Goal: Task Accomplishment & Management: Manage account settings

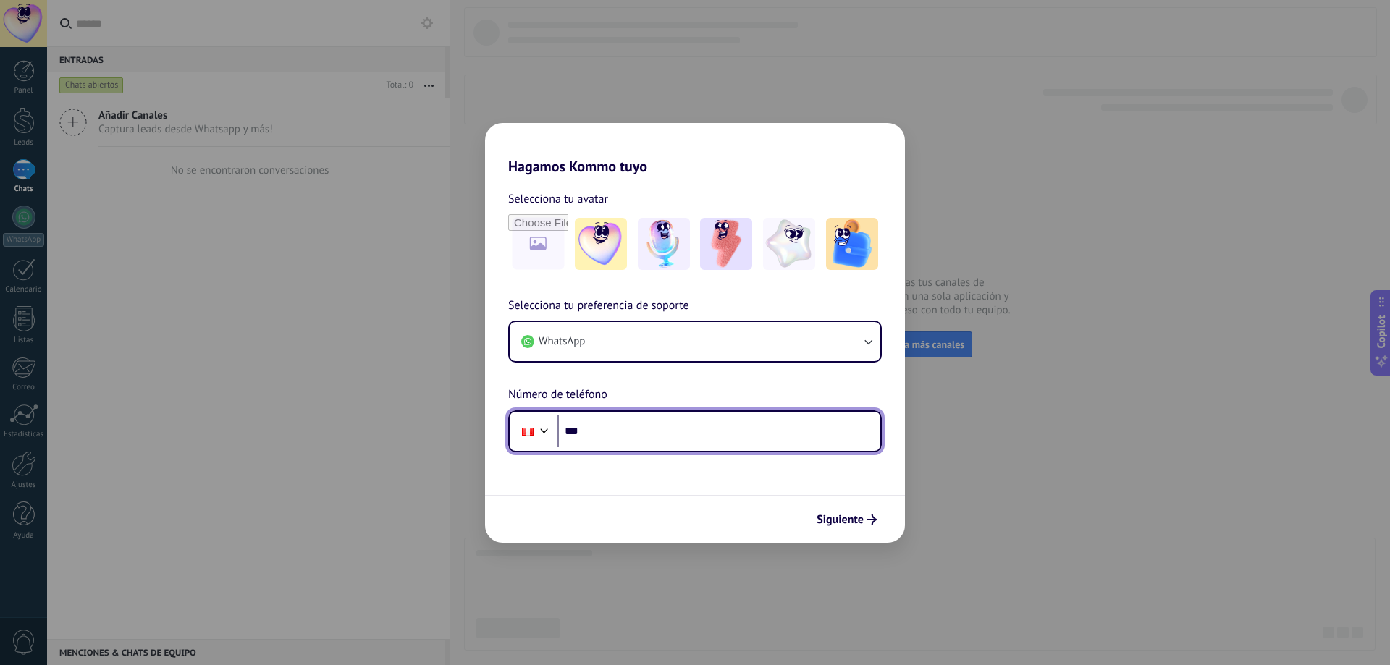
click at [740, 432] on input "***" at bounding box center [719, 431] width 323 height 33
paste input "**********"
type input "**********"
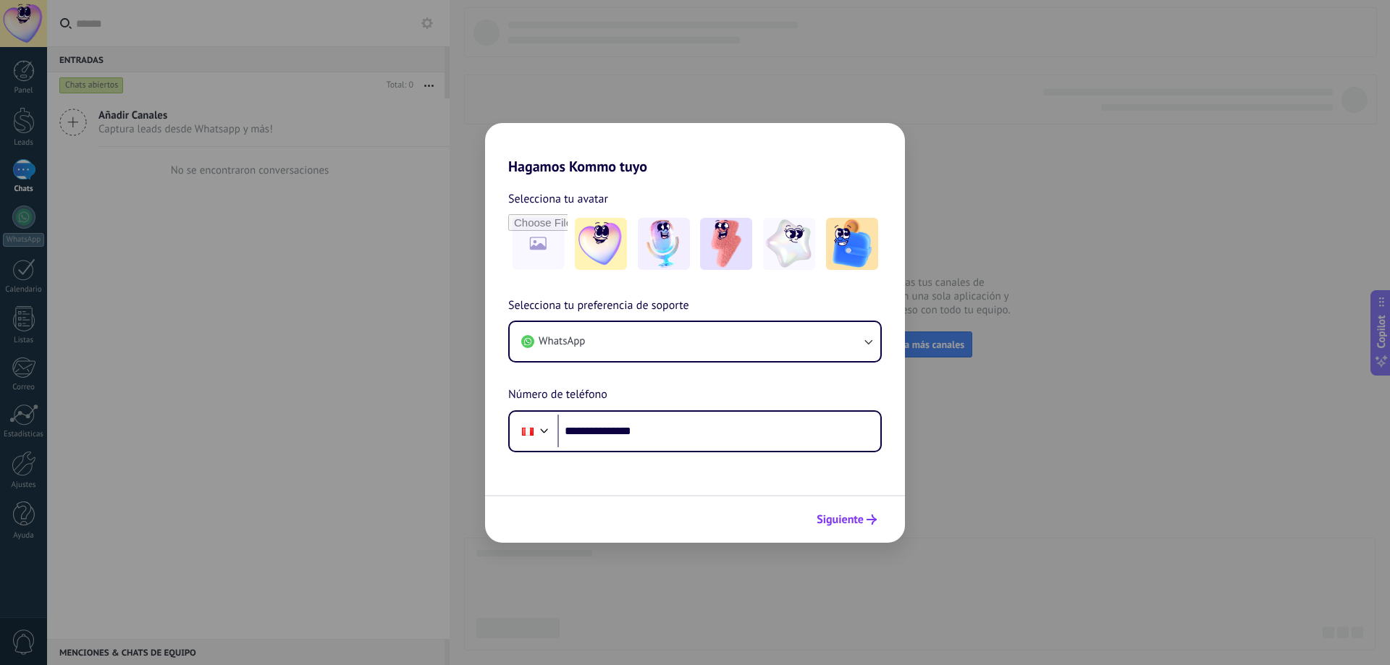
click at [831, 520] on span "Siguiente" at bounding box center [840, 520] width 47 height 10
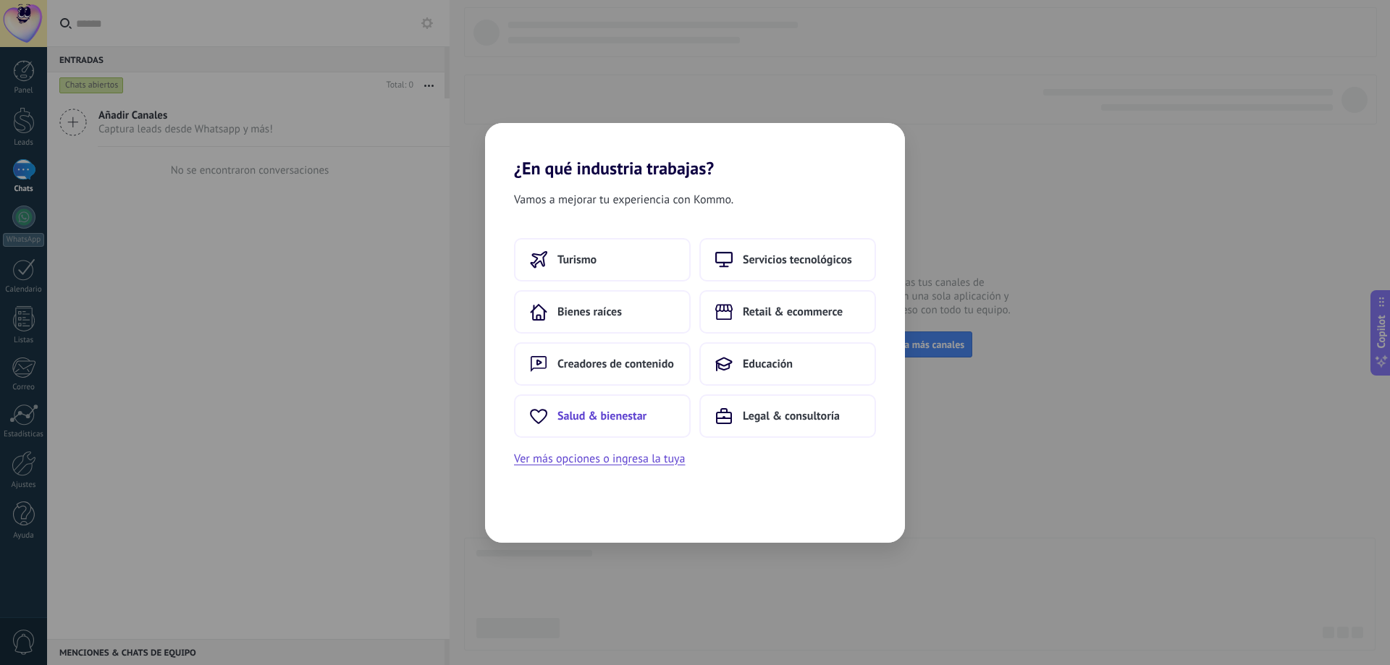
click at [635, 409] on span "Salud & bienestar" at bounding box center [602, 416] width 89 height 14
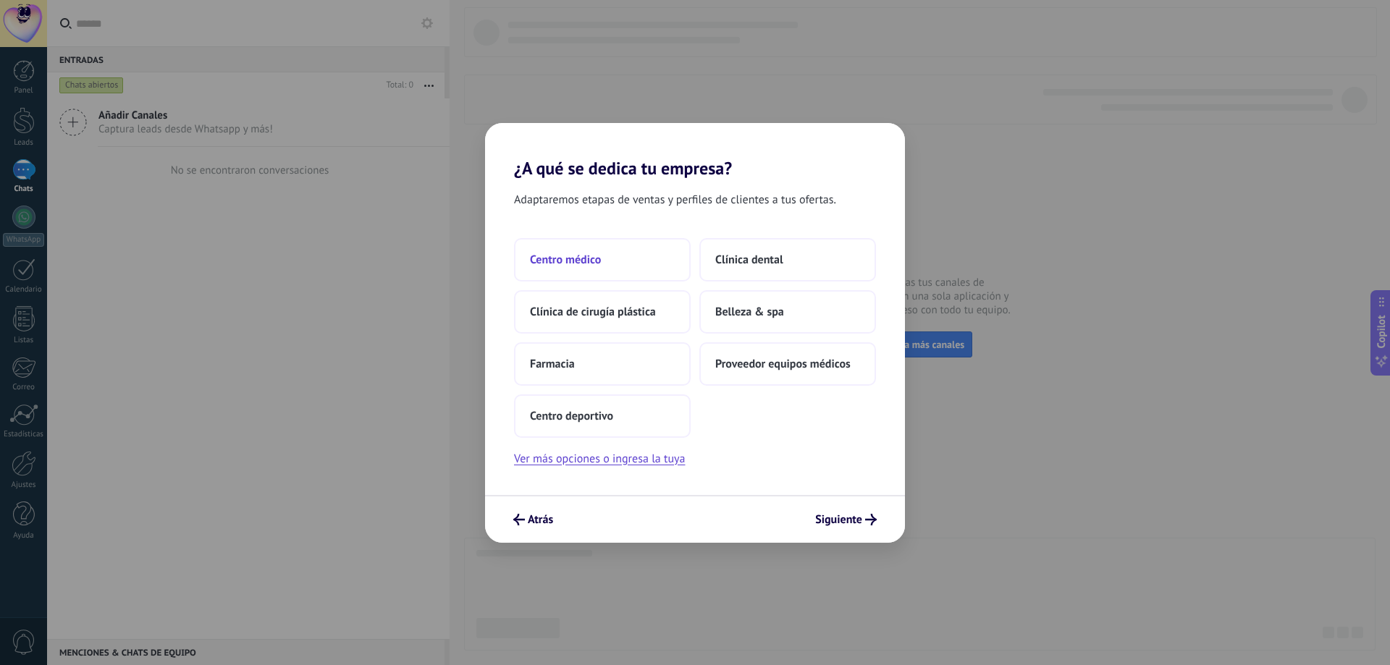
click at [605, 269] on button "Centro médico" at bounding box center [602, 259] width 177 height 43
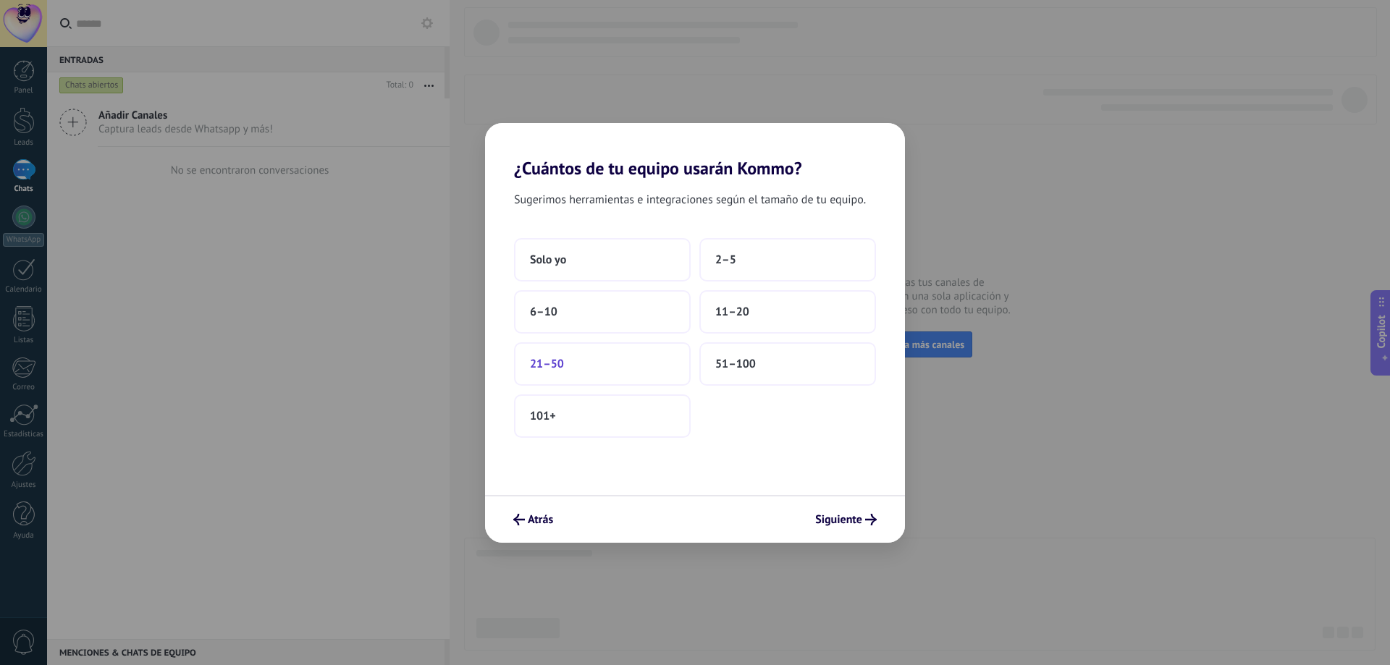
click at [631, 366] on button "21–50" at bounding box center [602, 363] width 177 height 43
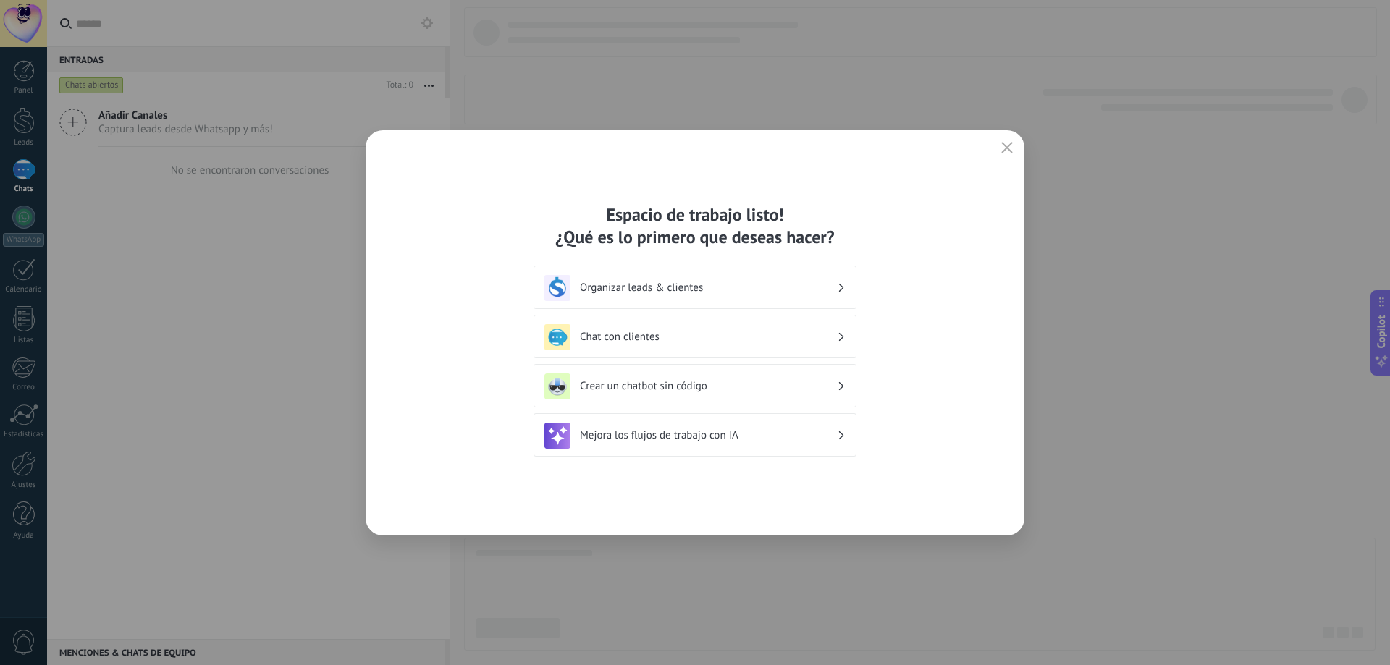
click at [714, 335] on h3 "Chat con clientes" at bounding box center [708, 337] width 257 height 14
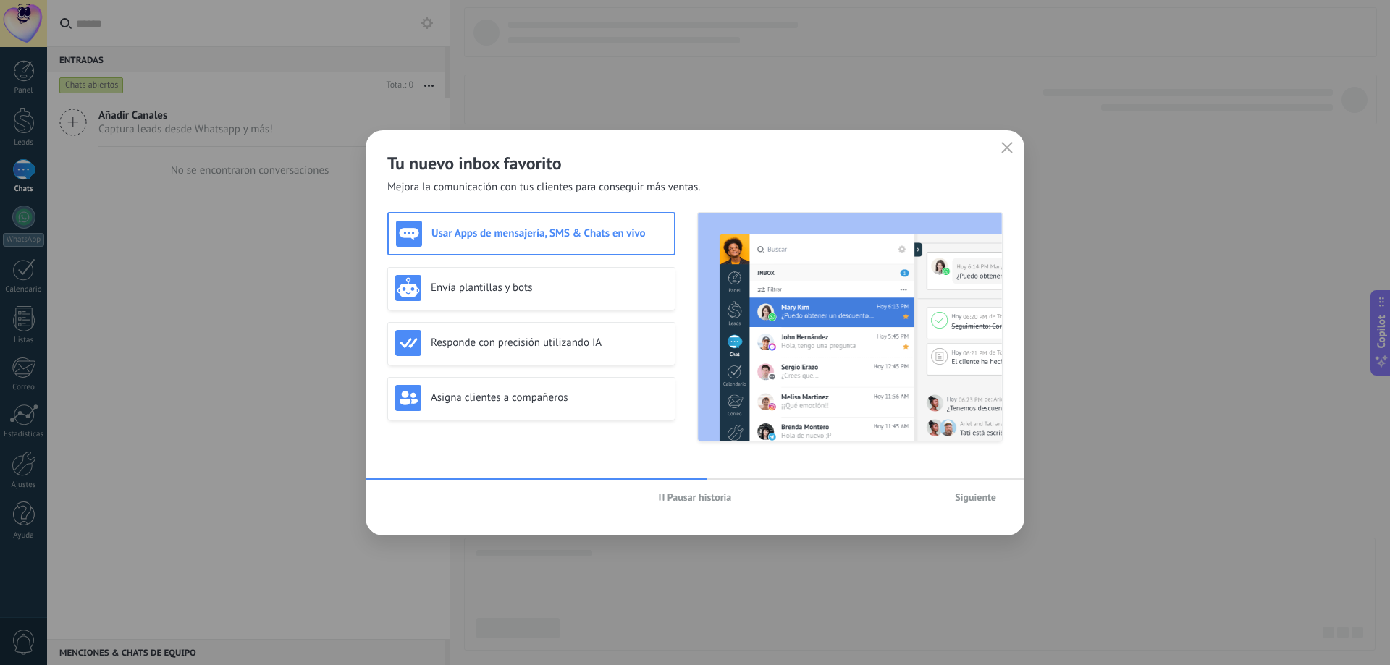
click at [618, 234] on h3 "Usar Apps de mensajería, SMS & Chats en vivo" at bounding box center [549, 234] width 235 height 14
click at [501, 282] on h3 "Envía plantillas y bots" at bounding box center [549, 288] width 237 height 14
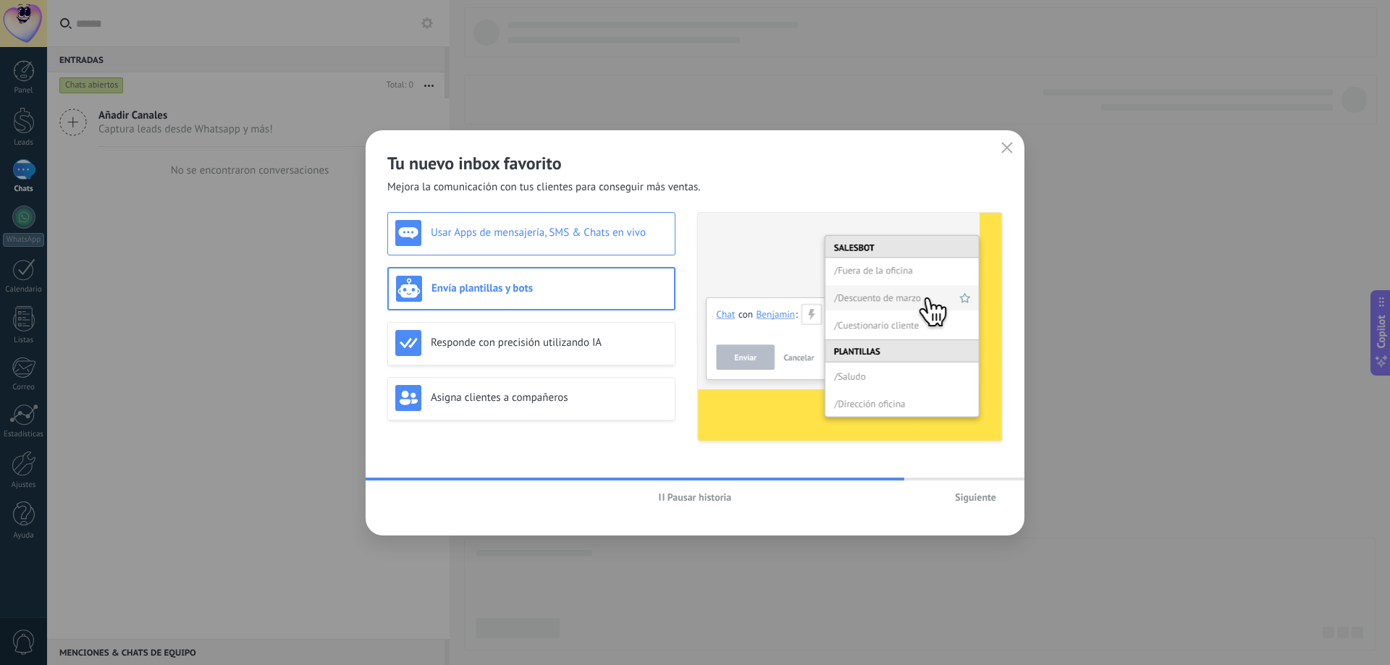
click at [540, 241] on div "Usar Apps de mensajería, SMS & Chats en vivo" at bounding box center [531, 233] width 272 height 26
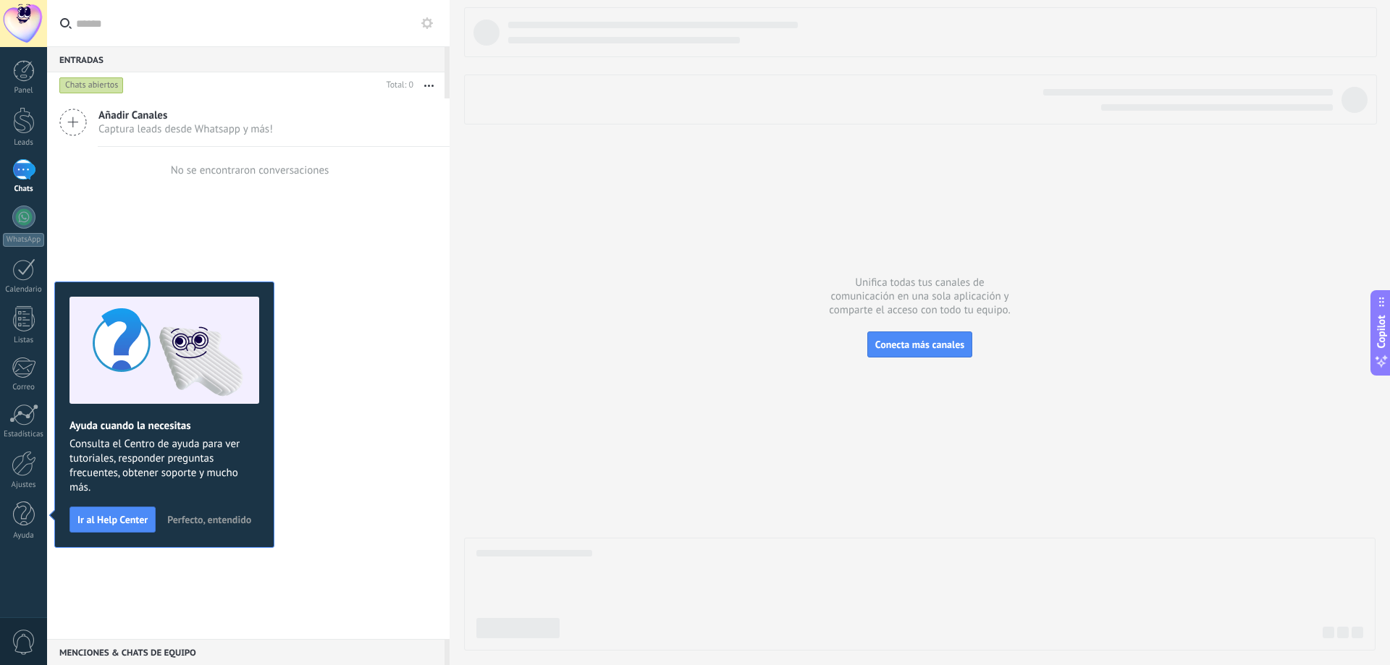
click at [191, 521] on span "Perfecto, entendido" at bounding box center [209, 520] width 84 height 10
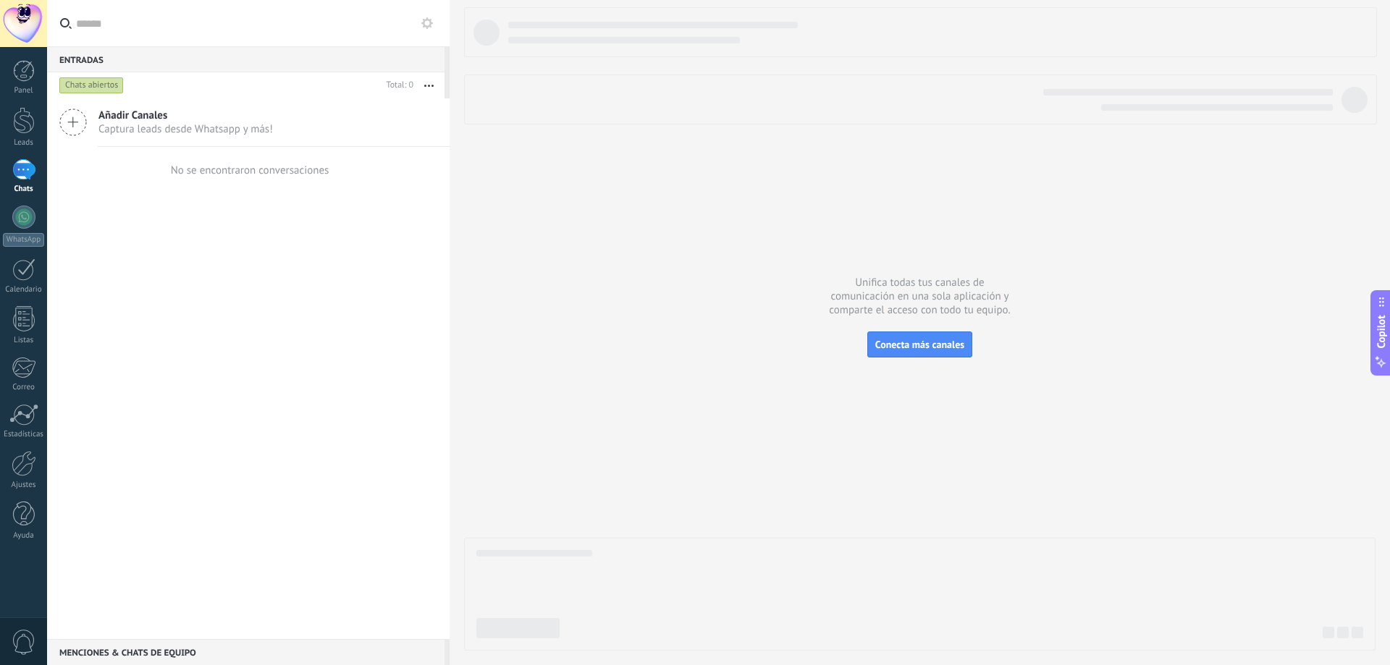
click at [204, 413] on div "Añadir Canales Captura leads desde Whatsapp y más! No se encontraron conversaci…" at bounding box center [248, 368] width 403 height 541
drag, startPoint x: 240, startPoint y: 250, endPoint x: 206, endPoint y: 257, distance: 34.8
click at [206, 257] on div "Añadir Canales Captura leads desde Whatsapp y más! No se encontraron conversaci…" at bounding box center [248, 368] width 403 height 541
click at [22, 416] on div at bounding box center [23, 415] width 29 height 22
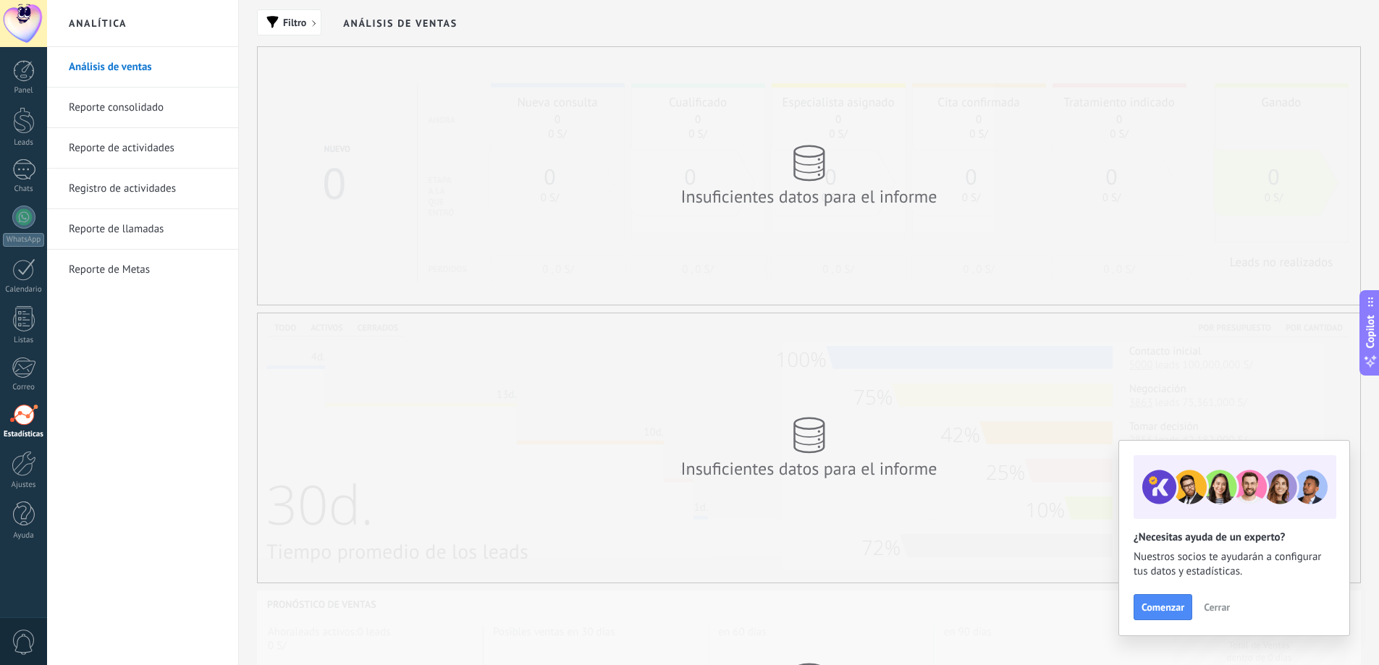
click at [120, 111] on link "Reporte consolidado" at bounding box center [146, 108] width 155 height 41
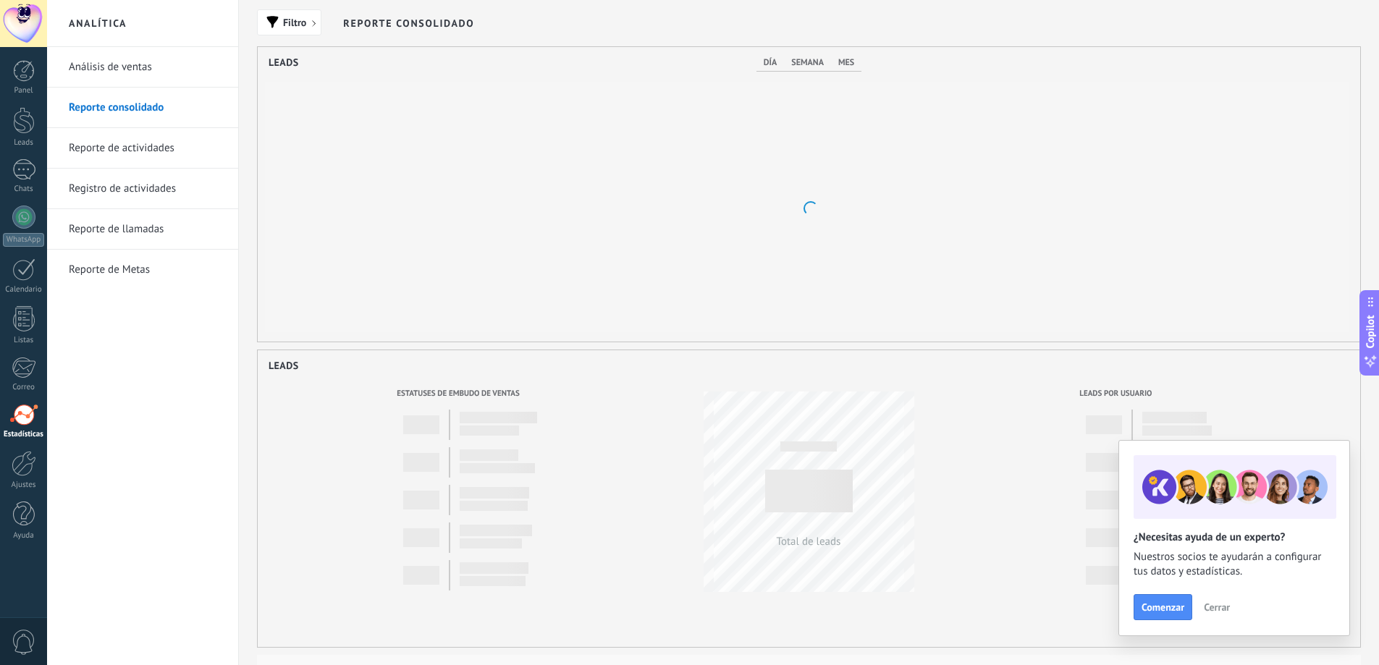
scroll to position [295, 1103]
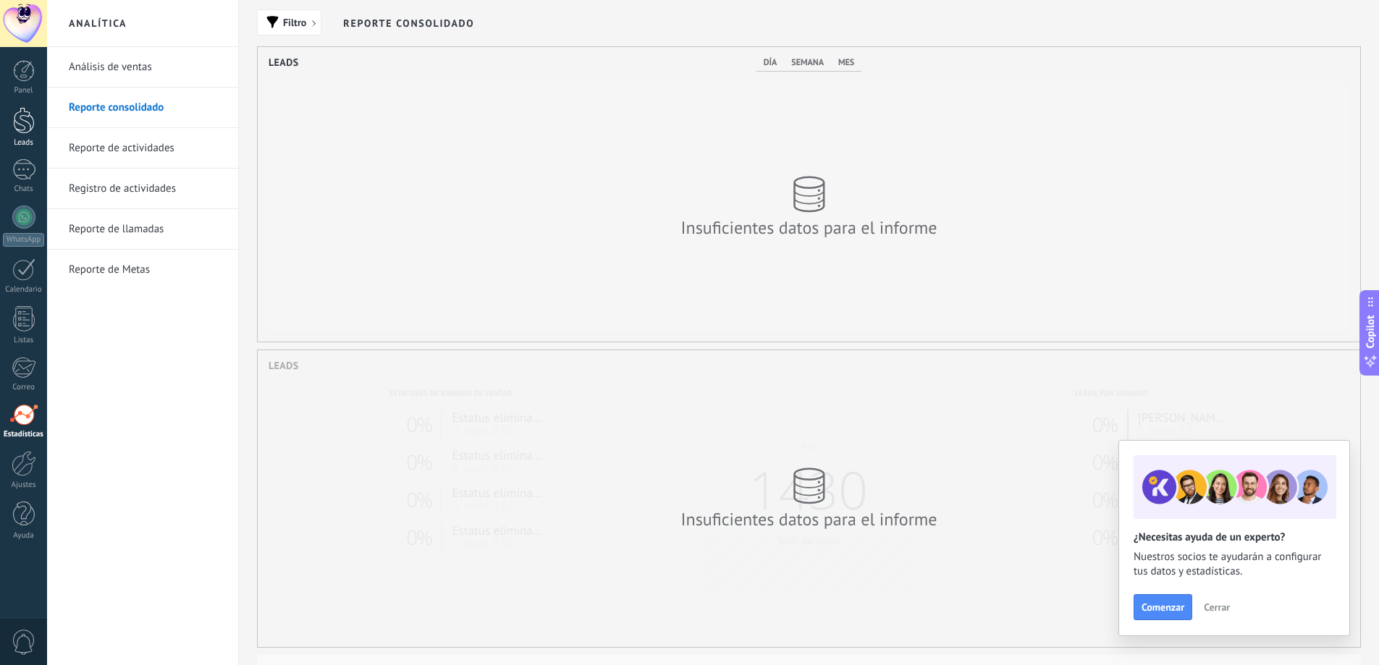
click at [25, 142] on div "Leads" at bounding box center [24, 142] width 42 height 9
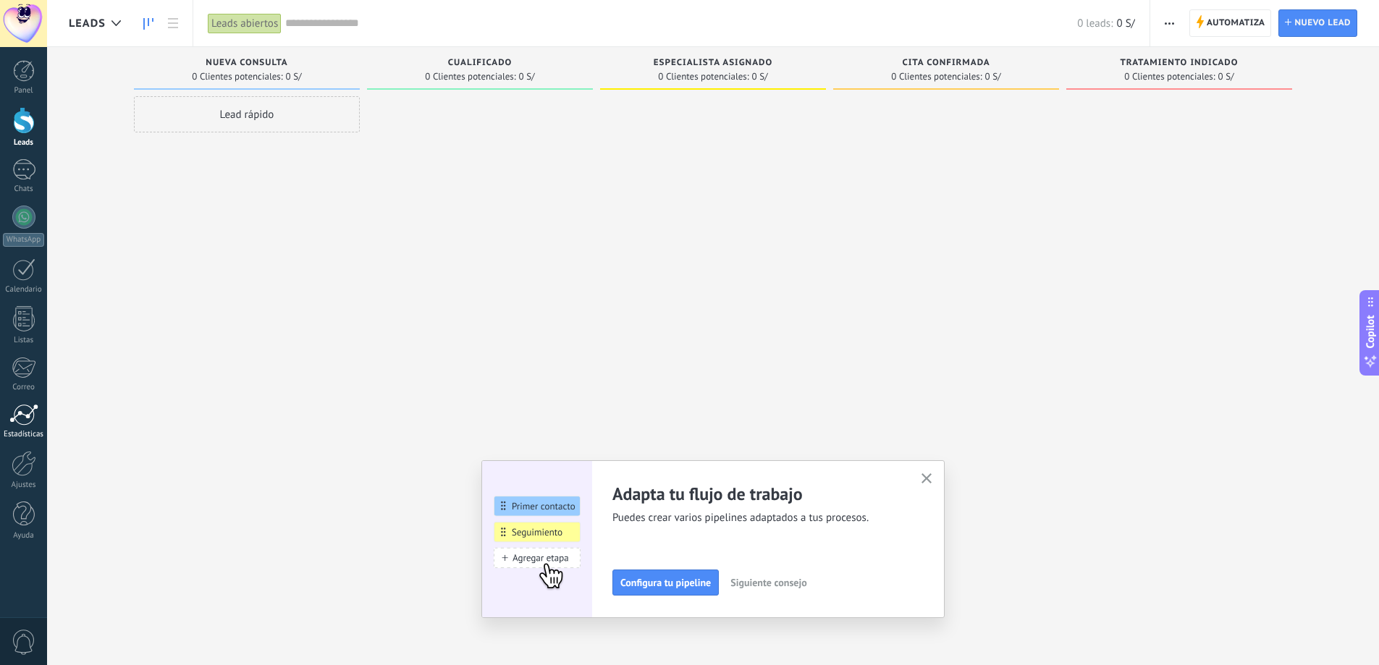
click at [25, 420] on div at bounding box center [23, 415] width 29 height 22
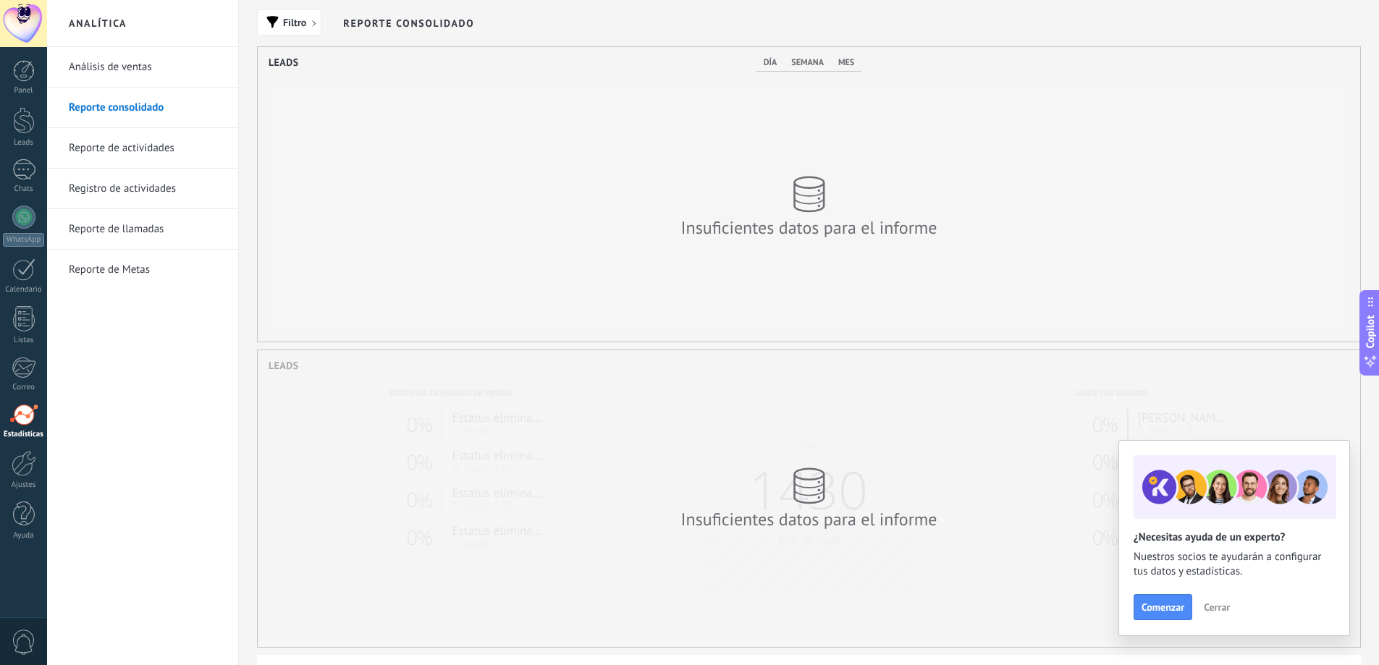
scroll to position [295, 1103]
click at [22, 163] on div at bounding box center [23, 169] width 23 height 21
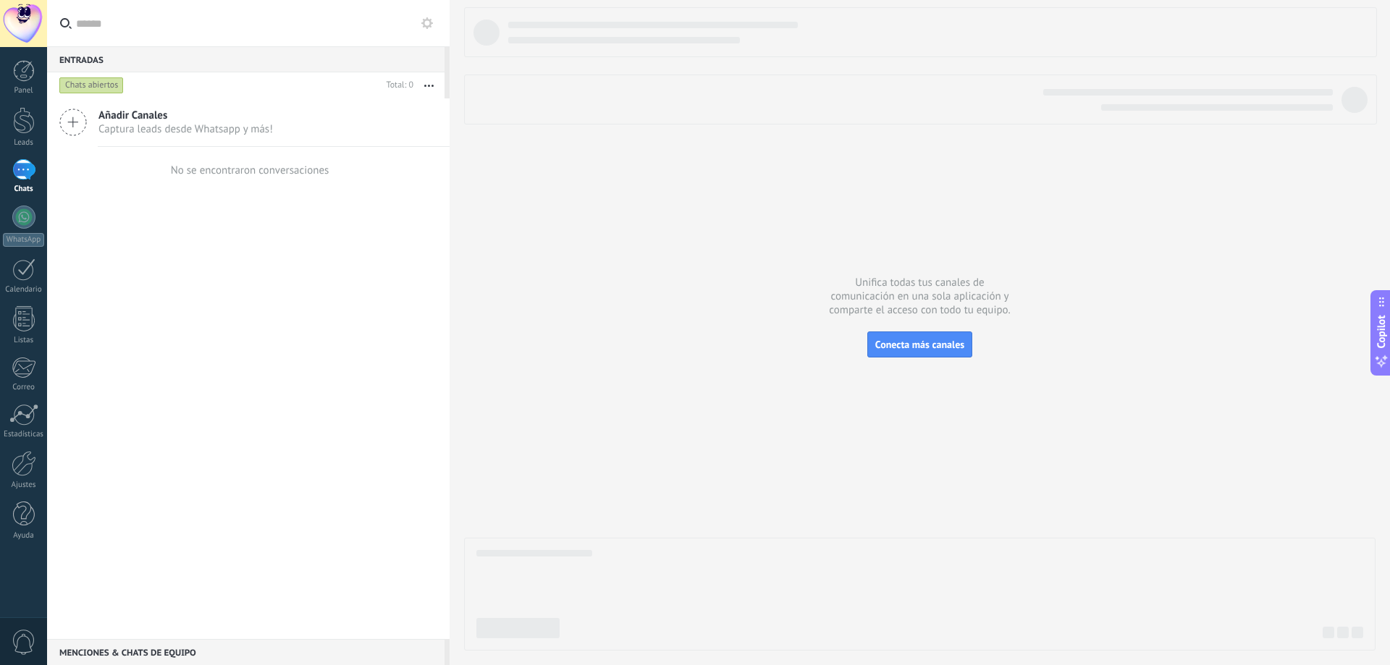
click at [27, 24] on div at bounding box center [23, 23] width 47 height 47
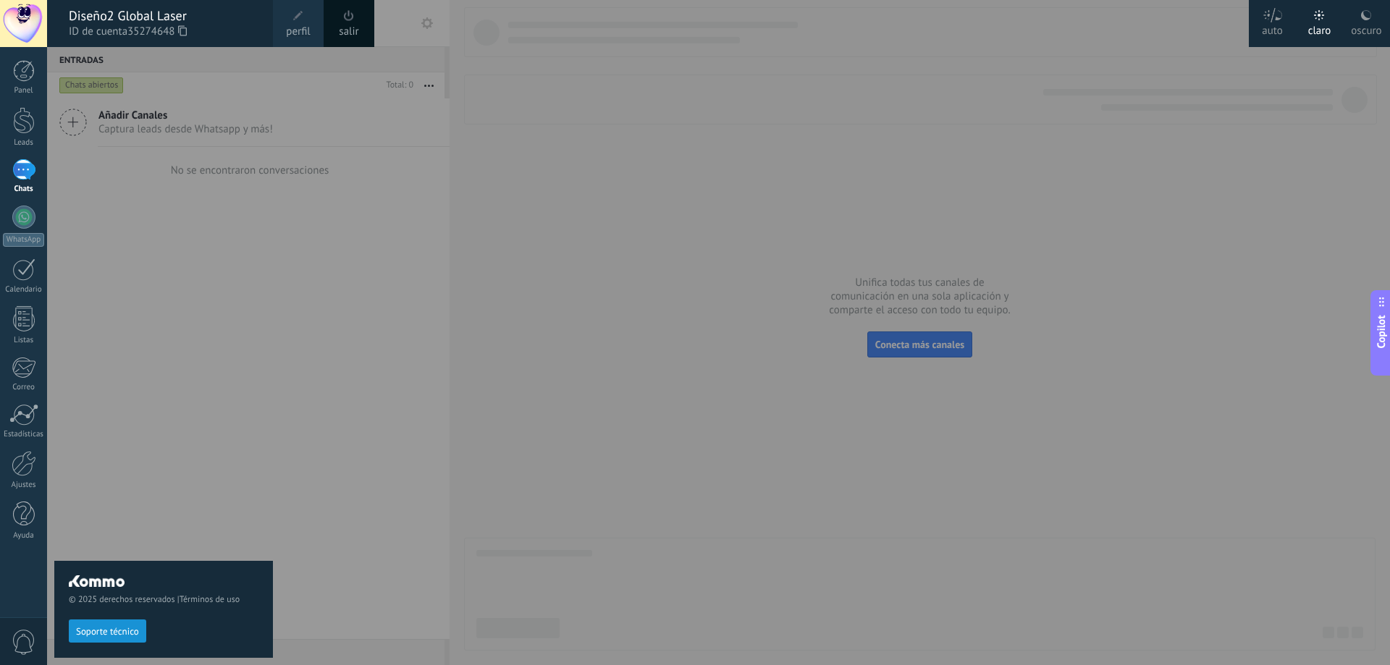
click at [463, 323] on div at bounding box center [742, 332] width 1390 height 665
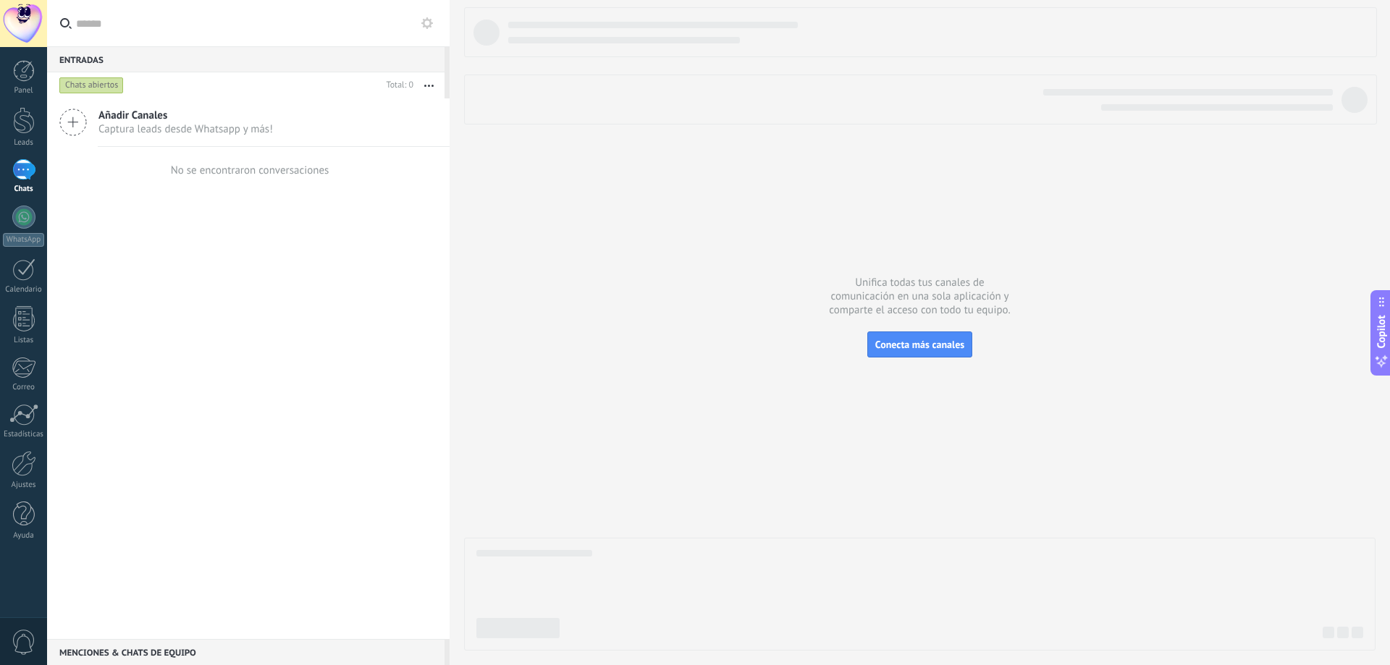
click at [38, 174] on link "Chats" at bounding box center [23, 176] width 47 height 35
click at [16, 114] on div at bounding box center [24, 120] width 22 height 27
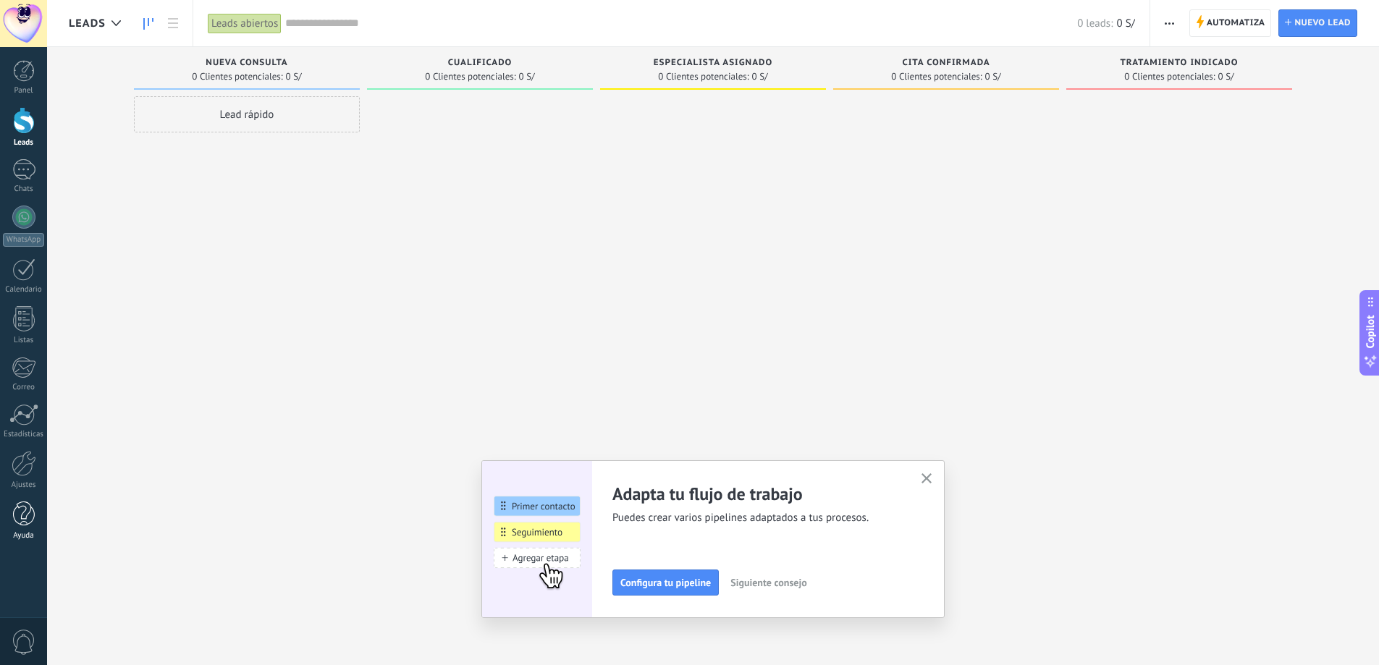
click at [24, 525] on div at bounding box center [24, 514] width 22 height 25
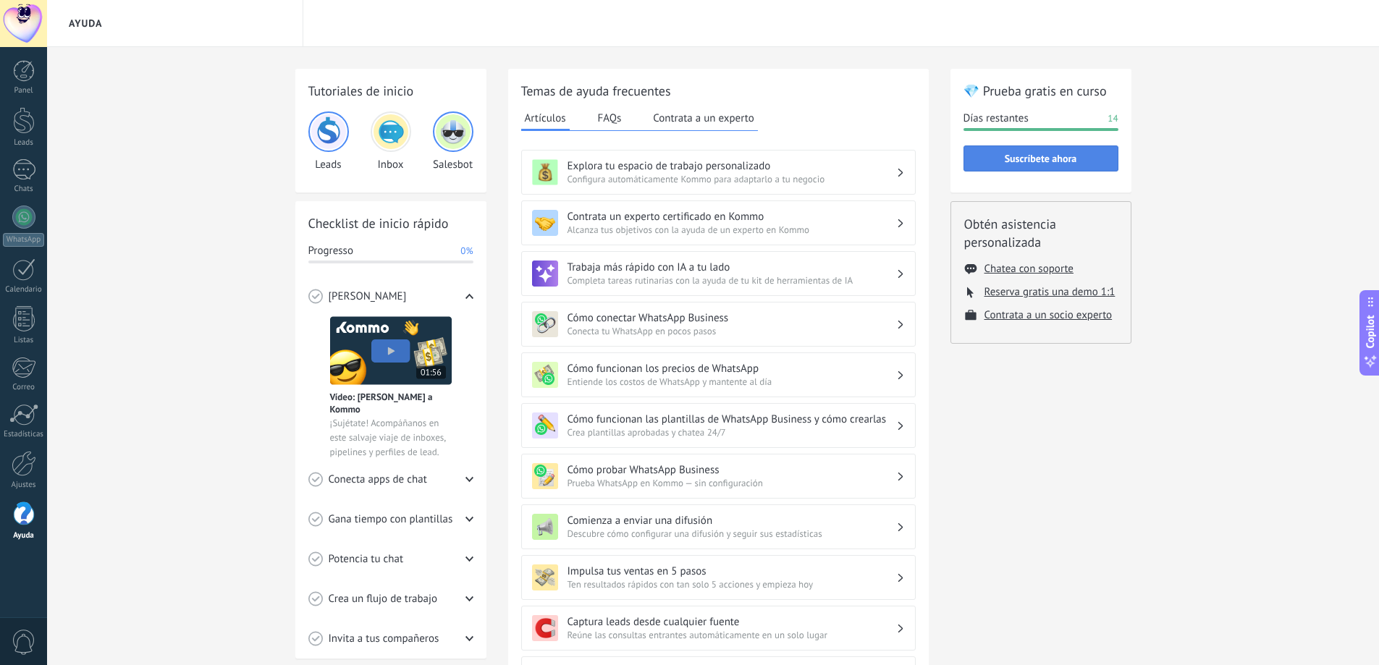
click at [993, 156] on span "Suscríbete ahora" at bounding box center [1041, 158] width 139 height 10
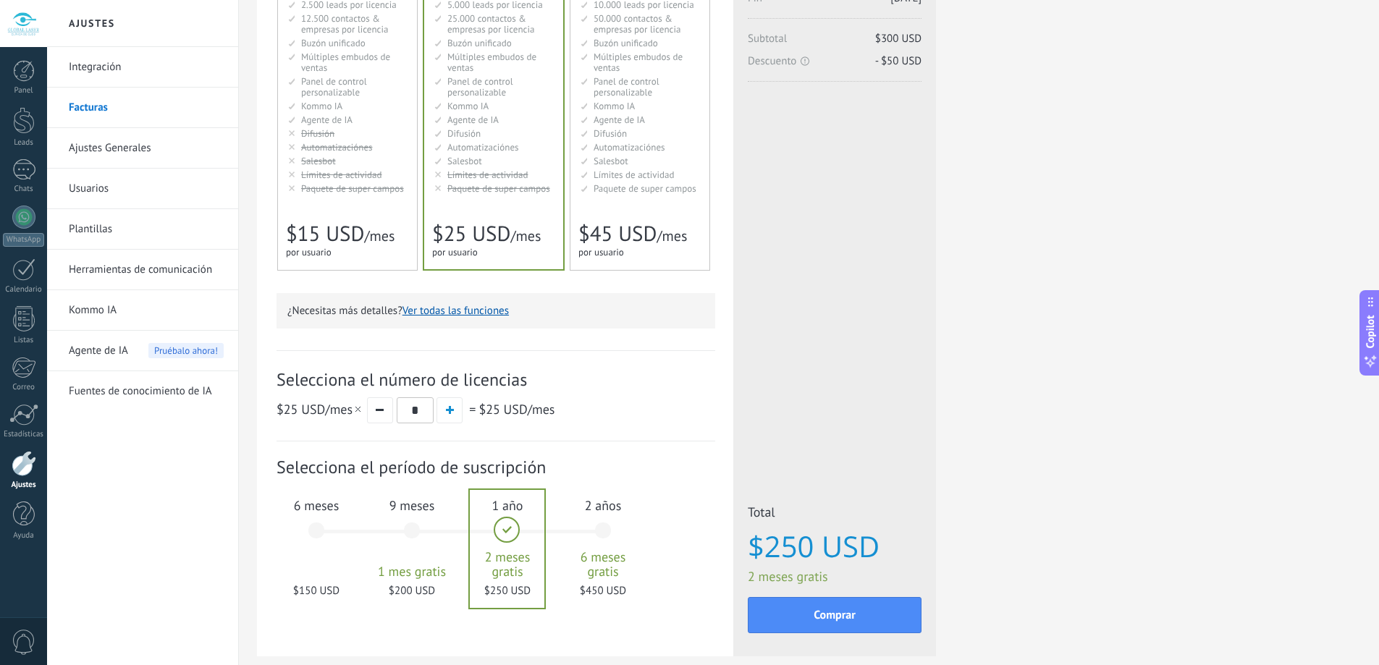
scroll to position [262, 0]
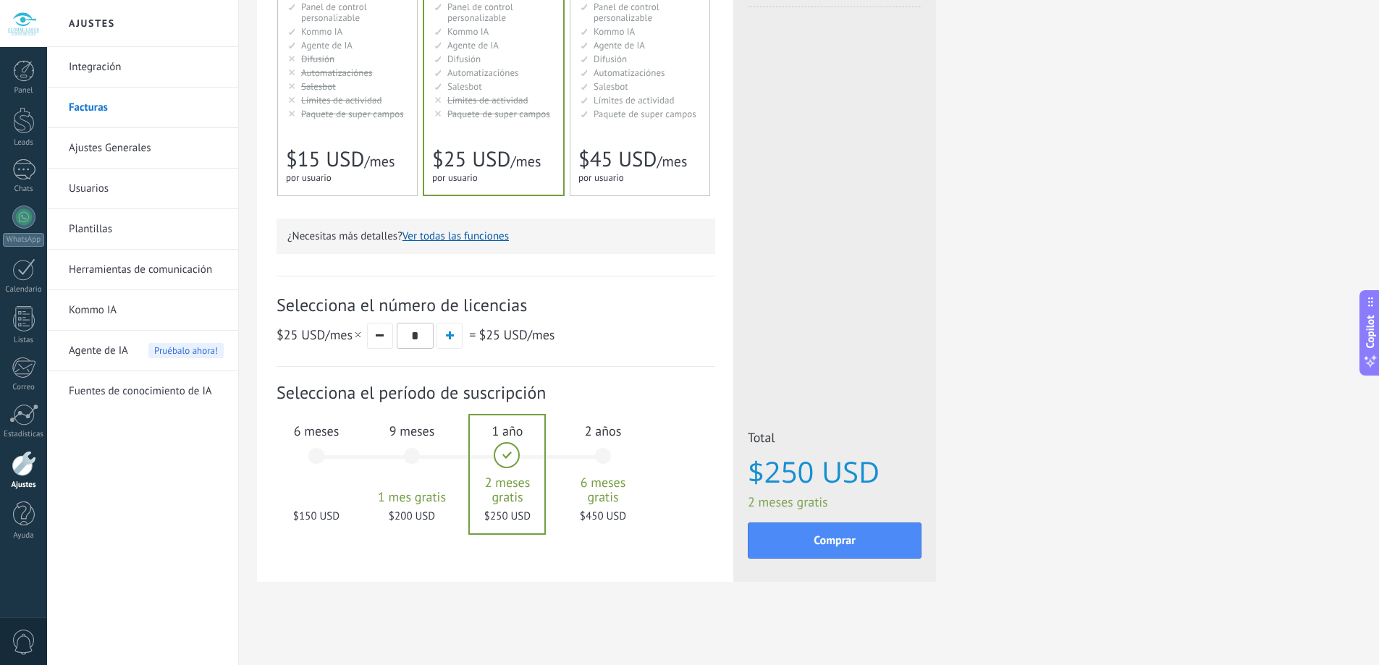
click at [108, 356] on span "Agente de IA" at bounding box center [98, 351] width 59 height 41
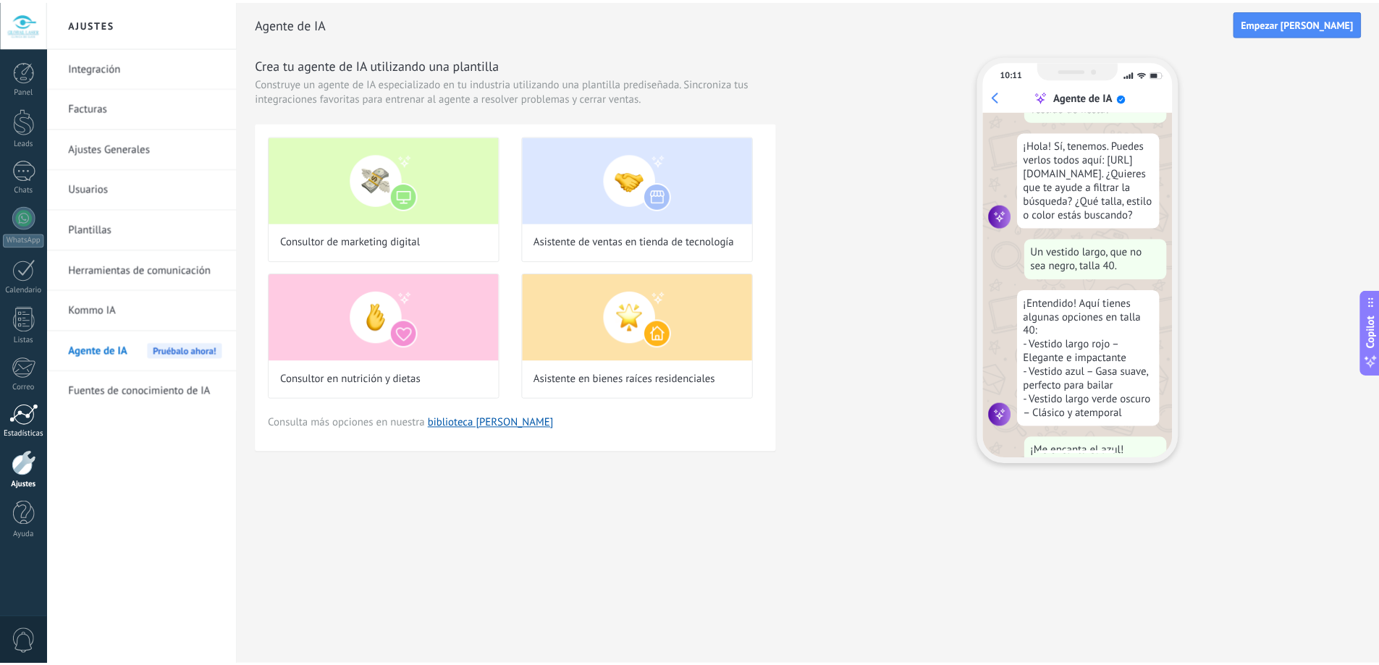
scroll to position [109, 0]
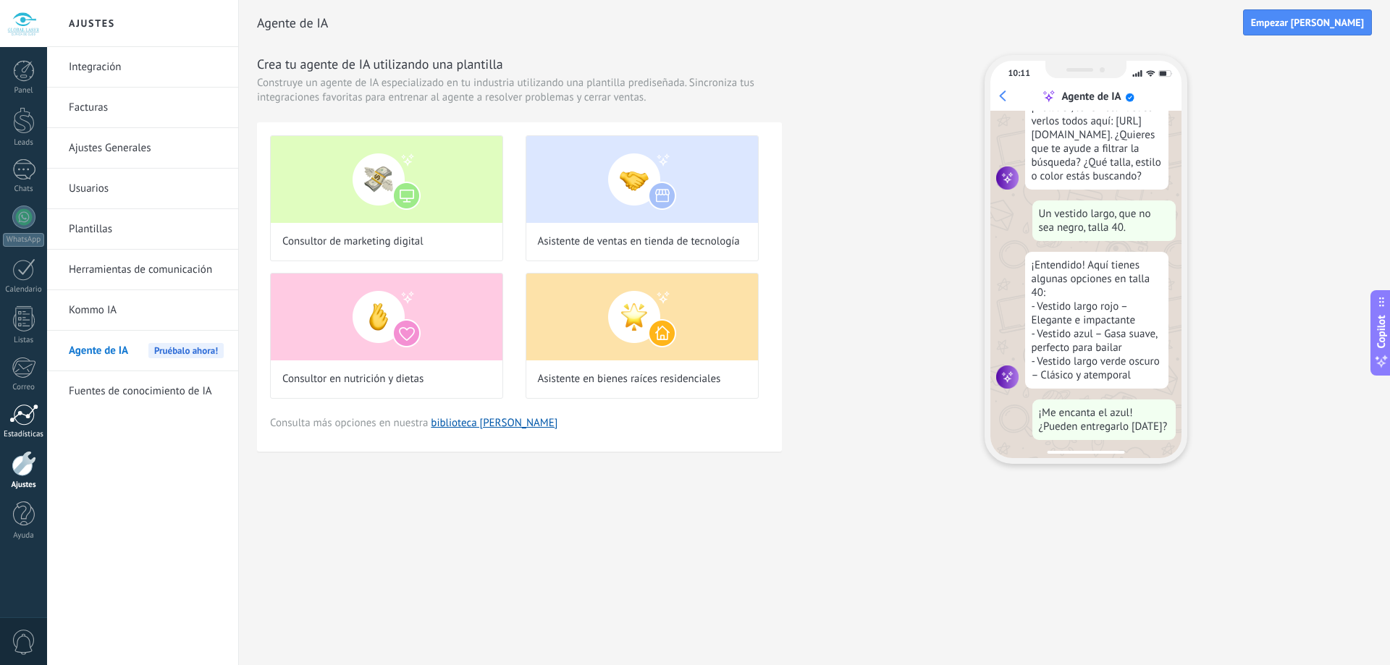
click at [16, 419] on div at bounding box center [23, 415] width 29 height 22
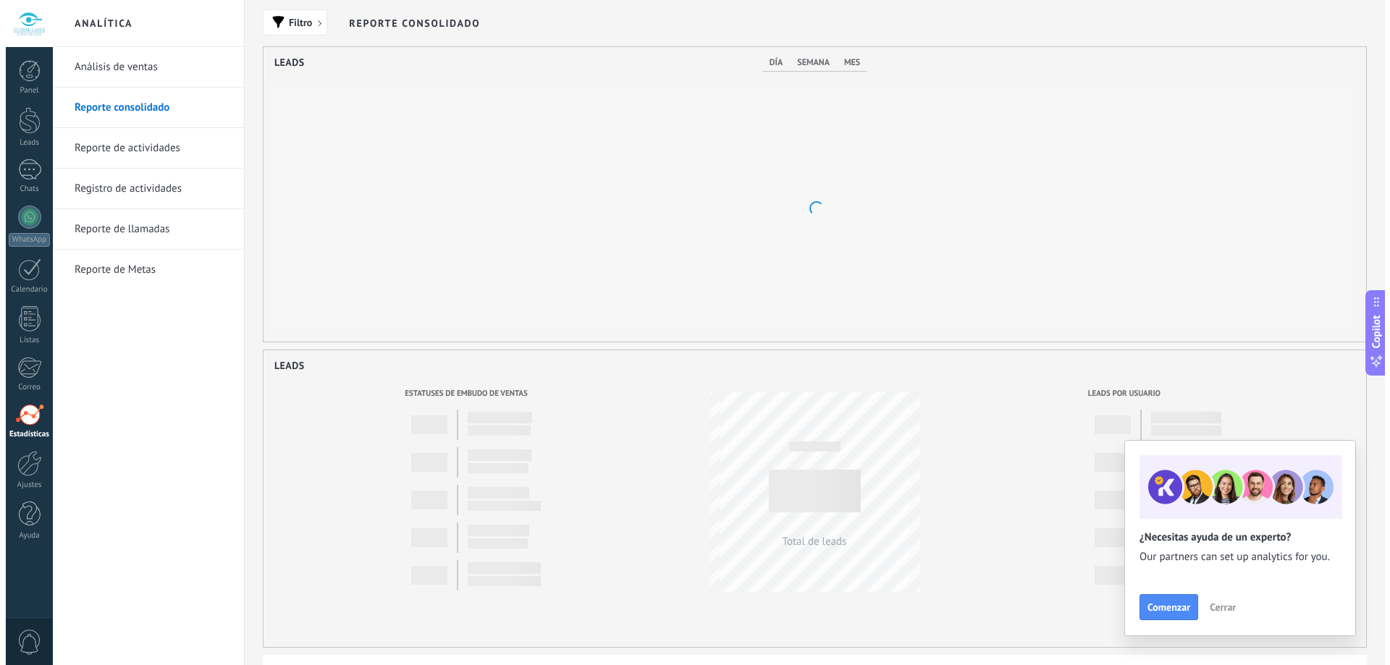
scroll to position [295, 1103]
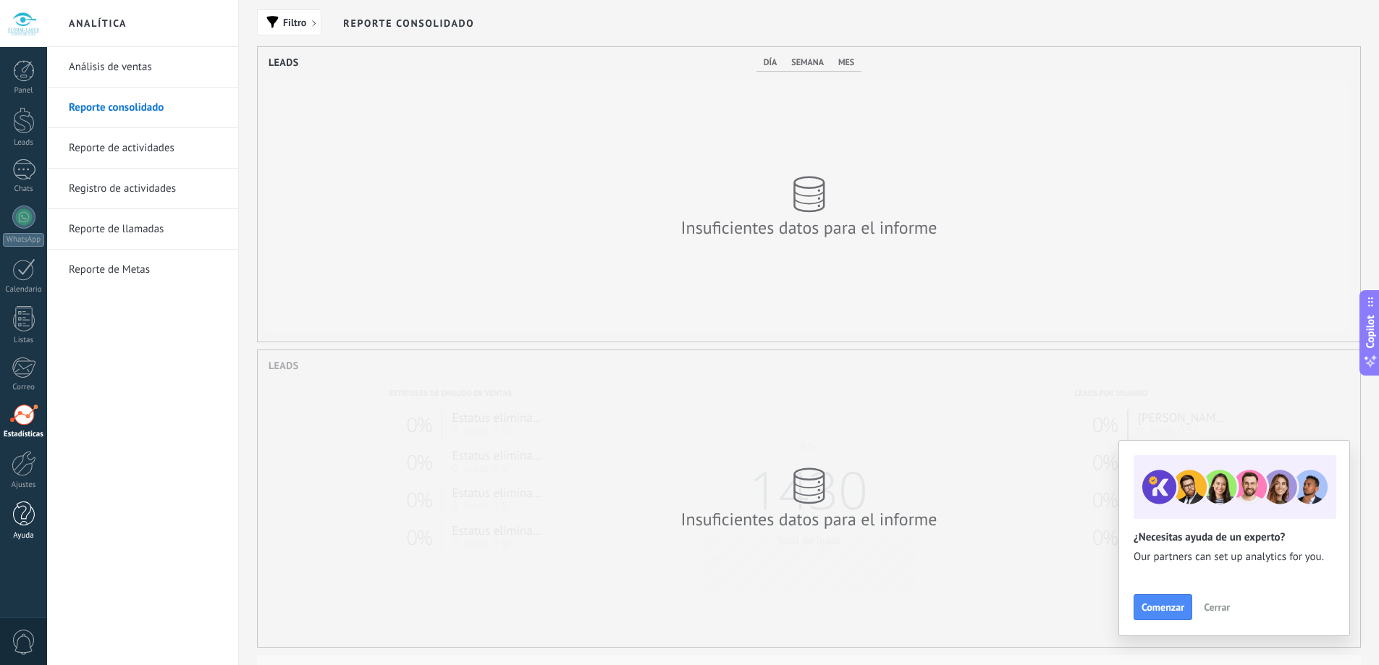
click at [21, 514] on div at bounding box center [24, 514] width 22 height 25
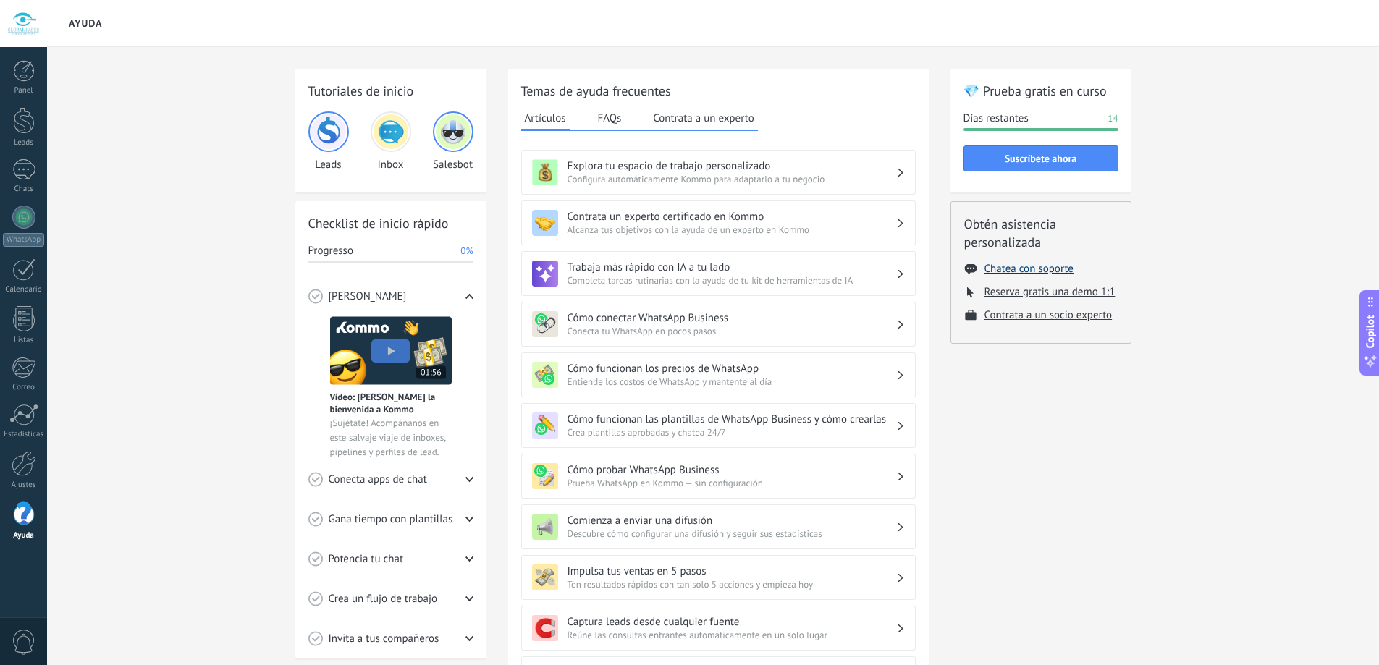
click at [1034, 268] on button "Chatea con soporte" at bounding box center [1029, 269] width 89 height 14
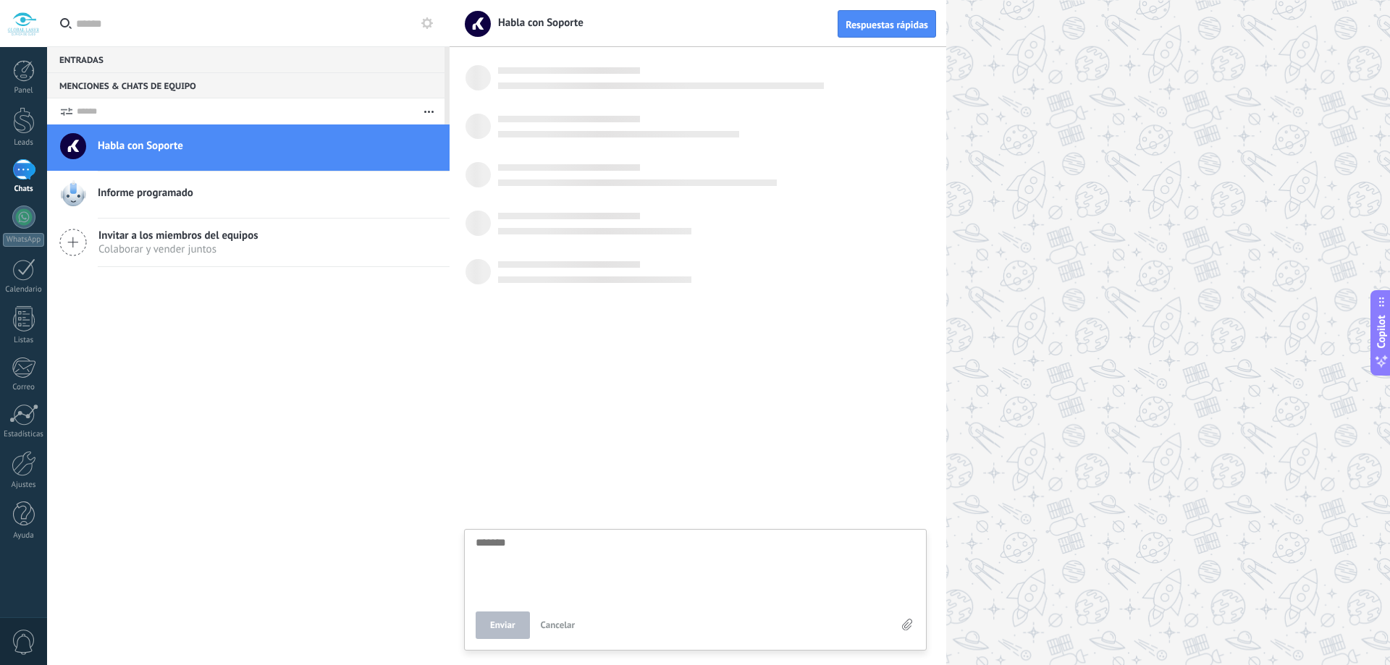
scroll to position [14, 0]
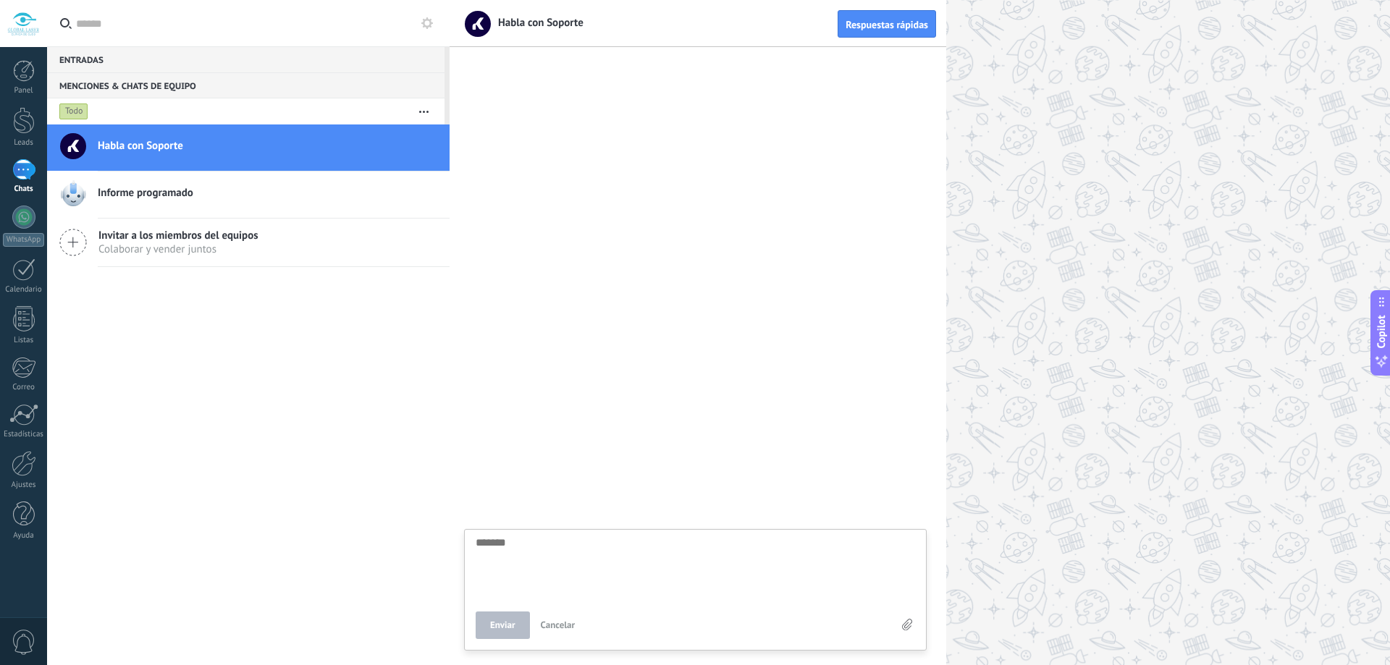
click at [550, 571] on textarea at bounding box center [695, 566] width 439 height 59
type textarea "*"
type textarea "**"
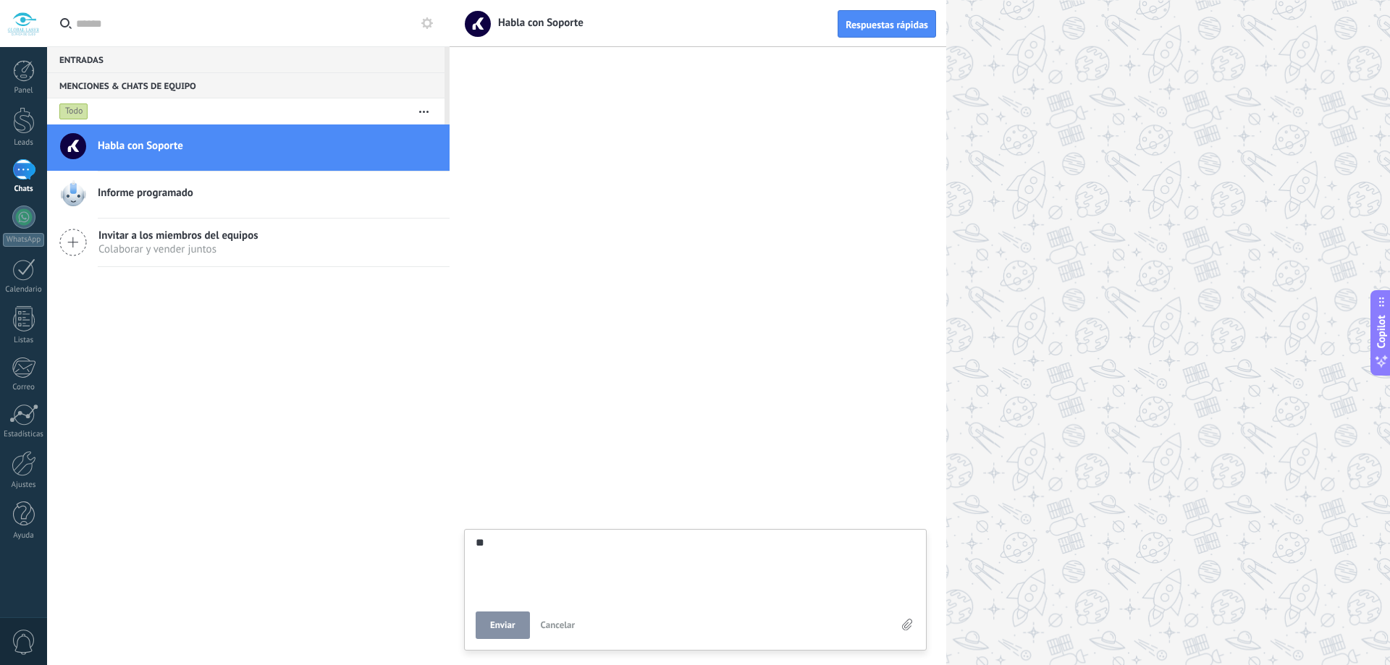
type textarea "***"
type textarea "****"
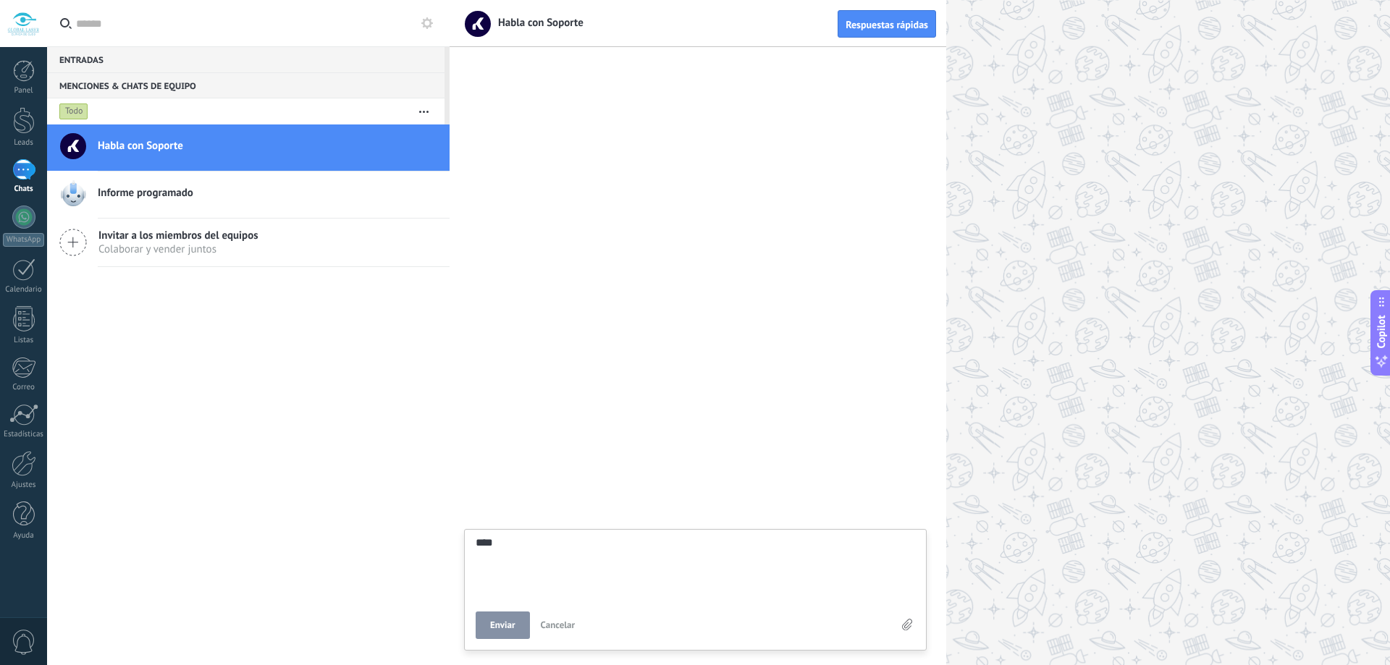
type textarea "****"
type textarea "******"
type textarea "*******"
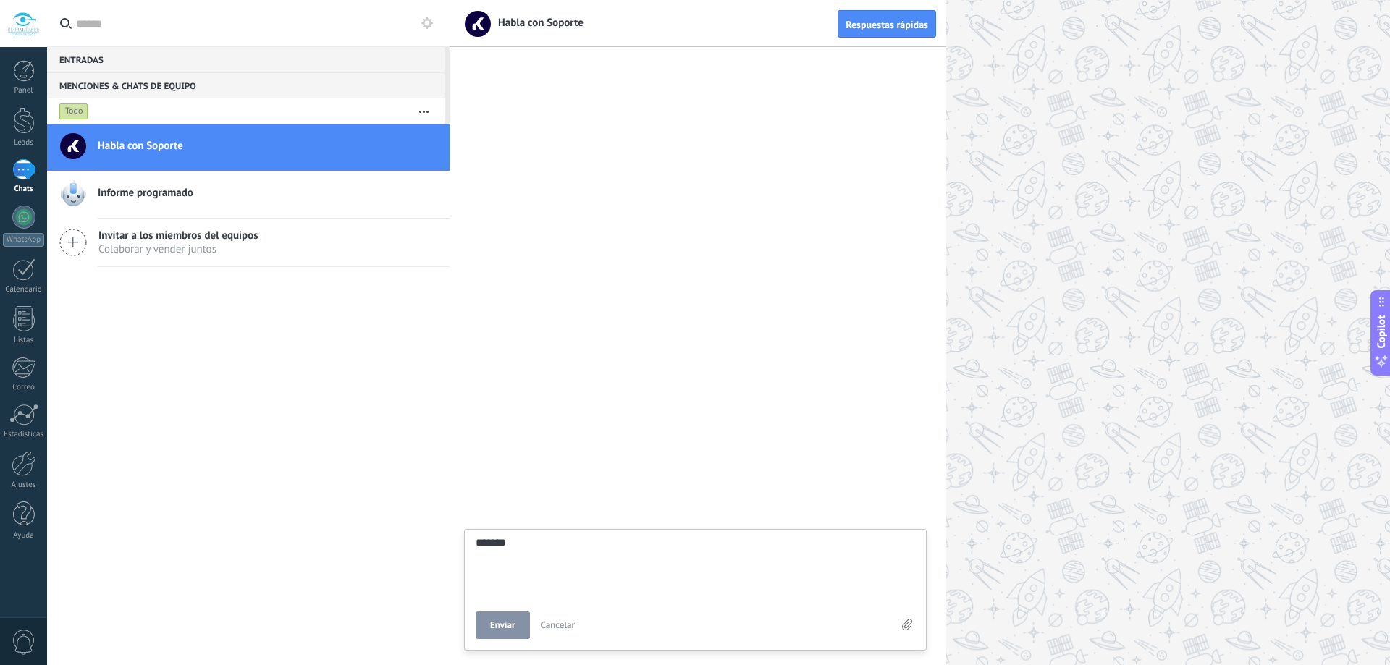
type textarea "********"
type textarea "*********"
type textarea "**********"
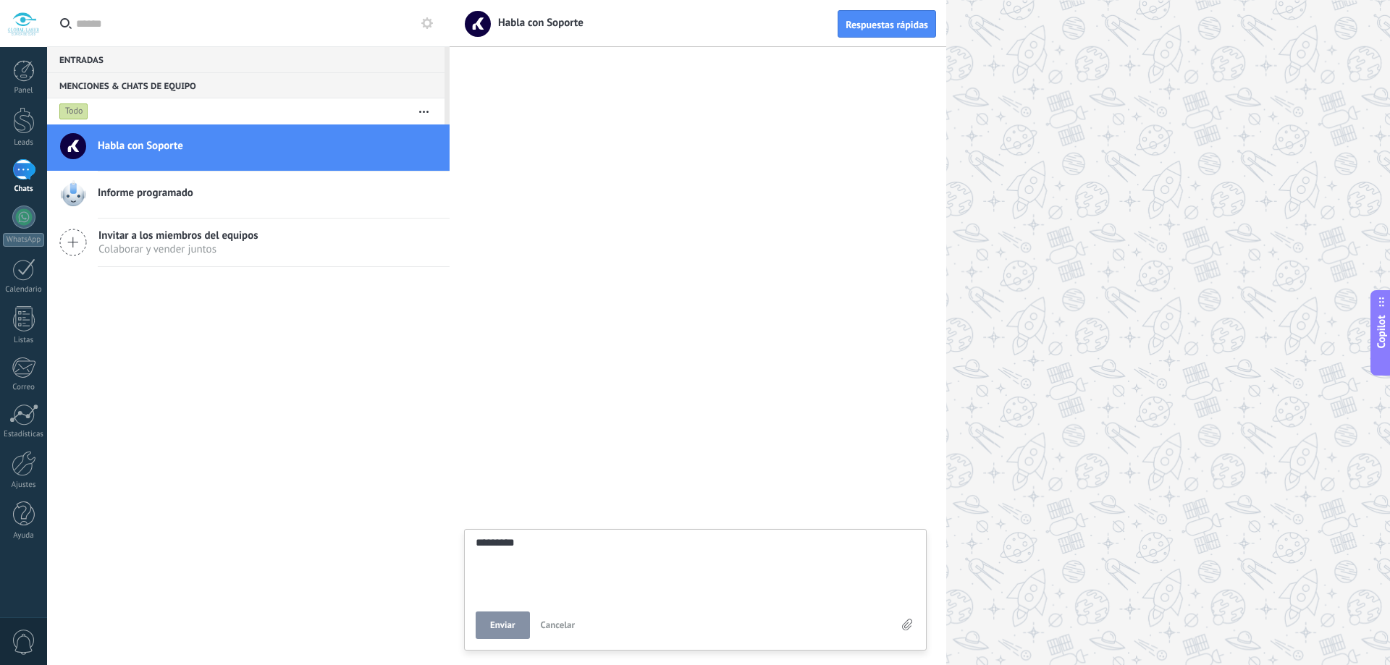
type textarea "**********"
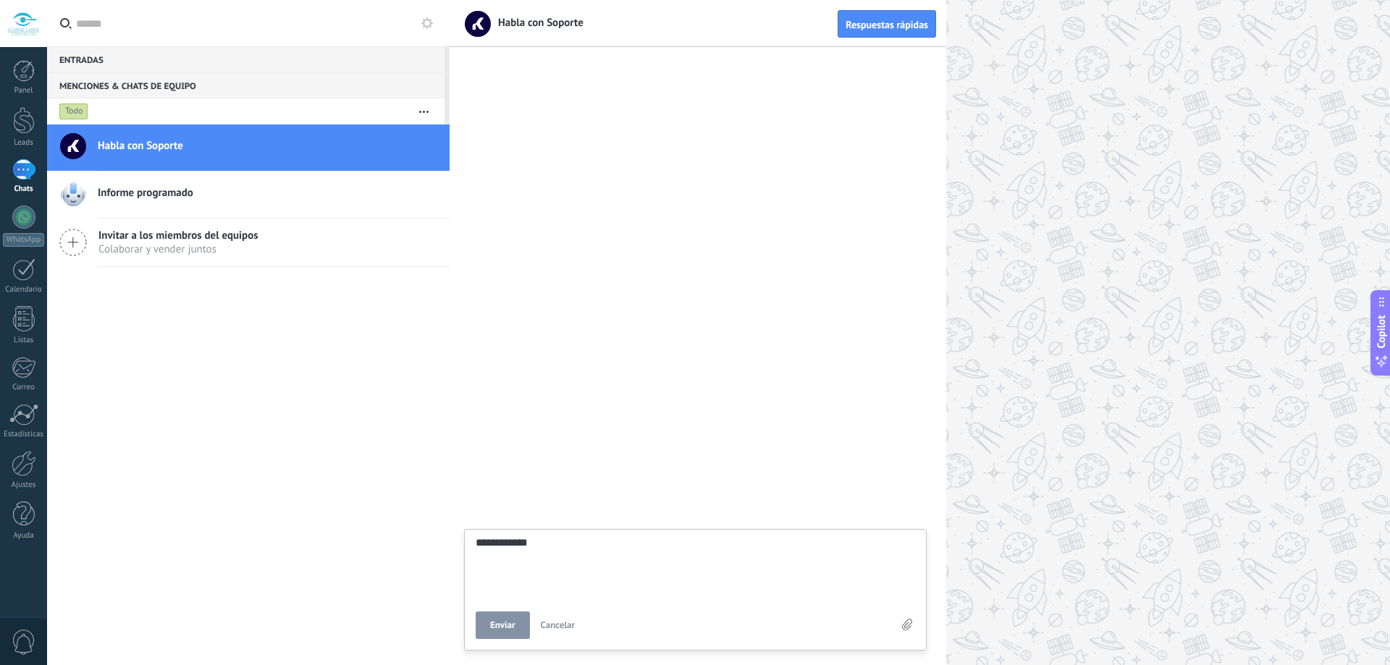
type textarea "**********"
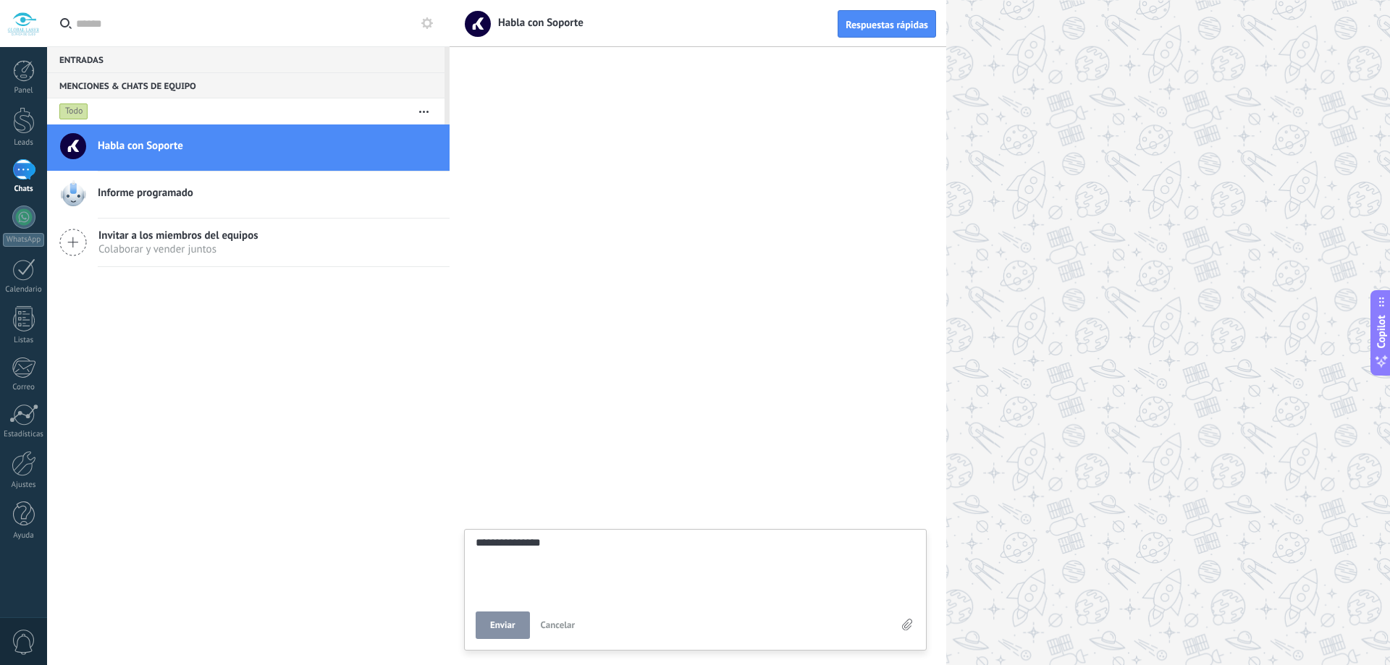
type textarea "**********"
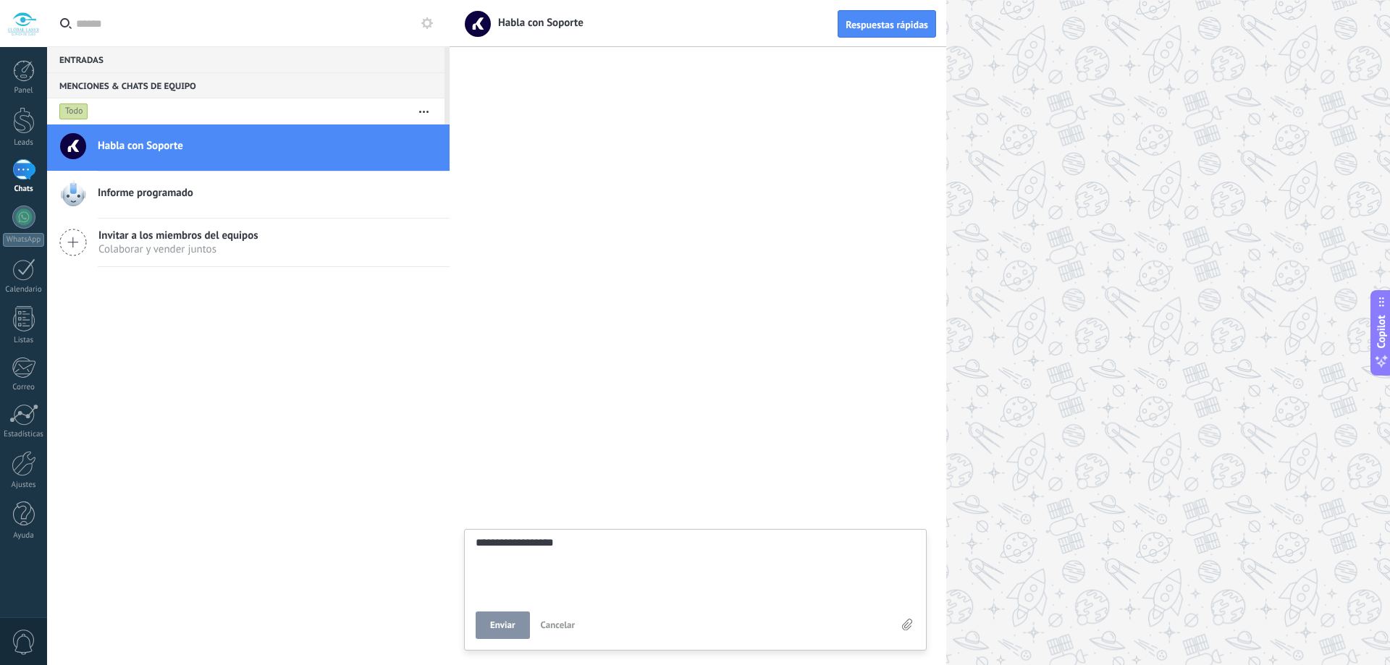
type textarea "**********"
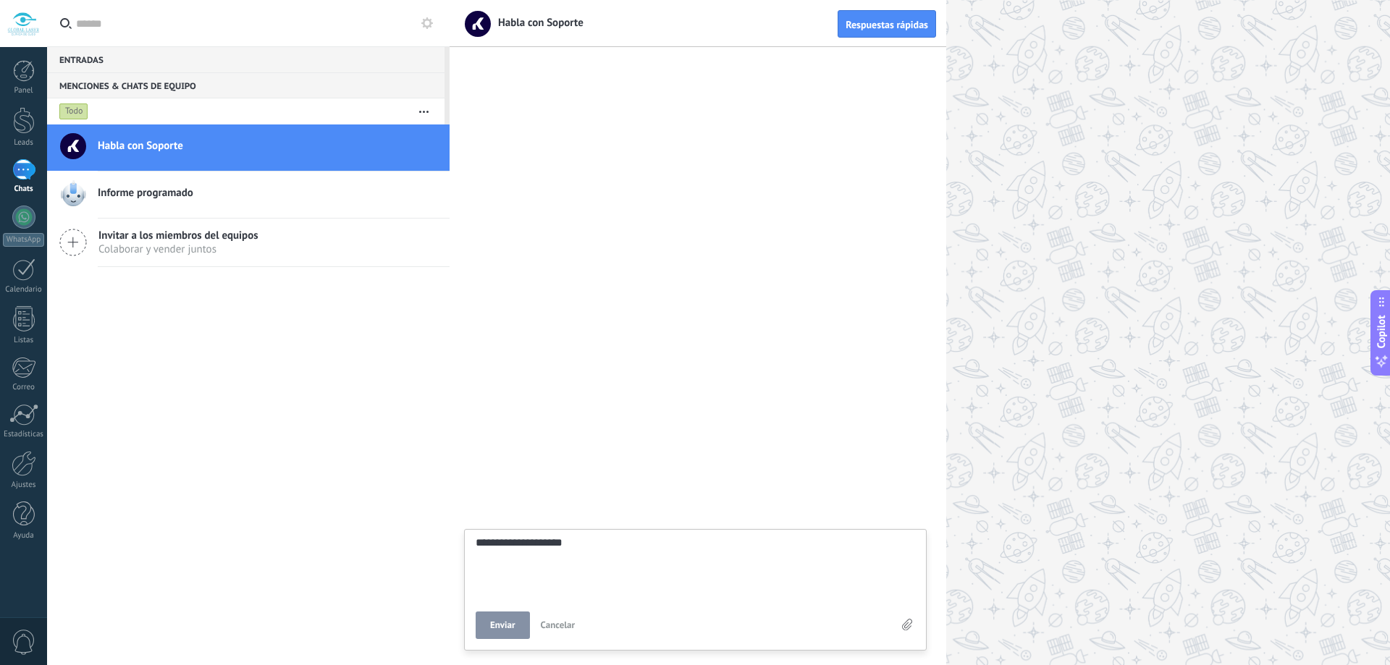
type textarea "**********"
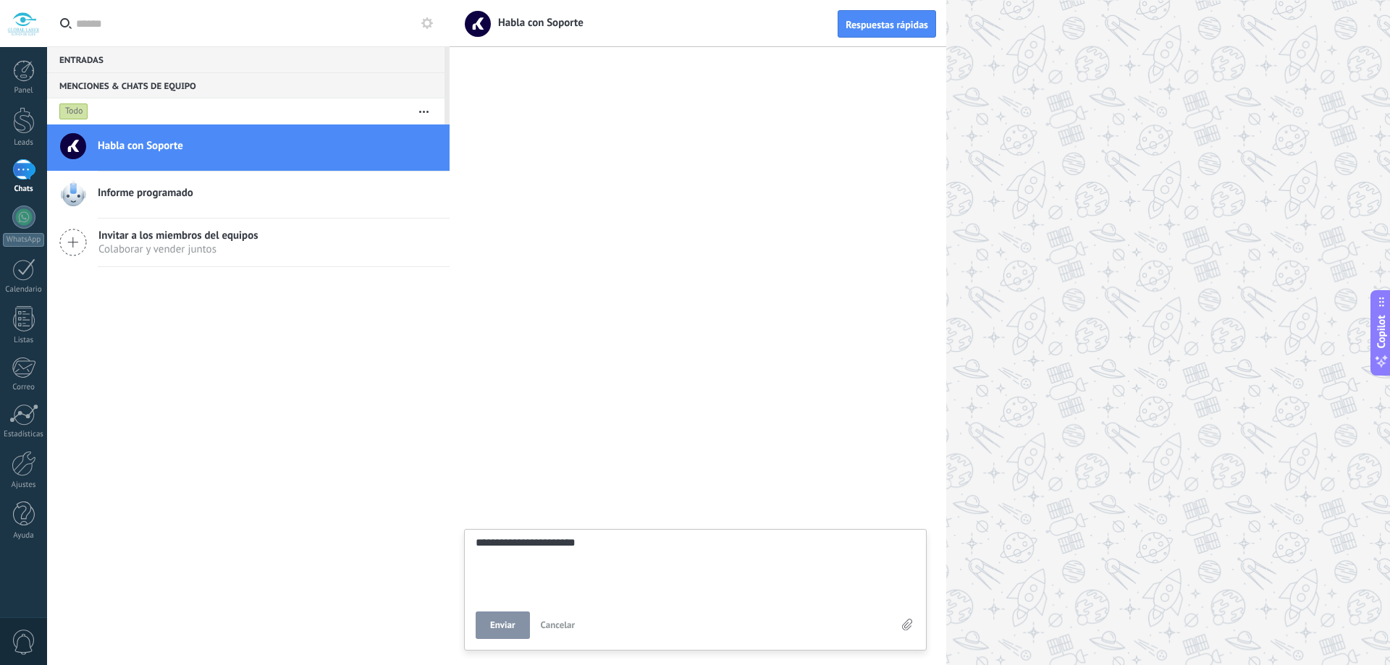
type textarea "**********"
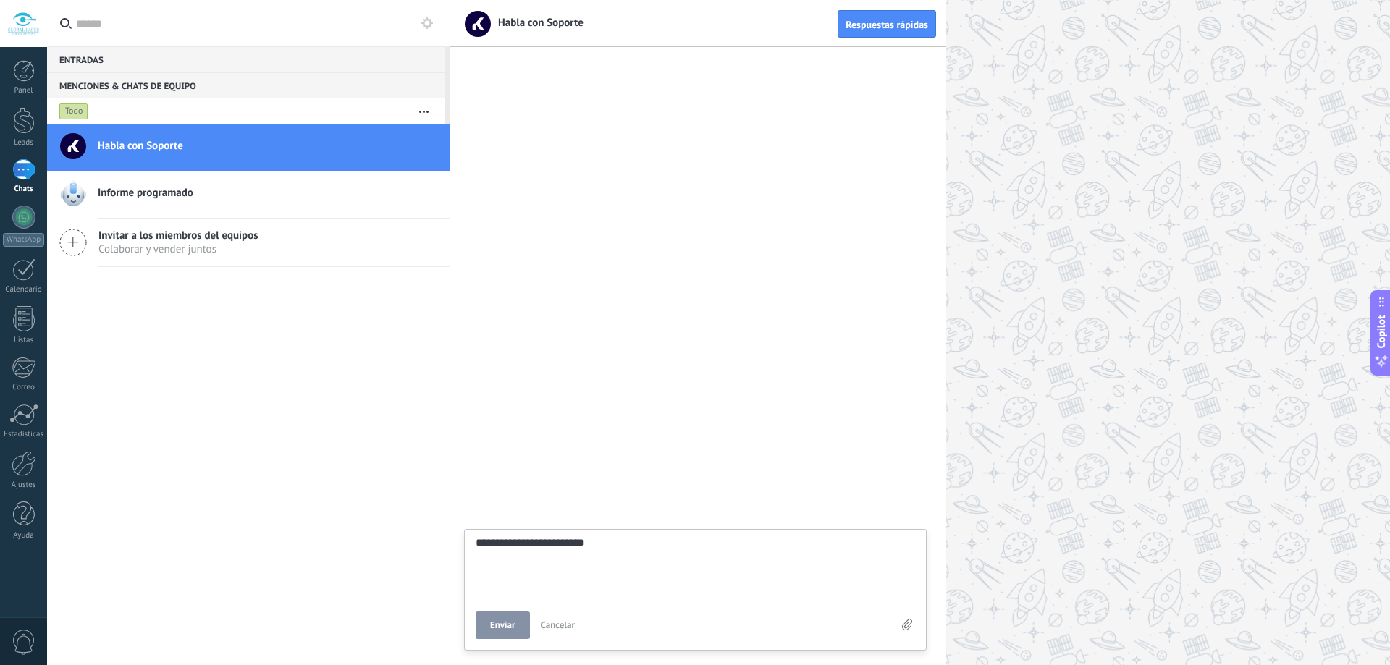
type textarea "**********"
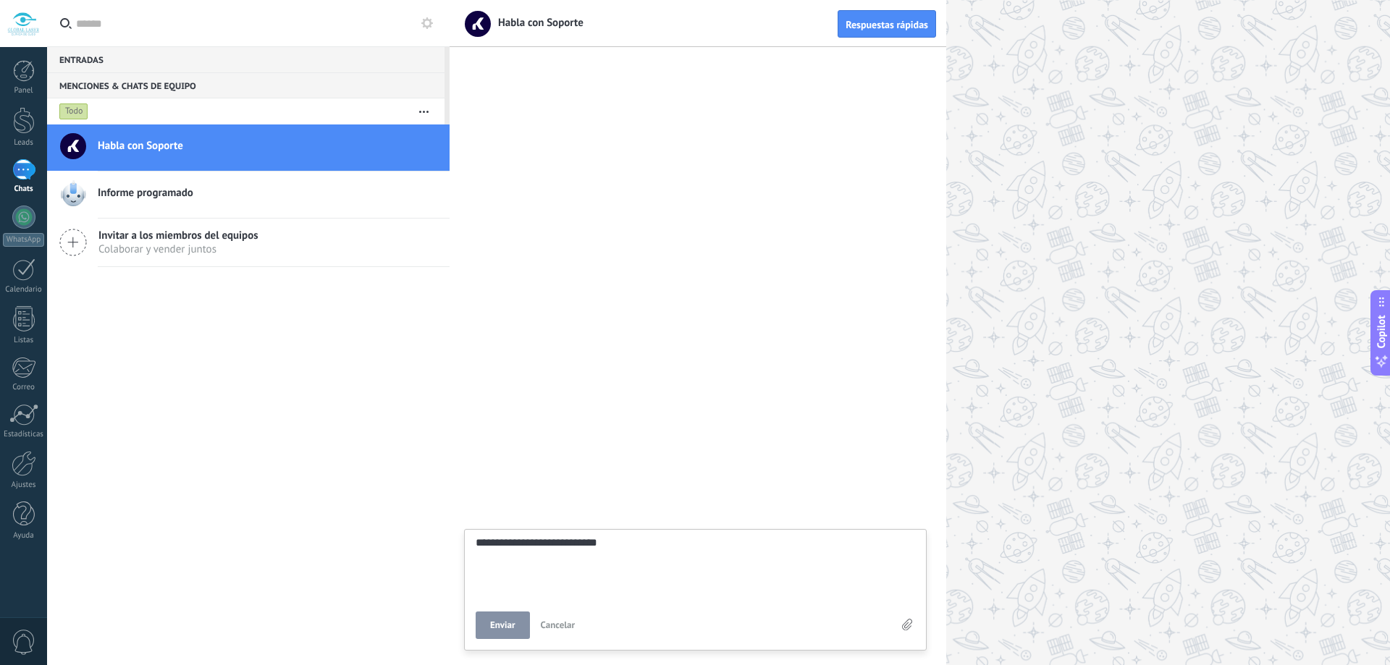
type textarea "**********"
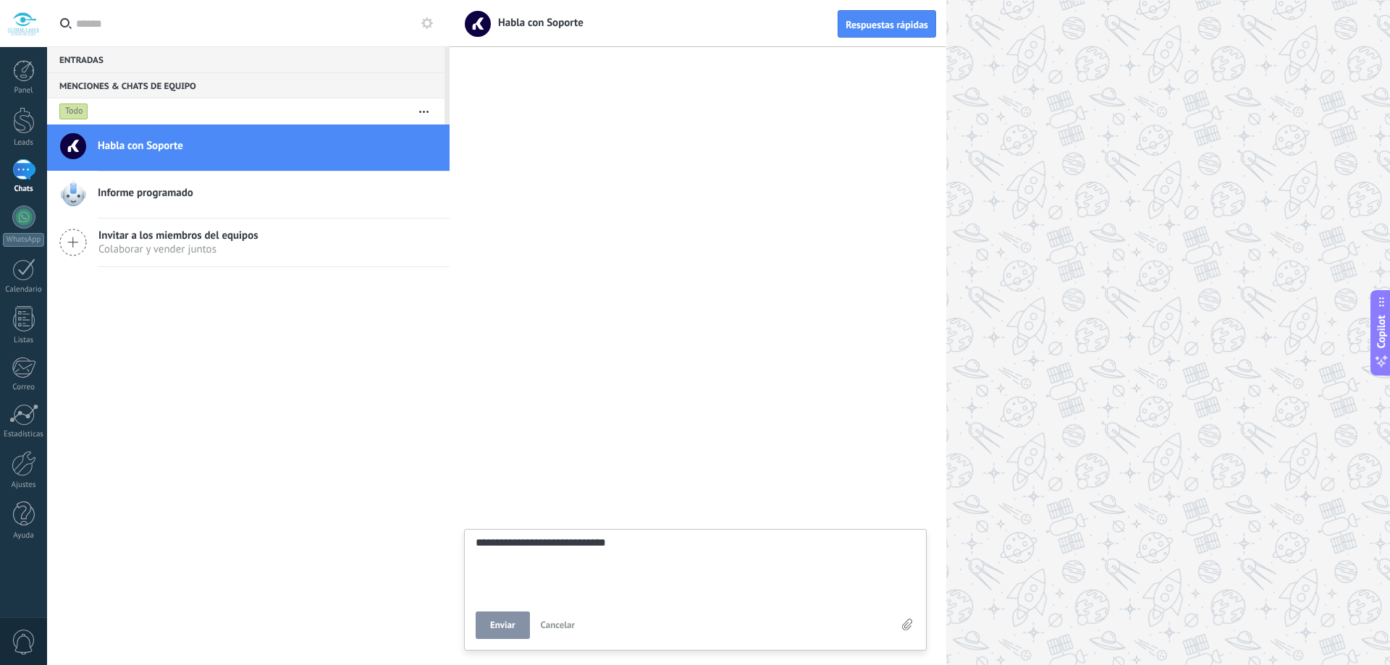
type textarea "**********"
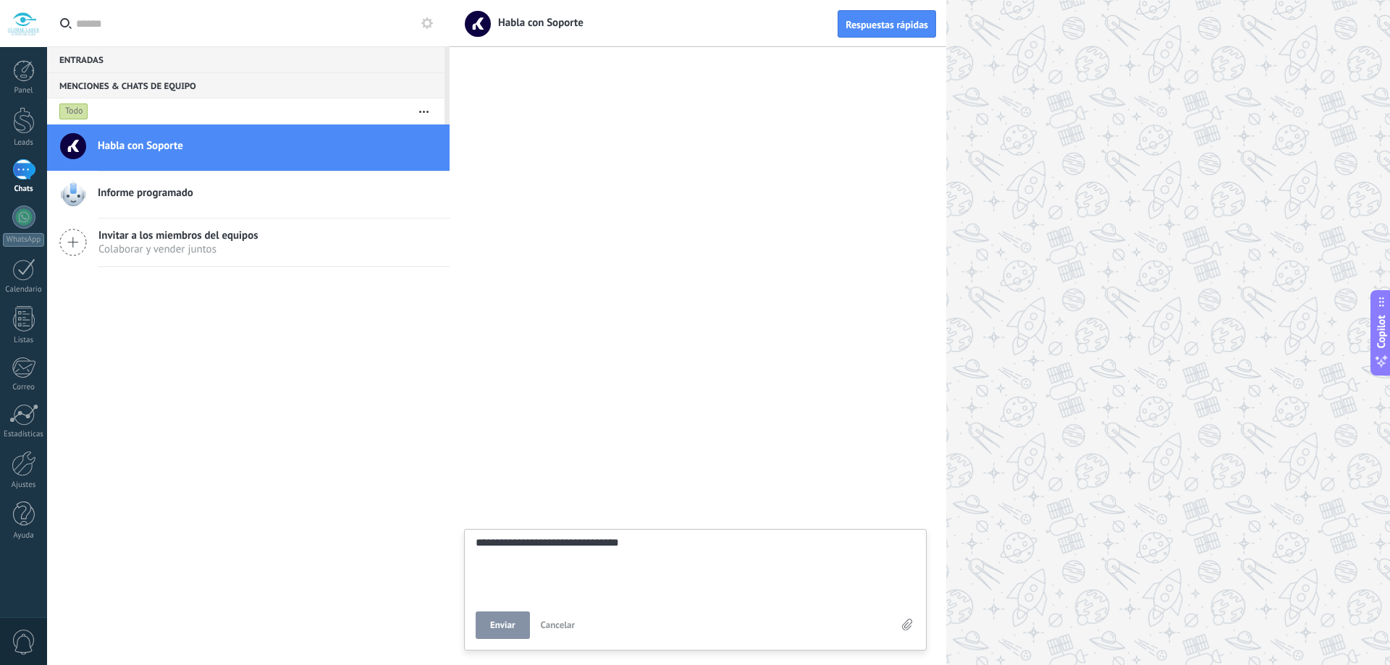
type textarea "**********"
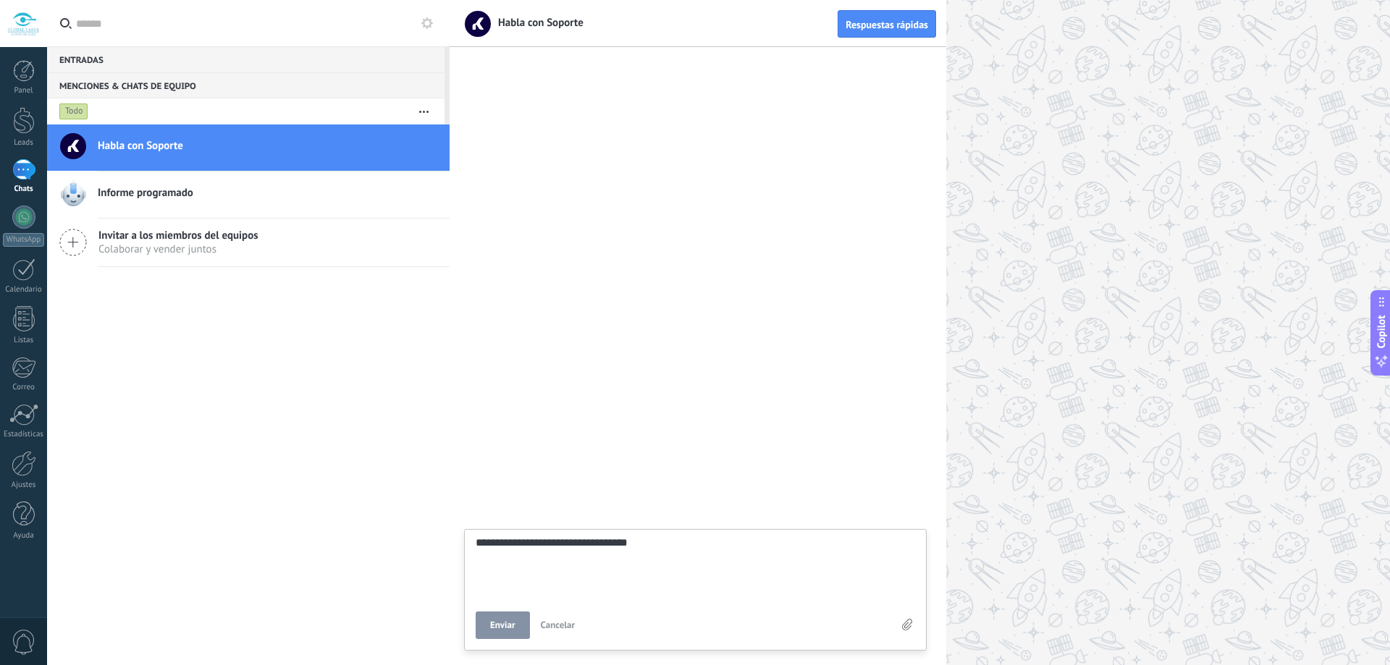
type textarea "**********"
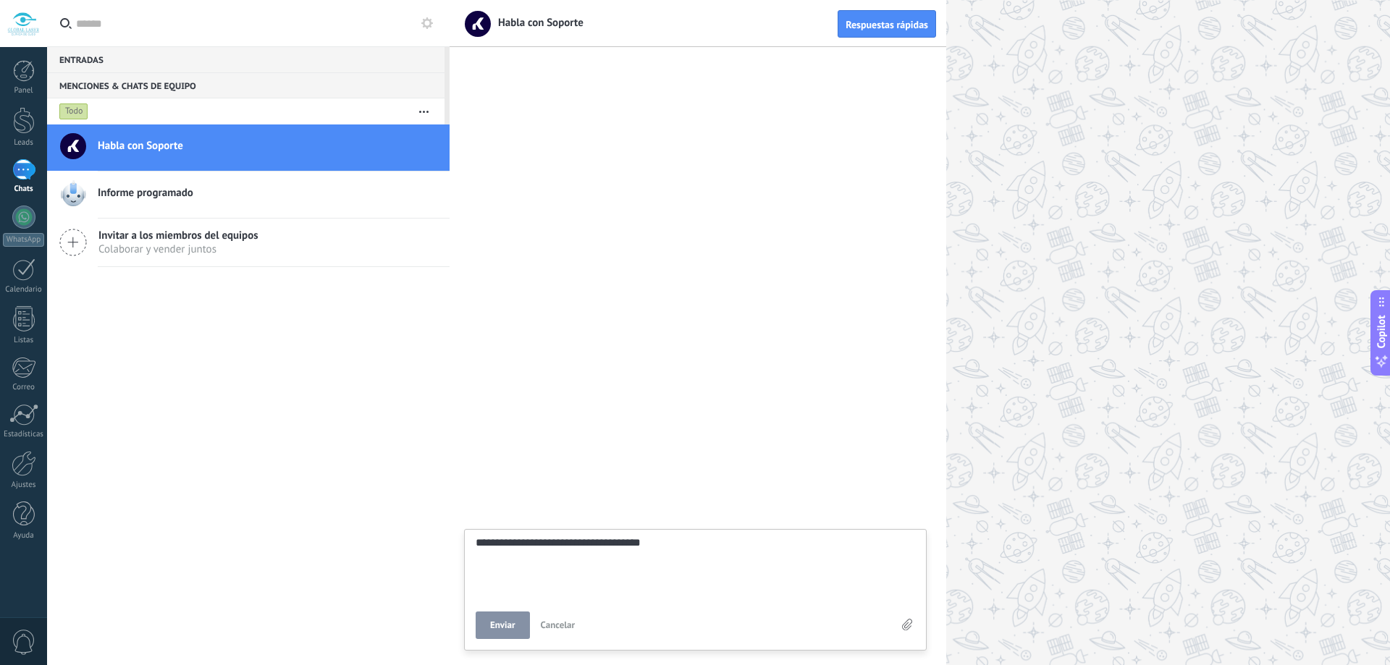
type textarea "**********"
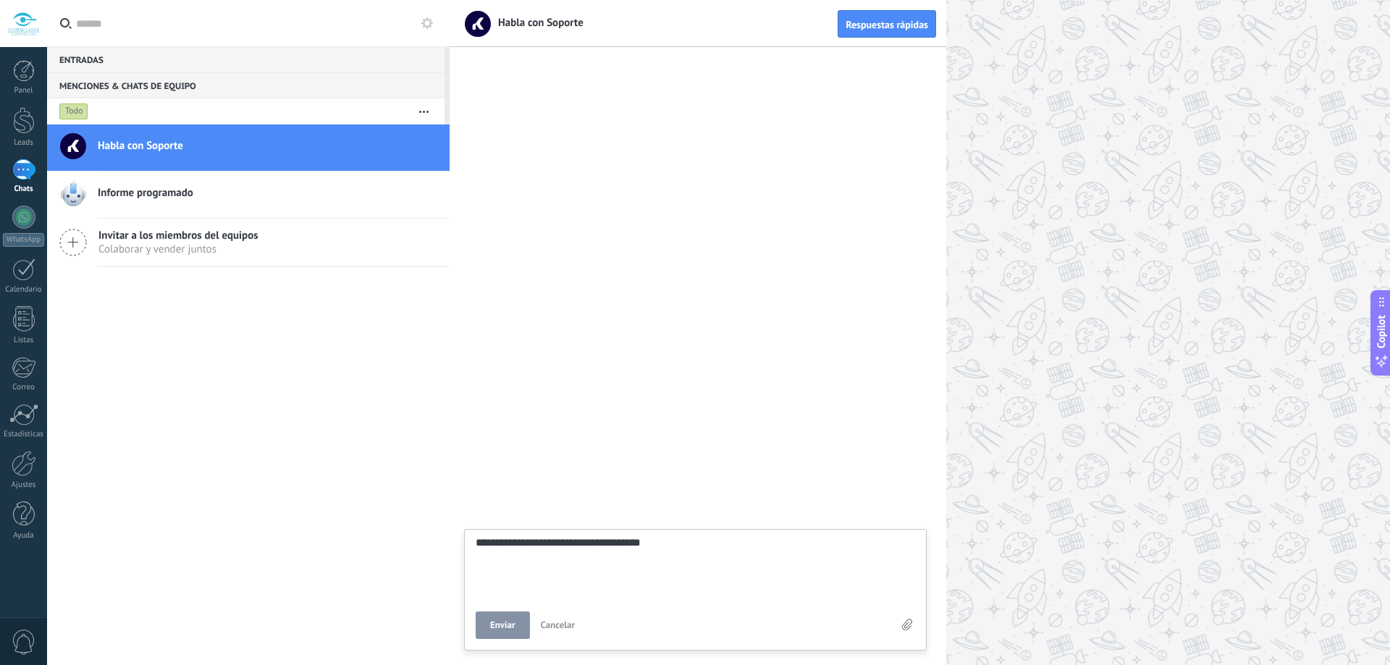
type textarea "**********"
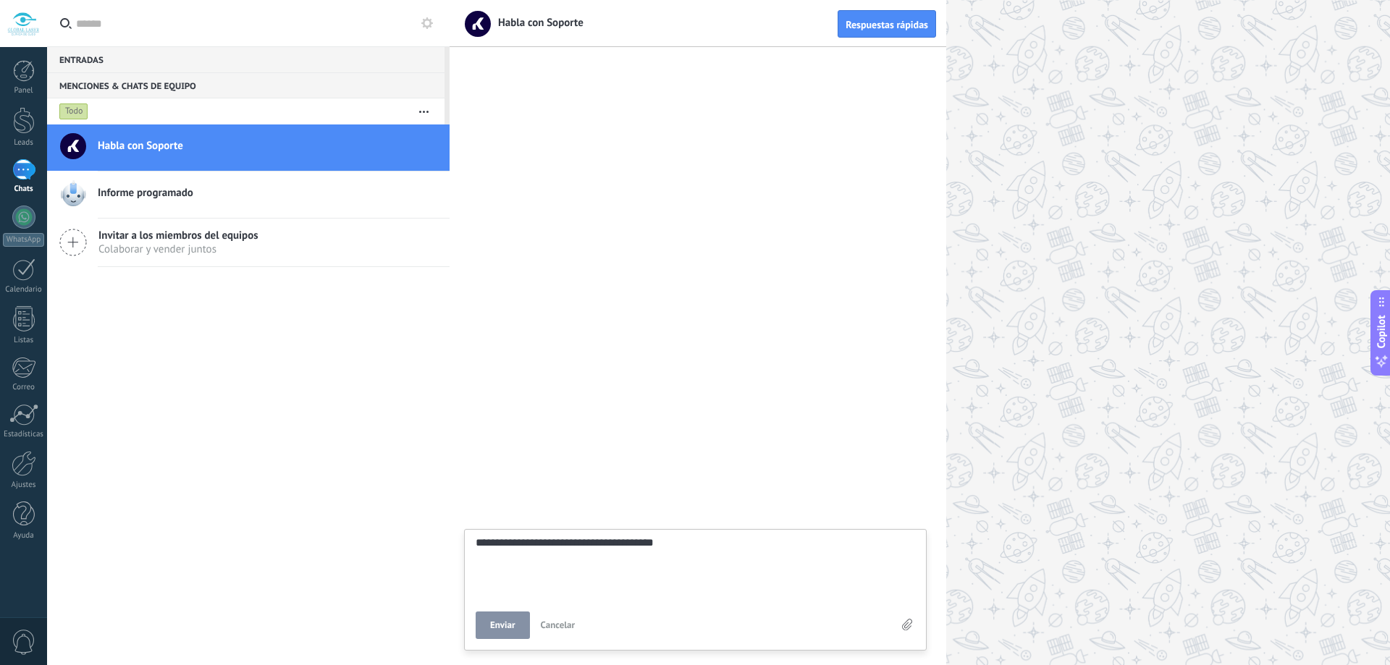
type textarea "**********"
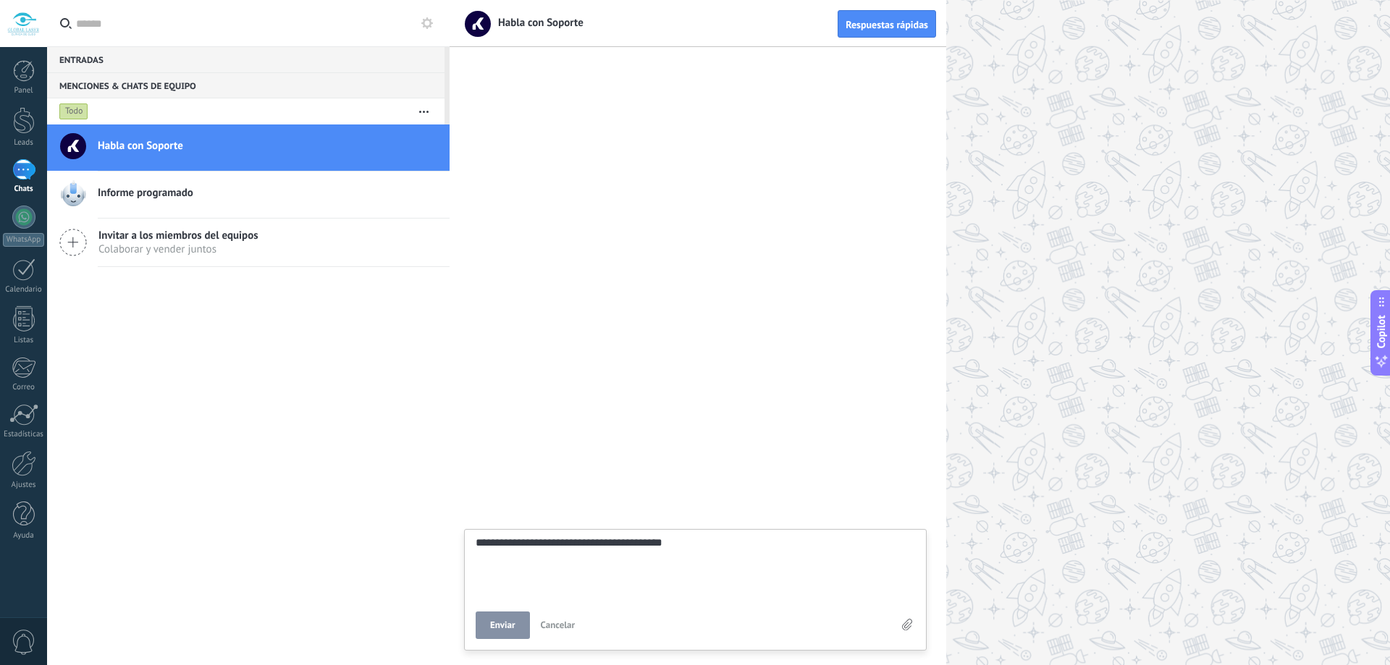
type textarea "**********"
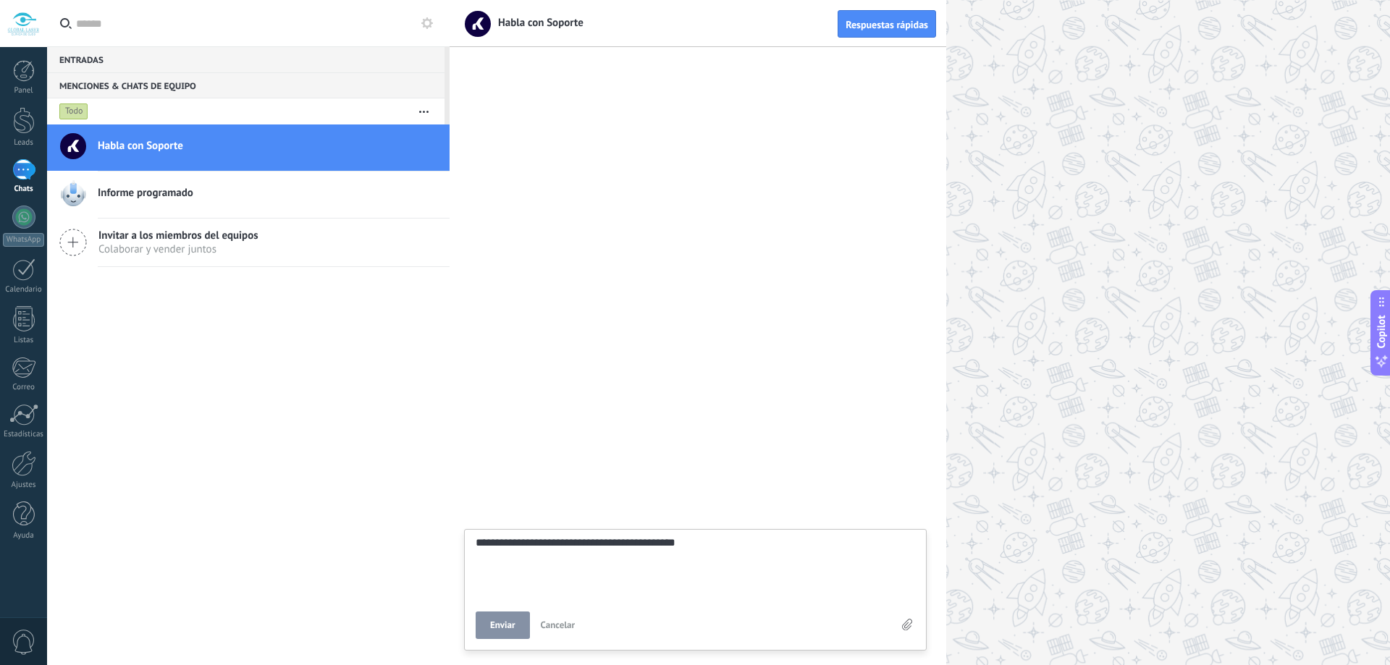
type textarea "**********"
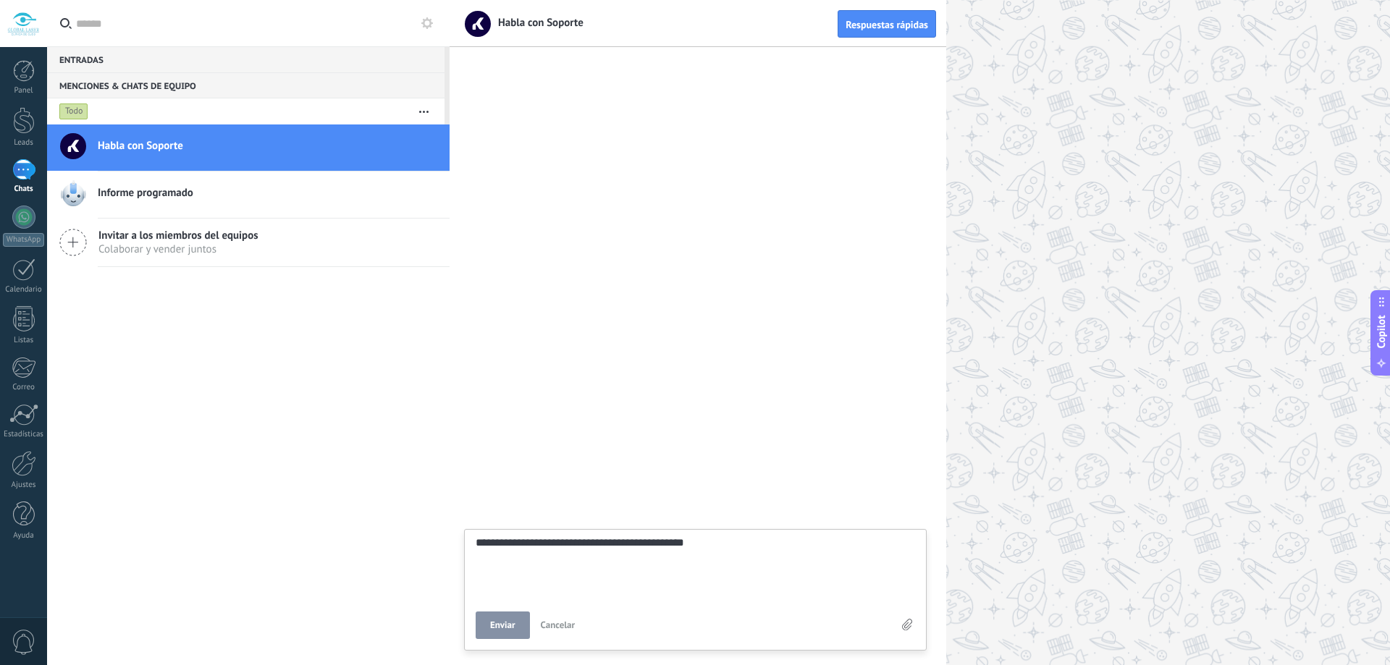
type textarea "**********"
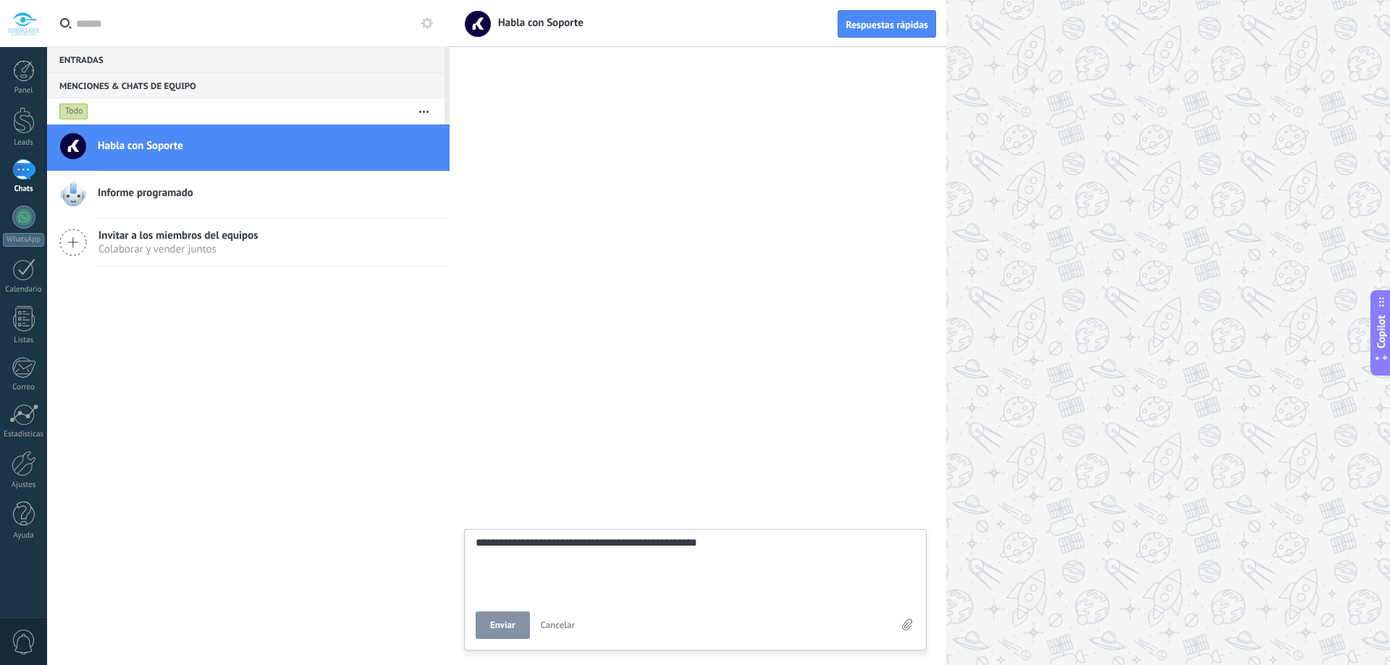
type textarea "**********"
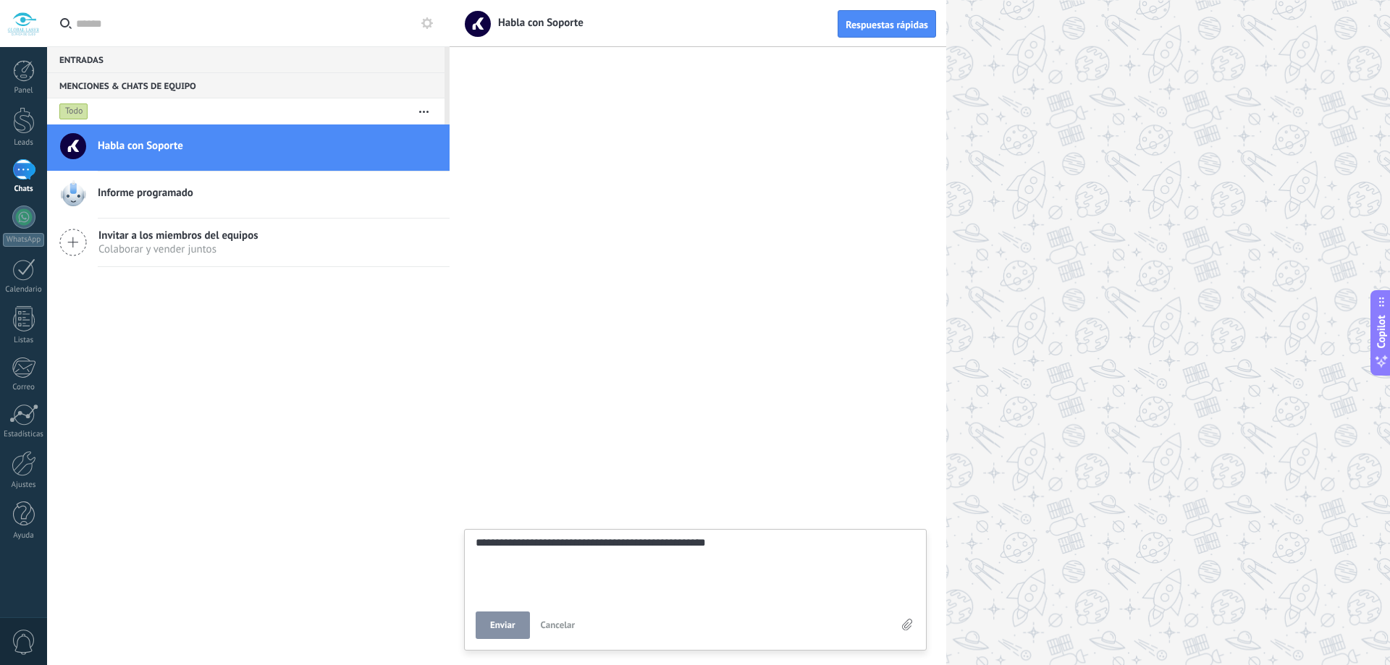
type textarea "**********"
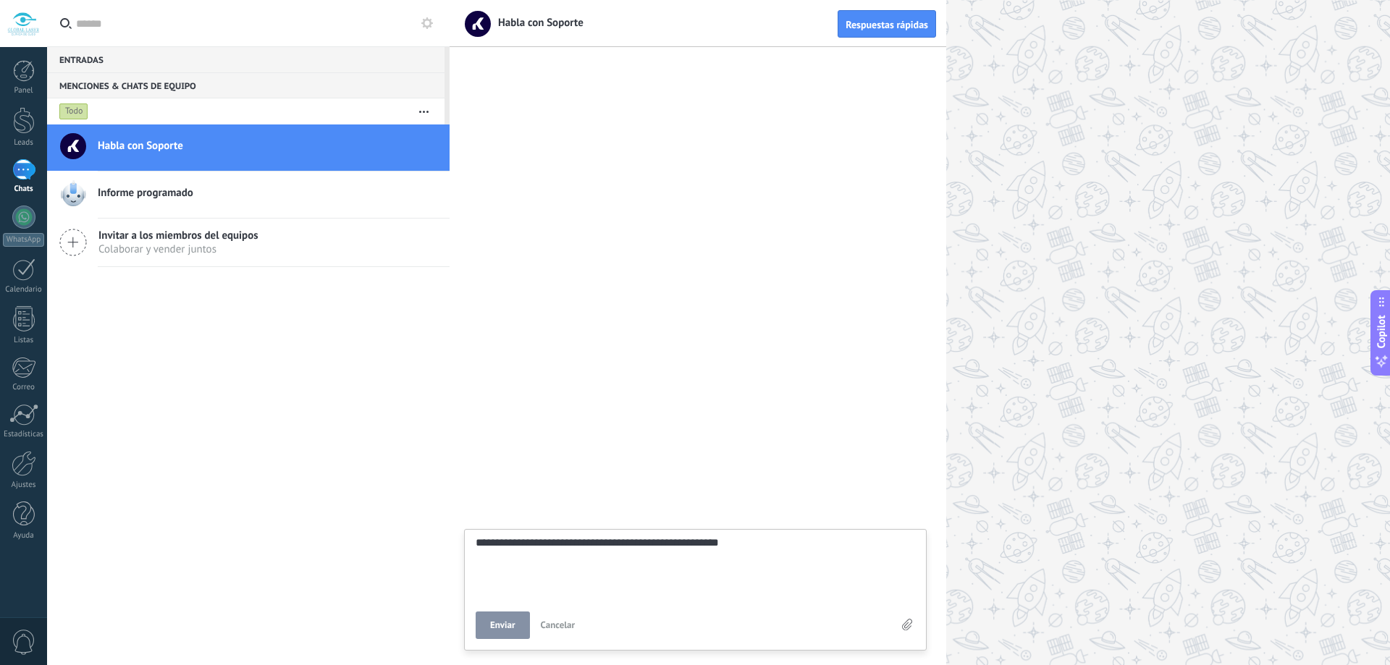
type textarea "**********"
click at [519, 544] on textarea "**********" at bounding box center [695, 566] width 439 height 59
type textarea "**********"
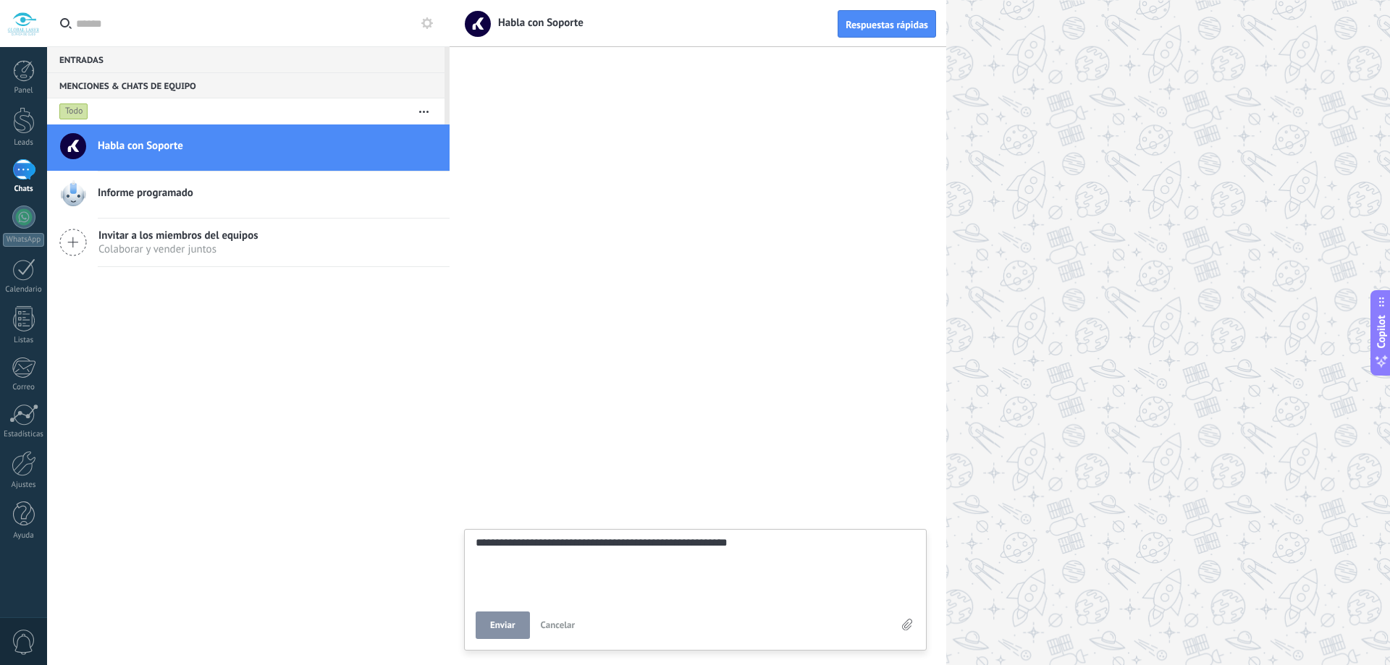
click at [668, 542] on textarea "**********" at bounding box center [695, 566] width 439 height 59
type textarea "**********"
click at [760, 548] on textarea "**********" at bounding box center [695, 566] width 439 height 59
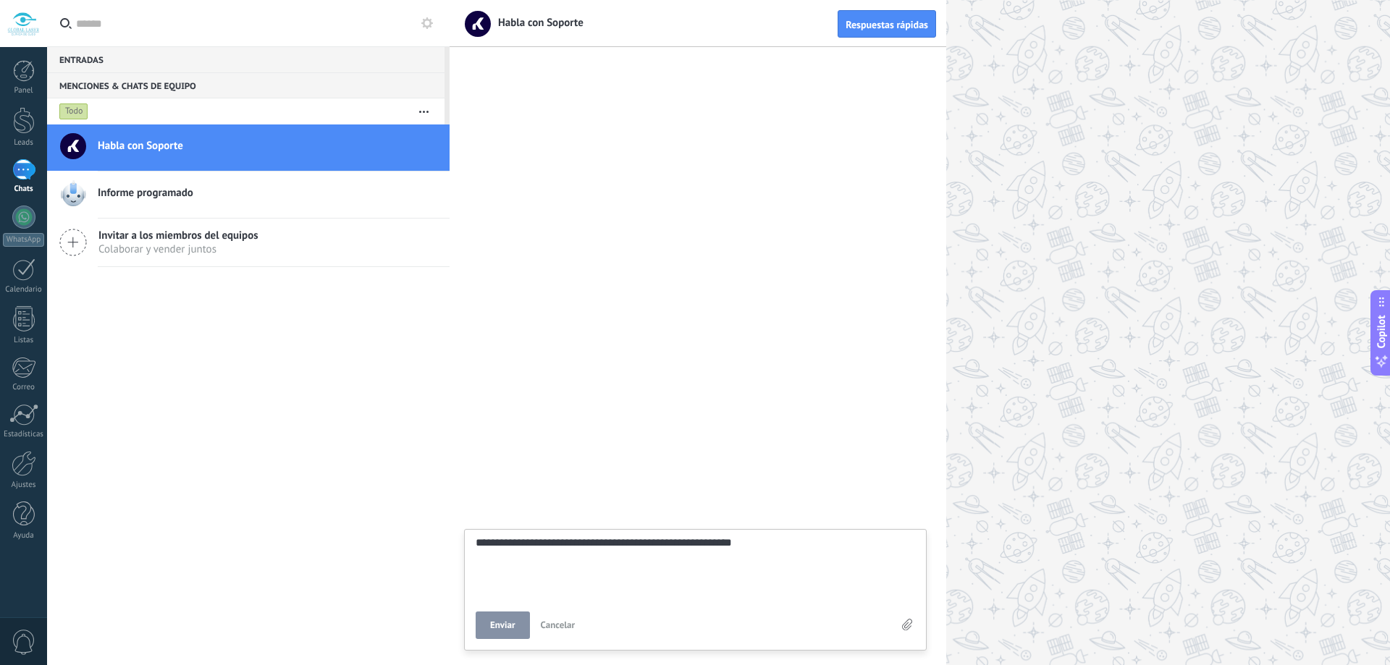
type textarea "**********"
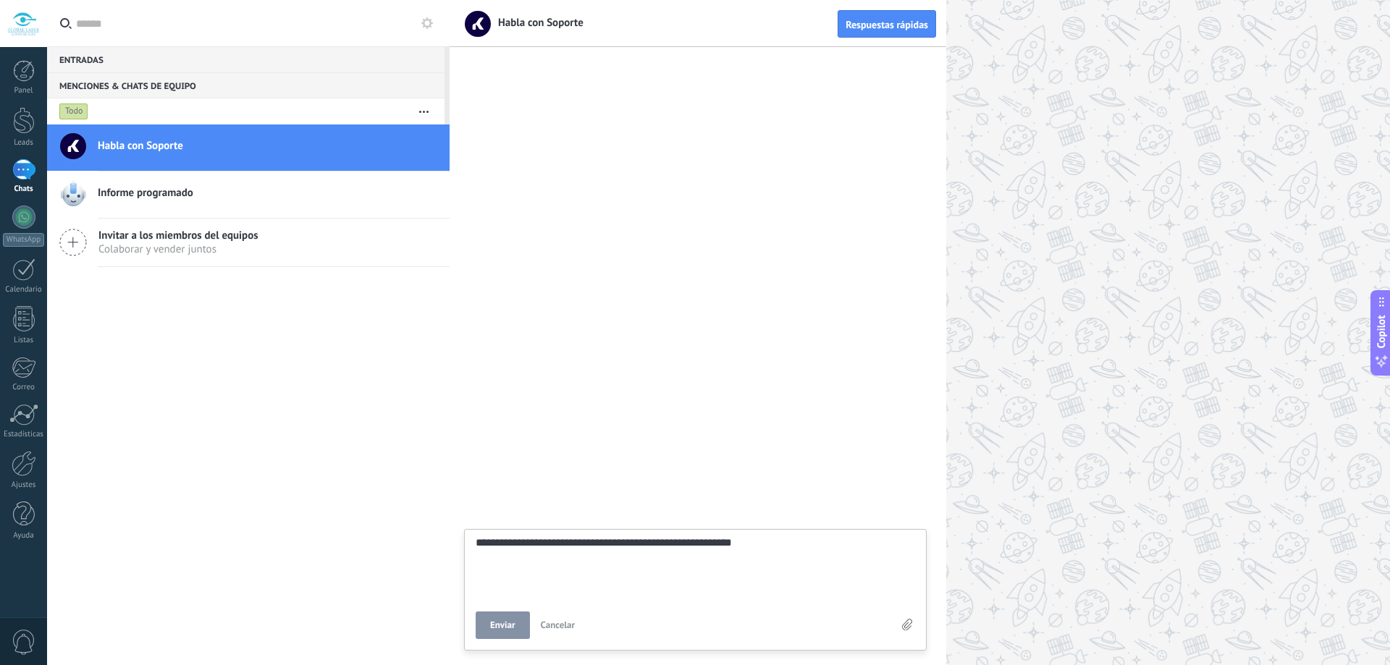
type textarea "**********"
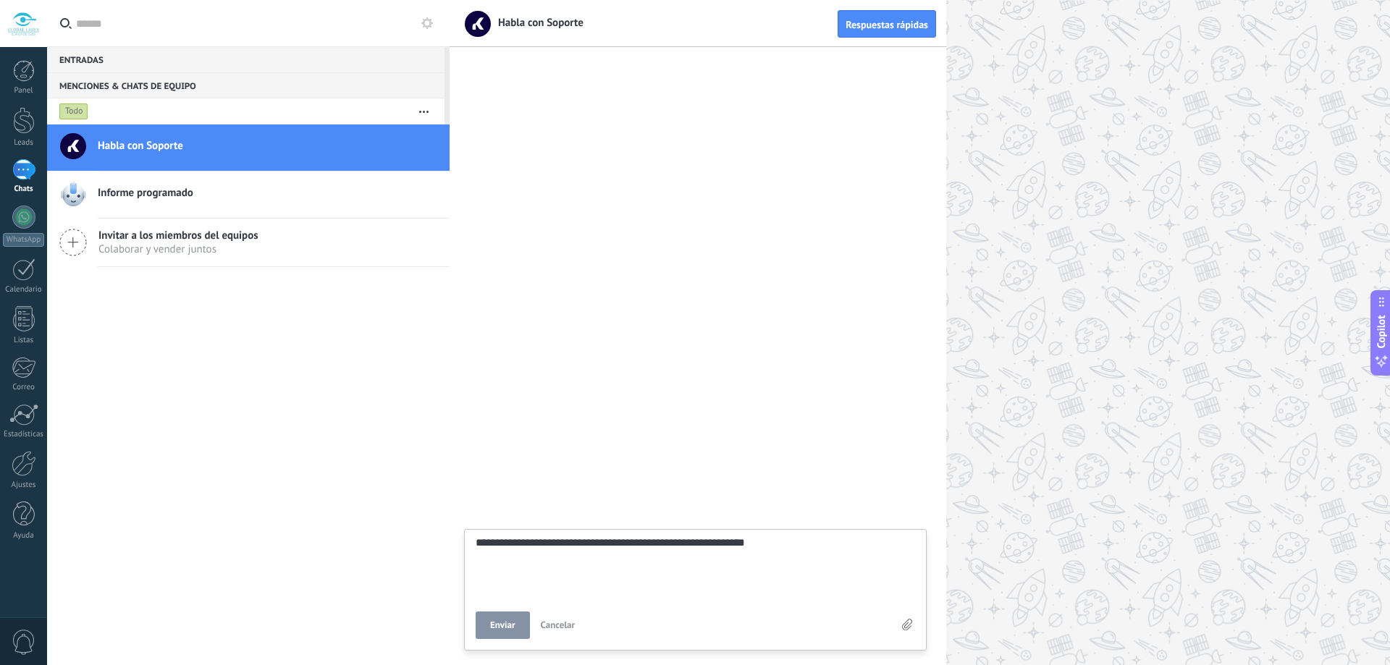
type textarea "**********"
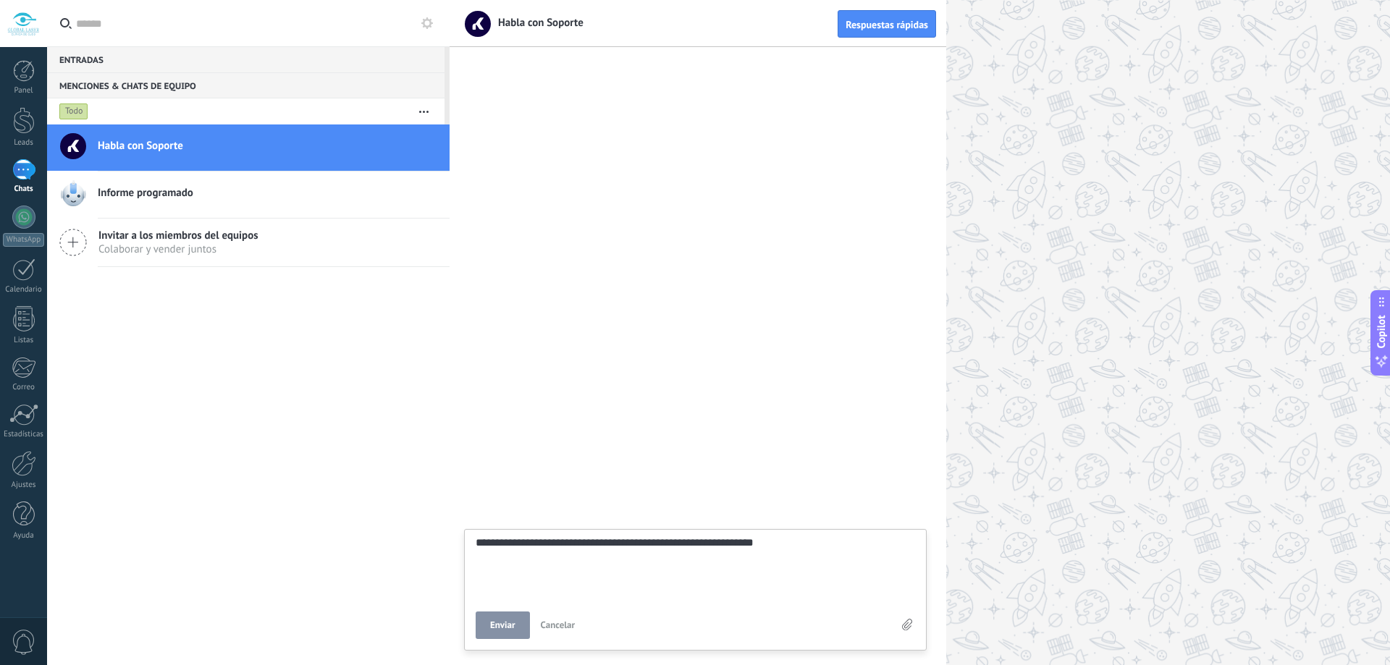
type textarea "**********"
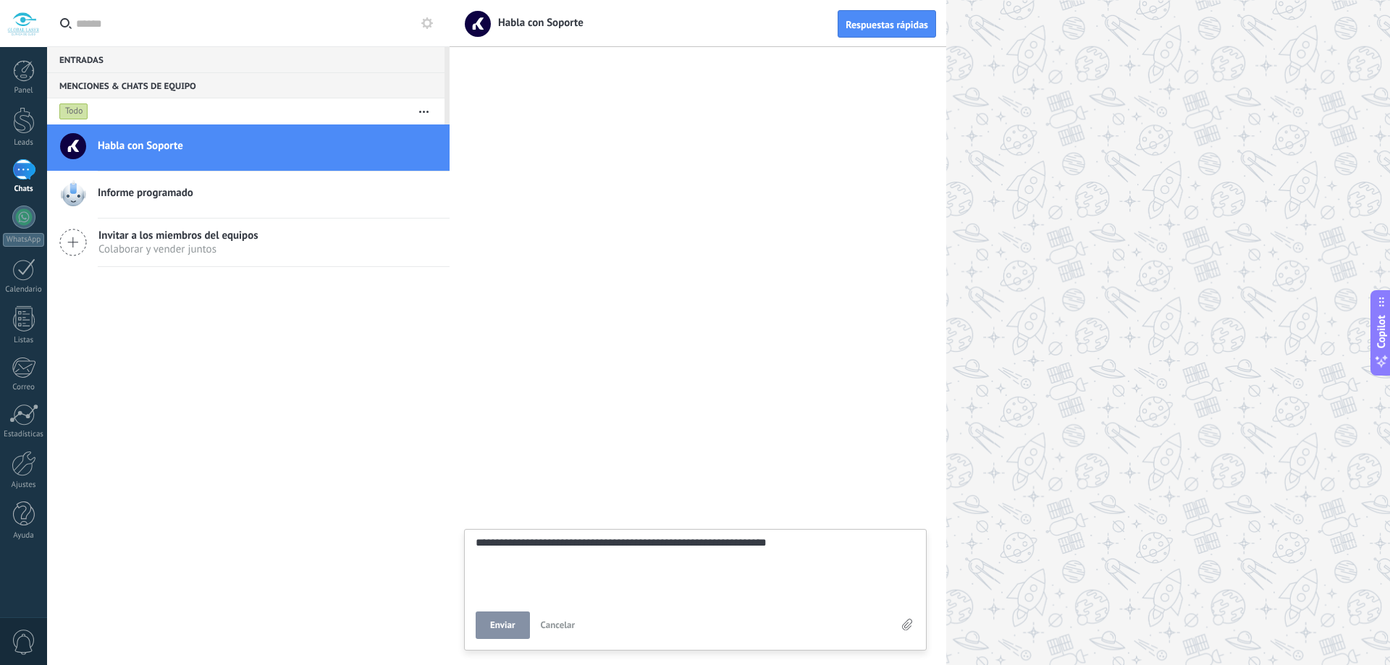
type textarea "**********"
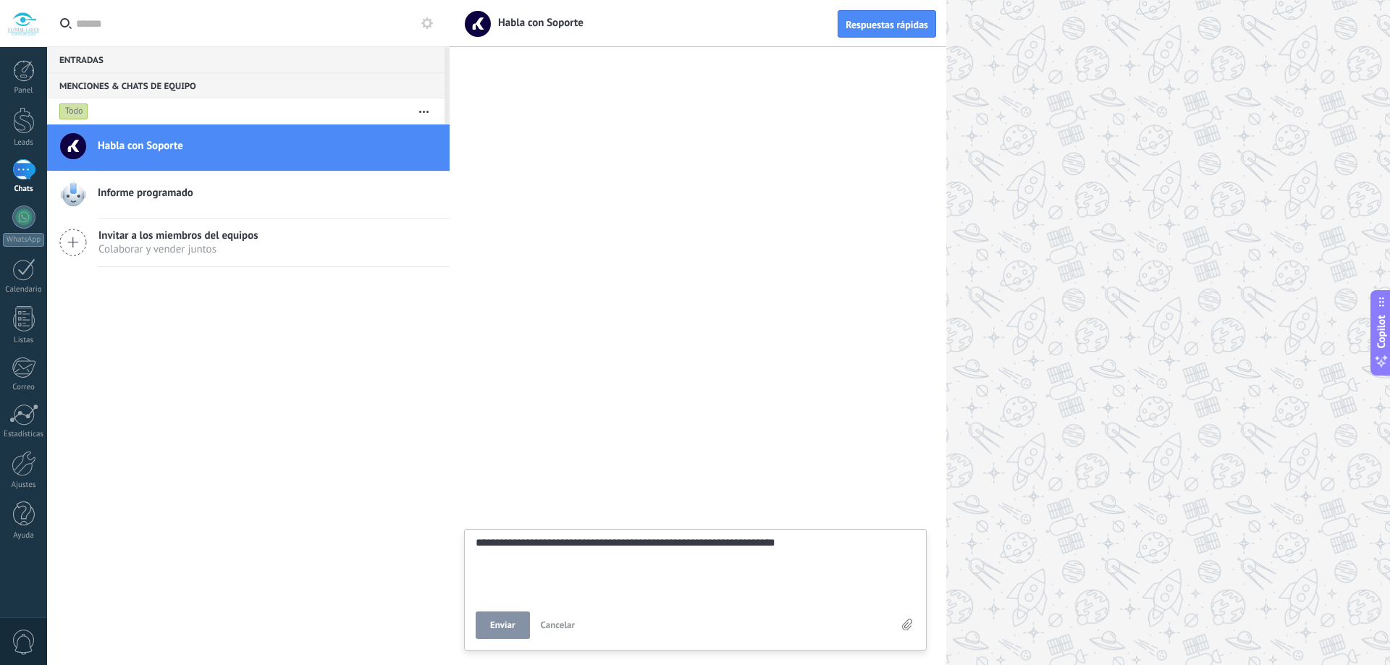
type textarea "**********"
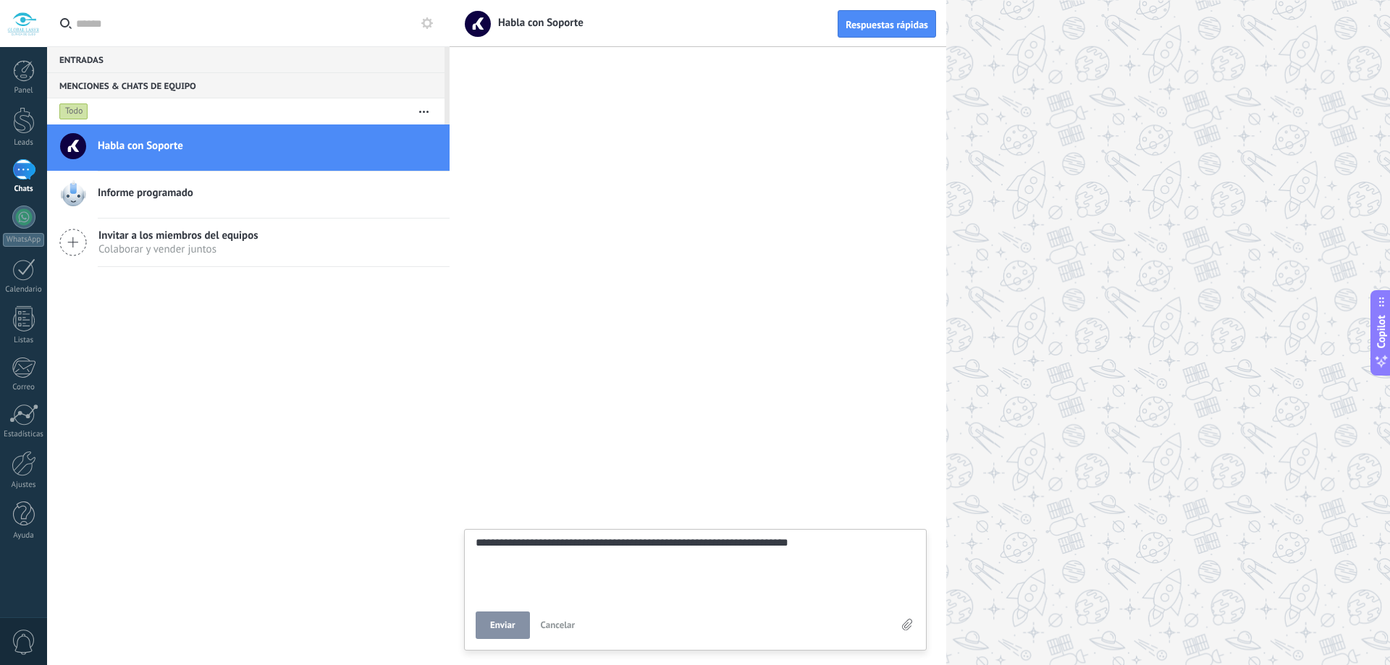
type textarea "**********"
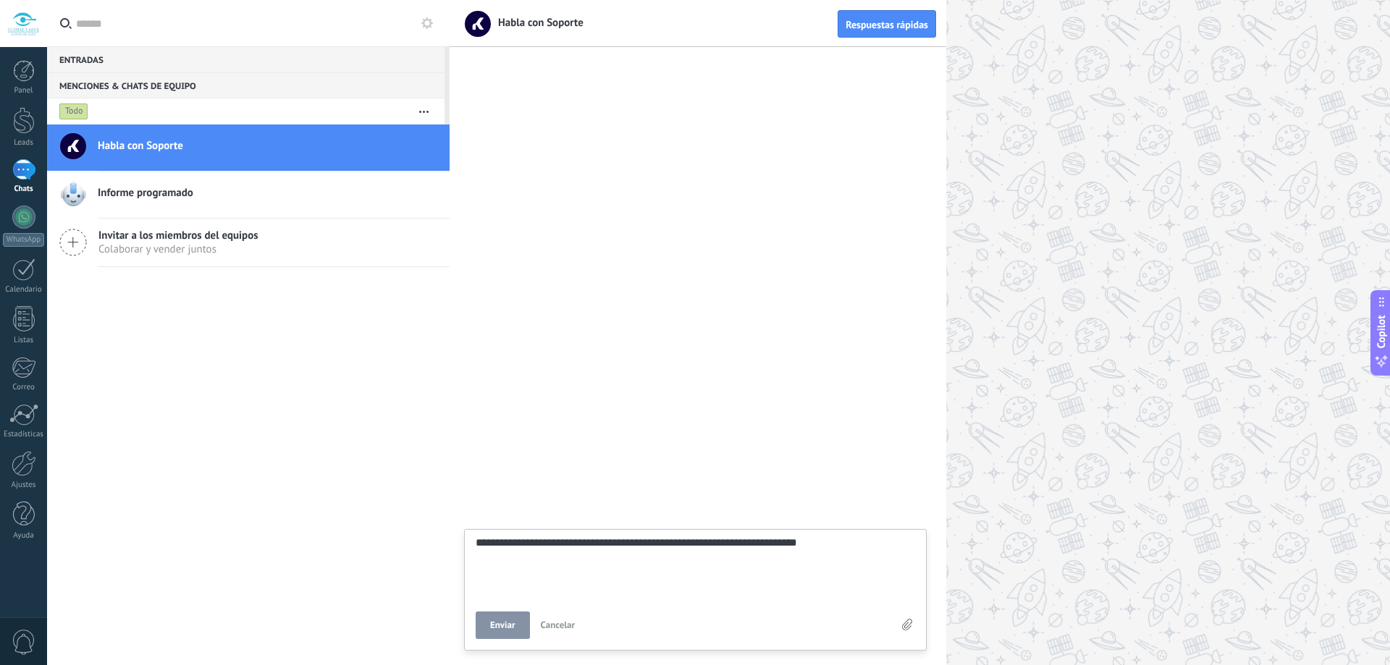
type textarea "**********"
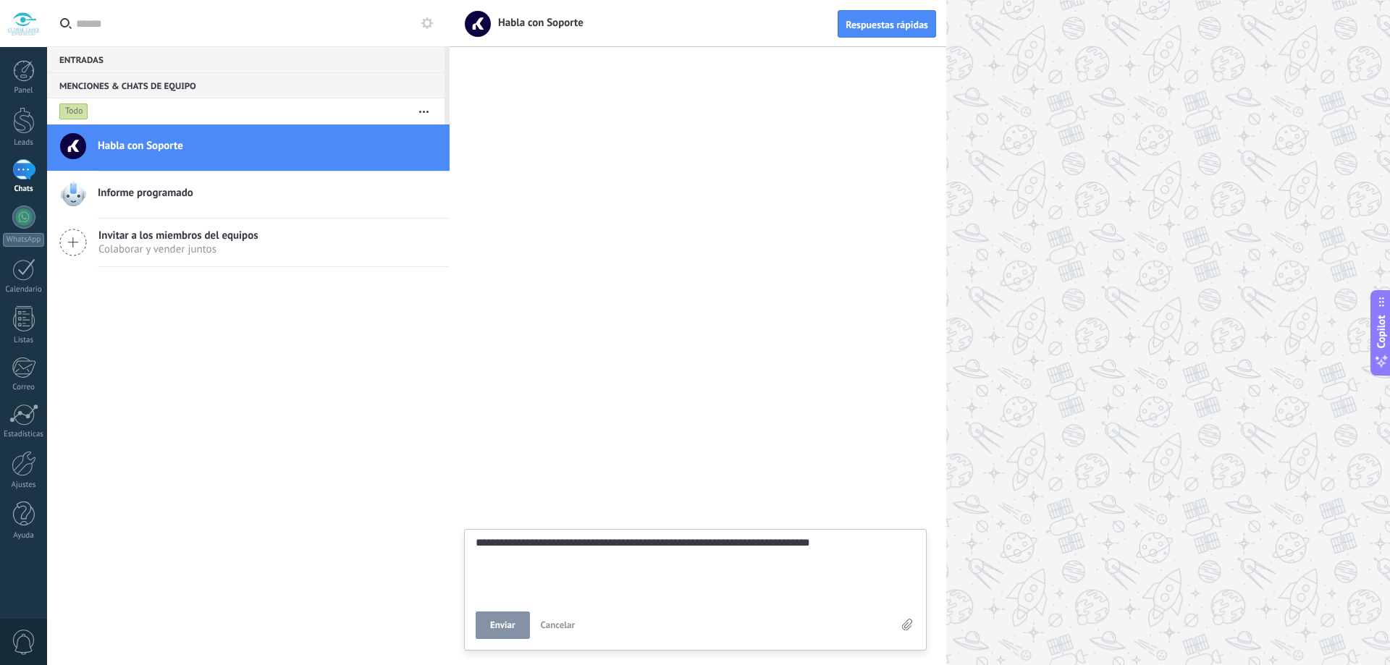
type textarea "**********"
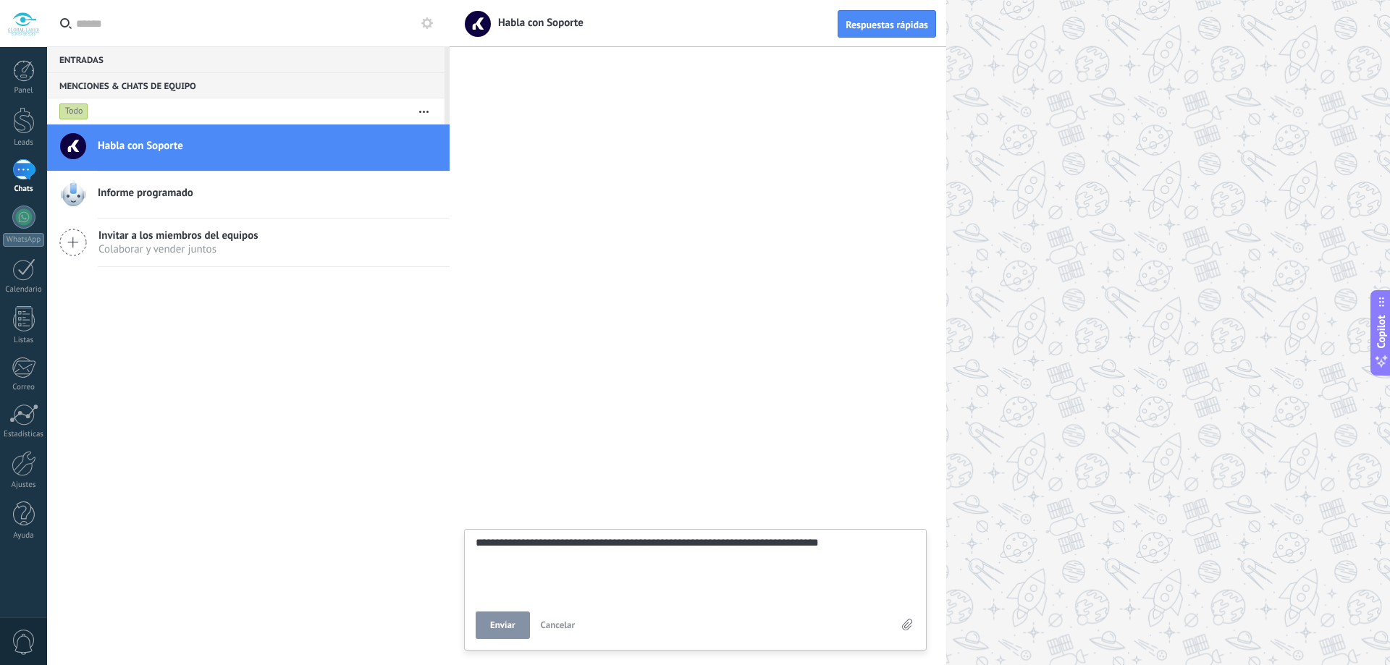
type textarea "**********"
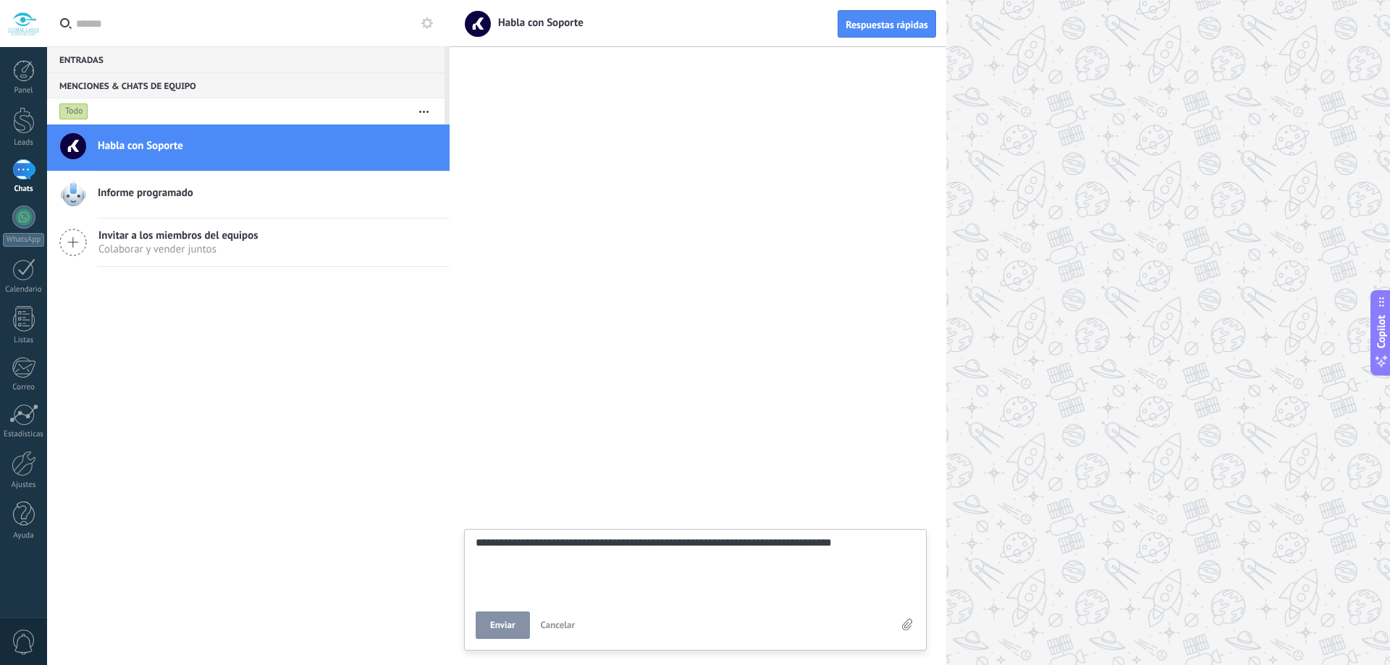
type textarea "**********"
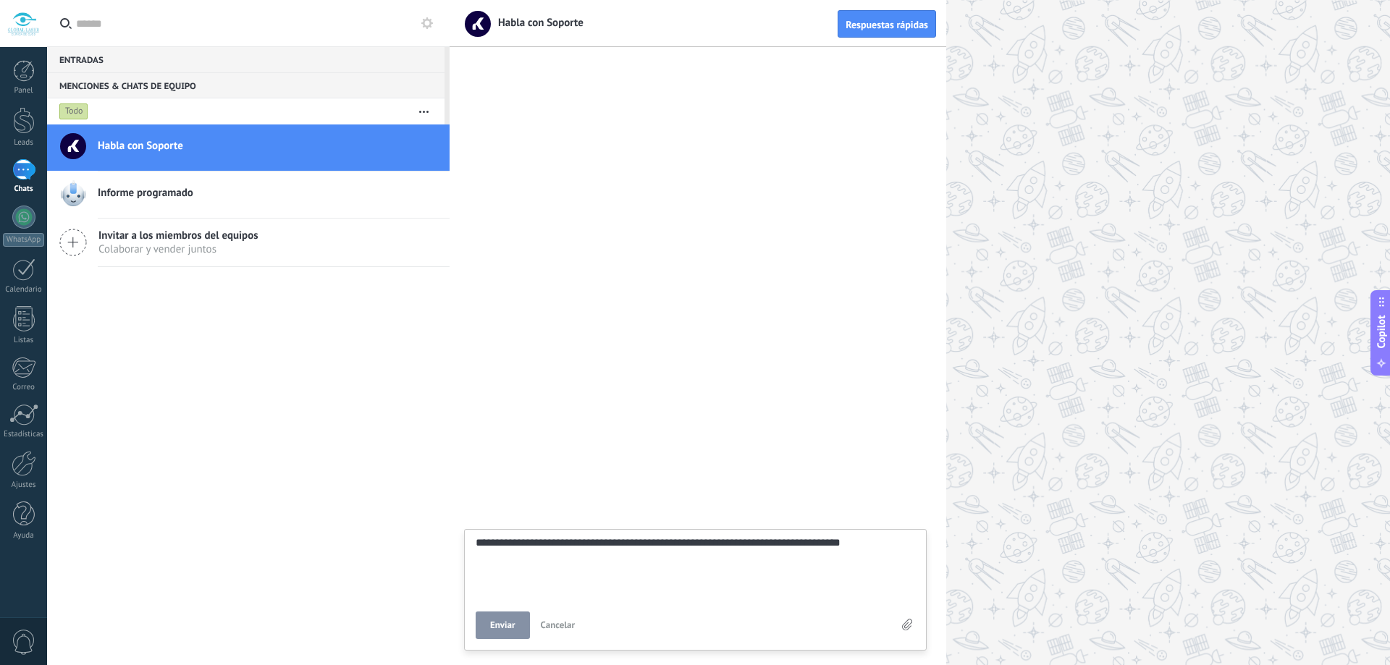
type textarea "**********"
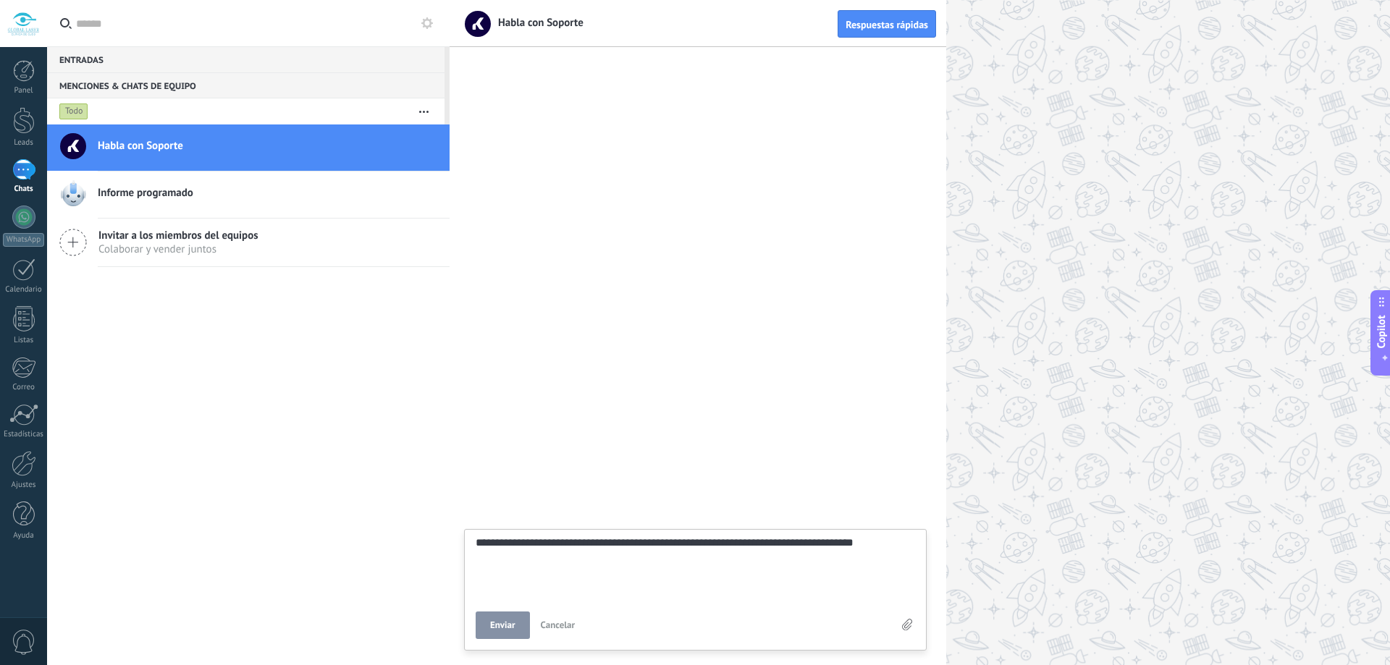
type textarea "**********"
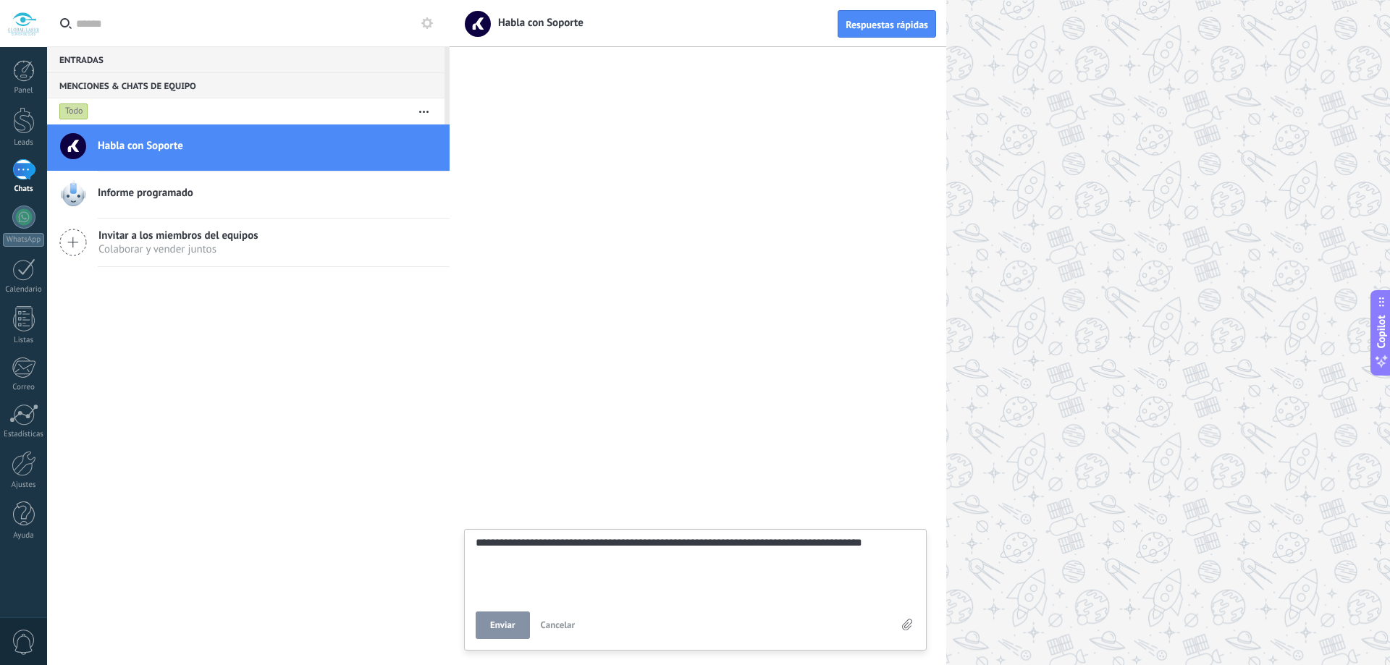
type textarea "**********"
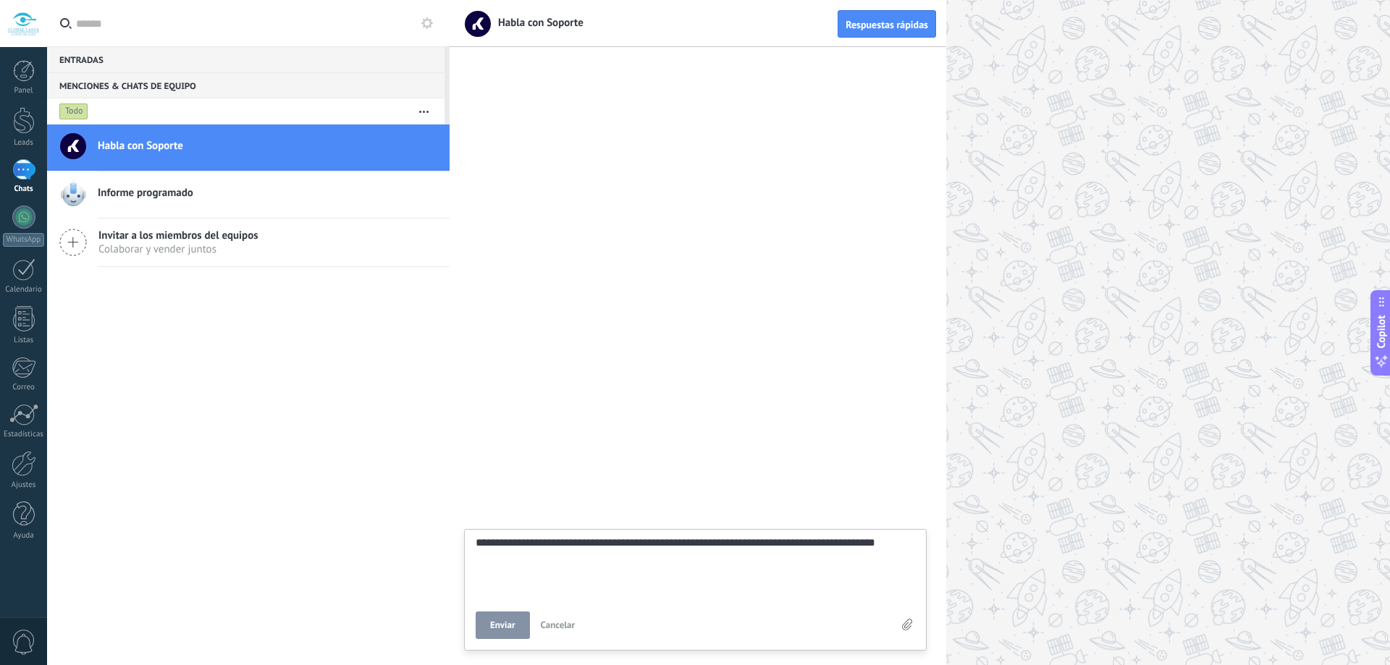
type textarea "**********"
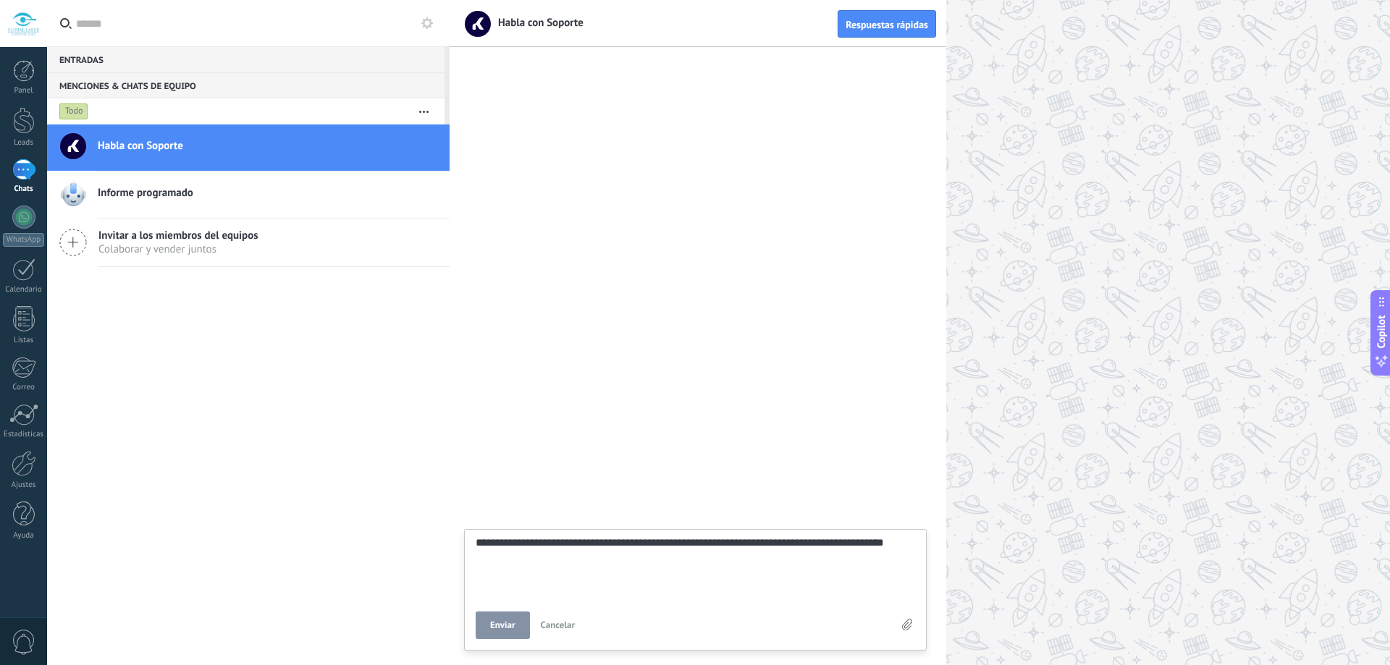
type textarea "**********"
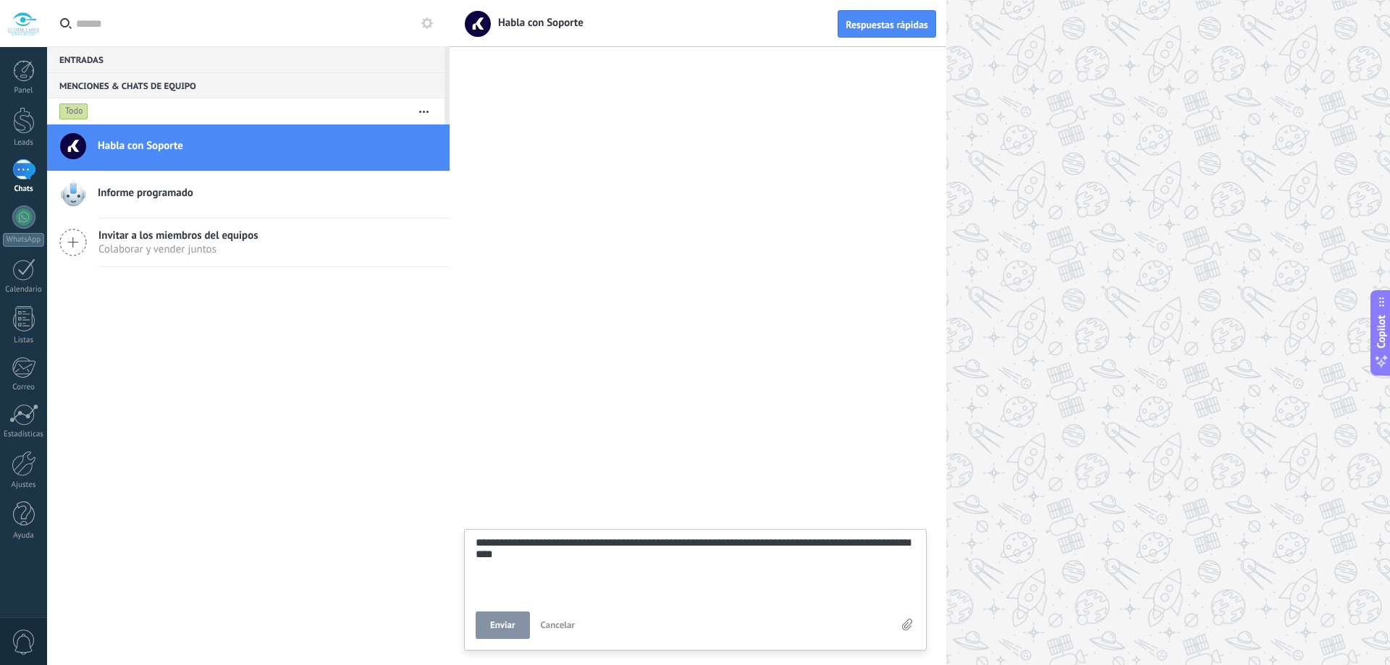
scroll to position [28, 0]
click at [500, 627] on span "Enviar" at bounding box center [502, 626] width 25 height 10
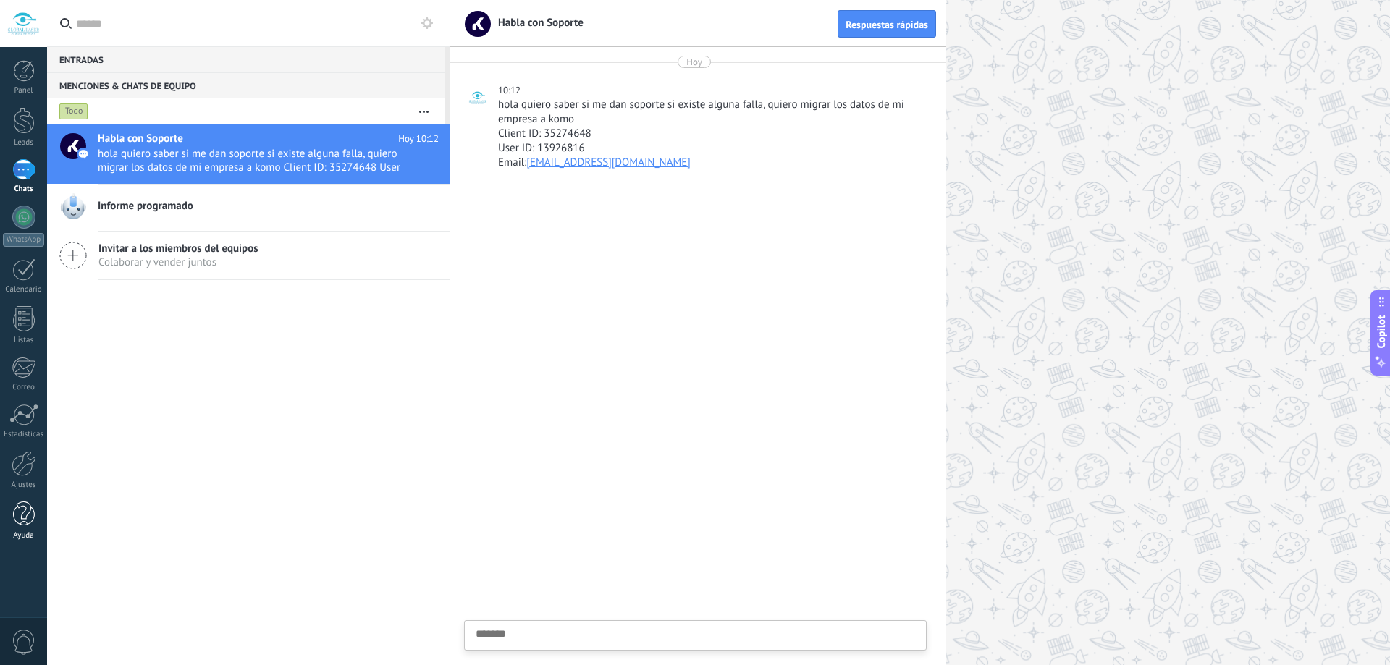
click at [25, 513] on div at bounding box center [24, 514] width 22 height 25
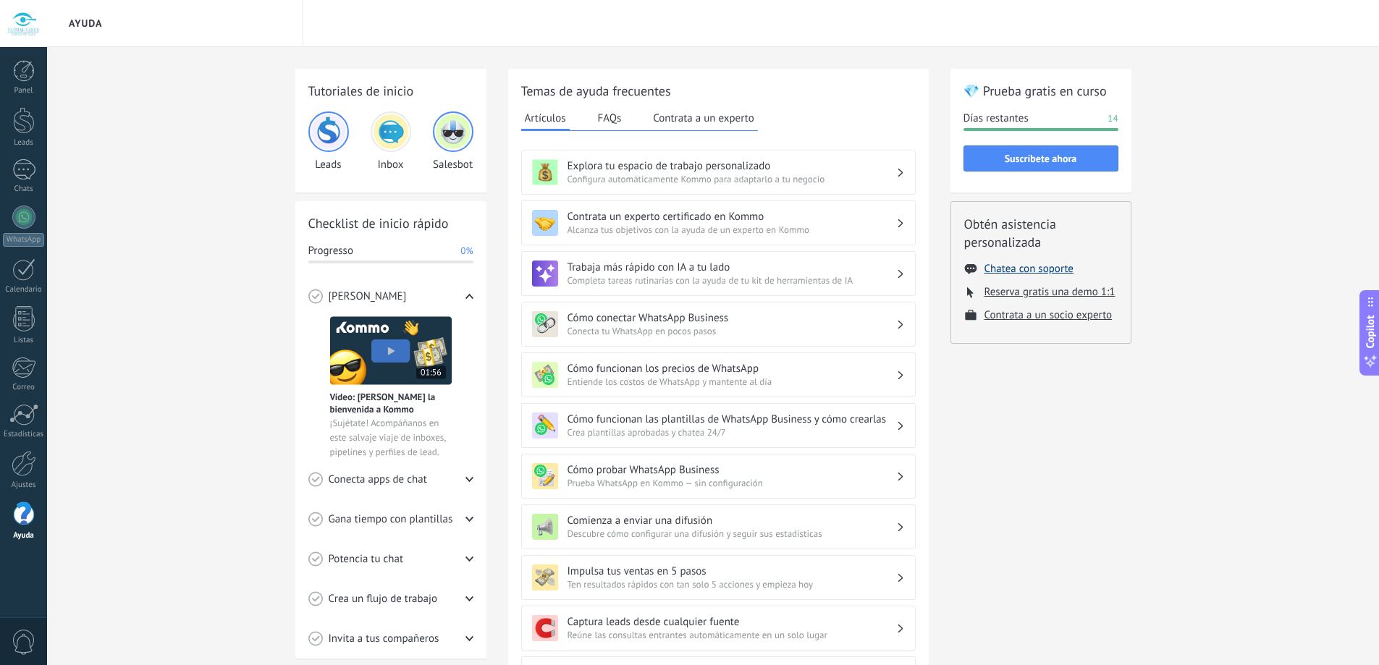
click at [1023, 262] on button "Chatea con soporte" at bounding box center [1029, 269] width 89 height 14
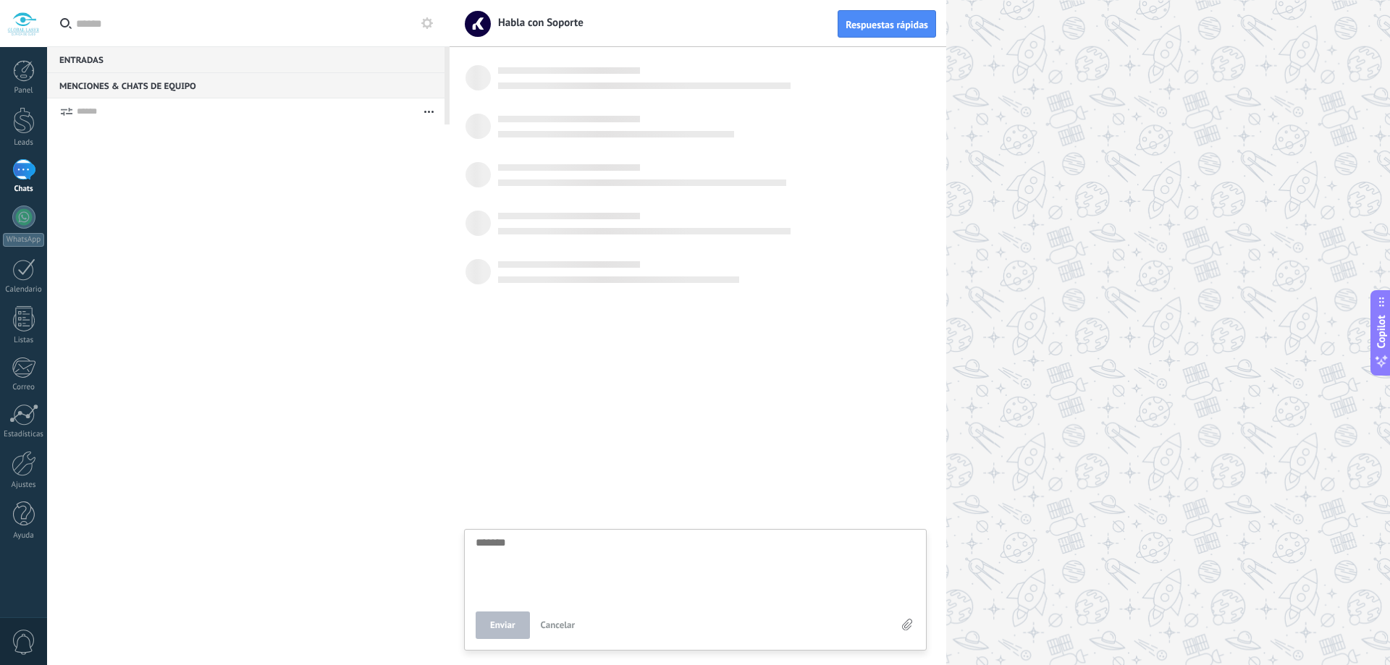
scroll to position [14, 0]
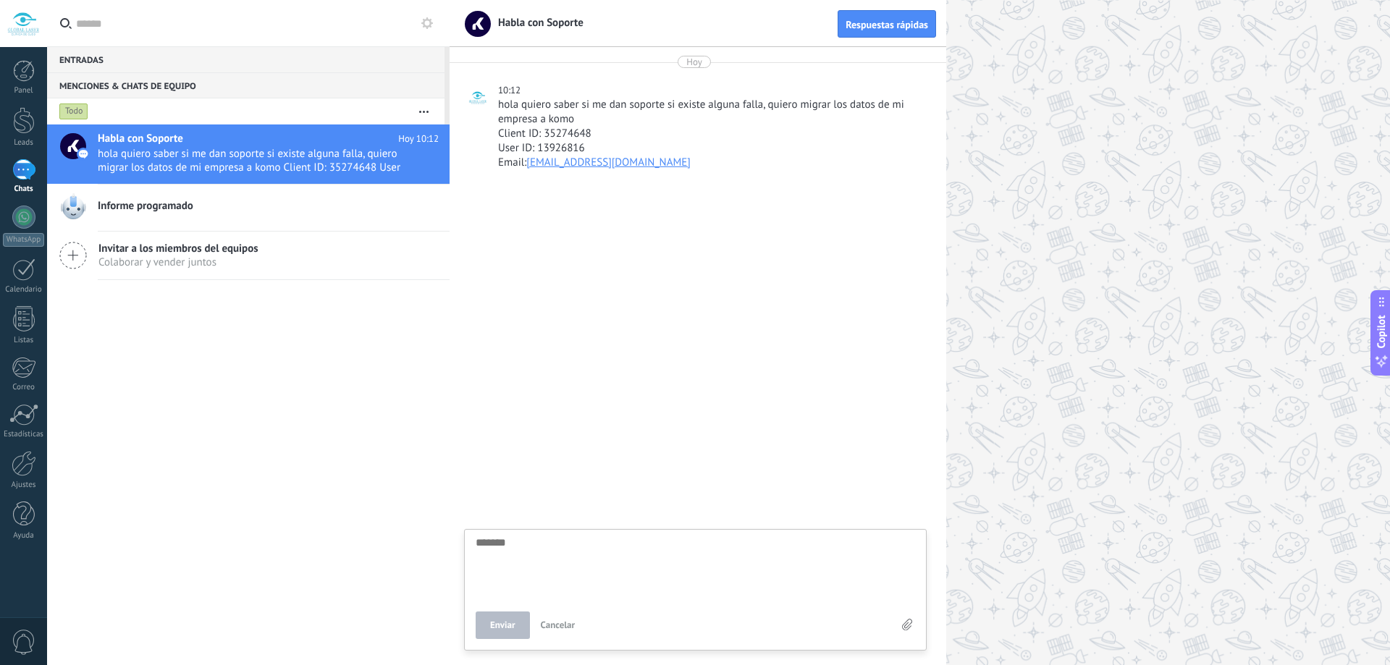
click at [226, 259] on span "Colaborar y vender juntos" at bounding box center [178, 263] width 160 height 14
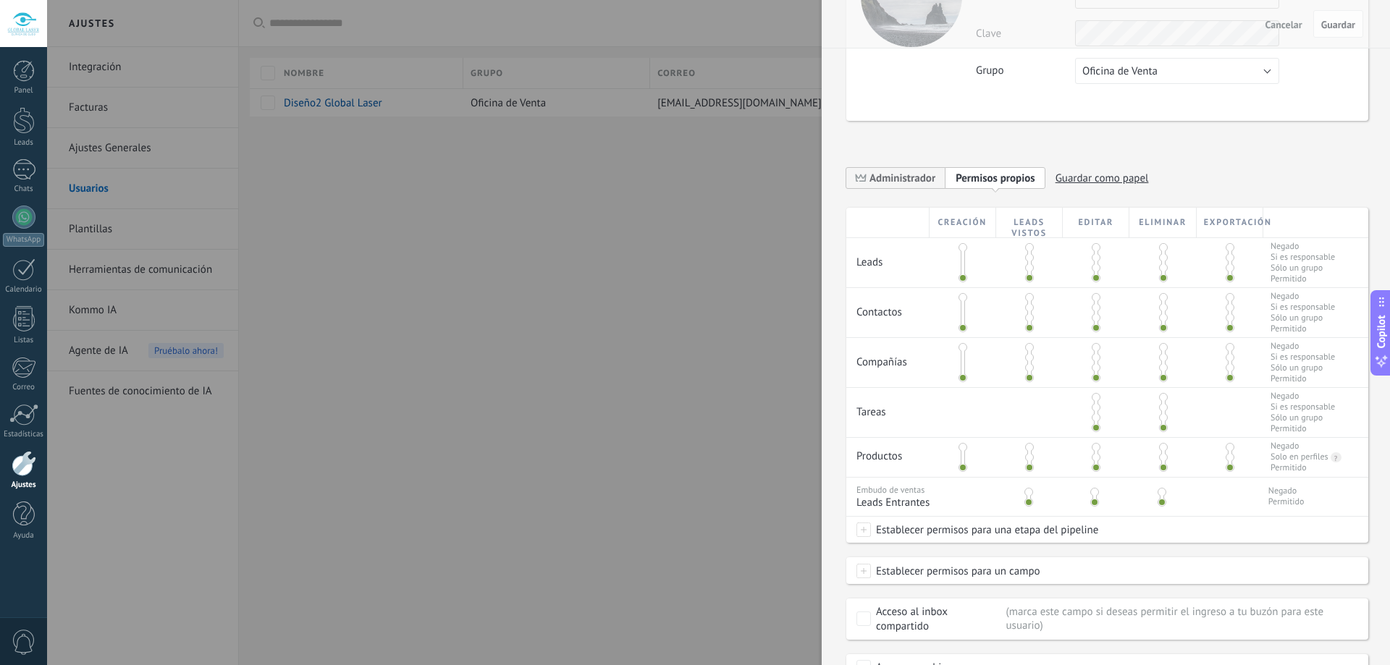
scroll to position [193, 0]
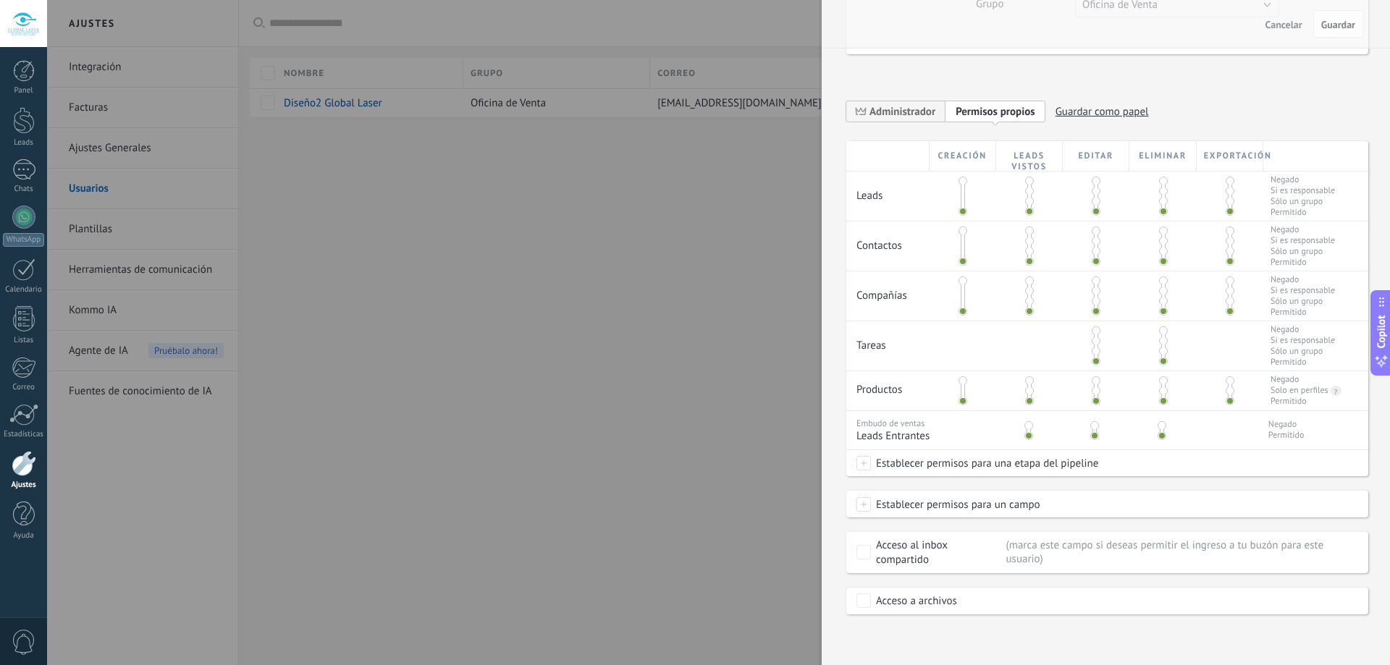
click at [956, 468] on span "Establecer permisos para una etapa del pipeline" at bounding box center [984, 463] width 227 height 26
click at [1273, 489] on div at bounding box center [718, 332] width 1343 height 665
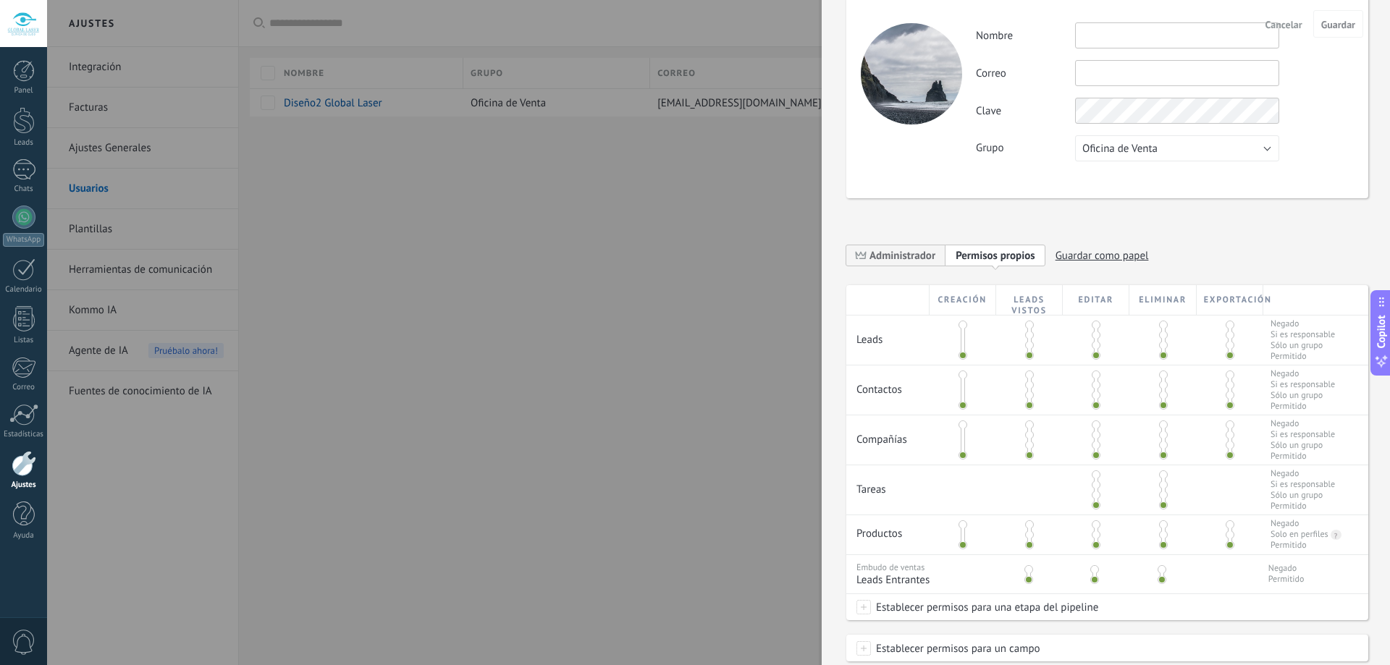
scroll to position [0, 0]
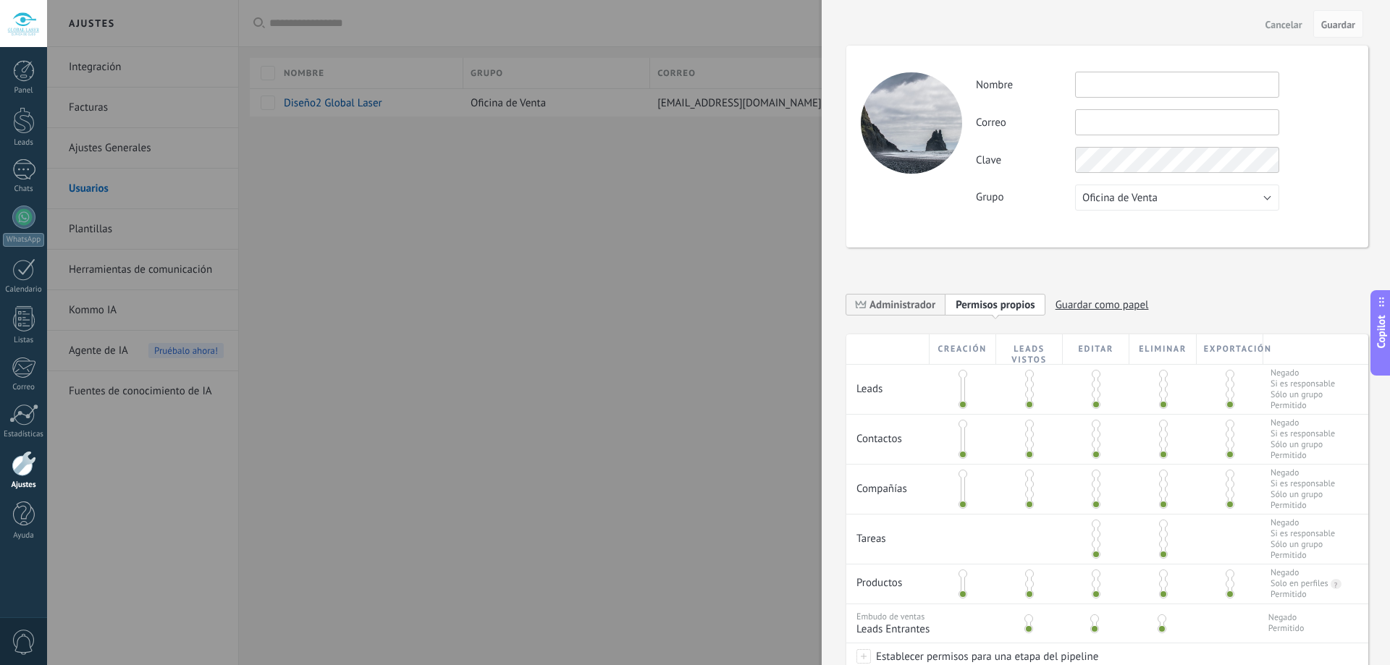
click at [662, 191] on div at bounding box center [695, 332] width 1390 height 665
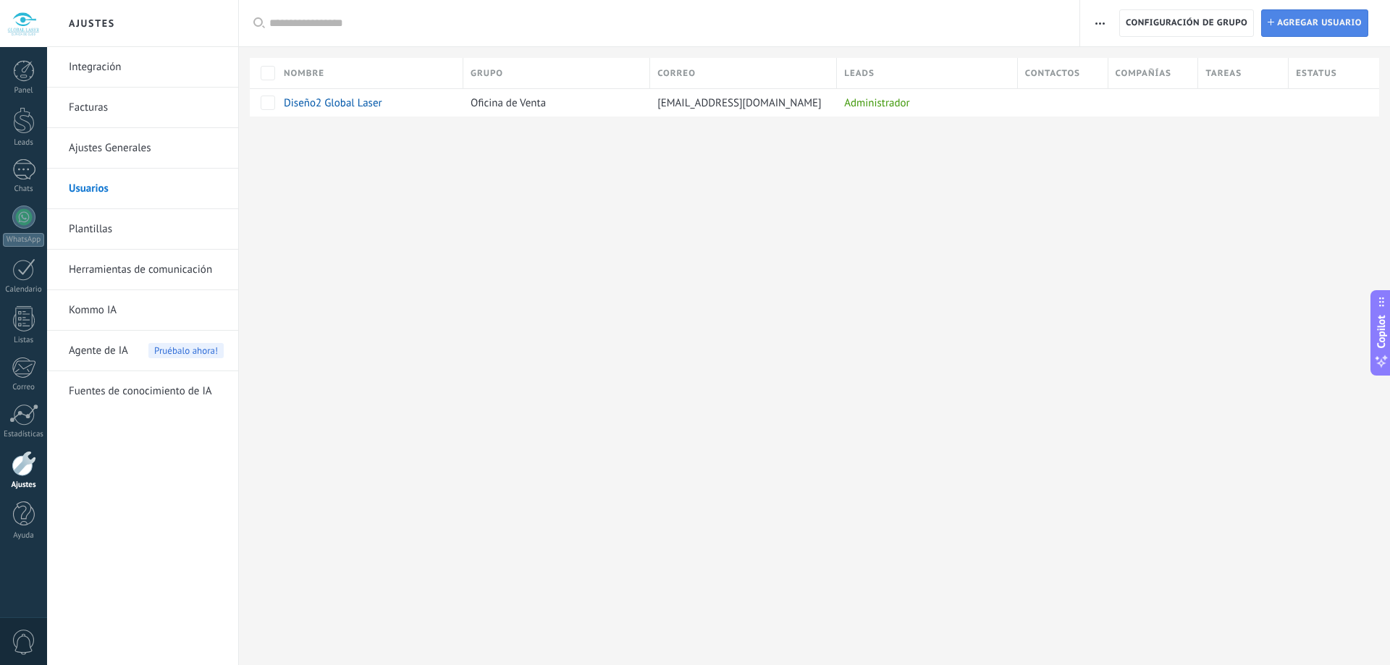
click at [1348, 21] on span "Agregar usuario" at bounding box center [1319, 23] width 85 height 26
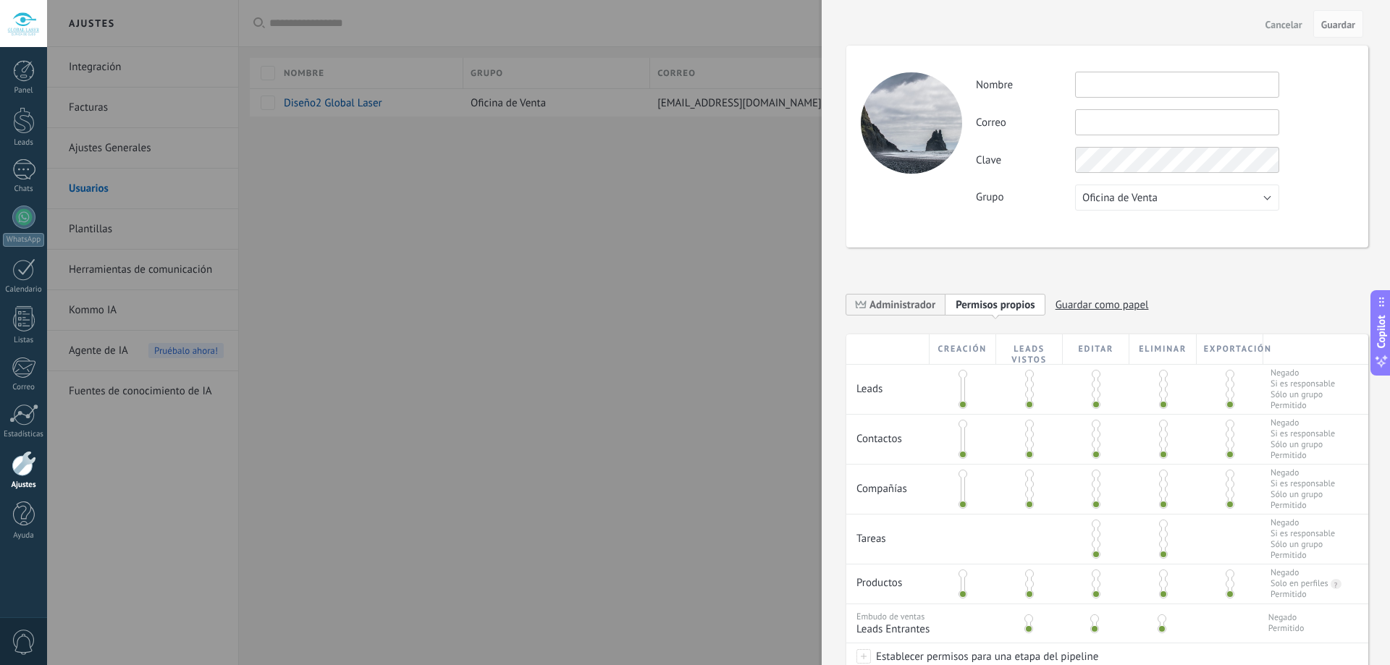
click at [1103, 94] on input "text" at bounding box center [1177, 85] width 204 height 26
click at [1103, 84] on input "text" at bounding box center [1177, 85] width 204 height 26
click at [1103, 83] on input "text" at bounding box center [1177, 85] width 204 height 26
click at [1111, 83] on input "text" at bounding box center [1177, 85] width 204 height 26
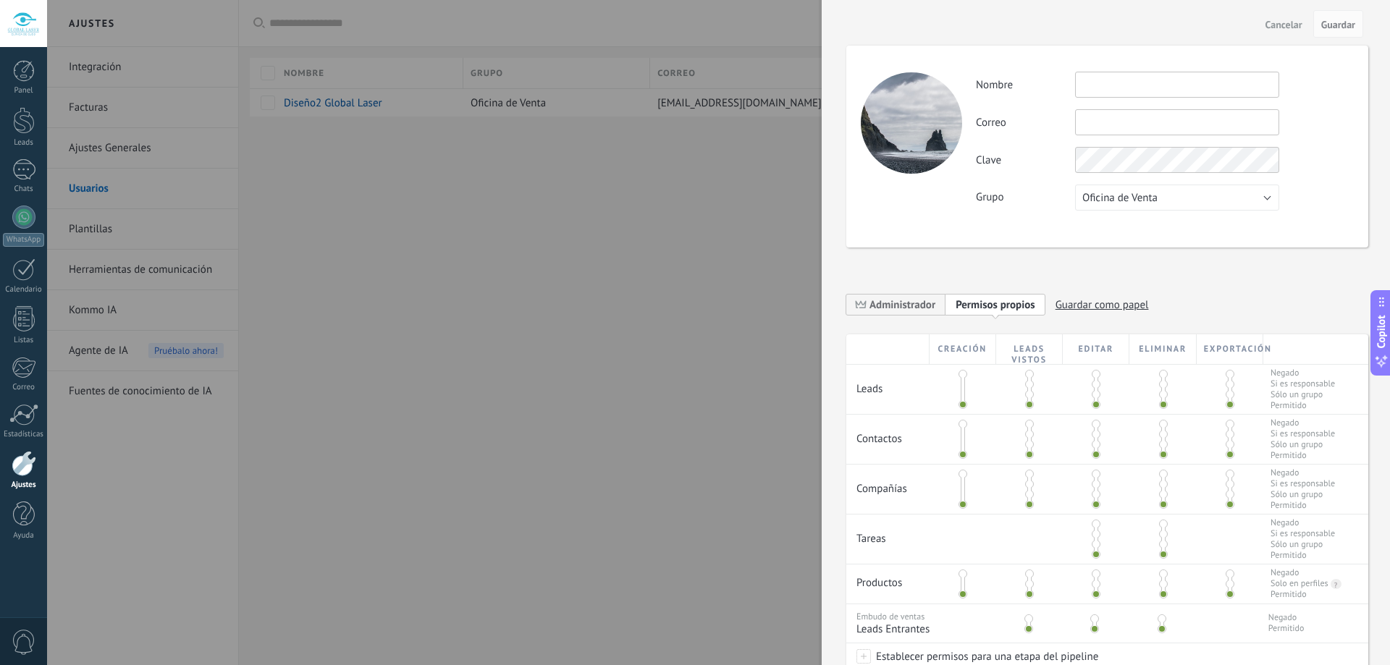
paste input "**********"
click at [1114, 117] on input "text" at bounding box center [1177, 122] width 204 height 26
paste input "**********"
click at [1086, 85] on input "text" at bounding box center [1177, 85] width 204 height 26
paste input "**********"
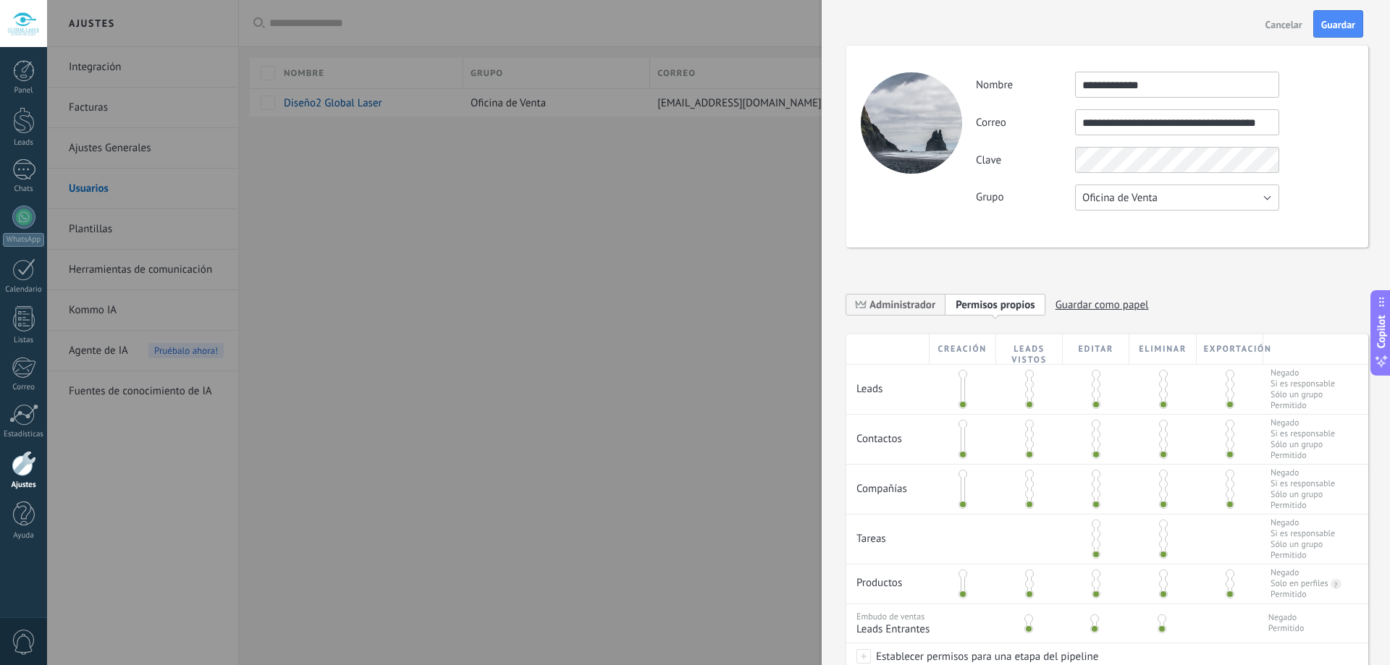
click at [1119, 191] on span "Oficina de Venta" at bounding box center [1119, 198] width 75 height 14
click at [1042, 208] on div "Grupo Oficina de Venta Usuarios libres Oficina de Venta" at bounding box center [1164, 198] width 377 height 26
click at [1330, 159] on div "Clave" at bounding box center [1164, 160] width 377 height 26
click at [1329, 21] on span "Guardar" at bounding box center [1338, 25] width 34 height 10
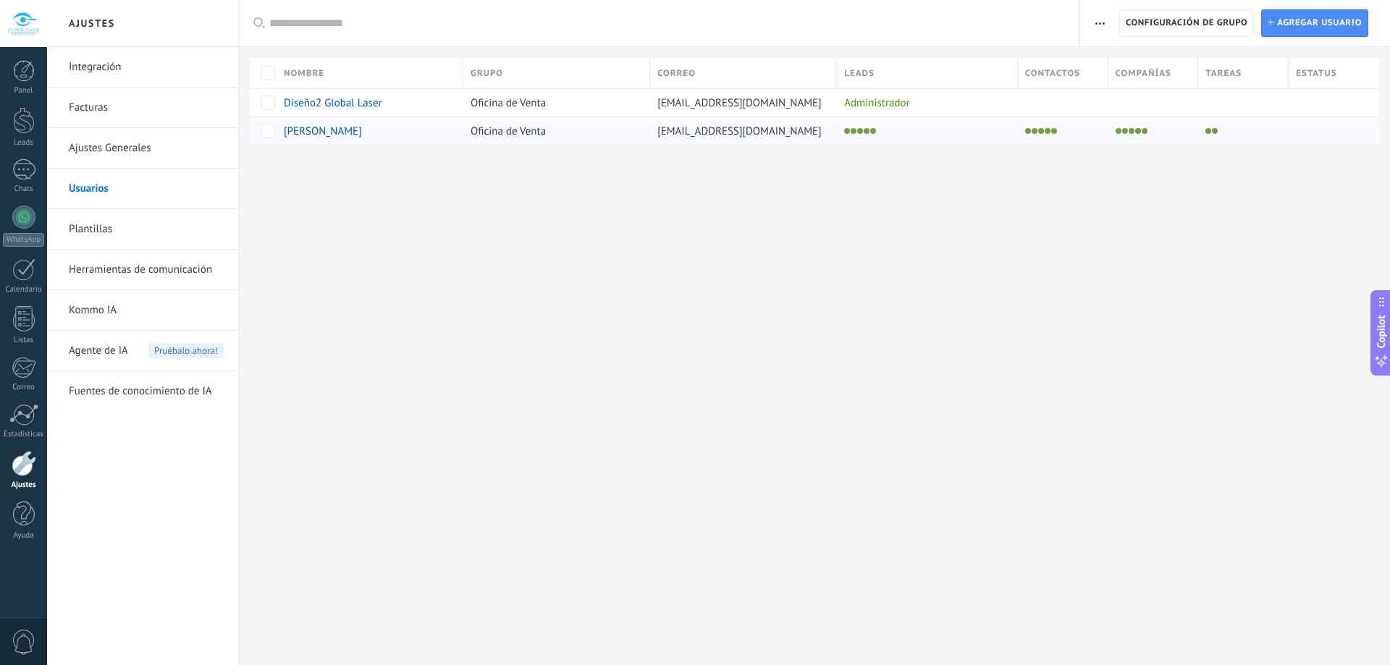
click at [691, 133] on span "callcenterrecepciongloballaser@gmail.com" at bounding box center [739, 132] width 164 height 14
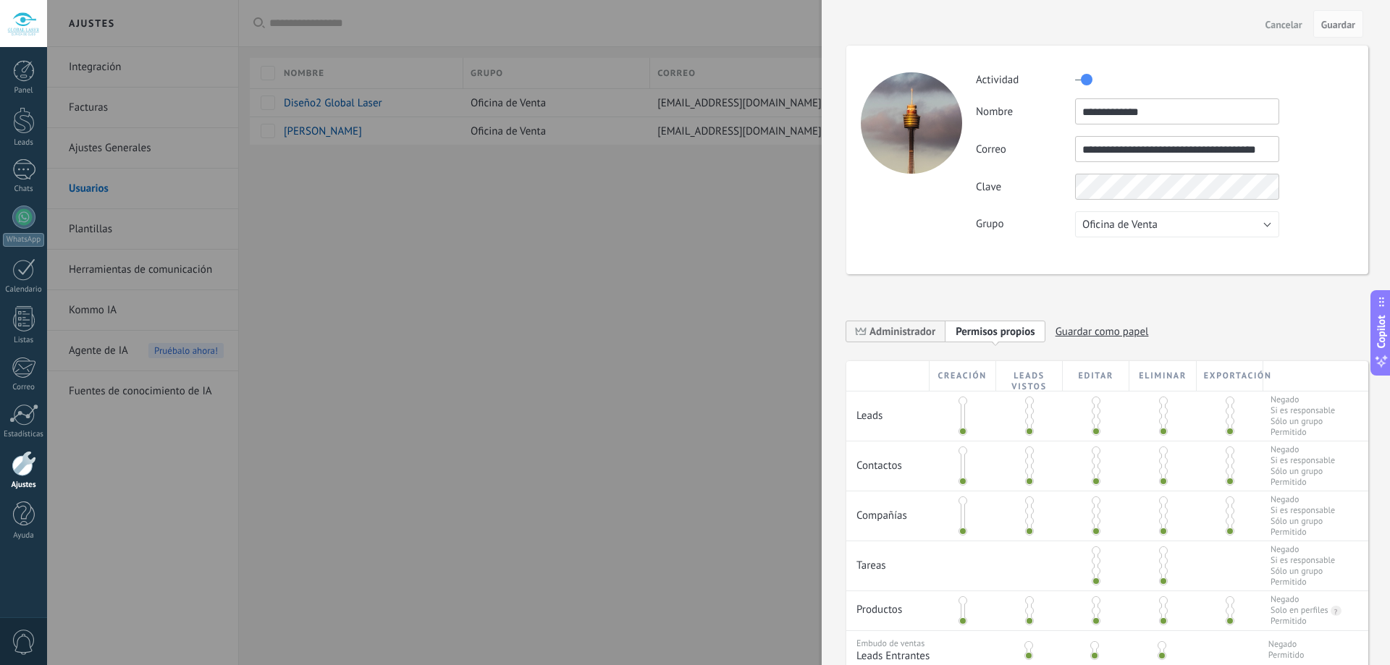
click at [1271, 23] on span "Cancelar" at bounding box center [1284, 25] width 37 height 10
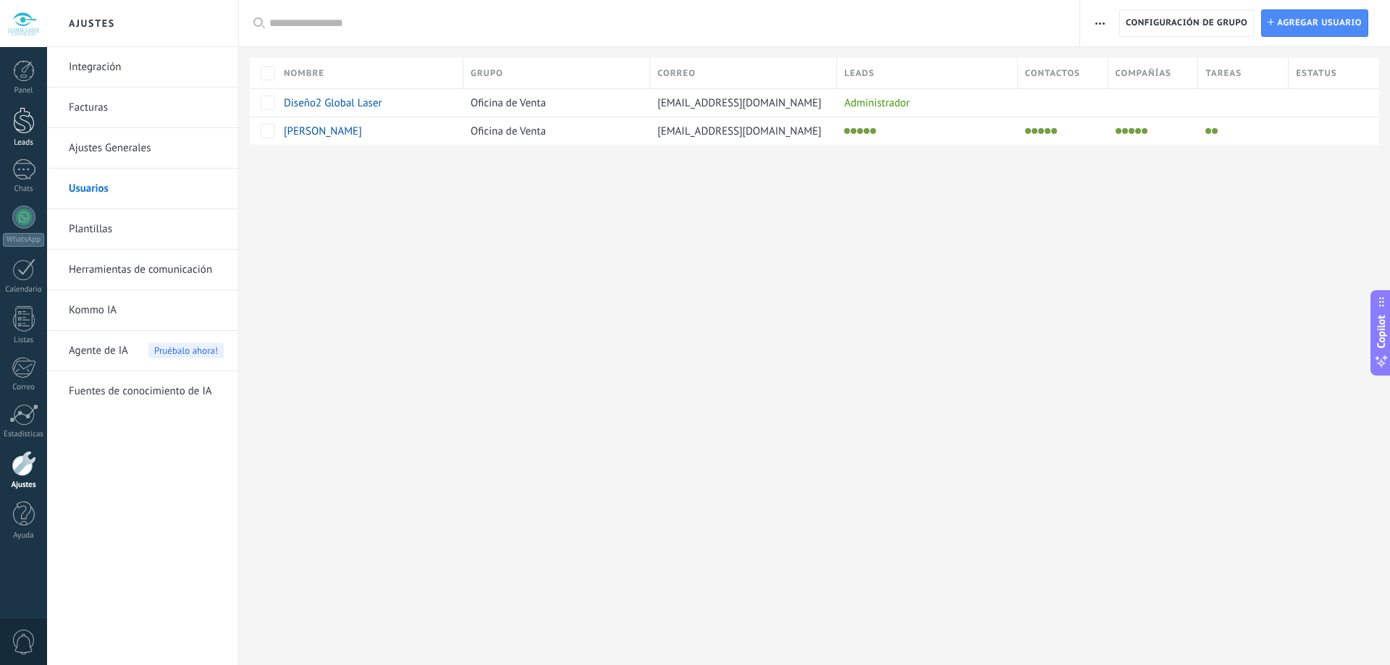
click at [18, 123] on div at bounding box center [24, 120] width 22 height 27
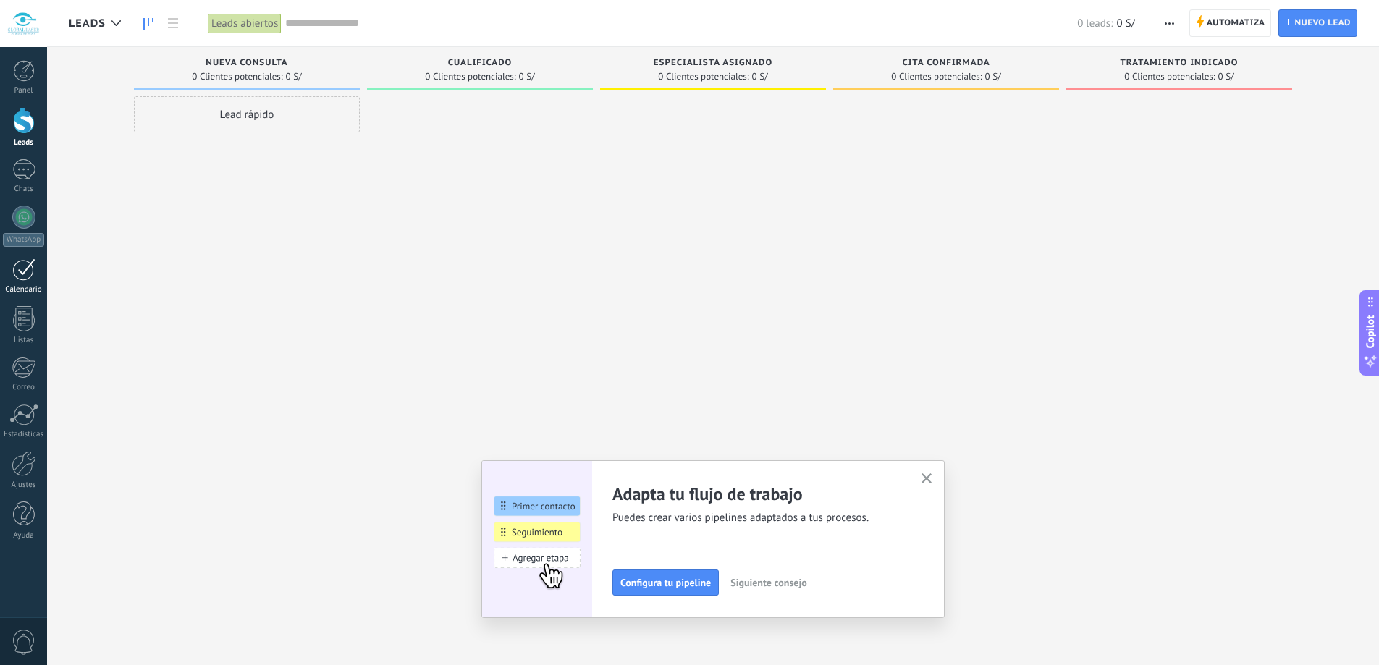
click at [27, 275] on div at bounding box center [23, 269] width 23 height 22
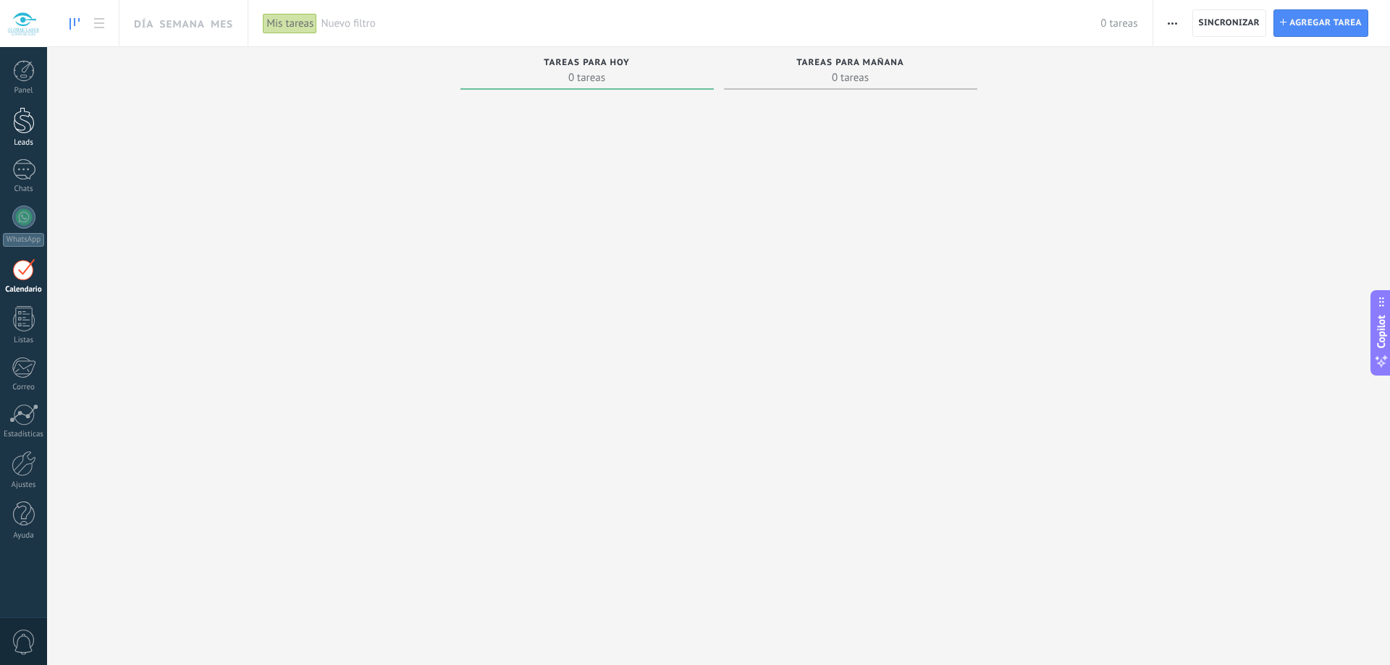
click at [20, 107] on div at bounding box center [24, 120] width 22 height 27
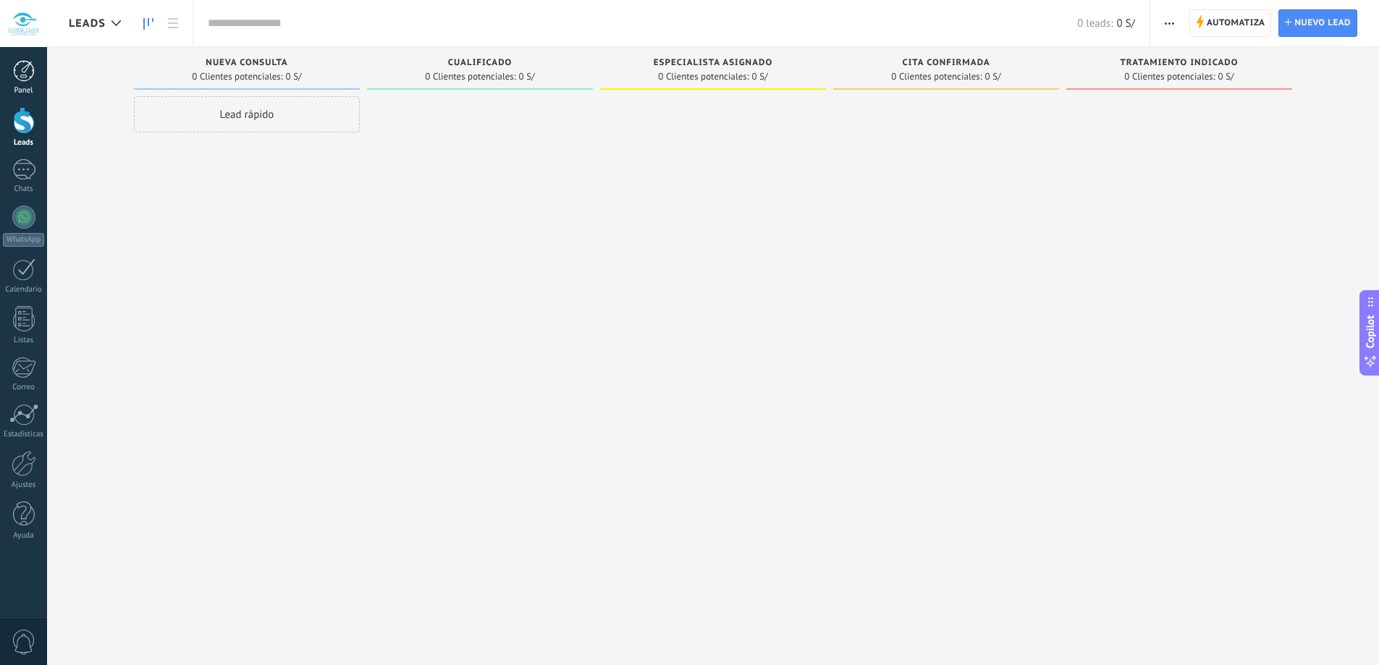
click at [26, 70] on div at bounding box center [24, 71] width 22 height 22
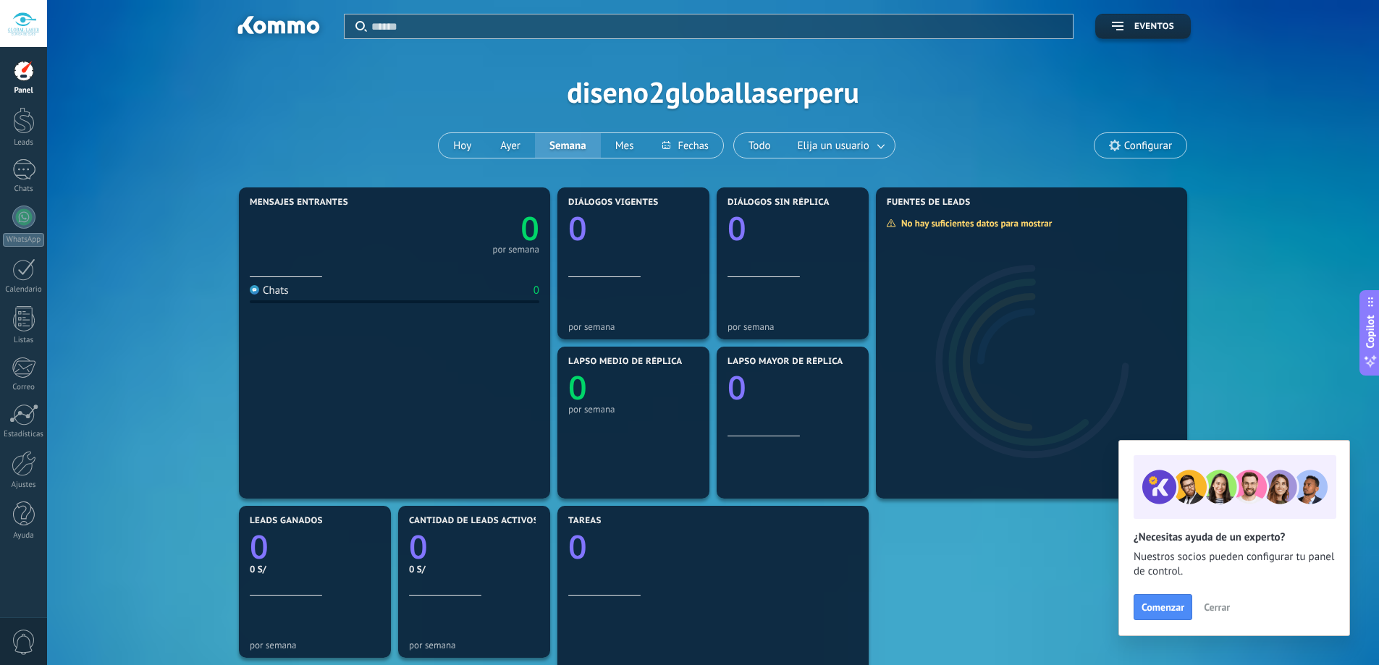
click at [1225, 601] on button "Cerrar" at bounding box center [1217, 608] width 39 height 22
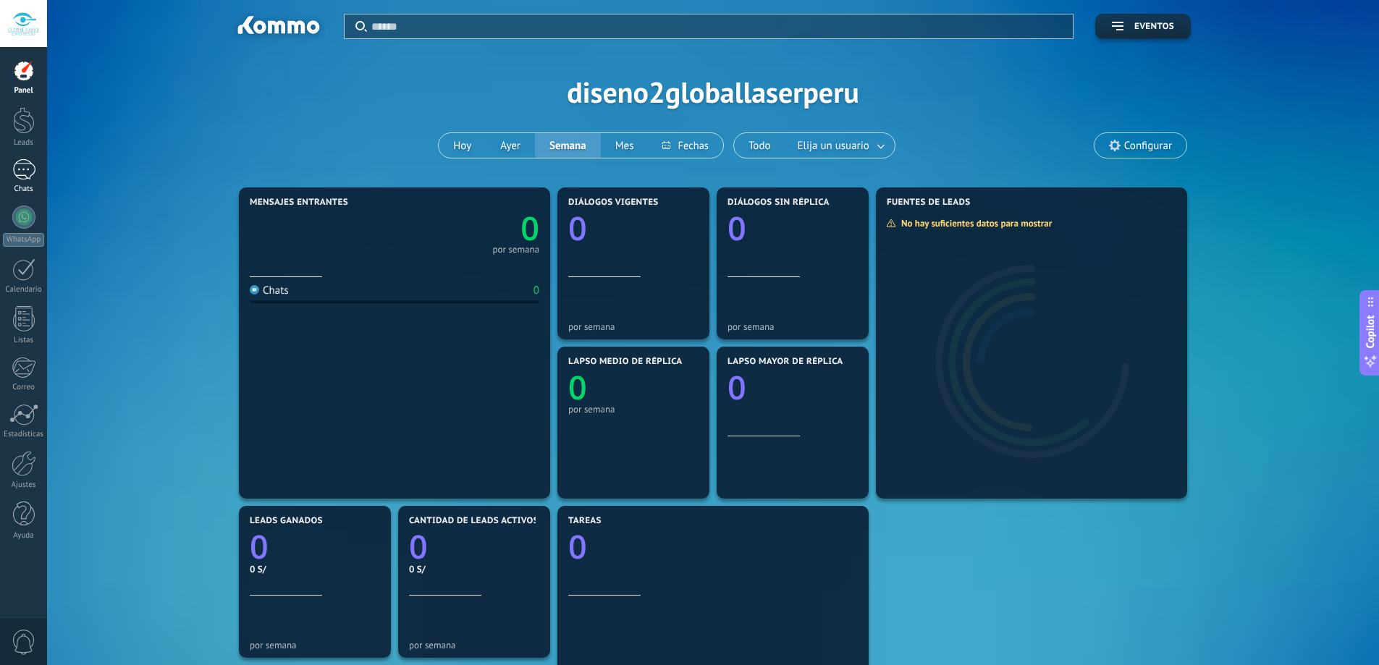
click at [18, 161] on div at bounding box center [23, 169] width 23 height 21
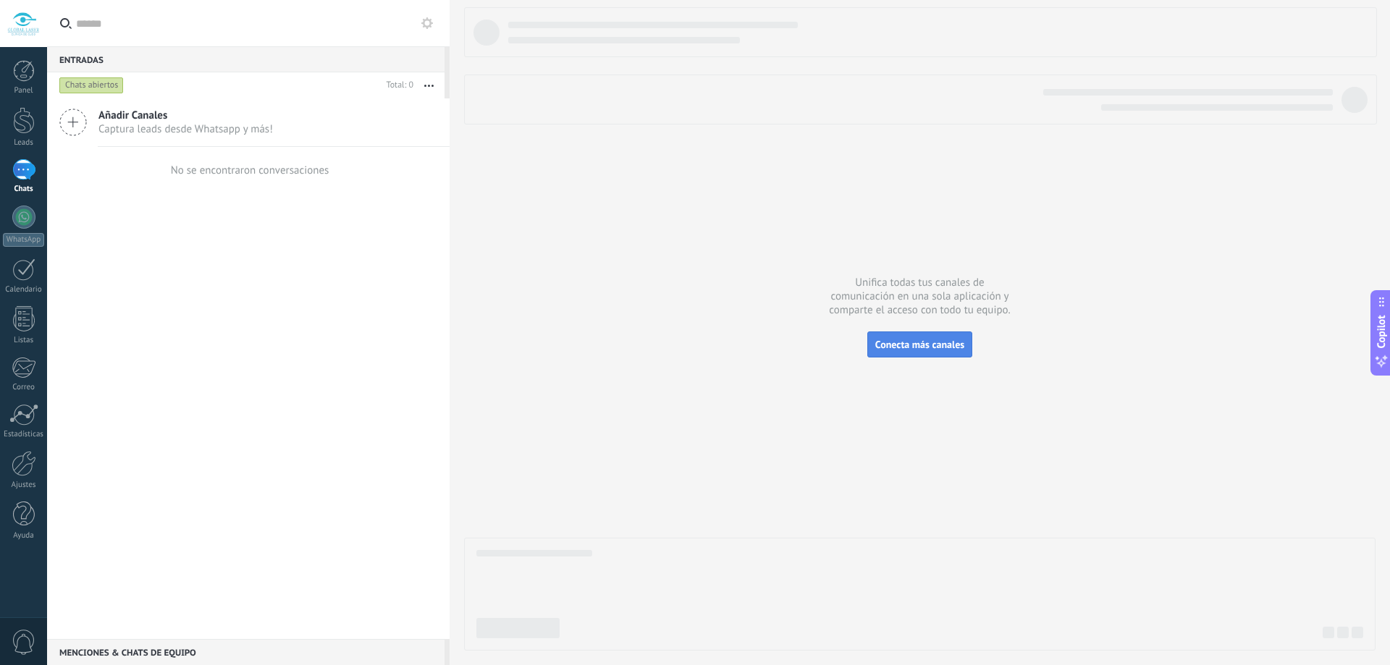
click at [959, 348] on span "Conecta más canales" at bounding box center [919, 344] width 89 height 13
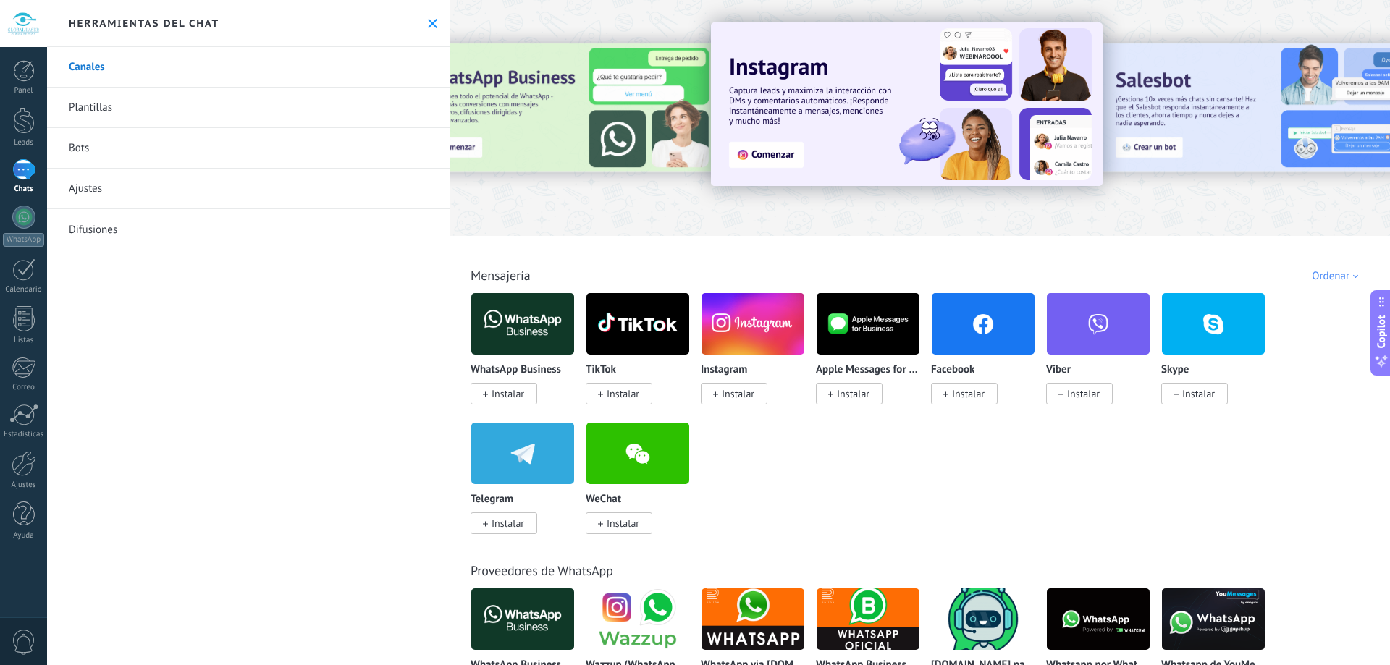
click at [614, 397] on span "Instalar" at bounding box center [623, 393] width 33 height 13
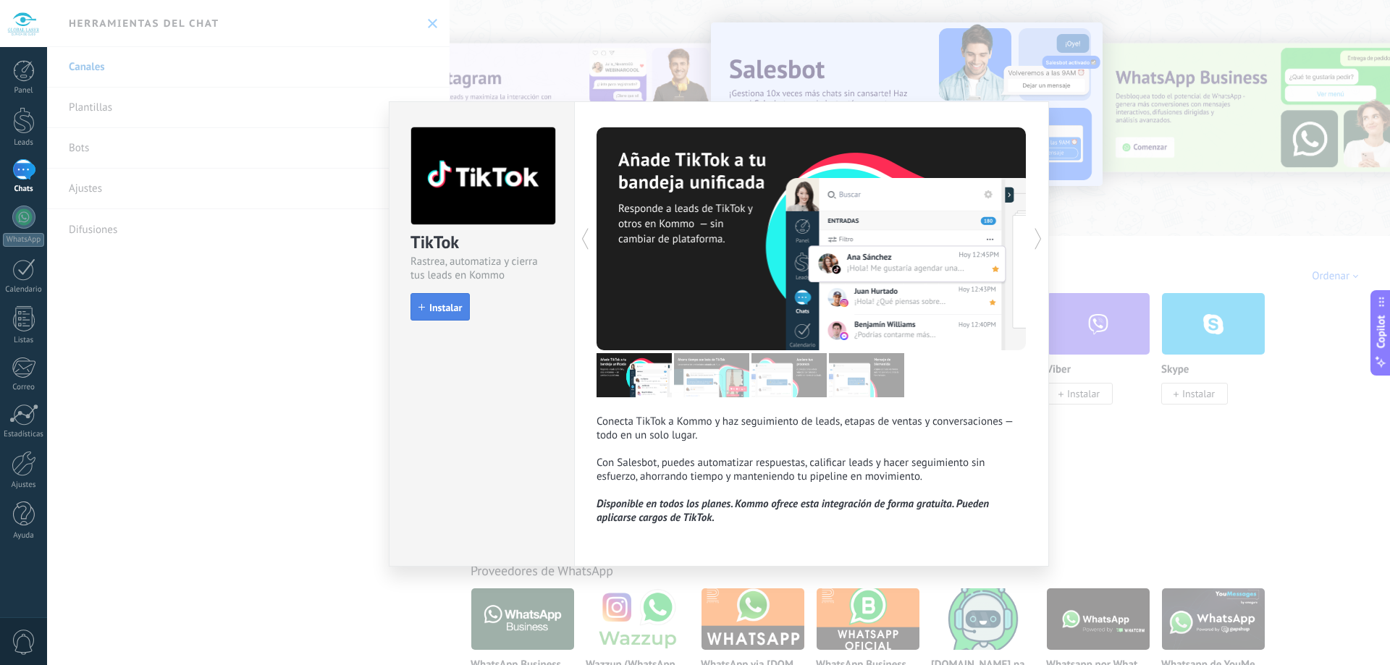
click at [458, 308] on span "Instalar" at bounding box center [445, 308] width 33 height 10
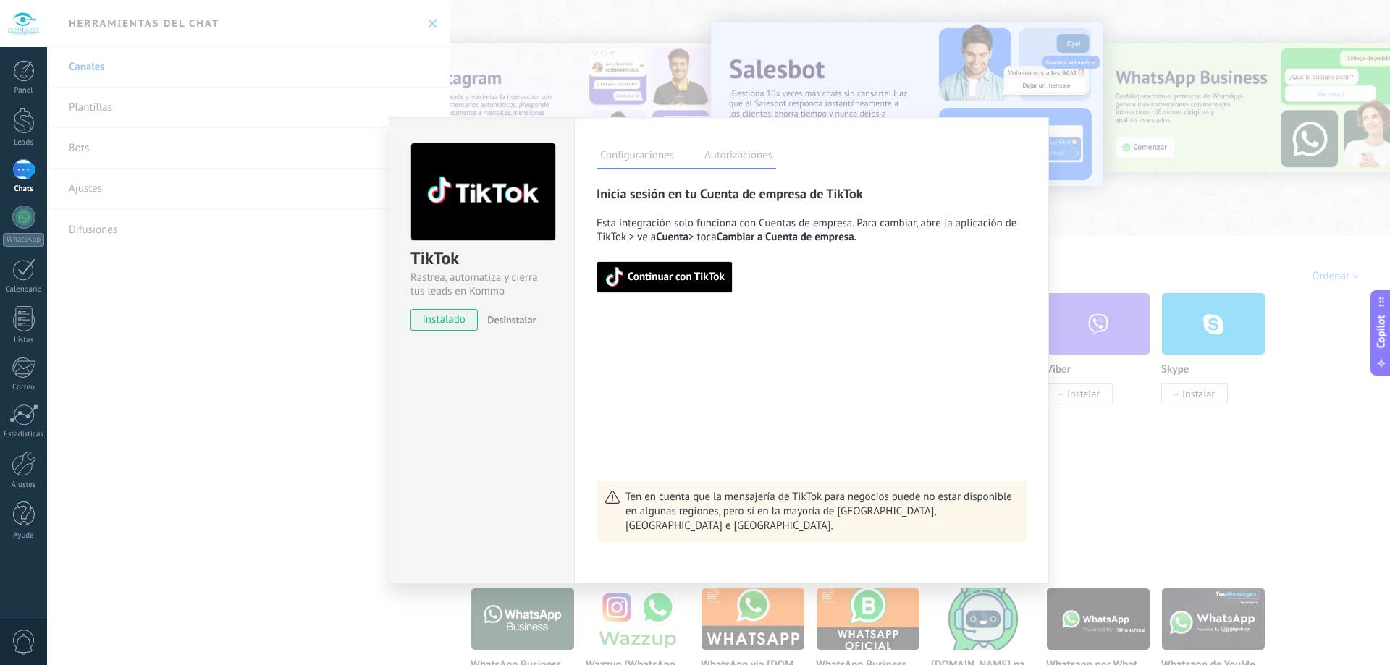
click at [710, 285] on span "Continuar con TikTok" at bounding box center [665, 277] width 120 height 20
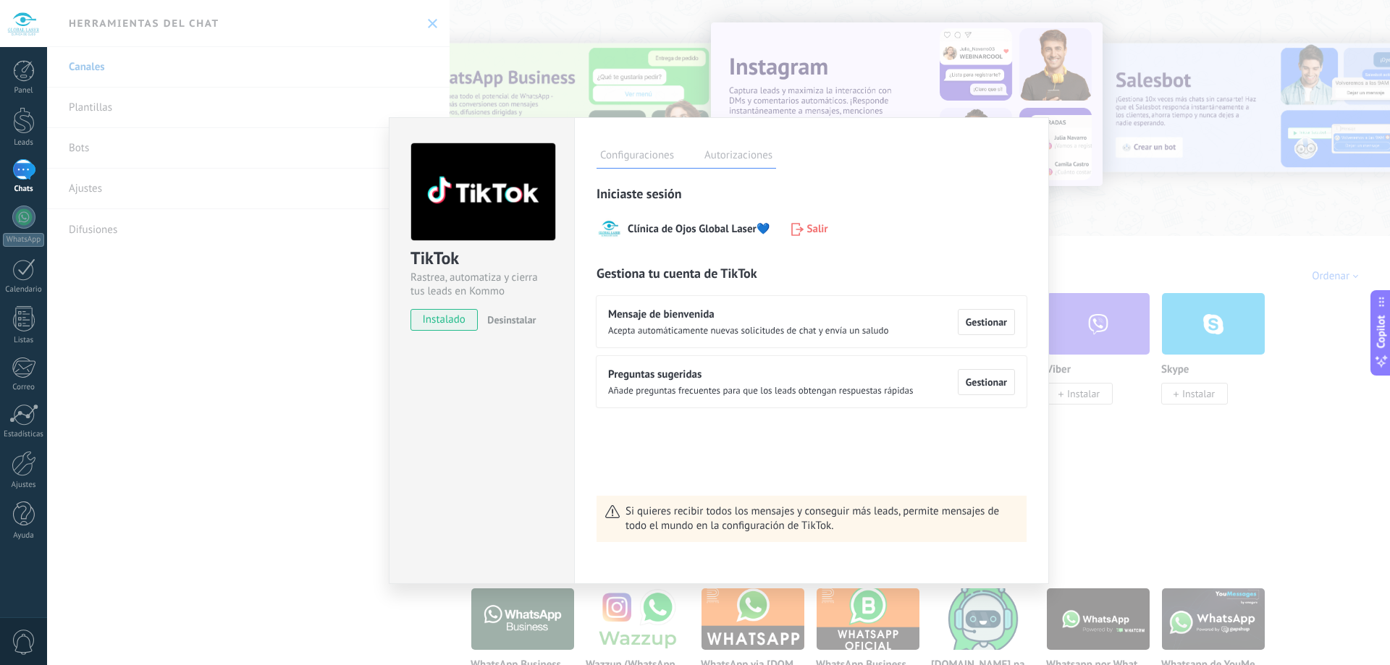
click at [292, 241] on div "TikTok Rastrea, automatiza y cierra tus leads en Kommo instalado Desinstalar Co…" at bounding box center [718, 332] width 1343 height 665
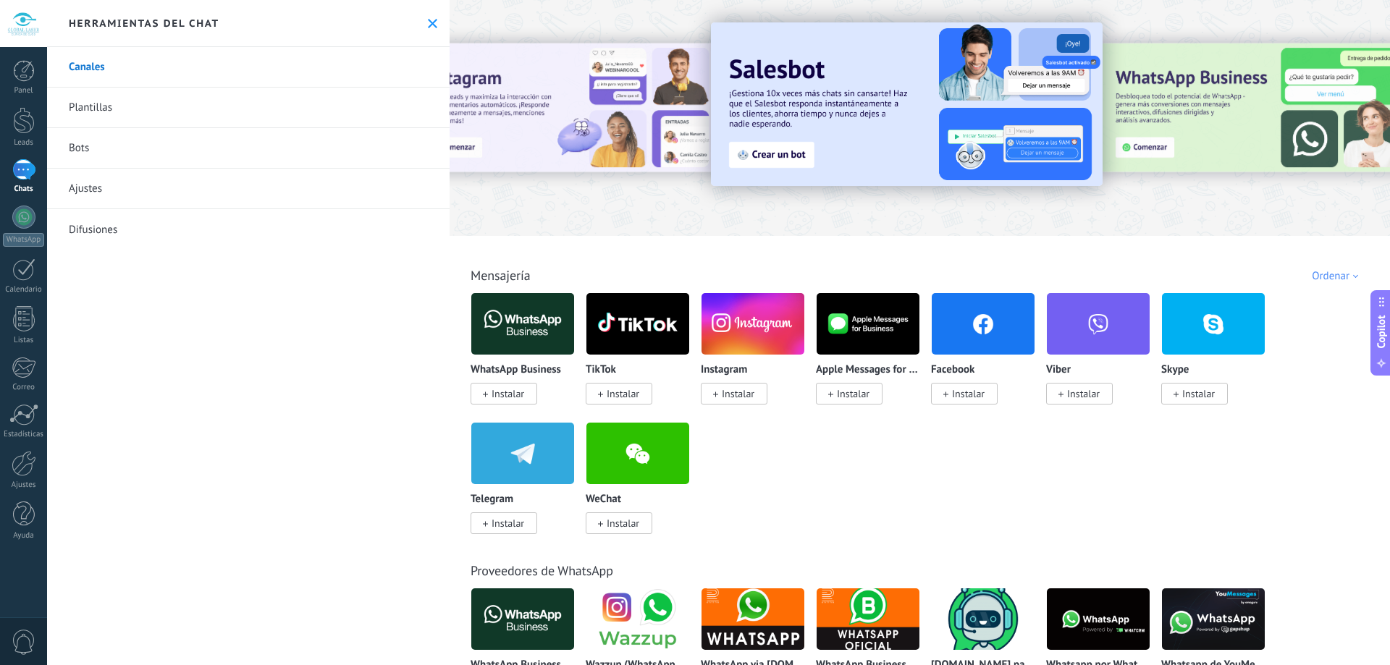
click at [626, 392] on span "Instalar" at bounding box center [623, 393] width 33 height 13
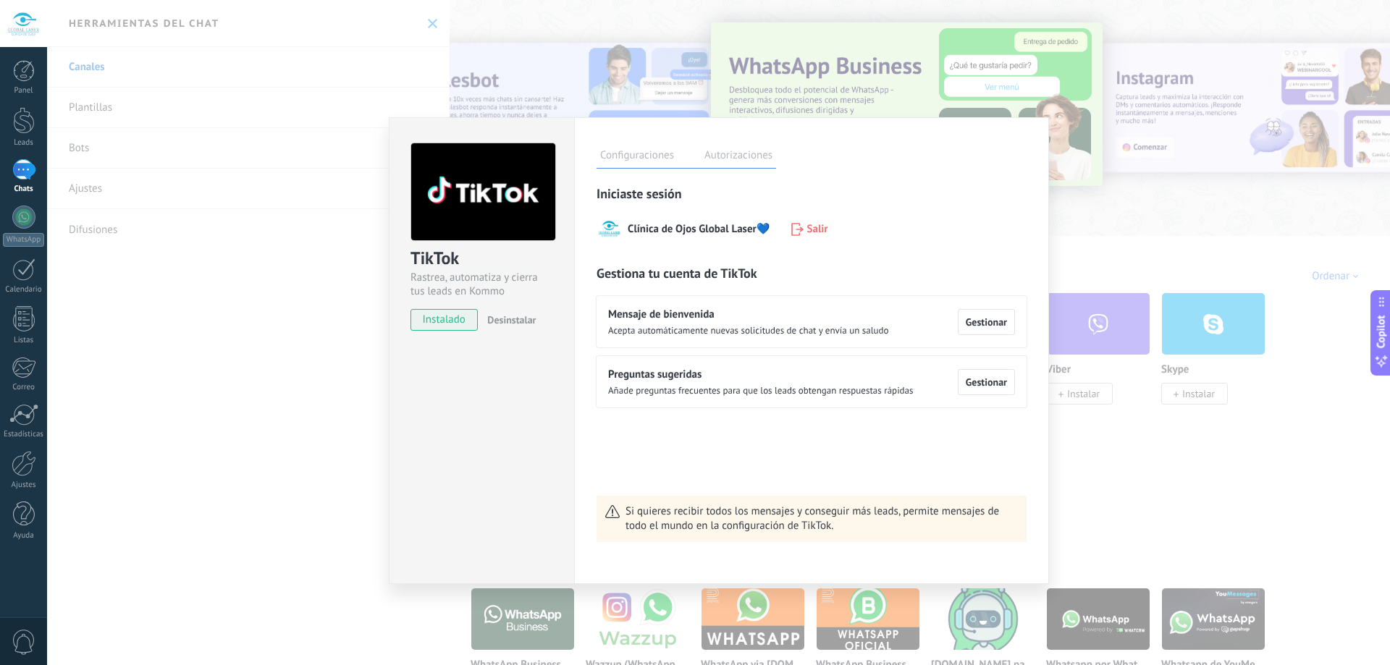
click at [717, 161] on label "Autorizaciones" at bounding box center [738, 157] width 75 height 21
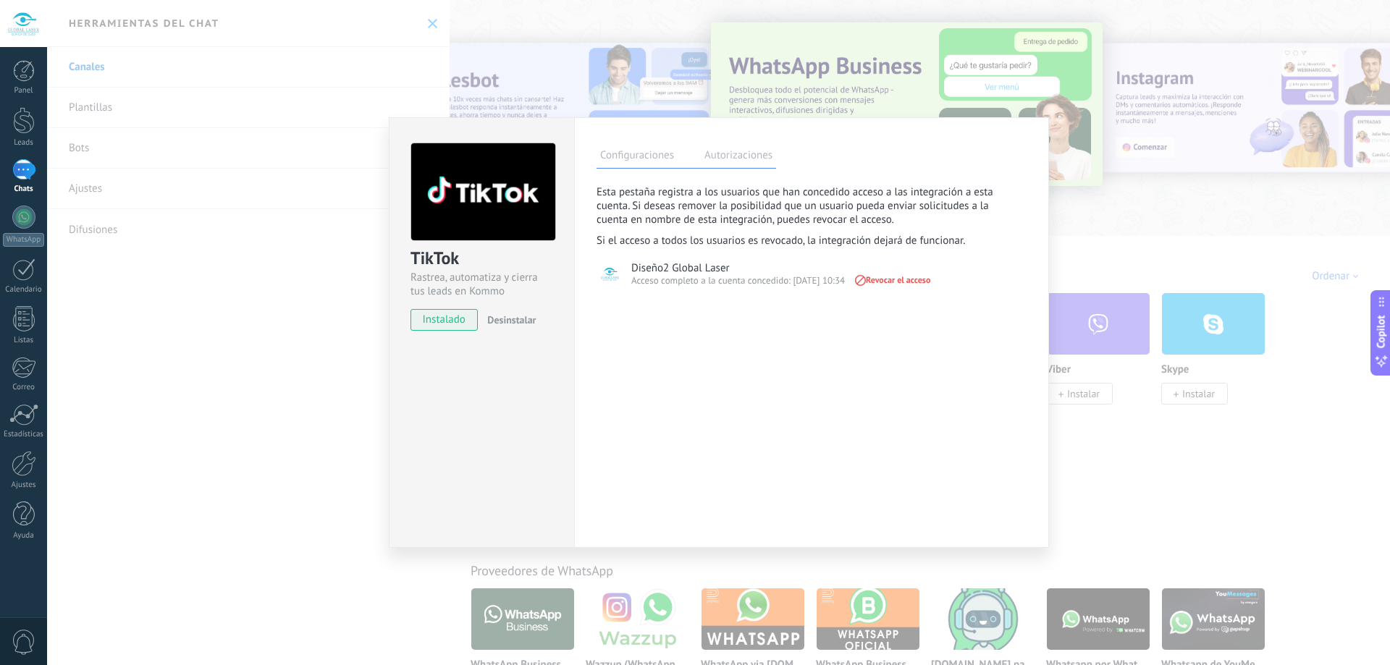
click at [657, 163] on label "Configuraciones" at bounding box center [637, 157] width 81 height 21
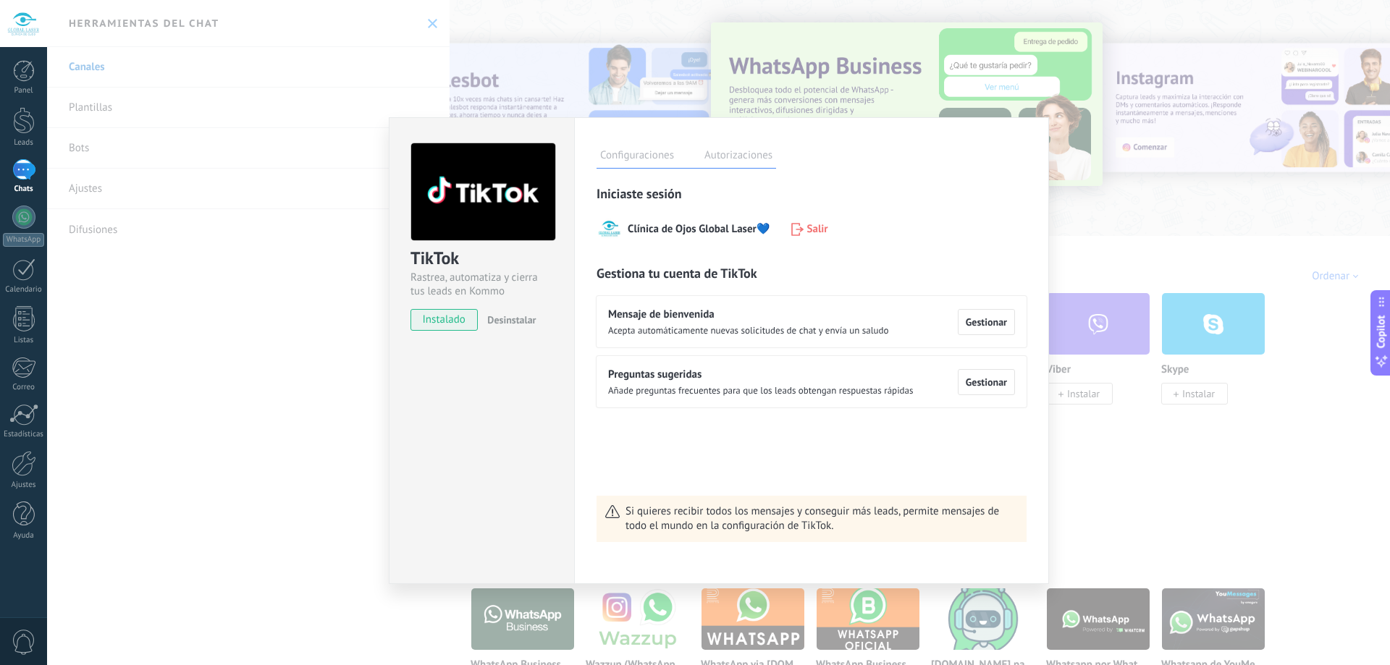
click at [1140, 447] on div "TikTok Rastrea, automatiza y cierra tus leads en Kommo instalado Desinstalar Co…" at bounding box center [718, 332] width 1343 height 665
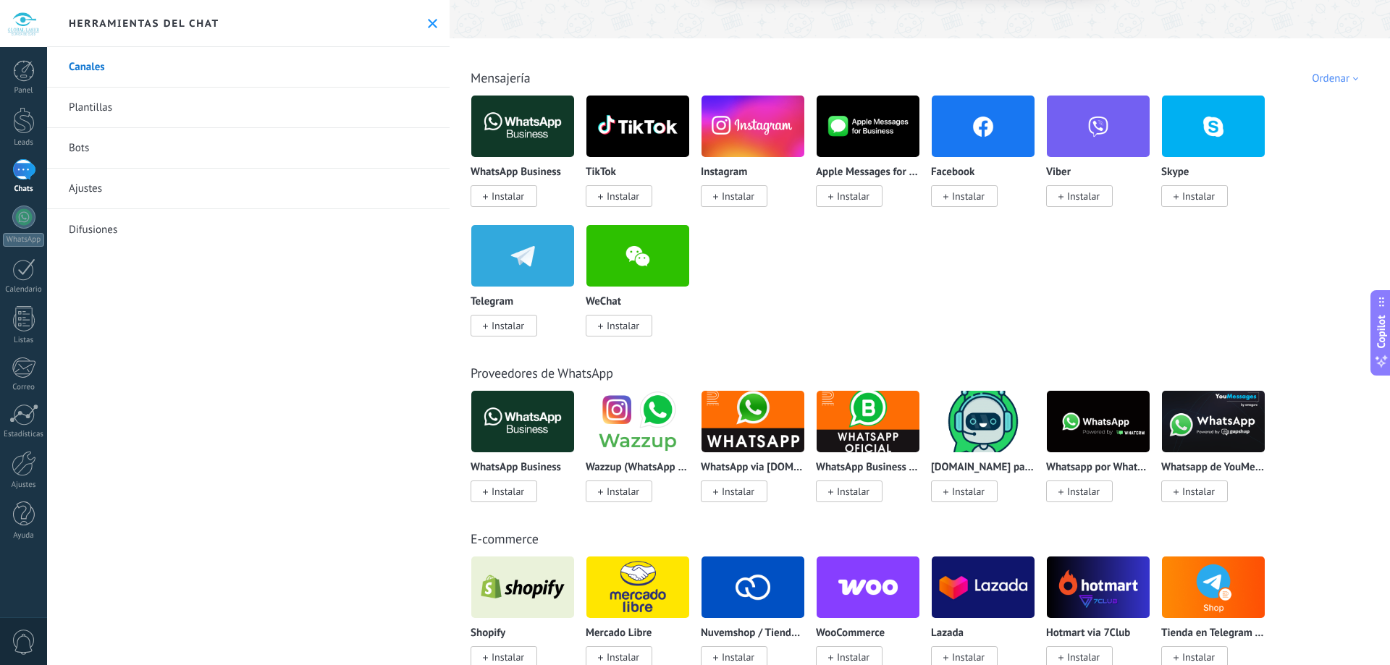
scroll to position [217, 0]
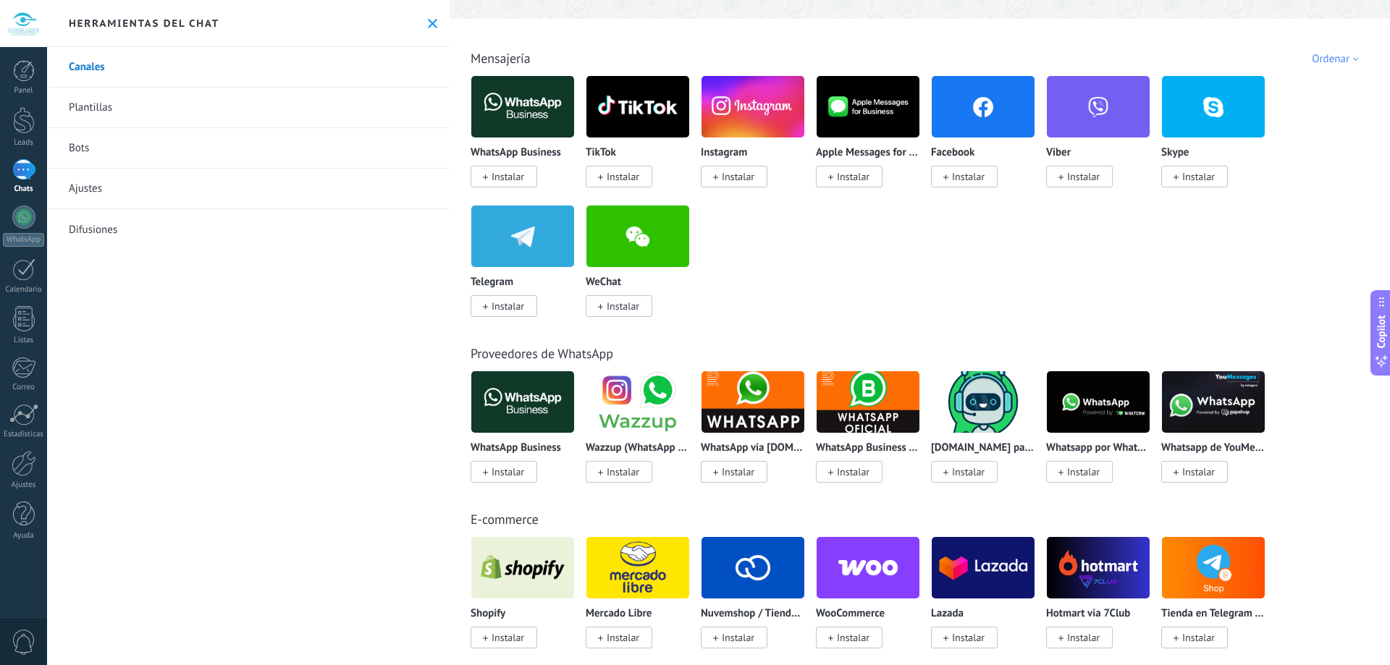
click at [17, 172] on div at bounding box center [23, 169] width 23 height 21
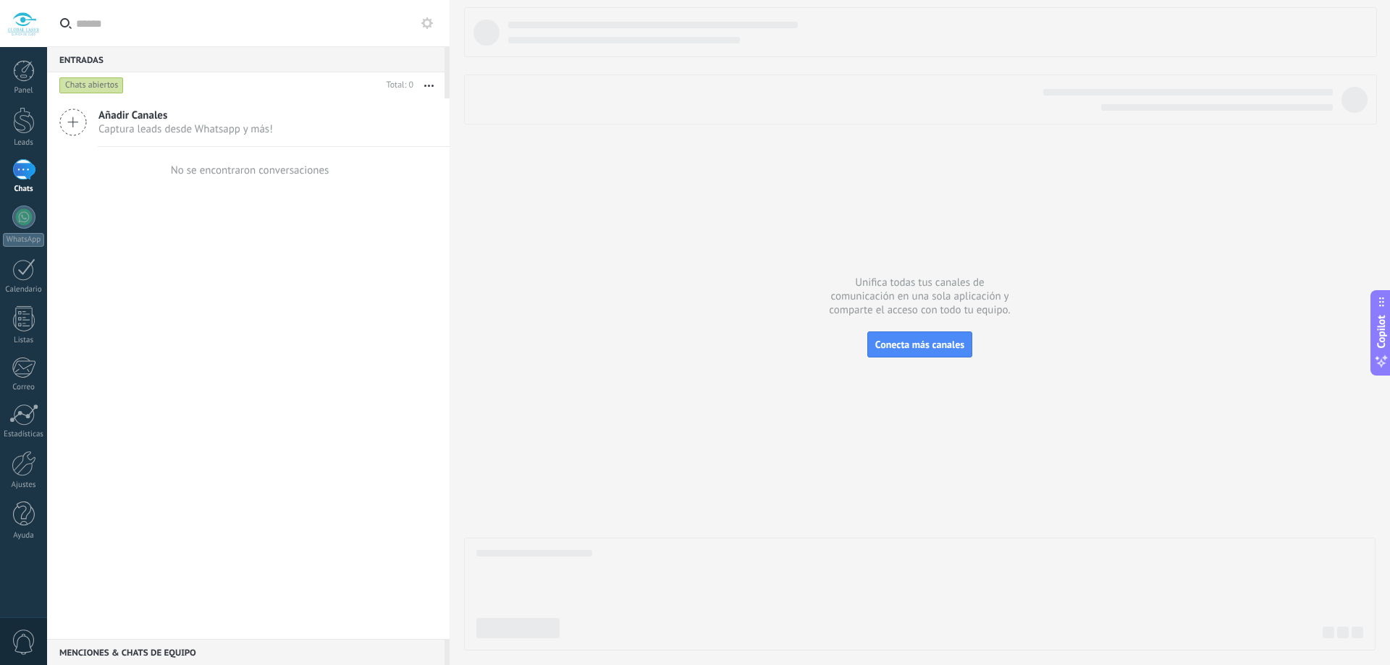
click at [119, 125] on span "Captura leads desde Whatsapp y más!" at bounding box center [185, 129] width 174 height 14
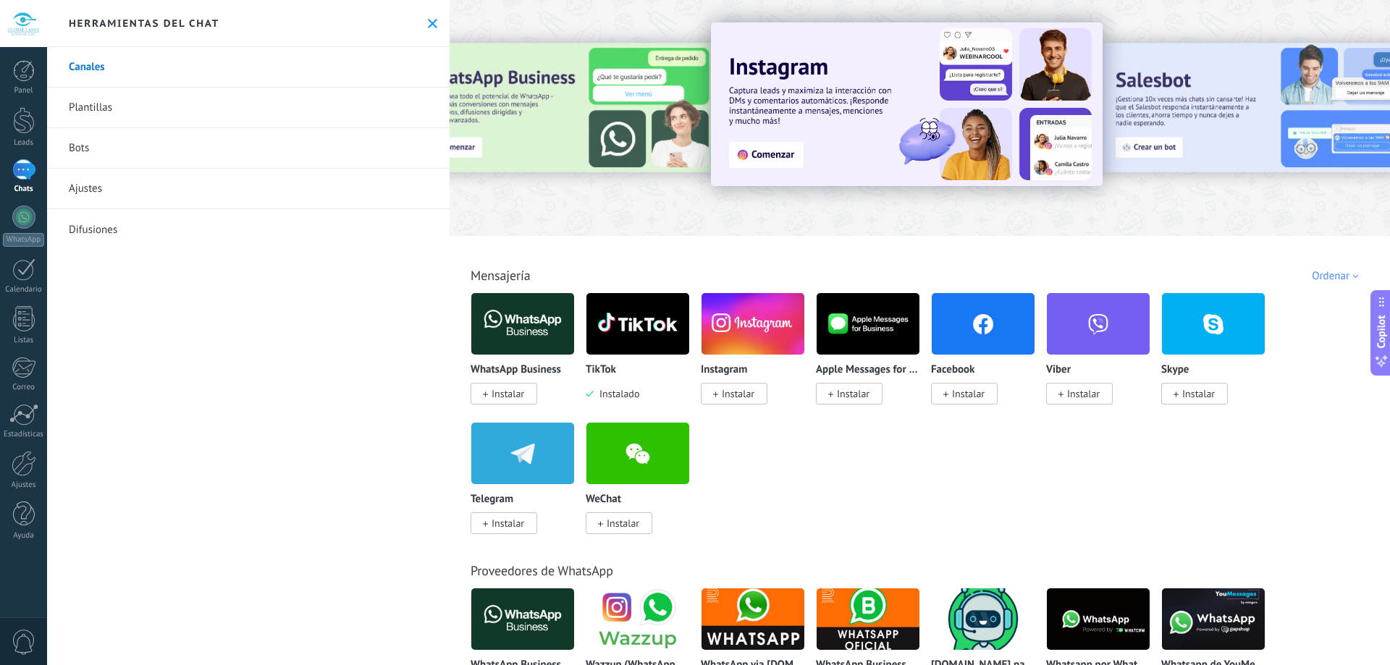
click at [510, 390] on span "Instalar" at bounding box center [508, 393] width 33 height 13
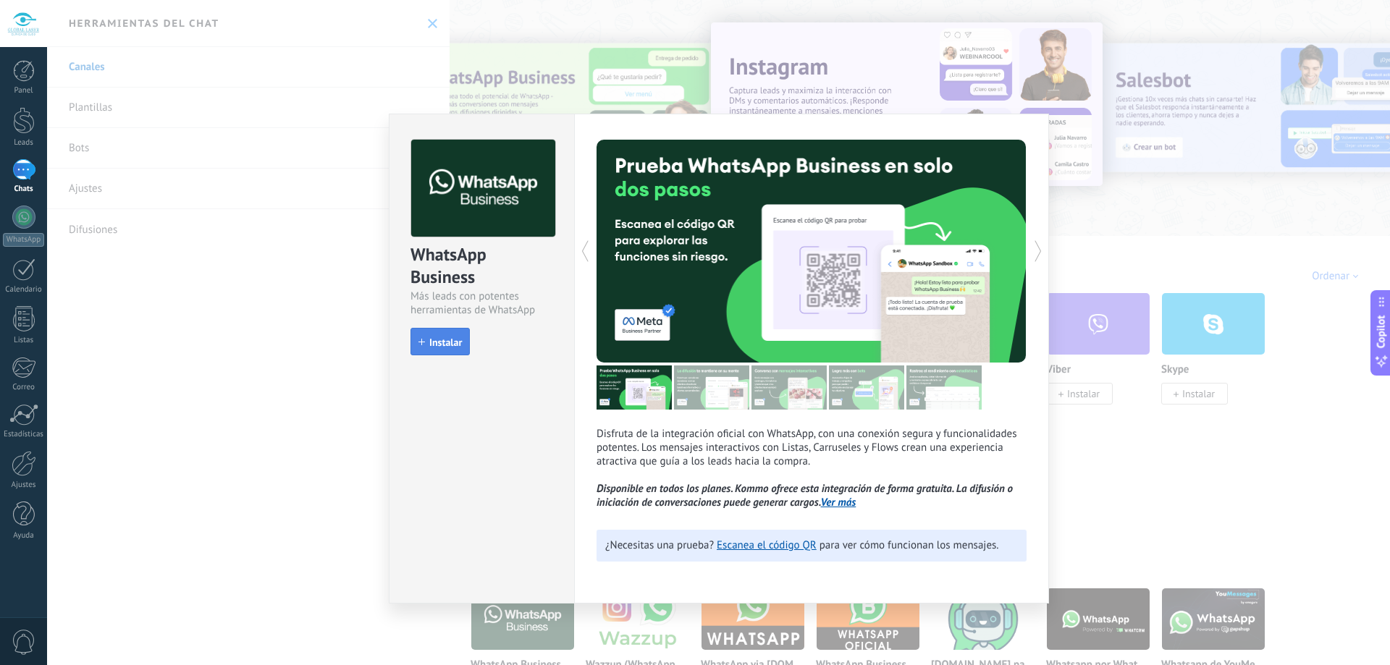
click at [452, 347] on span "Instalar" at bounding box center [445, 342] width 33 height 10
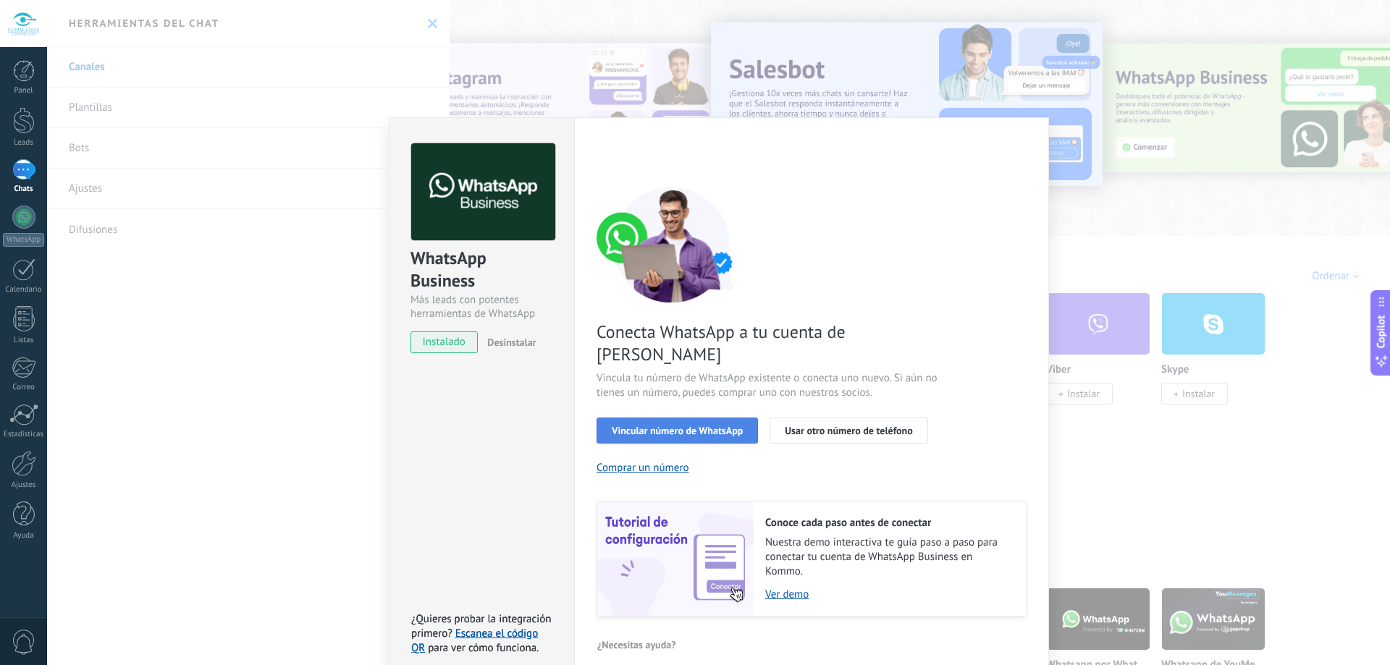
click at [715, 418] on button "Vincular número de WhatsApp" at bounding box center [677, 431] width 161 height 26
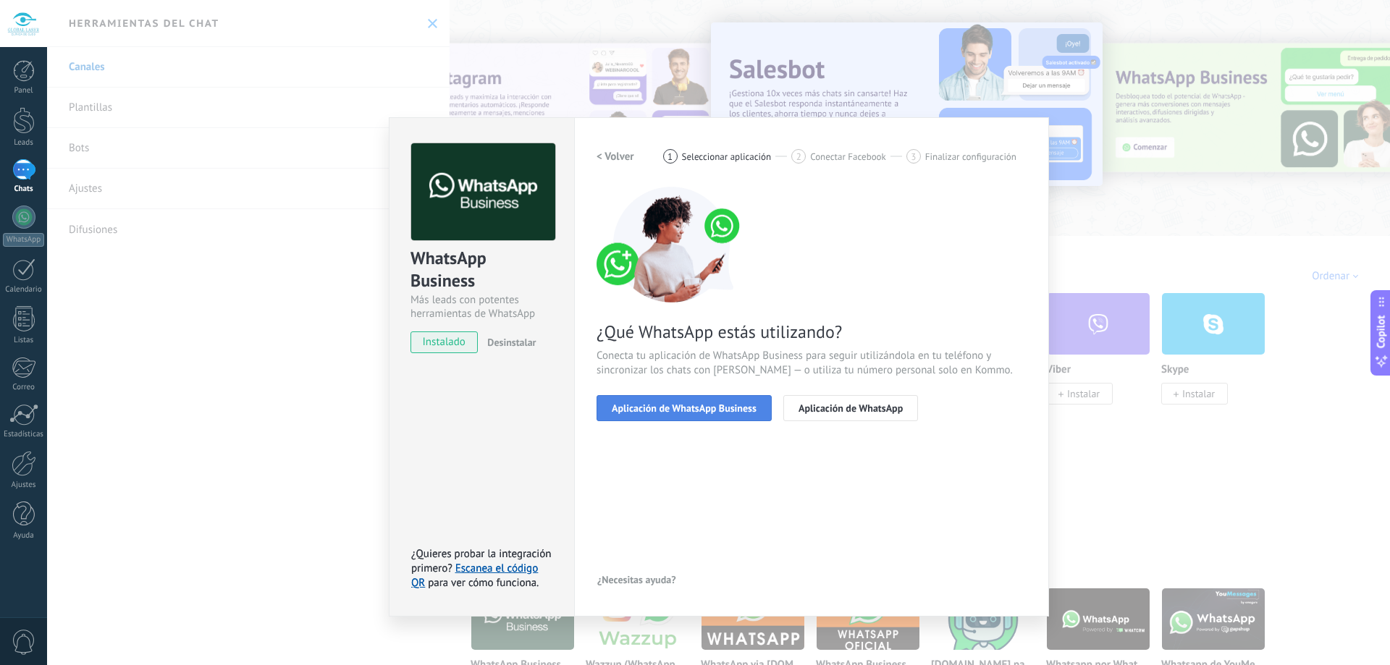
click at [735, 414] on button "Aplicación de WhatsApp Business" at bounding box center [684, 408] width 175 height 26
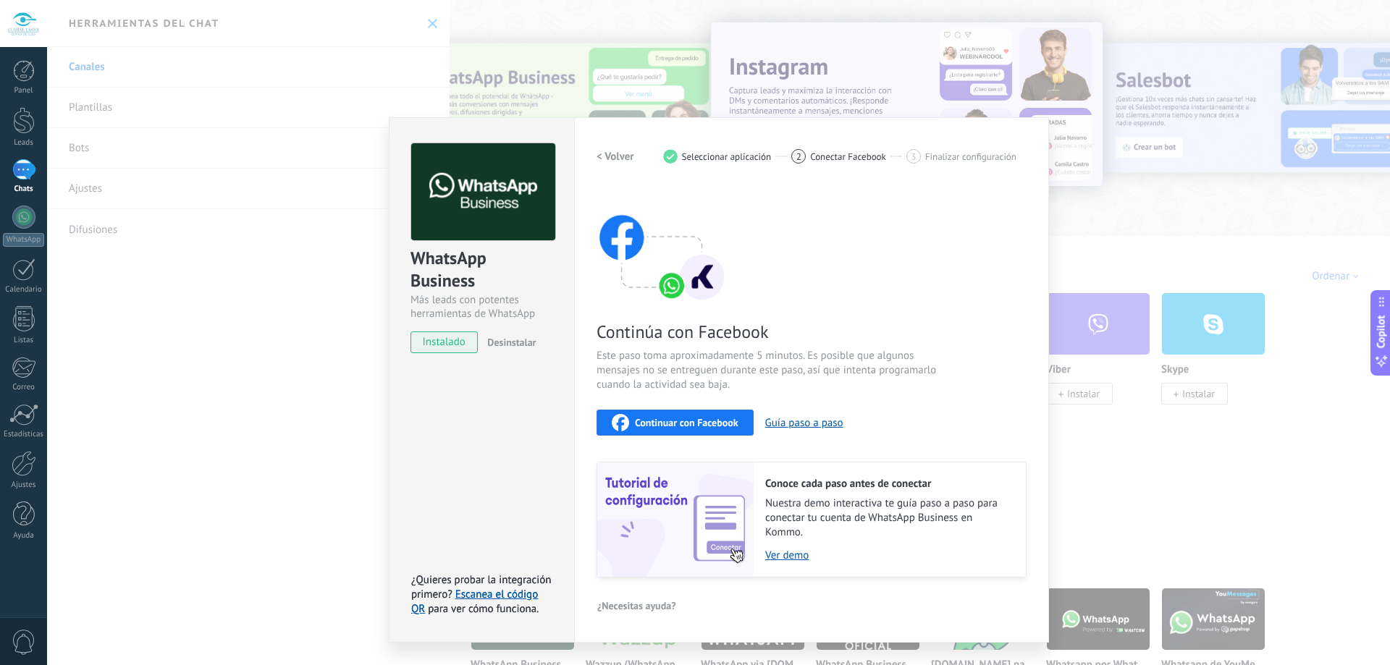
click at [311, 236] on div "WhatsApp Business Más leads con potentes herramientas de WhatsApp instalado Des…" at bounding box center [718, 332] width 1343 height 665
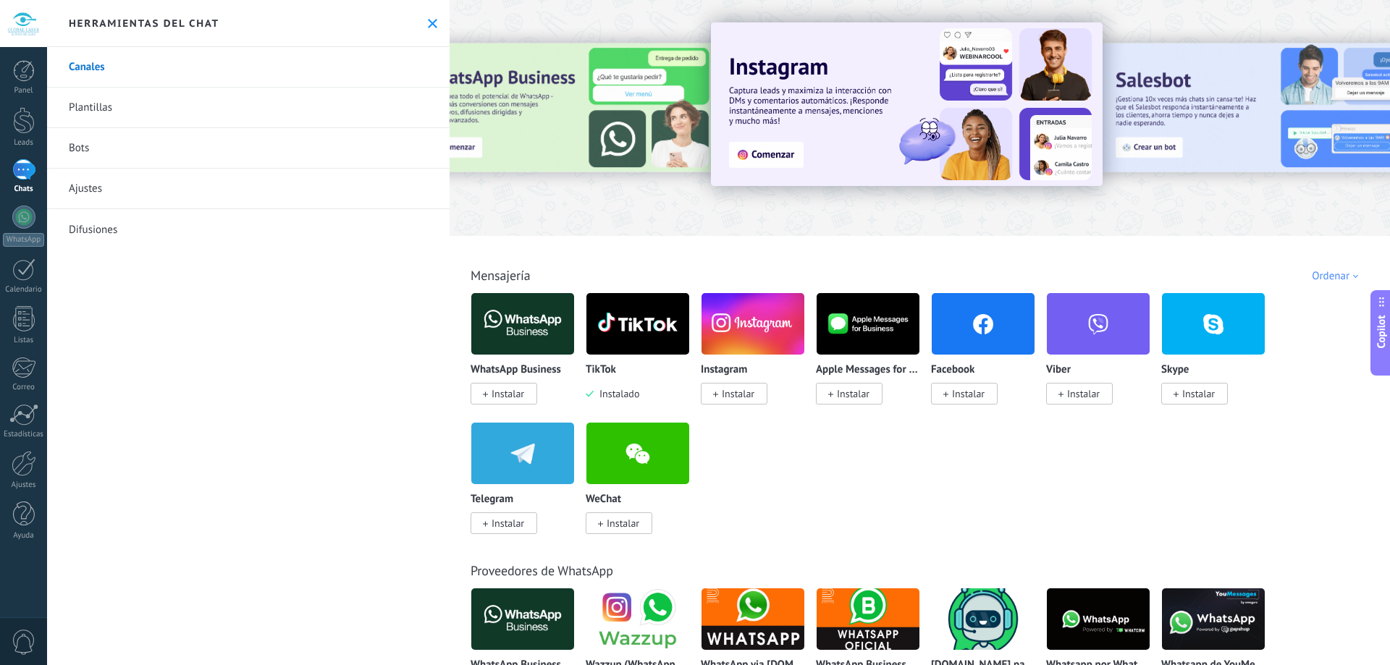
click at [959, 394] on span "Instalar" at bounding box center [968, 393] width 33 height 13
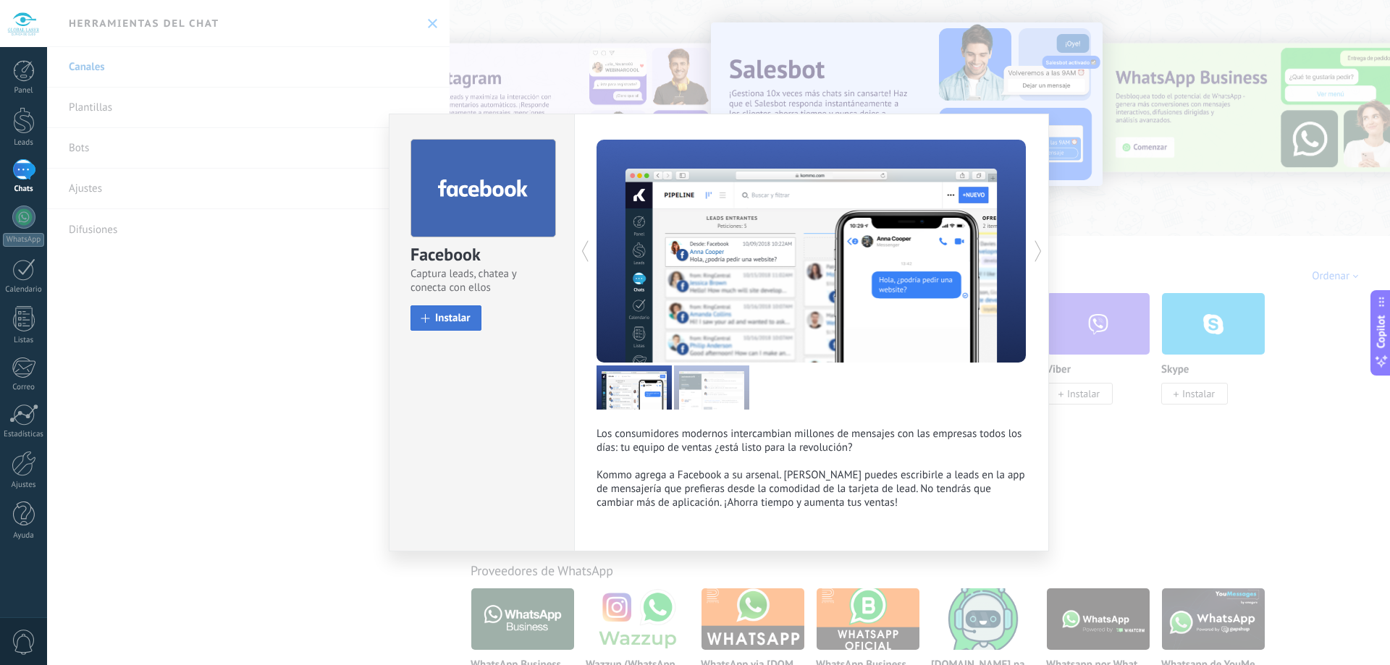
click at [426, 317] on span at bounding box center [425, 318] width 9 height 9
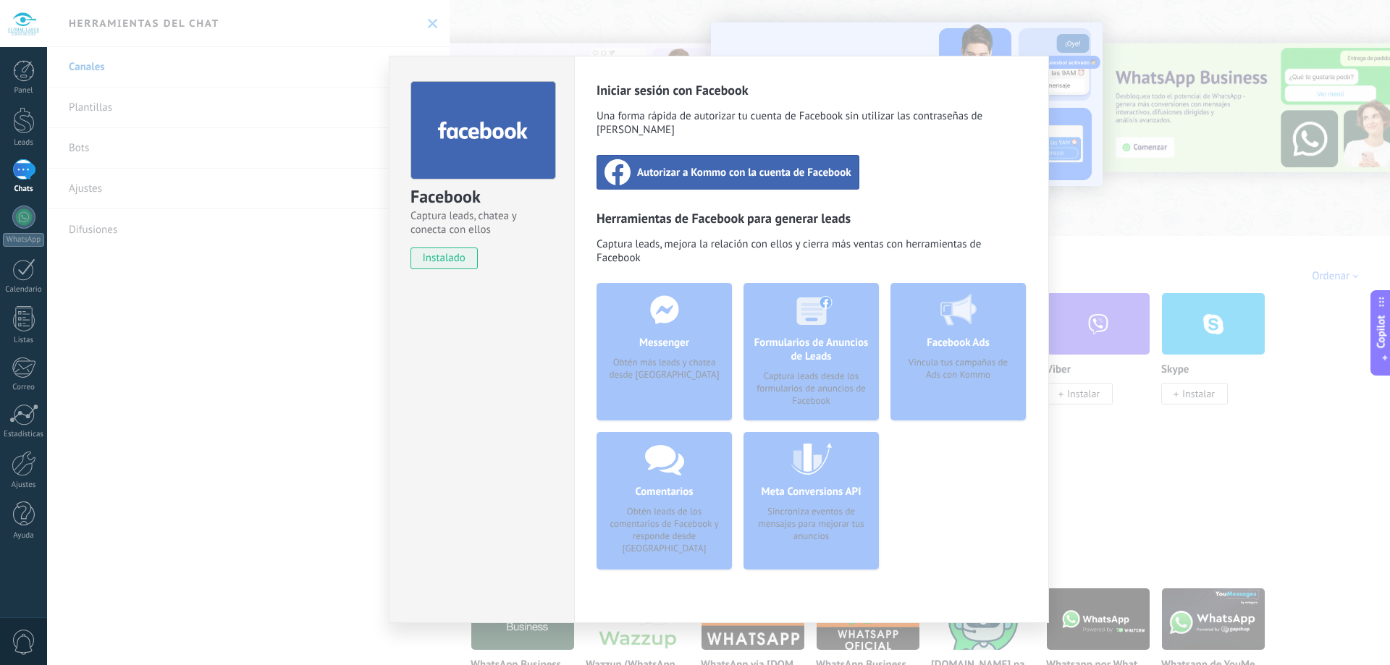
click at [368, 251] on div "Facebook Captura leads, chatea y conecta con ellos instalado Desinstalar Inicia…" at bounding box center [718, 332] width 1343 height 665
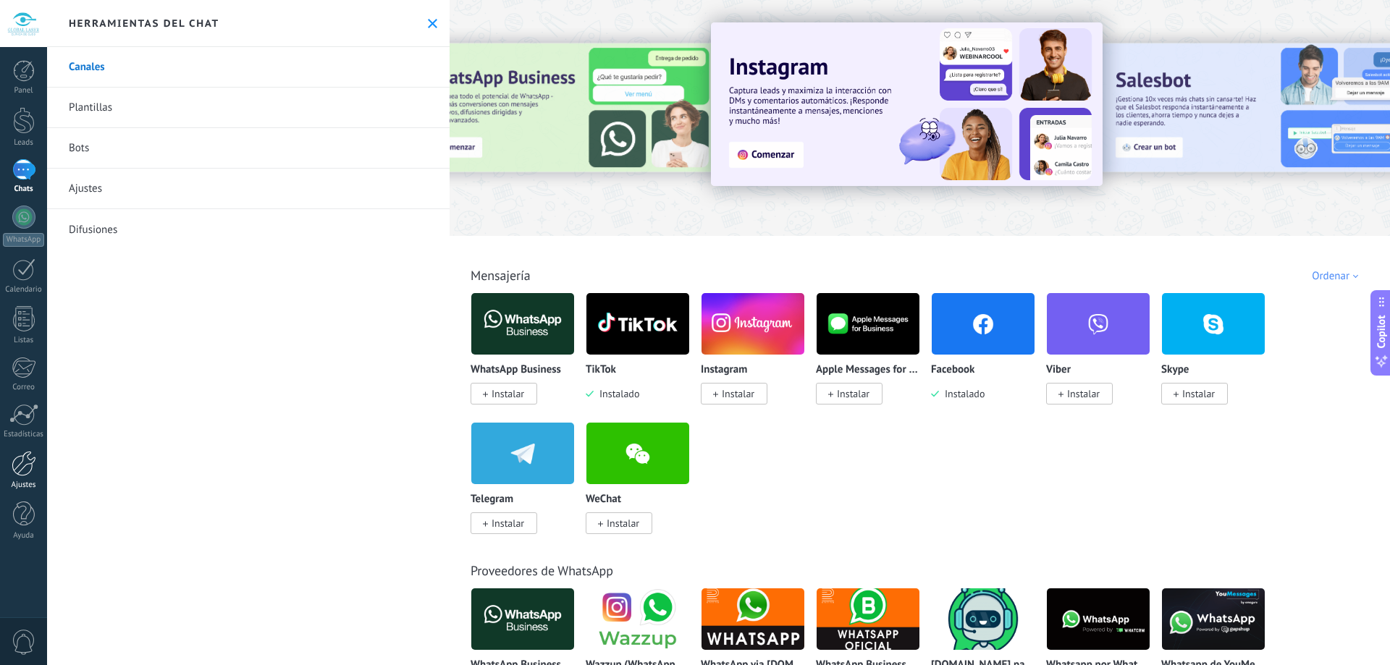
click at [16, 472] on div at bounding box center [24, 463] width 25 height 25
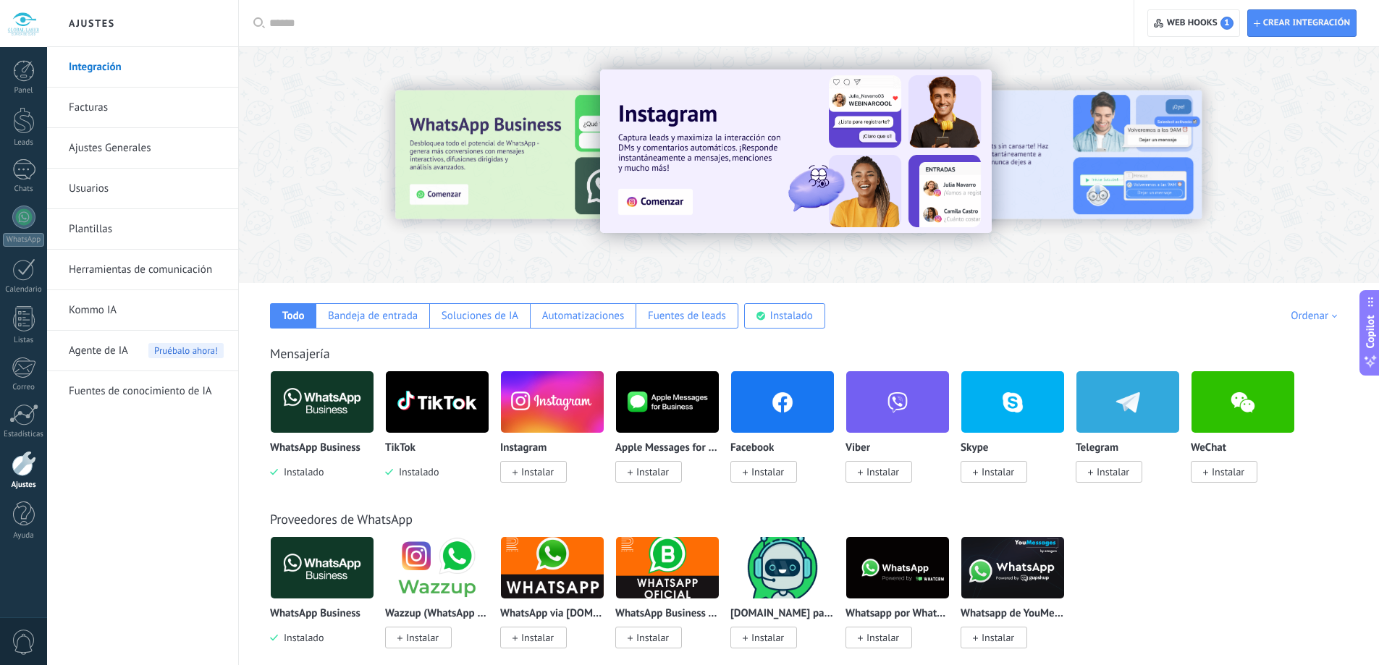
click at [95, 180] on link "Usuarios" at bounding box center [146, 189] width 155 height 41
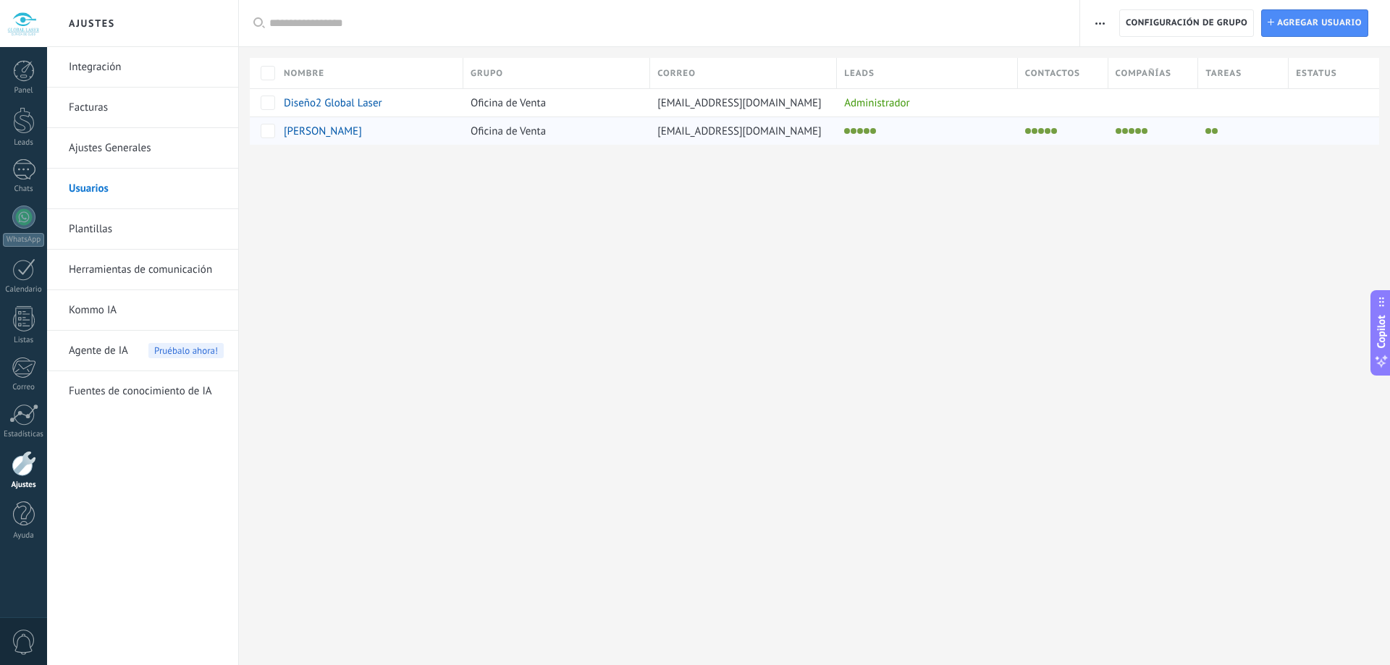
click at [770, 122] on div "[EMAIL_ADDRESS][DOMAIN_NAME]" at bounding box center [740, 131] width 180 height 28
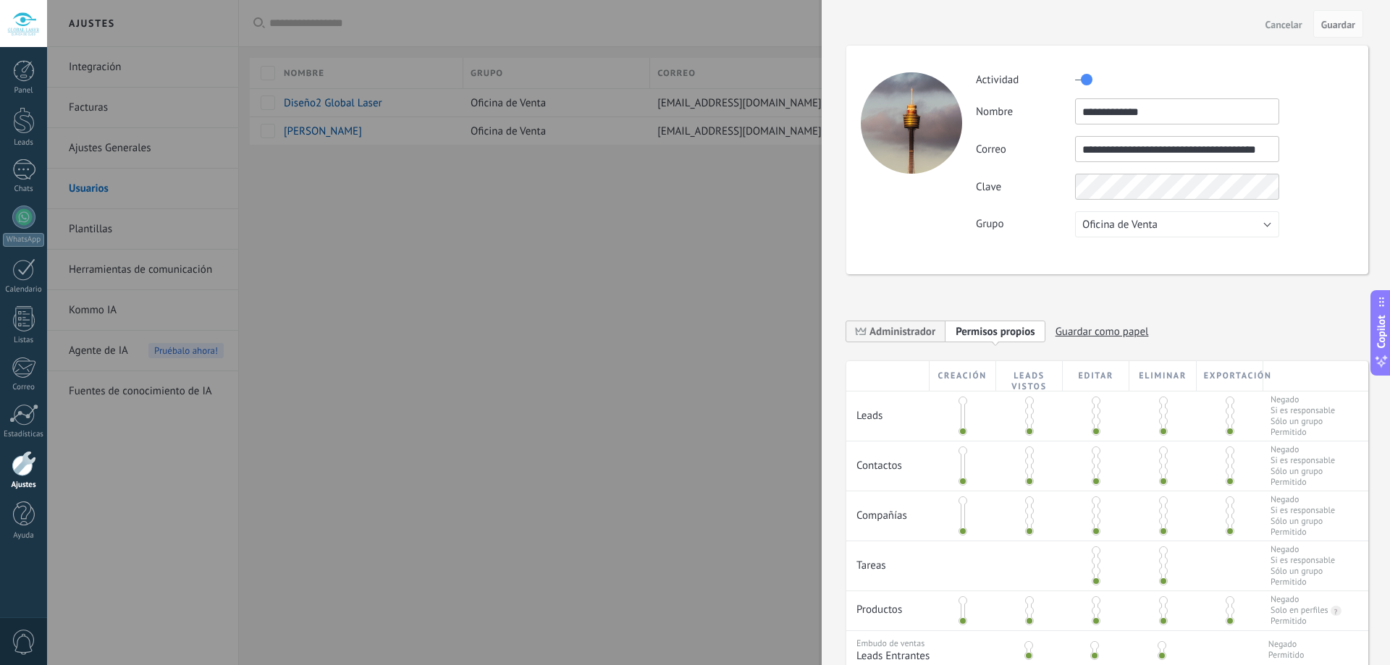
click at [597, 173] on div at bounding box center [695, 332] width 1390 height 665
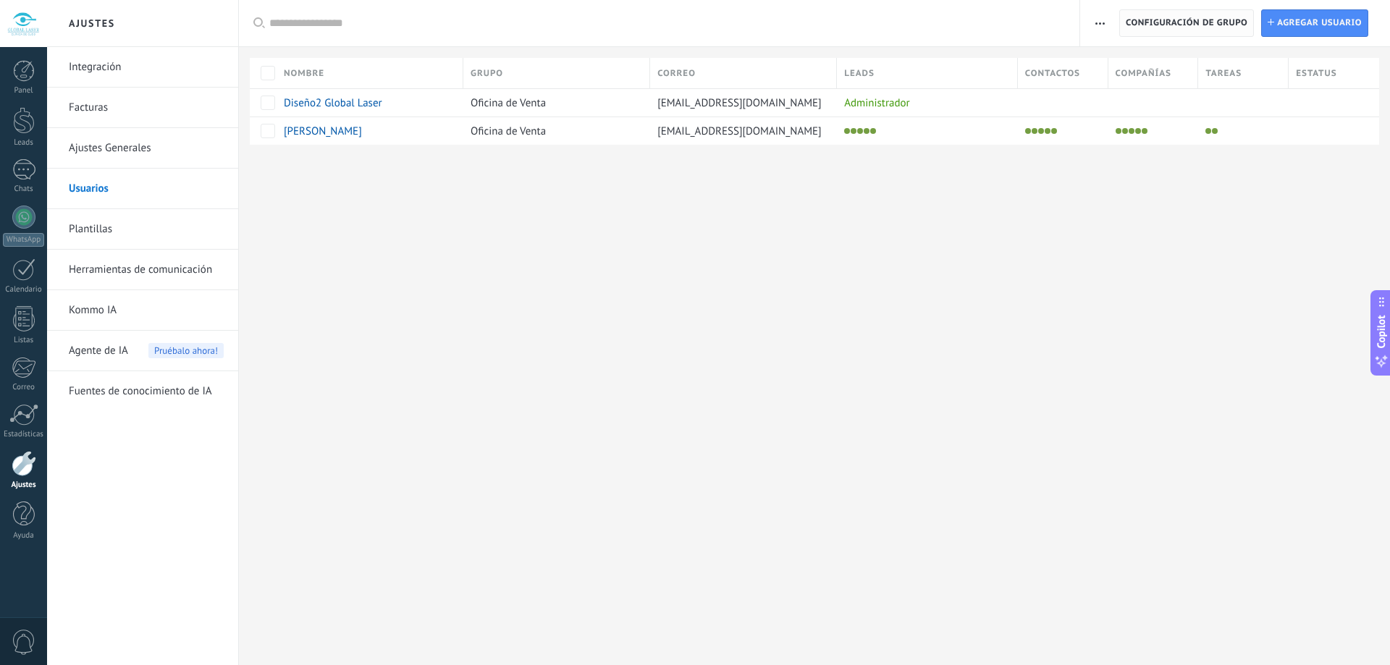
click at [1163, 20] on span "Configuración de grupo" at bounding box center [1187, 23] width 122 height 26
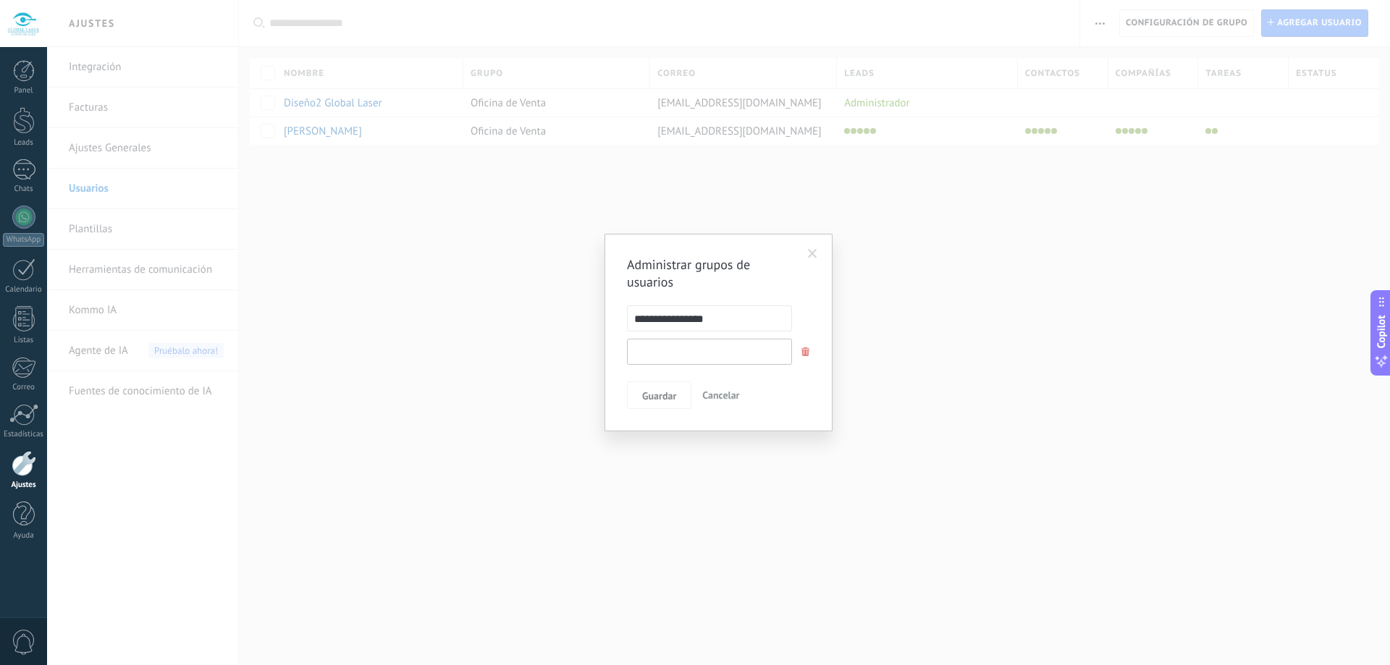
click at [704, 354] on input "text" at bounding box center [709, 352] width 165 height 26
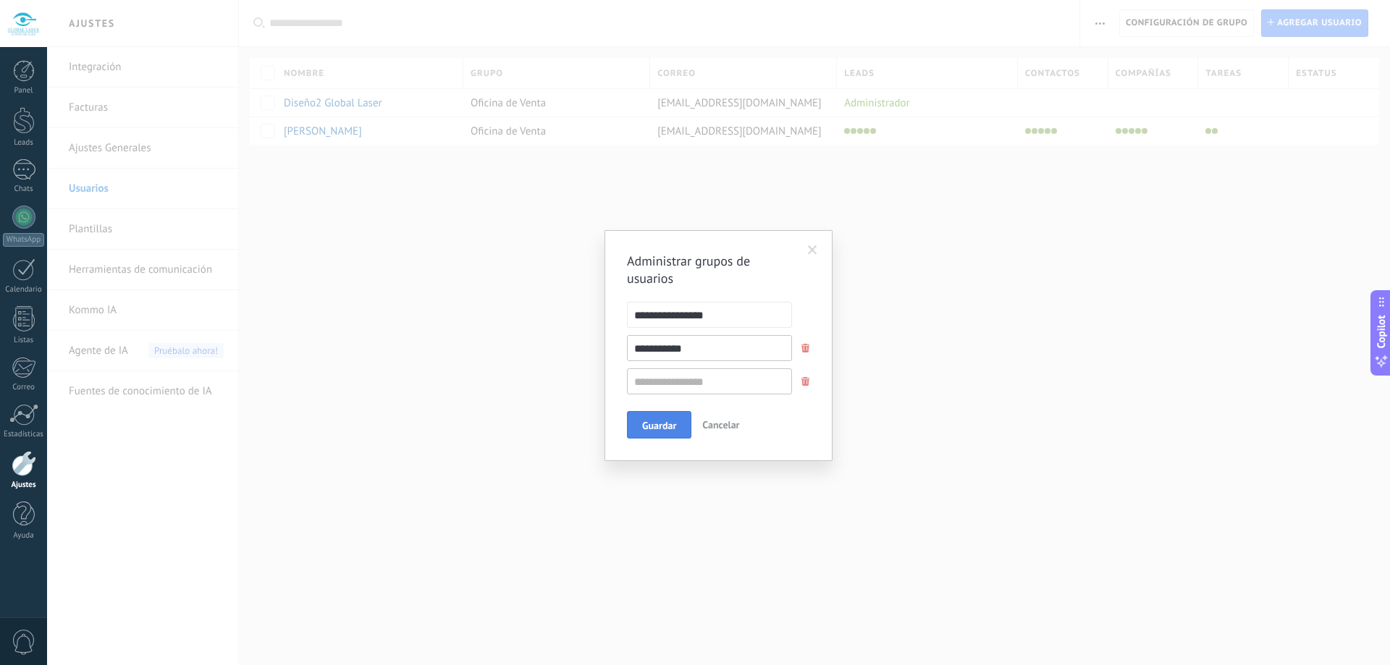
click at [657, 418] on button "Guardar" at bounding box center [659, 425] width 64 height 28
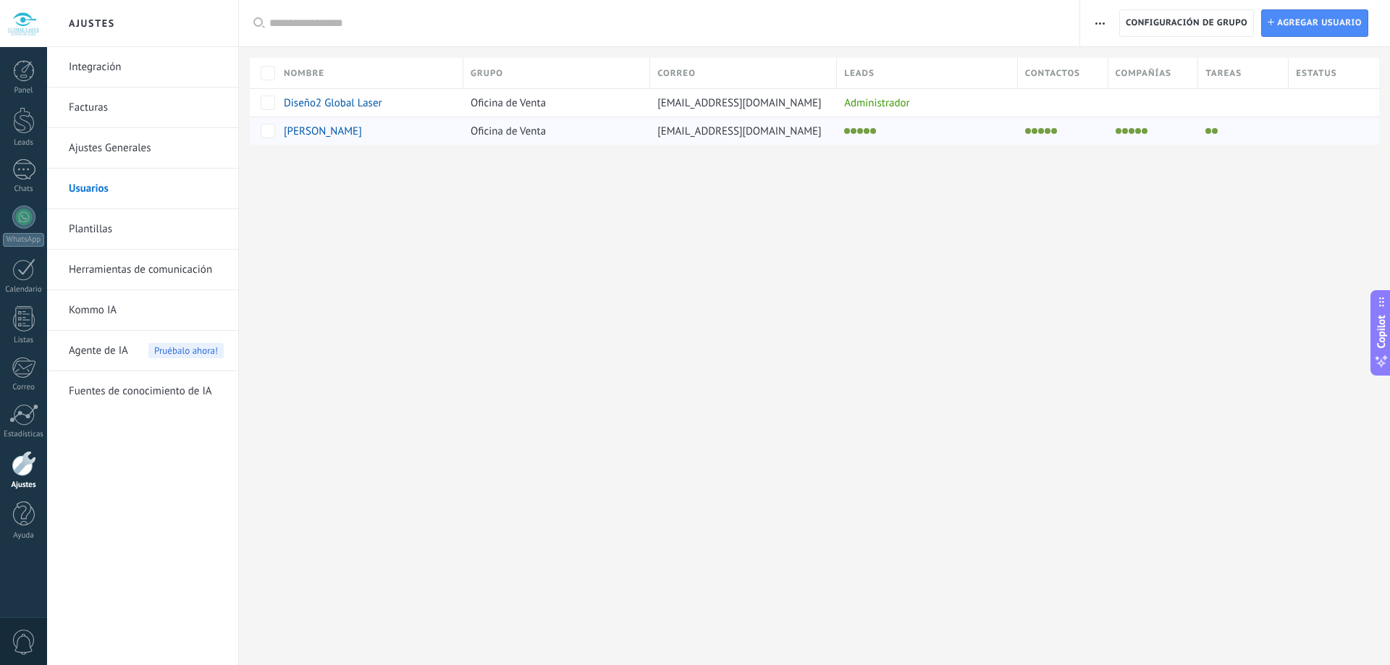
click at [880, 132] on div at bounding box center [924, 131] width 174 height 20
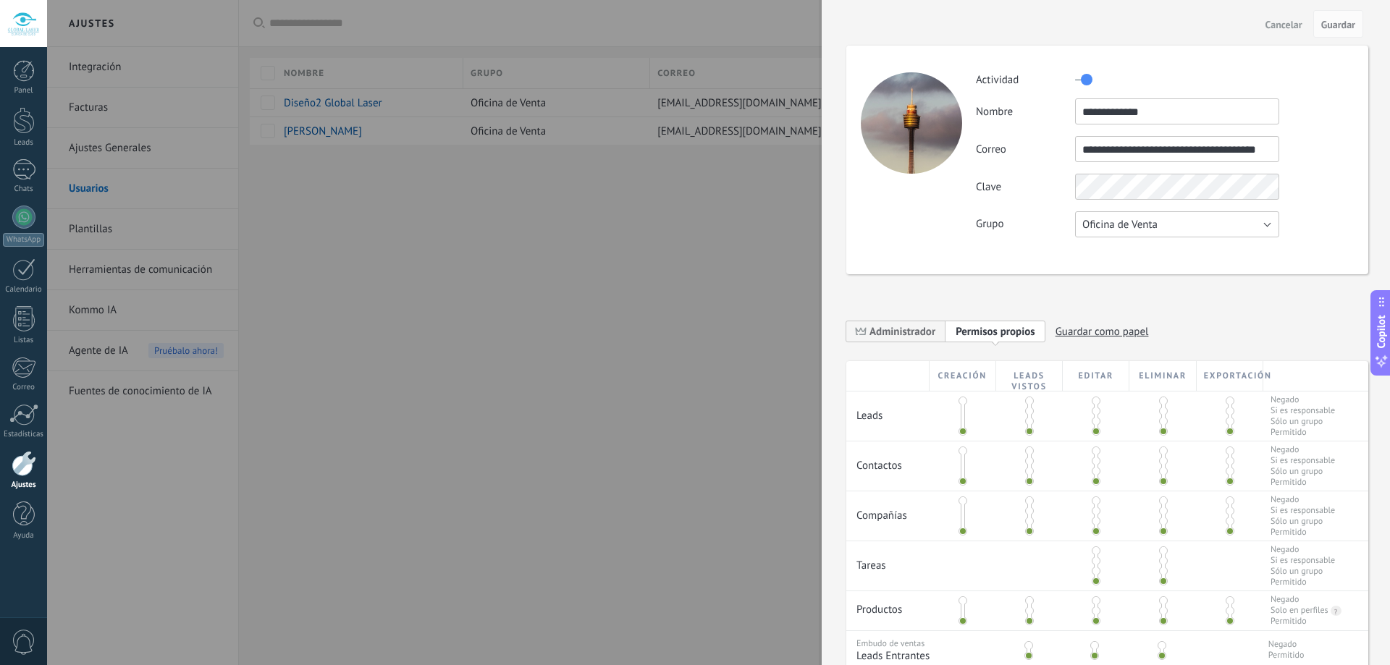
click at [1166, 229] on button "Oficina de Venta" at bounding box center [1177, 224] width 204 height 26
click at [1163, 256] on span "Call Center" at bounding box center [1171, 250] width 208 height 14
drag, startPoint x: 1342, startPoint y: 25, endPoint x: 1336, endPoint y: 32, distance: 9.2
click at [1340, 25] on span "Guardar" at bounding box center [1338, 25] width 34 height 10
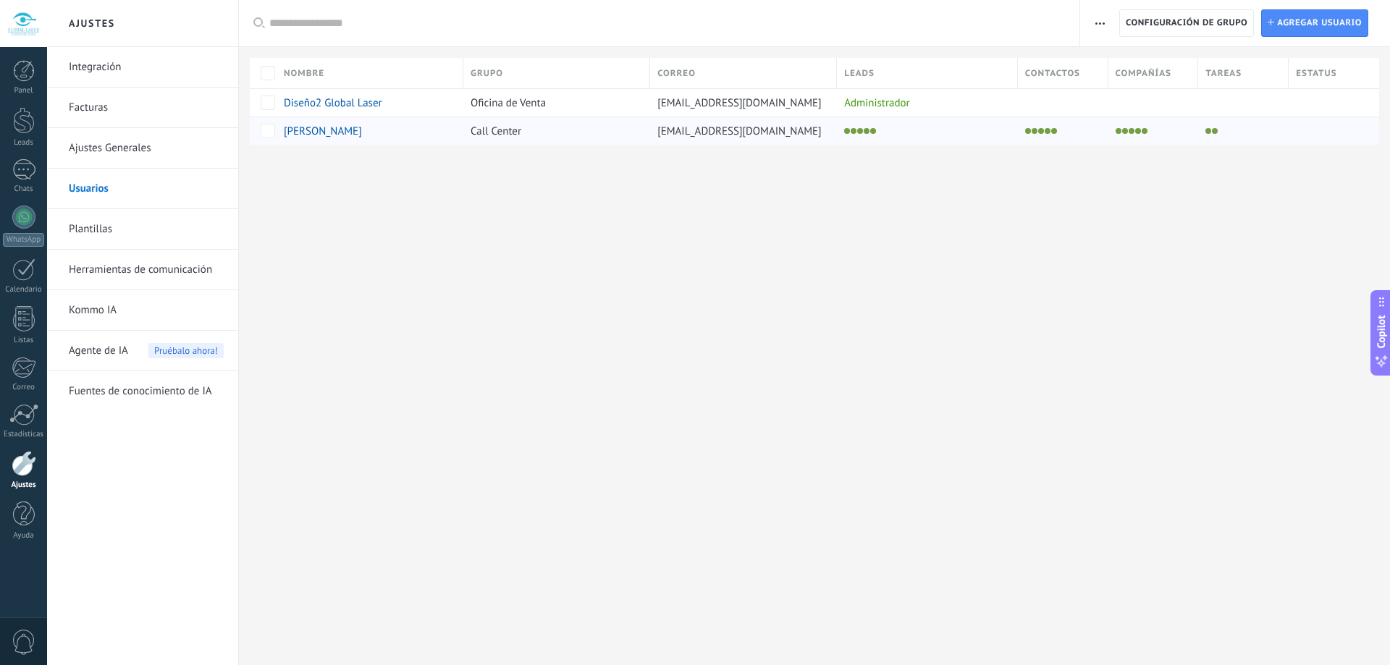
click at [1109, 129] on div at bounding box center [1150, 131] width 83 height 20
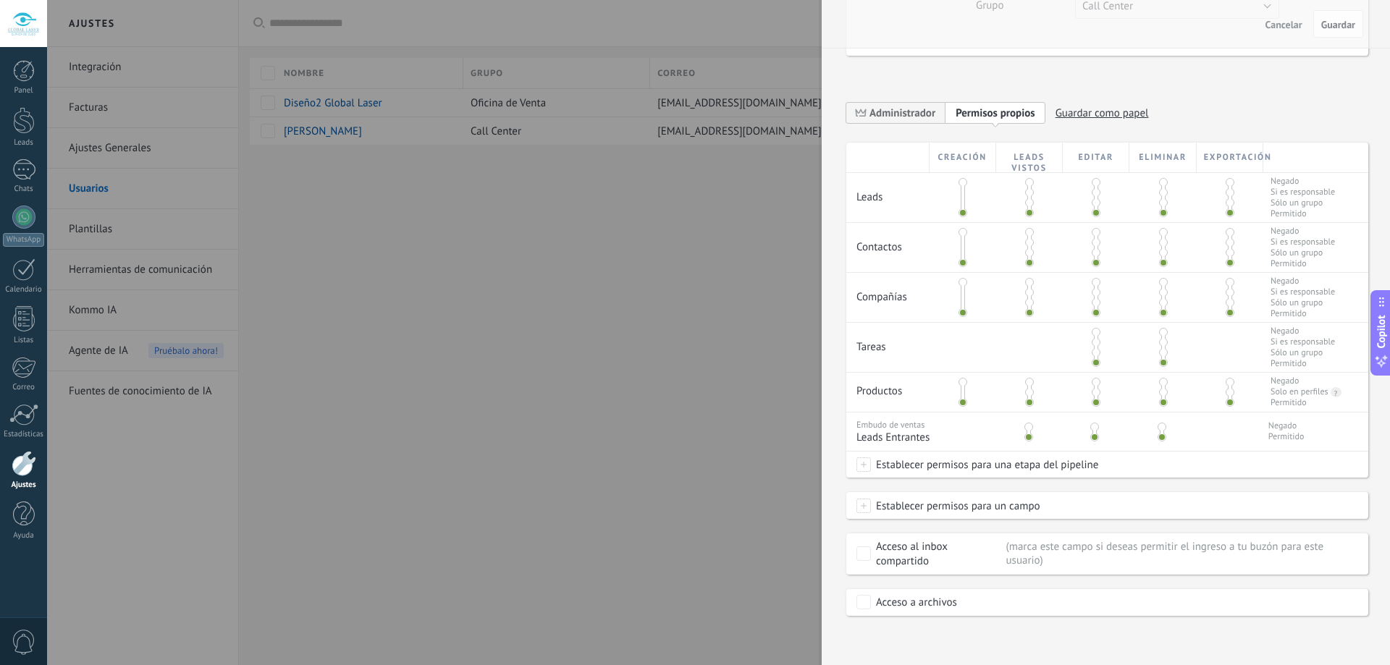
scroll to position [220, 0]
click at [934, 558] on div "Acceso al inbox compartido" at bounding box center [938, 553] width 125 height 29
click at [886, 505] on span "Establecer permisos para un campo" at bounding box center [955, 505] width 169 height 26
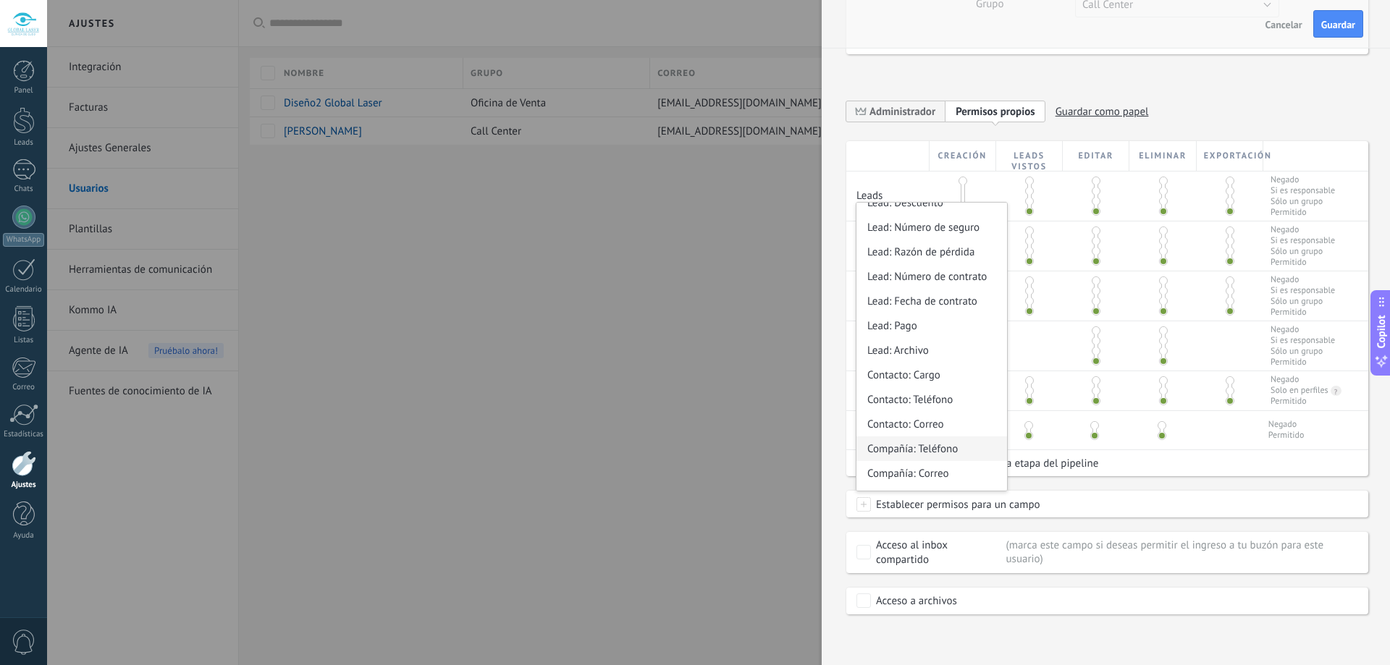
scroll to position [180, 0]
click at [917, 617] on div "**********" at bounding box center [1106, 332] width 568 height 665
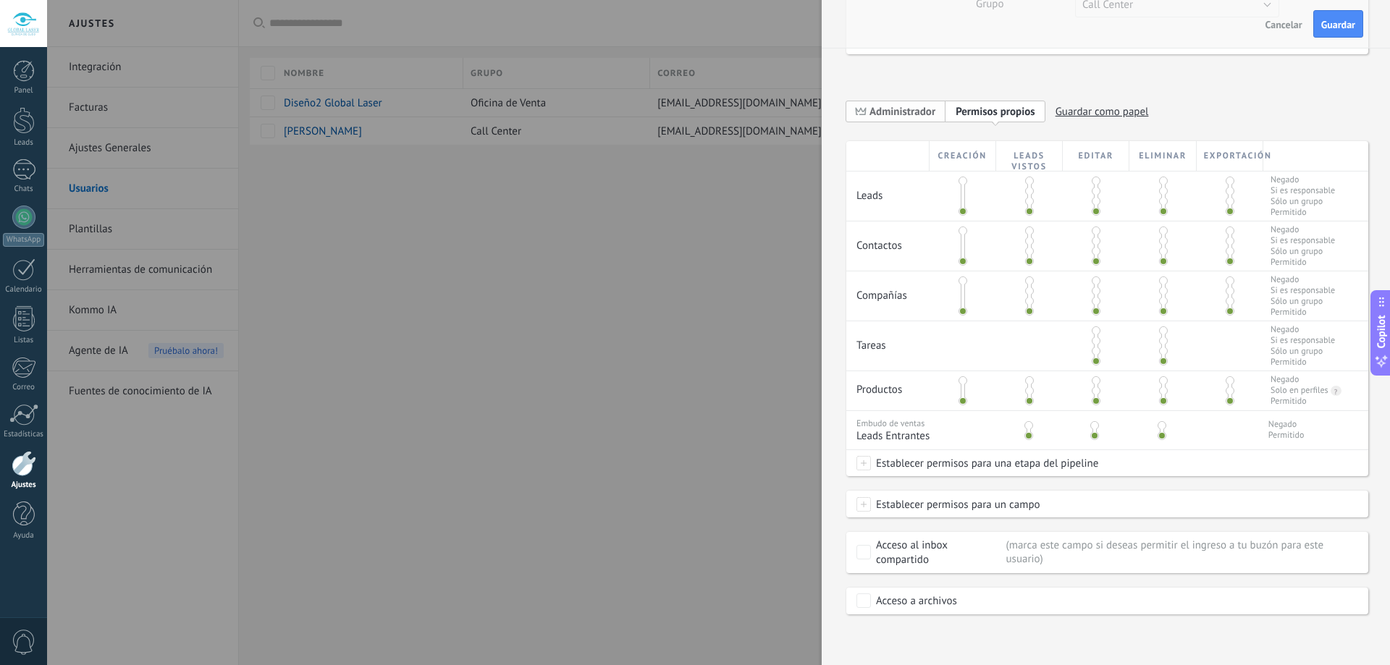
click at [906, 109] on span "Administrador" at bounding box center [903, 112] width 66 height 14
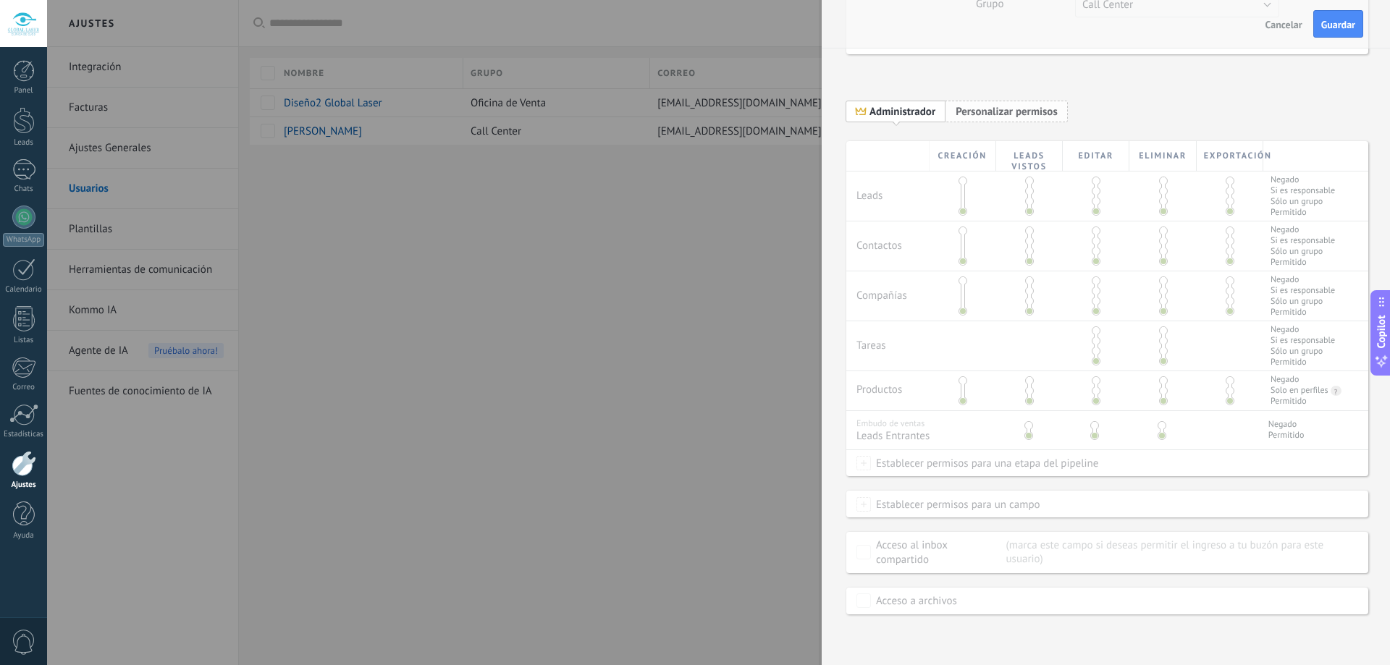
click at [994, 104] on span "Personalizar permisos Permisos propios" at bounding box center [1007, 111] width 122 height 22
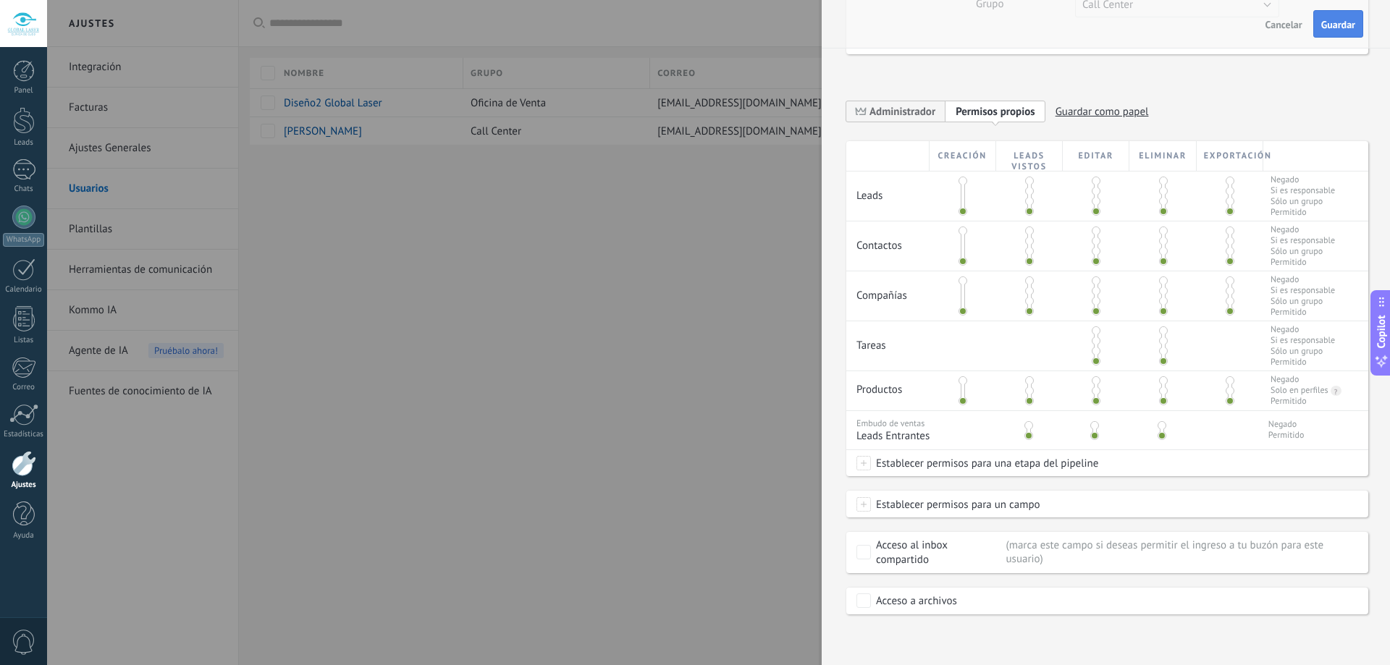
click at [1339, 27] on span "Guardar" at bounding box center [1338, 25] width 34 height 10
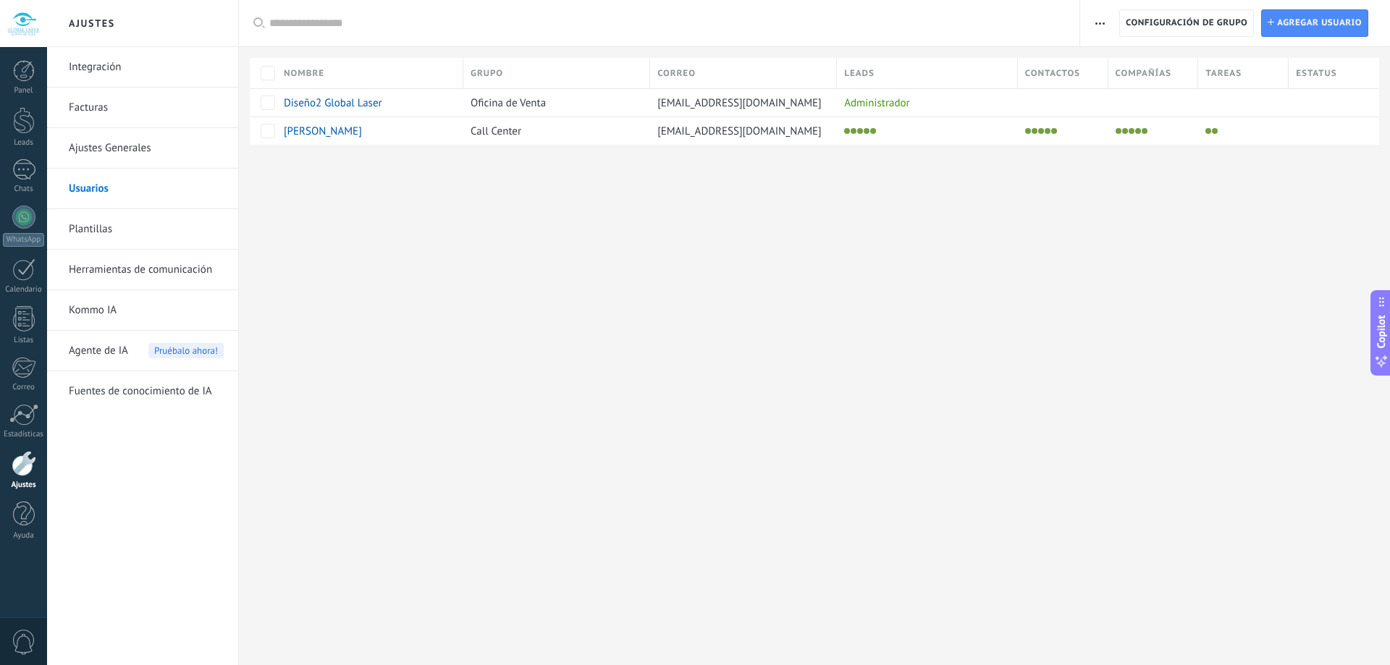
click at [628, 317] on div "Ajustes Integración Facturas Ajustes Generales Usuarios Plantillas Herramientas…" at bounding box center [718, 332] width 1343 height 665
click at [1282, 16] on span "Agregar usuario" at bounding box center [1319, 23] width 85 height 26
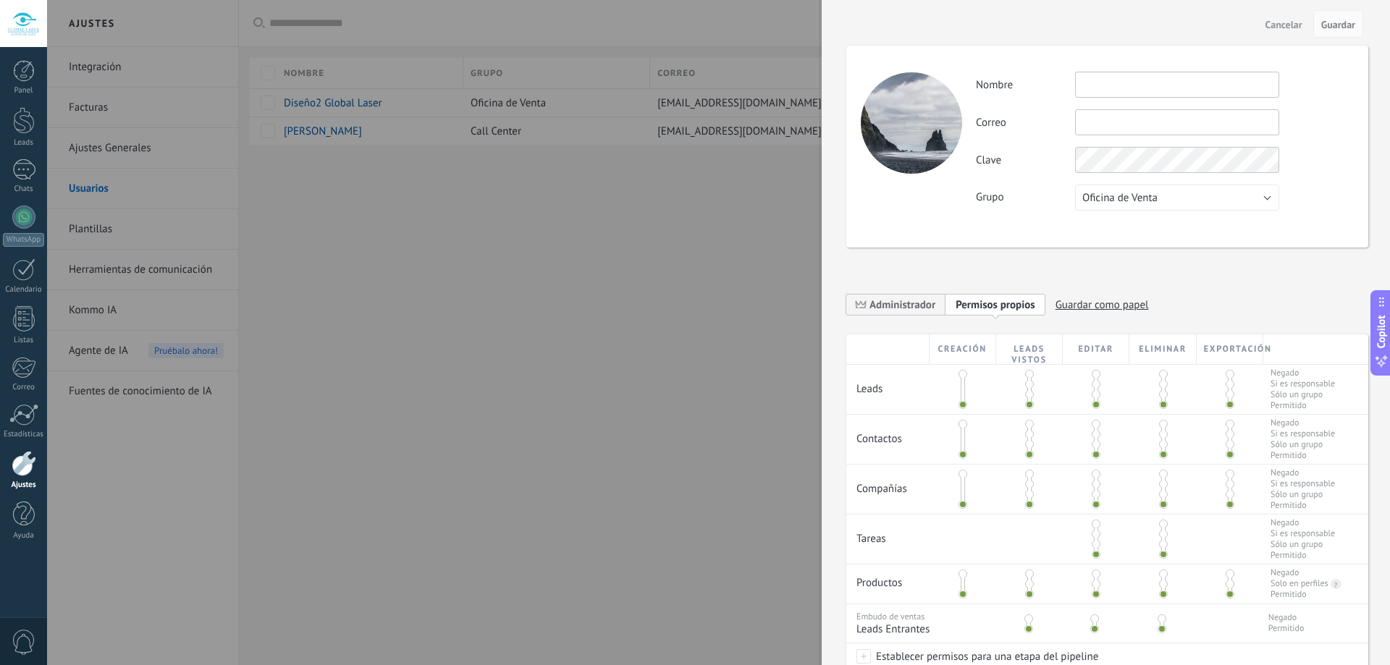
click at [1114, 93] on input "text" at bounding box center [1177, 85] width 204 height 26
paste input "**********"
click at [1103, 114] on input "text" at bounding box center [1177, 122] width 204 height 26
click at [1098, 119] on input "text" at bounding box center [1177, 122] width 204 height 26
paste input "**********"
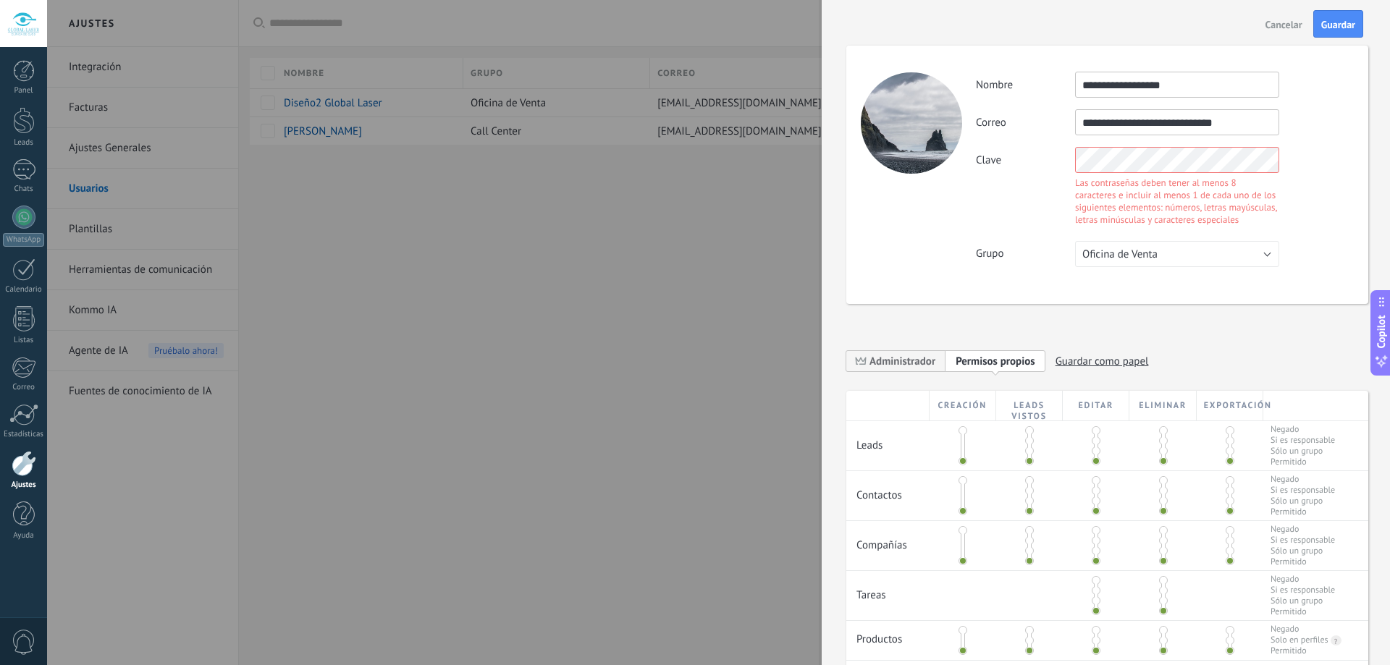
click at [1020, 178] on div "**********" at bounding box center [1164, 169] width 377 height 195
click at [927, 156] on div "**********" at bounding box center [1107, 175] width 522 height 258
click at [903, 203] on div "**********" at bounding box center [1107, 175] width 522 height 258
drag, startPoint x: 1074, startPoint y: 184, endPoint x: 1218, endPoint y: 222, distance: 149.1
click at [1218, 222] on div "Clave Las contraseñas deben tener al menos 8 caracteres e incluir al menos 1 de…" at bounding box center [1164, 188] width 377 height 83
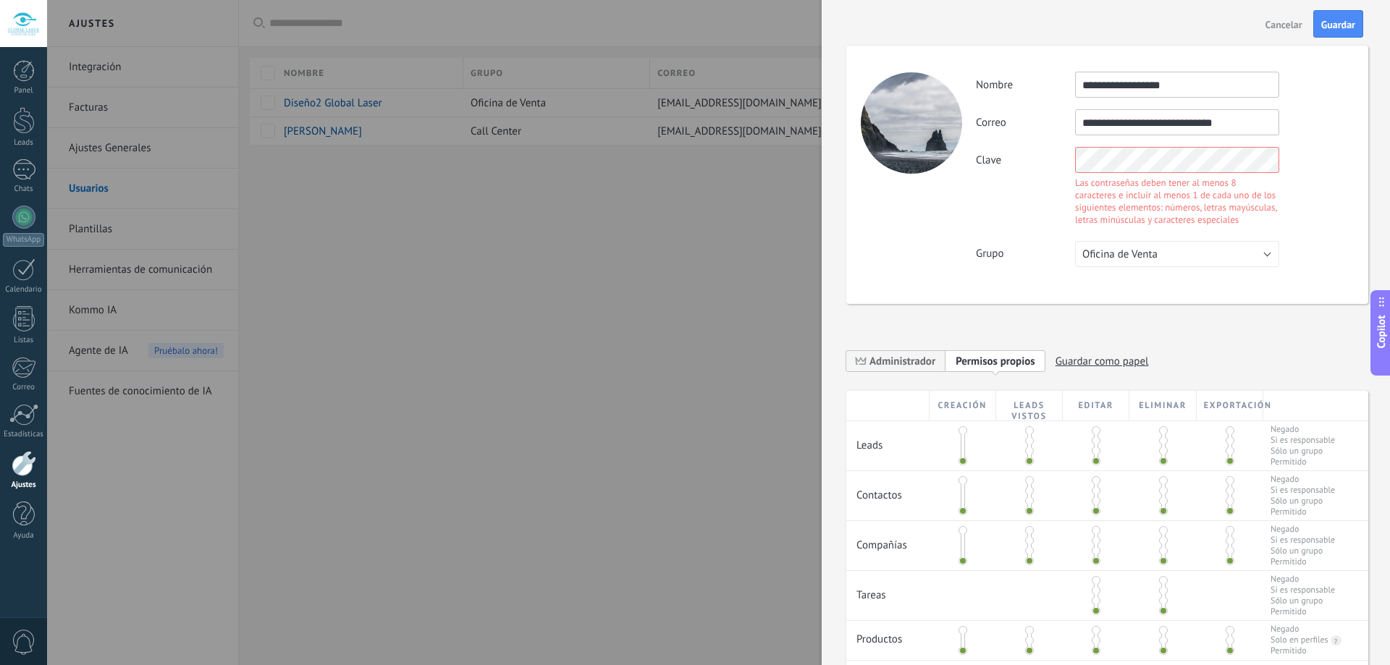
click at [956, 156] on div "**********" at bounding box center [1107, 175] width 522 height 258
click at [967, 190] on div "**********" at bounding box center [1107, 175] width 522 height 258
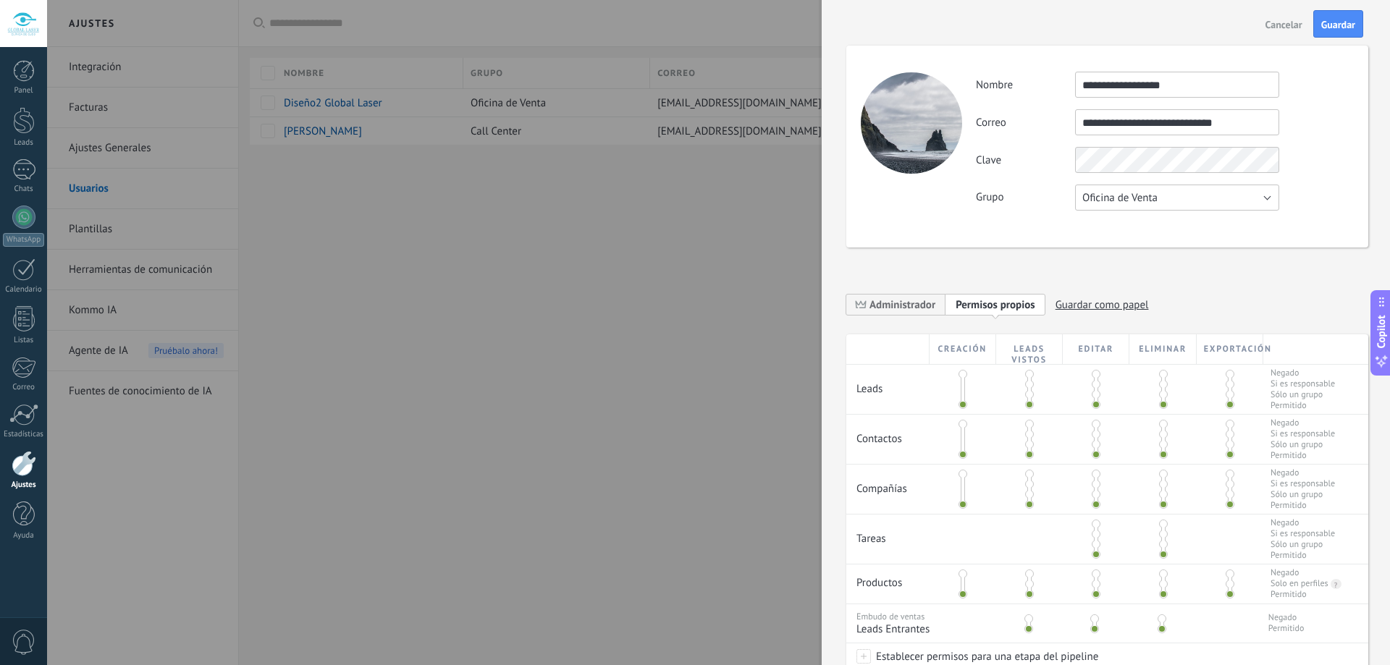
click at [1158, 196] on button "Oficina de Venta" at bounding box center [1177, 198] width 204 height 26
click at [1156, 226] on span "Call Center" at bounding box center [1171, 223] width 208 height 14
click at [1334, 15] on button "Guardar" at bounding box center [1338, 24] width 50 height 28
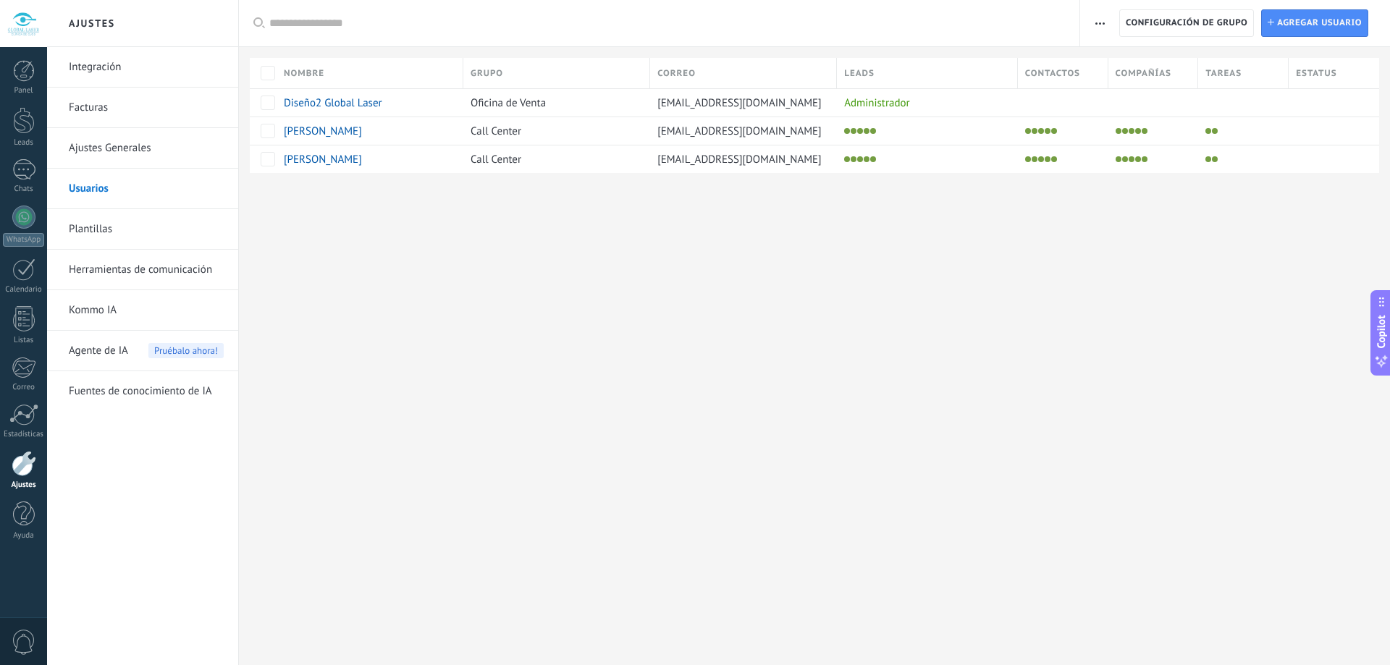
click at [115, 106] on link "Facturas" at bounding box center [146, 108] width 155 height 41
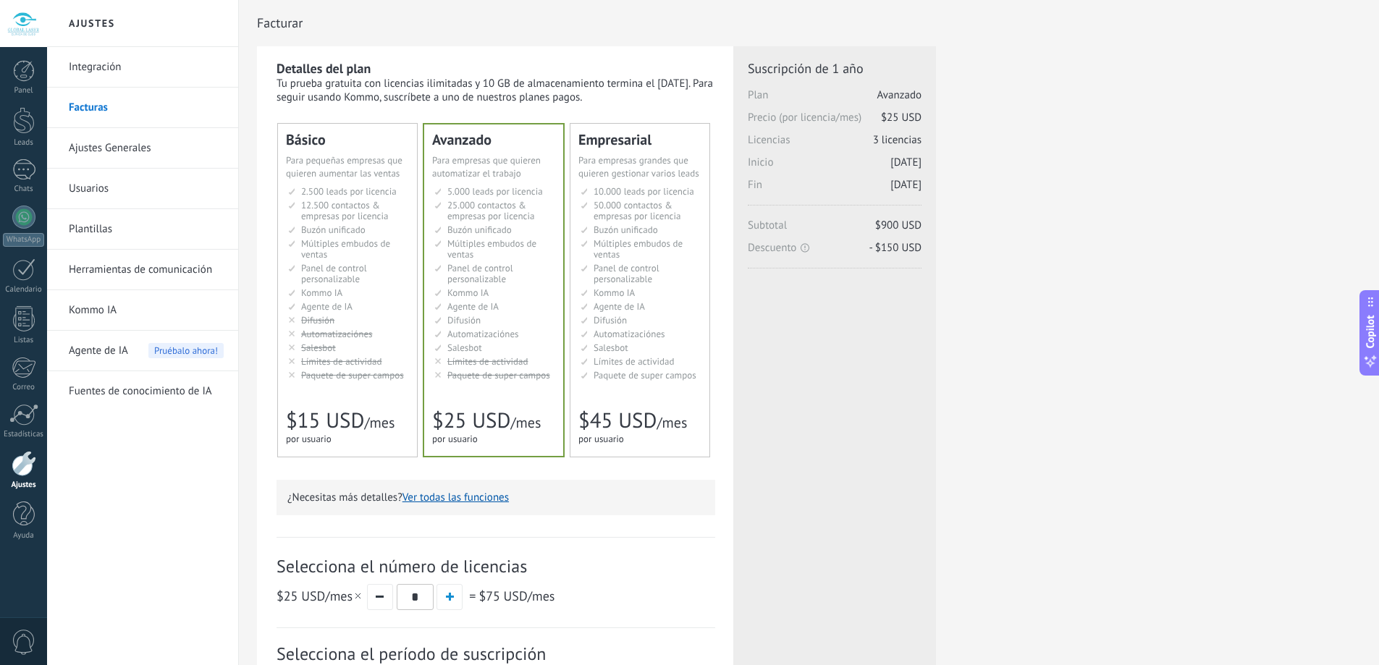
click at [612, 279] on span "Panel de control personalizable" at bounding box center [627, 273] width 66 height 23
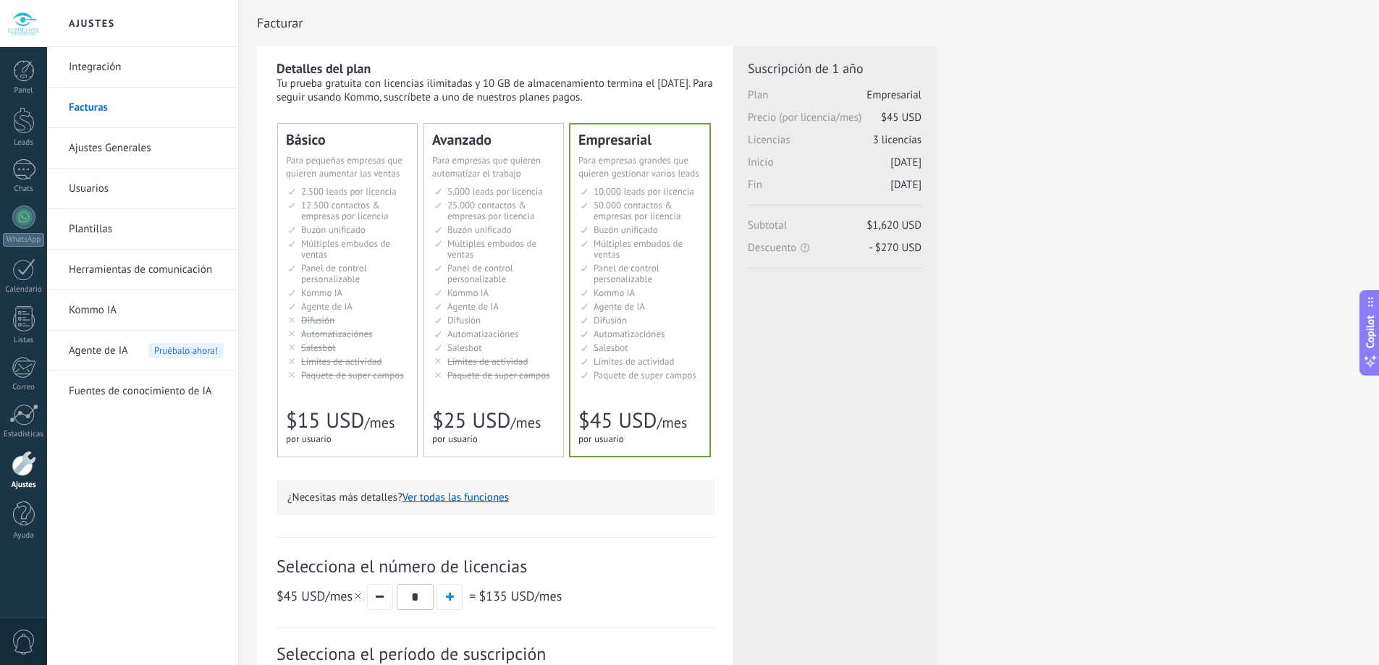
click at [523, 227] on li "Общий inbox Unified inbox Buzón unificado Inbox unificado Inbox terpadu Birleşi…" at bounding box center [494, 229] width 121 height 11
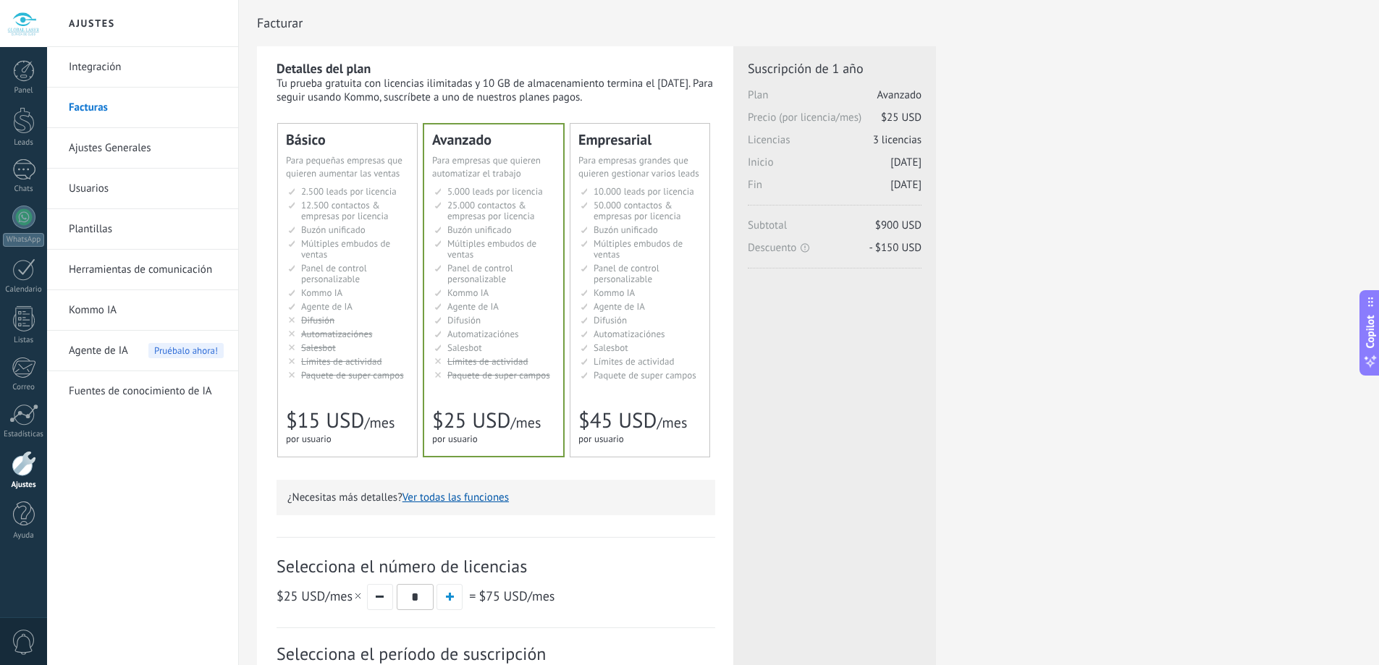
click at [625, 290] on span "Kommo IA" at bounding box center [614, 293] width 41 height 12
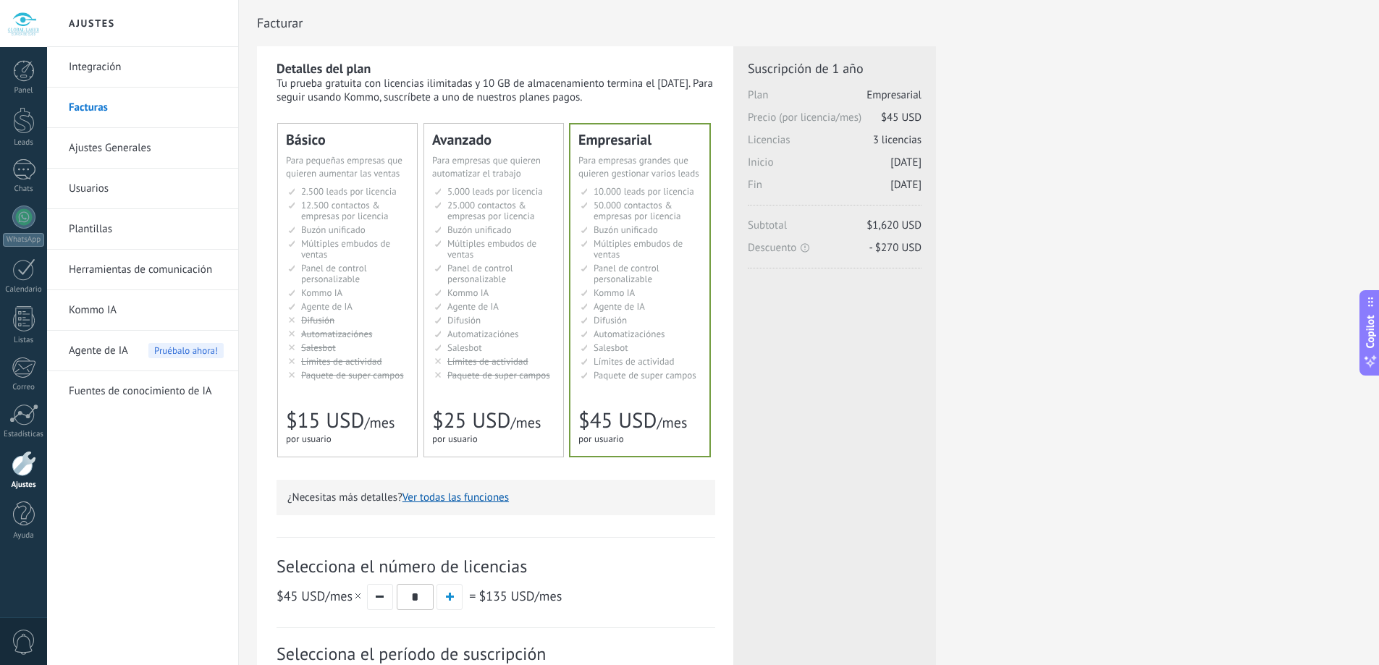
click at [523, 244] on span "Múltiples embudos de ventas" at bounding box center [491, 248] width 89 height 23
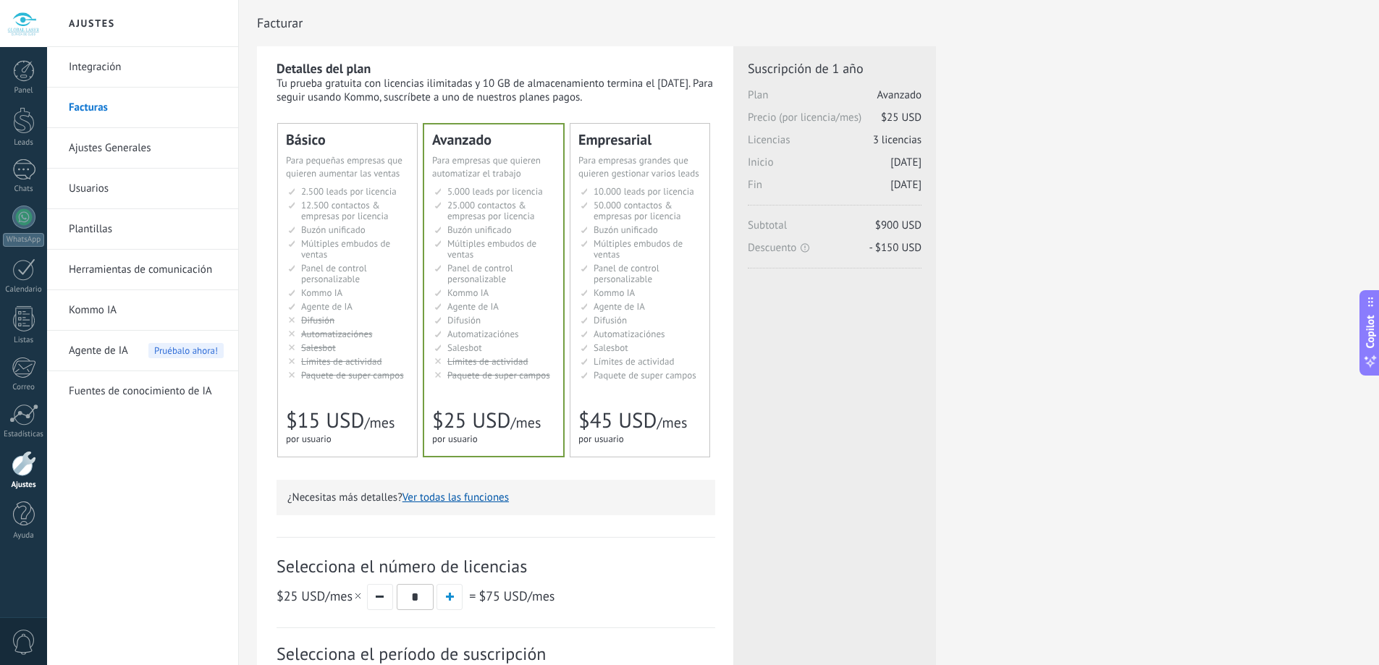
click at [396, 243] on li "Множество воронок Multiple sales pipelines Múltiples embudos de ventas Vários f…" at bounding box center [348, 249] width 121 height 22
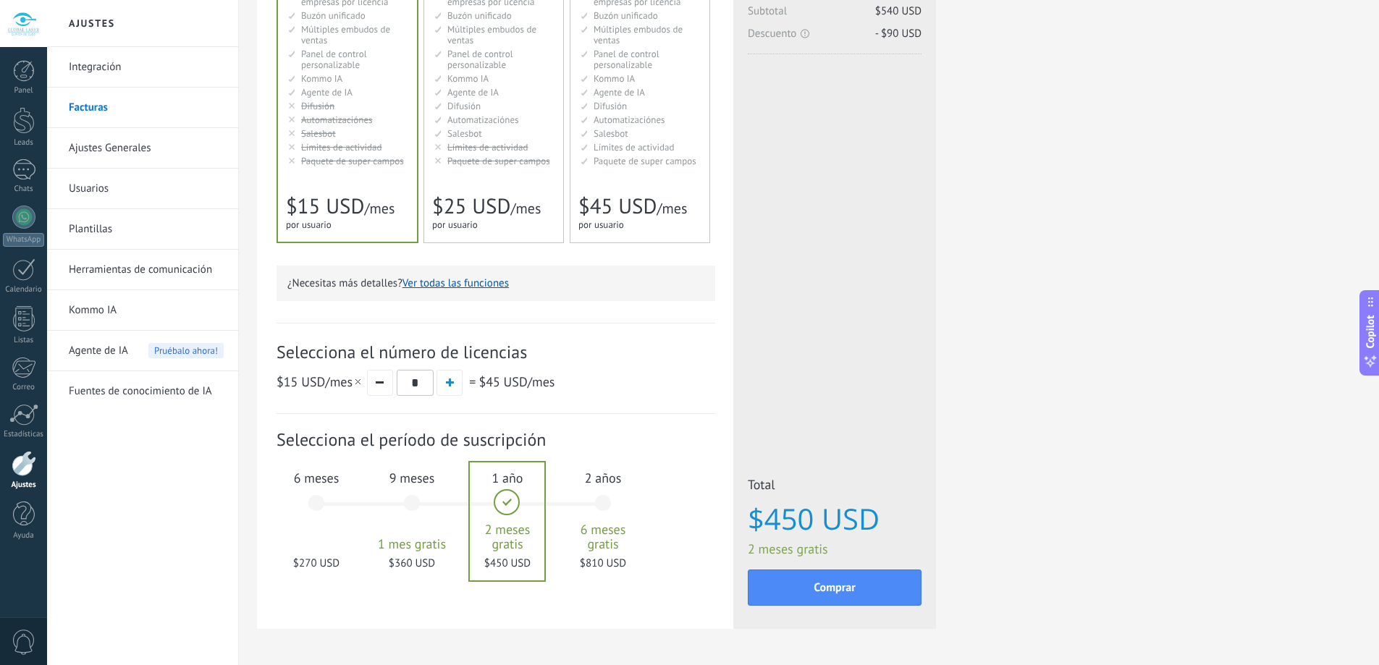
scroll to position [217, 0]
click at [385, 382] on button "button" at bounding box center [380, 380] width 26 height 26
type input "*"
click at [385, 382] on button "button" at bounding box center [380, 380] width 26 height 26
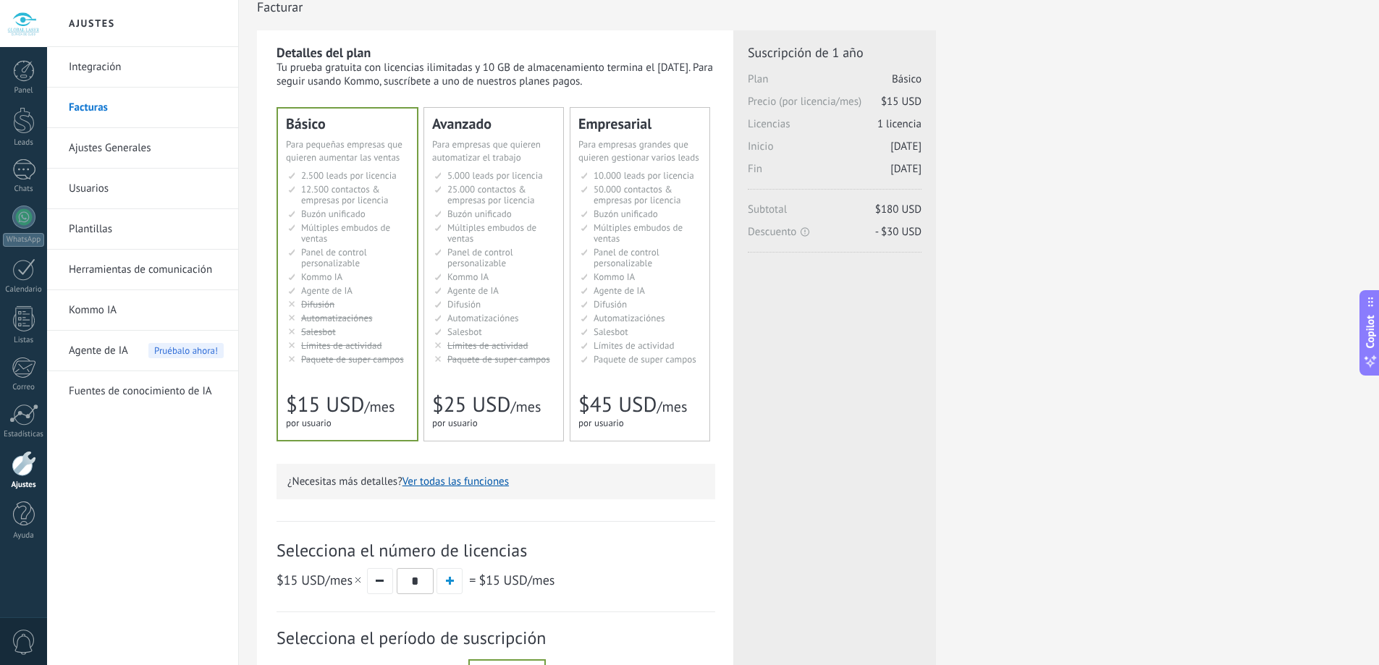
scroll to position [0, 0]
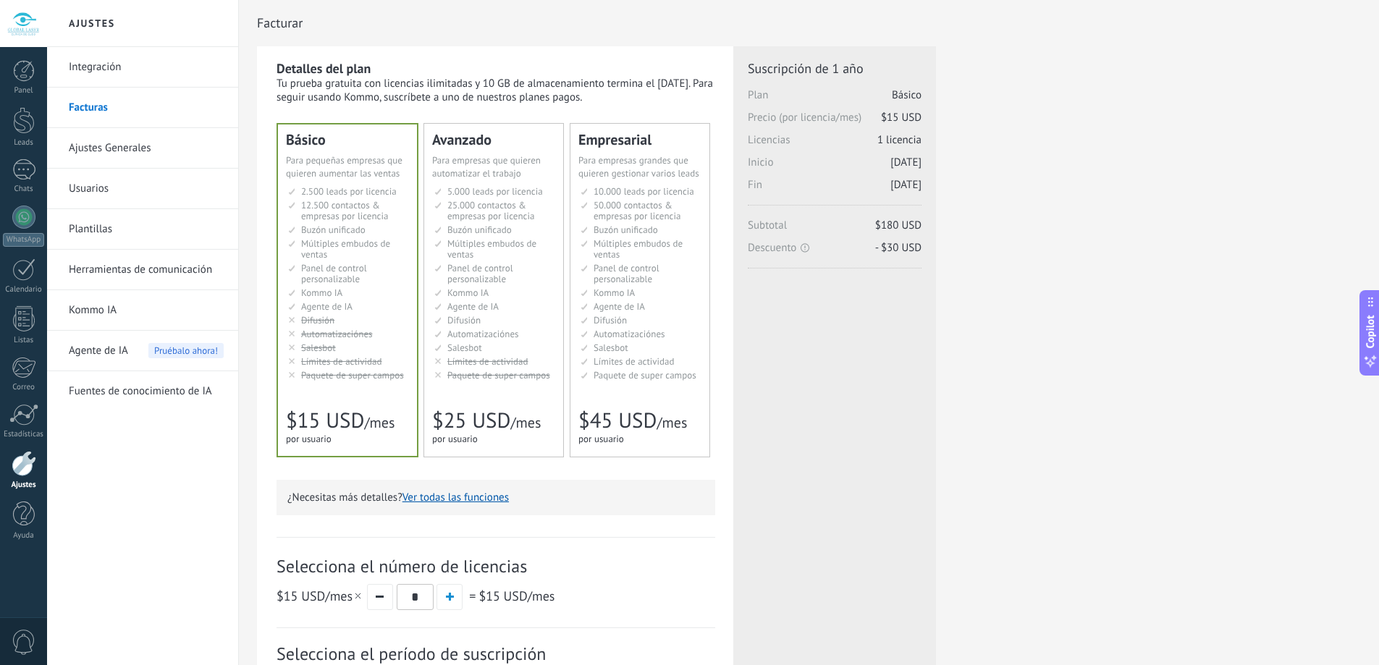
click at [470, 311] on span "Agente de IA" at bounding box center [472, 306] width 51 height 12
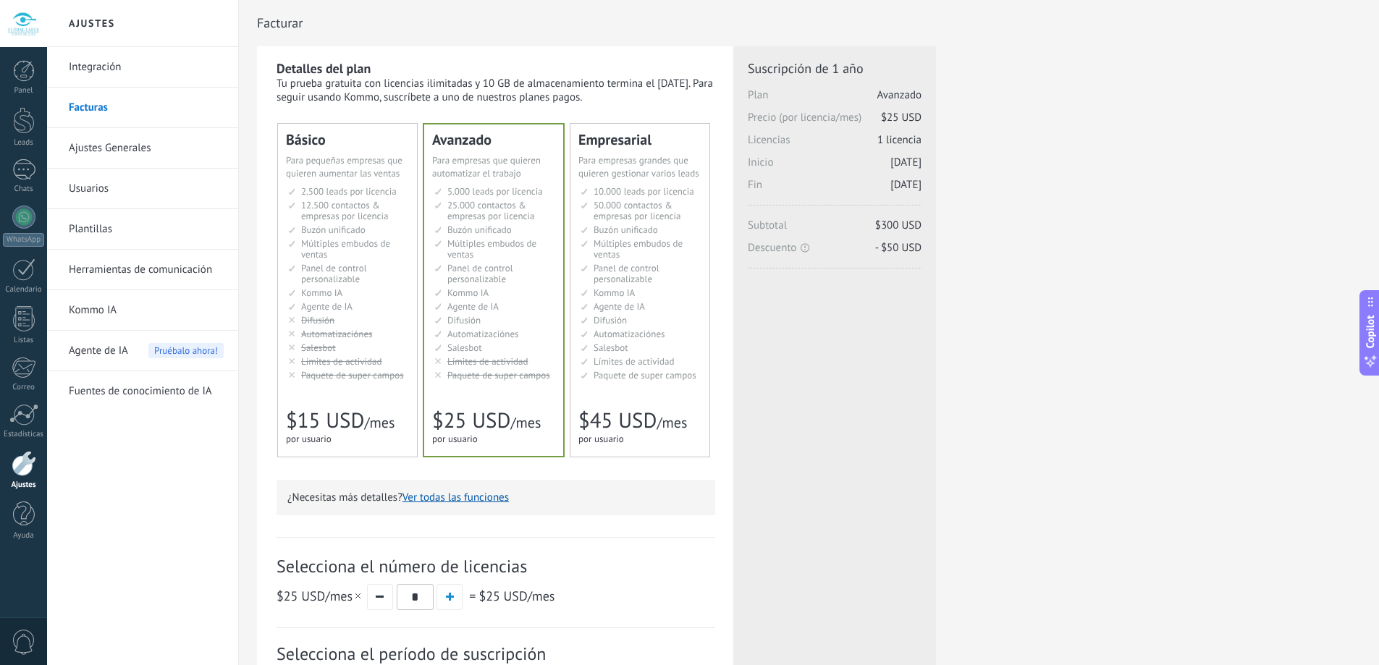
click at [623, 342] on span "Salesbot" at bounding box center [611, 348] width 35 height 12
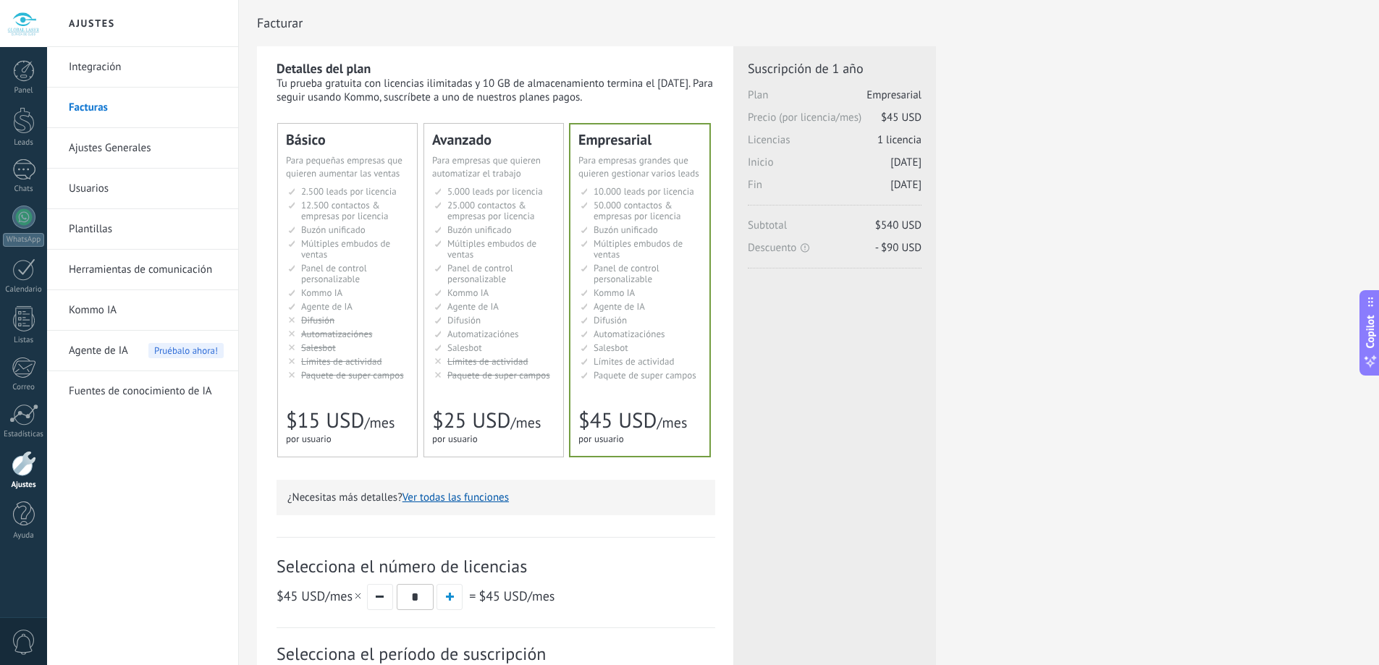
click at [896, 385] on div "Licencias adicionales Plan Empresarial Precio (por licencia/mes) $45 USD Nuevas…" at bounding box center [835, 226] width 174 height 333
click at [16, 170] on div at bounding box center [23, 169] width 23 height 21
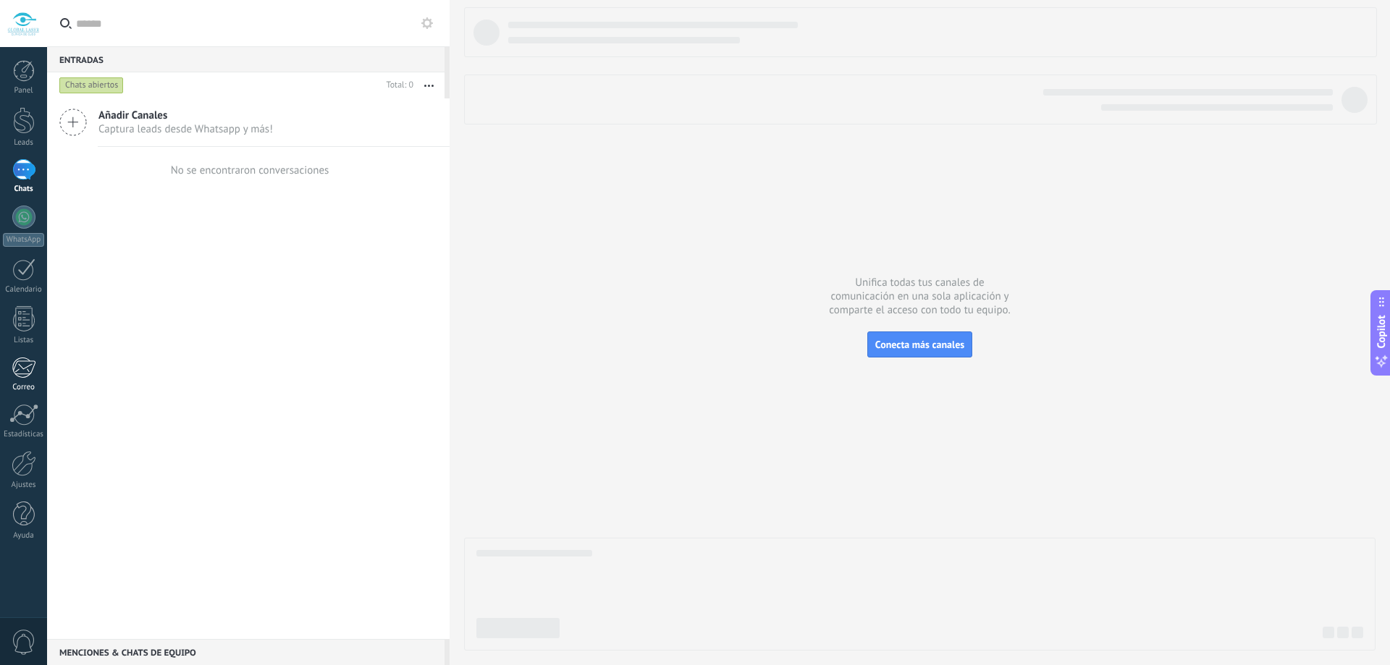
click at [30, 378] on div at bounding box center [24, 368] width 24 height 22
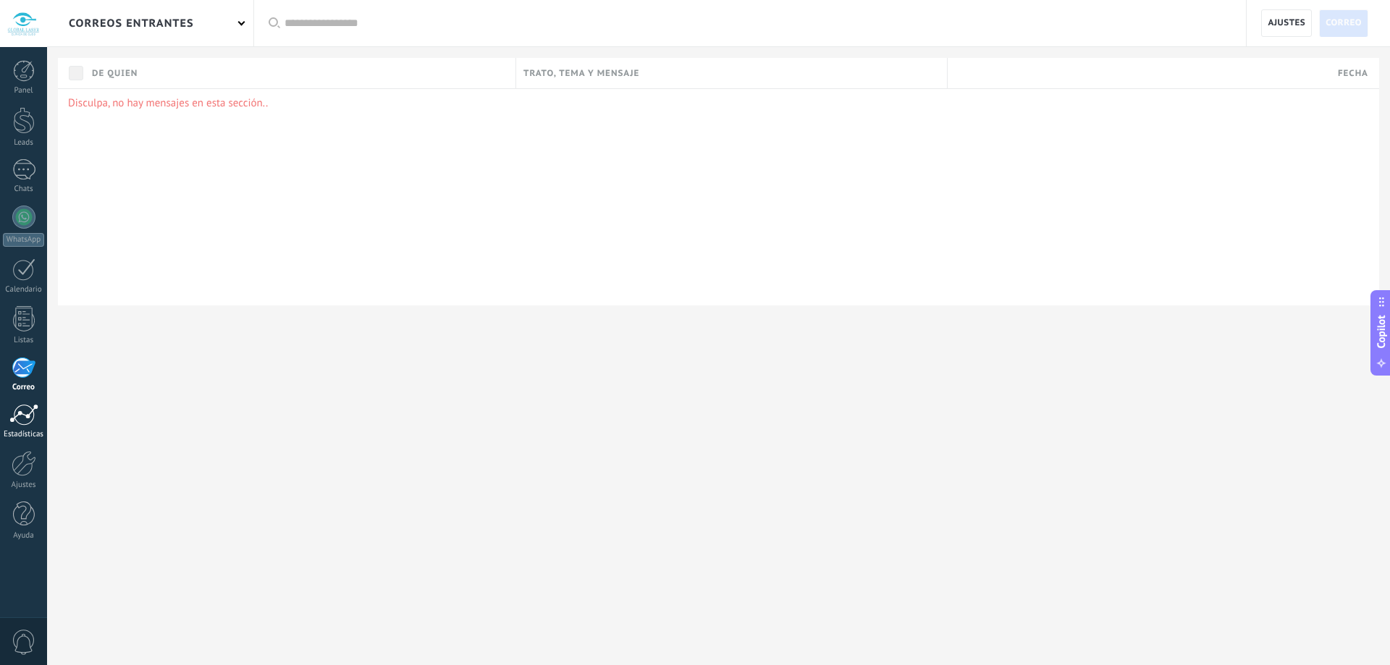
click at [26, 439] on div "Estadísticas" at bounding box center [24, 434] width 42 height 9
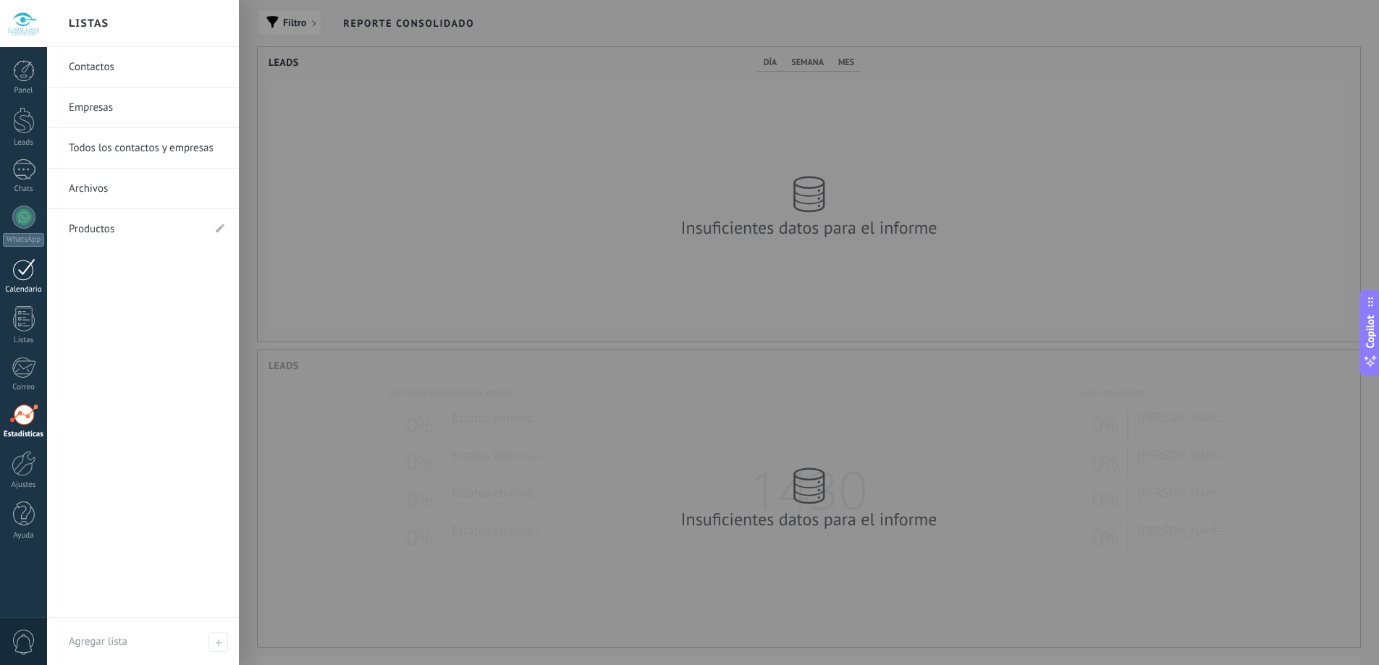
scroll to position [723745, 722937]
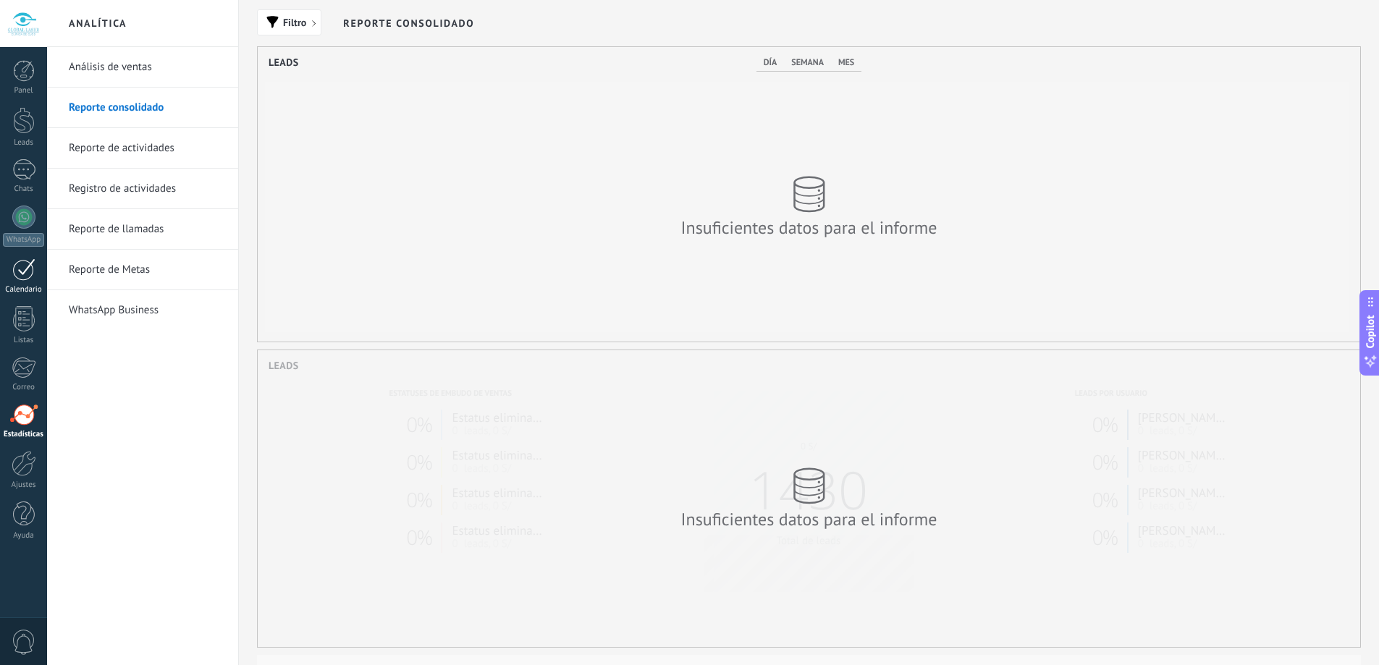
click at [29, 279] on div at bounding box center [23, 269] width 23 height 22
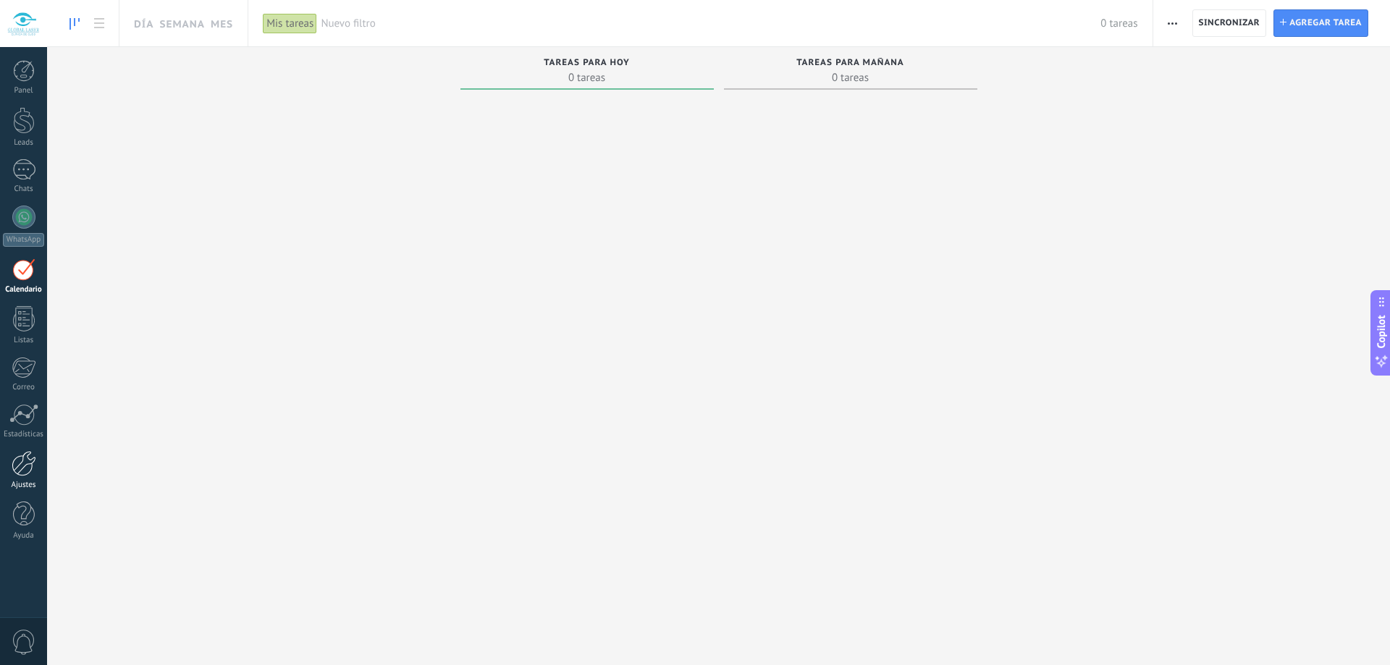
click at [25, 473] on div at bounding box center [24, 463] width 25 height 25
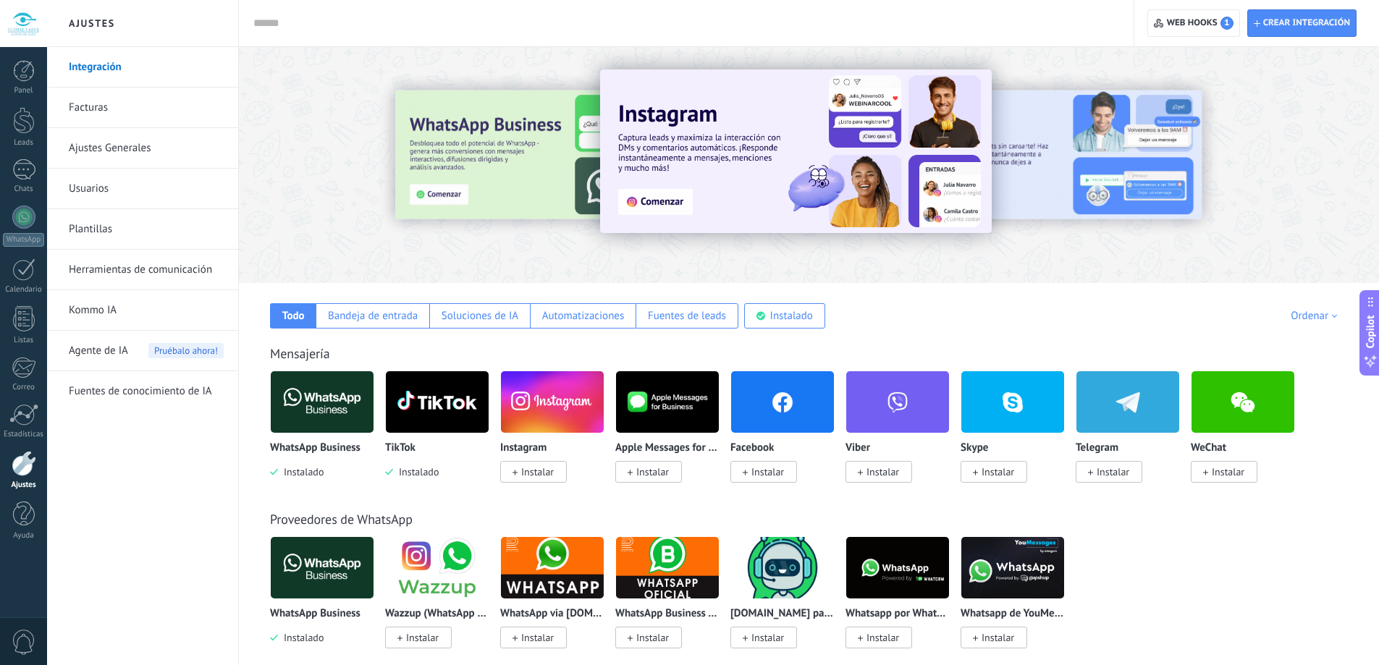
click at [103, 104] on link "Facturas" at bounding box center [146, 108] width 155 height 41
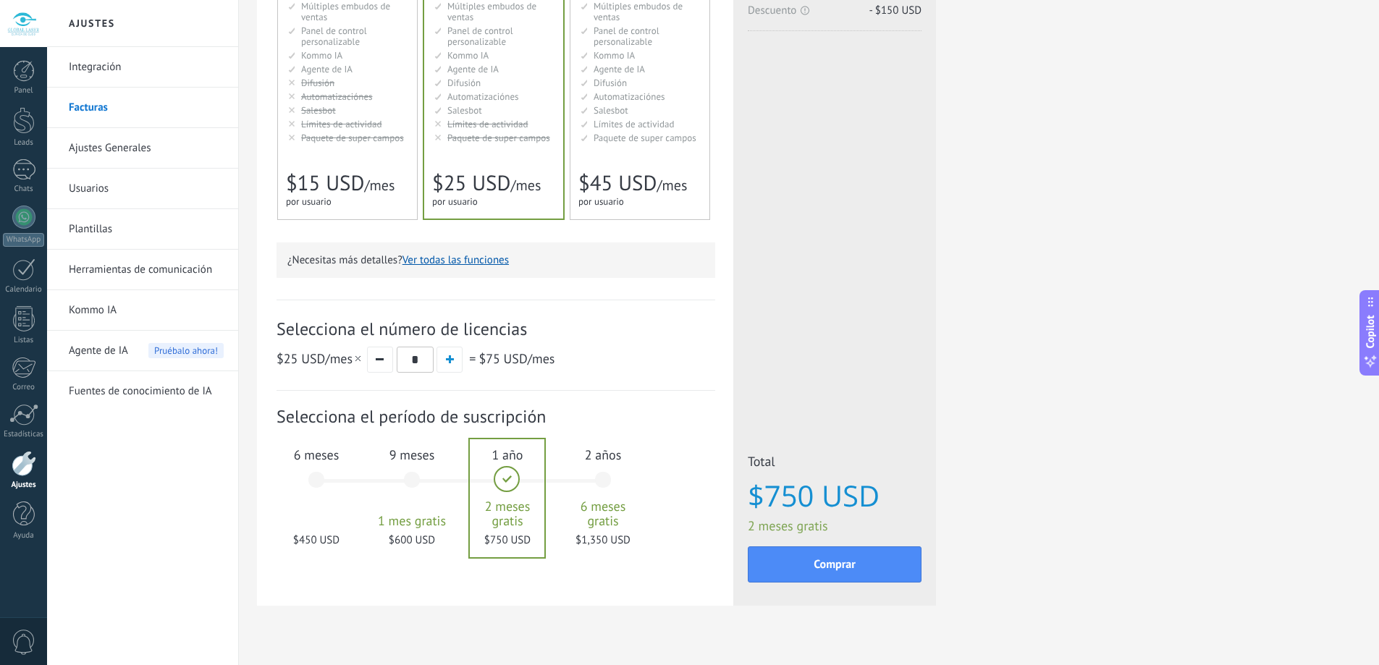
scroll to position [262, 0]
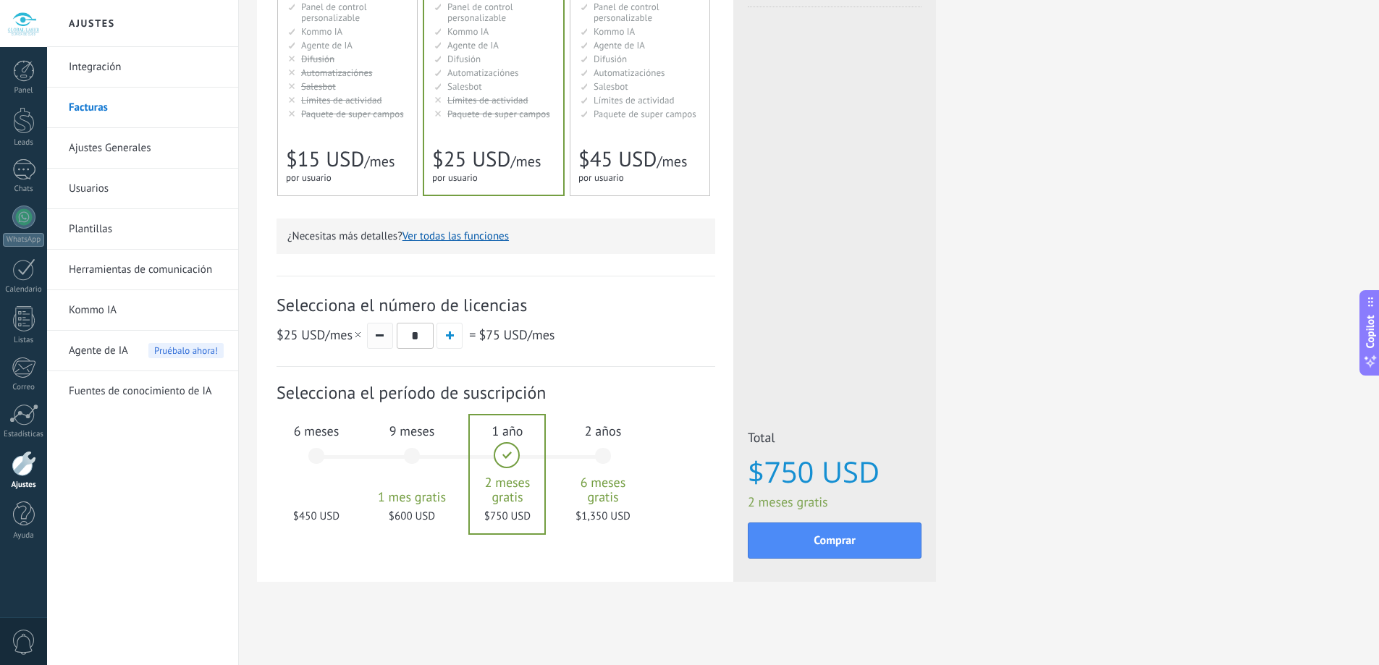
click at [392, 340] on button "button" at bounding box center [380, 336] width 26 height 26
click at [389, 339] on button "button" at bounding box center [380, 336] width 26 height 26
type input "*"
click at [389, 339] on button "button" at bounding box center [380, 336] width 26 height 26
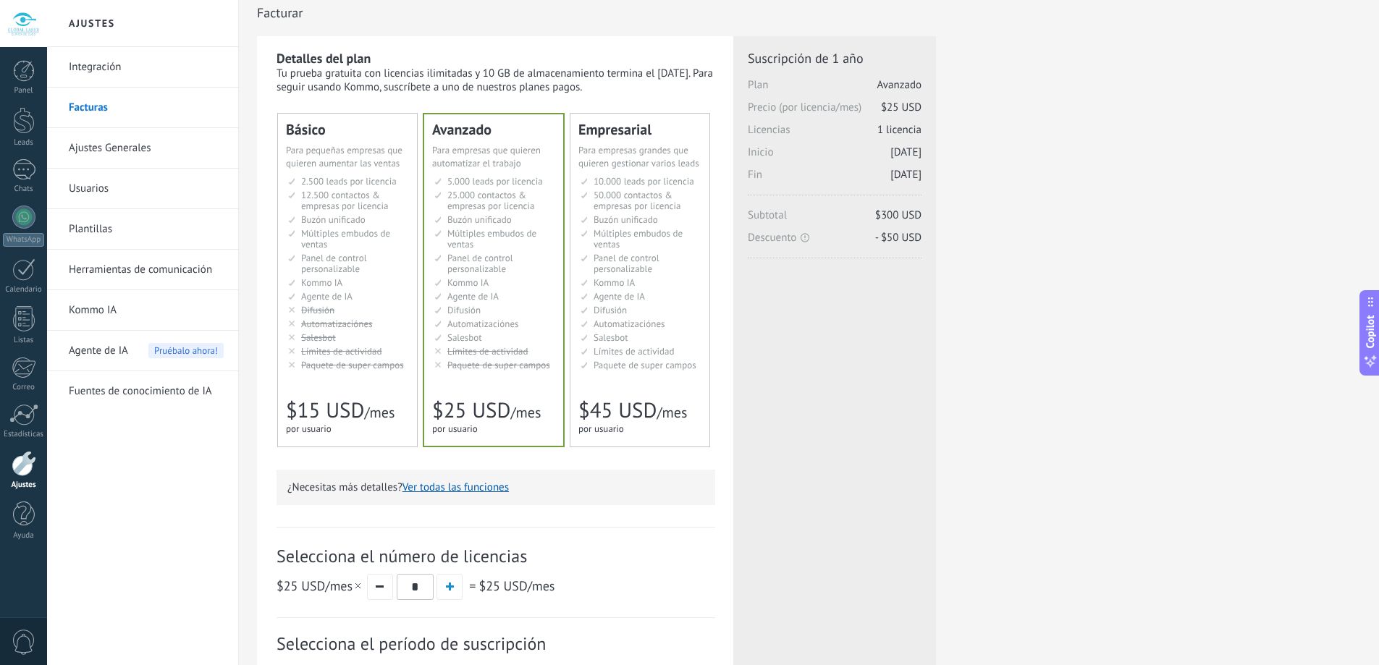
scroll to position [0, 0]
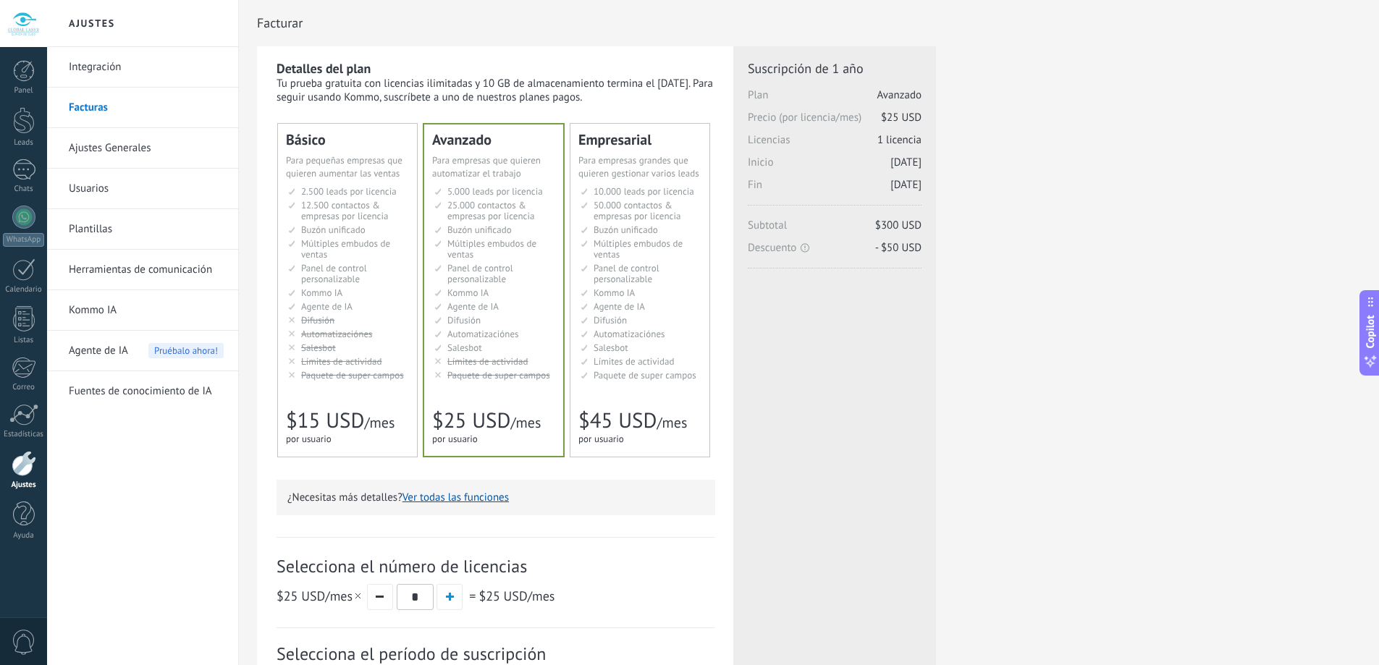
click at [1153, 326] on div "Detalles del plan Tu prueba gratuita con licencias ilimitadas y 10 GB de almace…" at bounding box center [809, 462] width 1104 height 833
click at [13, 125] on div at bounding box center [24, 120] width 22 height 27
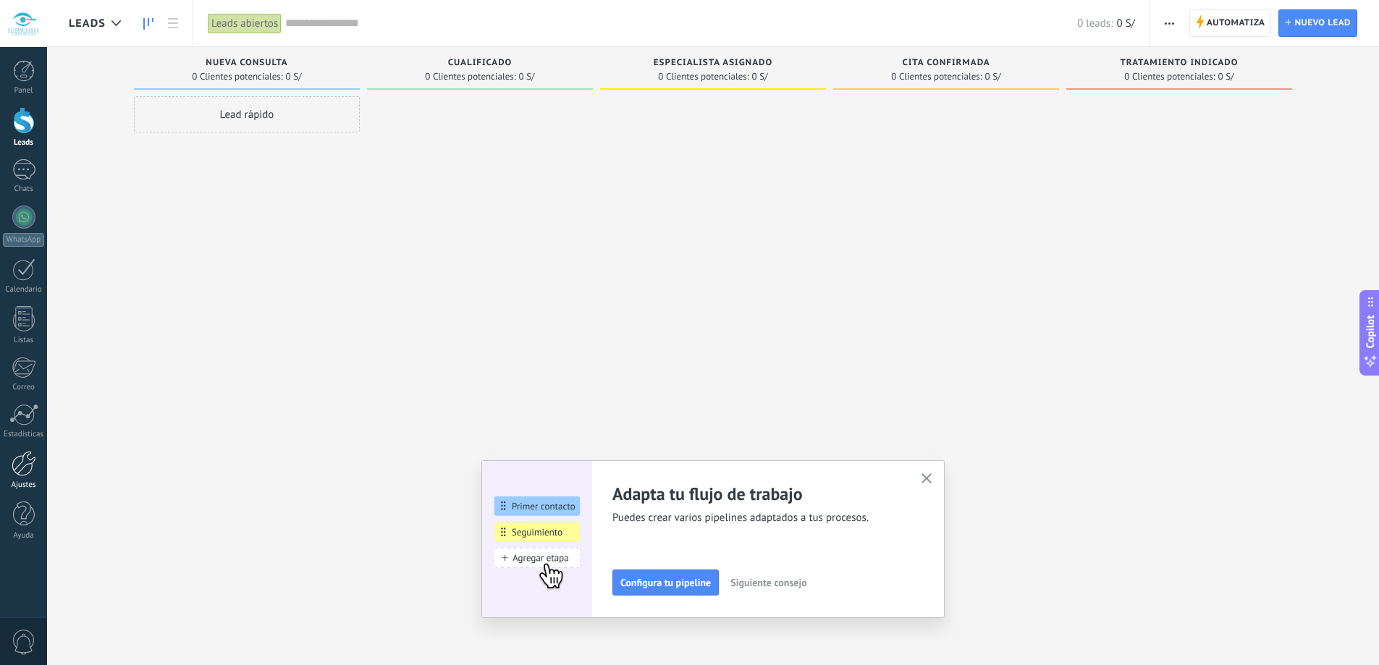
click at [20, 478] on link "Ajustes" at bounding box center [23, 470] width 47 height 39
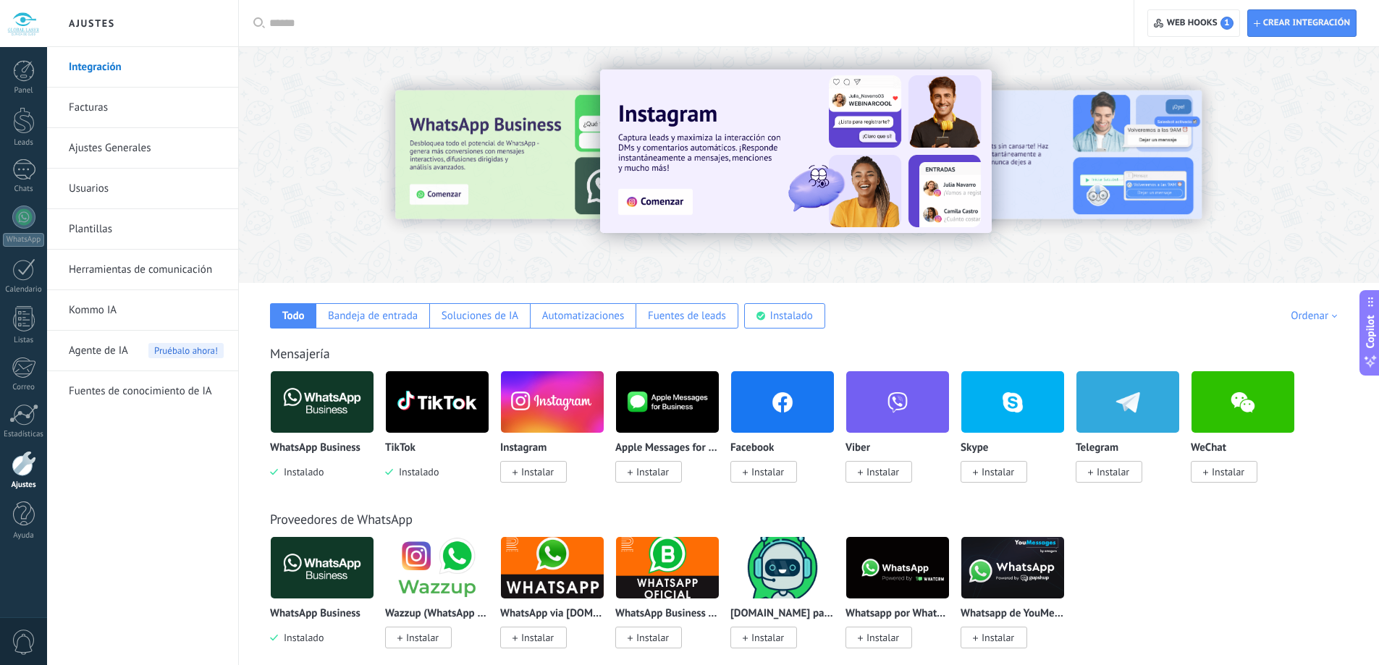
click at [432, 409] on img at bounding box center [437, 402] width 103 height 70
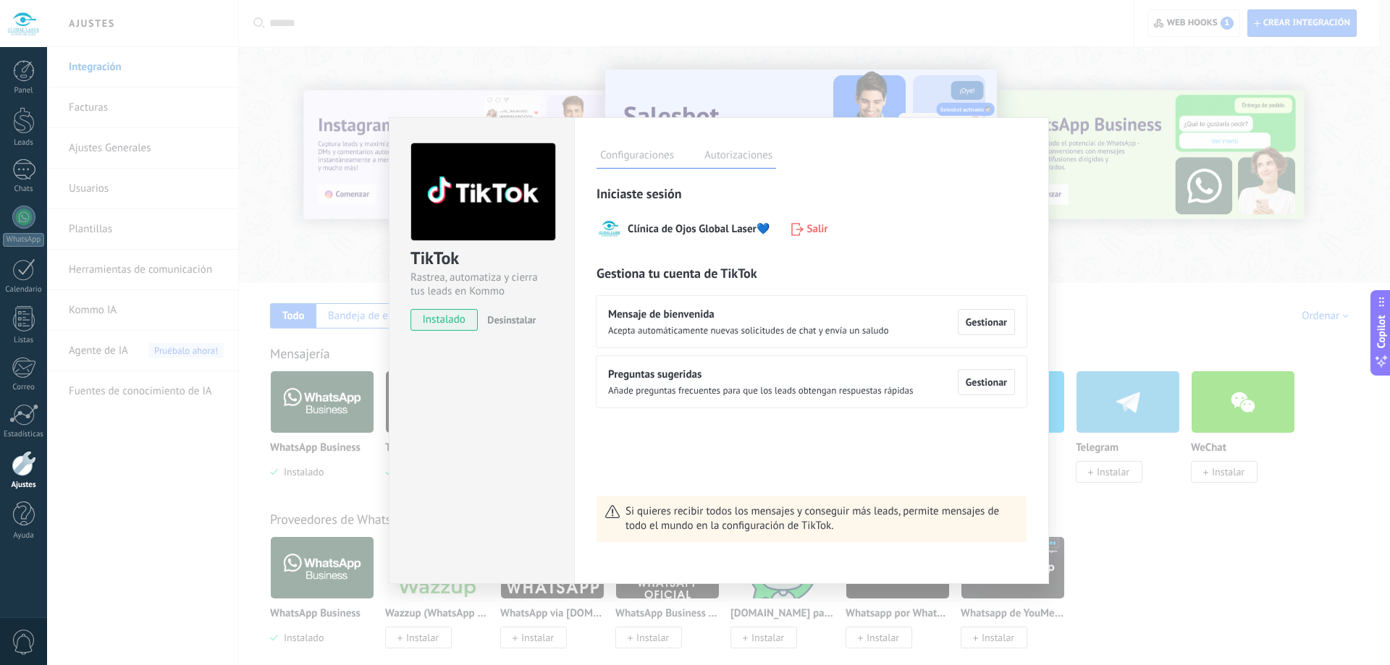
click at [725, 156] on label "Autorizaciones" at bounding box center [738, 157] width 75 height 21
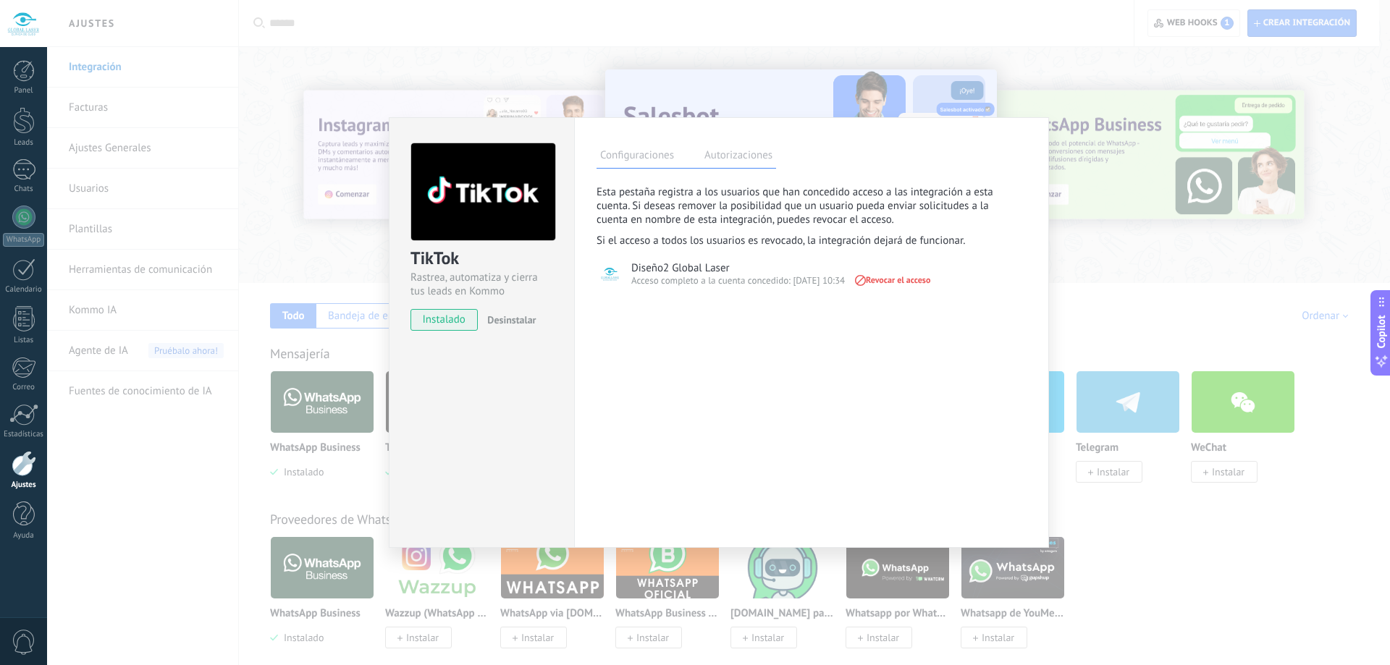
click at [1180, 230] on div "TikTok Rastrea, automatiza y cierra tus leads en Kommo instalado Desinstalar Co…" at bounding box center [718, 332] width 1343 height 665
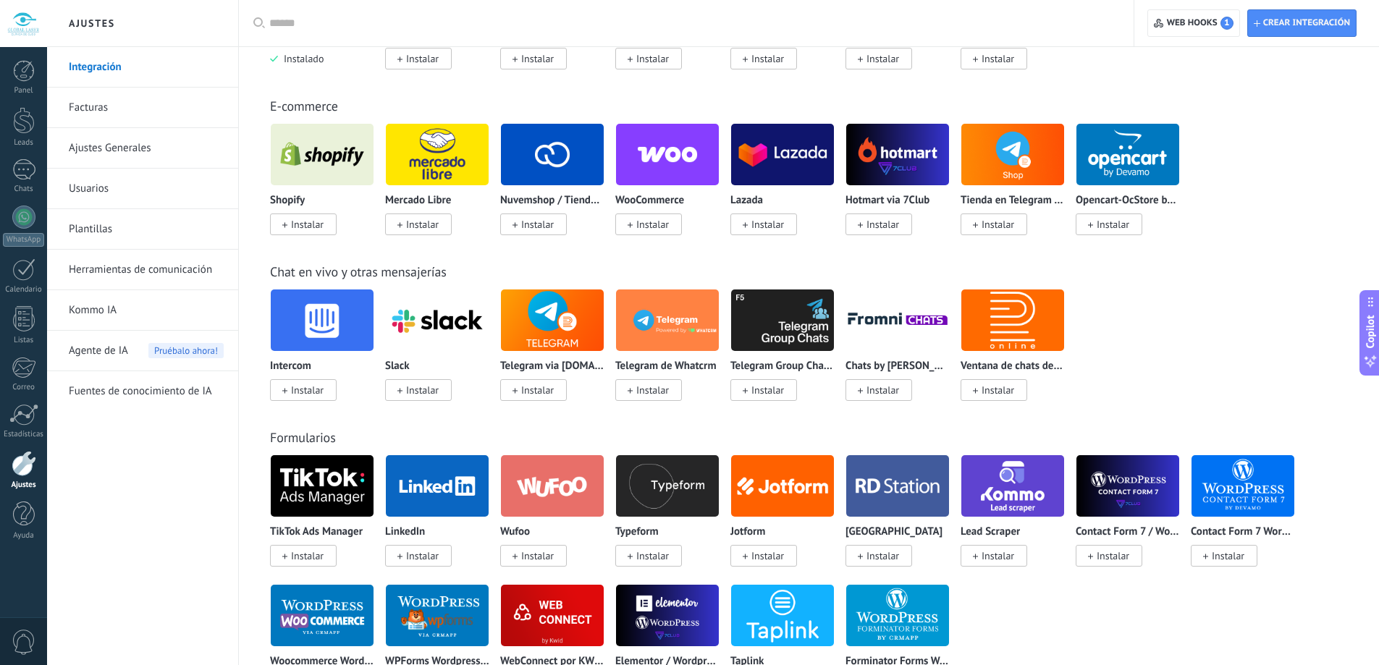
scroll to position [652, 0]
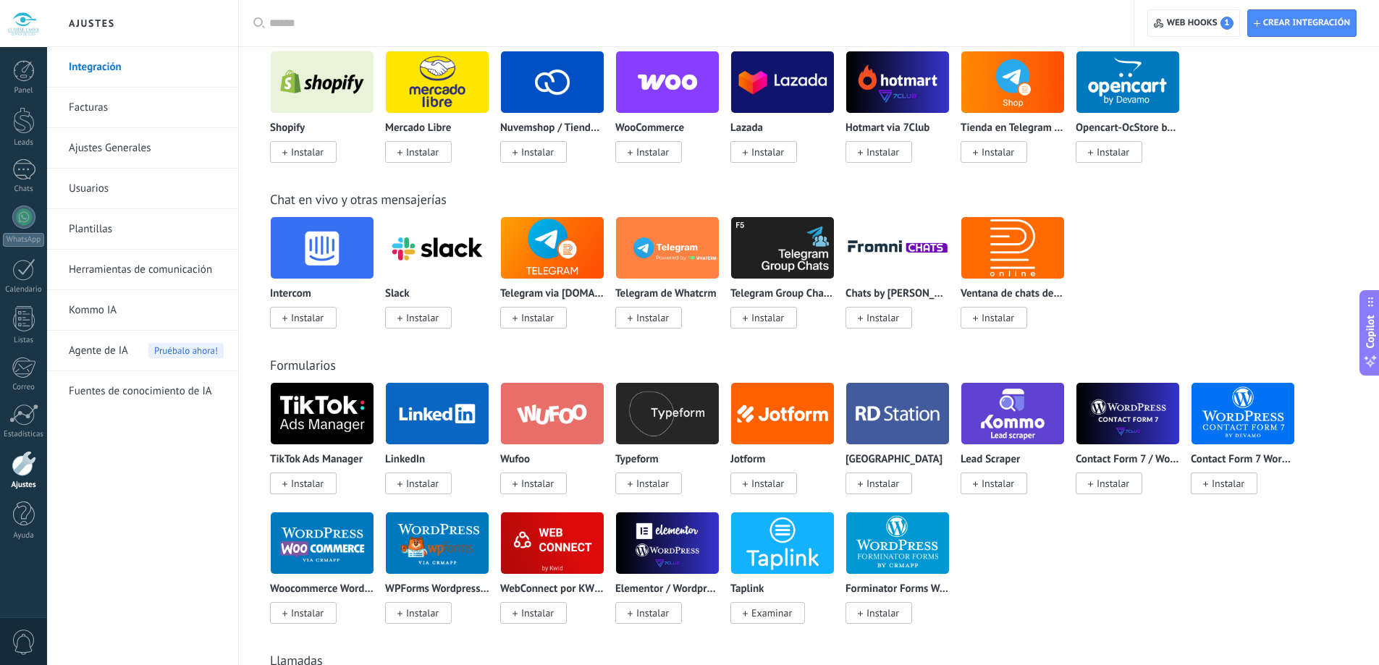
click at [296, 481] on span "Instalar" at bounding box center [307, 483] width 33 height 13
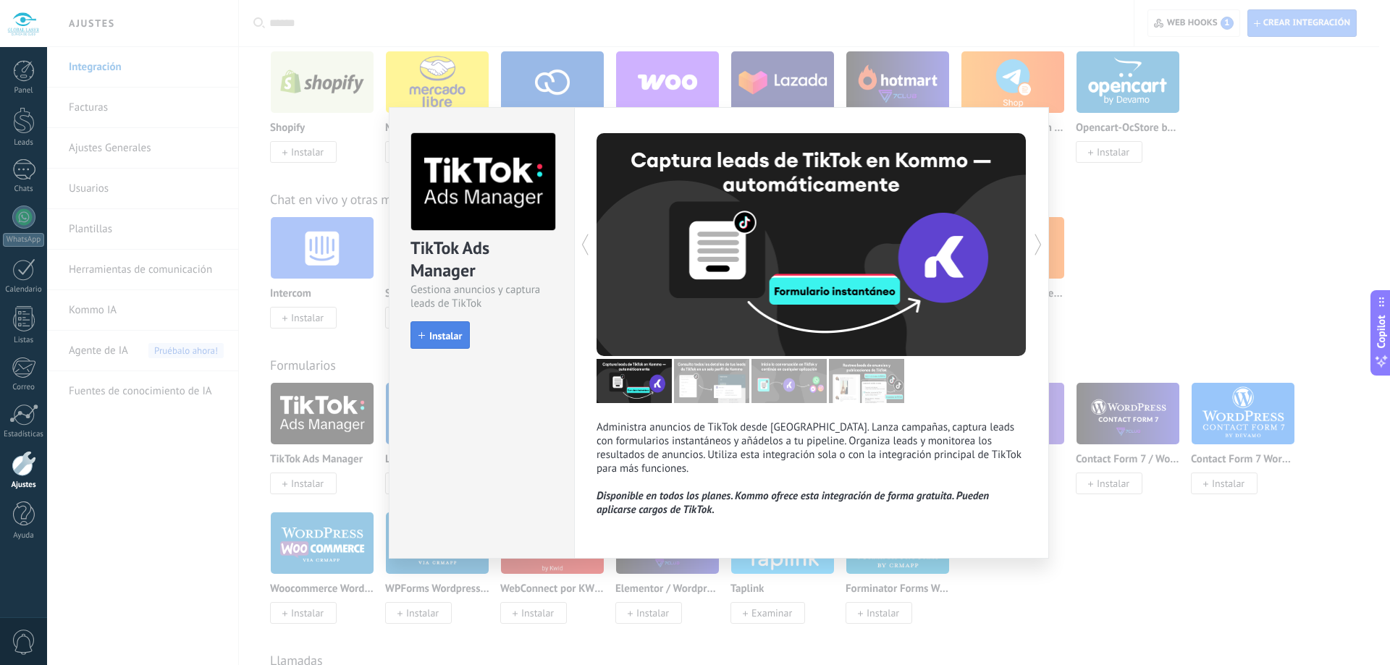
click at [453, 329] on button "Instalar" at bounding box center [440, 335] width 59 height 28
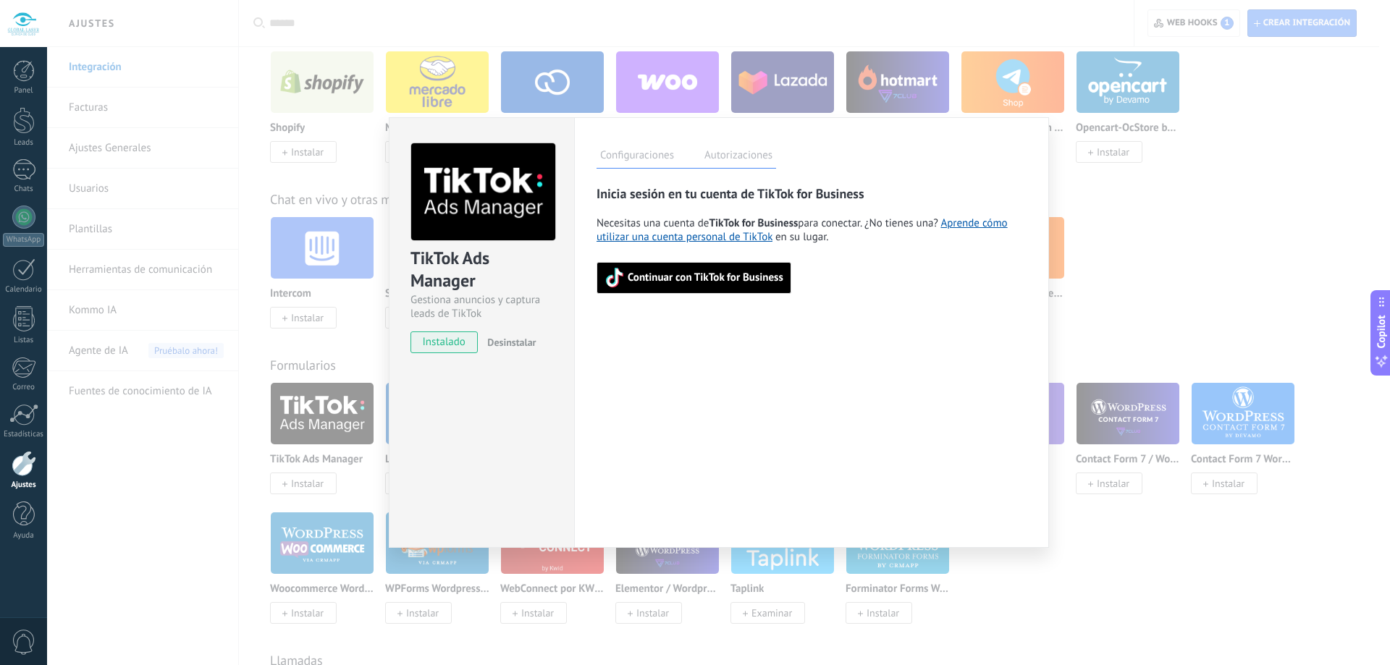
click at [694, 277] on span "Continuar con TikTok for Business" at bounding box center [706, 278] width 156 height 10
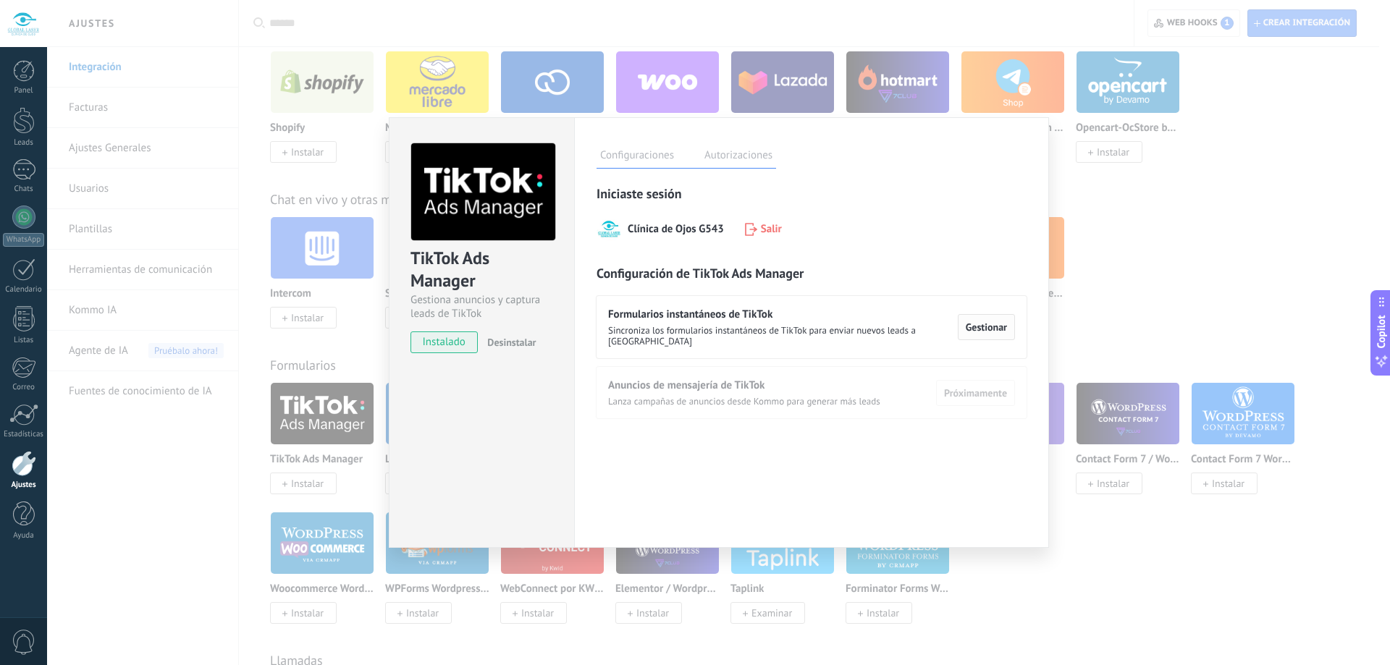
click at [991, 324] on span "Gestionar" at bounding box center [986, 327] width 41 height 10
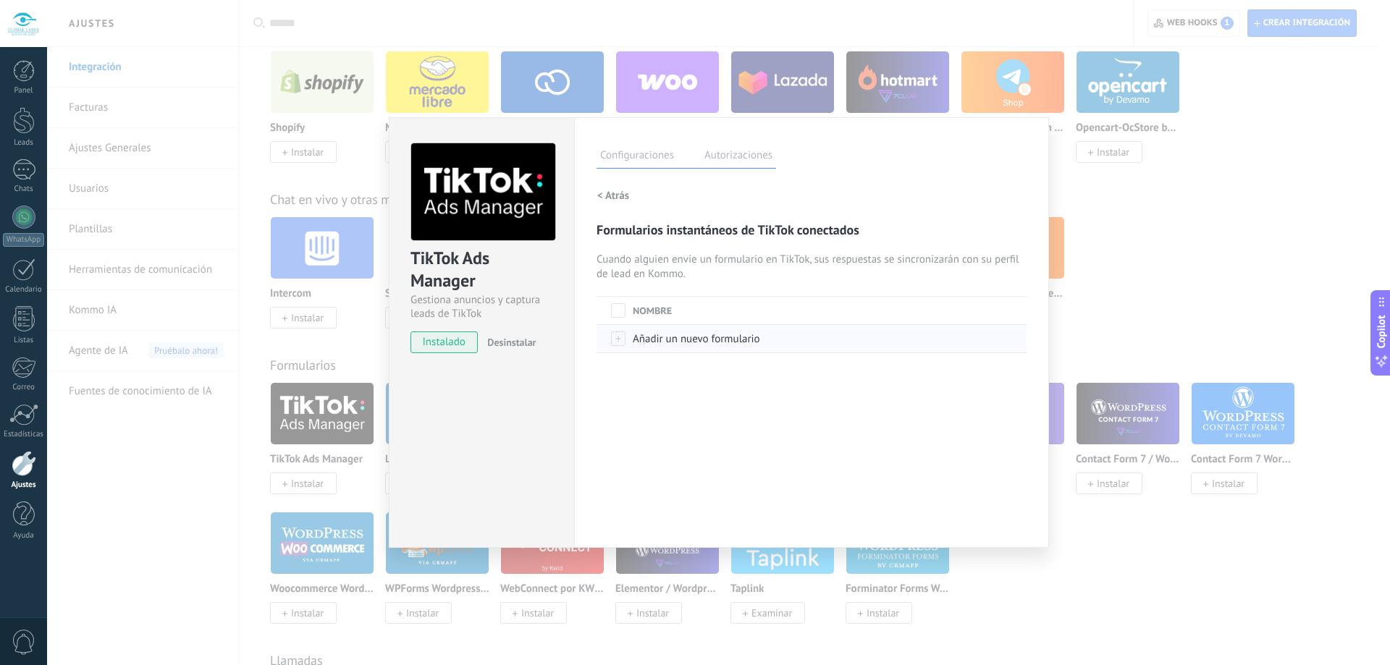
click at [619, 340] on span at bounding box center [618, 339] width 14 height 14
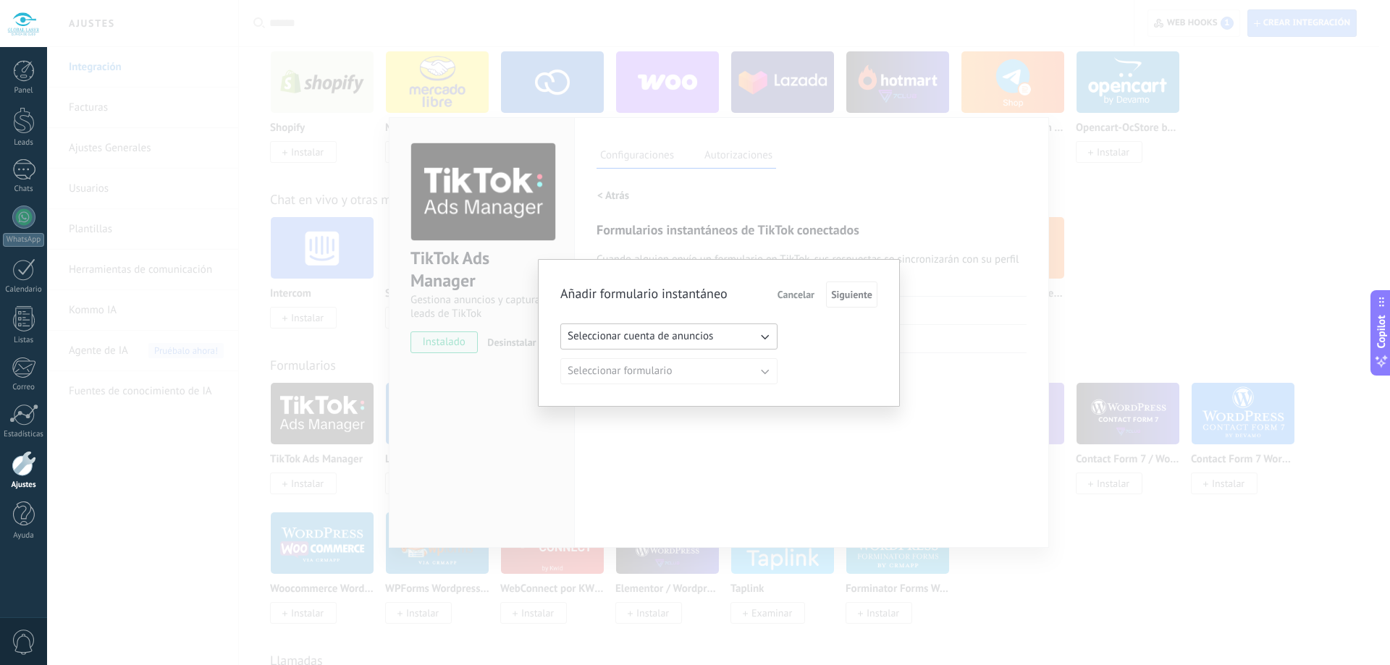
click at [767, 341] on icon "button" at bounding box center [764, 336] width 14 height 14
click at [731, 339] on li "Clinica de ojos Global láser_adv" at bounding box center [664, 336] width 225 height 25
click at [743, 372] on button "Seleccionar formulario" at bounding box center [668, 371] width 217 height 26
click at [727, 370] on li "Formulario de captación" at bounding box center [664, 371] width 225 height 25
click at [859, 294] on span "Siguiente" at bounding box center [851, 295] width 41 height 10
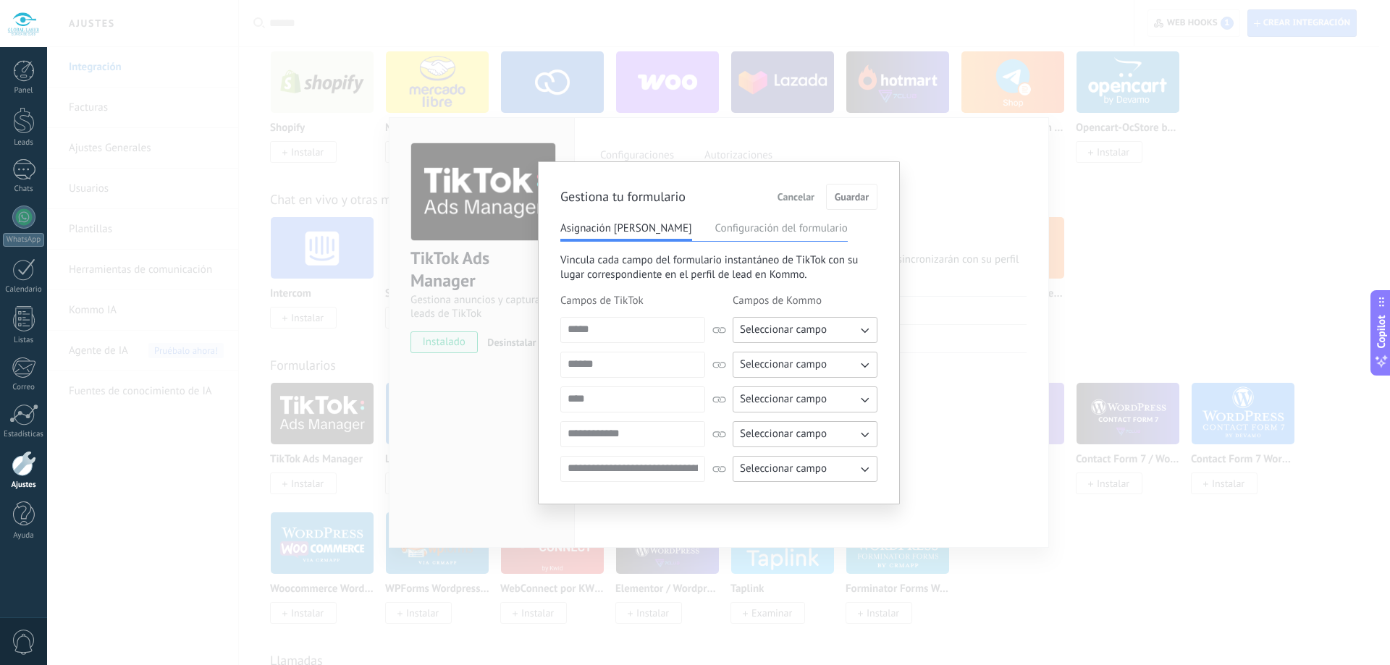
click at [771, 226] on button "Configuración del formulario" at bounding box center [781, 229] width 132 height 14
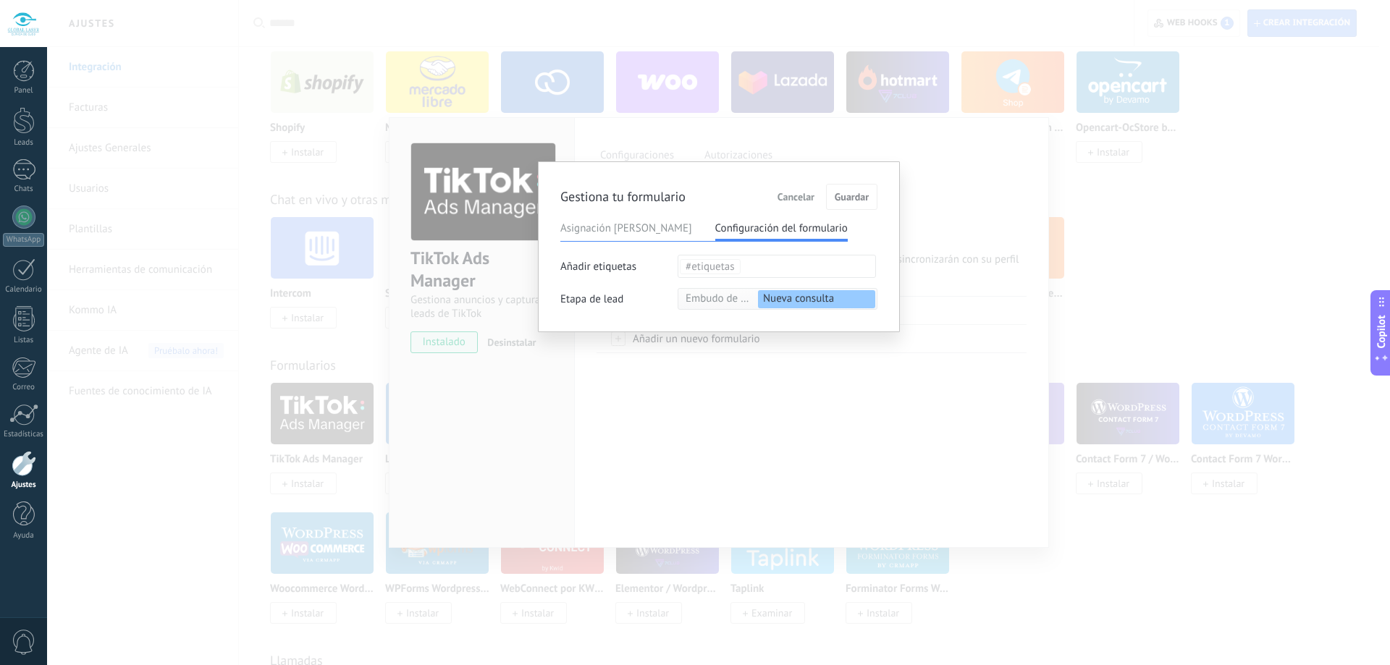
click at [805, 192] on span "Cancelar" at bounding box center [796, 197] width 37 height 10
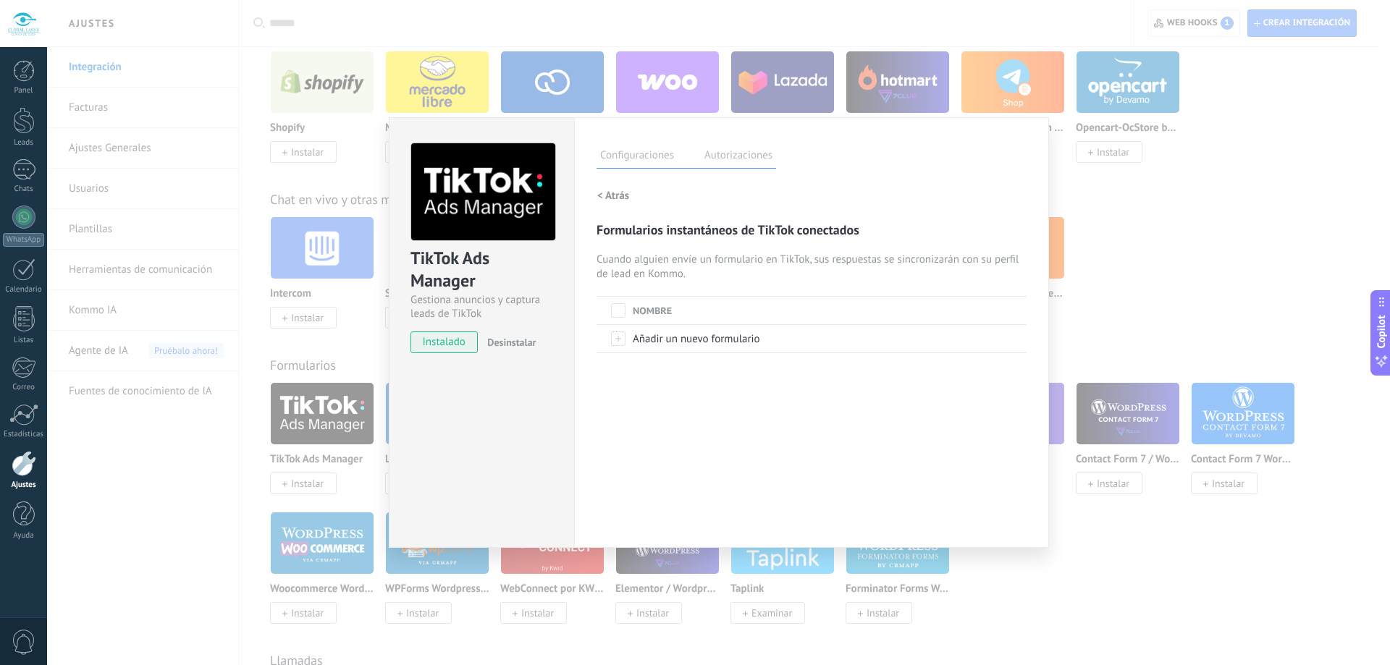
click at [725, 153] on label "Autorizaciones" at bounding box center [738, 157] width 75 height 21
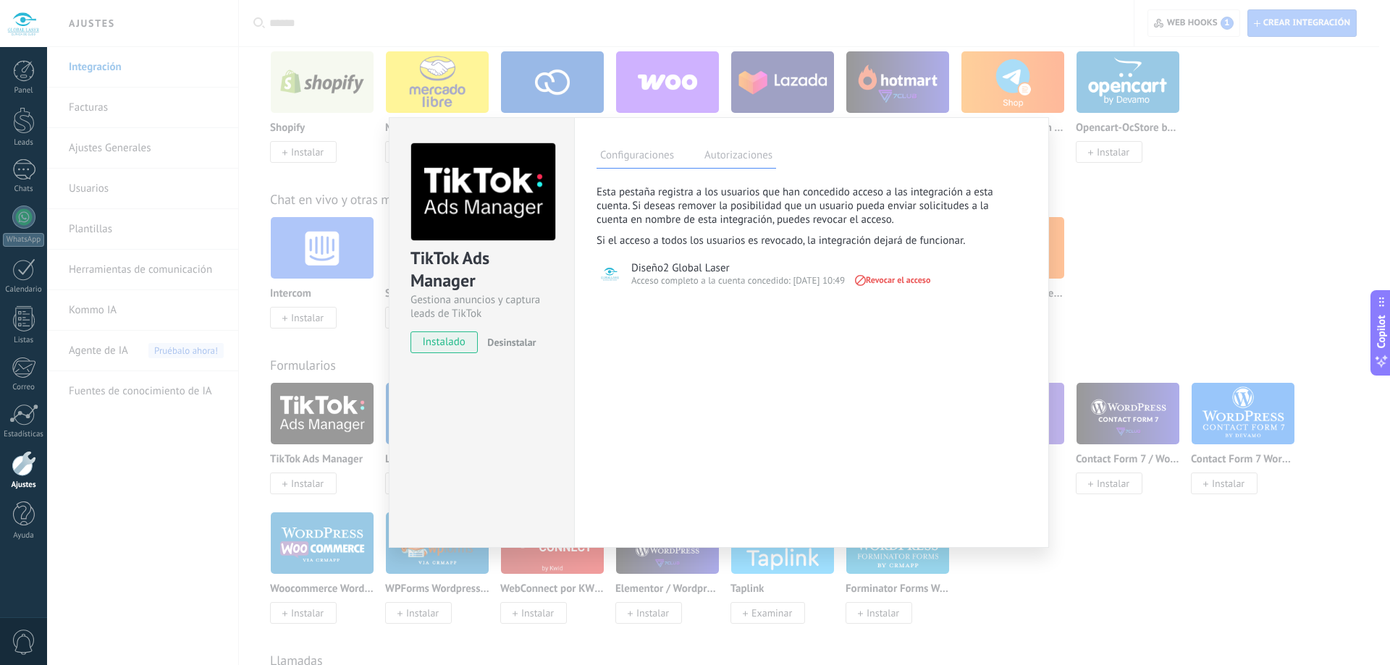
click at [638, 151] on label "Configuraciones" at bounding box center [637, 157] width 81 height 21
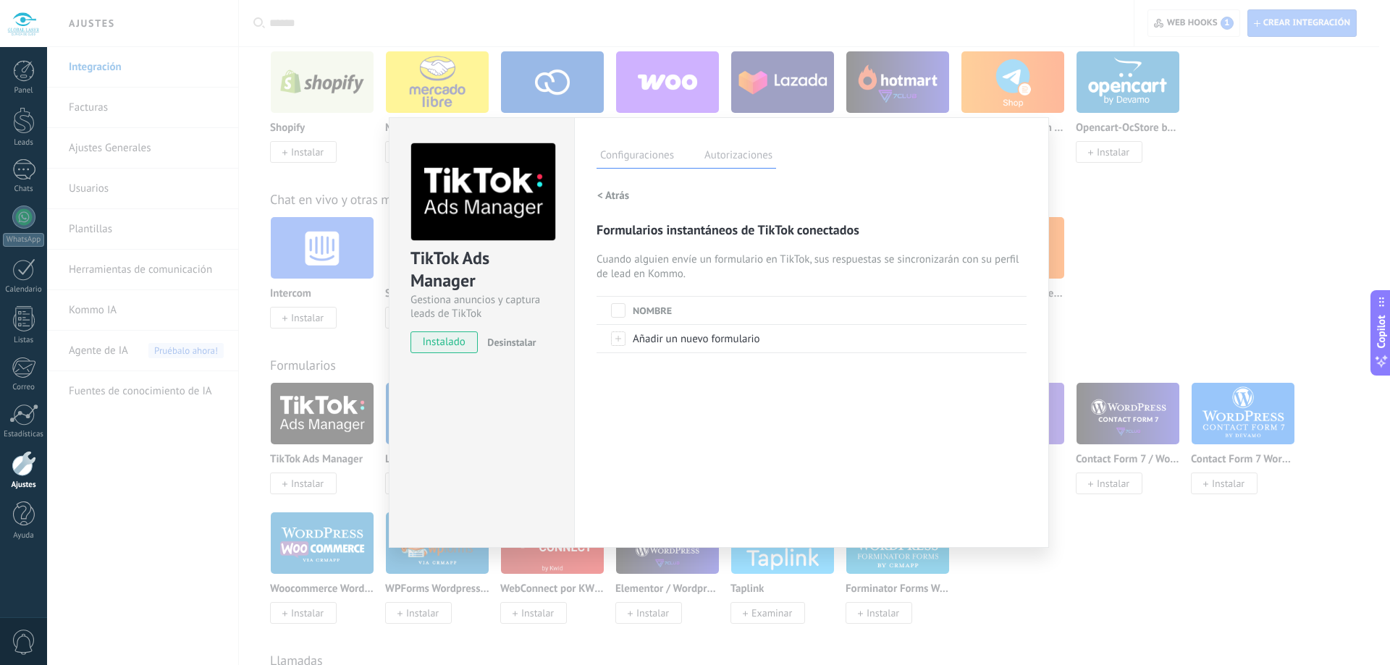
click at [1160, 576] on div "TikTok Ads Manager Gestiona anuncios y captura leads de TikTok instalado Desins…" at bounding box center [718, 332] width 1343 height 665
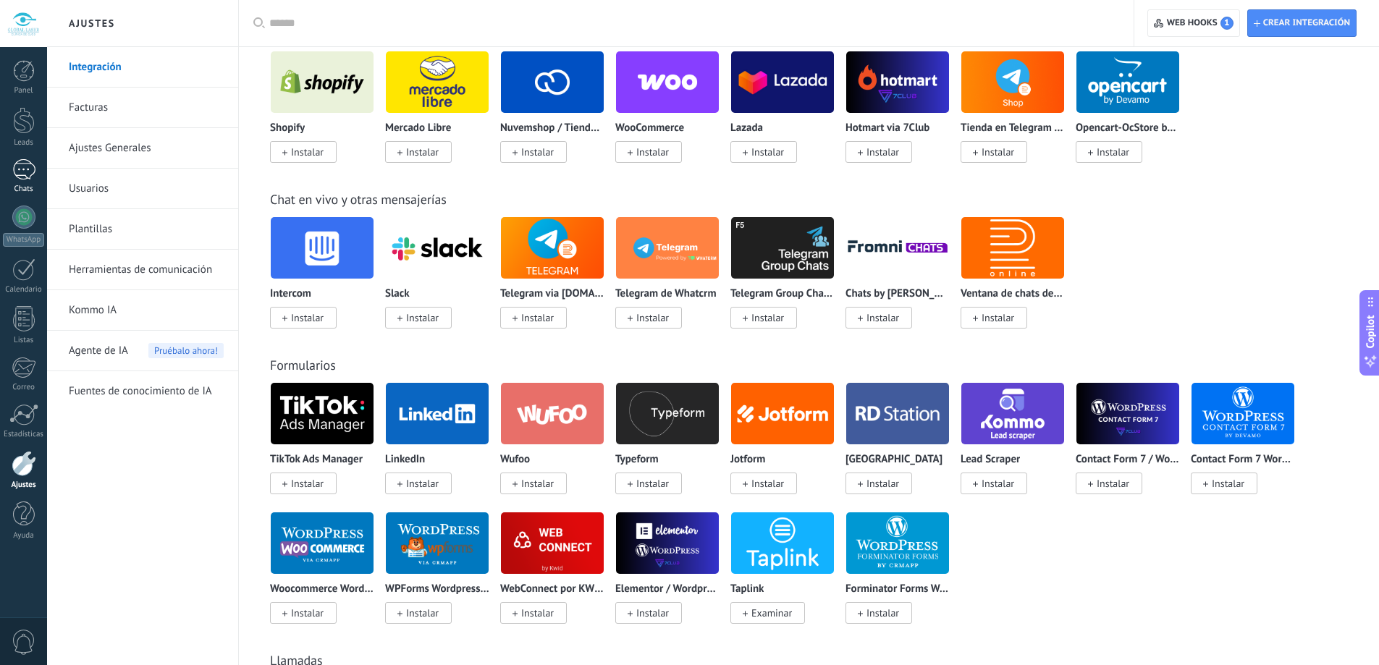
click at [17, 177] on div at bounding box center [23, 169] width 23 height 21
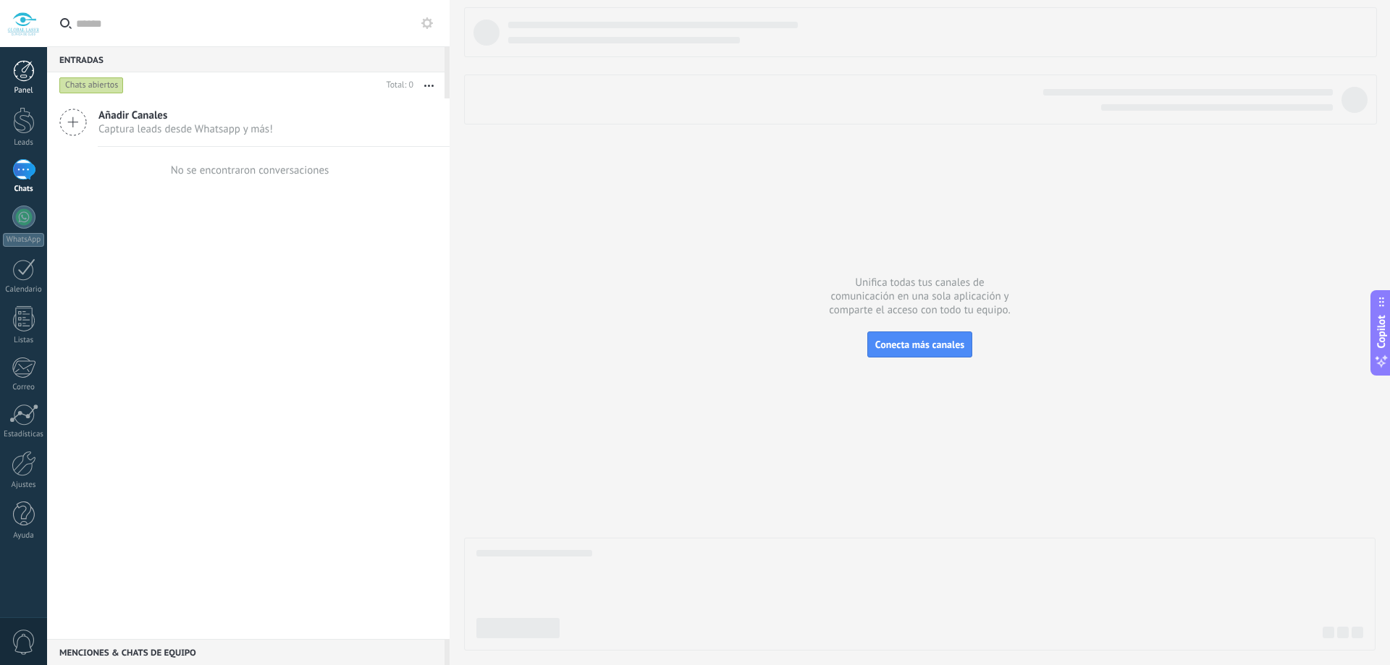
click at [22, 68] on div at bounding box center [24, 71] width 22 height 22
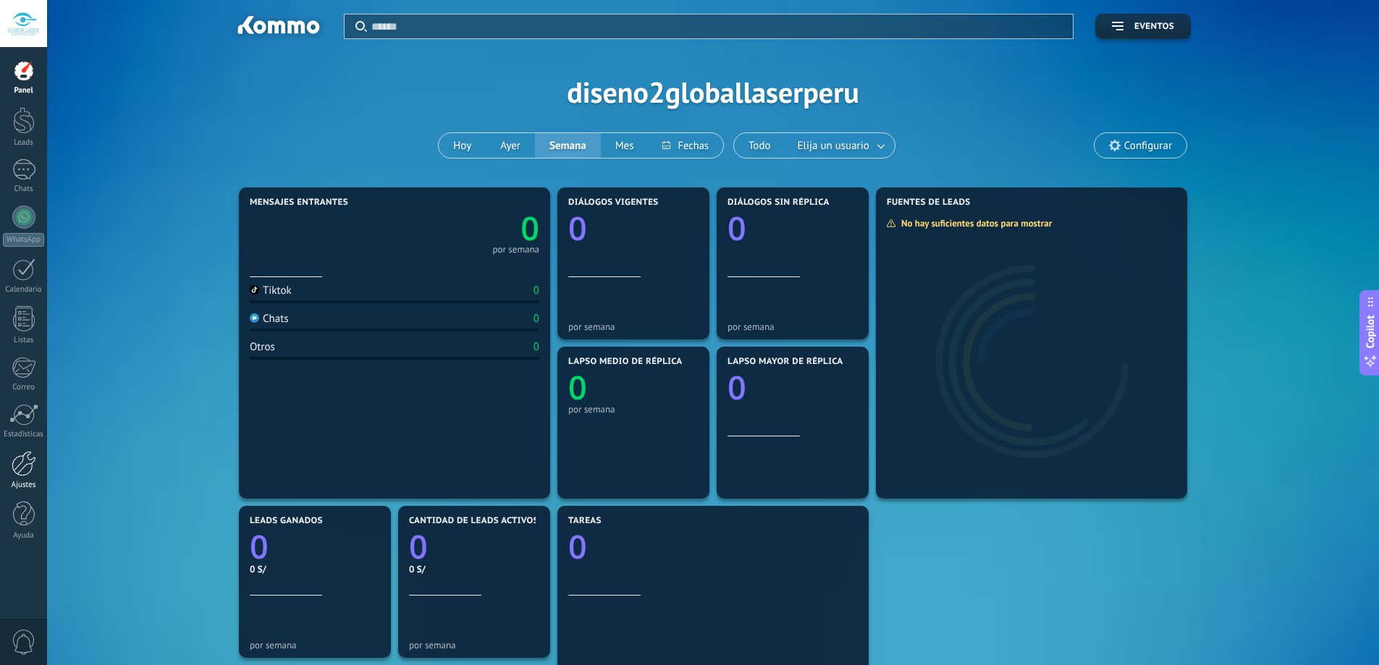
click at [23, 478] on link "Ajustes" at bounding box center [23, 470] width 47 height 39
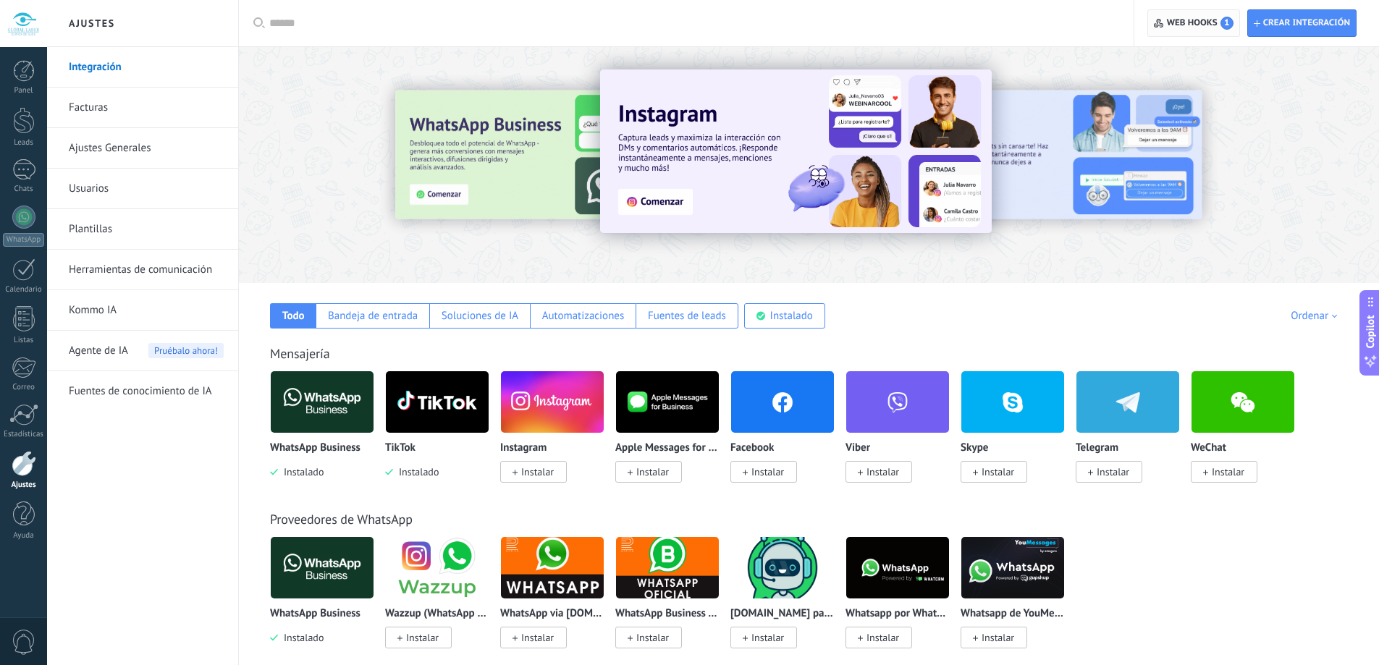
click at [1190, 25] on span "Web hooks 1" at bounding box center [1200, 23] width 67 height 13
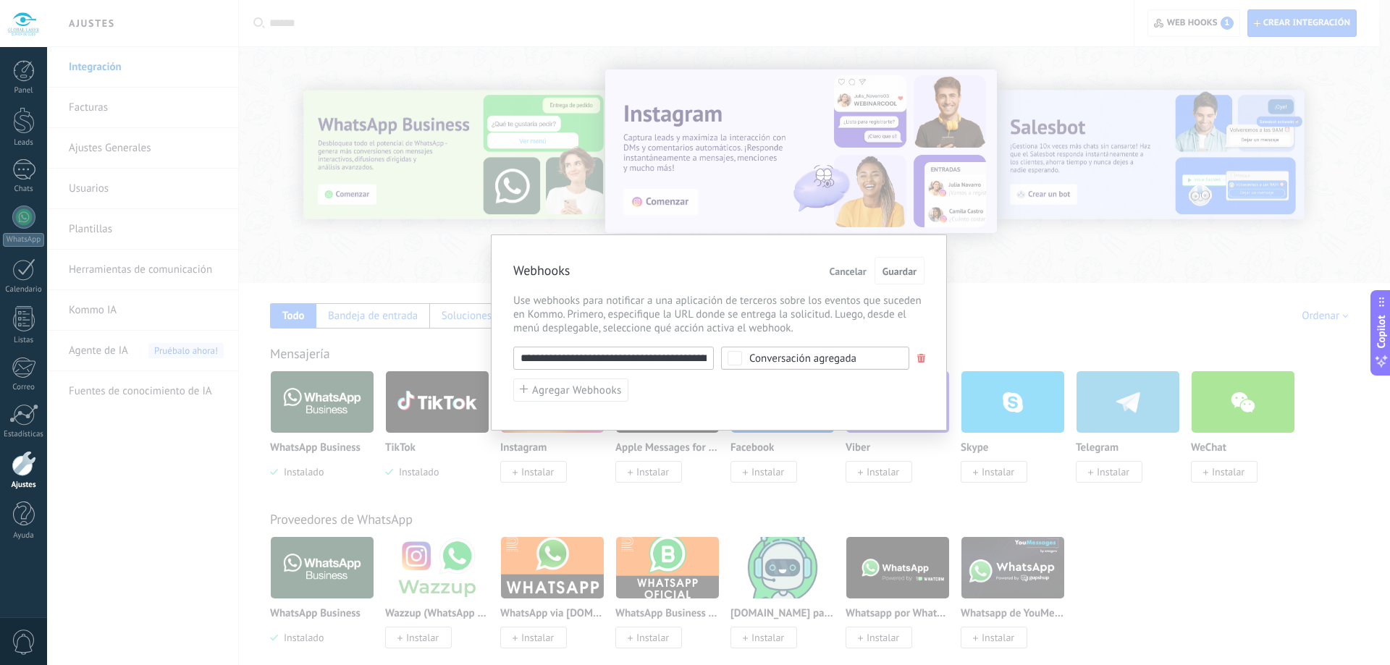
click at [857, 269] on span "Cancelar" at bounding box center [848, 271] width 37 height 10
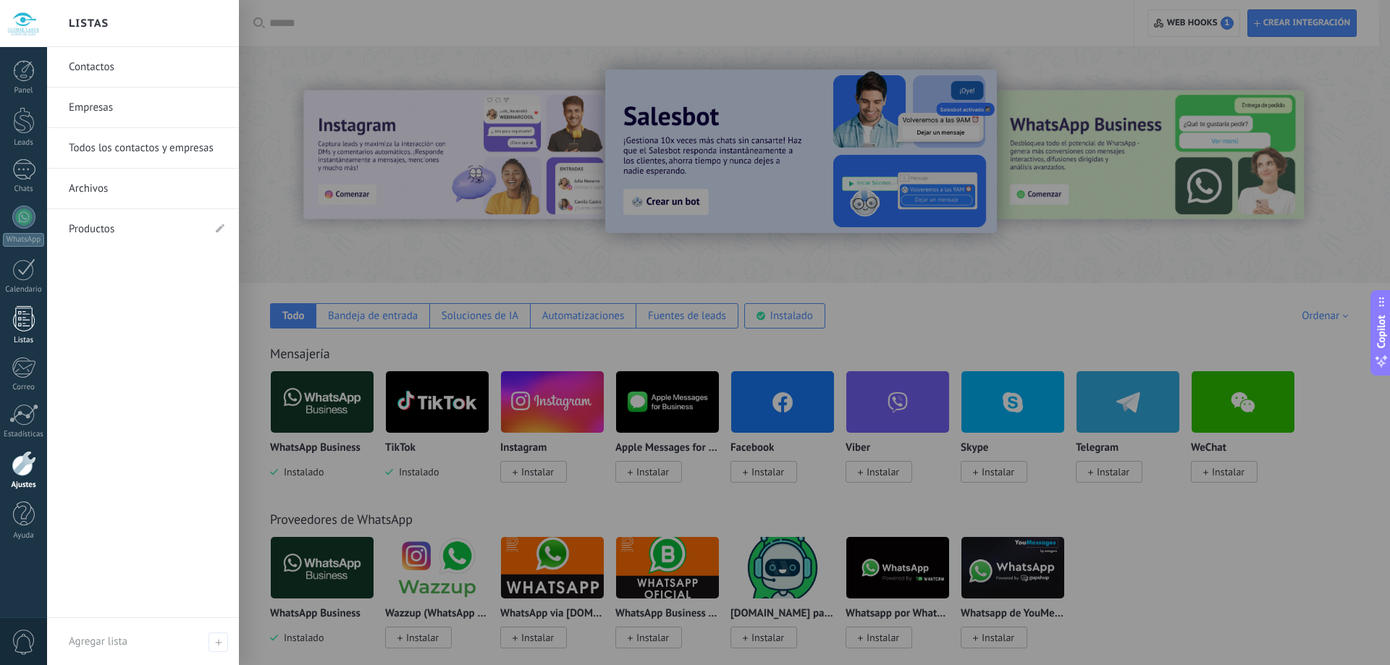
click at [14, 329] on div at bounding box center [24, 318] width 22 height 25
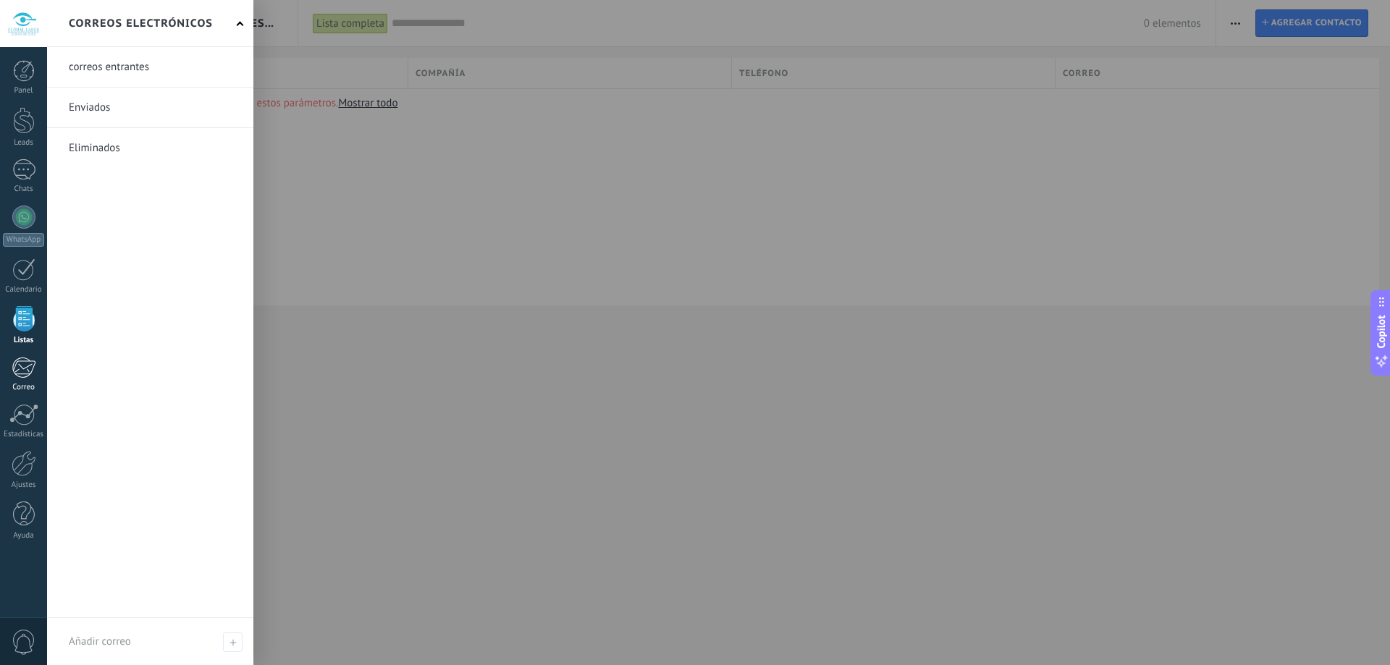
click at [25, 375] on div at bounding box center [24, 368] width 24 height 22
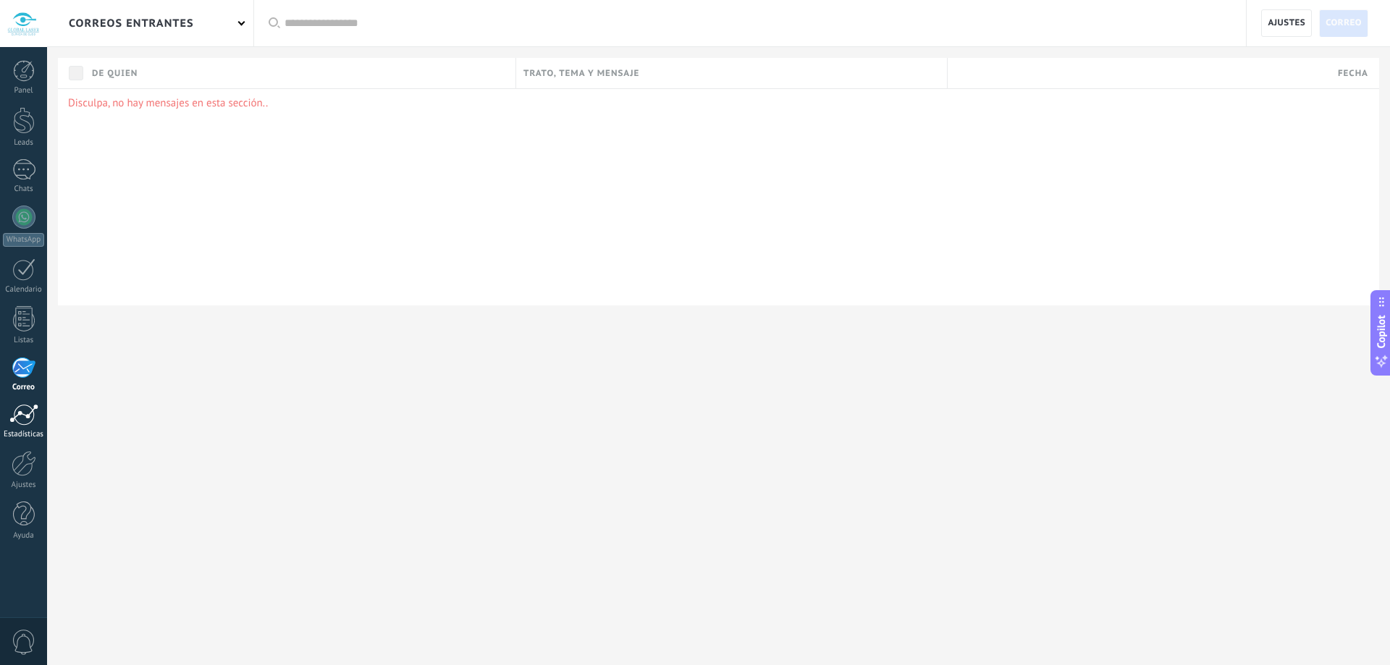
click at [26, 417] on div at bounding box center [23, 415] width 29 height 22
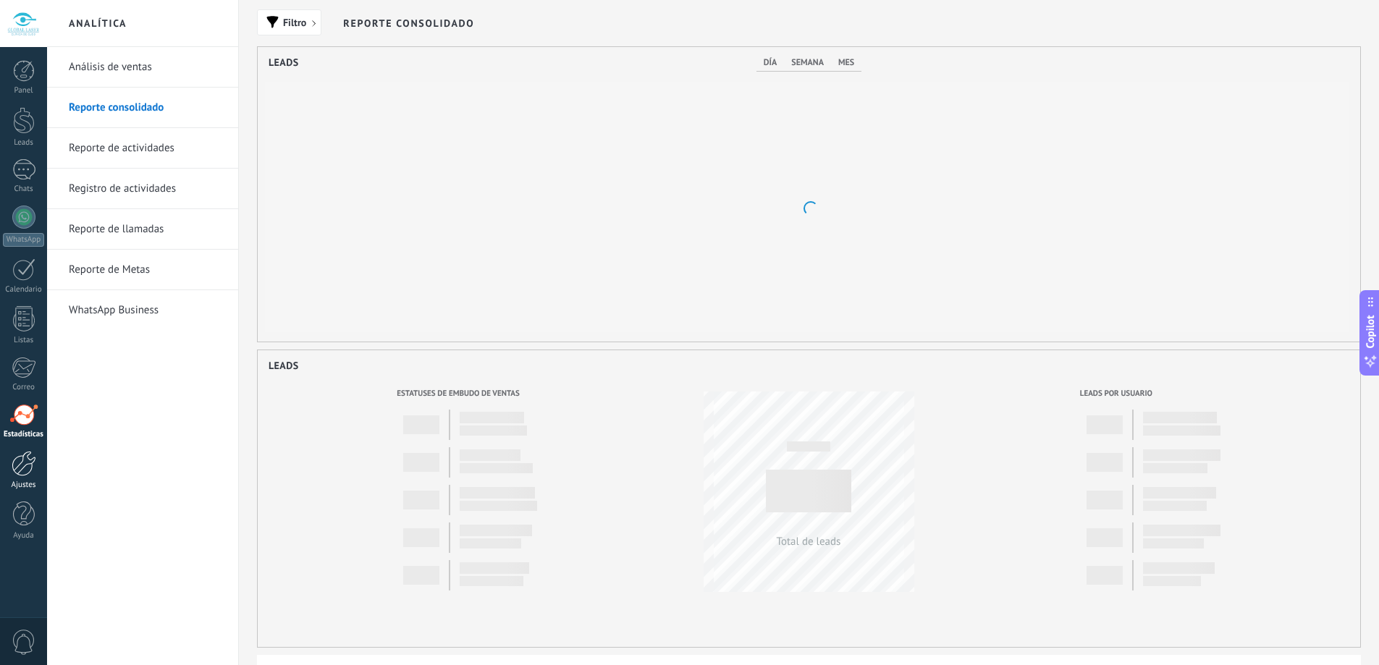
scroll to position [295, 1103]
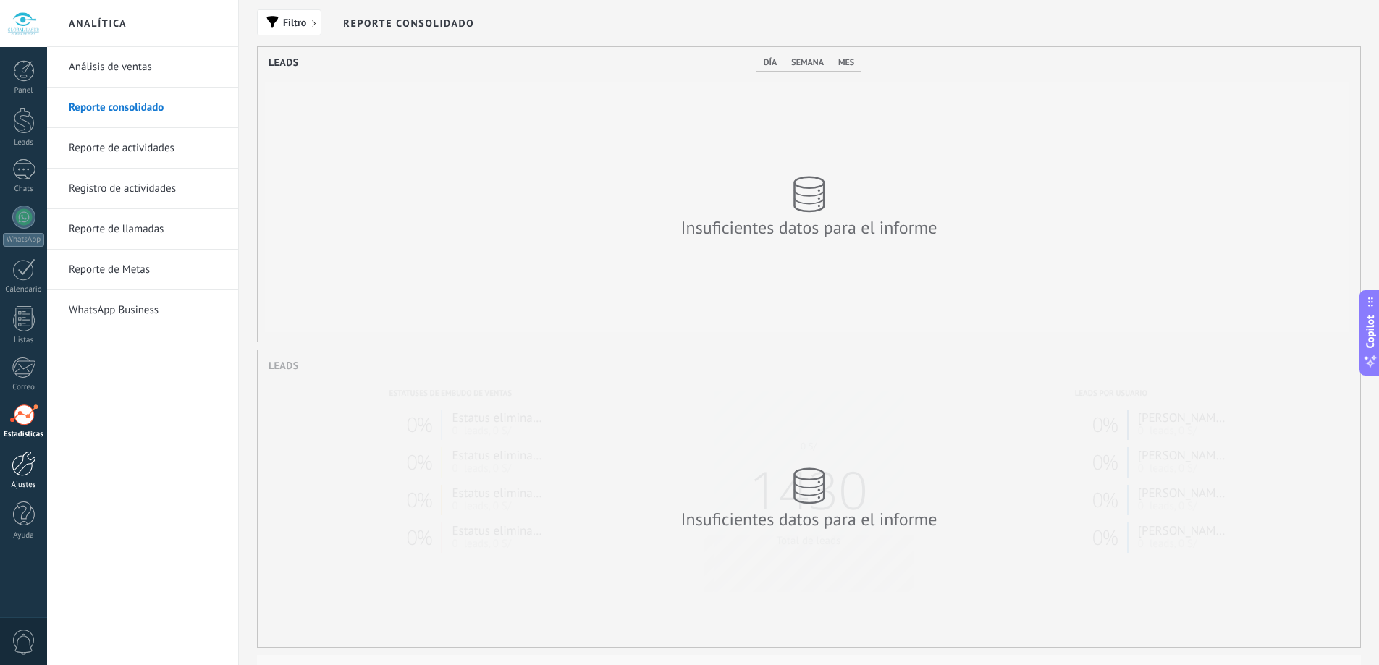
click at [22, 465] on div at bounding box center [24, 463] width 25 height 25
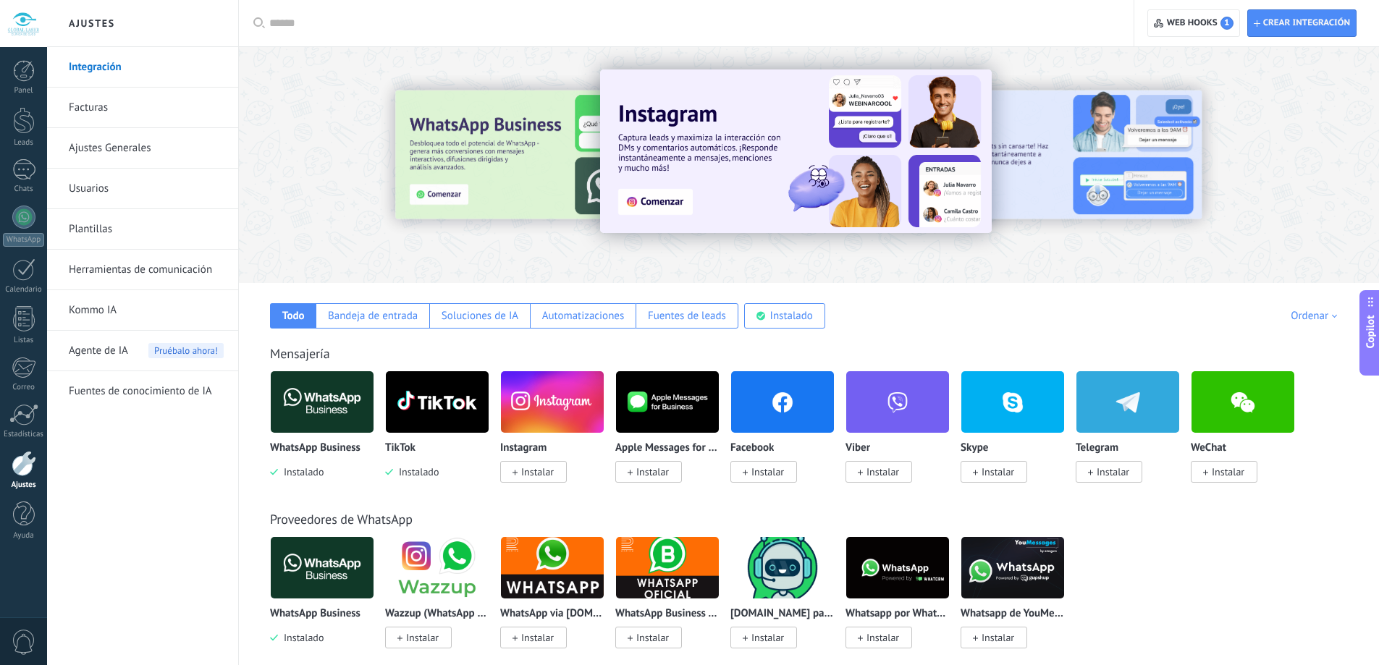
click at [182, 149] on link "Ajustes Generales" at bounding box center [146, 148] width 155 height 41
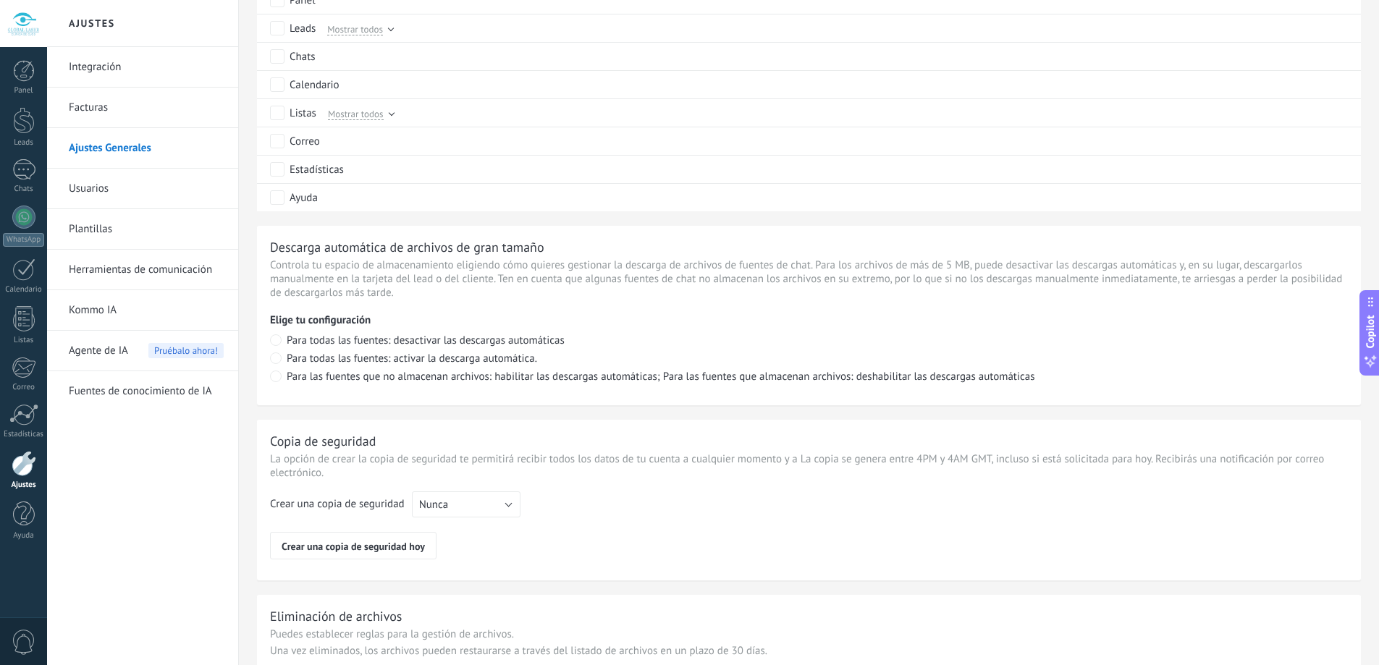
scroll to position [916, 0]
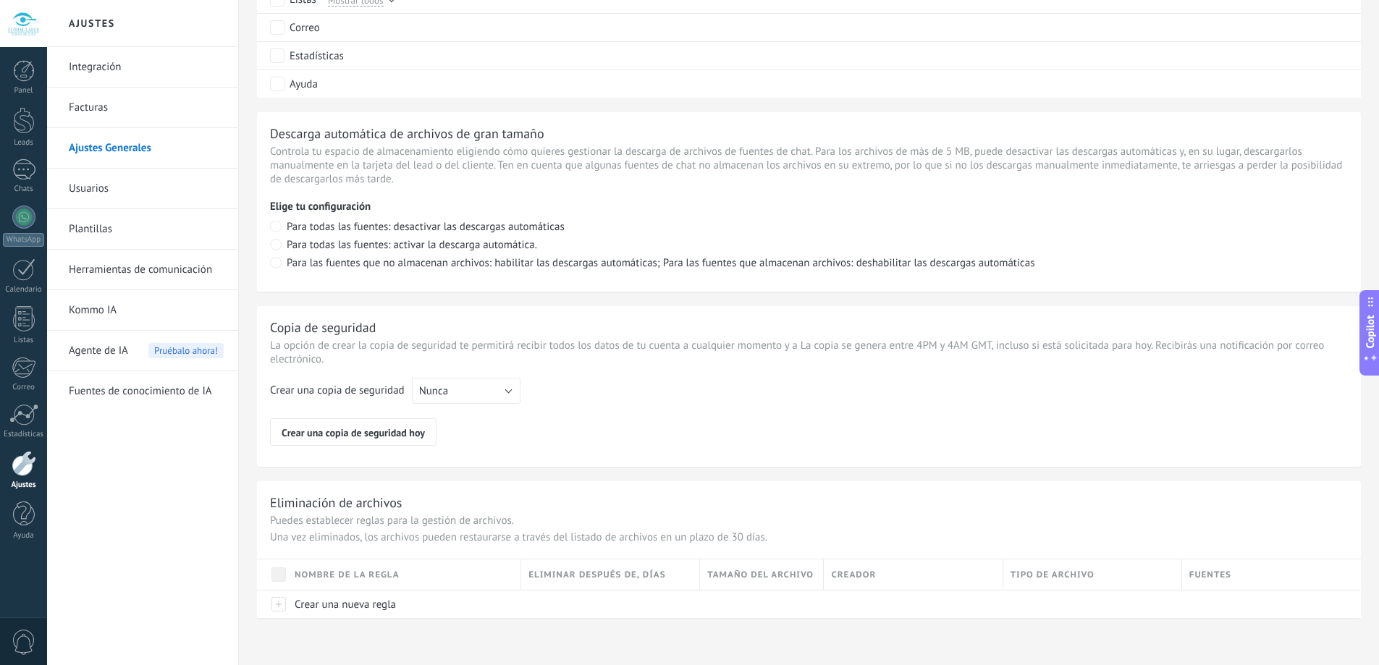
click at [114, 182] on link "Usuarios" at bounding box center [146, 189] width 155 height 41
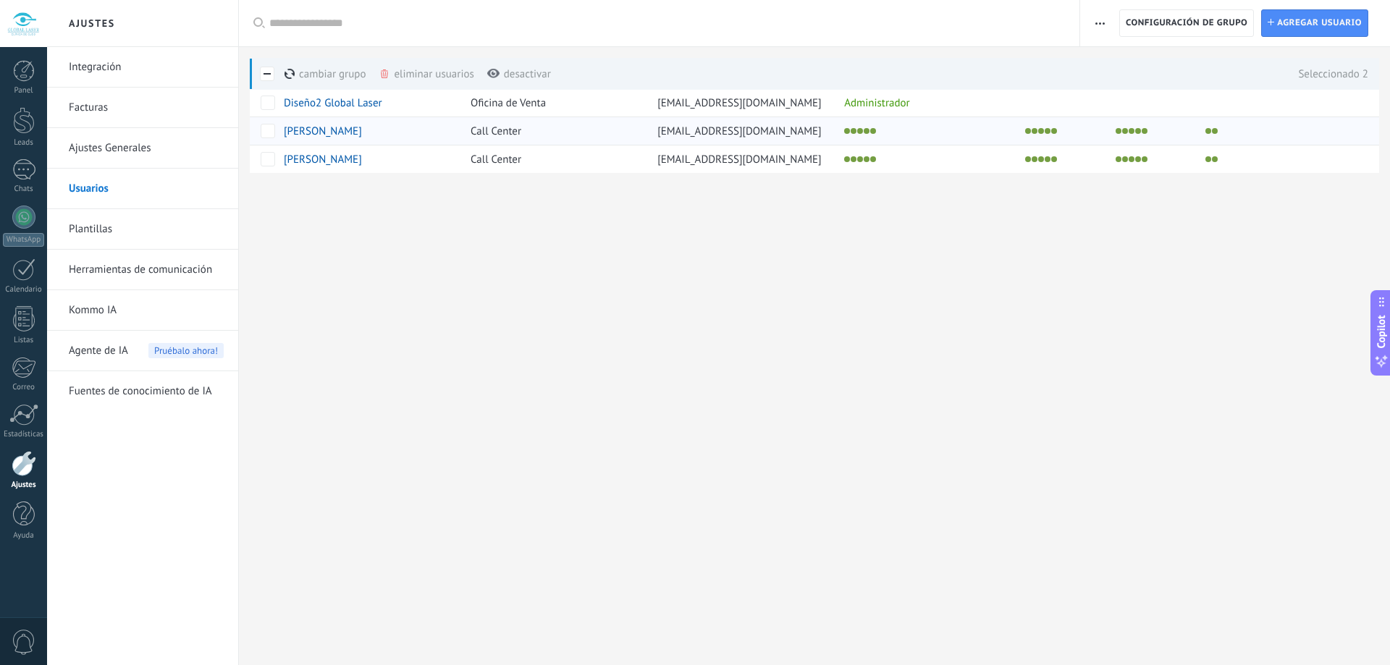
click at [350, 128] on div "Nicolle Alban" at bounding box center [362, 131] width 156 height 13
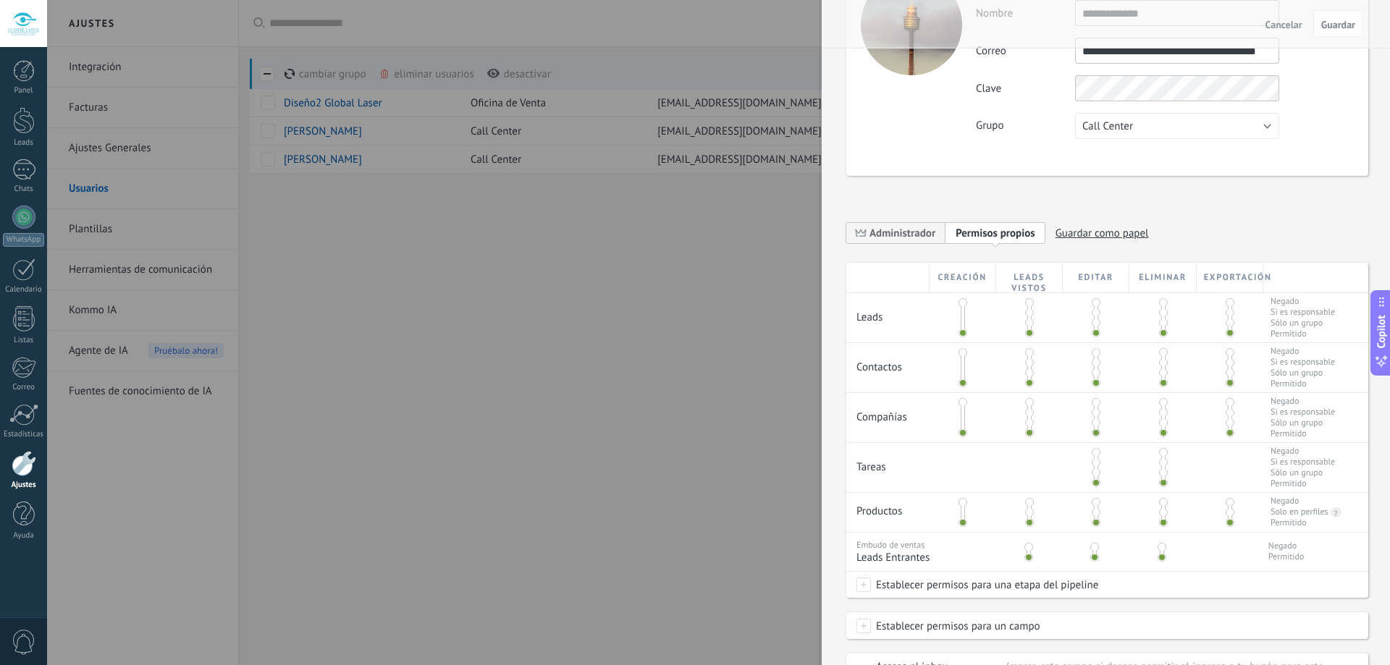
scroll to position [220, 0]
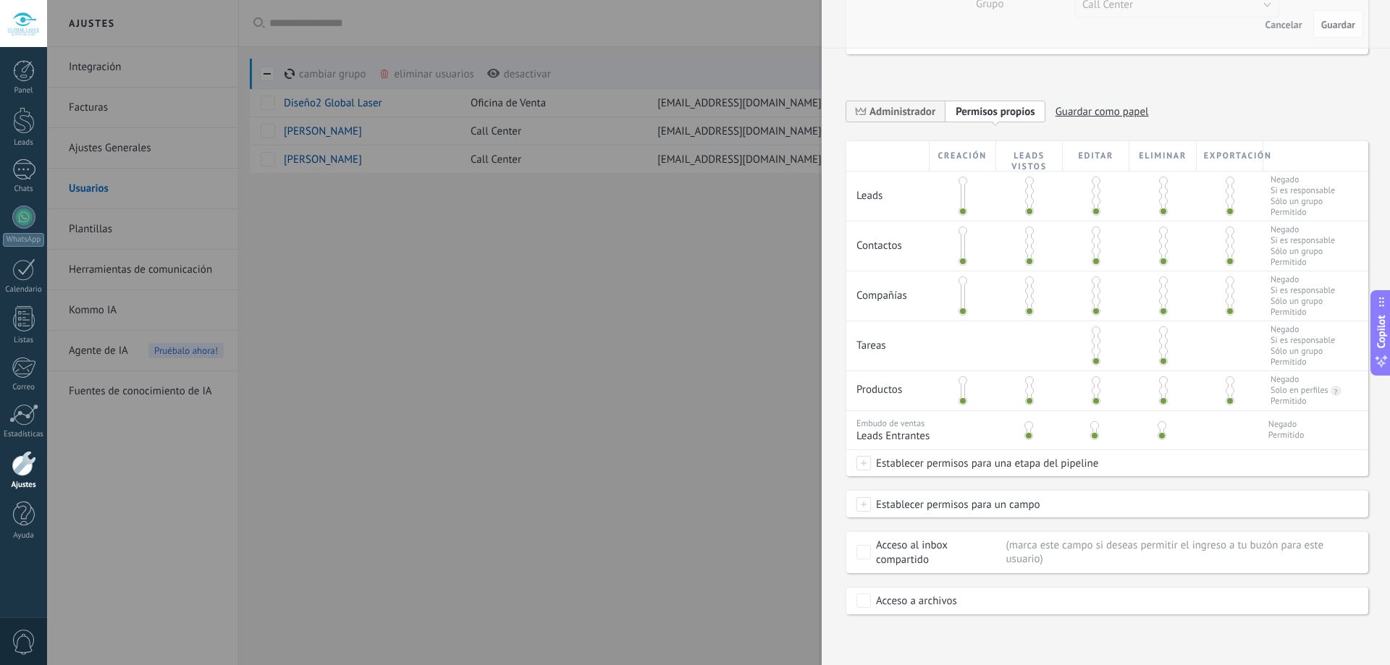
click at [518, 313] on div at bounding box center [695, 332] width 1390 height 665
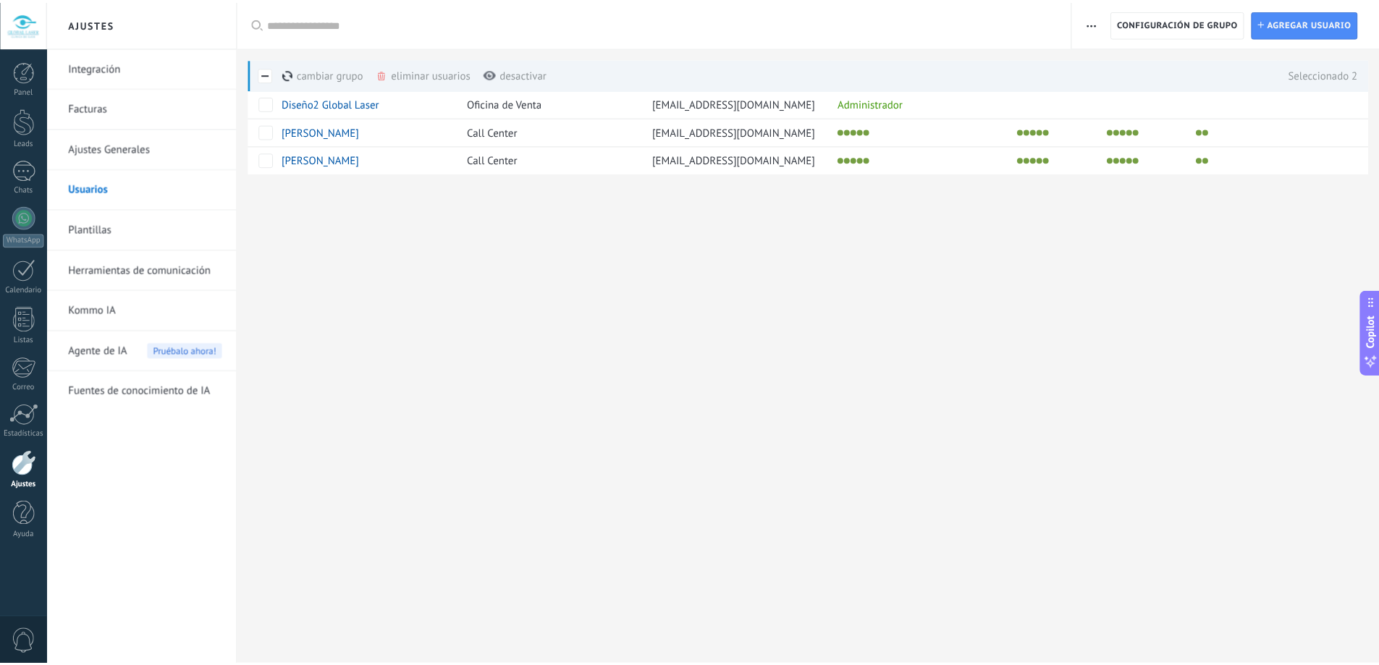
scroll to position [0, 0]
click at [398, 74] on div "eliminar usuarios màs" at bounding box center [451, 74] width 144 height 32
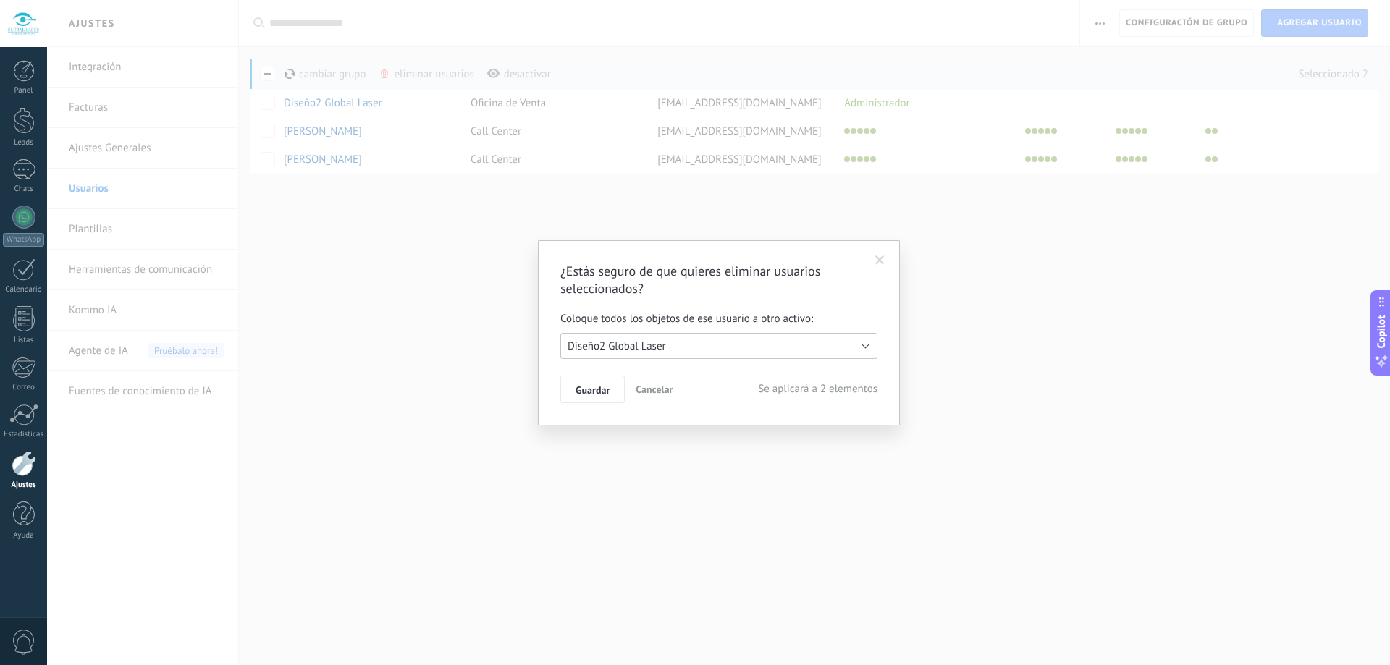
click at [714, 353] on button "Diseño2 Global Laser" at bounding box center [718, 346] width 317 height 26
click at [608, 395] on span "Guardar" at bounding box center [593, 390] width 34 height 10
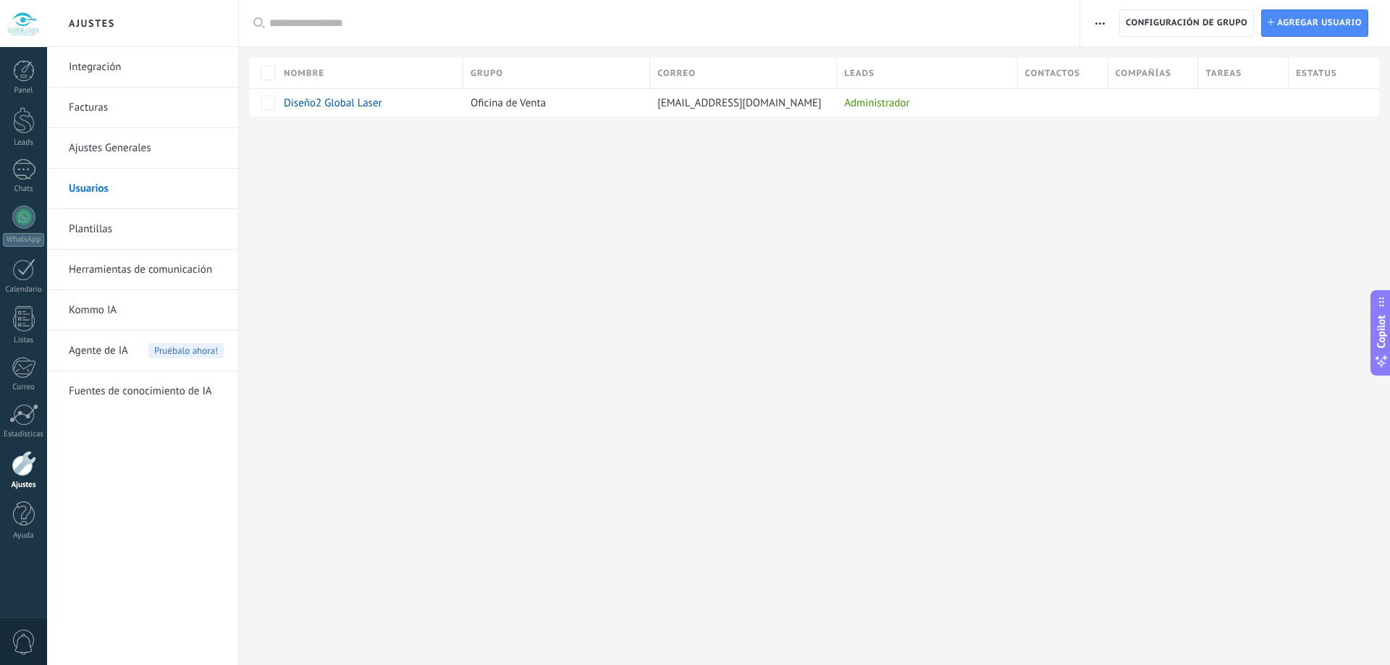
click at [535, 222] on div "Ajustes Integración Facturas Ajustes Generales Usuarios Plantillas Herramientas…" at bounding box center [718, 332] width 1343 height 665
click at [119, 236] on link "Plantillas" at bounding box center [146, 229] width 155 height 41
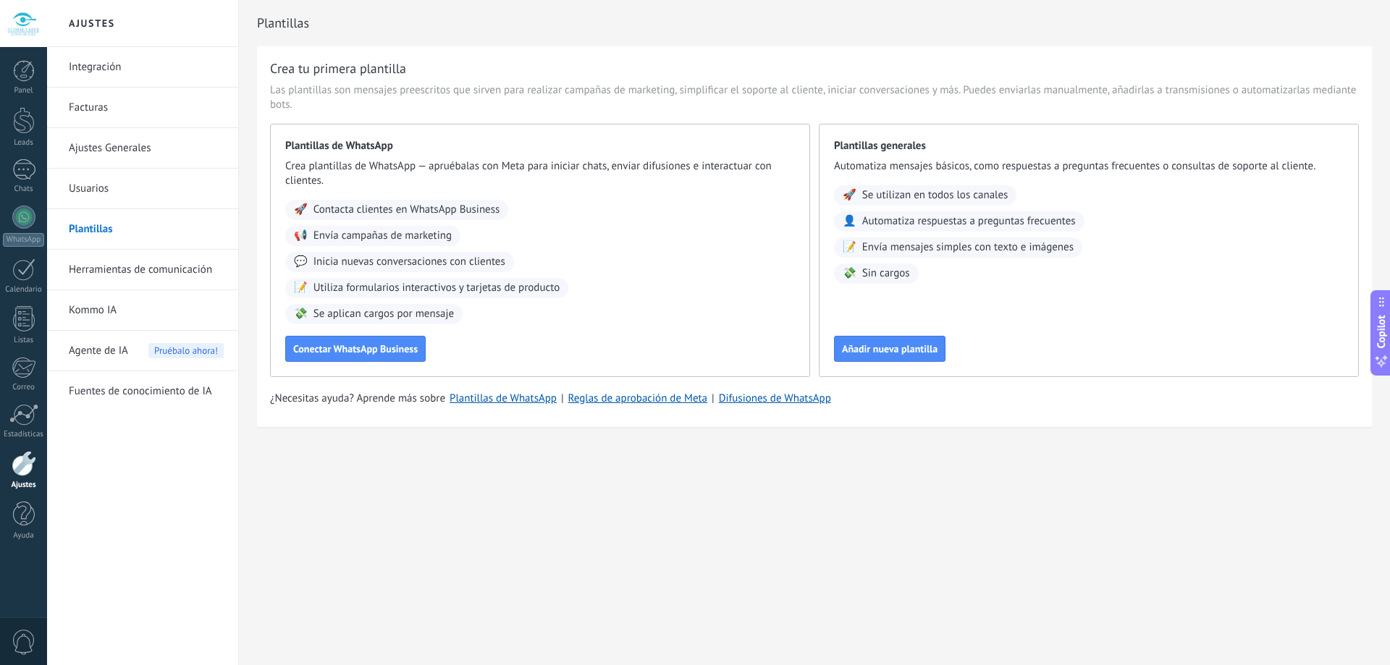
click at [133, 270] on link "Herramientas de comunicación" at bounding box center [146, 270] width 155 height 41
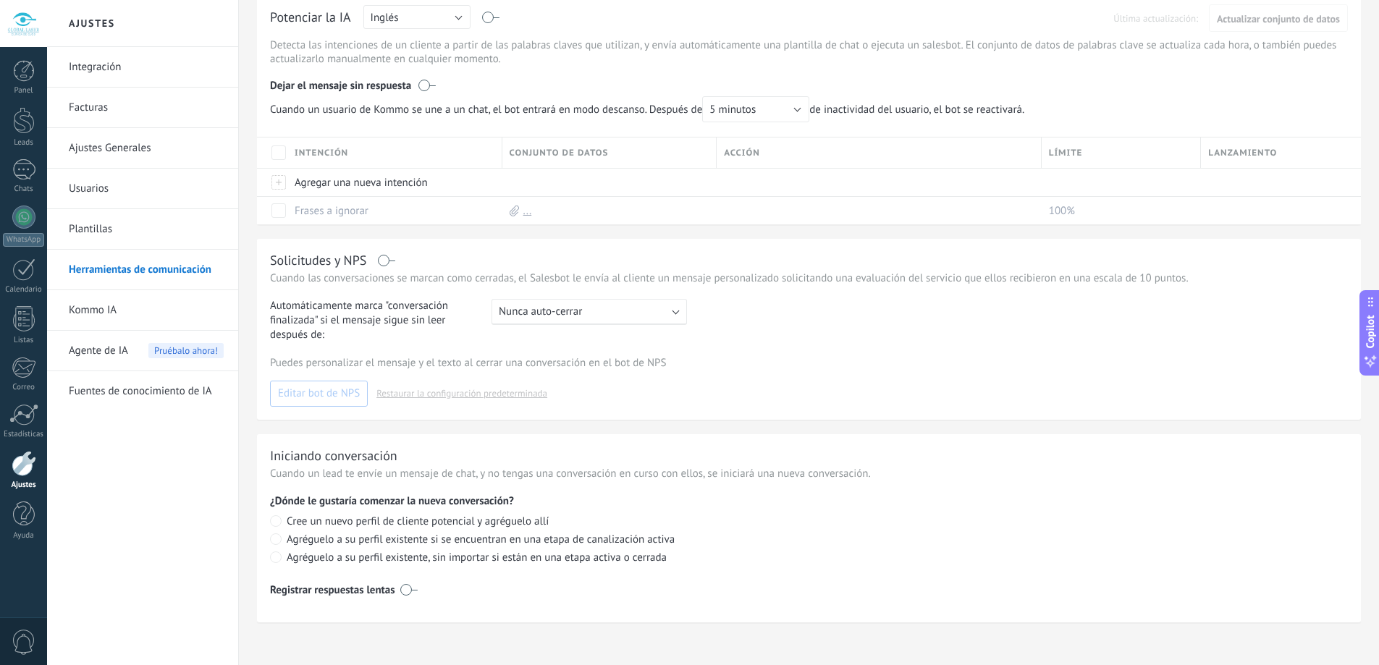
scroll to position [383, 0]
click at [144, 58] on link "Integración" at bounding box center [146, 67] width 155 height 41
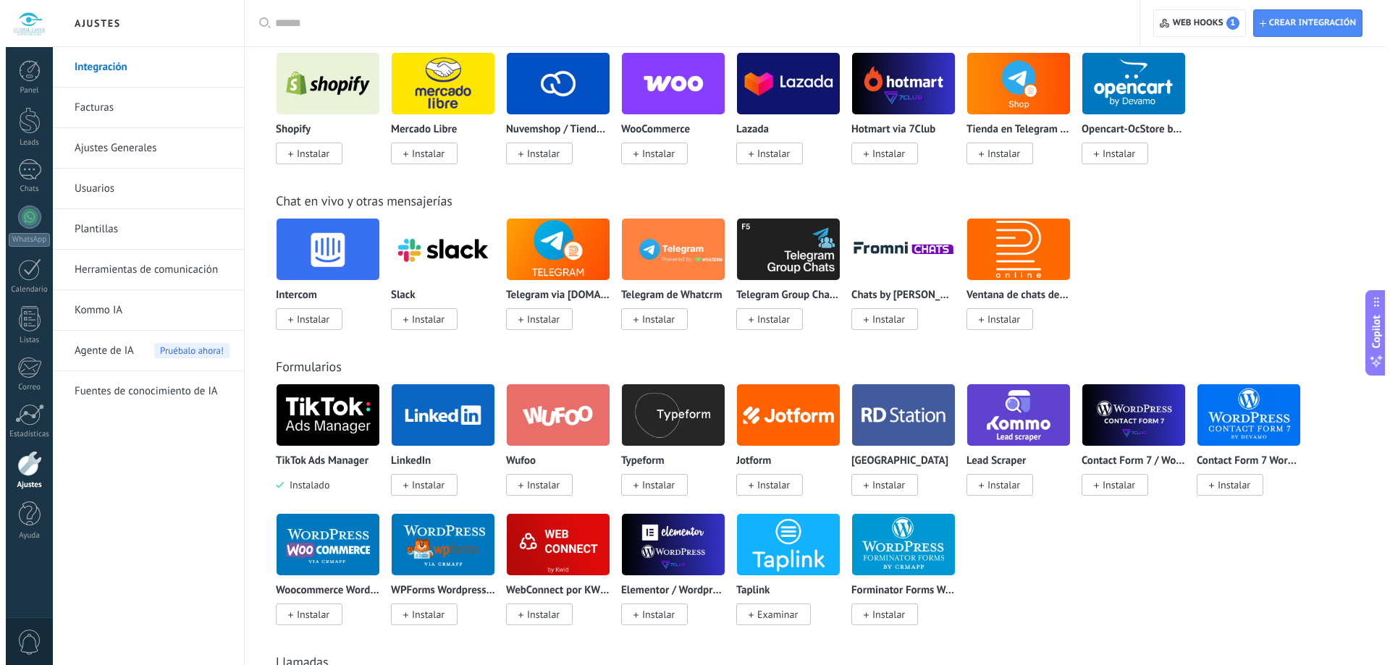
scroll to position [652, 0]
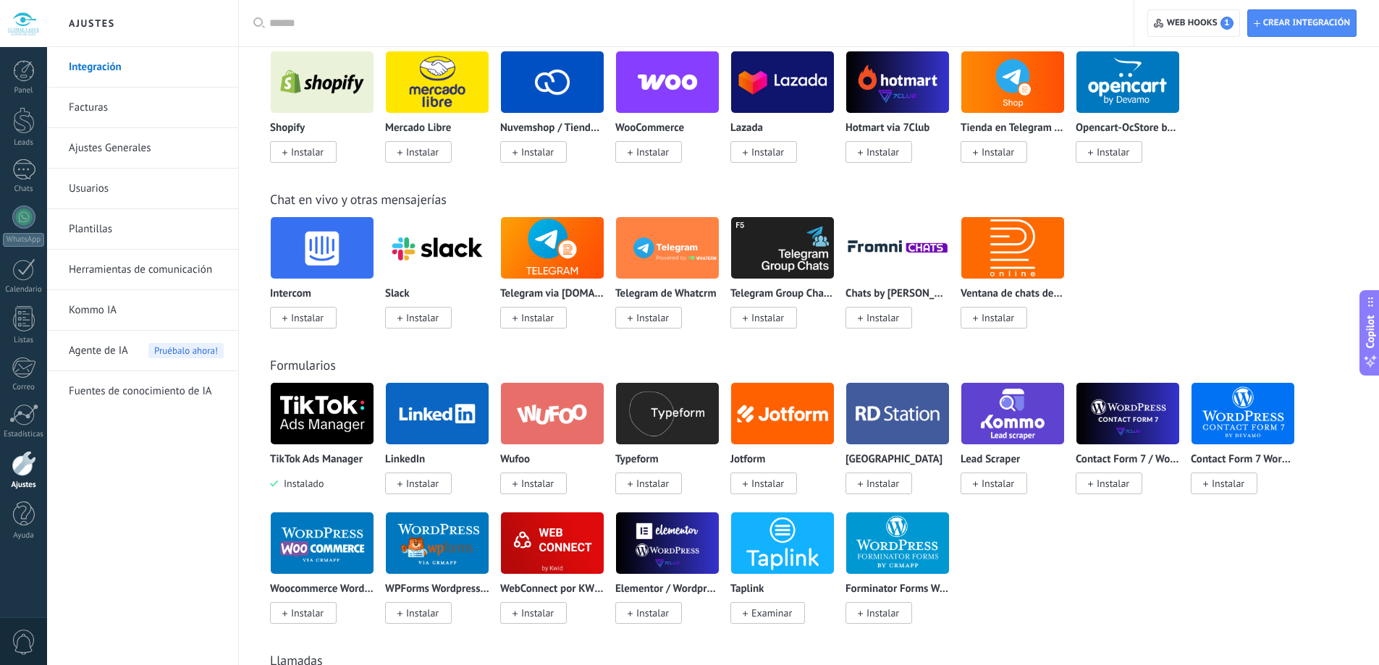
click at [311, 465] on p "TikTok Ads Manager" at bounding box center [316, 460] width 93 height 12
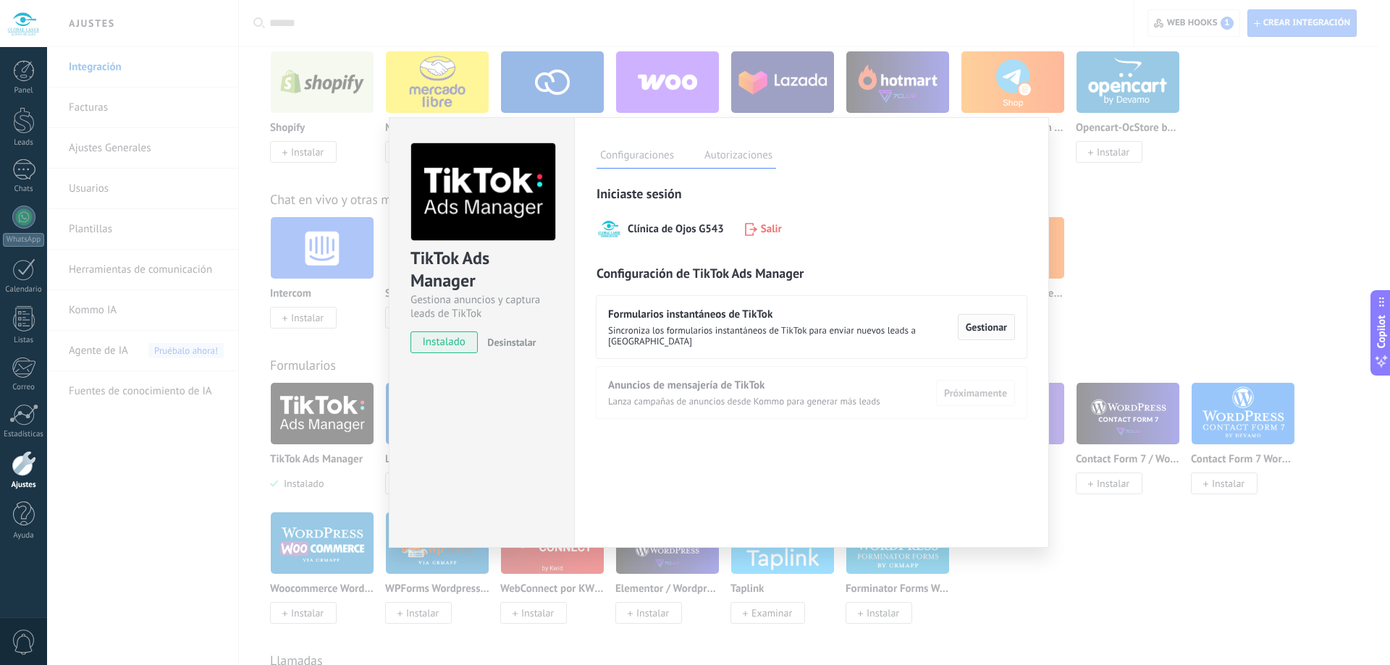
click at [1001, 322] on span "Gestionar" at bounding box center [986, 327] width 41 height 10
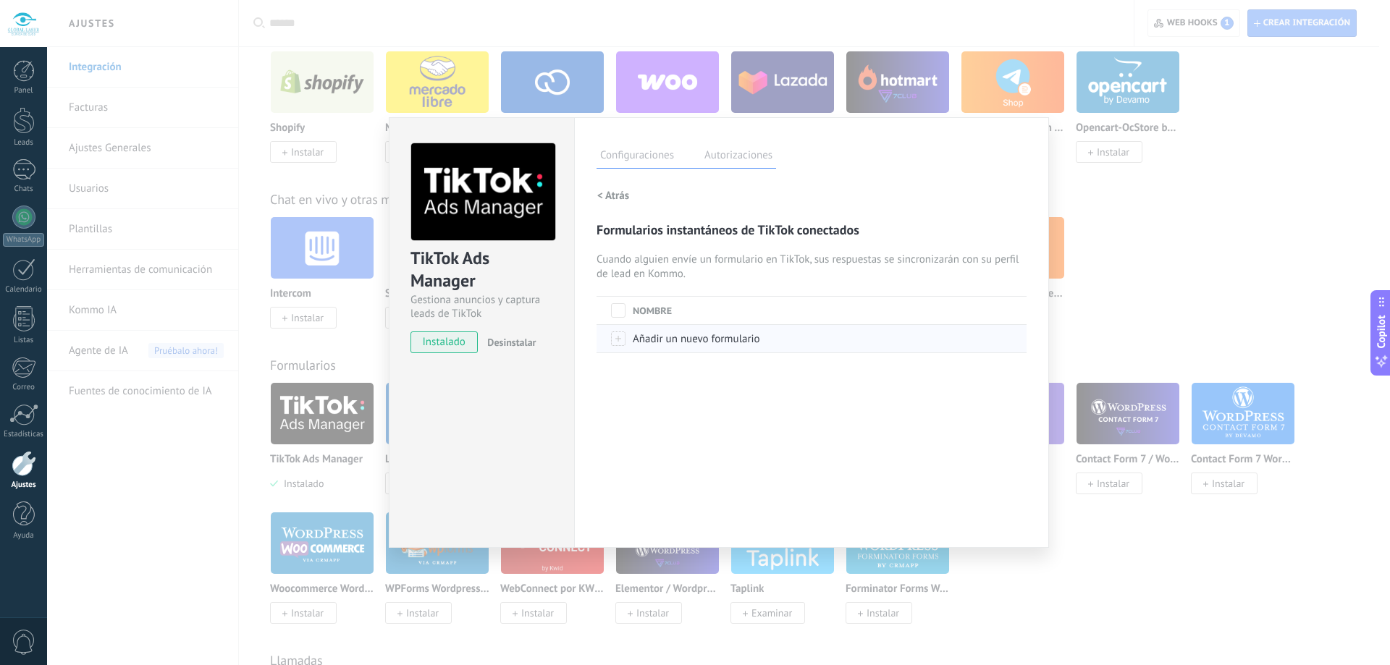
click at [625, 342] on span at bounding box center [618, 339] width 14 height 14
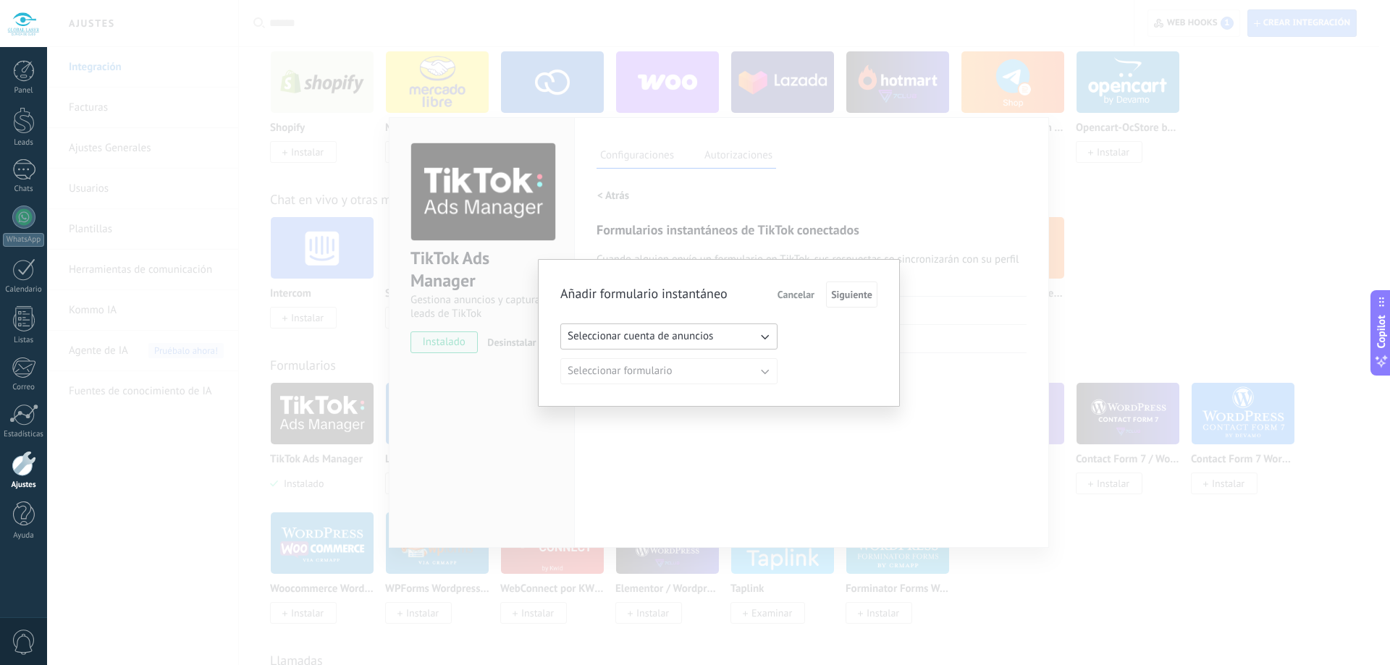
click at [707, 344] on button "Seleccionar cuenta de anuncios" at bounding box center [668, 337] width 217 height 26
click at [713, 337] on span "Clinica de ojos Global láser_adv" at bounding box center [641, 336] width 147 height 14
click at [715, 374] on button "Seleccionar formulario" at bounding box center [668, 371] width 217 height 26
click at [715, 374] on li "Formulario de captación" at bounding box center [664, 371] width 225 height 25
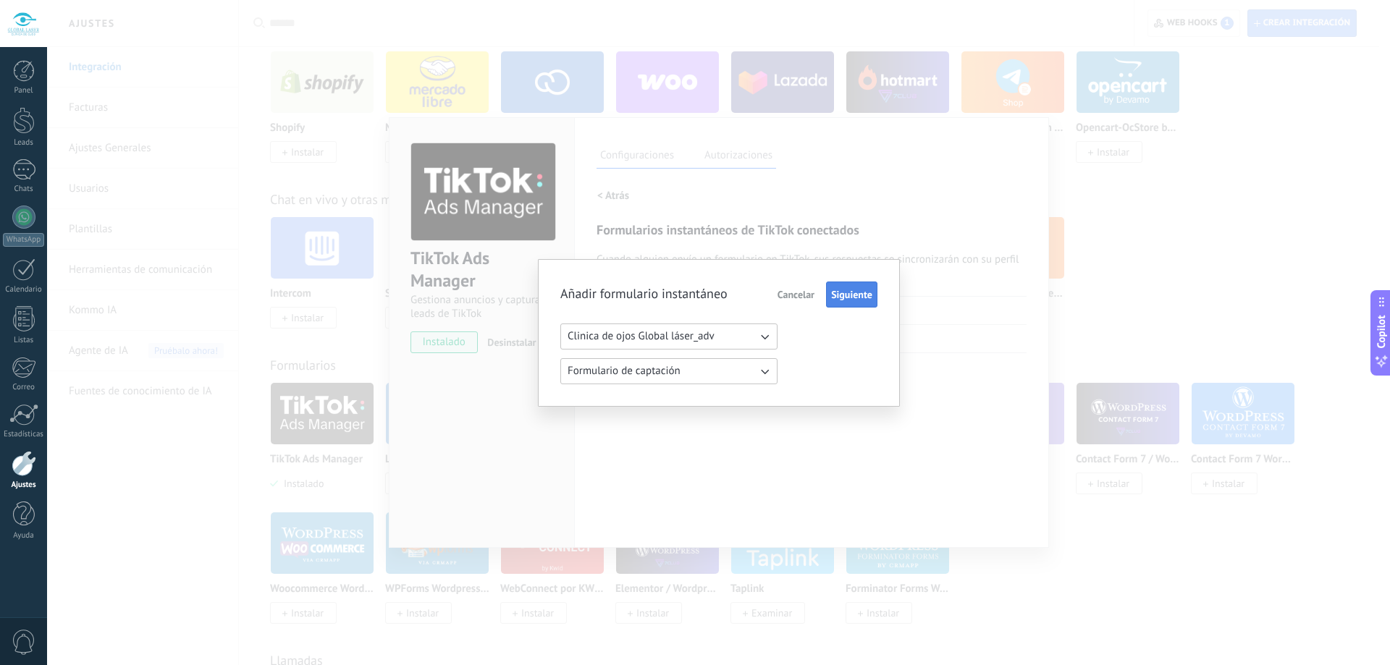
click at [846, 290] on span "Siguiente" at bounding box center [851, 295] width 41 height 10
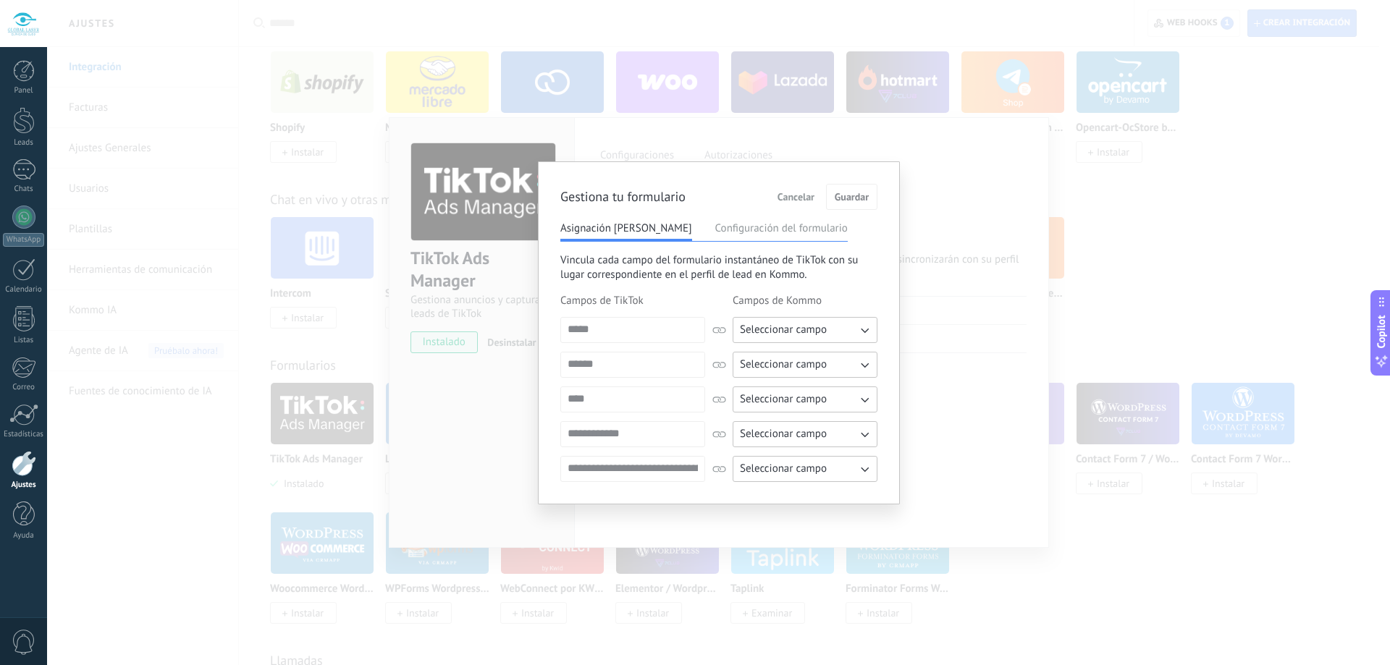
click at [817, 328] on span "Seleccionar campo" at bounding box center [783, 330] width 87 height 14
click at [866, 289] on div "Vincula cada campo del formulario instantáneo de TikTok con su lugar correspond…" at bounding box center [718, 367] width 317 height 229
click at [839, 438] on button "Seleccionar campo" at bounding box center [805, 434] width 145 height 26
click at [841, 466] on li "Lead: Nombre del anuncio de TikTok" at bounding box center [800, 459] width 153 height 25
click at [841, 432] on span "Lead: Nombre del anuncio de TikTok" at bounding box center [798, 434] width 117 height 14
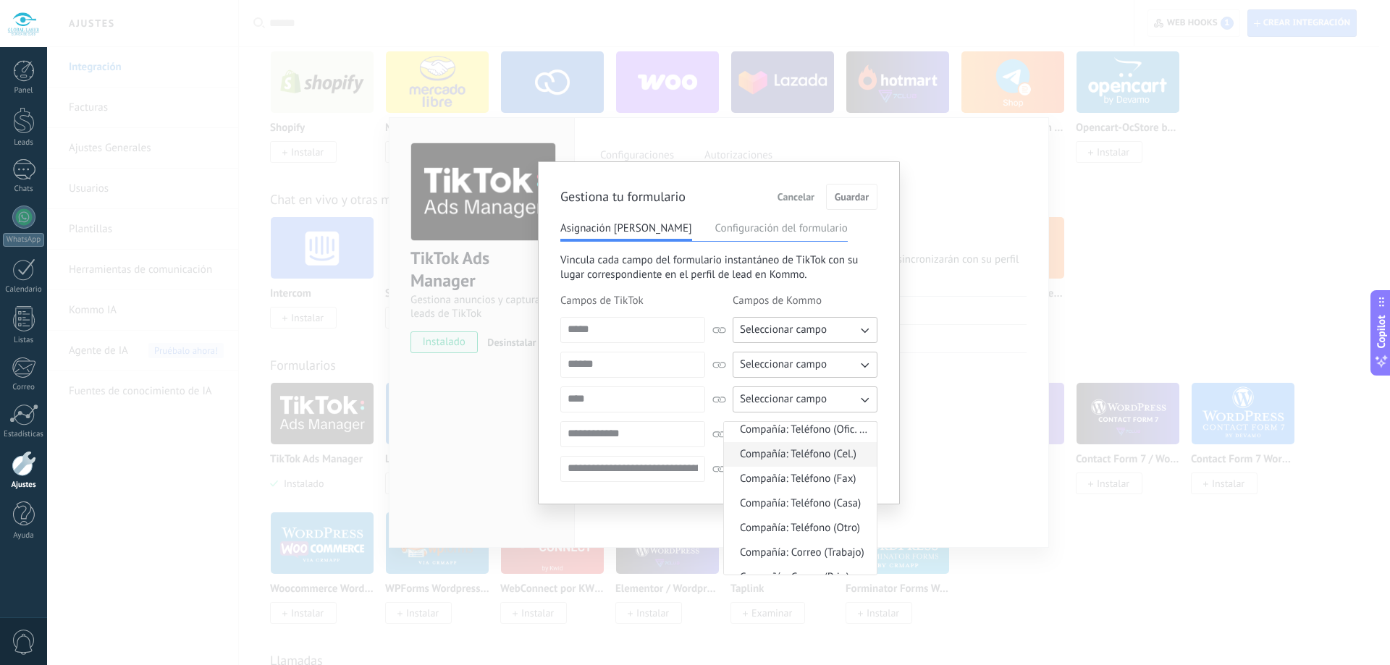
scroll to position [145, 0]
click at [841, 492] on span "Compañía: Teléfono (Cel.)" at bounding box center [798, 486] width 117 height 14
click at [796, 474] on span "Seleccionar campo" at bounding box center [783, 469] width 87 height 14
click at [670, 411] on div "****" at bounding box center [632, 400] width 145 height 26
click at [804, 329] on span "Seleccionar campo" at bounding box center [783, 330] width 87 height 14
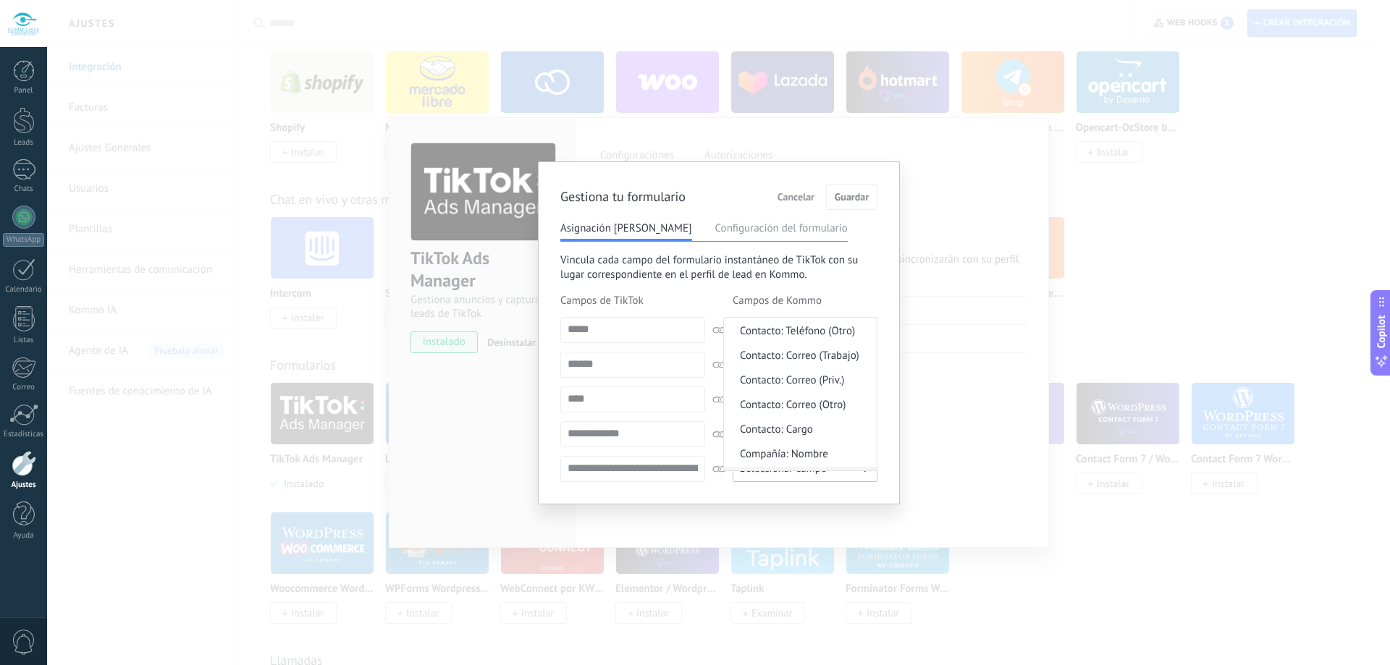
scroll to position [490, 0]
click at [836, 432] on span "Contacto: Correo (Otro)" at bounding box center [793, 431] width 106 height 14
click at [832, 366] on button "Seleccionar campo" at bounding box center [805, 365] width 145 height 26
click at [580, 351] on div "**********" at bounding box center [718, 388] width 317 height 188
click at [830, 466] on button "Seleccionar campo" at bounding box center [805, 469] width 145 height 26
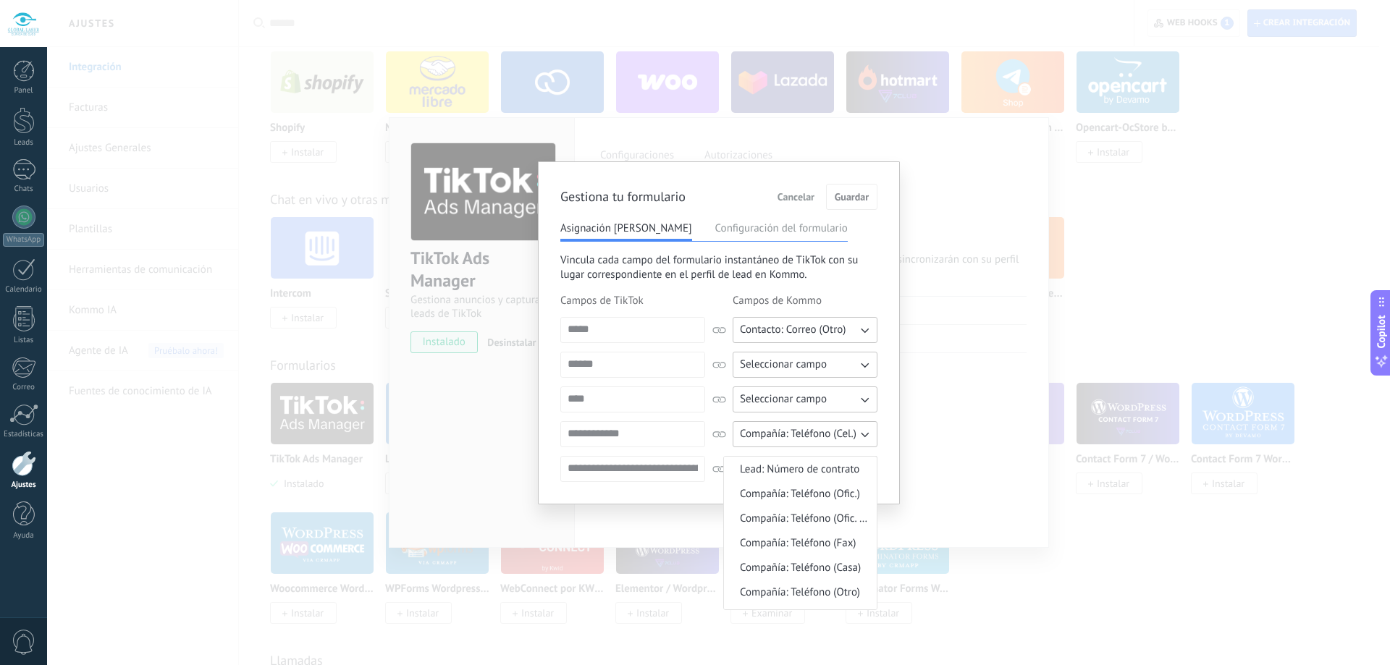
scroll to position [0, 0]
click at [812, 475] on span "Lead: URL del anuncio de TikTok" at bounding box center [806, 469] width 132 height 14
click at [846, 400] on button "Seleccionar campo" at bounding box center [805, 400] width 145 height 26
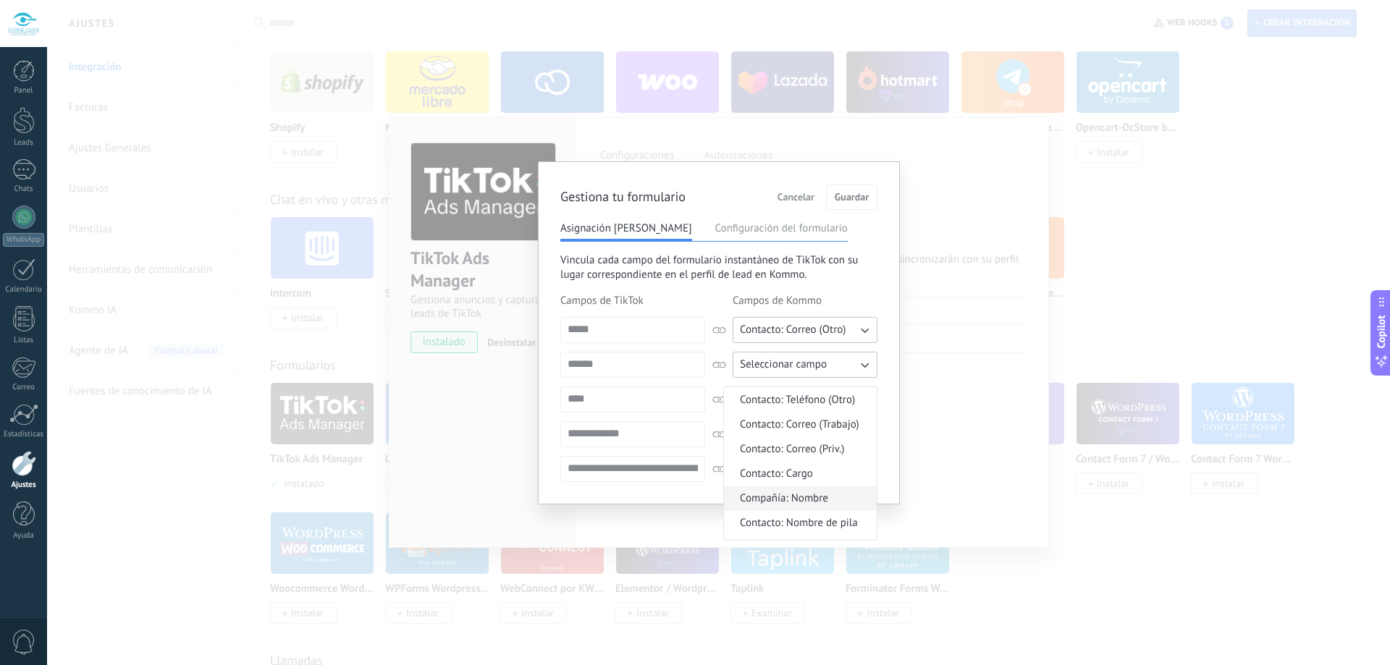
scroll to position [507, 0]
click at [844, 487] on li "Compañía: Nombre" at bounding box center [800, 483] width 153 height 25
click at [839, 369] on button "Seleccionar campo" at bounding box center [805, 365] width 145 height 26
click at [843, 464] on li "Lead: Precio" at bounding box center [800, 468] width 153 height 25
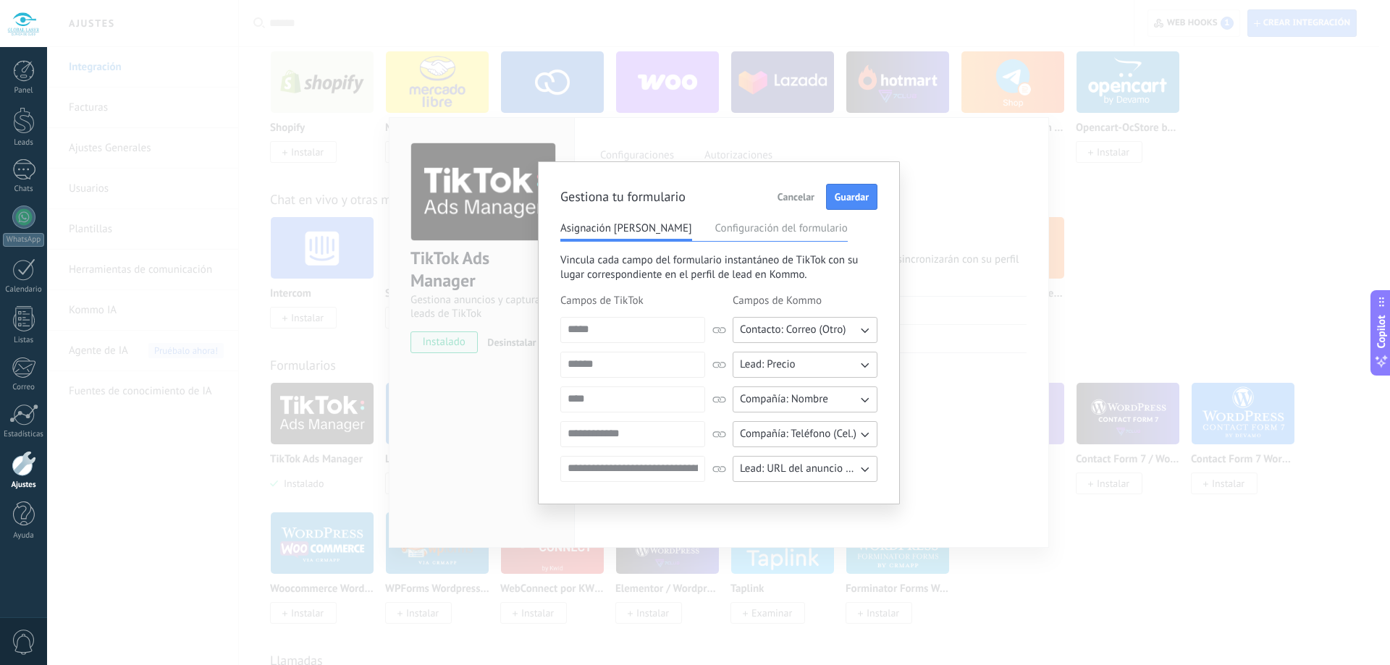
click at [849, 363] on button "Lead: Precio" at bounding box center [805, 365] width 145 height 26
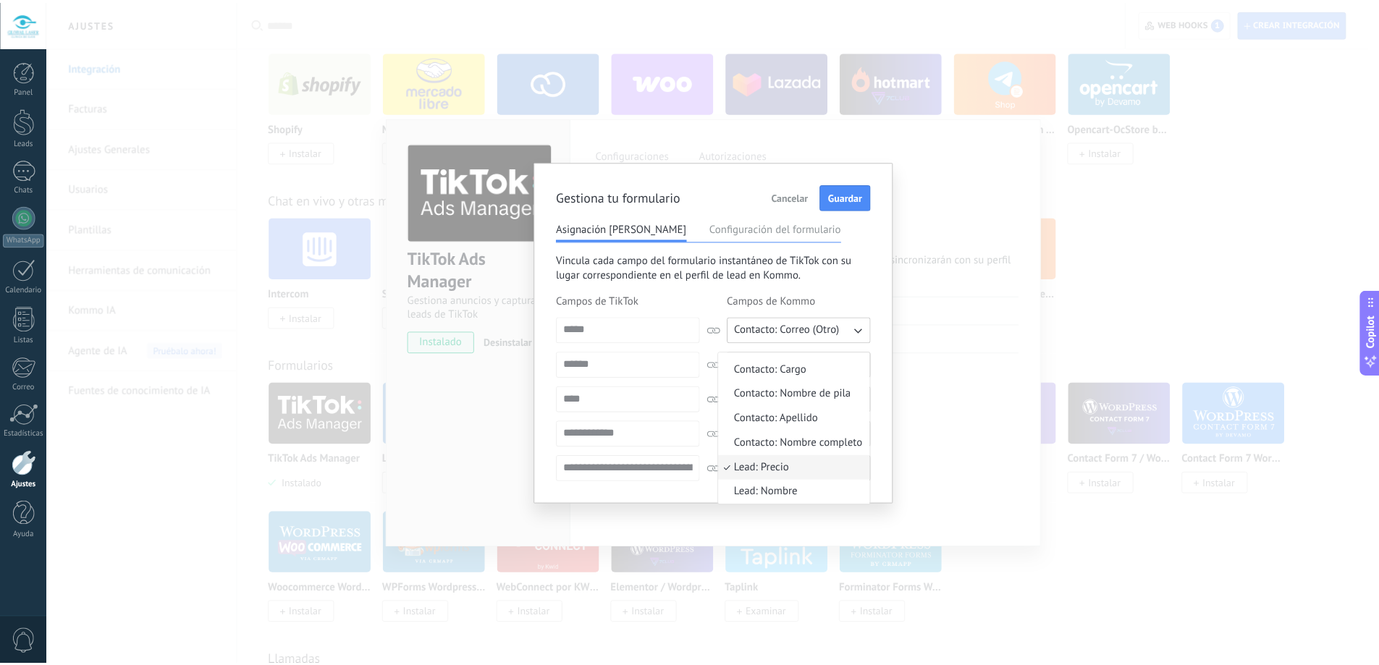
scroll to position [489, 0]
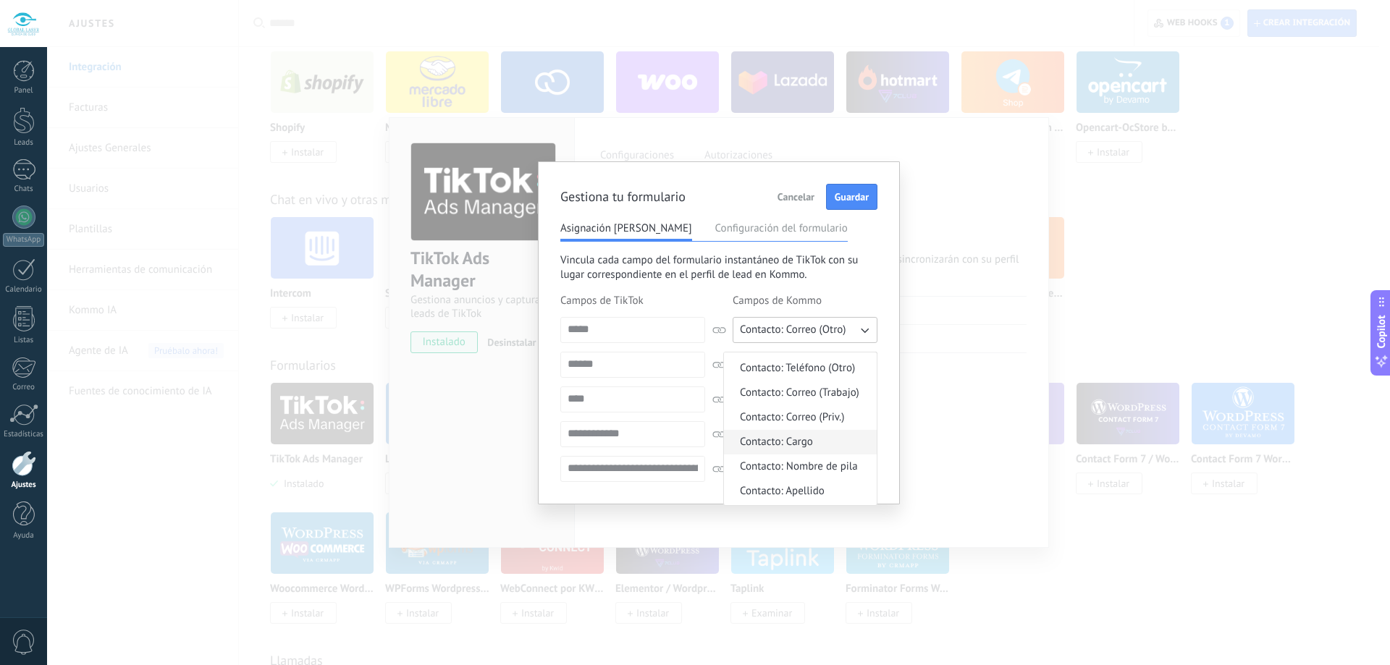
click at [847, 439] on li "Contacto: Cargo" at bounding box center [800, 442] width 153 height 25
click at [864, 198] on span "Guardar" at bounding box center [852, 197] width 34 height 10
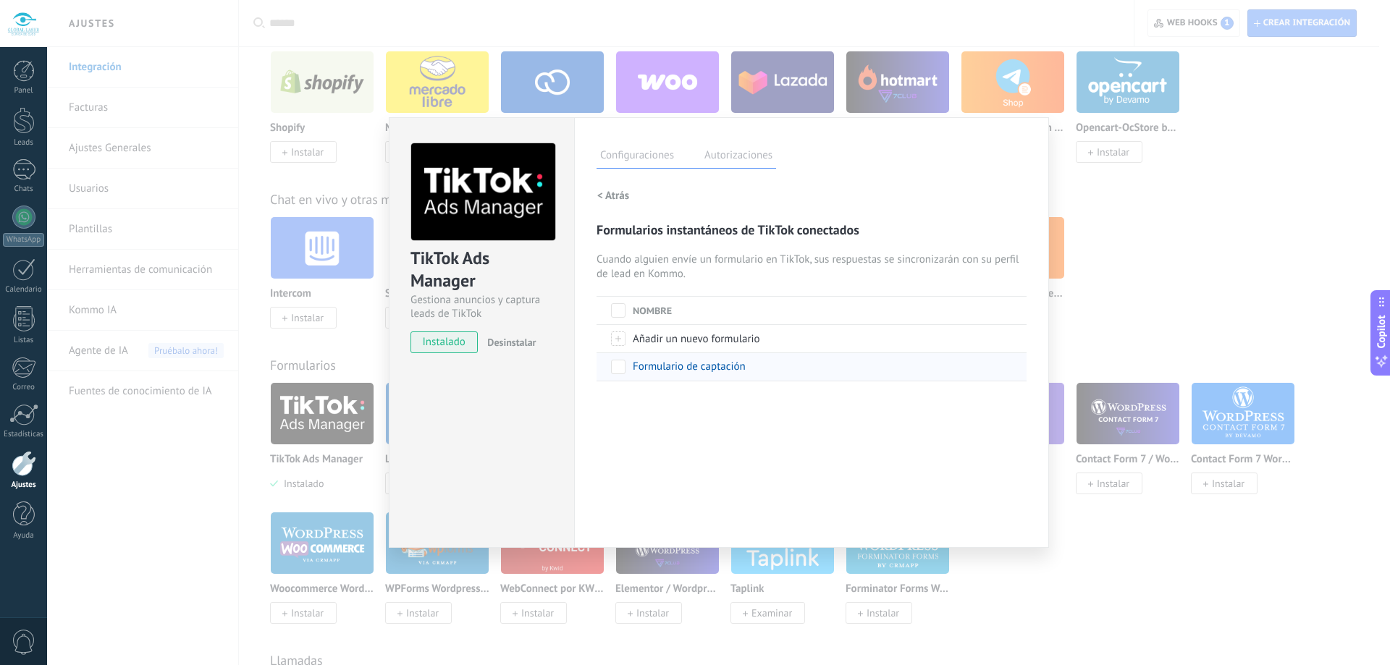
click at [749, 370] on div "Formulario de captación" at bounding box center [812, 367] width 430 height 28
click at [723, 368] on span "Formulario de captación" at bounding box center [689, 367] width 113 height 14
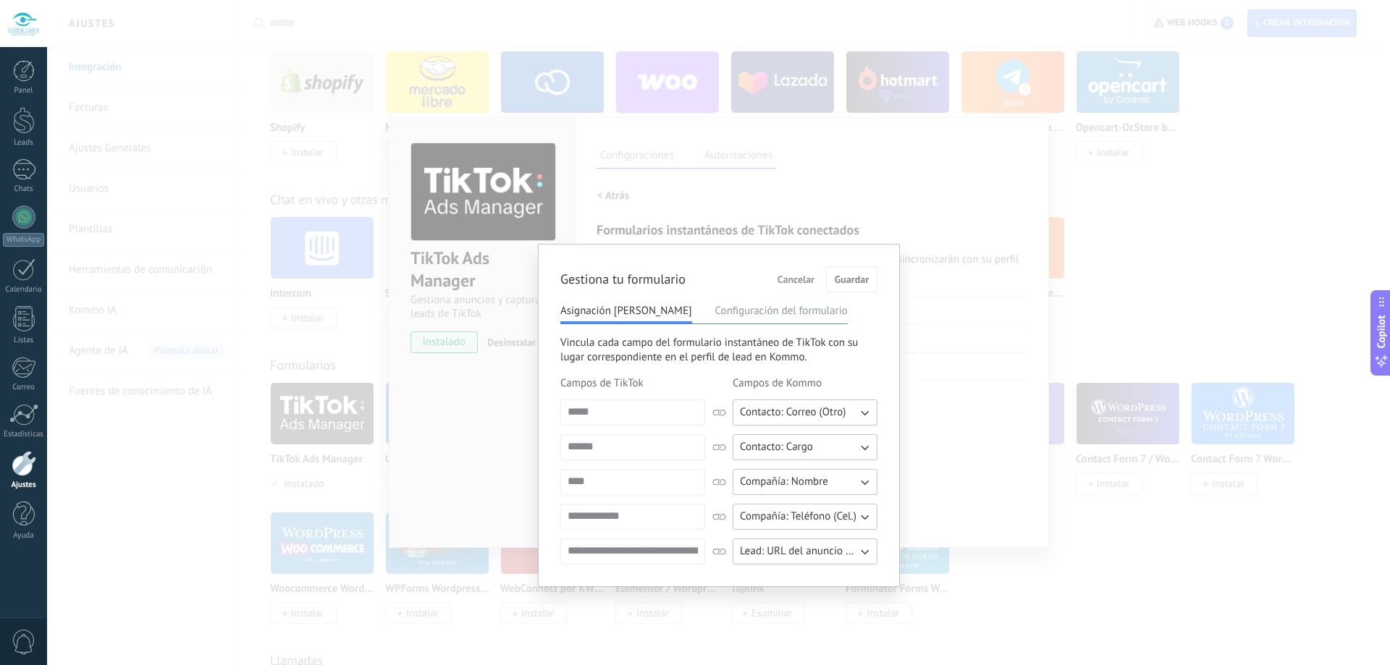
click at [753, 310] on button "Configuración del formulario" at bounding box center [781, 311] width 132 height 14
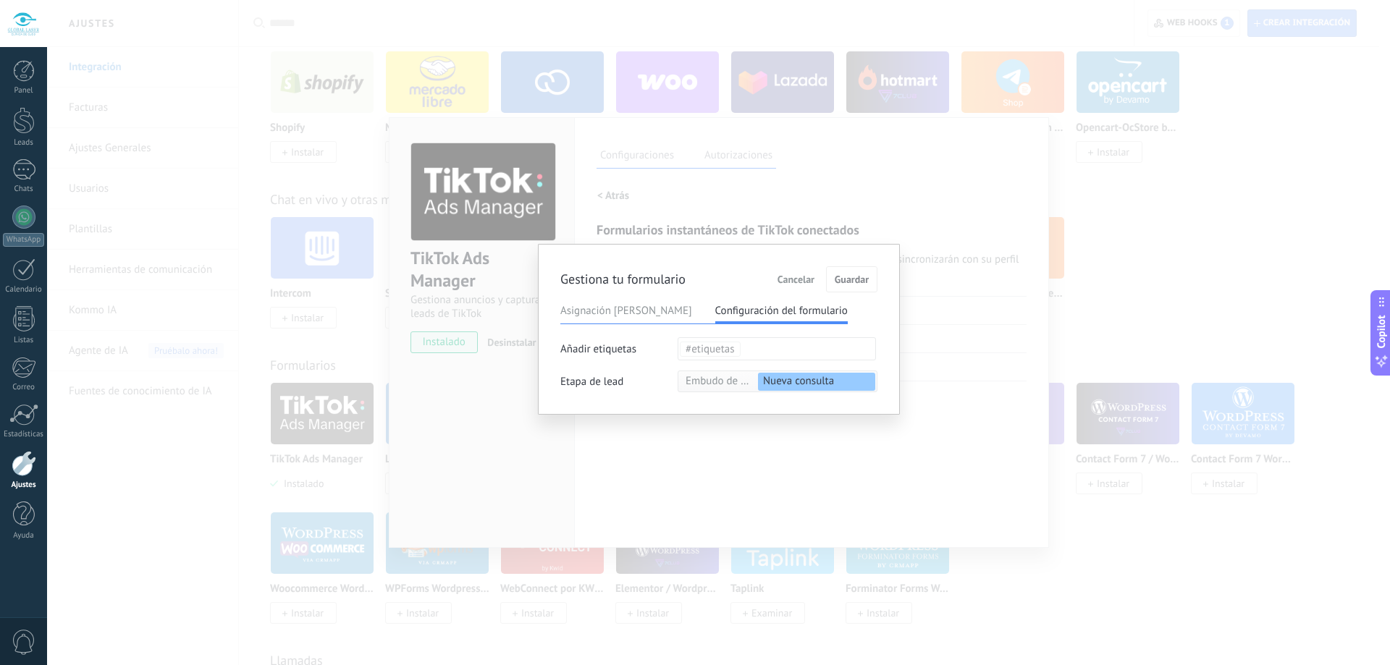
click at [777, 348] on input "text" at bounding box center [811, 349] width 130 height 22
drag, startPoint x: 773, startPoint y: 348, endPoint x: 331, endPoint y: 315, distance: 442.9
click at [331, 315] on div "Gestiona tu formulario Cancelar Guardar Asignación de campos Configuración del …" at bounding box center [718, 332] width 1343 height 665
click at [723, 384] on span "Embudo de ventas" at bounding box center [718, 381] width 65 height 14
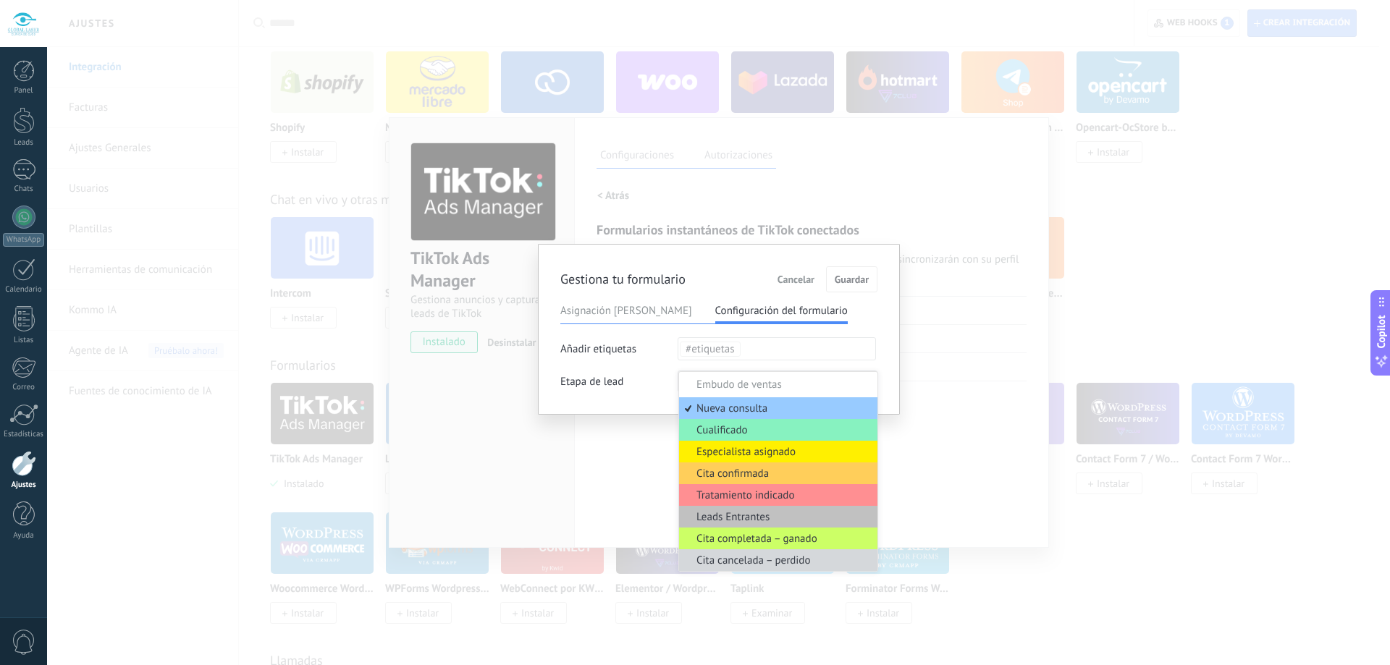
click at [764, 347] on input "text" at bounding box center [811, 349] width 130 height 22
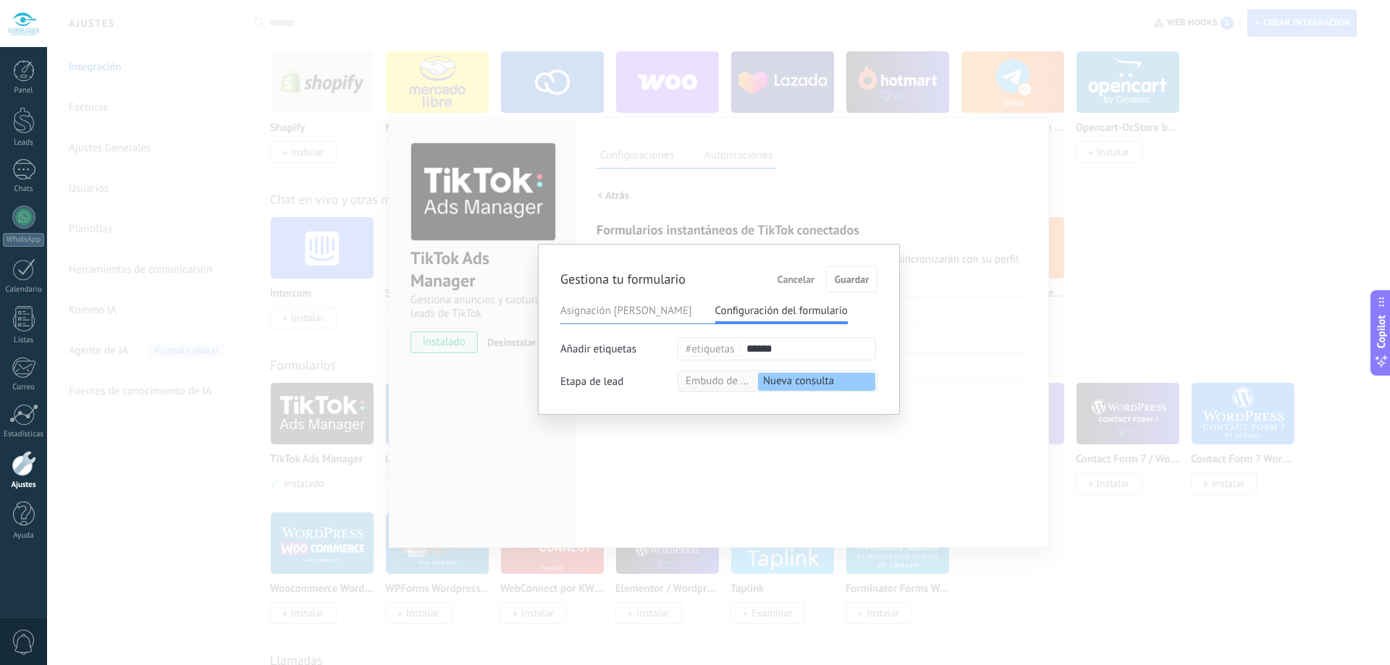
type input "******"
click at [865, 329] on div "Gestiona tu formulario Cancelar Guardar Asignación de campos Configuración del …" at bounding box center [718, 329] width 317 height 126
click at [719, 348] on ul "tiktok" at bounding box center [776, 349] width 197 height 22
click at [702, 347] on li "tiktok" at bounding box center [699, 349] width 38 height 15
click at [710, 353] on li "#etiquetas" at bounding box center [710, 349] width 61 height 15
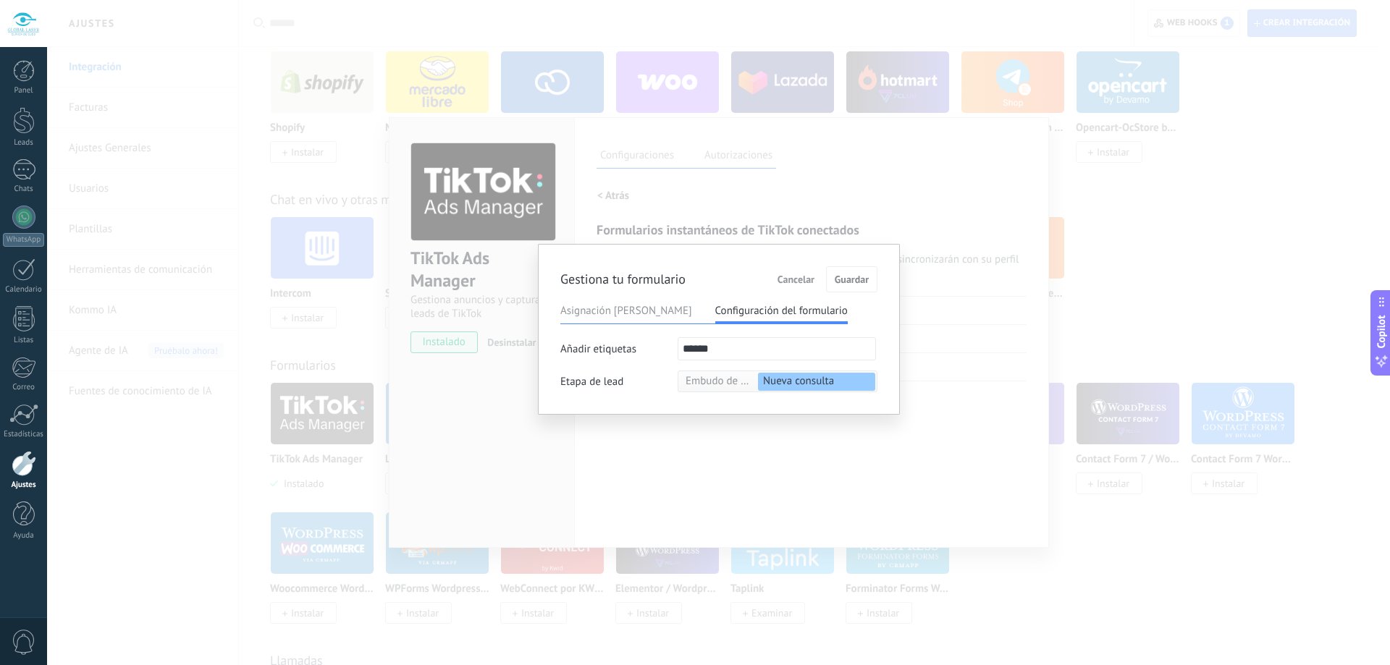
type input "******"
click at [888, 353] on div "Gestiona tu formulario Cancelar Guardar Asignación de campos Configuración del …" at bounding box center [719, 329] width 362 height 171
click at [846, 272] on button "Guardar" at bounding box center [851, 279] width 51 height 26
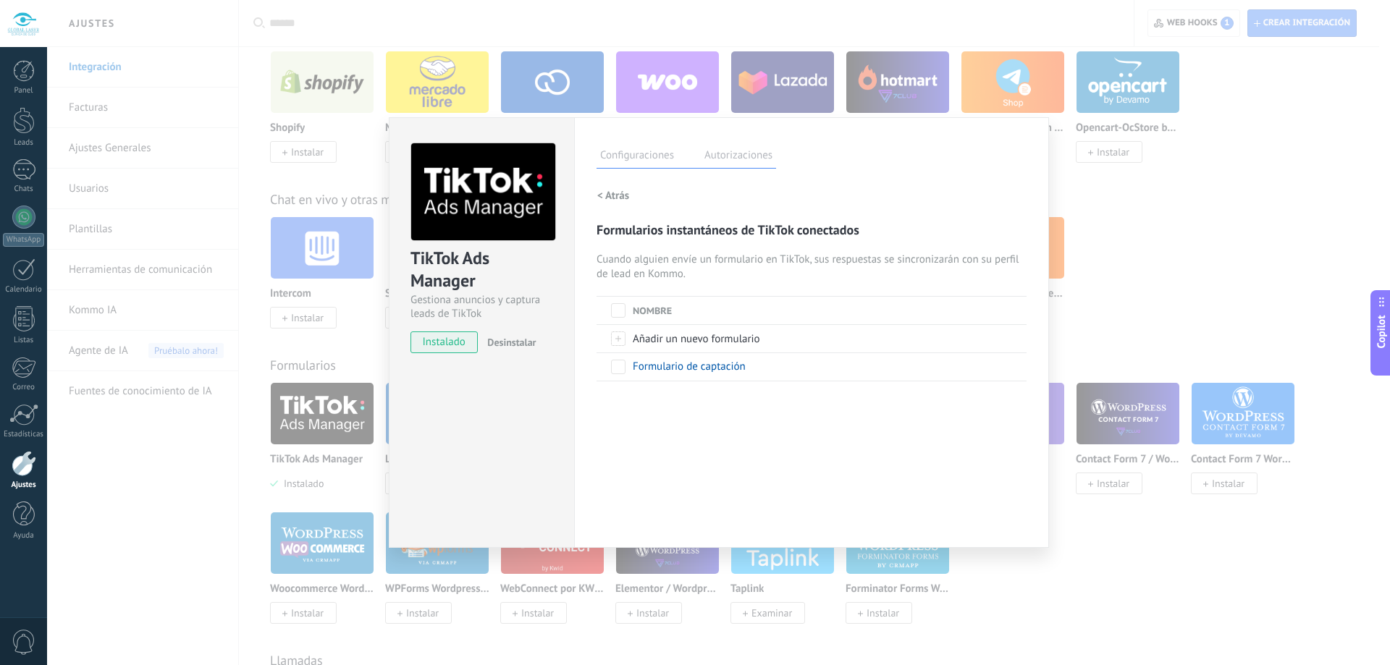
click at [1119, 192] on div "TikTok Ads Manager Gestiona anuncios y captura leads de TikTok instalado Desins…" at bounding box center [718, 332] width 1343 height 665
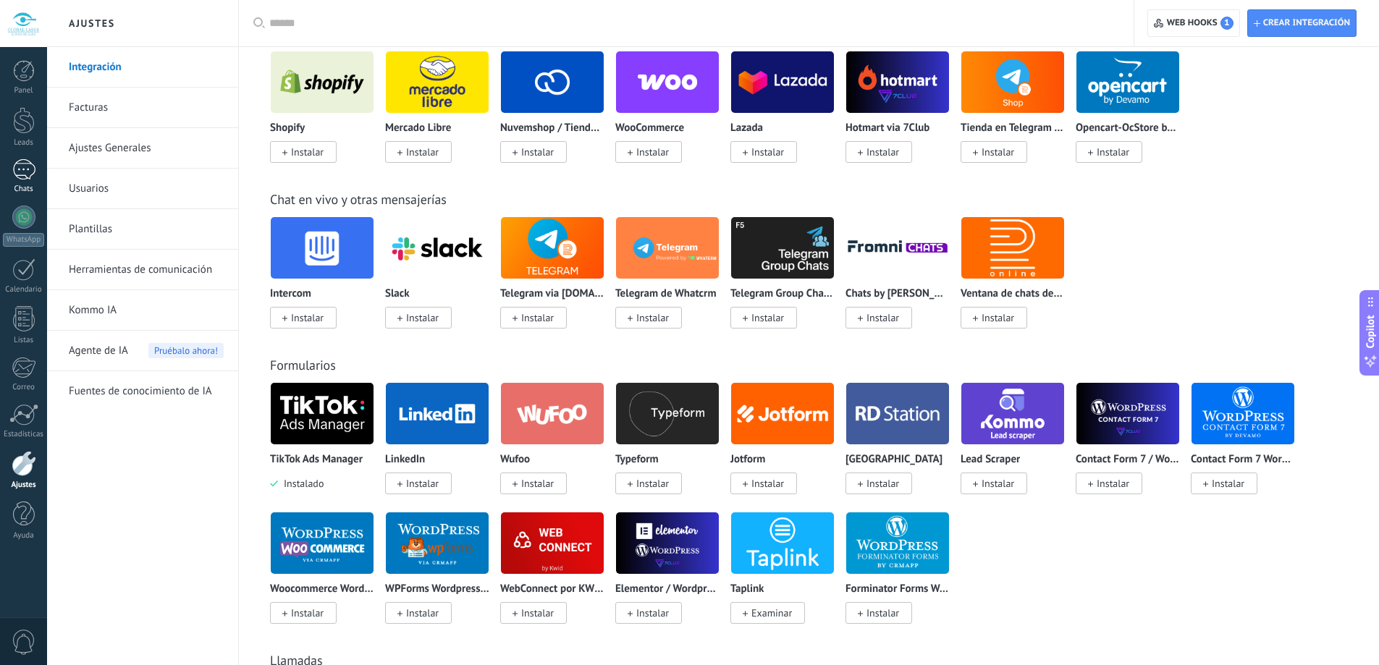
click at [22, 177] on div at bounding box center [23, 169] width 23 height 21
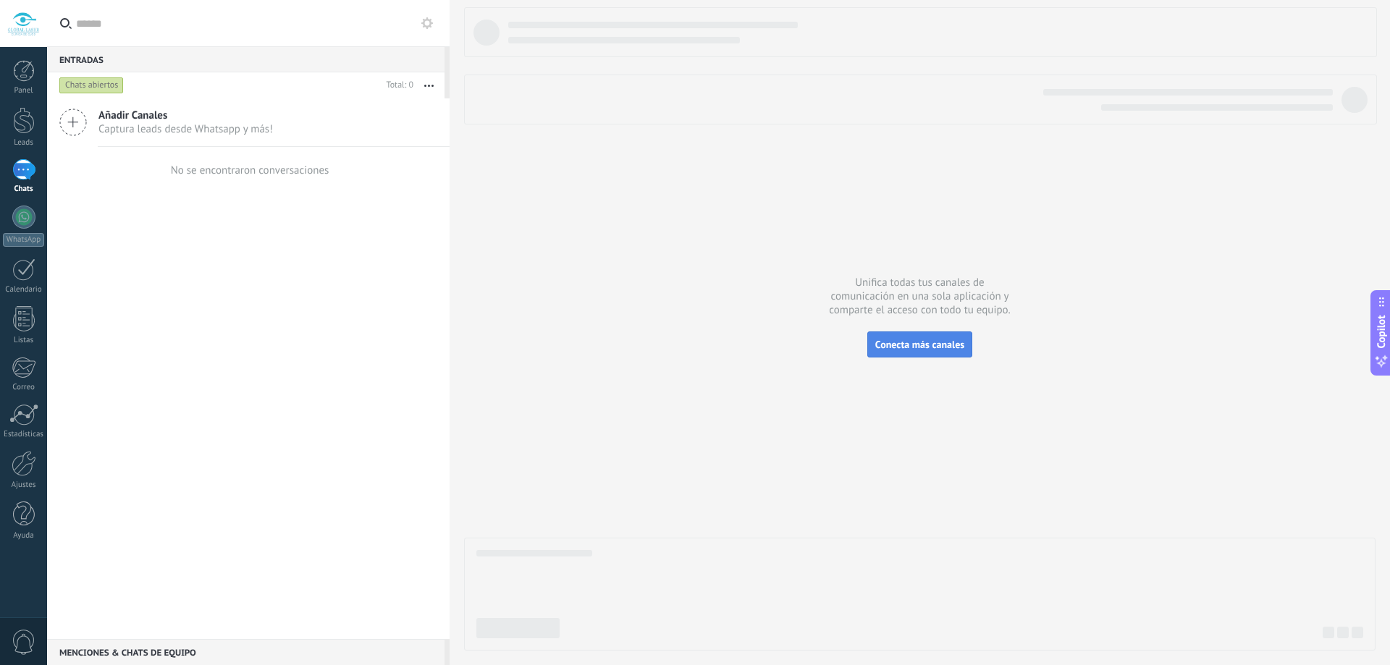
click at [943, 352] on button "Conecta más canales" at bounding box center [919, 345] width 105 height 26
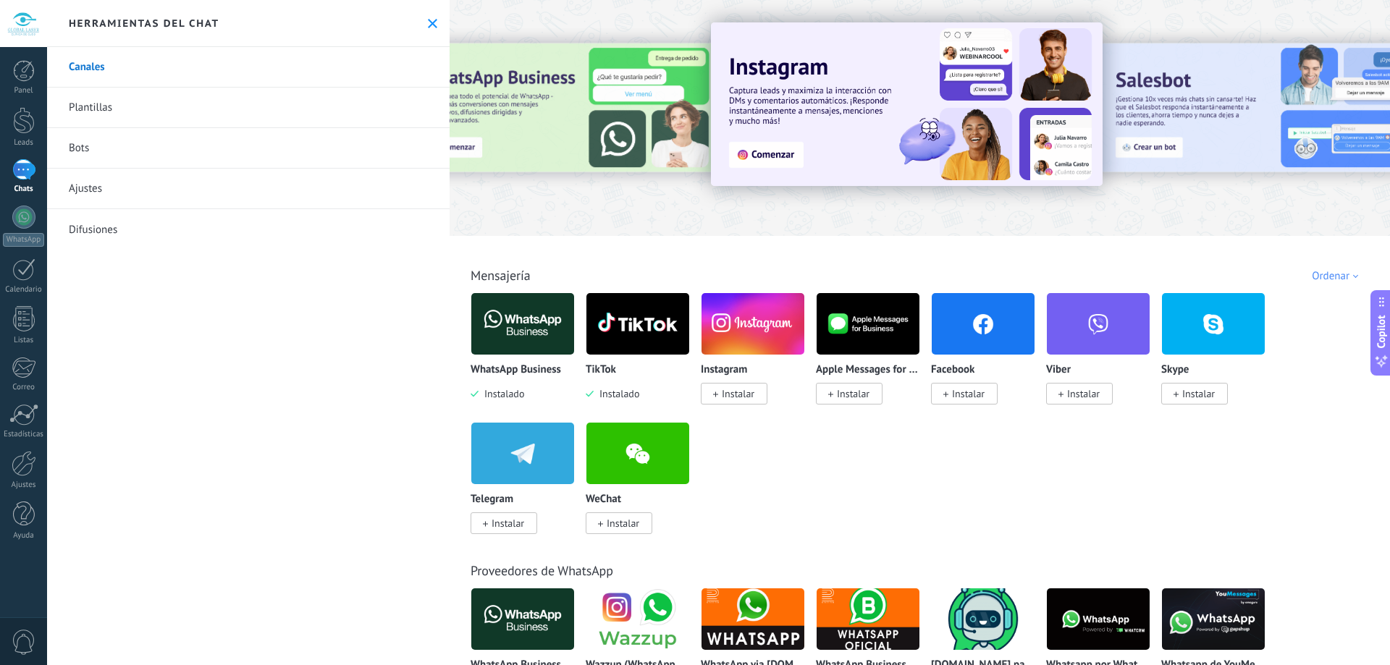
click at [195, 106] on link "Plantillas" at bounding box center [248, 108] width 403 height 41
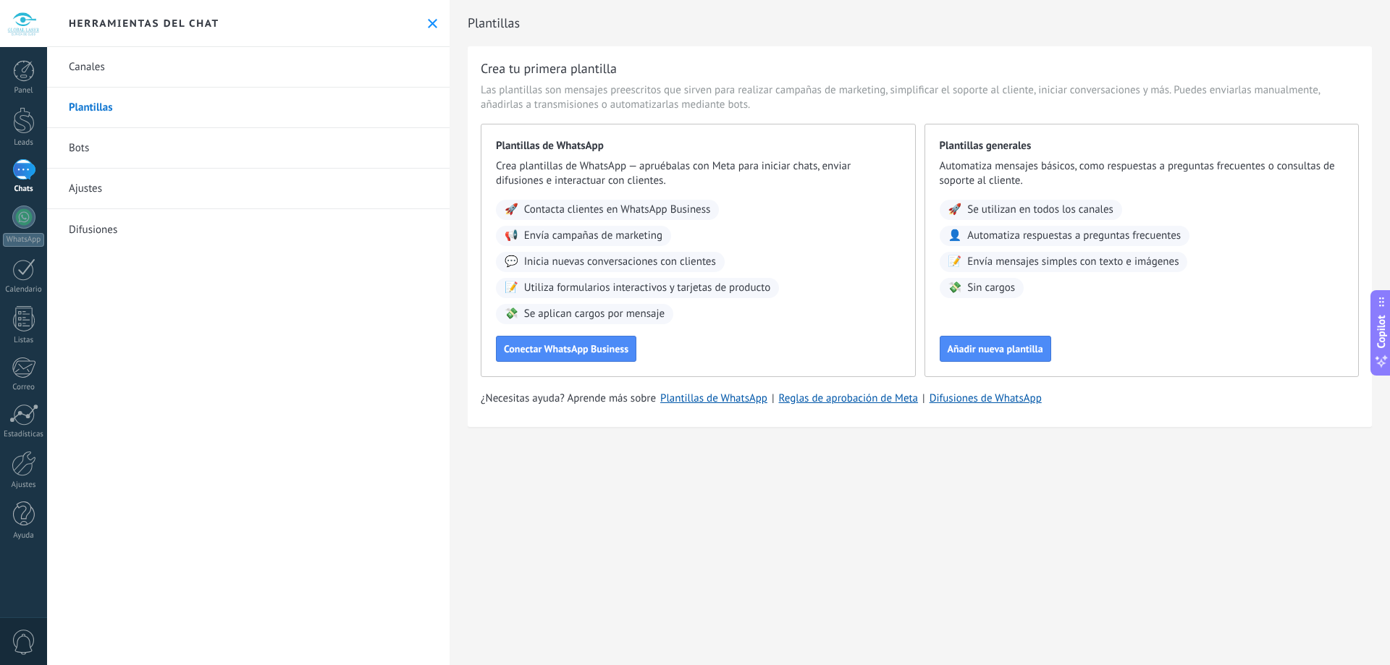
click at [149, 70] on link "Canales" at bounding box center [248, 67] width 403 height 41
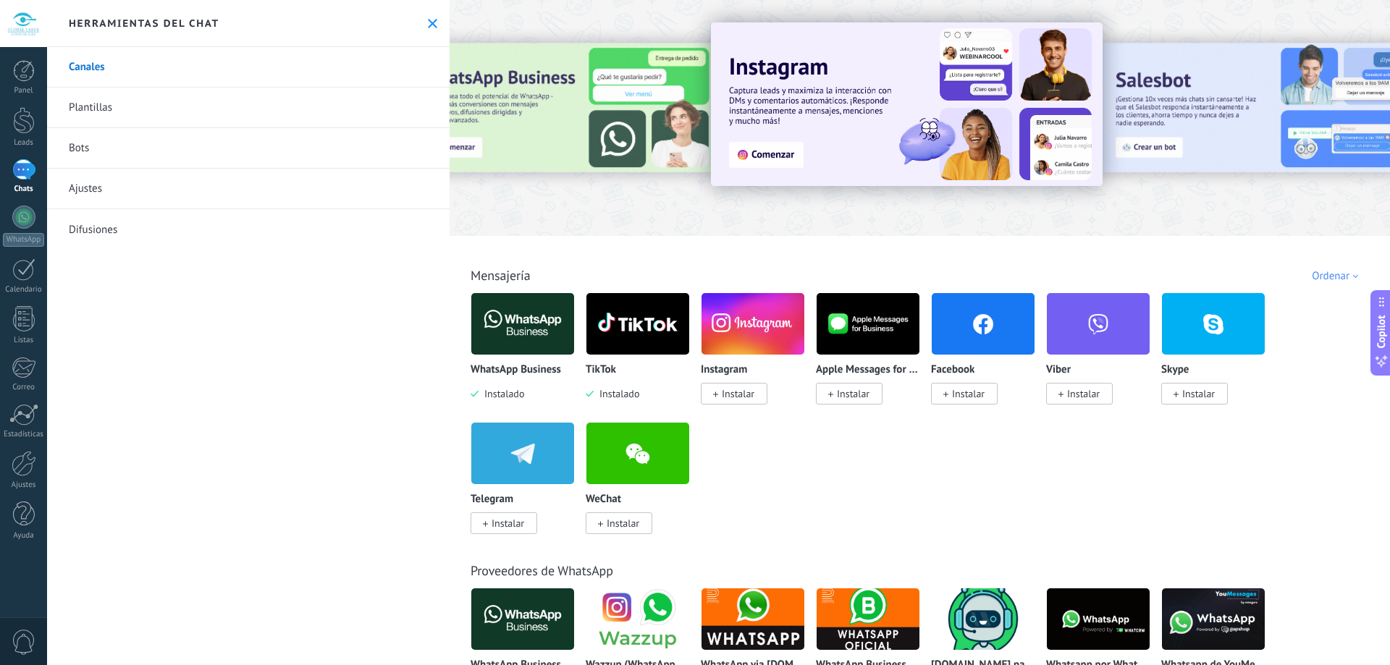
click at [748, 390] on span "Instalar" at bounding box center [738, 393] width 33 height 13
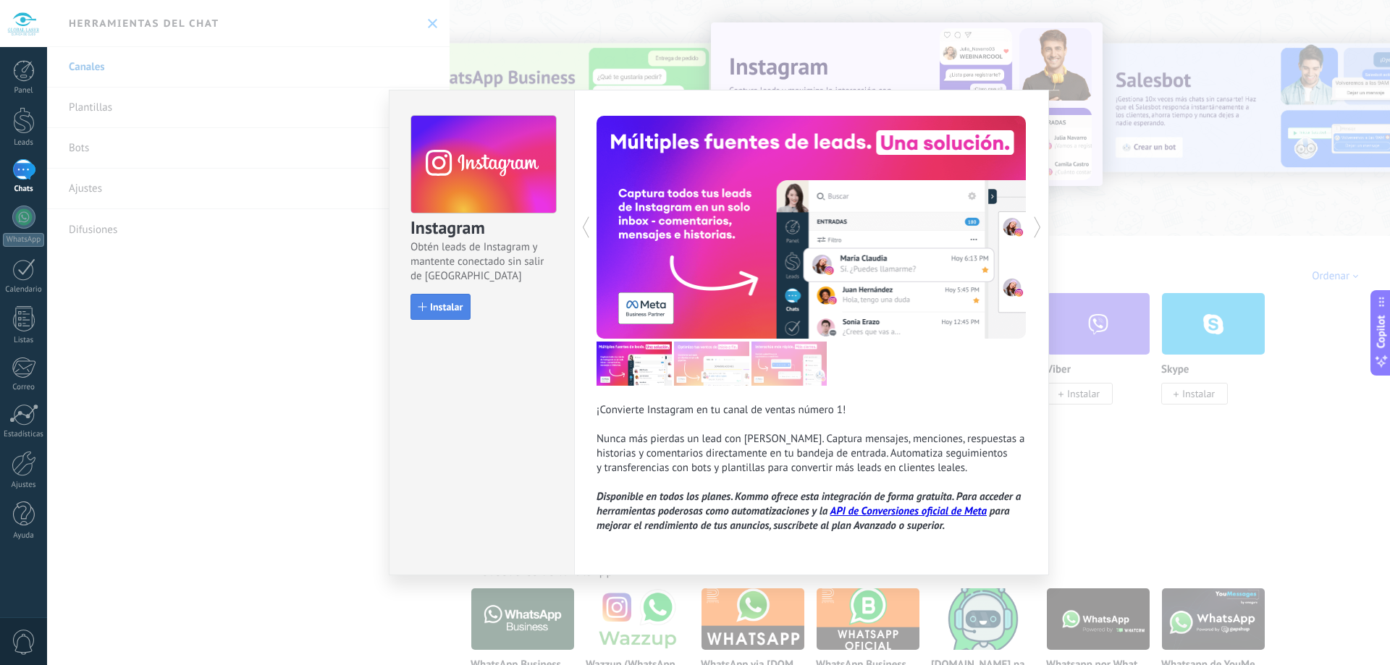
click at [435, 300] on button "Instalar" at bounding box center [441, 307] width 60 height 26
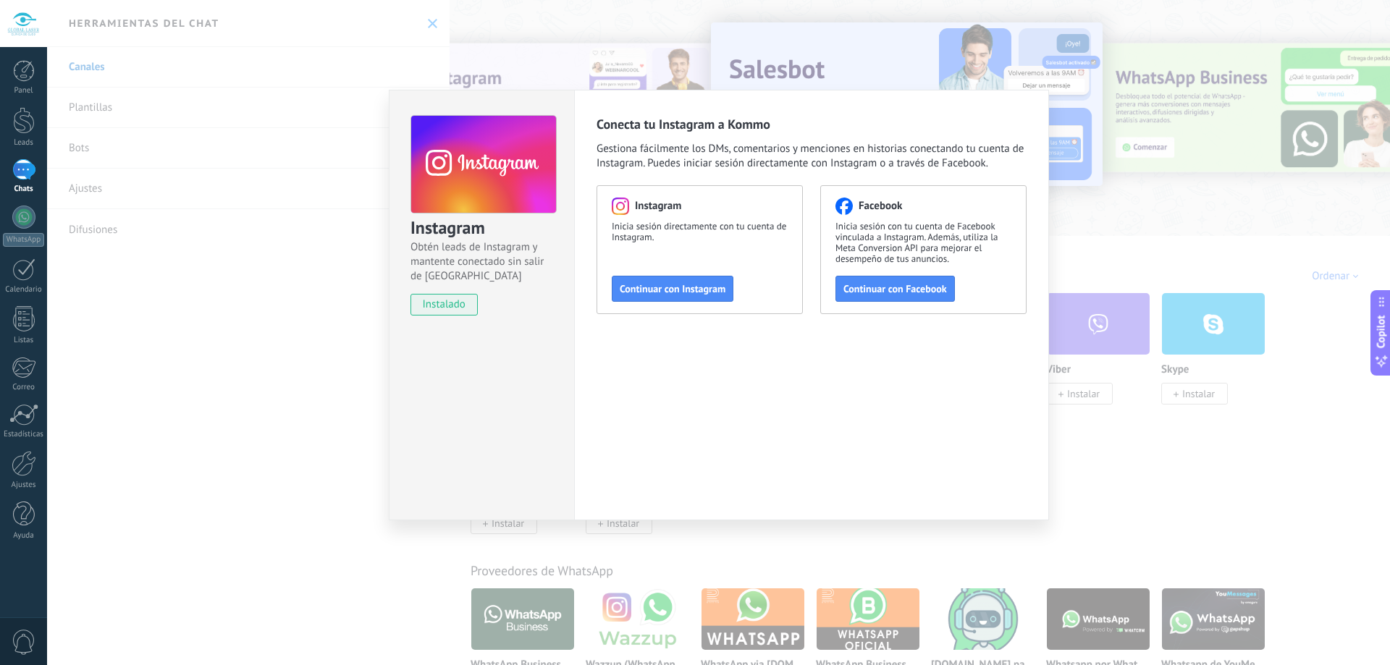
click at [1132, 449] on div "Instagram Obtén leads de Instagram y mantente conectado sin salir de Kommo inst…" at bounding box center [718, 332] width 1343 height 665
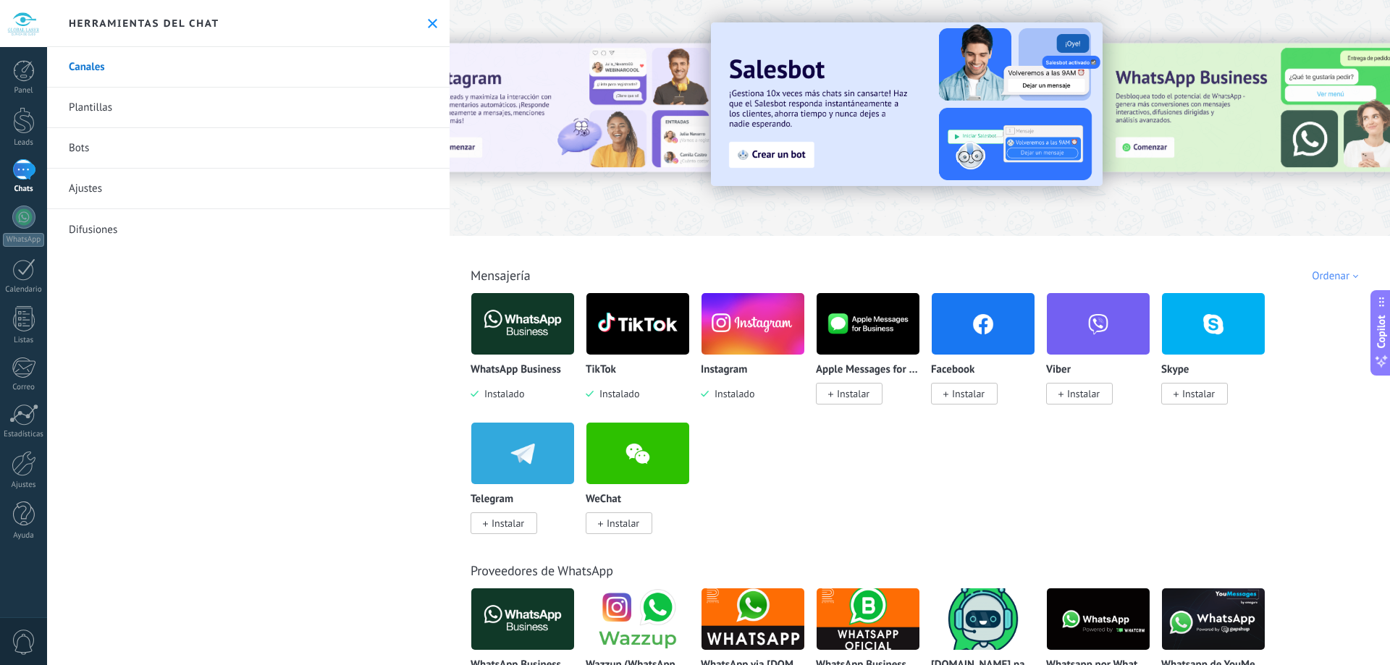
click at [945, 392] on span at bounding box center [945, 393] width 5 height 13
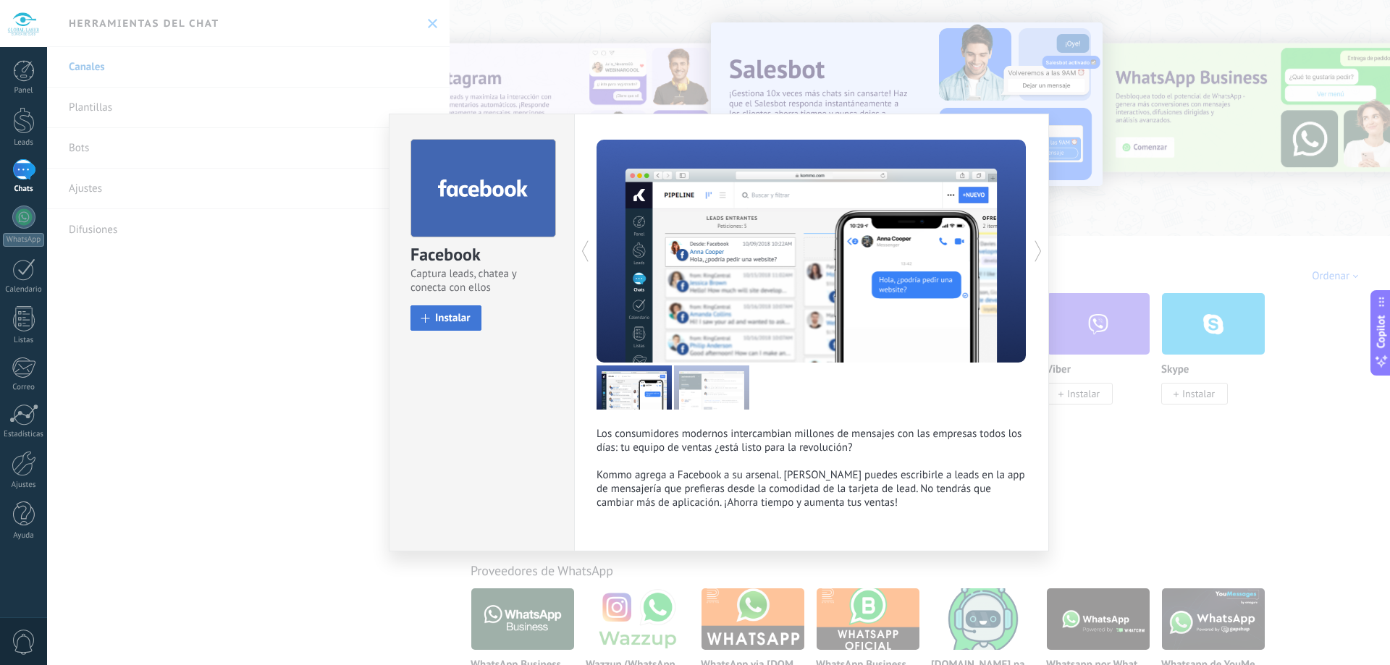
click at [450, 318] on span "Instalar" at bounding box center [452, 318] width 35 height 11
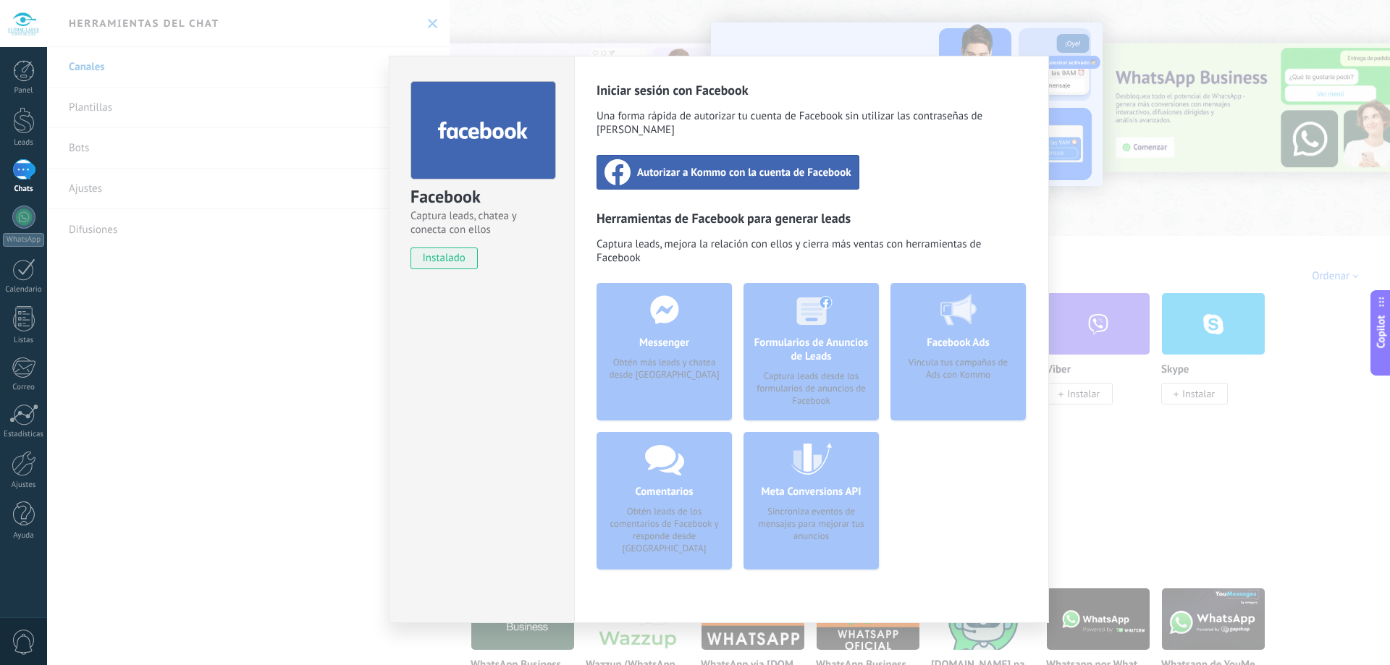
click at [663, 165] on span "Autorizar a Kommo con la cuenta de Facebook" at bounding box center [744, 172] width 214 height 14
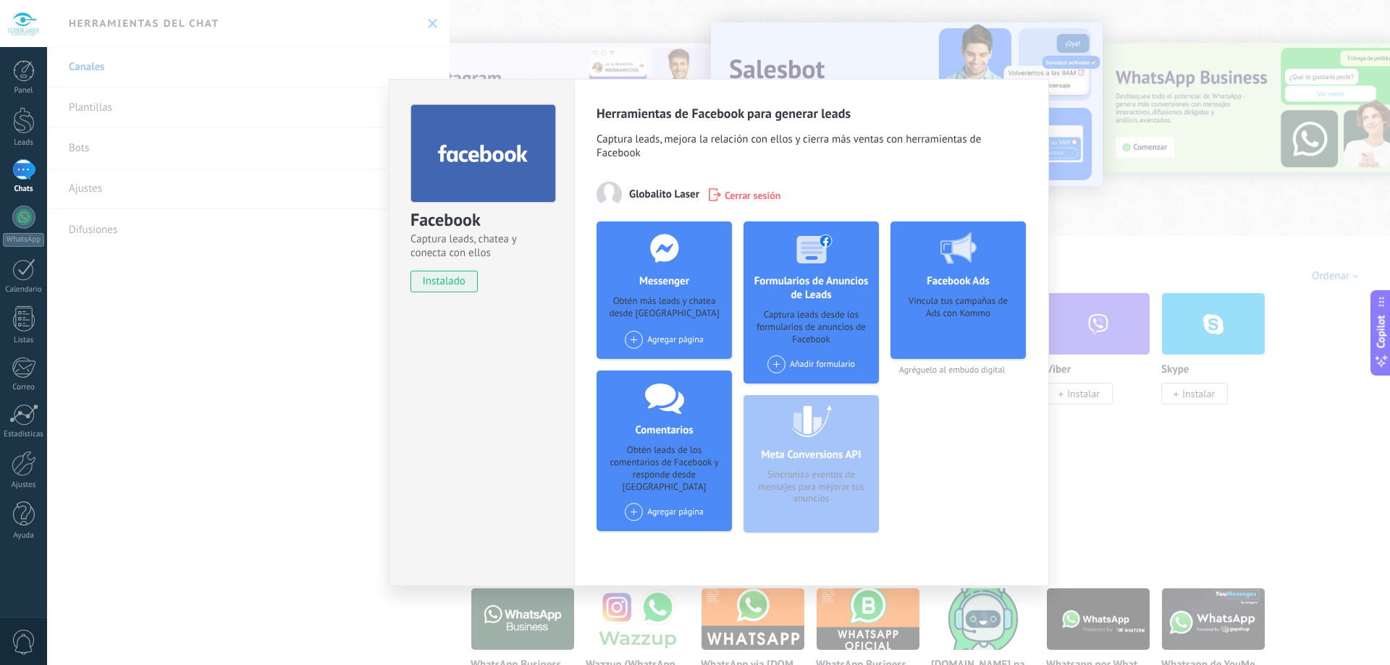
click at [634, 338] on span at bounding box center [634, 340] width 18 height 18
click at [637, 366] on div at bounding box center [637, 367] width 18 height 18
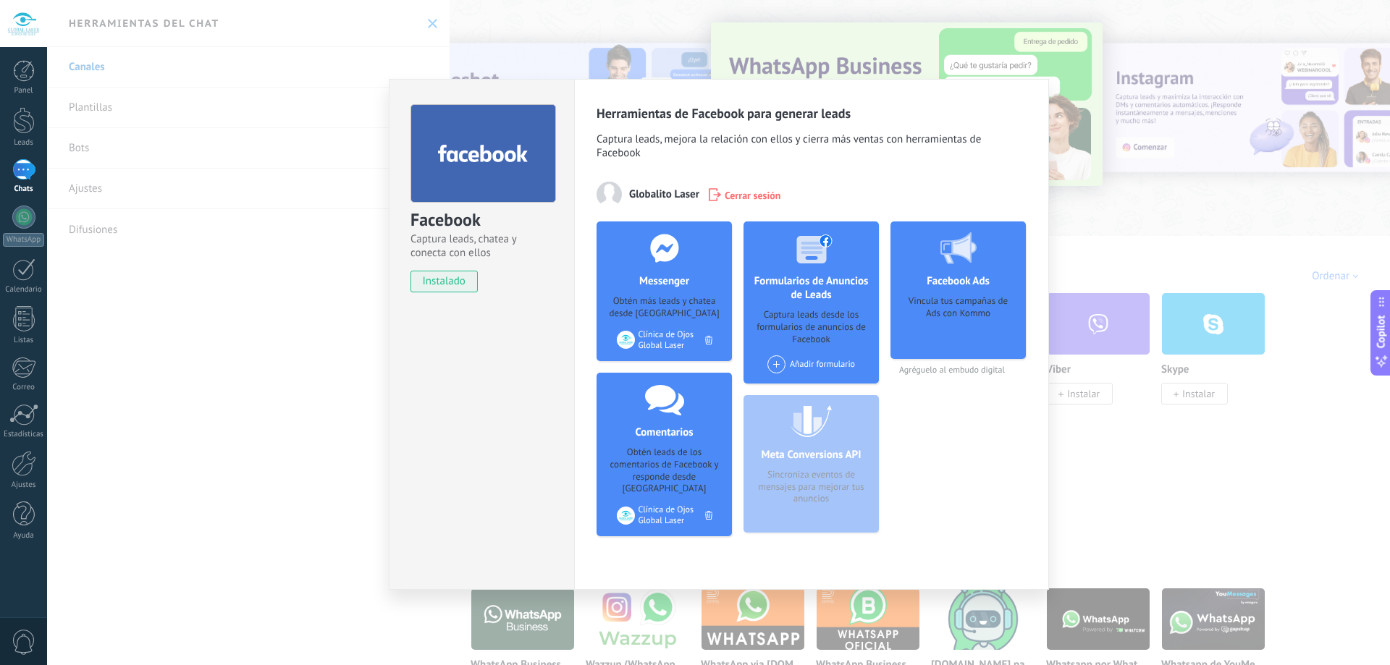
click at [773, 365] on span at bounding box center [776, 365] width 18 height 18
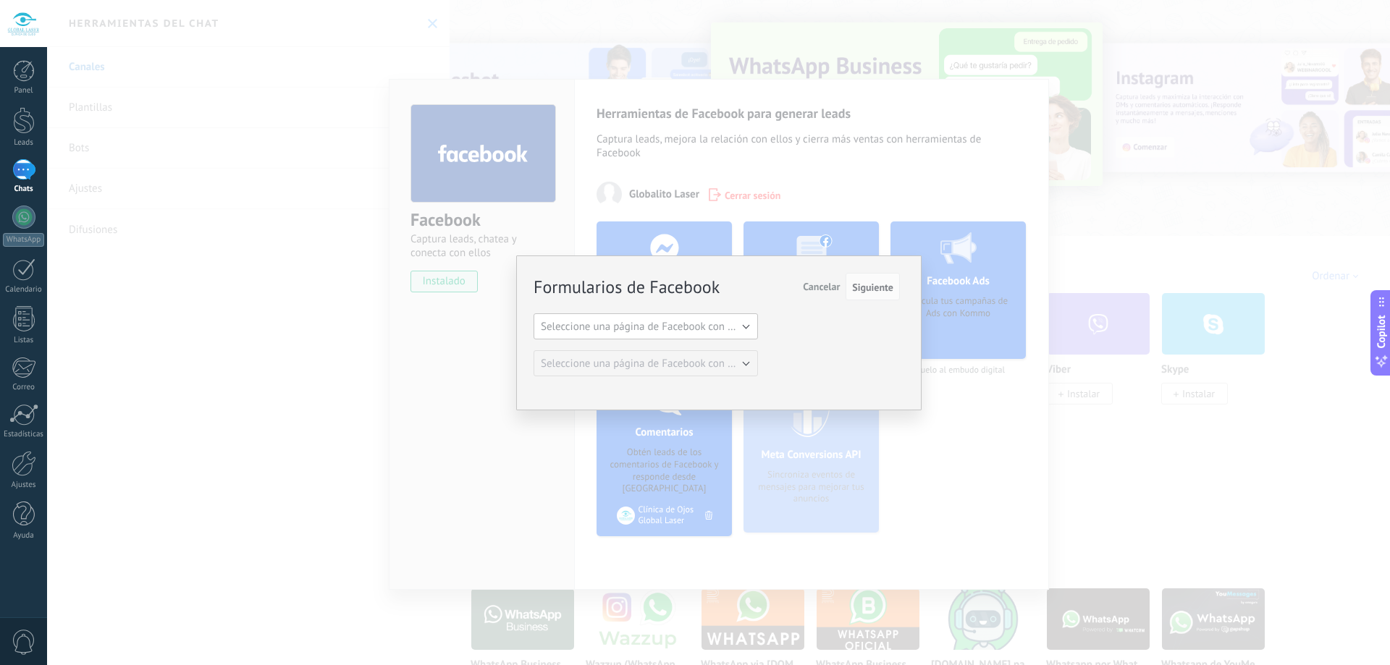
click at [730, 329] on span "Seleccione una página de Facebook con formas" at bounding box center [650, 327] width 219 height 14
click at [692, 349] on span "Clínica de Ojos Global Laser" at bounding box center [639, 352] width 228 height 14
click at [715, 371] on button "Seleccione una página de Facebook con formas" at bounding box center [646, 363] width 224 height 26
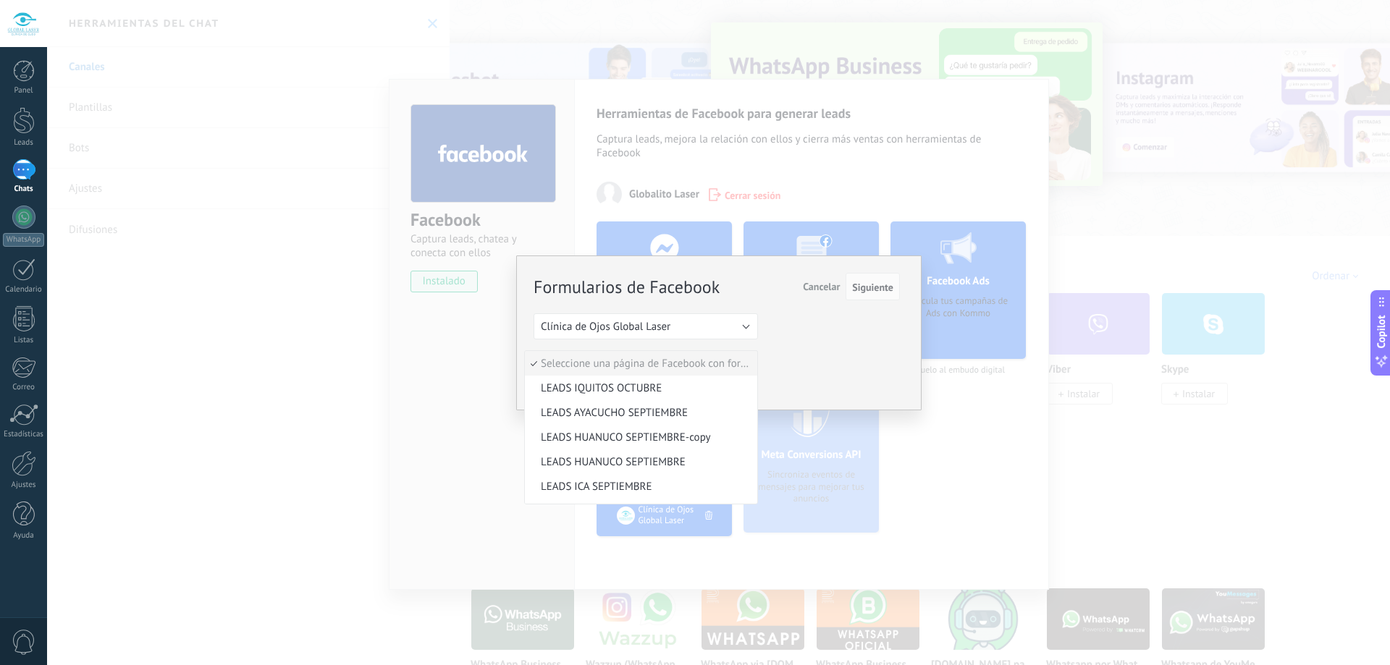
click at [874, 374] on div "Formularios de Facebook Siguiente Cancelar Seleccione una página de Facebook co…" at bounding box center [717, 325] width 366 height 102
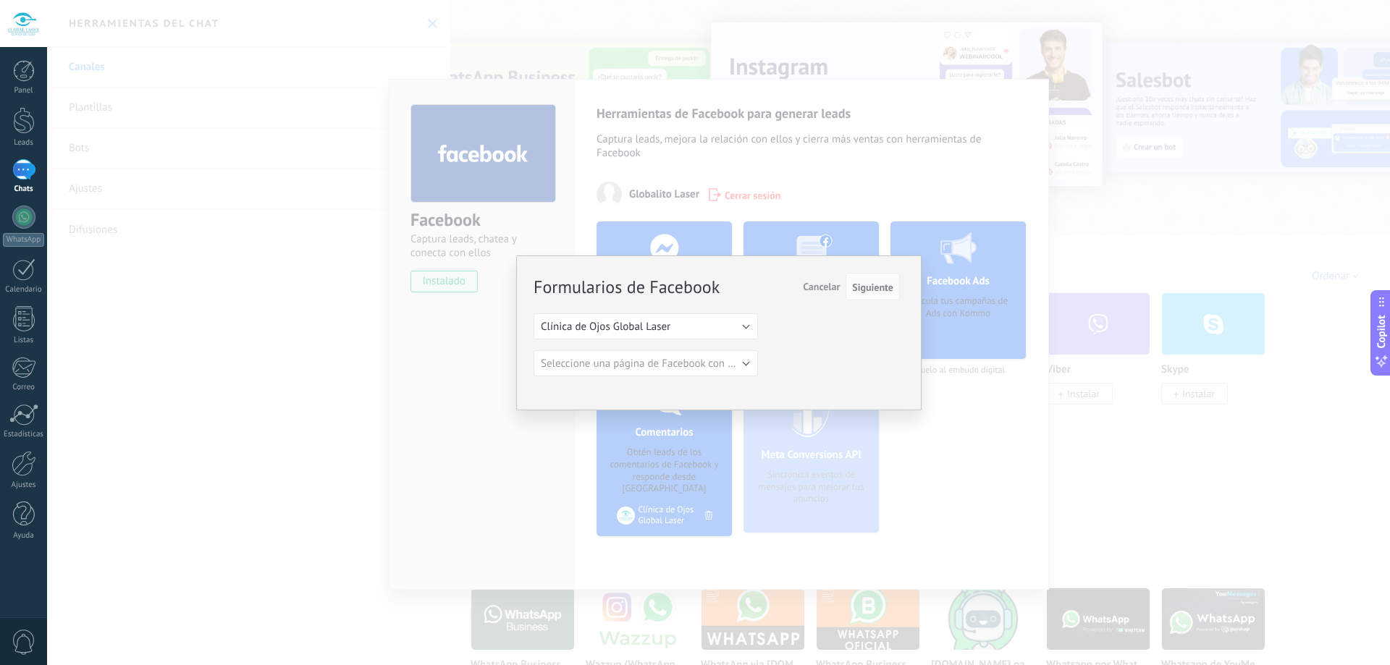
click at [812, 281] on span "Cancelar" at bounding box center [821, 286] width 37 height 13
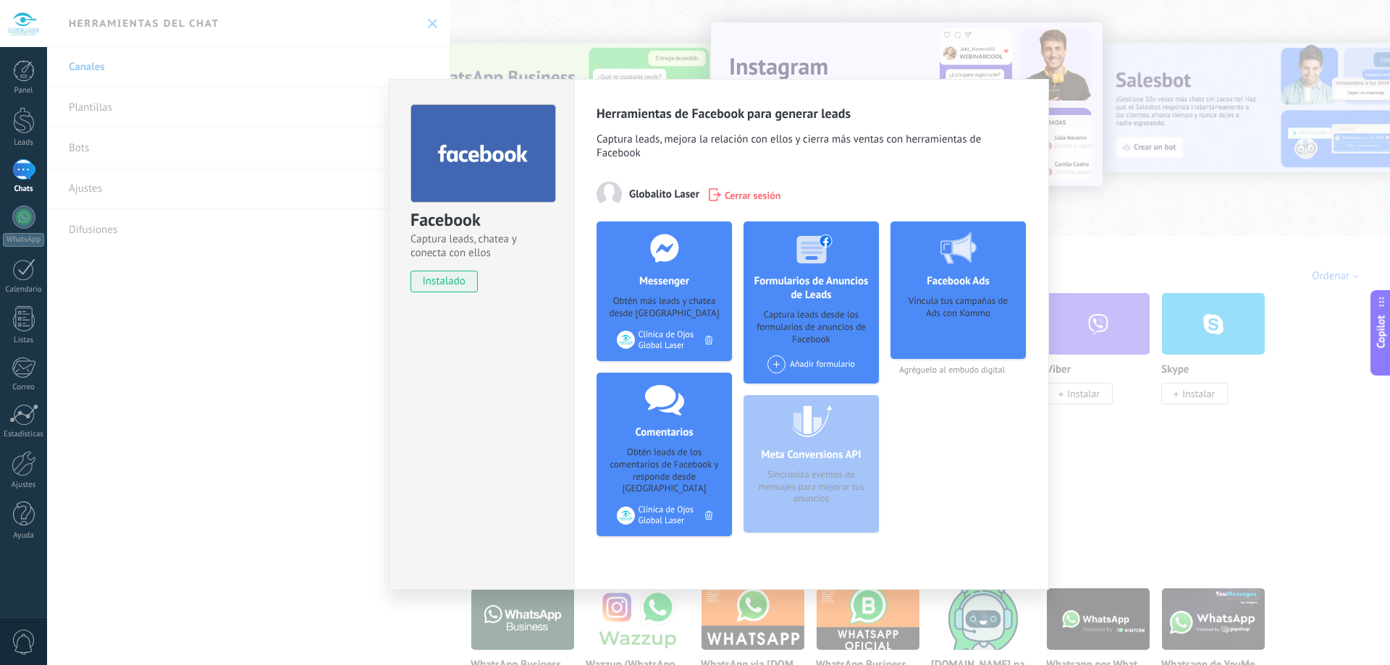
click at [1113, 419] on div "Facebook Captura leads, chatea y conecta con ellos instalado Desinstalar Herram…" at bounding box center [718, 332] width 1343 height 665
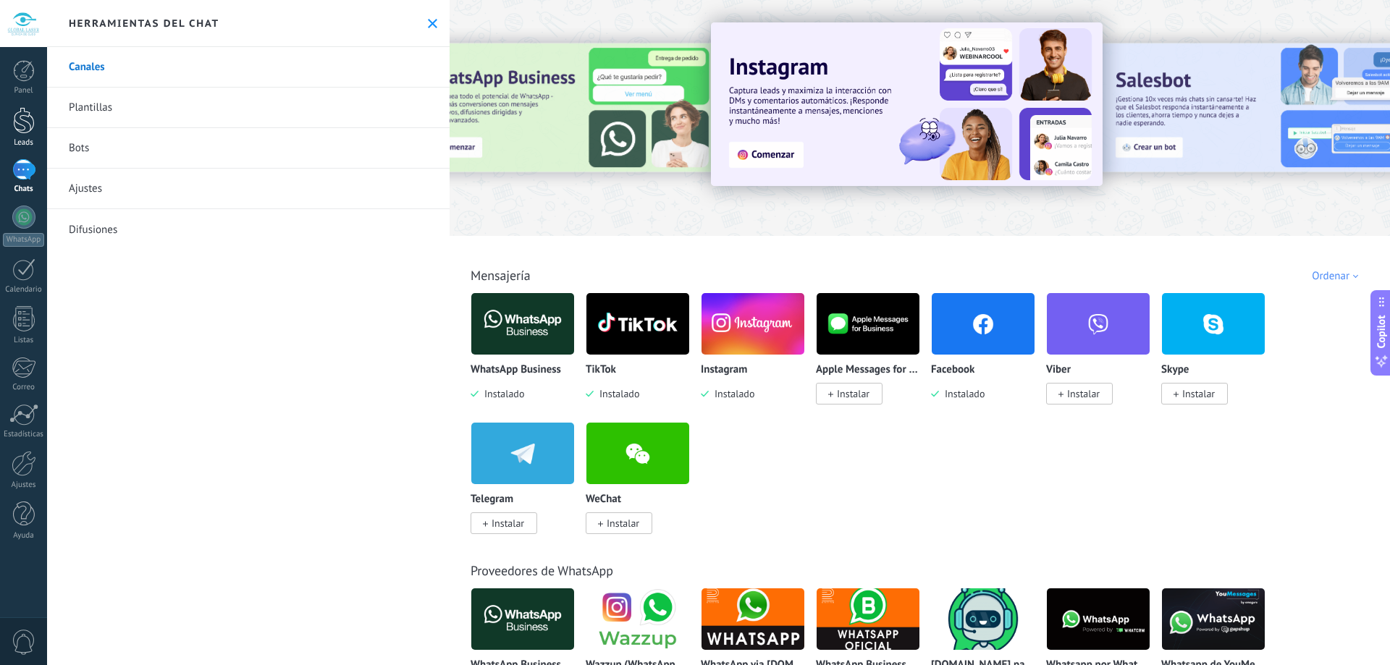
click at [27, 135] on link "Leads" at bounding box center [23, 127] width 47 height 41
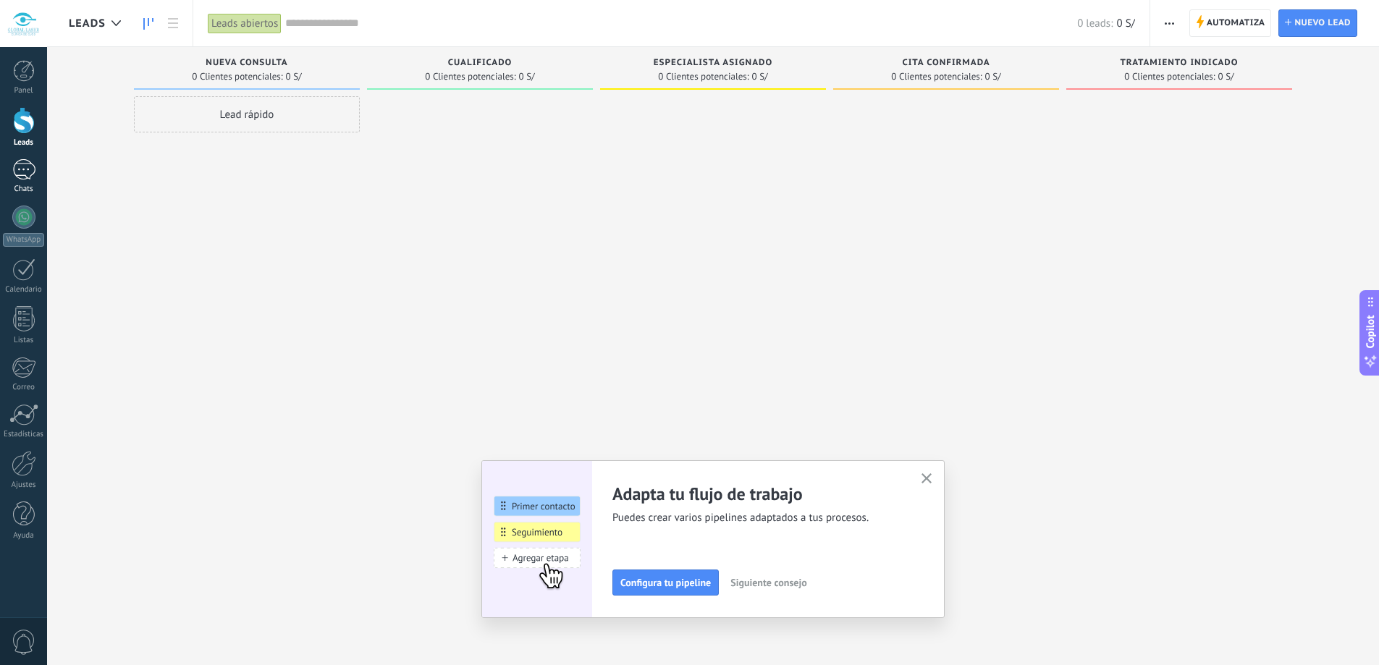
click at [28, 170] on div at bounding box center [23, 169] width 23 height 21
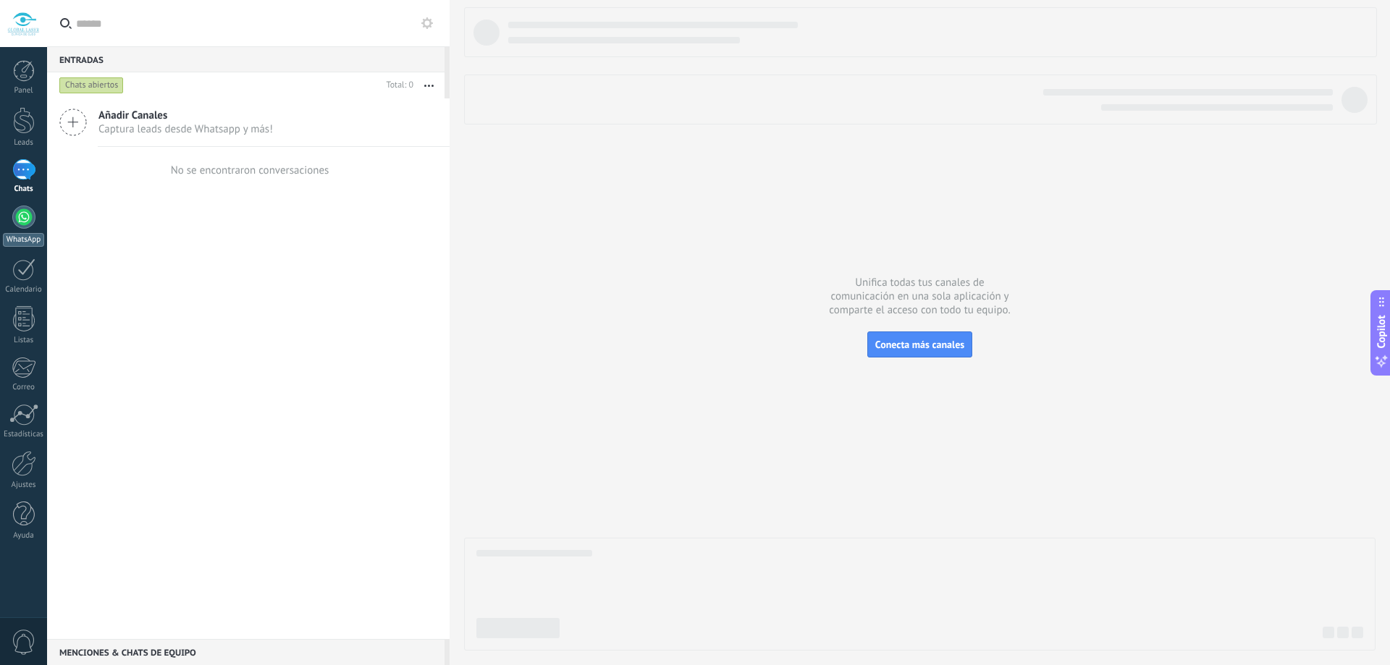
click at [34, 211] on div at bounding box center [23, 217] width 23 height 23
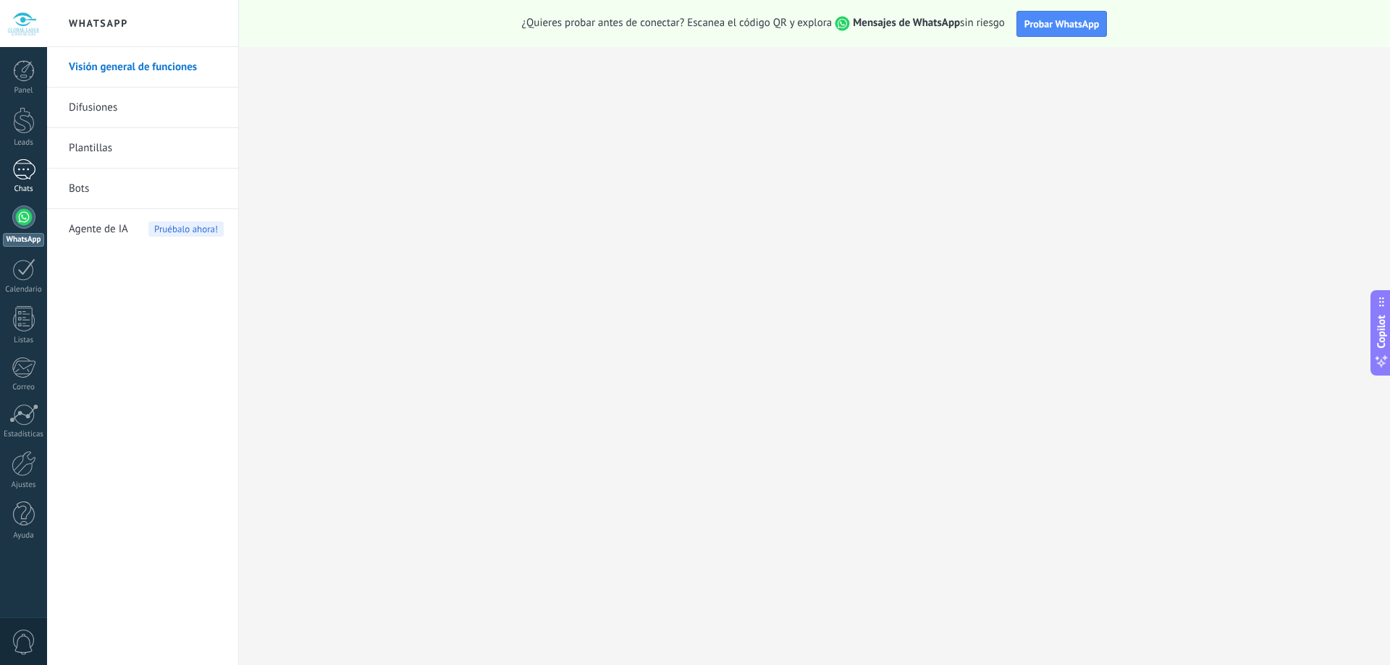
click at [32, 164] on div at bounding box center [23, 169] width 23 height 21
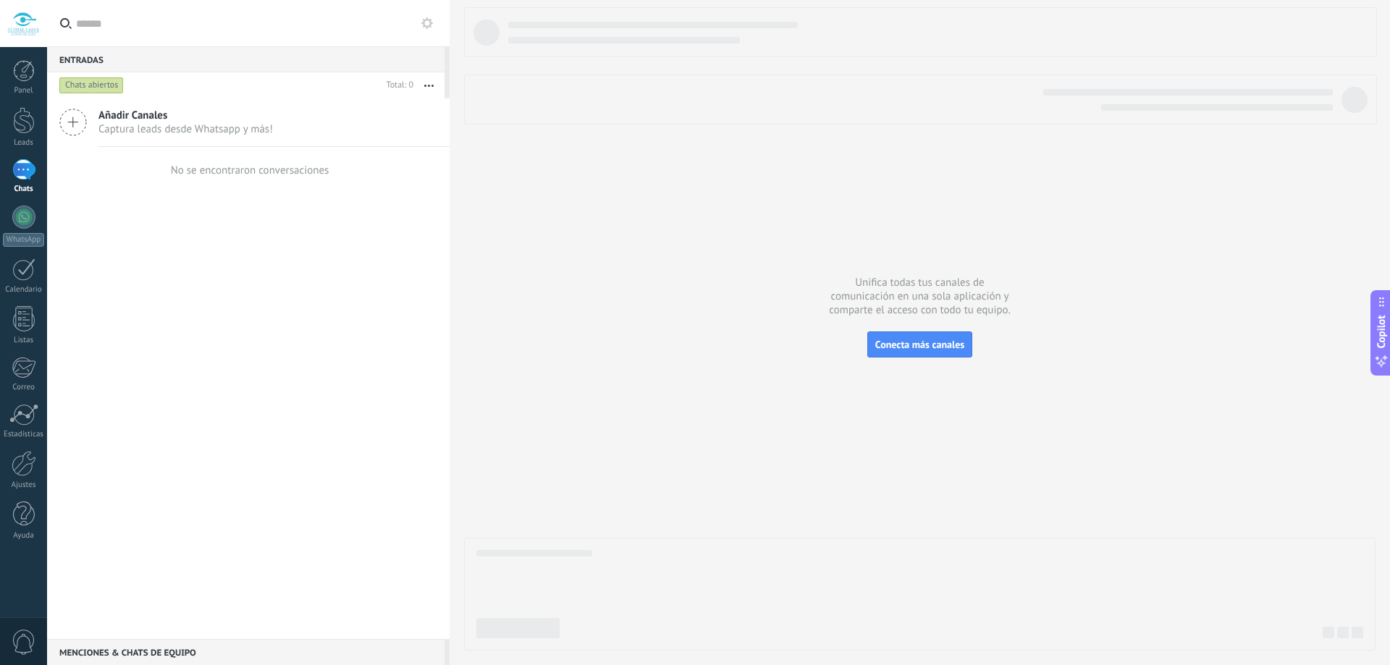
click at [130, 108] on div "Añadir Canales Captura leads desde Whatsapp y más!" at bounding box center [248, 122] width 403 height 49
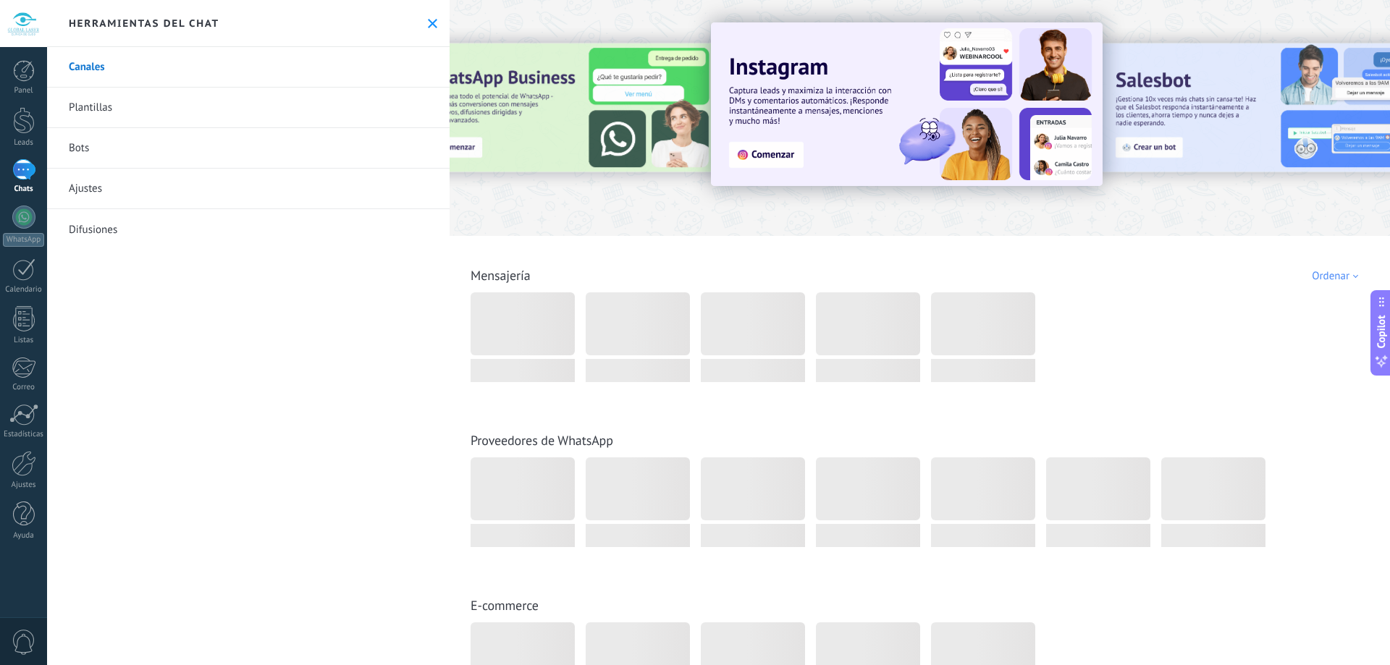
click at [142, 104] on link "Plantillas" at bounding box center [248, 108] width 403 height 41
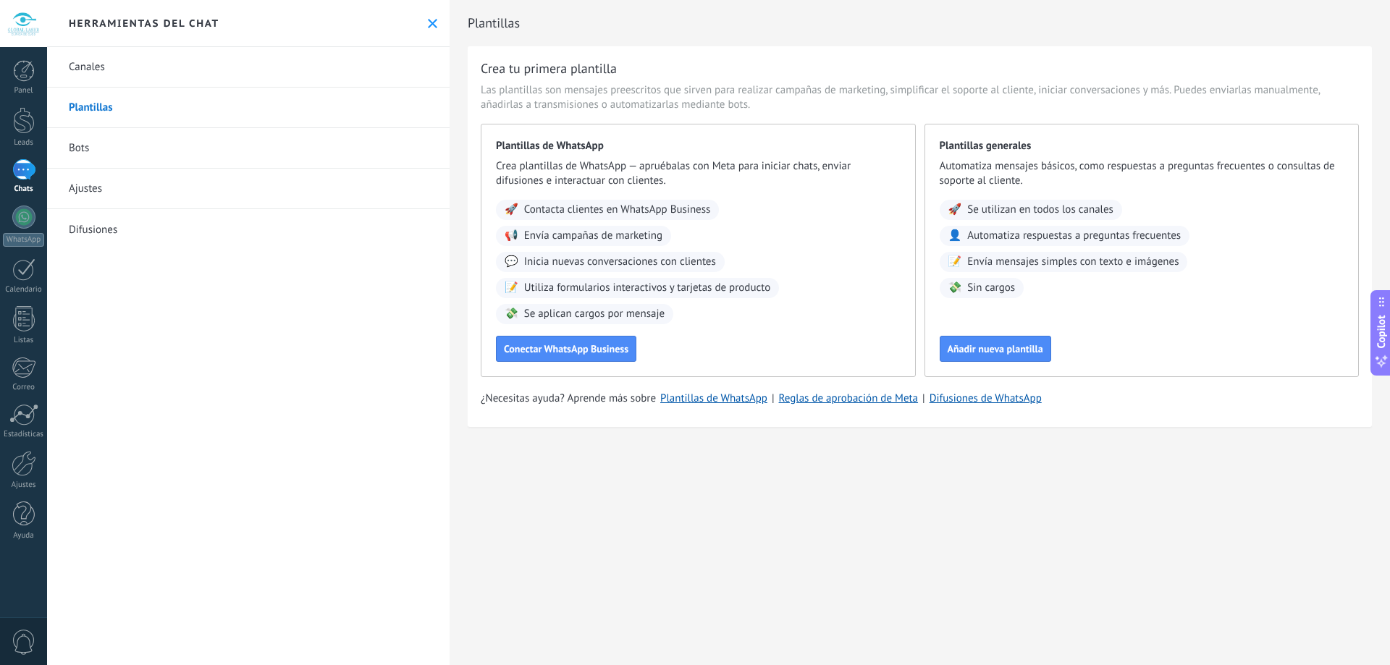
click at [100, 72] on link "Canales" at bounding box center [248, 67] width 403 height 41
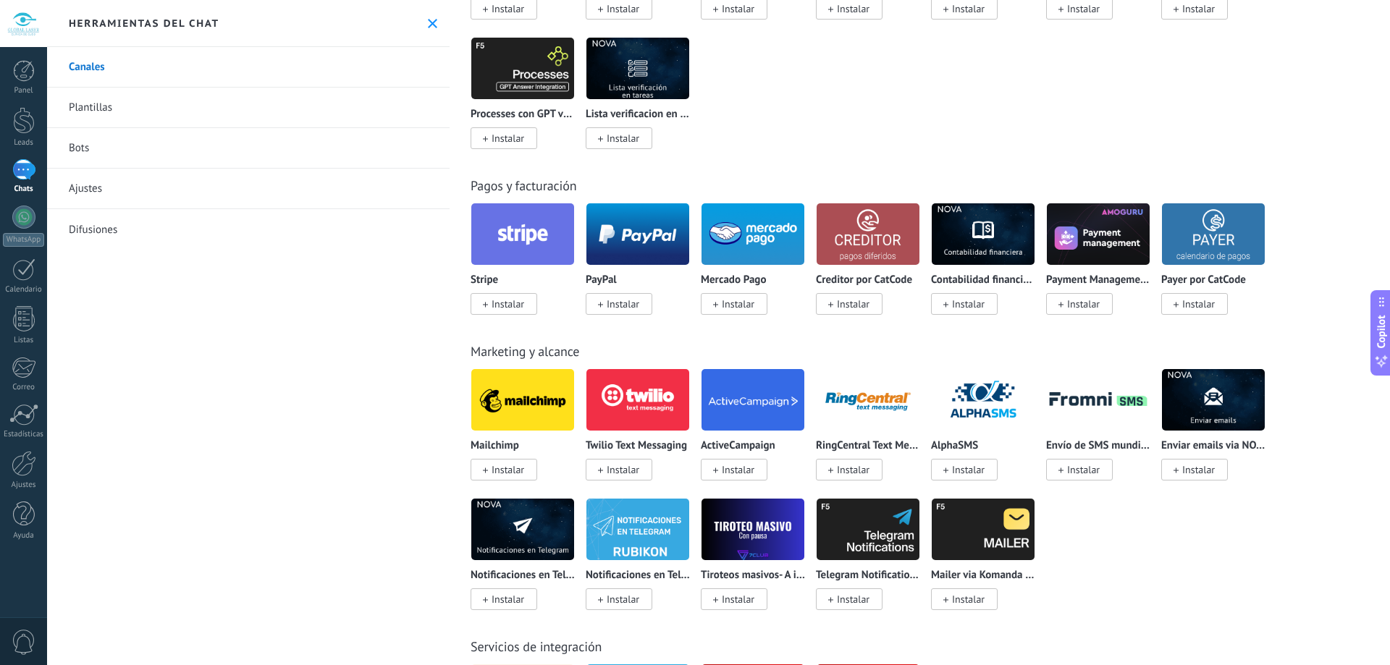
scroll to position [2100, 0]
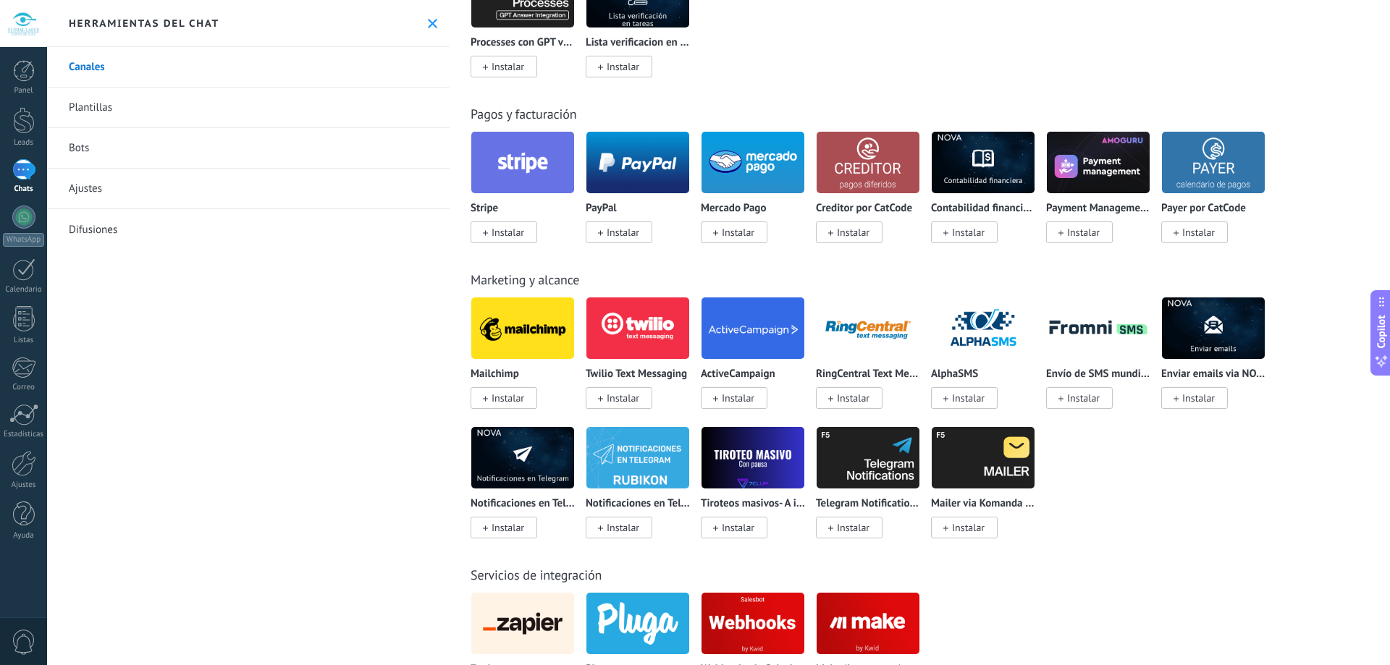
click at [518, 405] on span "Instalar" at bounding box center [504, 398] width 67 height 22
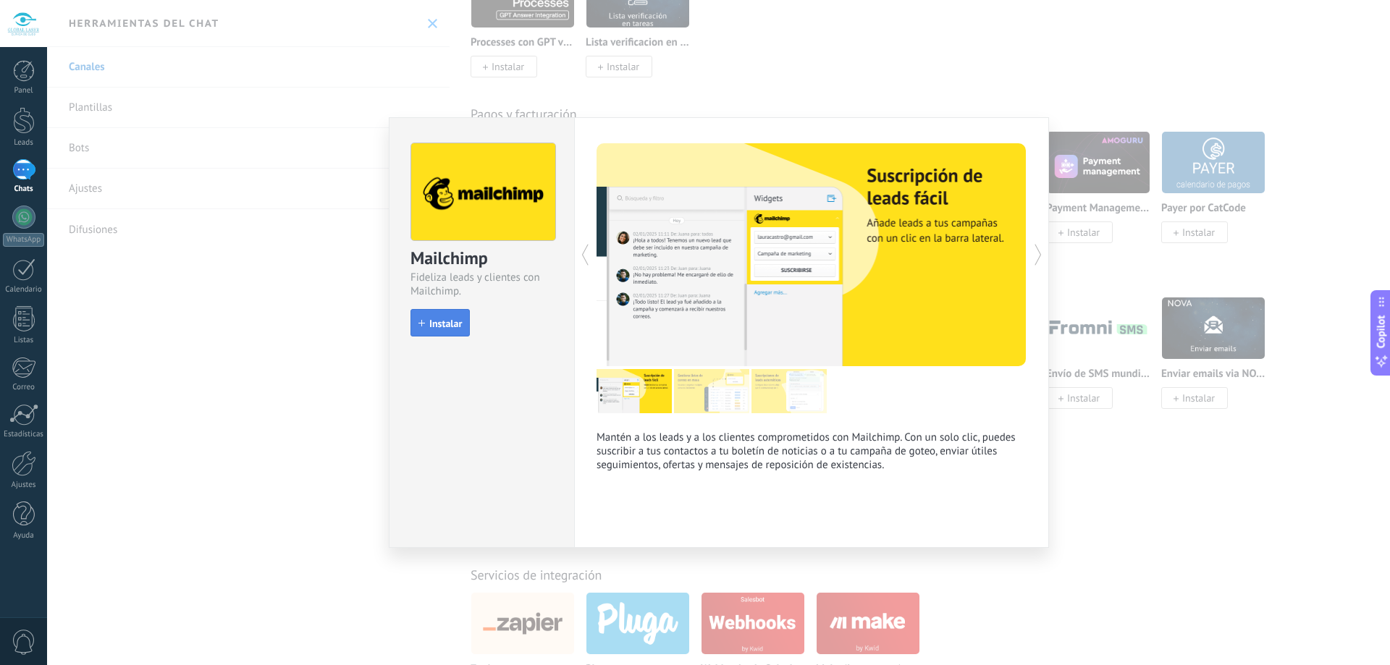
click at [454, 328] on span "Instalar" at bounding box center [445, 324] width 33 height 10
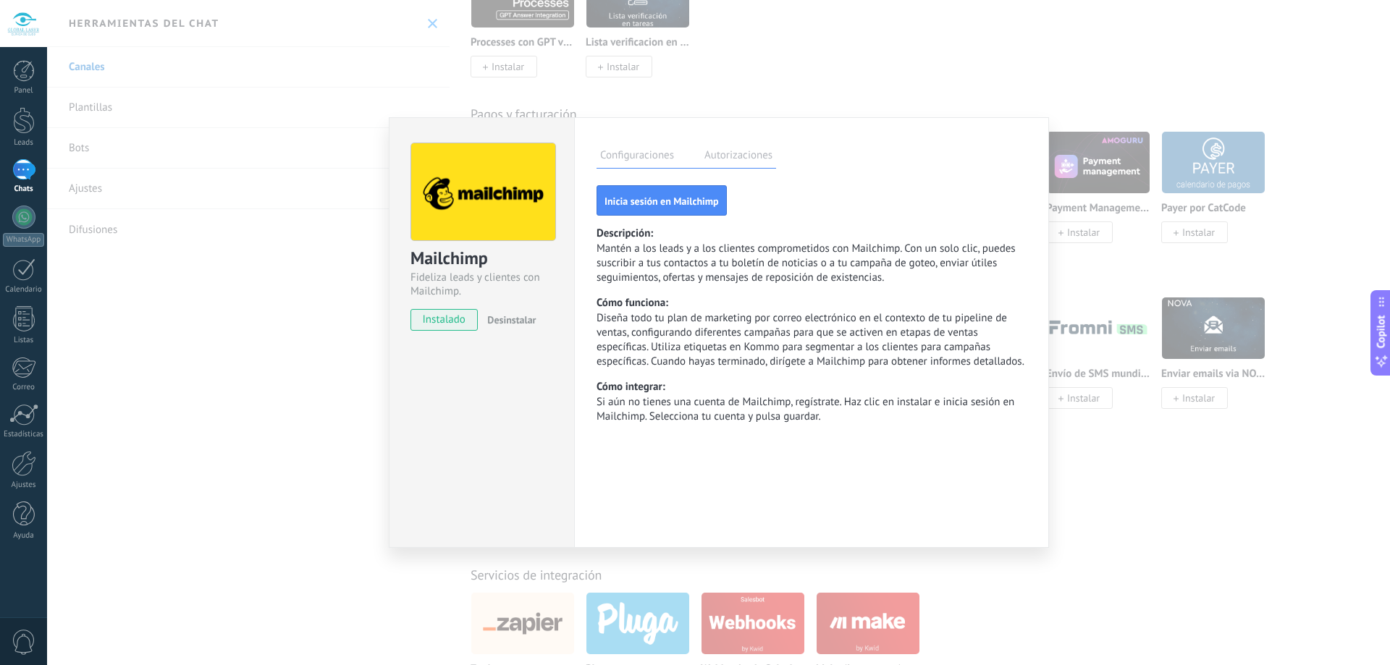
click at [1111, 391] on div "Mailchimp Fideliza leads y clientes con Mailchimp. instalado Desinstalar Config…" at bounding box center [718, 332] width 1343 height 665
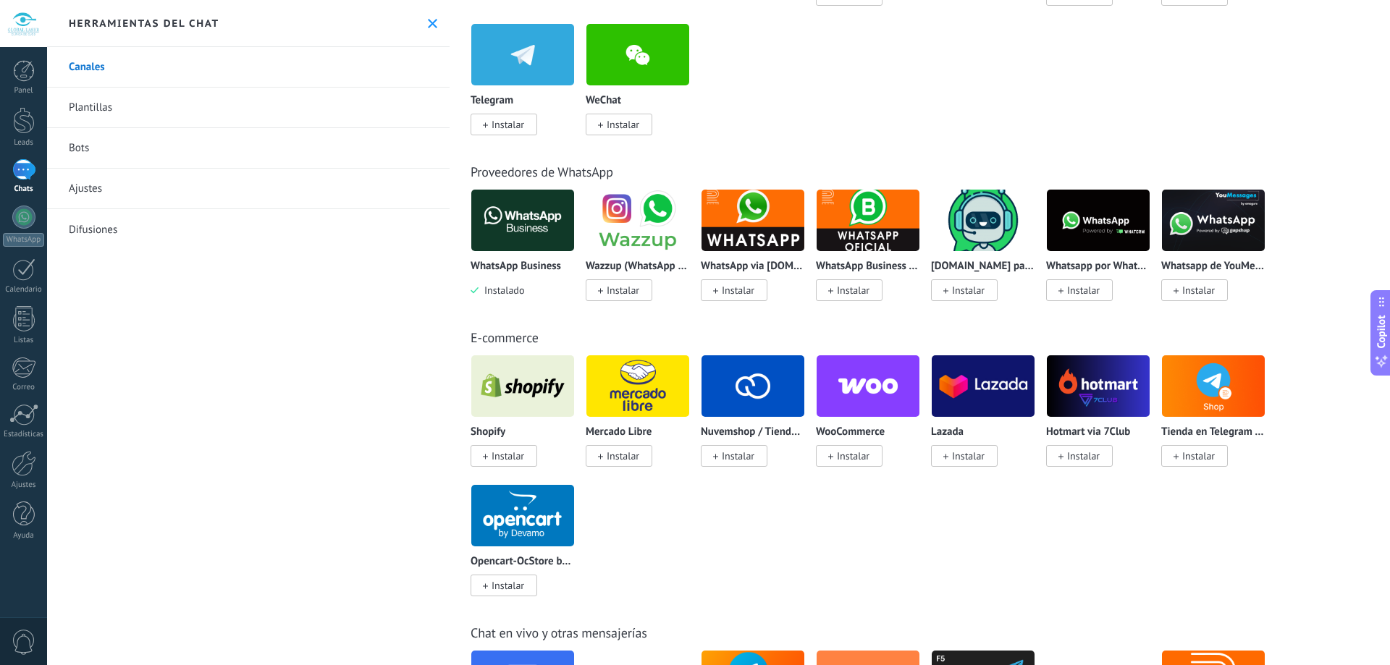
scroll to position [217, 0]
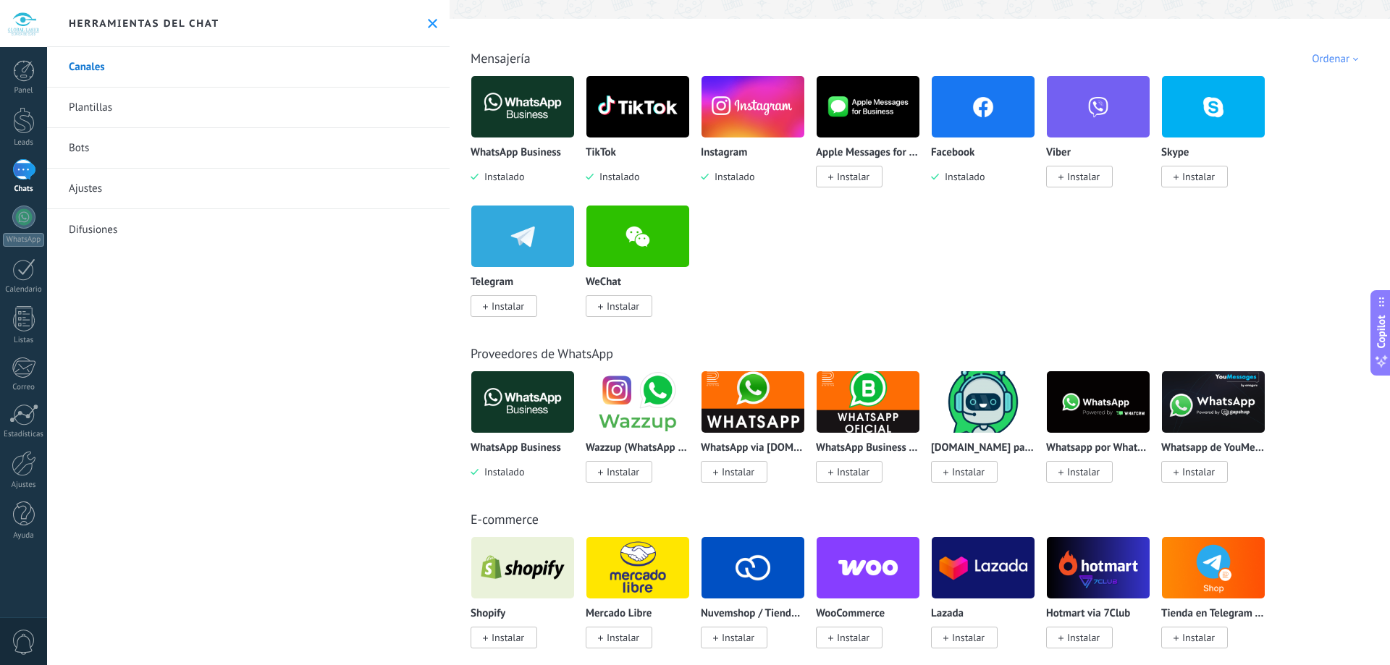
click at [969, 468] on span "Instalar" at bounding box center [968, 472] width 33 height 13
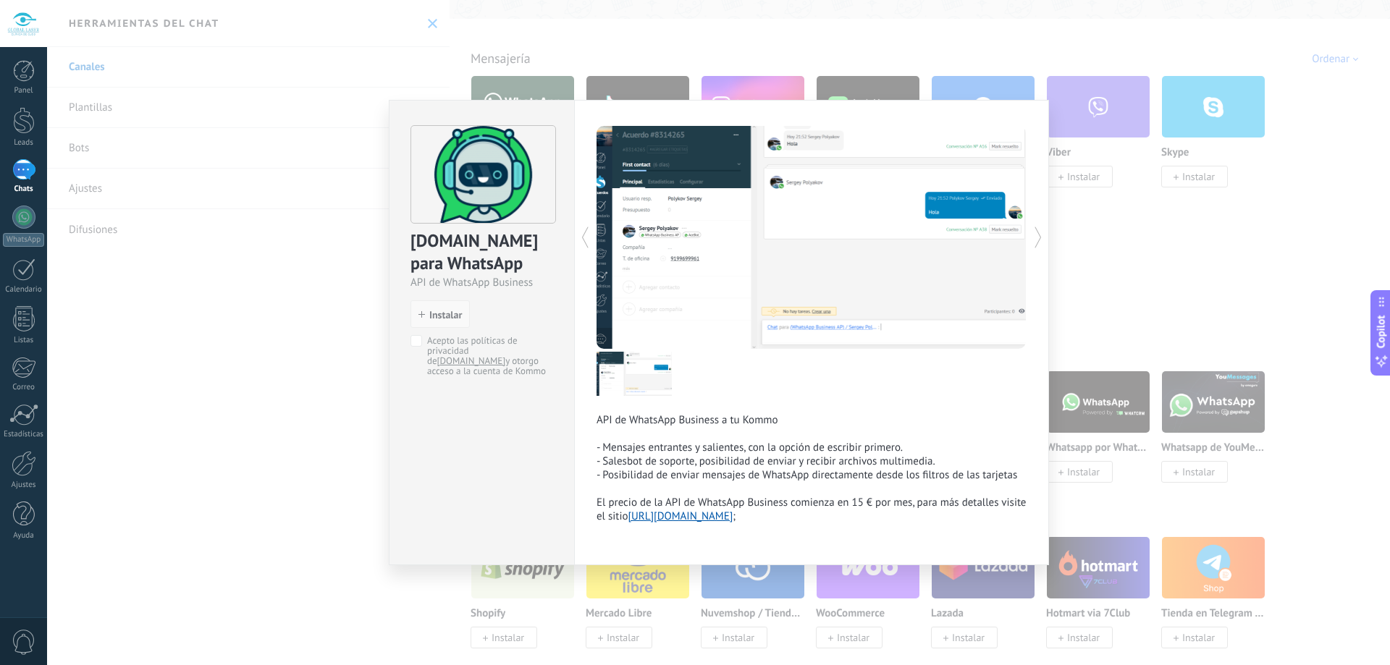
click at [449, 319] on span "Instalar" at bounding box center [445, 315] width 33 height 10
click at [439, 306] on button "Instalar" at bounding box center [440, 314] width 59 height 28
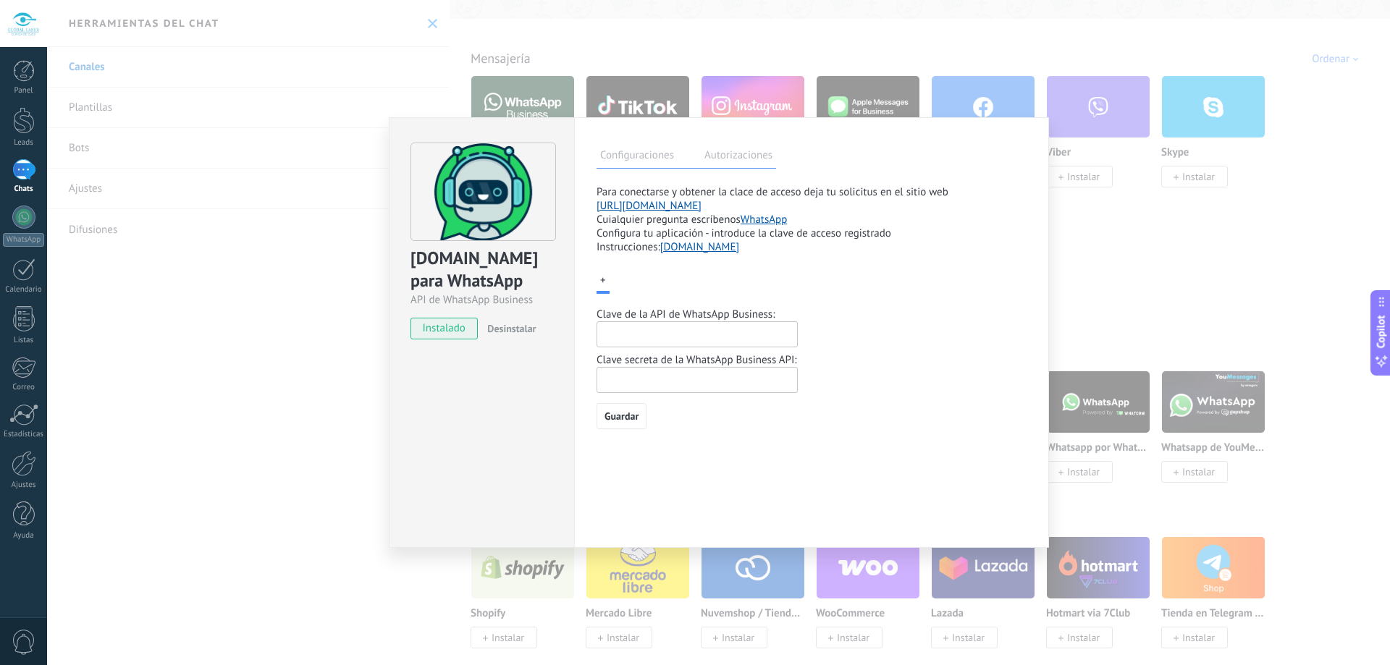
click at [1209, 267] on div "ChatArchitect.com para WhatsApp API de WhatsApp Business instalado Desinstalar …" at bounding box center [718, 332] width 1343 height 665
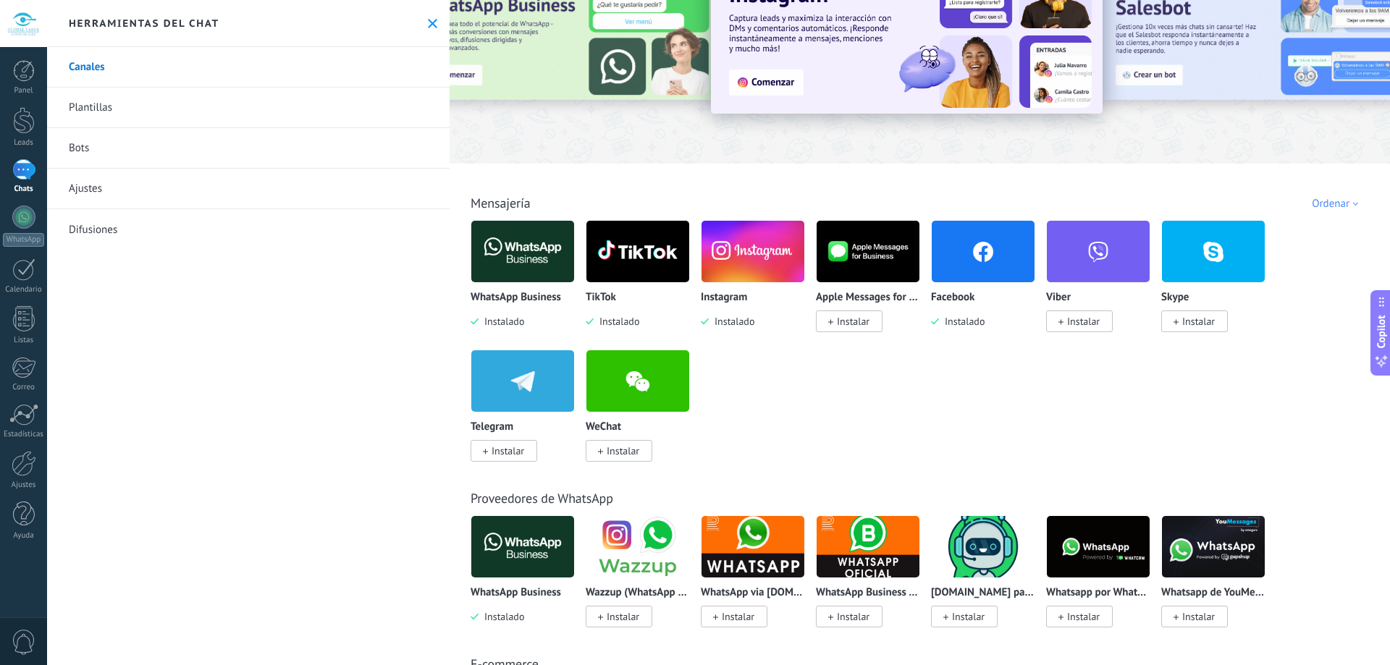
scroll to position [0, 0]
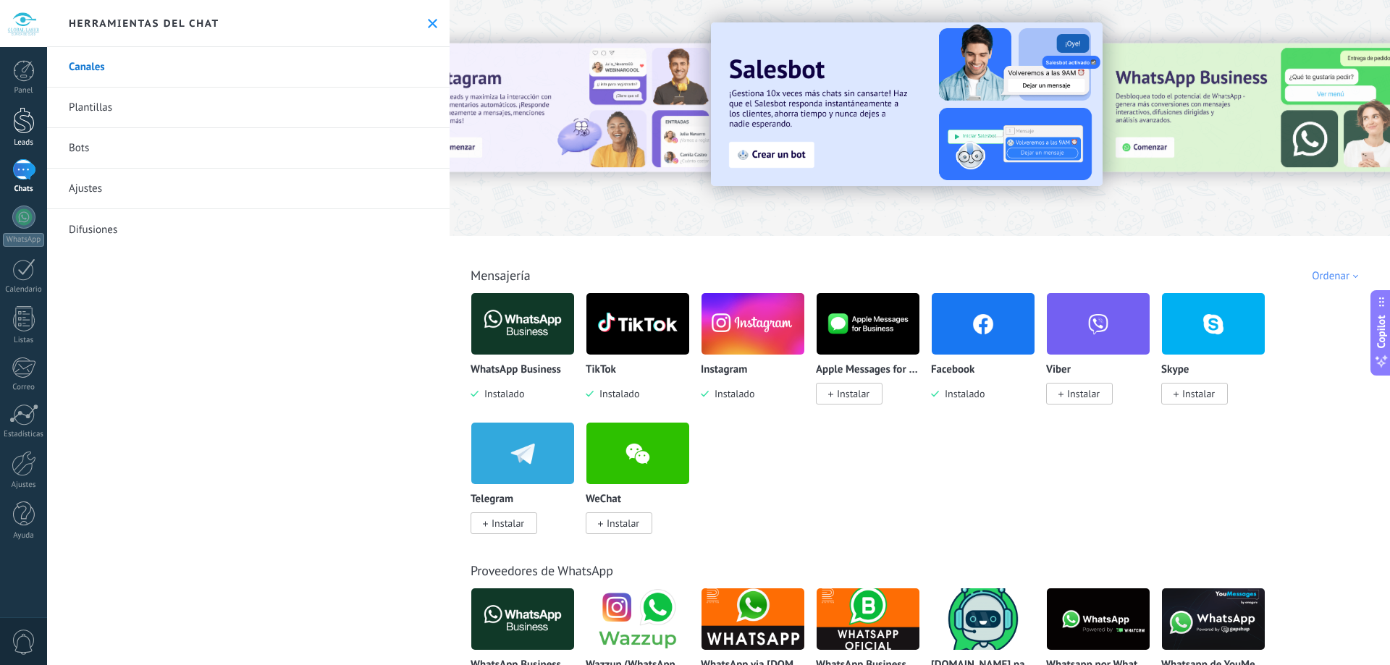
click at [32, 131] on div at bounding box center [24, 120] width 22 height 27
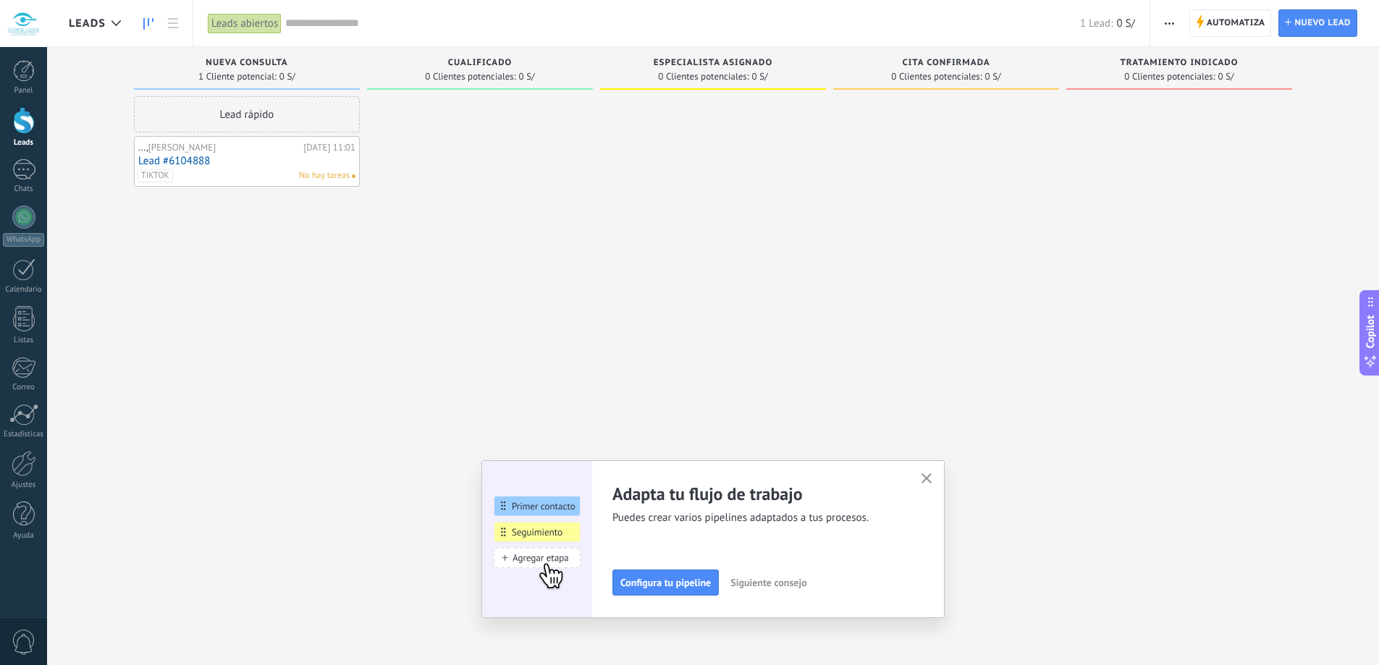
click at [249, 161] on link "Lead #6104888" at bounding box center [246, 161] width 217 height 12
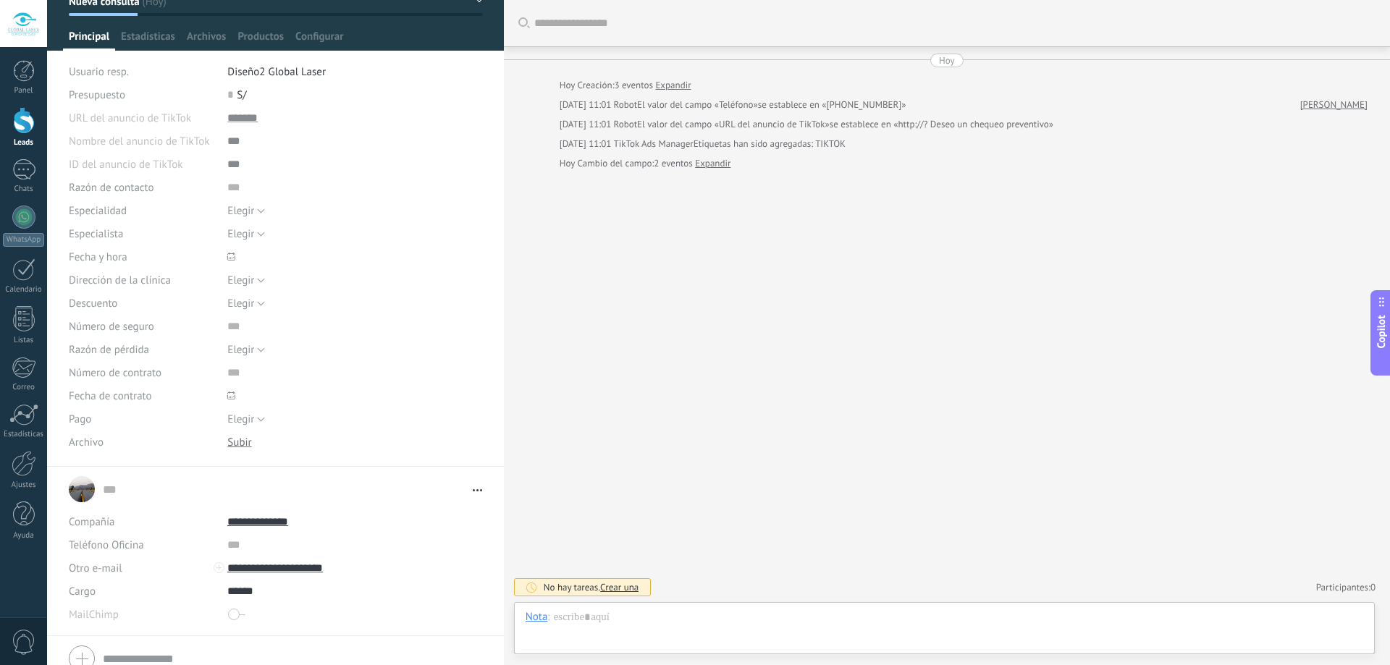
scroll to position [245, 0]
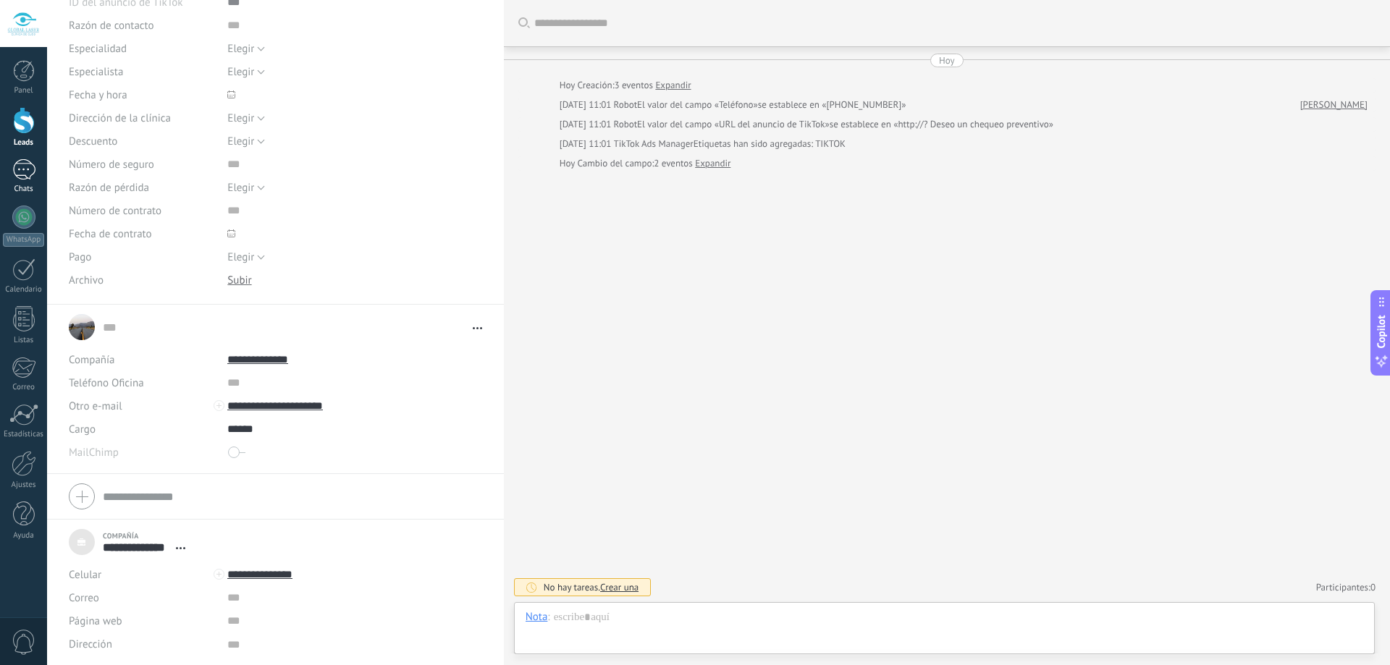
click at [29, 167] on div at bounding box center [23, 169] width 23 height 21
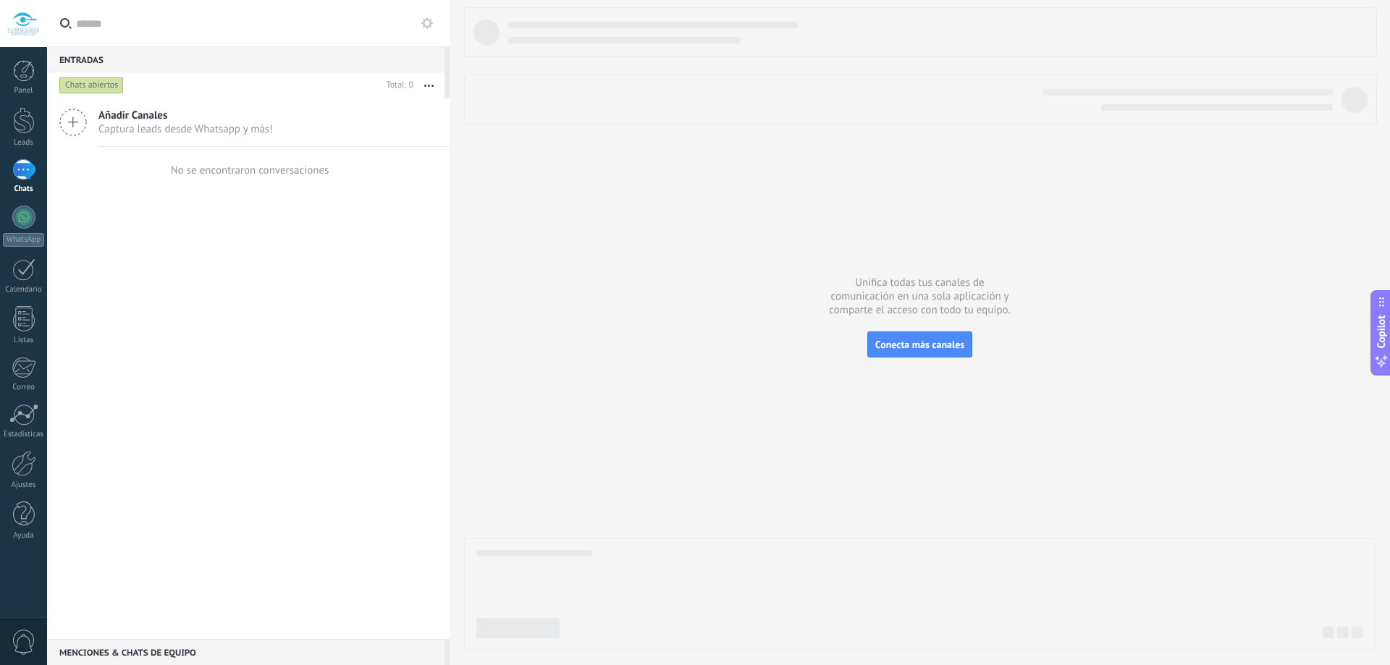
click at [27, 101] on div "Panel Leads Chats WhatsApp Clientes" at bounding box center [23, 307] width 47 height 495
click at [28, 130] on div at bounding box center [24, 120] width 22 height 27
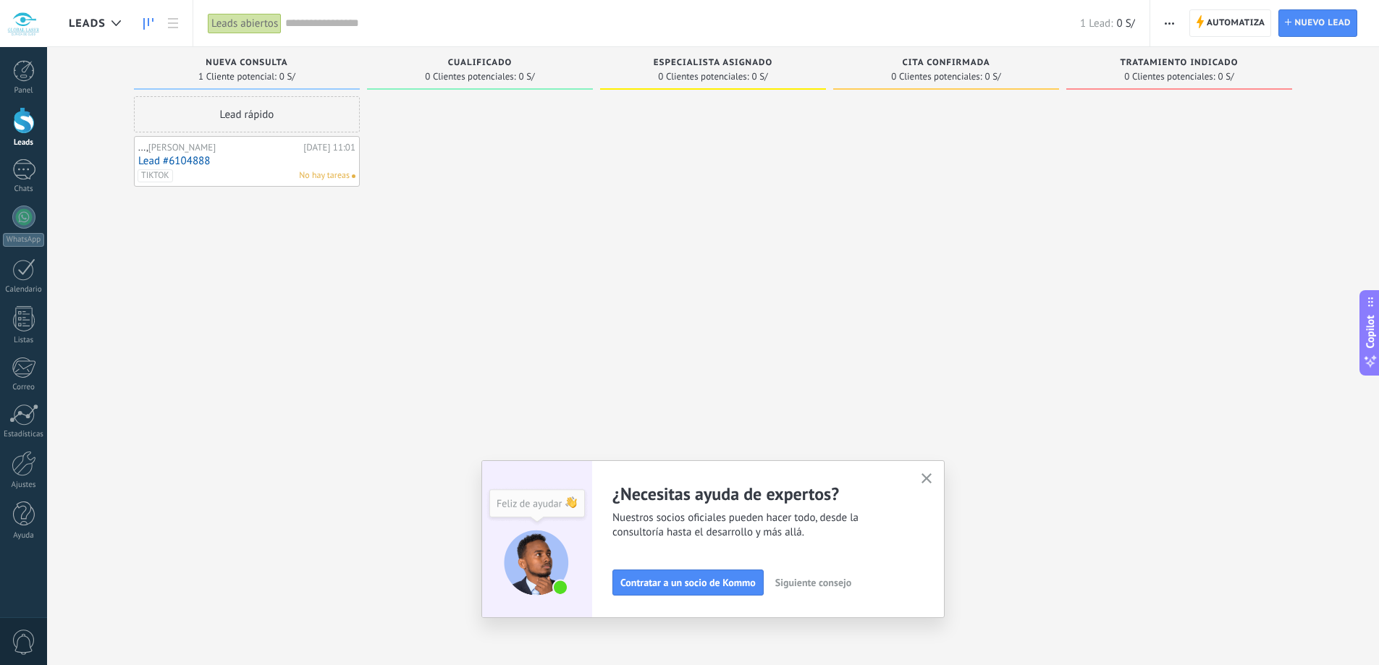
click at [232, 157] on link "Lead #6104888" at bounding box center [246, 161] width 217 height 12
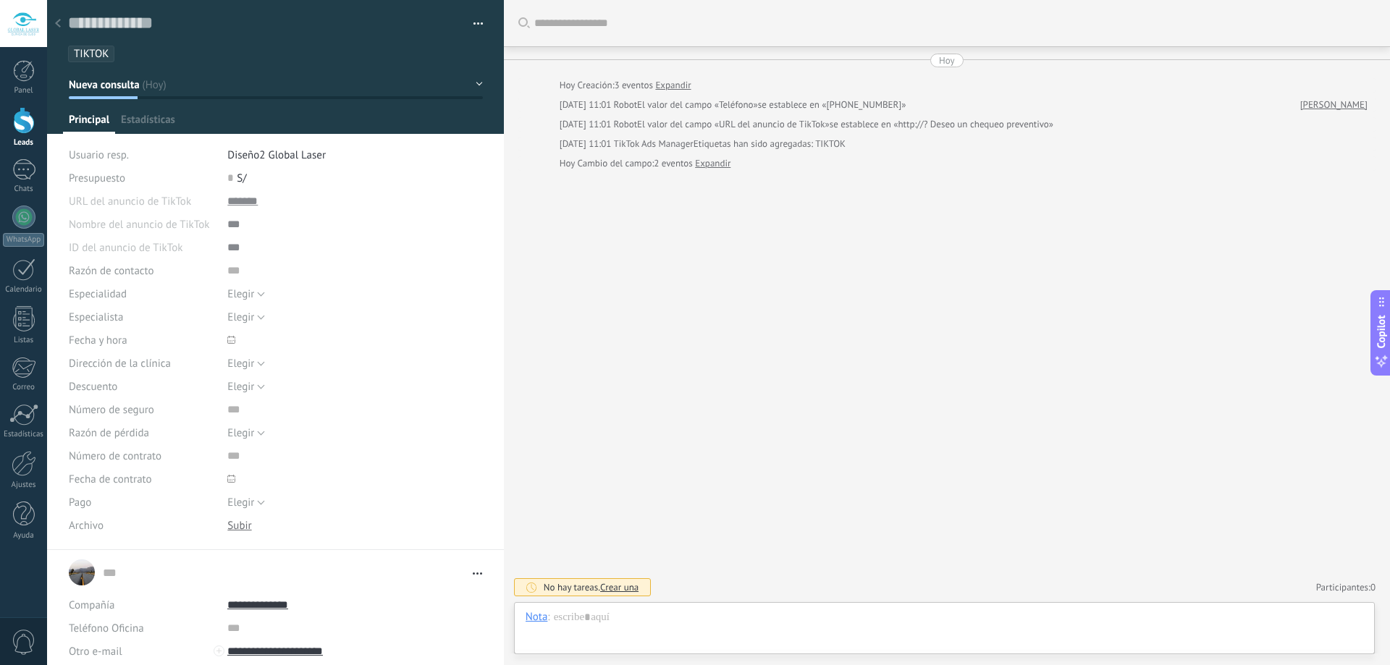
scroll to position [14, 0]
click at [681, 613] on div at bounding box center [945, 631] width 838 height 43
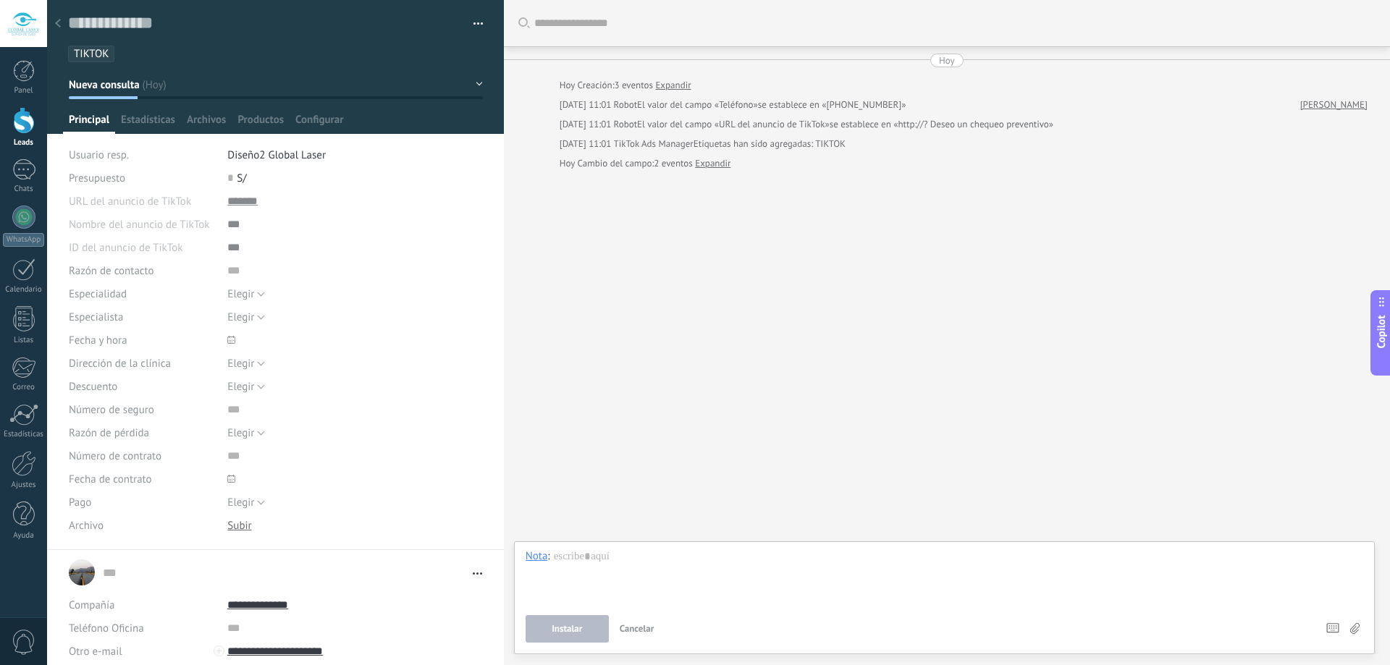
click at [639, 636] on button "Cancelar" at bounding box center [637, 629] width 46 height 28
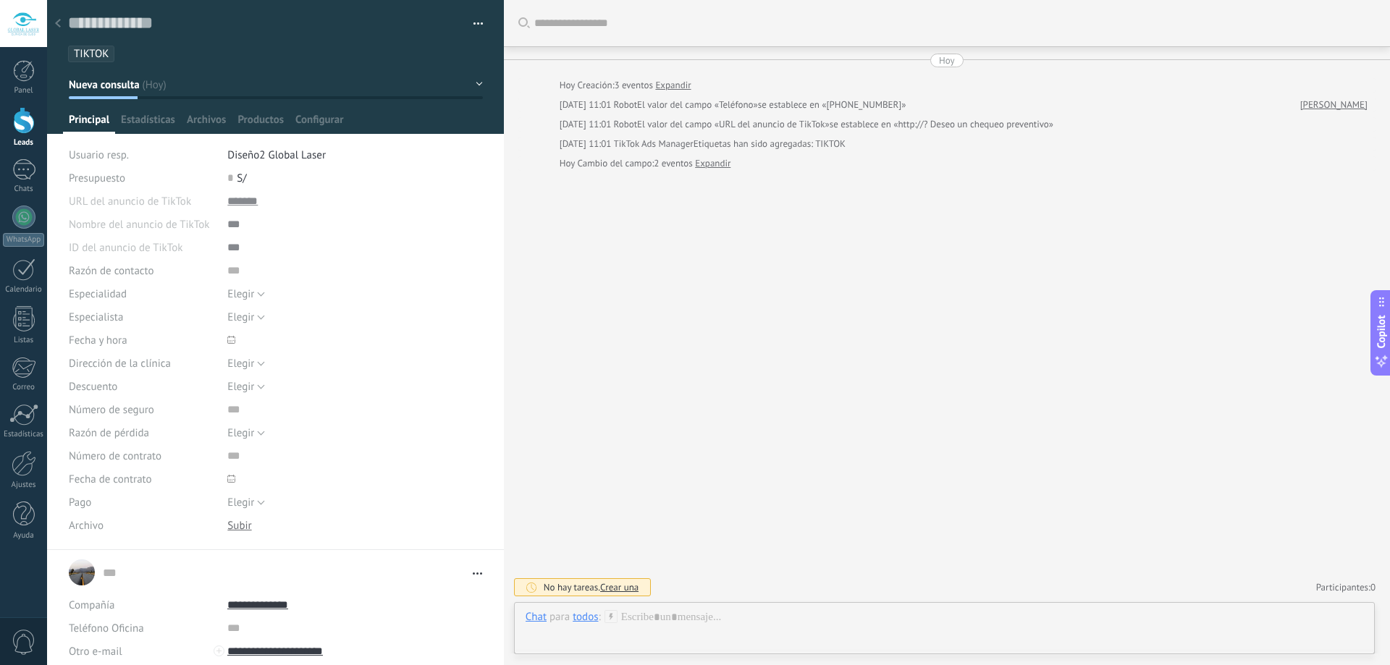
click at [60, 24] on icon at bounding box center [58, 23] width 6 height 9
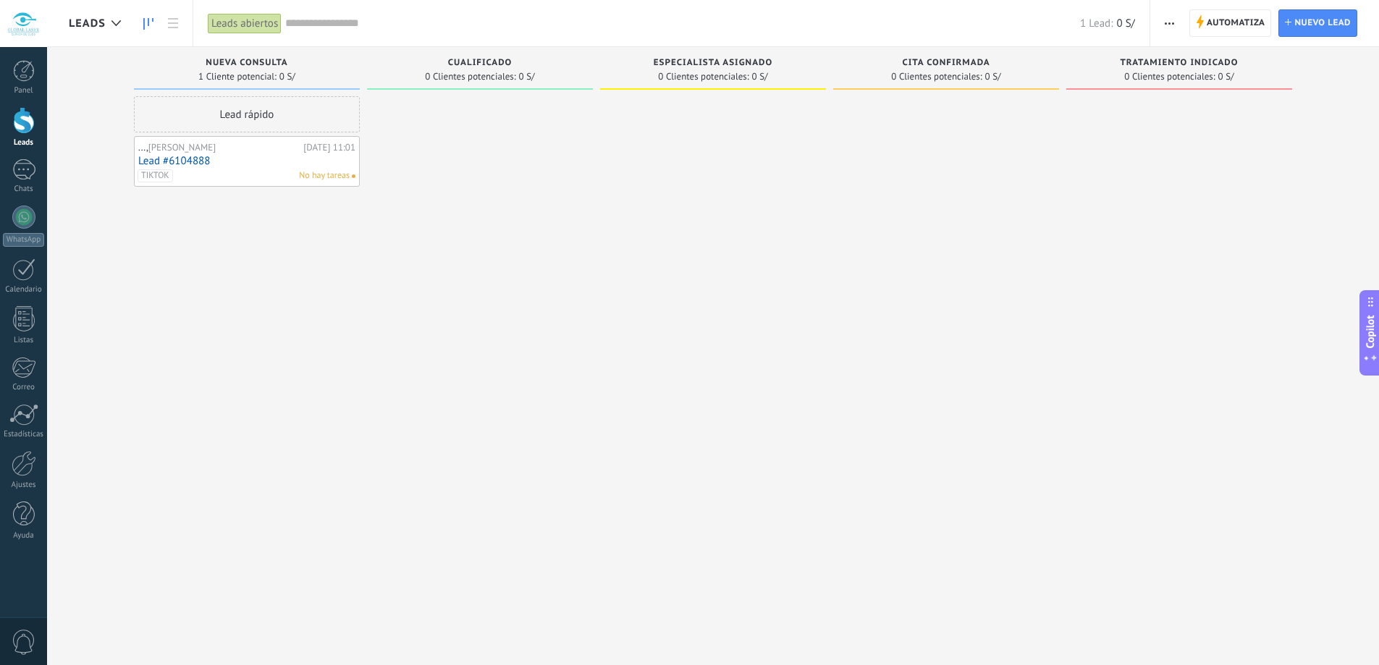
click at [277, 153] on div "..., Joel Bautista" at bounding box center [218, 148] width 161 height 12
click at [255, 166] on link "Lead #6104888" at bounding box center [246, 161] width 217 height 12
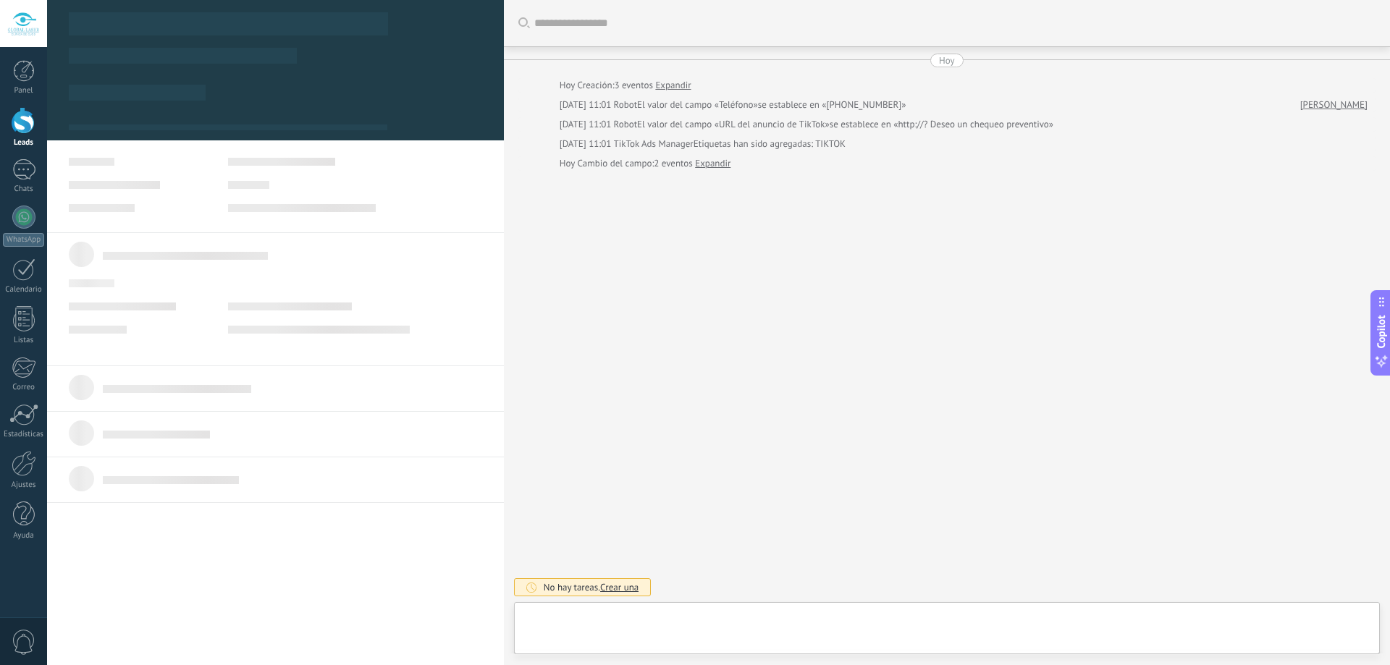
type textarea "***"
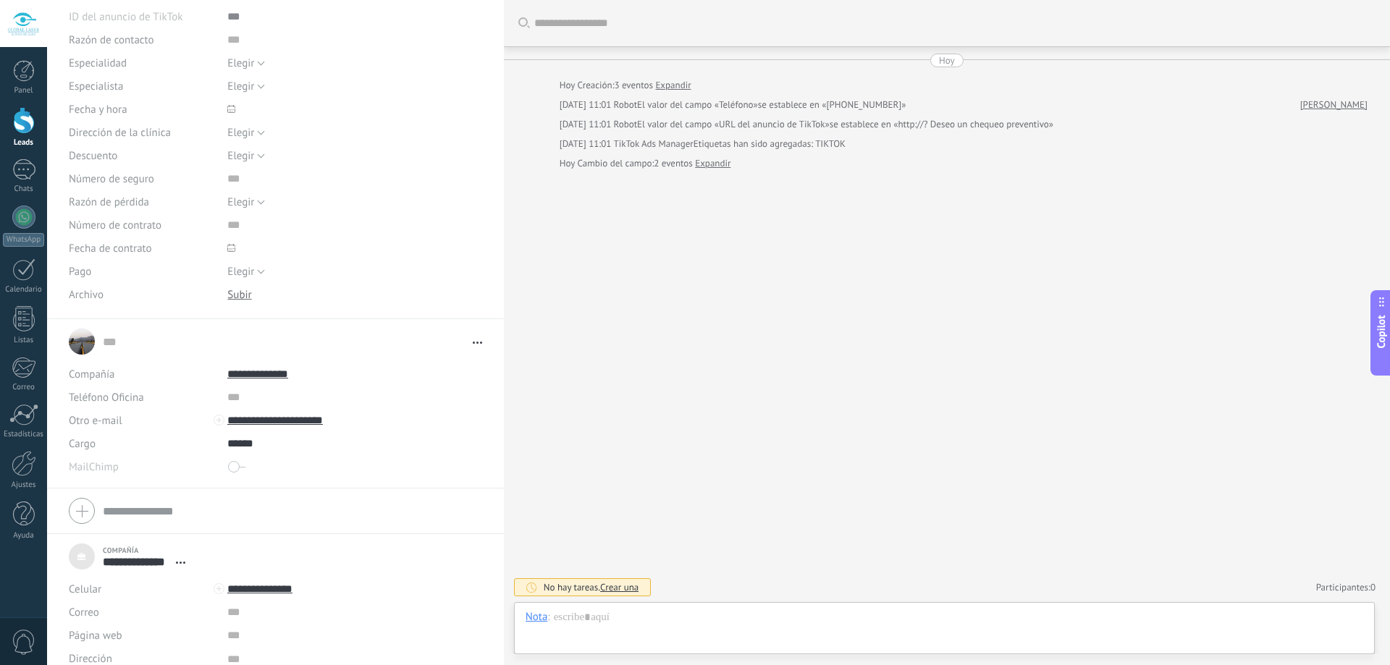
scroll to position [245, 0]
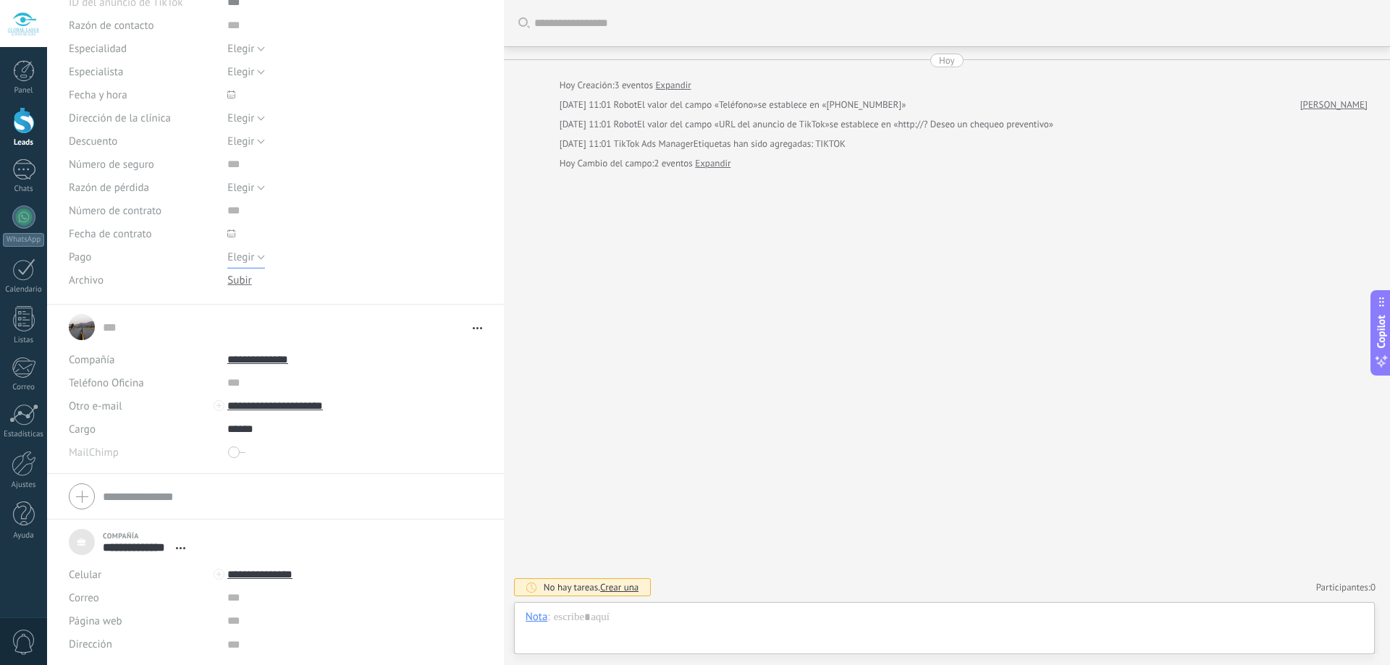
click at [240, 253] on span "Elegir" at bounding box center [240, 258] width 27 height 14
click at [193, 329] on link "... ..." at bounding box center [292, 327] width 379 height 14
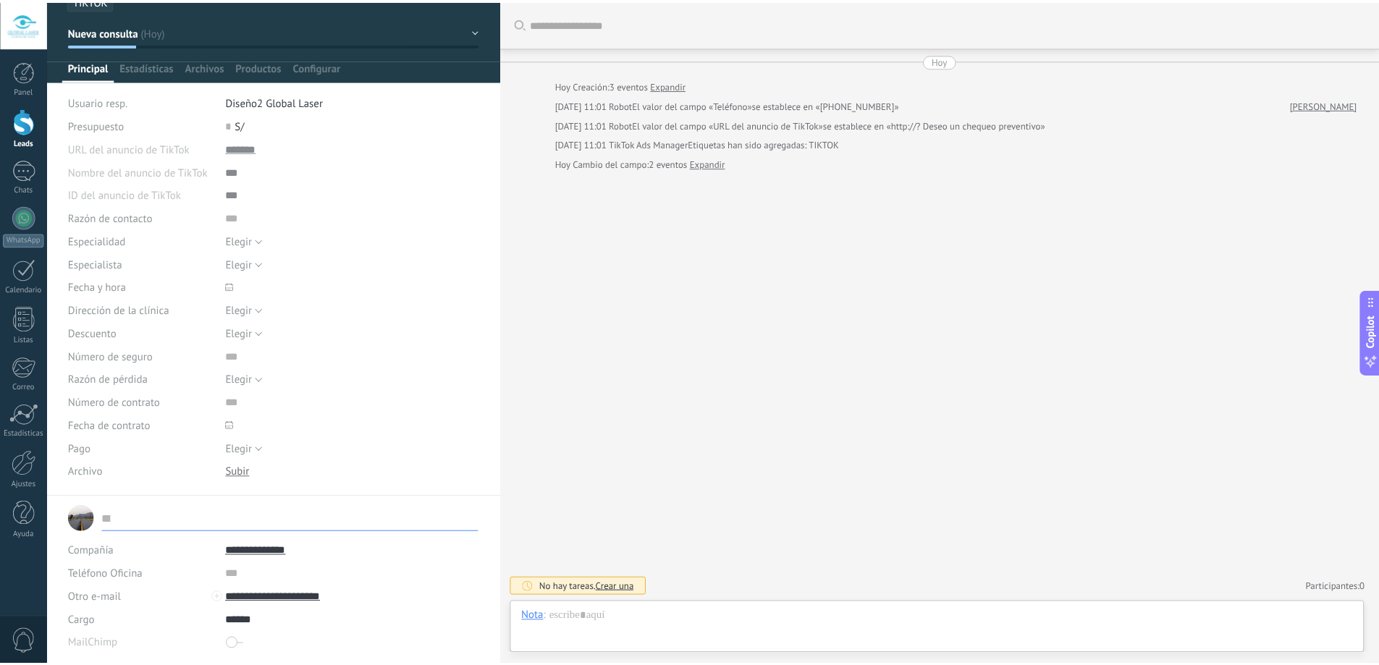
scroll to position [0, 0]
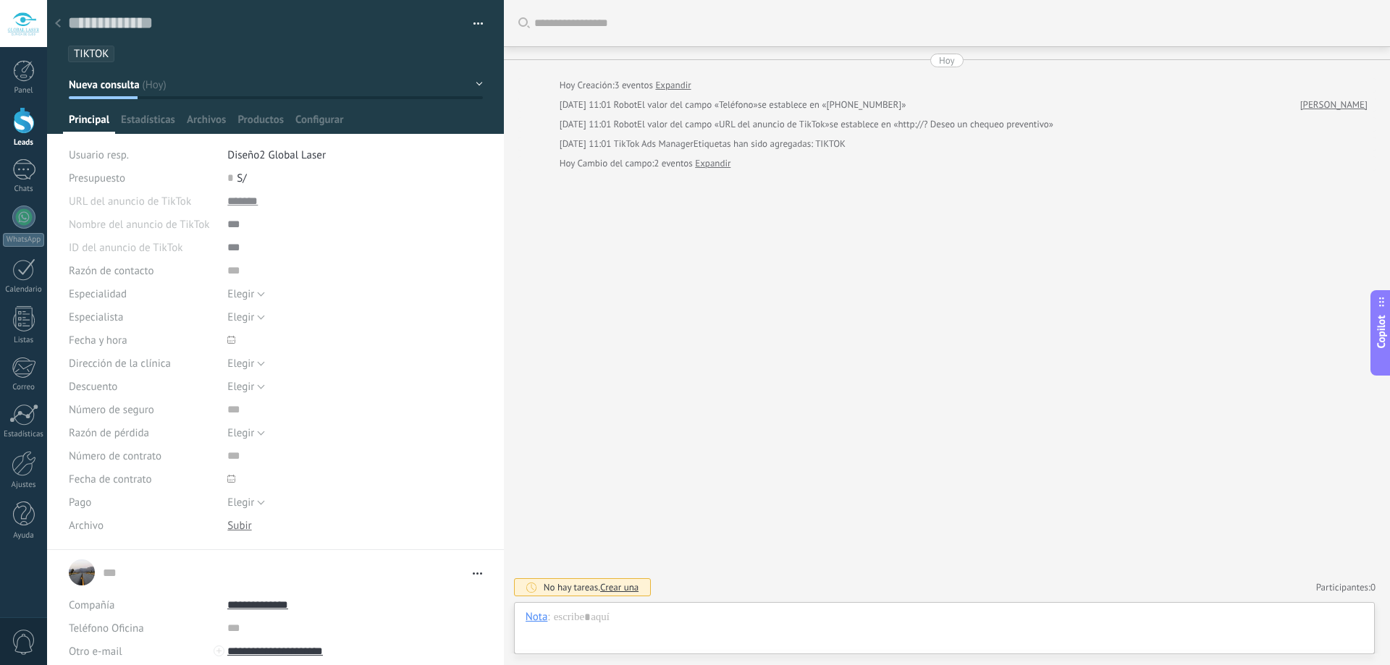
click at [153, 112] on div at bounding box center [276, 67] width 458 height 134
click at [154, 119] on span "Estadísticas" at bounding box center [148, 123] width 54 height 21
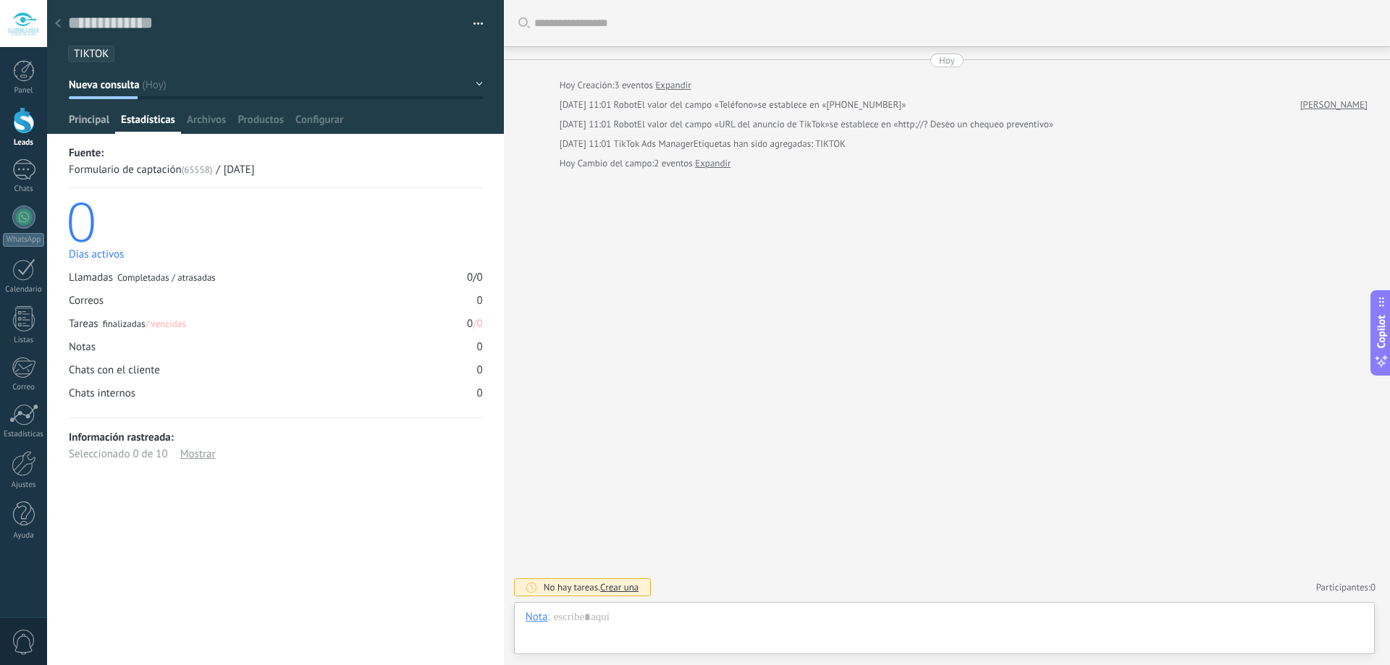
click at [98, 116] on span "Principal" at bounding box center [89, 123] width 41 height 21
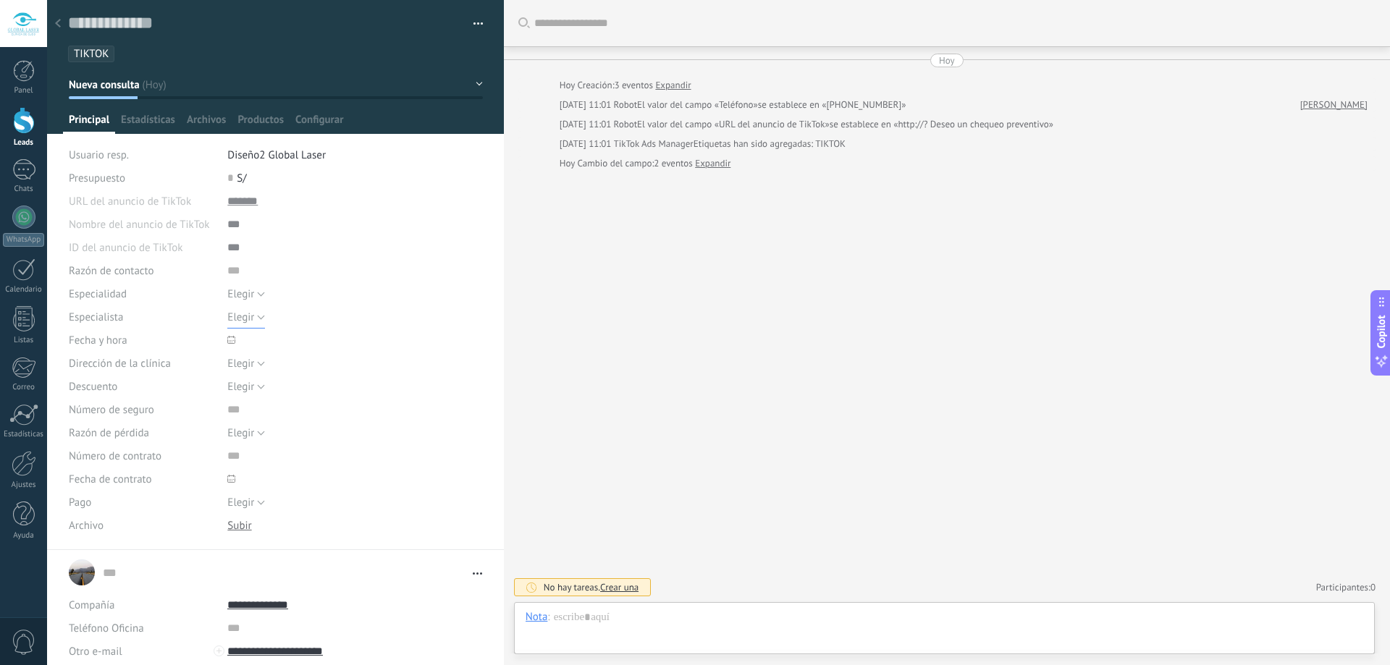
click at [249, 321] on span "Elegir" at bounding box center [240, 318] width 27 height 14
click at [340, 251] on div at bounding box center [354, 247] width 255 height 23
click at [160, 269] on div "Razón de contacto" at bounding box center [143, 270] width 148 height 23
click at [27, 160] on div at bounding box center [23, 169] width 23 height 21
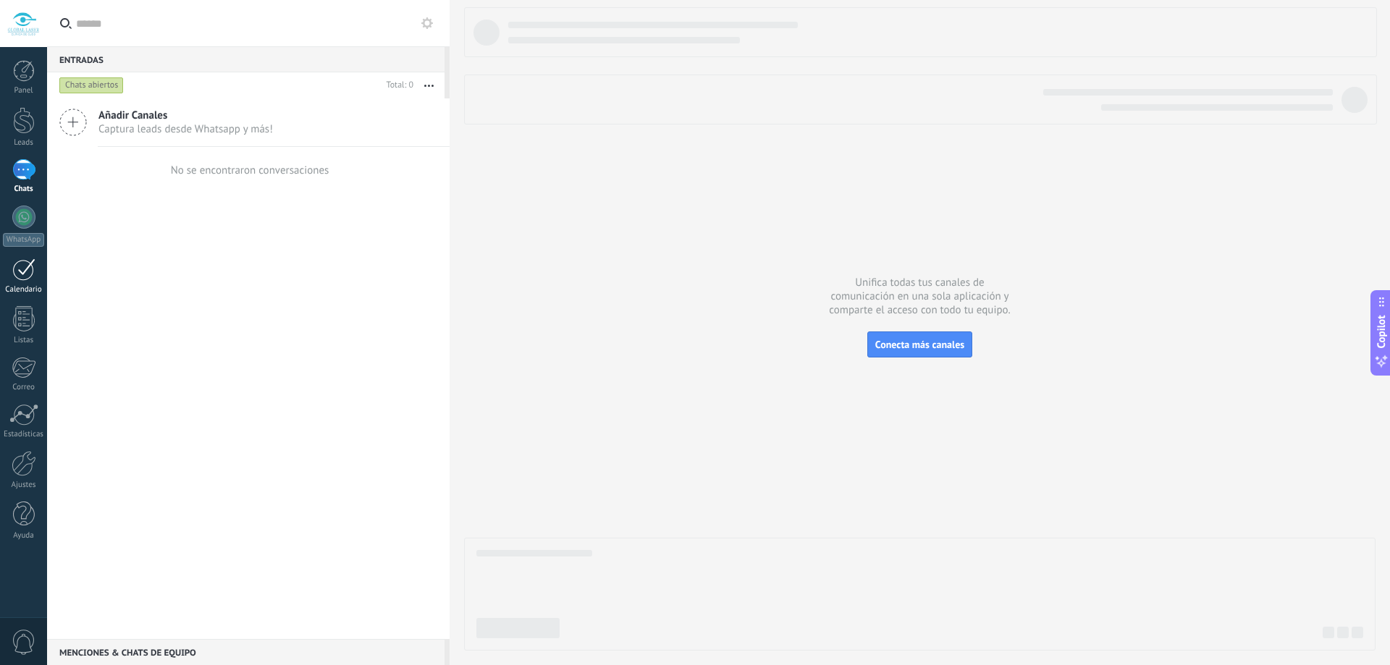
click at [33, 279] on div at bounding box center [23, 269] width 23 height 22
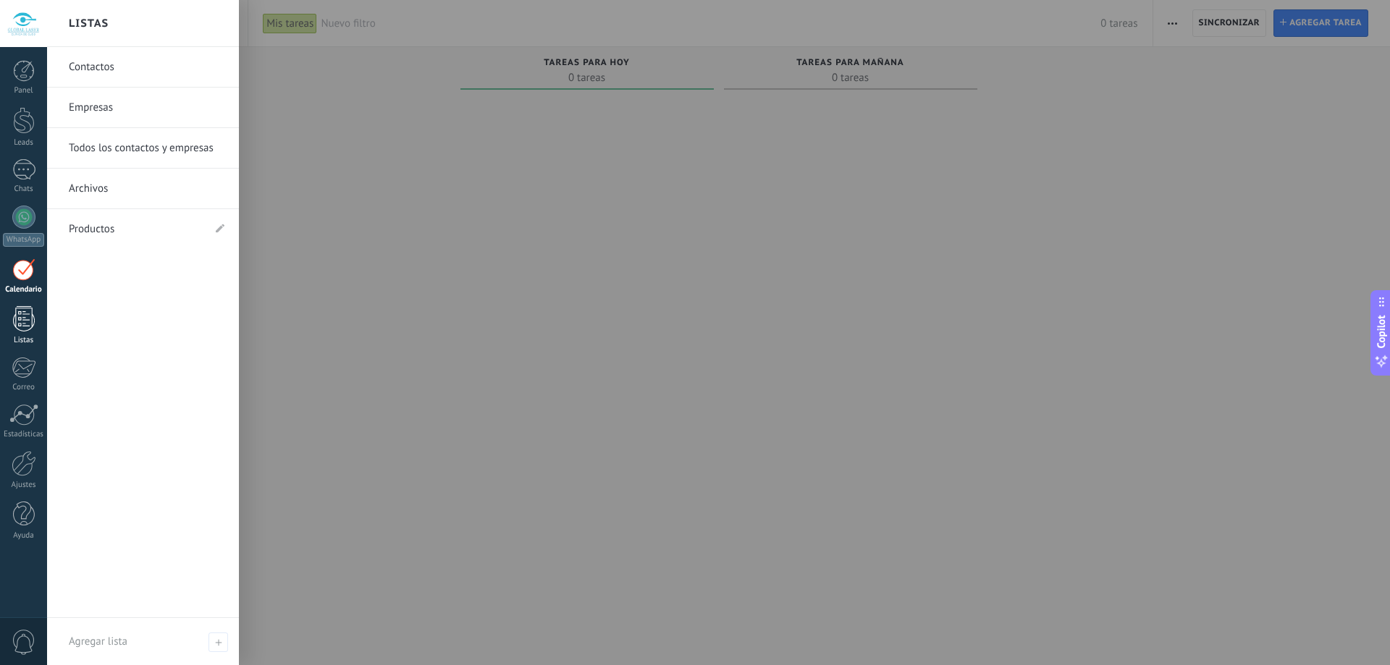
click at [25, 314] on div at bounding box center [24, 318] width 22 height 25
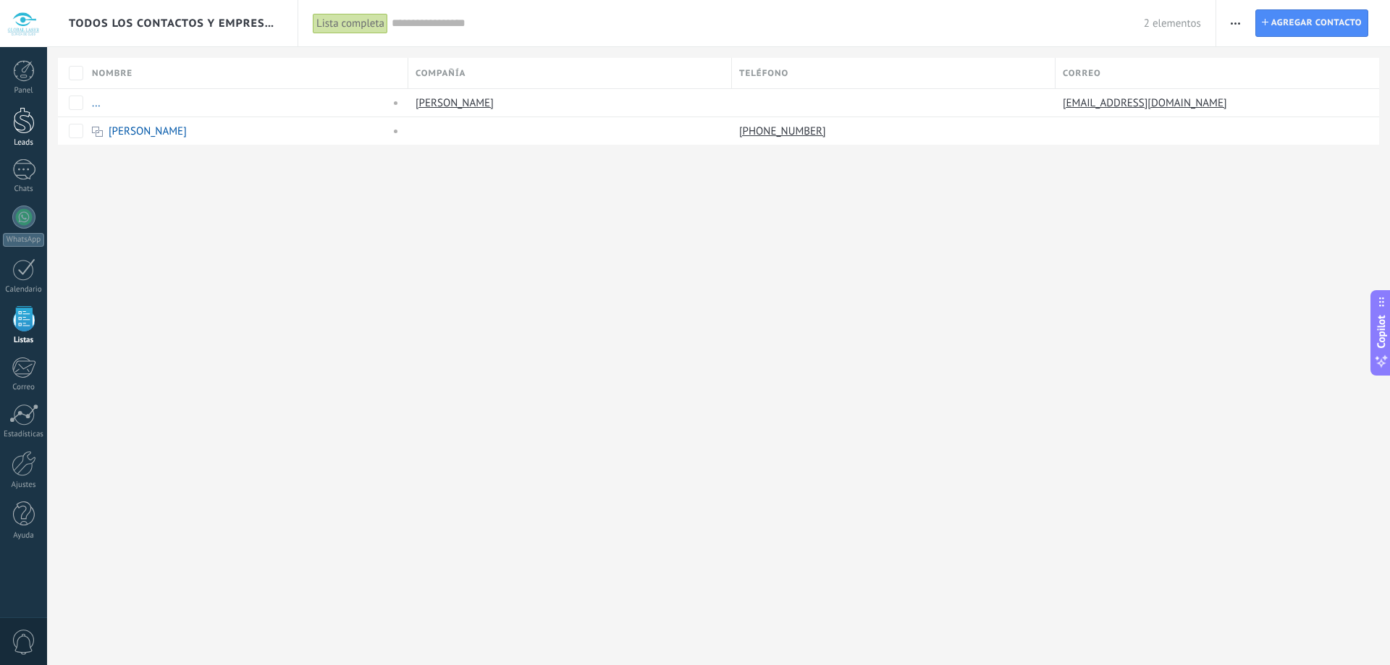
click at [40, 130] on link "Leads" at bounding box center [23, 127] width 47 height 41
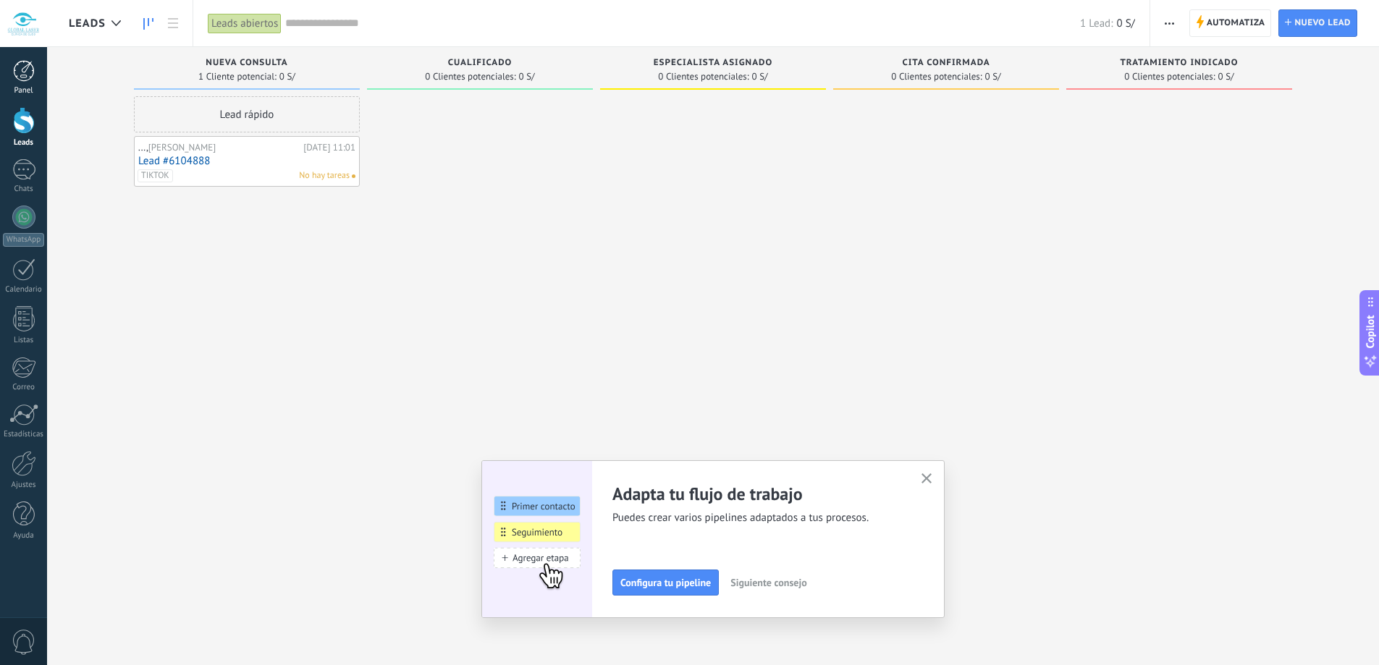
click at [16, 80] on div at bounding box center [24, 71] width 22 height 22
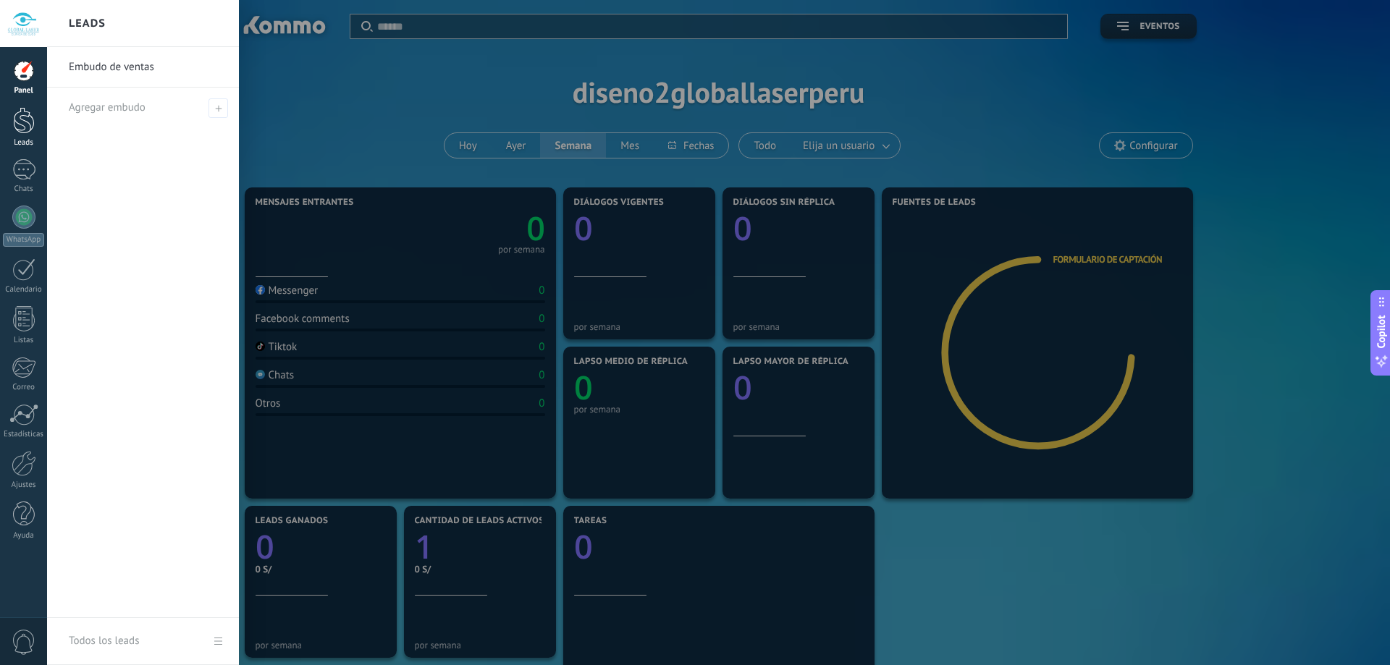
click at [19, 135] on link "Leads" at bounding box center [23, 127] width 47 height 41
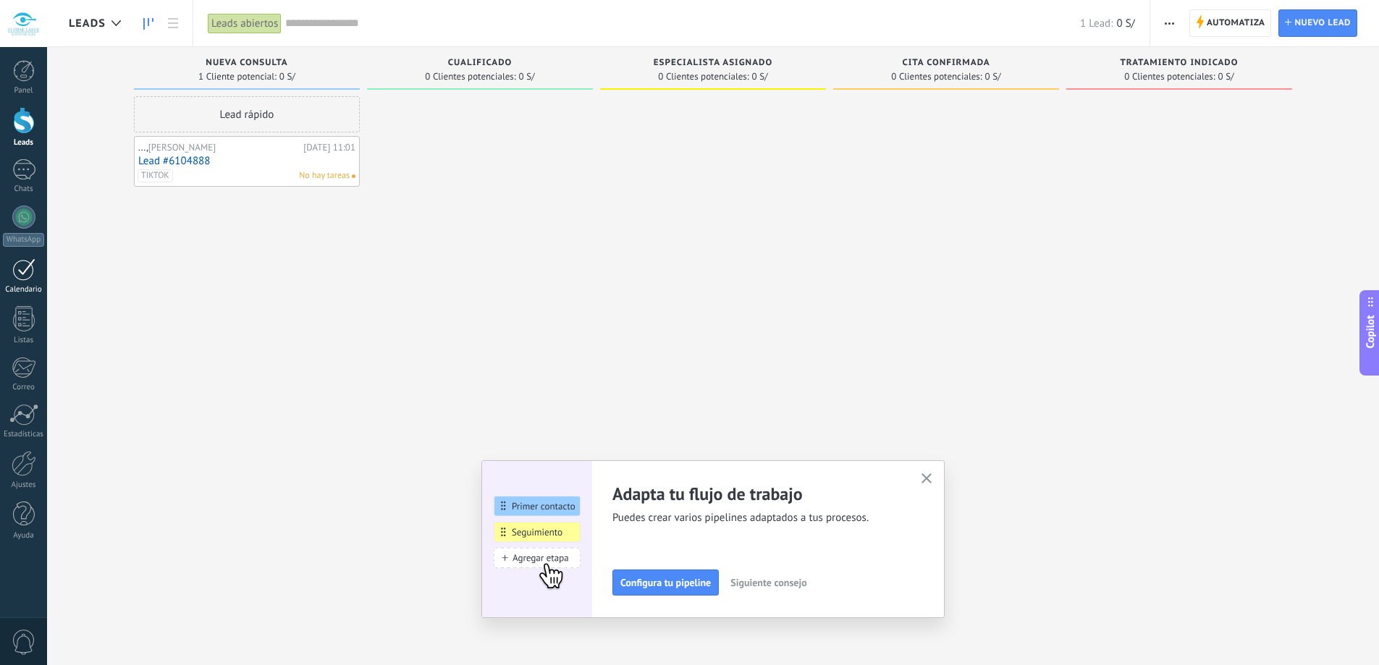
click at [22, 279] on div at bounding box center [23, 269] width 23 height 22
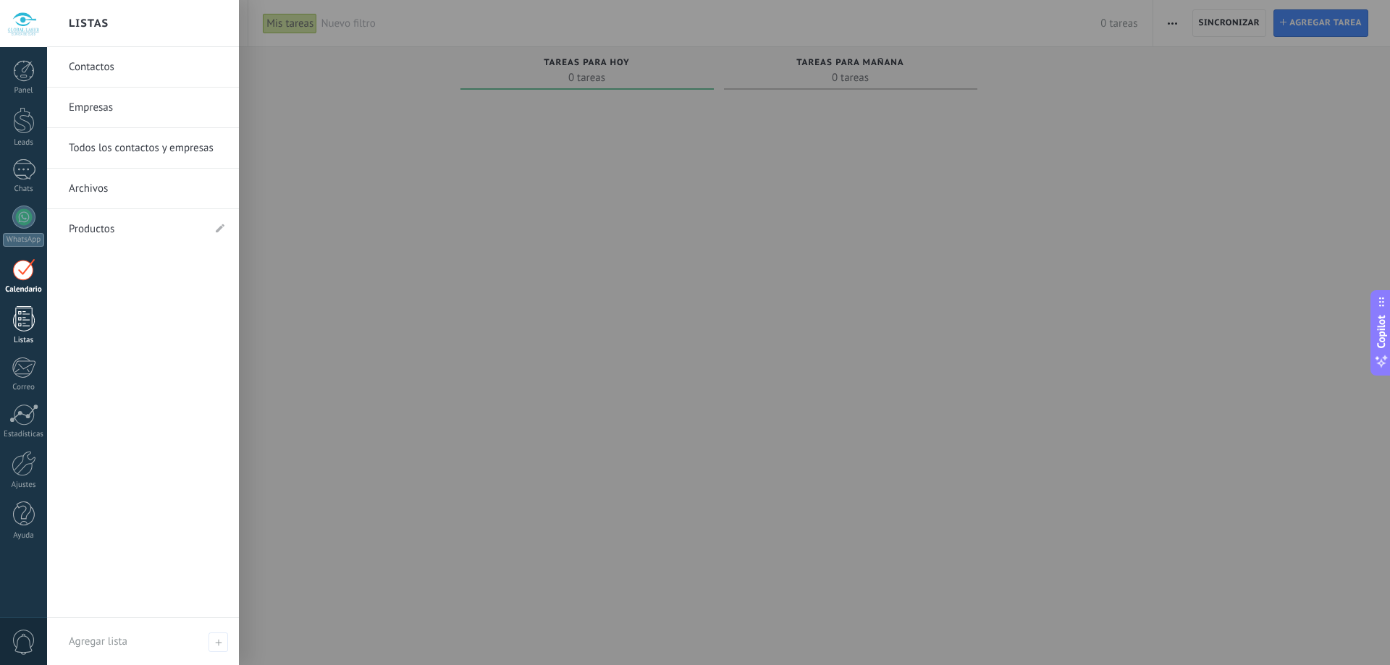
click at [28, 337] on div "Listas" at bounding box center [24, 340] width 42 height 9
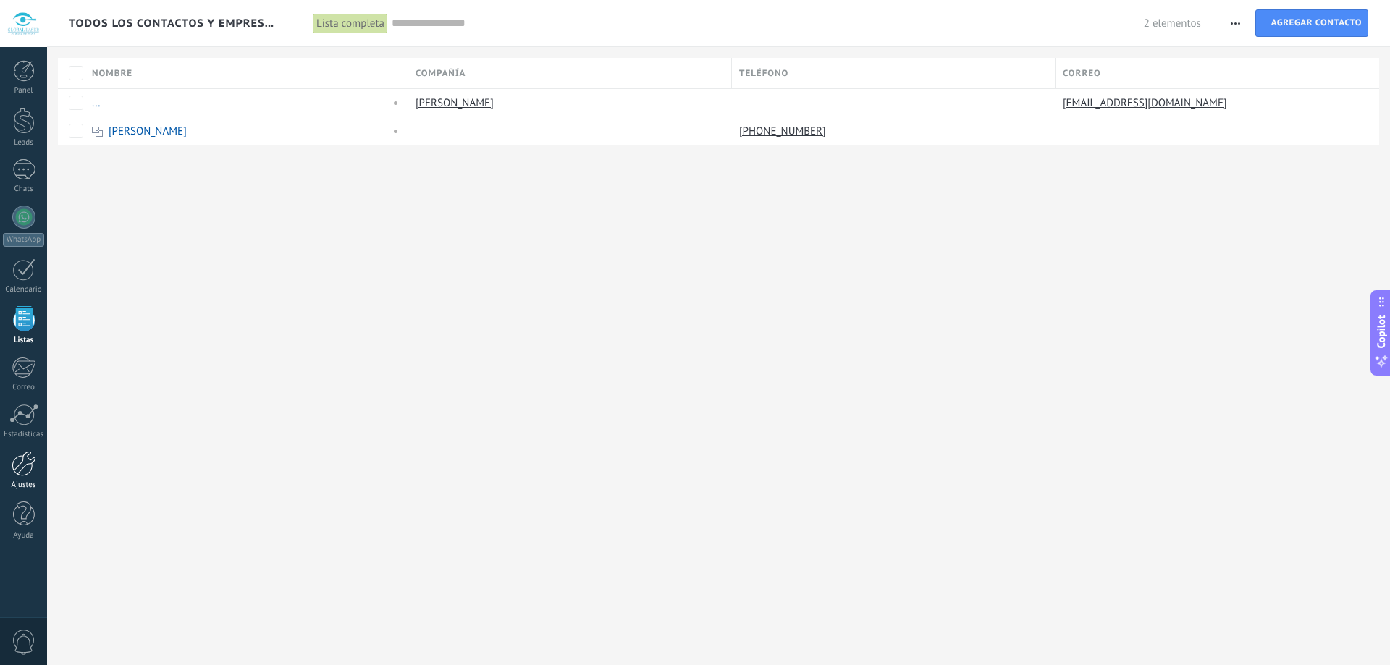
click at [20, 482] on div "Ajustes" at bounding box center [24, 485] width 42 height 9
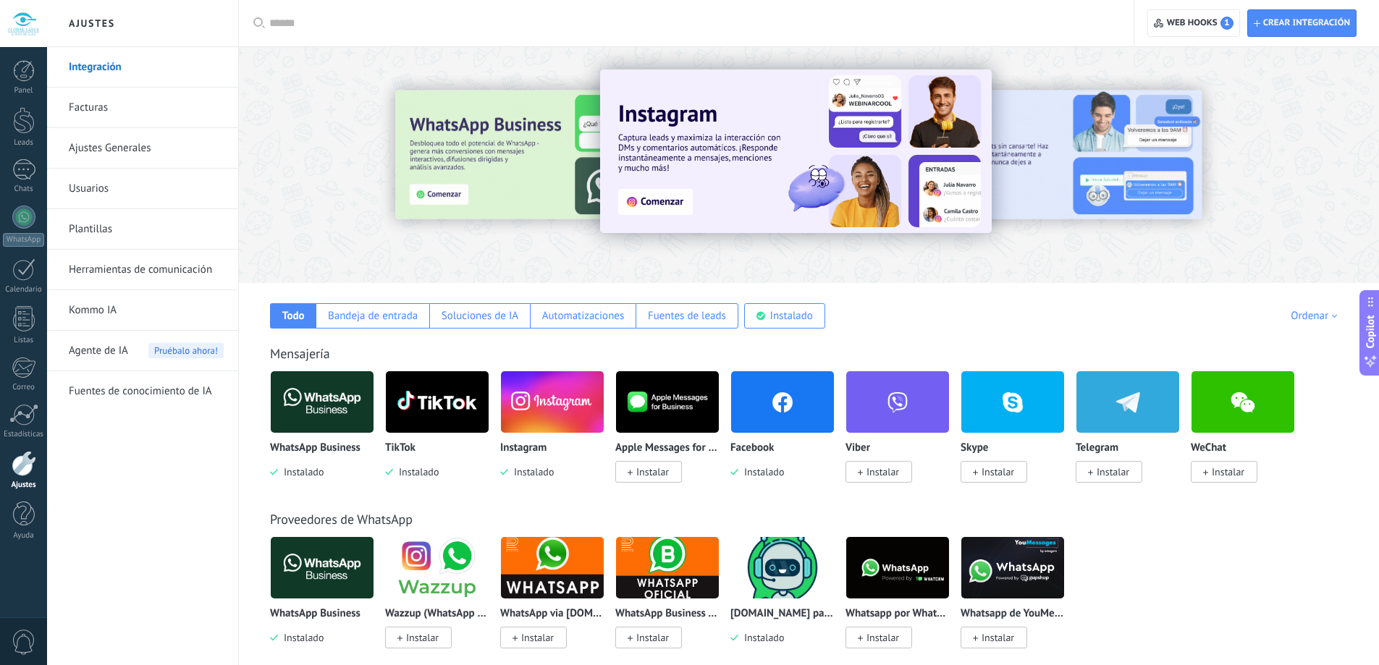
click at [140, 151] on link "Ajustes Generales" at bounding box center [146, 148] width 155 height 41
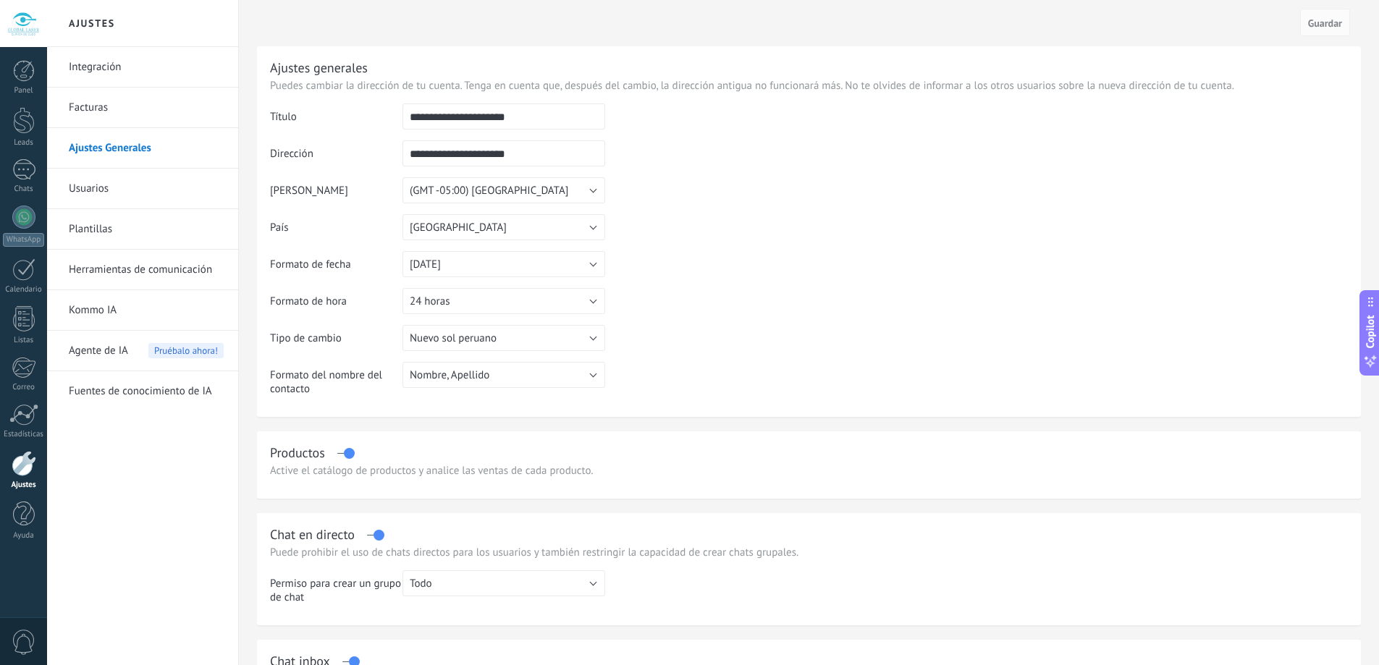
click at [138, 272] on link "Herramientas de comunicación" at bounding box center [146, 270] width 155 height 41
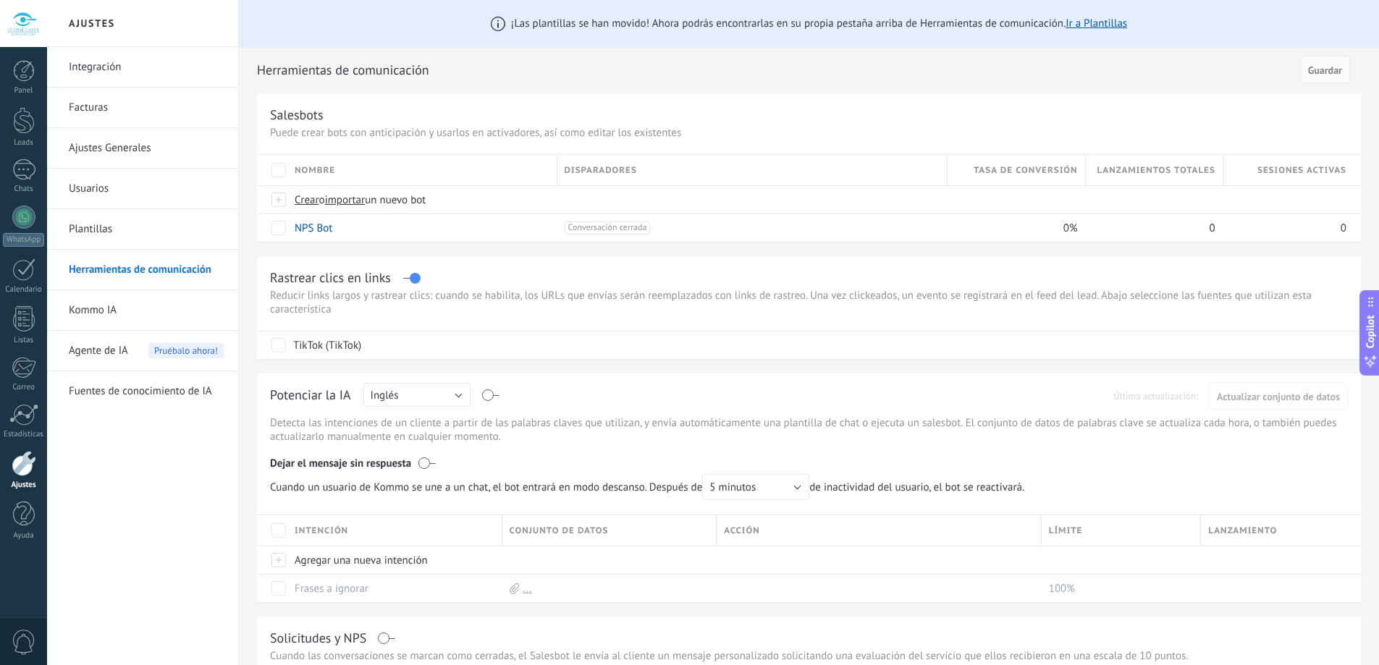
click at [126, 106] on link "Facturas" at bounding box center [146, 108] width 155 height 41
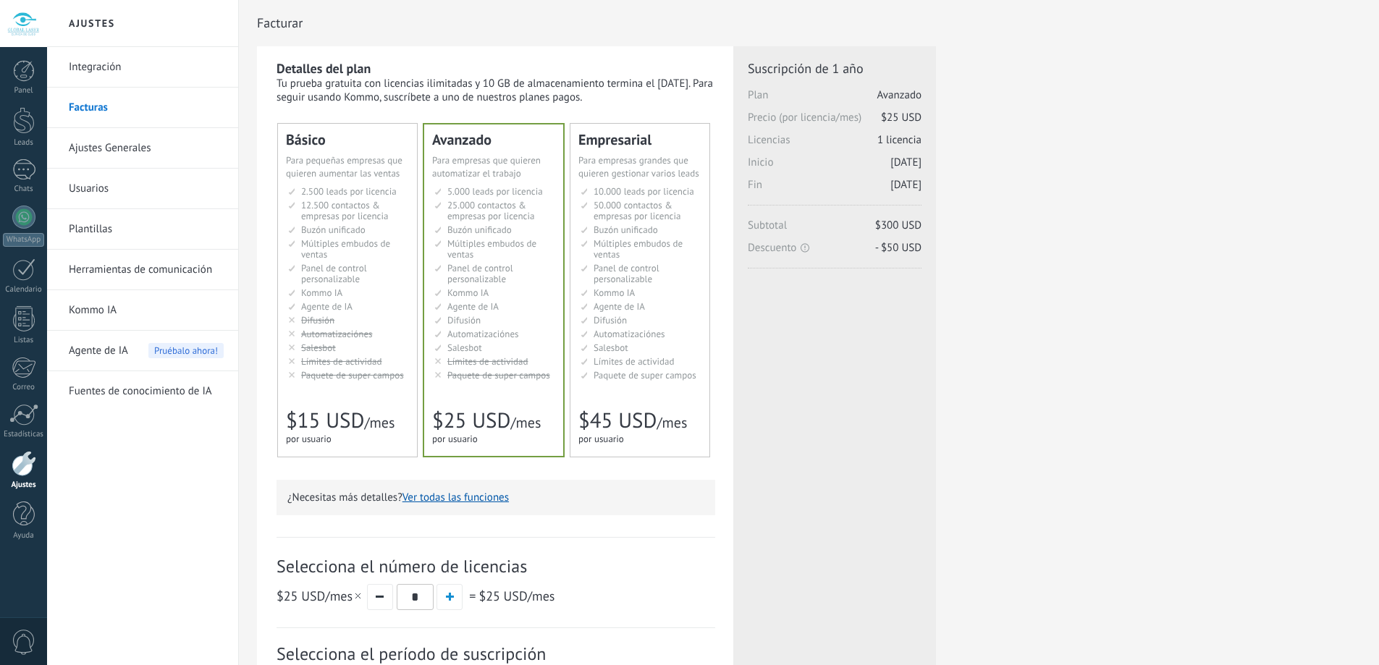
click at [125, 142] on link "Ajustes Generales" at bounding box center [146, 148] width 155 height 41
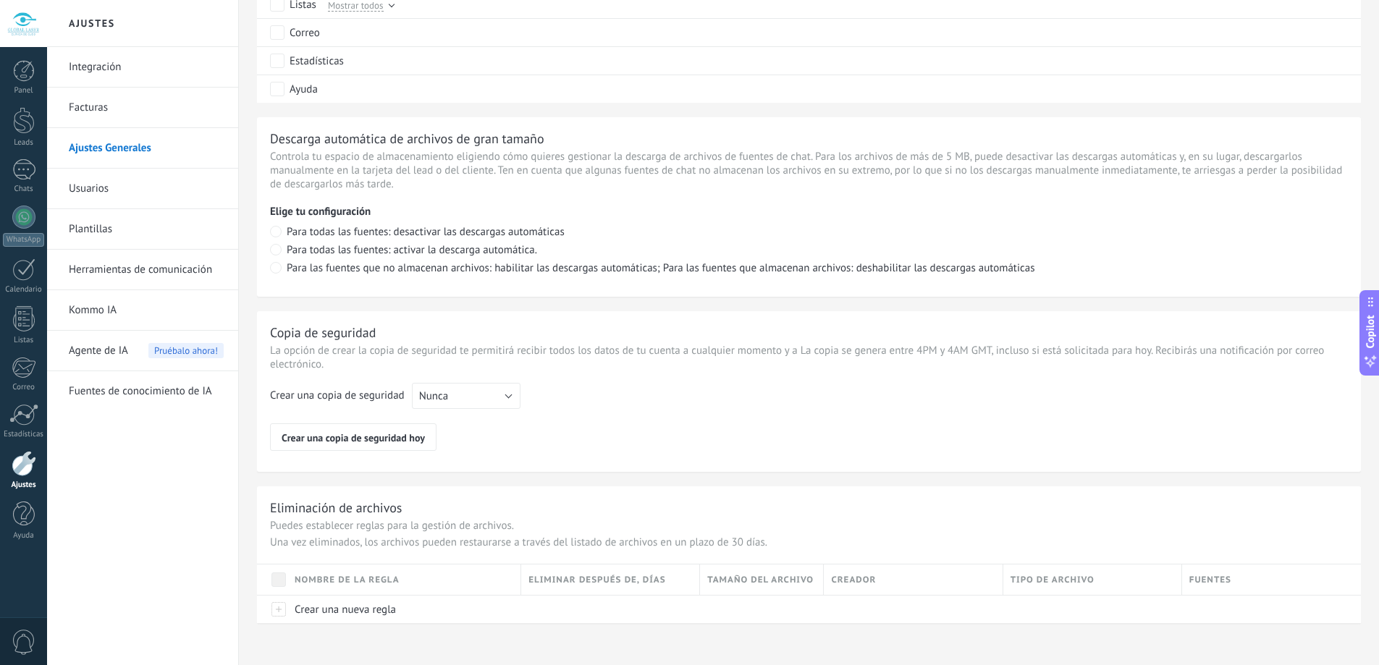
scroll to position [916, 0]
click at [27, 269] on div at bounding box center [23, 269] width 23 height 22
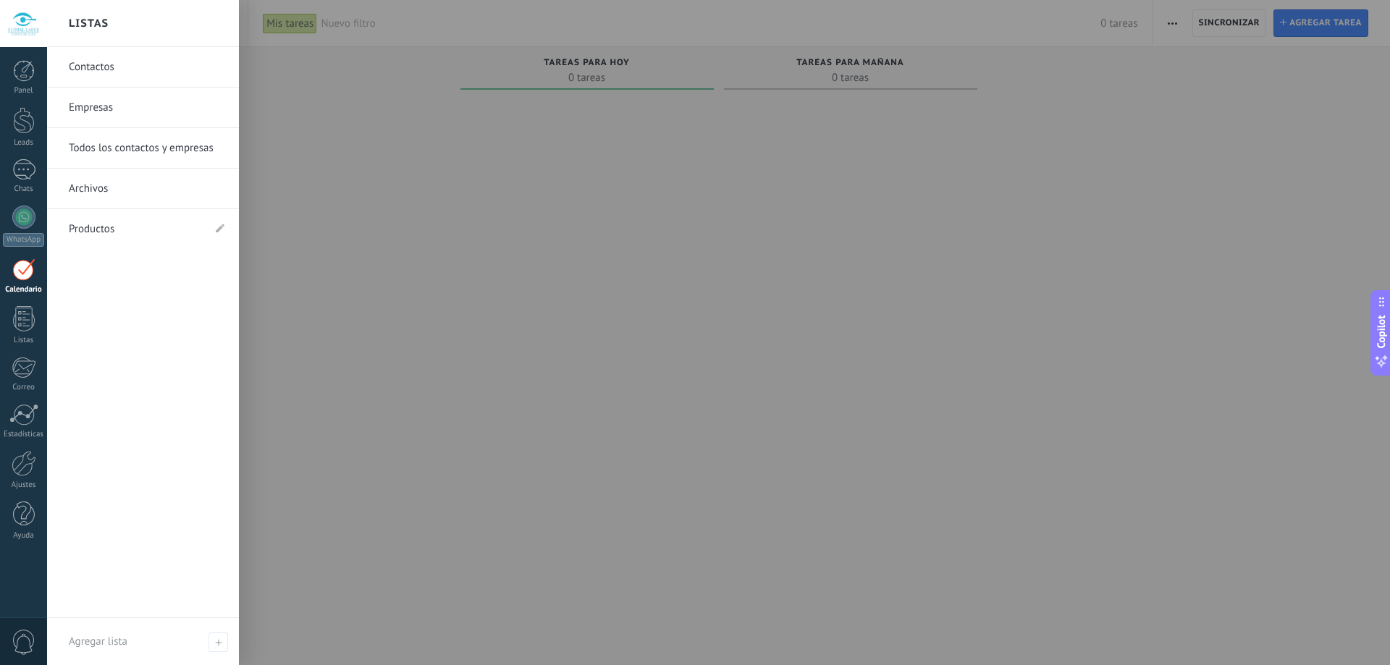
click at [106, 191] on link "Archivos" at bounding box center [147, 189] width 156 height 41
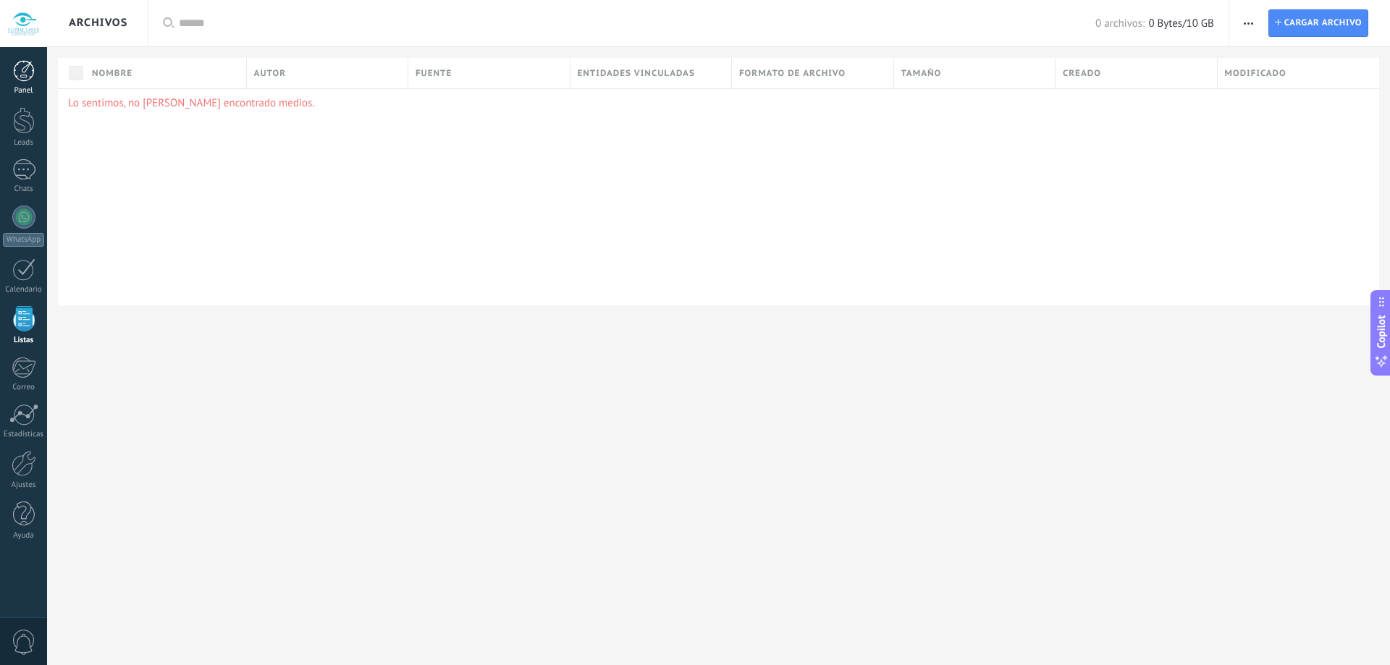
click at [27, 80] on div at bounding box center [24, 71] width 22 height 22
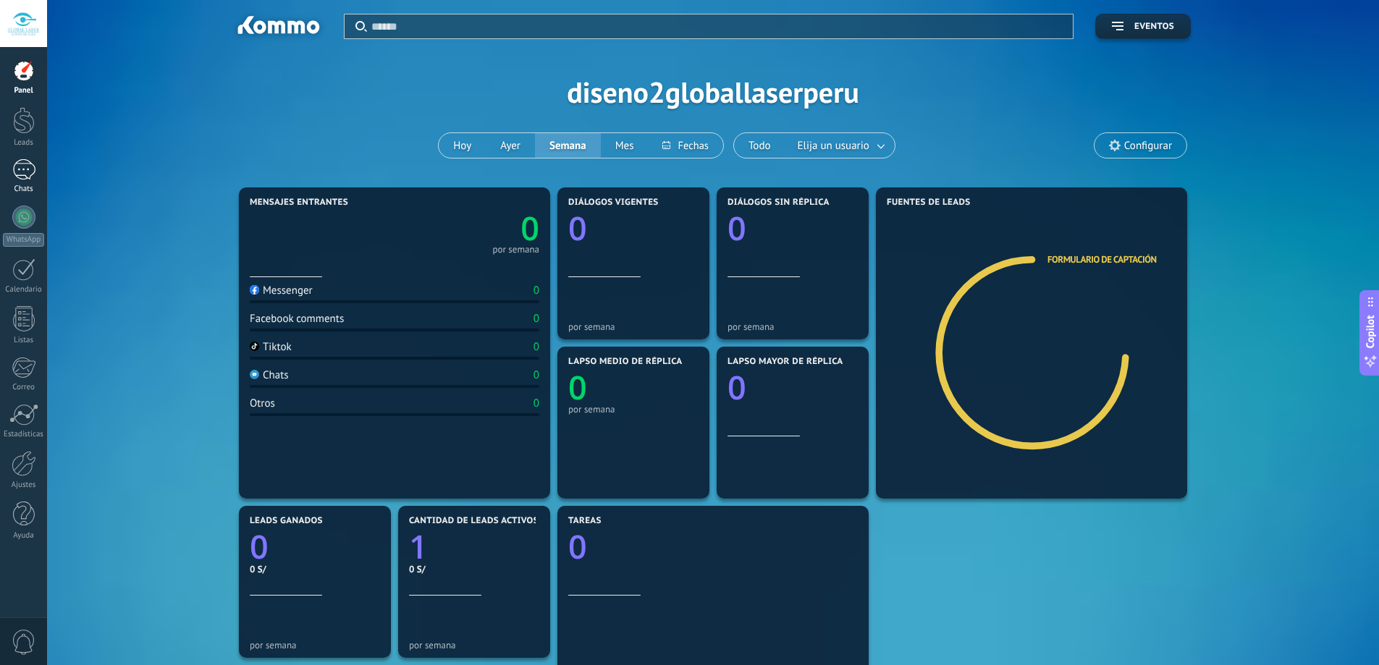
click at [12, 160] on div at bounding box center [23, 169] width 23 height 21
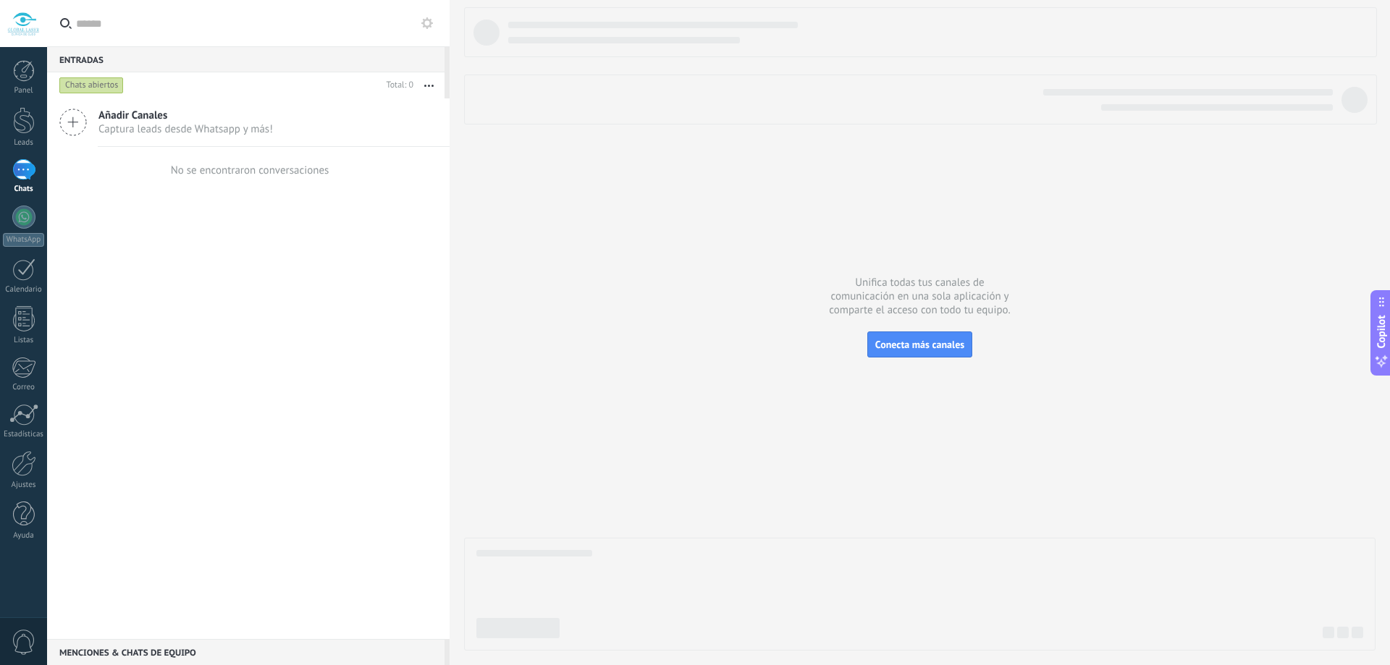
click at [15, 171] on div at bounding box center [23, 169] width 23 height 21
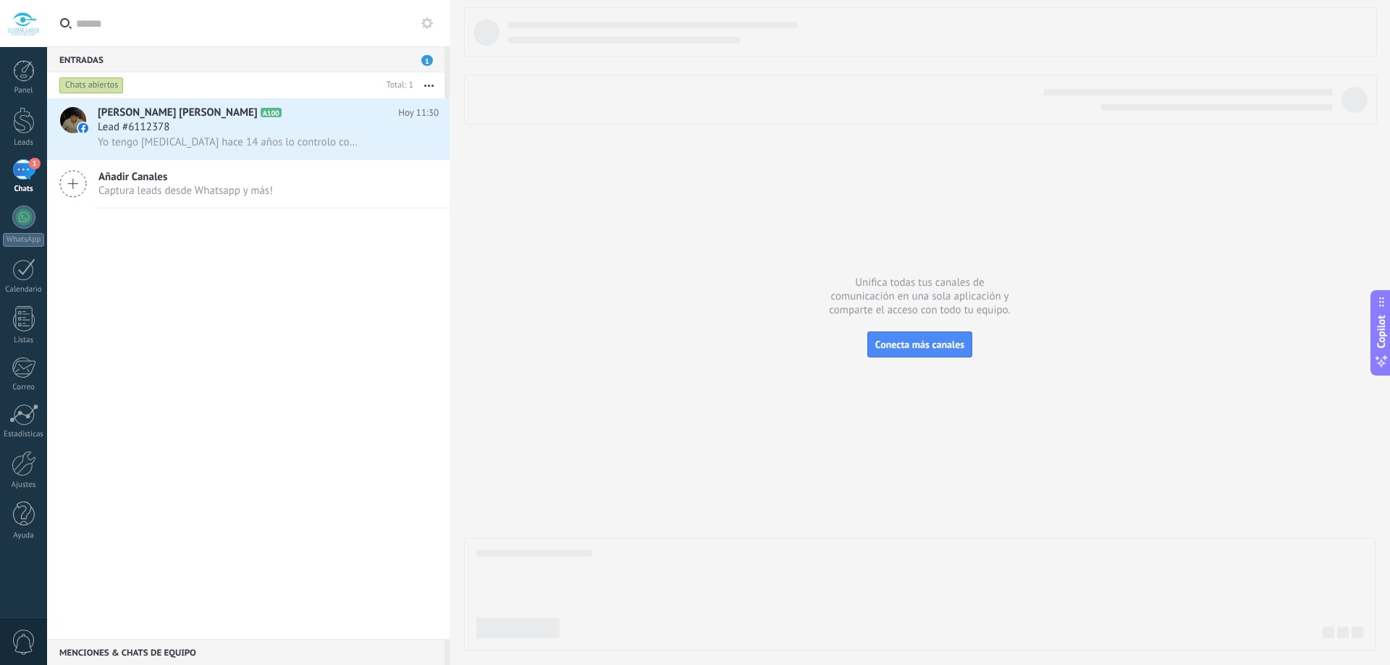
click at [204, 316] on div "Carlos Alberto Tasayco Mesias A100 Hoy 11:30 Lead #6112378 Yo tengo diabetes ha…" at bounding box center [248, 368] width 403 height 541
click at [230, 125] on div "Lead #6112378" at bounding box center [268, 127] width 341 height 14
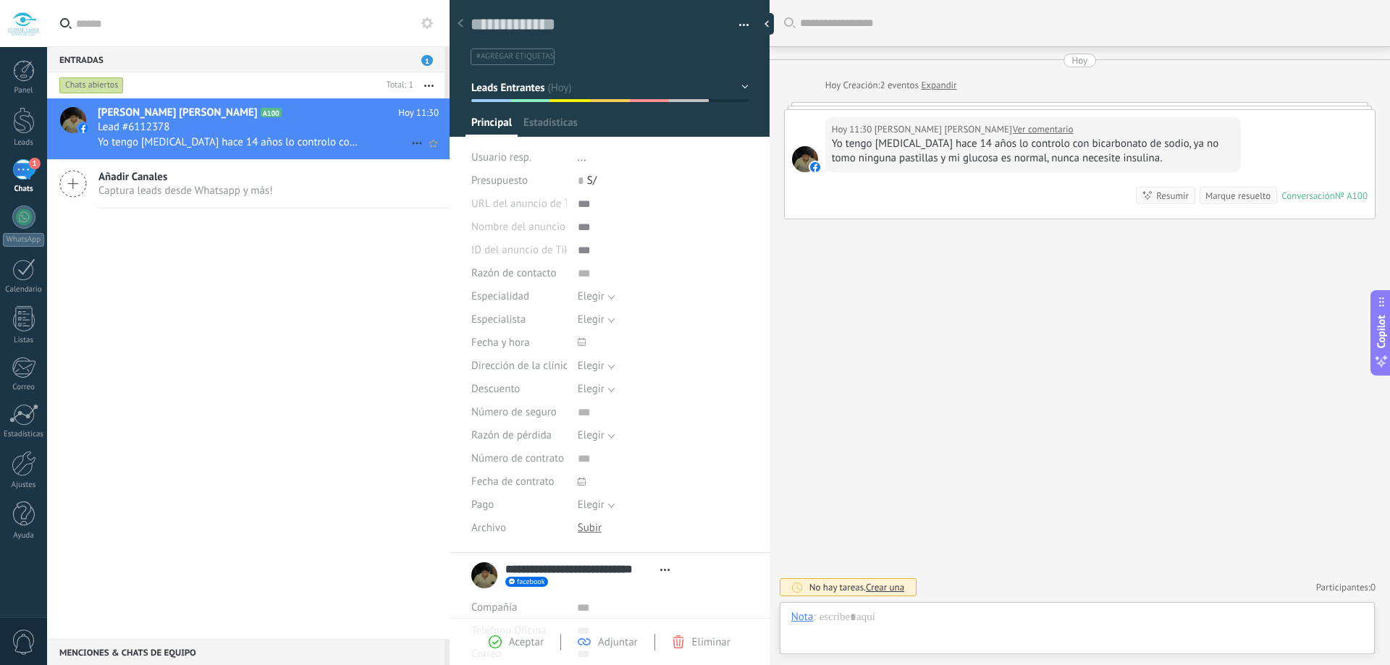
scroll to position [22, 0]
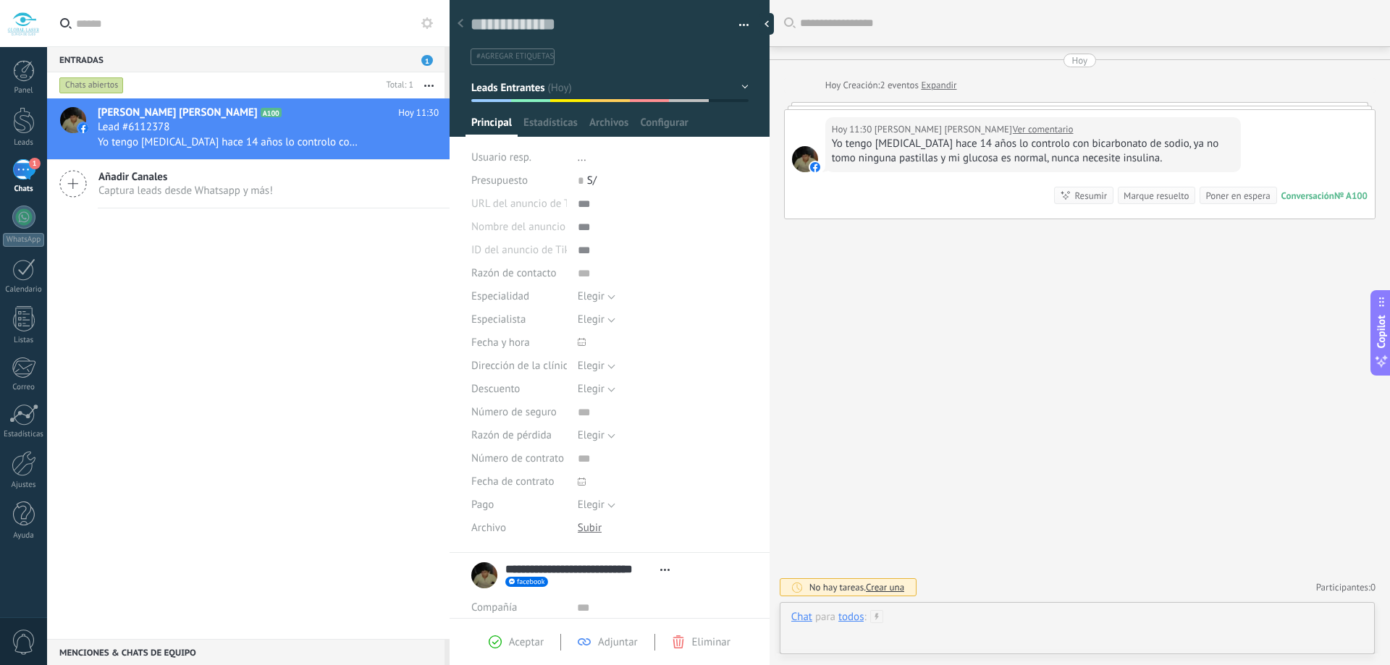
click at [882, 638] on div at bounding box center [1077, 631] width 572 height 43
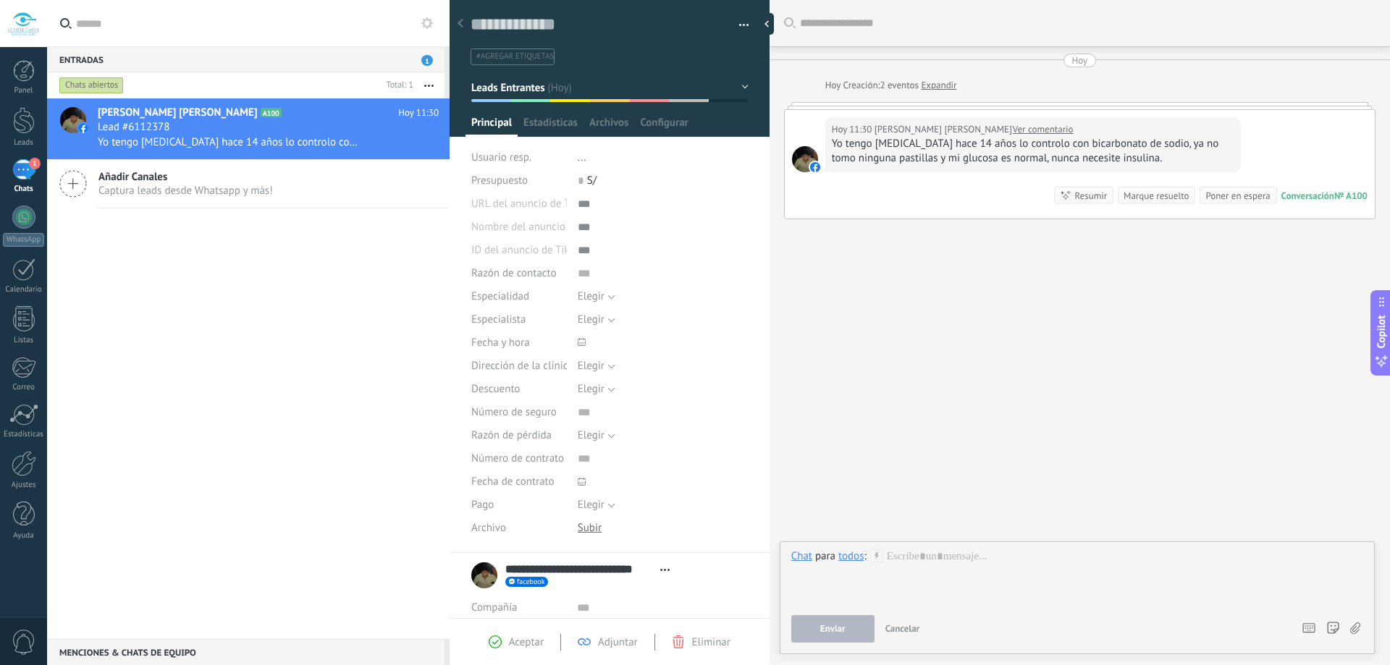
click at [1353, 628] on icon at bounding box center [1355, 629] width 10 height 12
click at [0, 0] on input "file" at bounding box center [0, 0] width 0 height 0
click at [1353, 626] on icon at bounding box center [1355, 629] width 10 height 12
click at [0, 0] on input "file" at bounding box center [0, 0] width 0 height 0
click at [865, 489] on use at bounding box center [864, 488] width 9 height 9
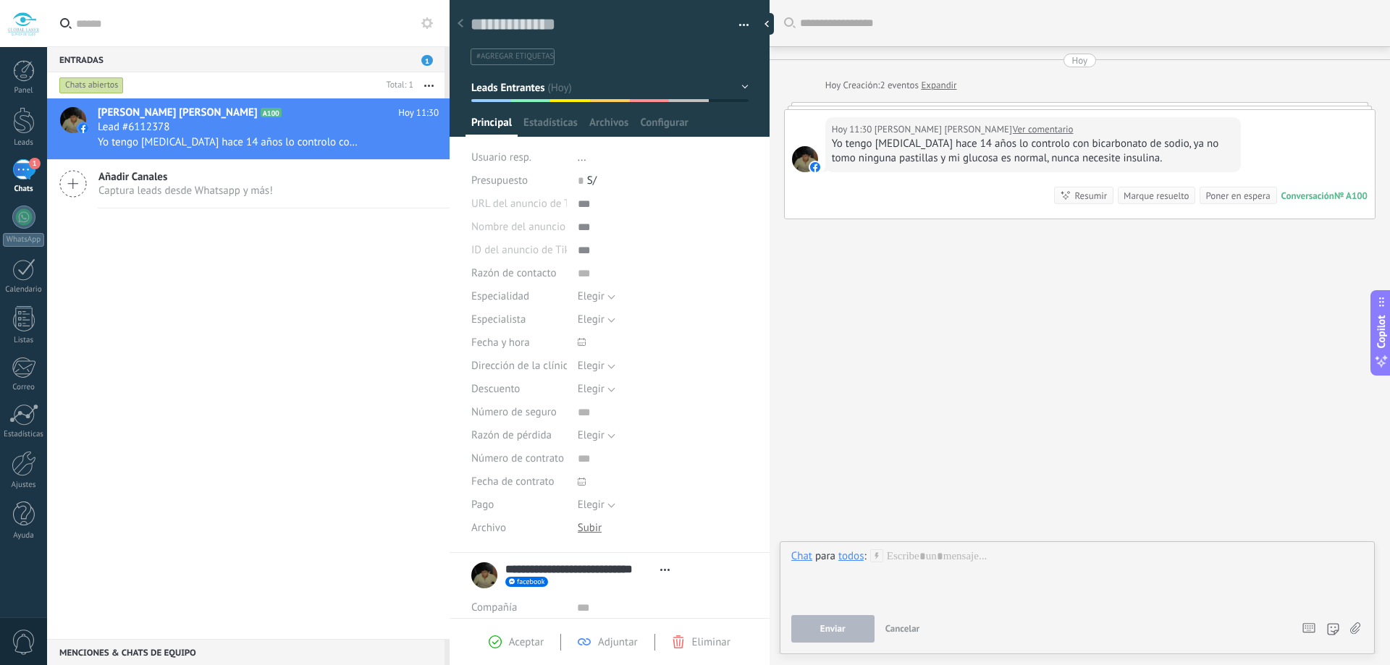
click at [1354, 627] on icon at bounding box center [1355, 629] width 10 height 12
click at [0, 0] on input "file" at bounding box center [0, 0] width 0 height 0
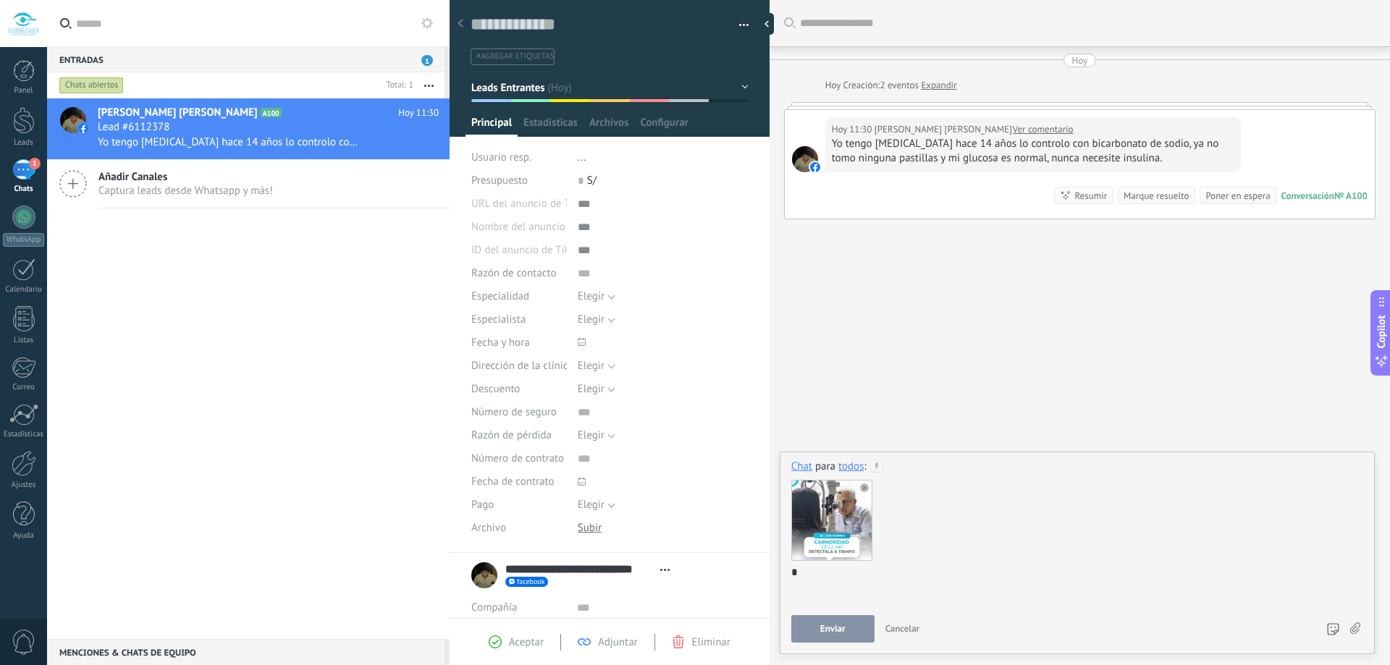
click at [864, 488] on use at bounding box center [864, 488] width 9 height 9
click at [891, 556] on div "*" at bounding box center [1077, 577] width 572 height 55
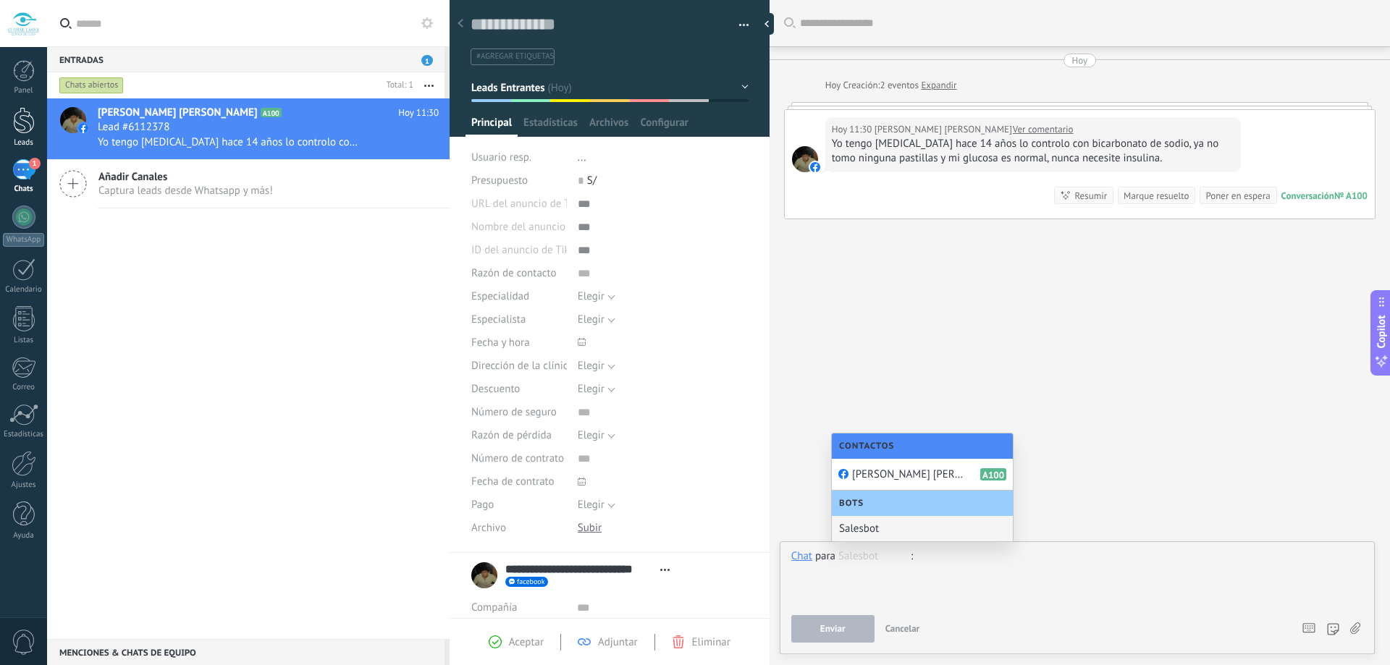
click at [20, 122] on div at bounding box center [24, 120] width 22 height 27
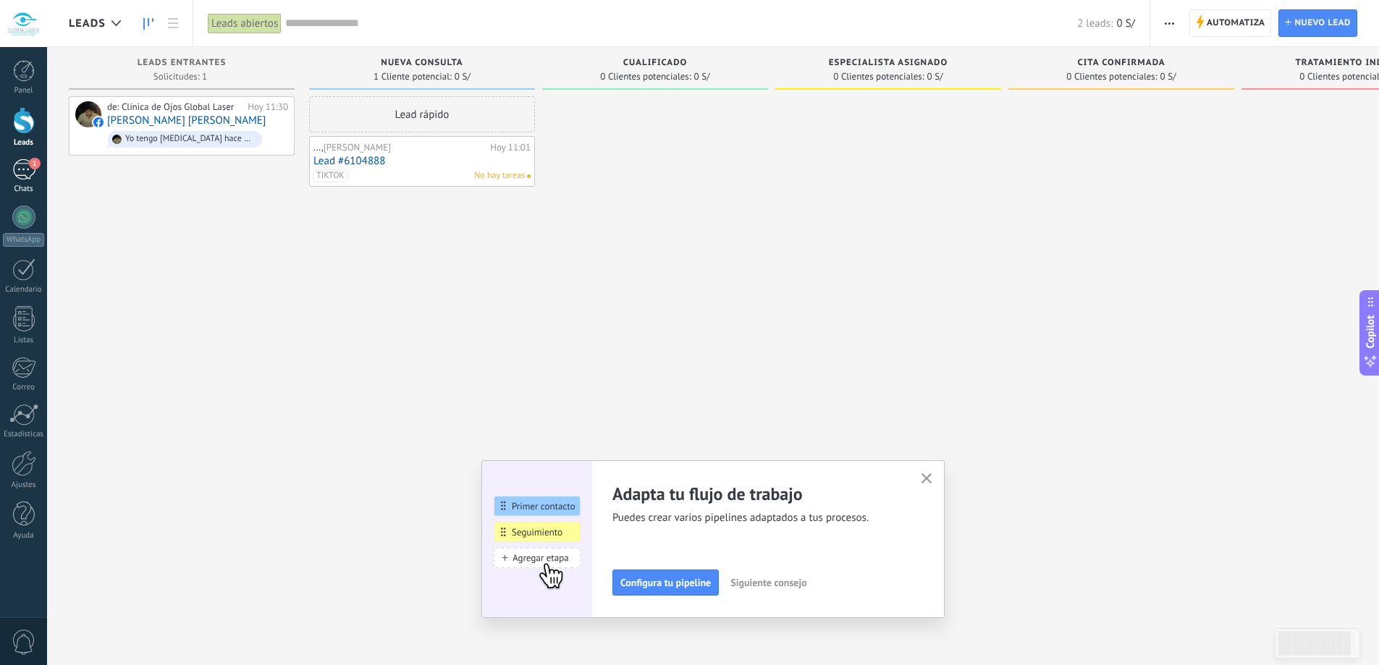
click at [23, 162] on div "1" at bounding box center [23, 169] width 23 height 21
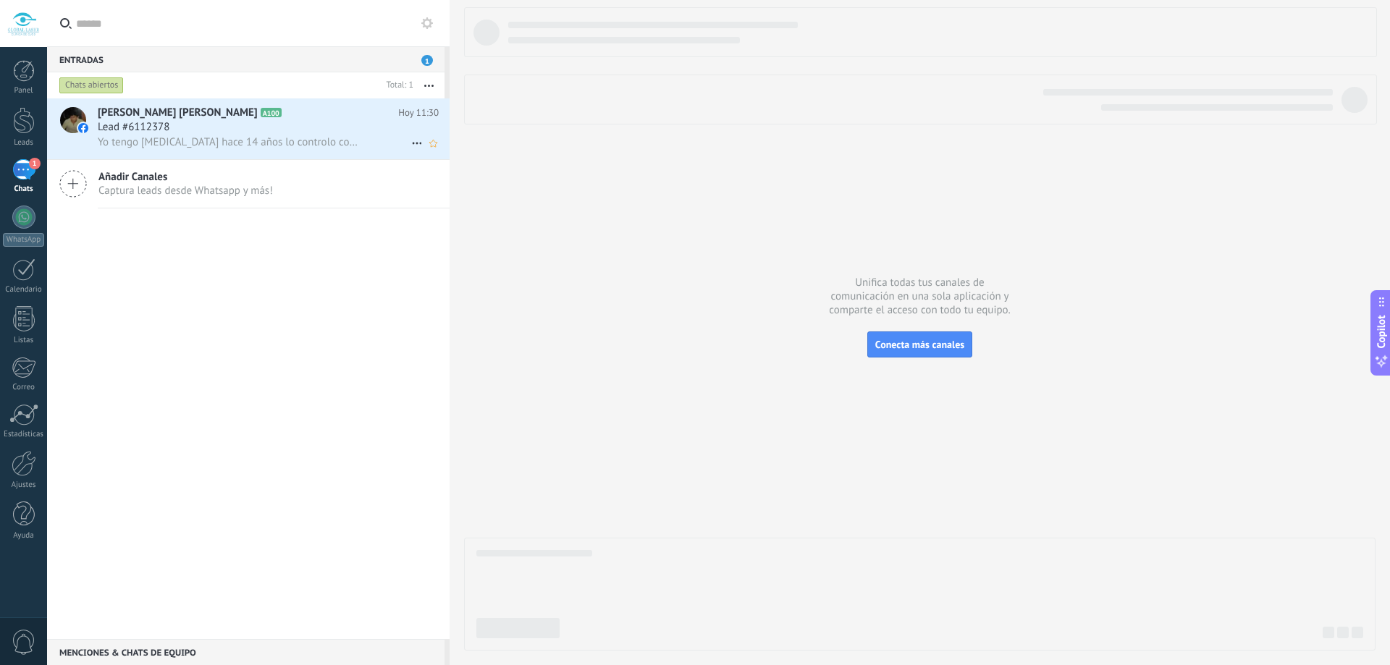
click at [415, 143] on use at bounding box center [416, 144] width 9 height 2
click at [235, 359] on div at bounding box center [695, 332] width 1390 height 665
click at [18, 179] on div "1" at bounding box center [23, 169] width 23 height 21
click at [23, 119] on div at bounding box center [24, 120] width 22 height 27
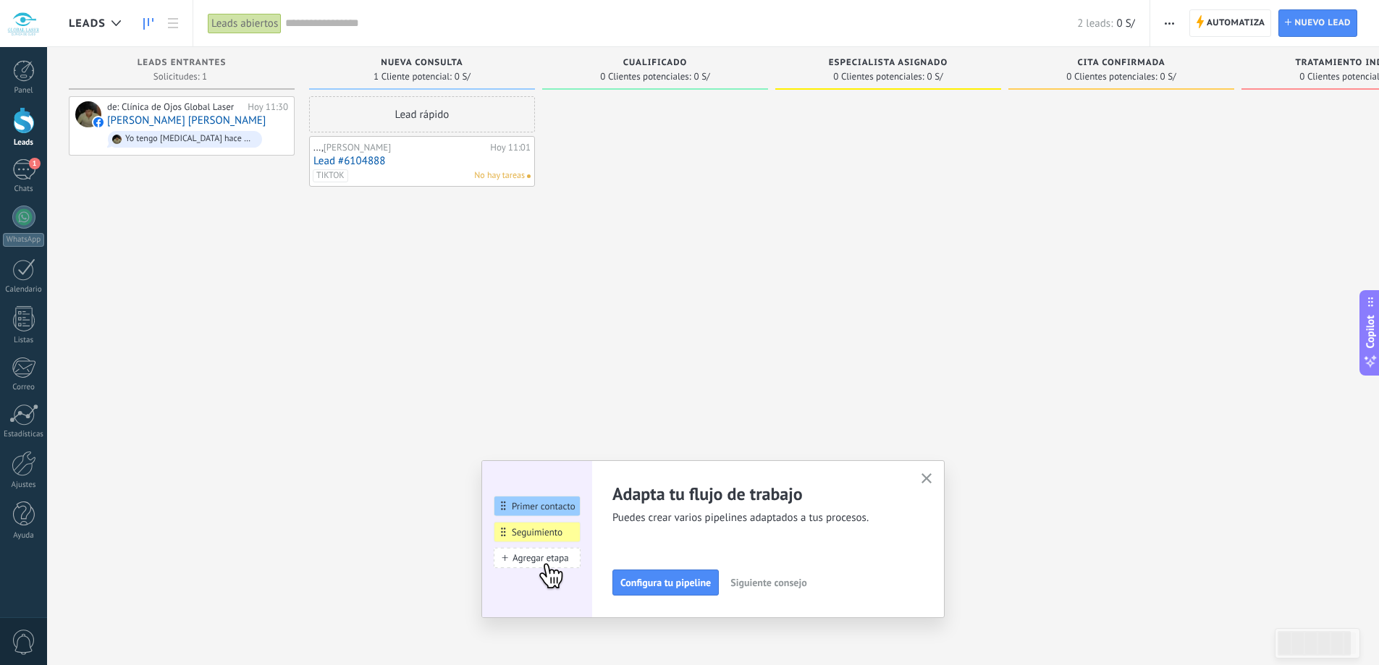
click at [931, 483] on icon "button" at bounding box center [927, 479] width 11 height 11
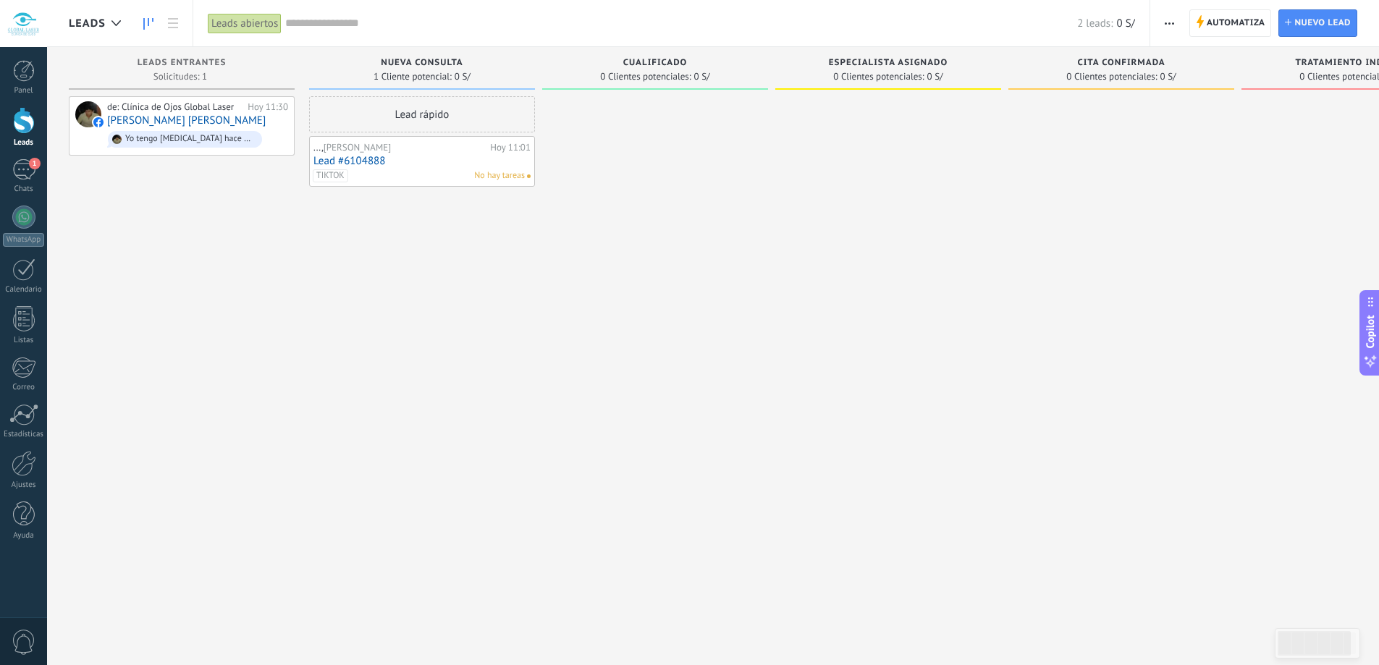
click at [426, 161] on link "Lead #6104888" at bounding box center [422, 161] width 217 height 12
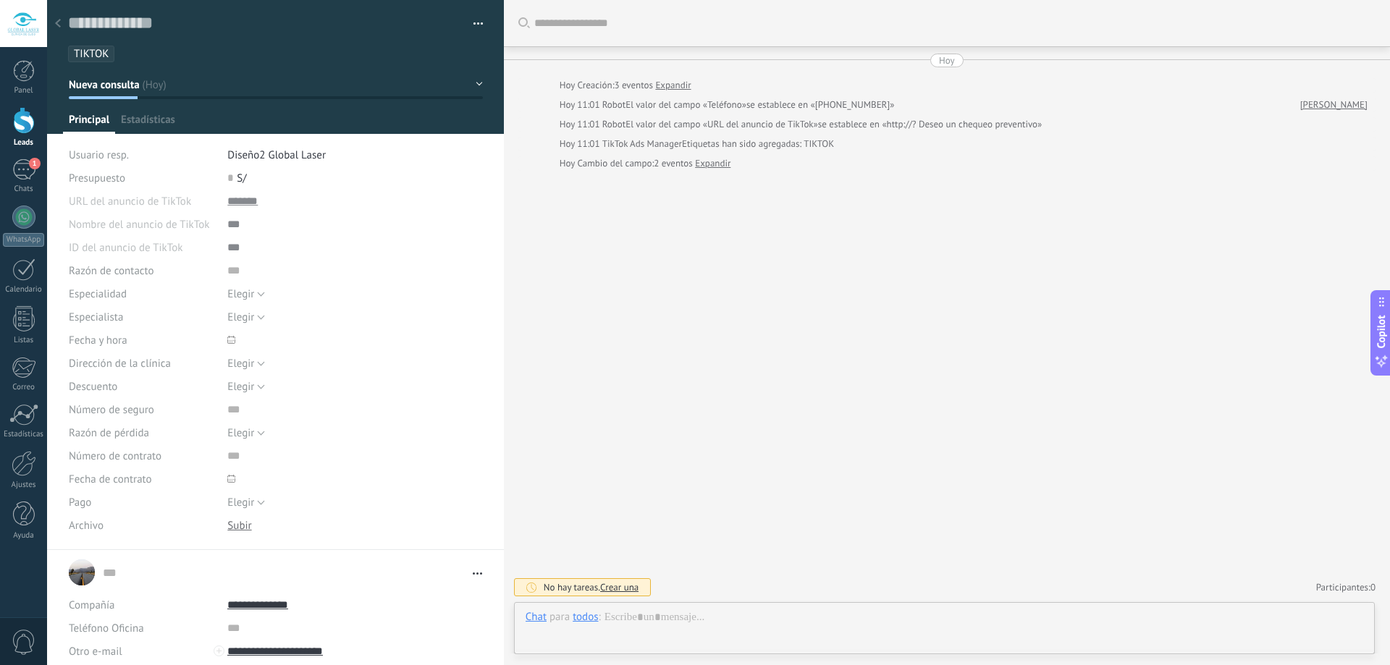
scroll to position [14, 0]
click at [733, 597] on div "No hay tareas. Crear una Participantes: 0 Agregar usuario Bots: 0" at bounding box center [946, 588] width 857 height 24
click at [731, 610] on div at bounding box center [945, 631] width 838 height 43
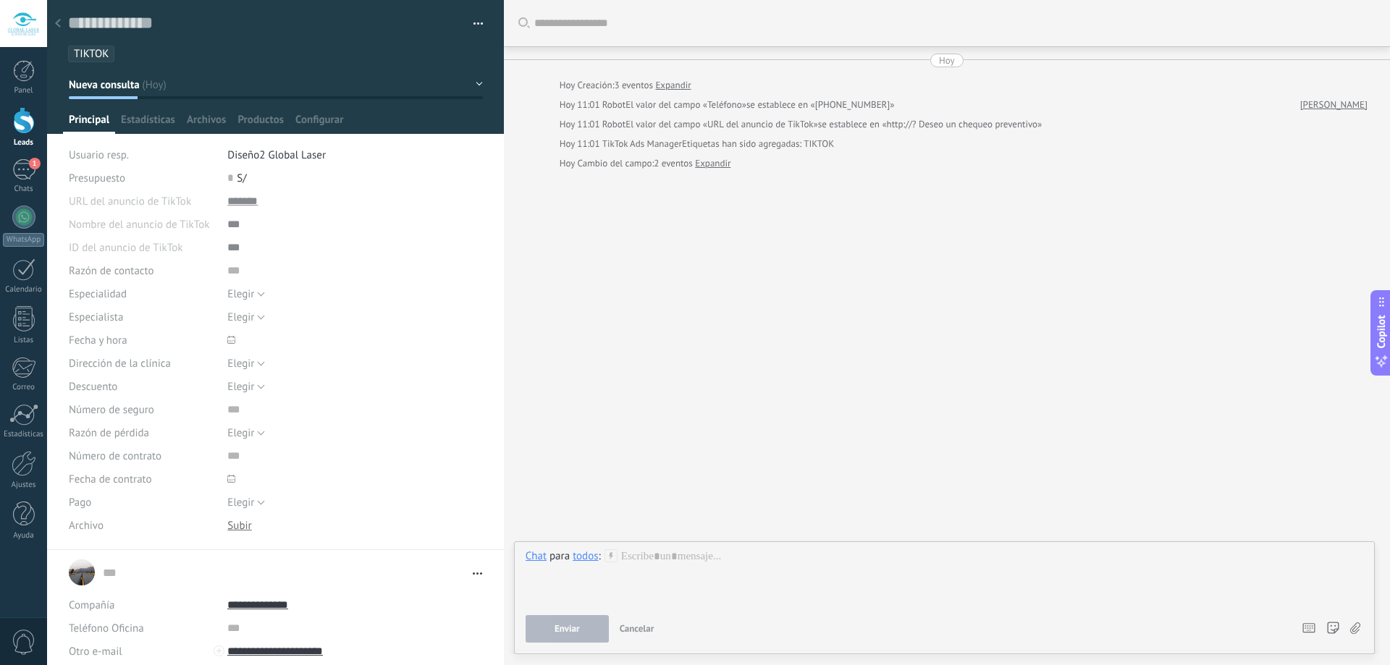
click at [58, 21] on icon at bounding box center [58, 23] width 6 height 9
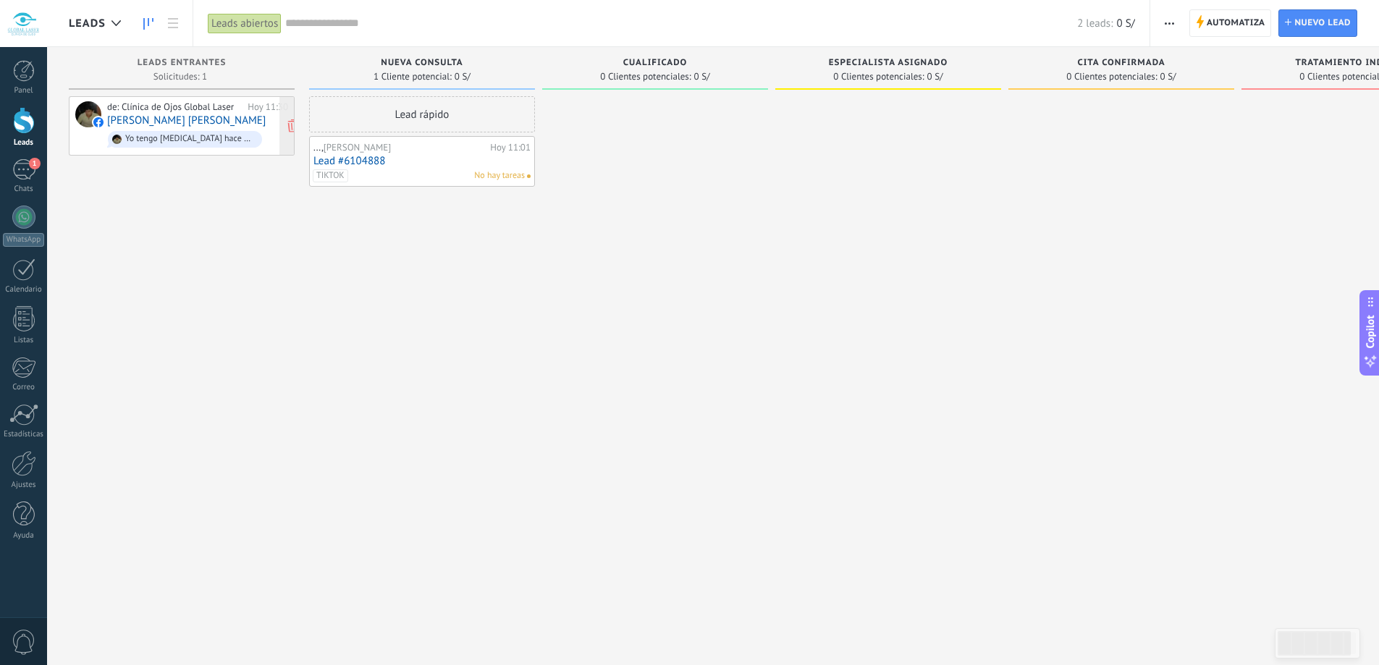
click at [122, 110] on div "de: Clínica de Ojos Global Laser" at bounding box center [174, 107] width 135 height 12
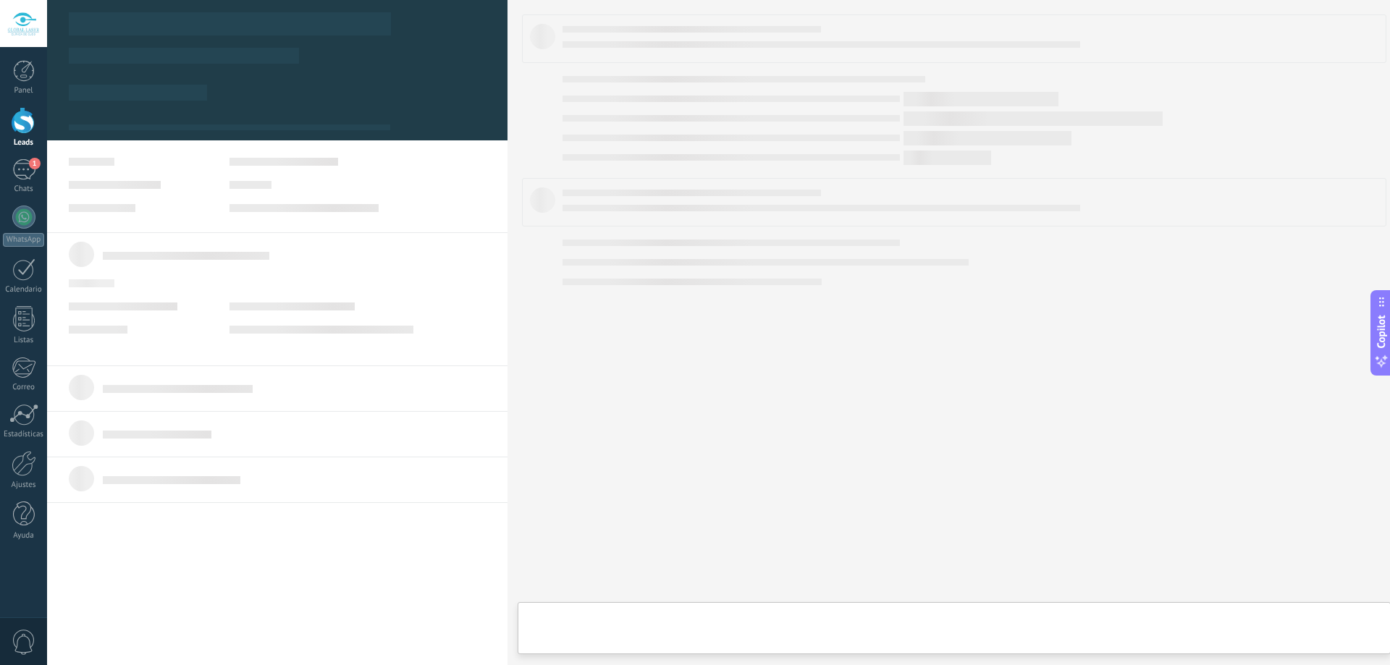
type textarea "**********"
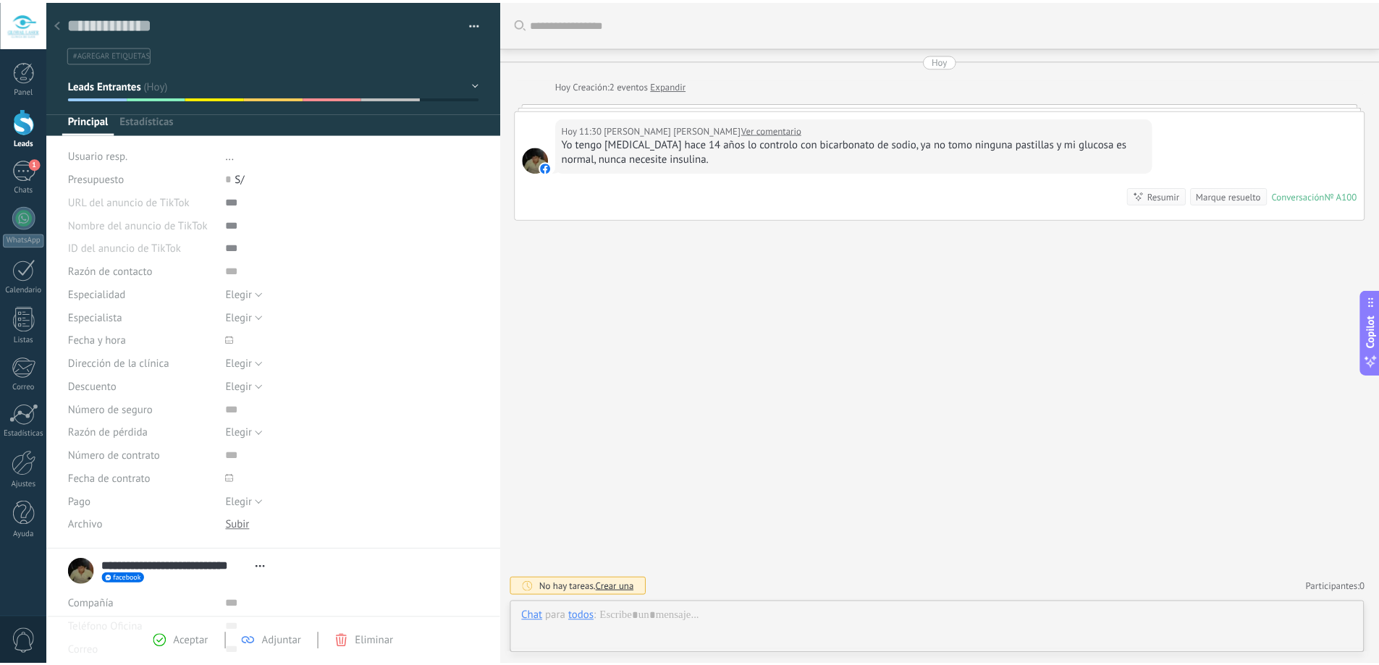
scroll to position [22, 0]
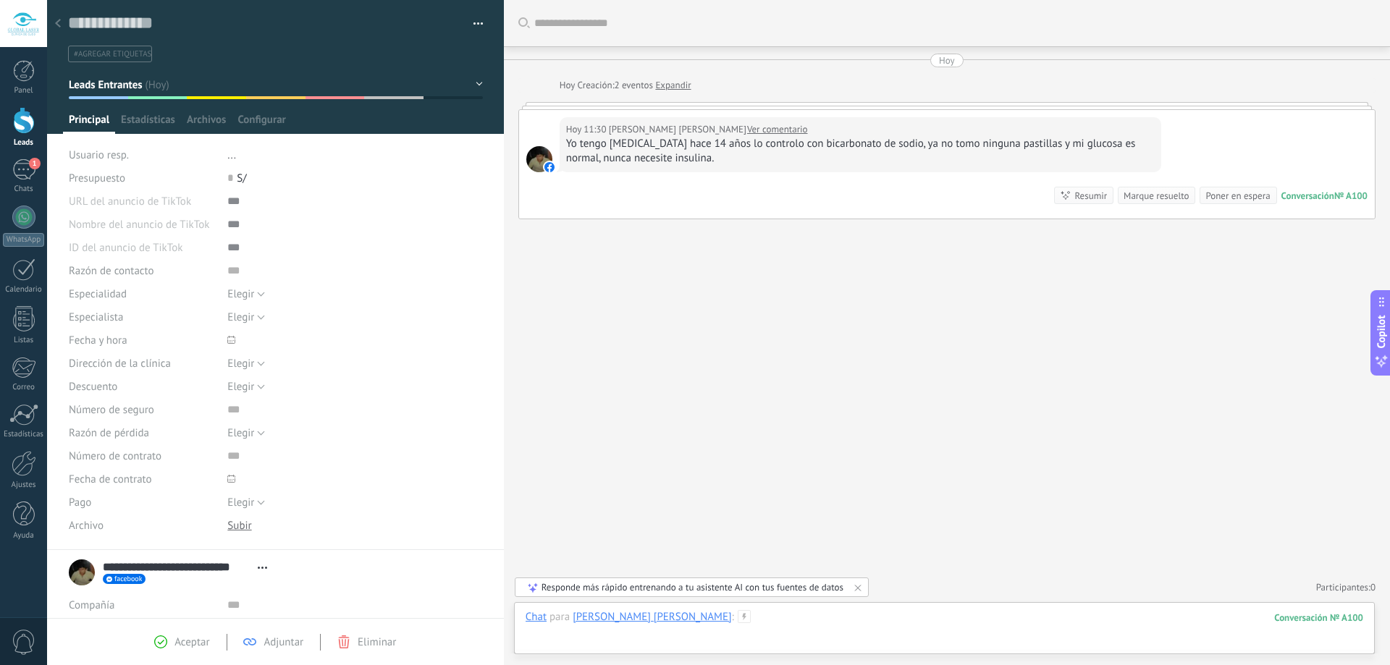
click at [774, 629] on div at bounding box center [945, 631] width 838 height 43
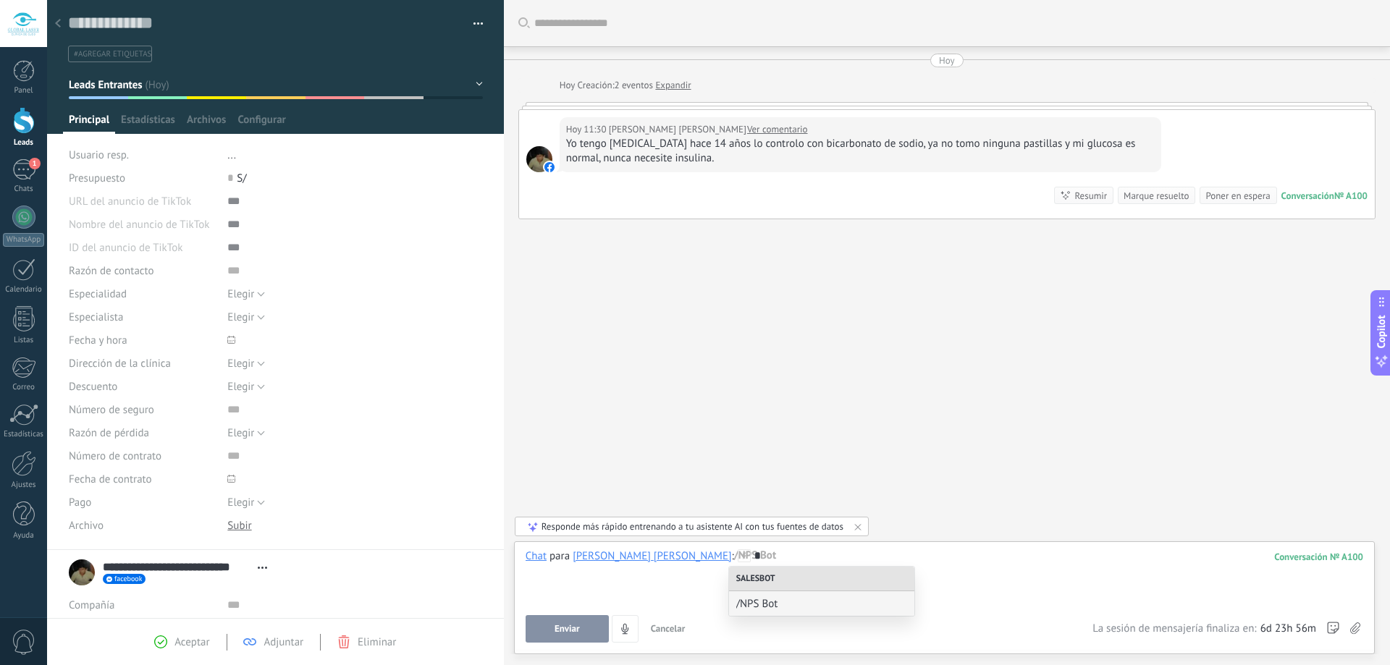
click at [838, 350] on div "Buscar Carga más Hoy Hoy Creación: 2 eventos Expandir Hoy 11:30 Carlos Alberto …" at bounding box center [947, 332] width 886 height 665
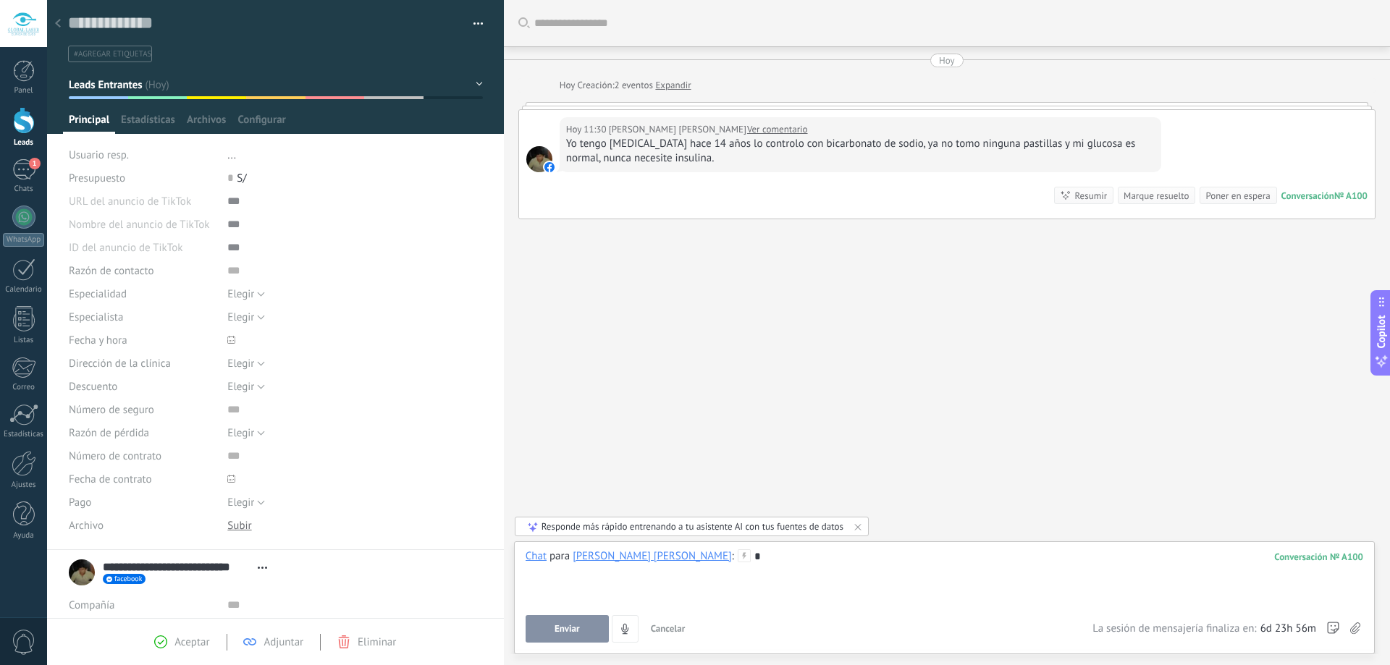
click at [751, 560] on div "*" at bounding box center [945, 577] width 838 height 55
click at [15, 180] on link "1 Chats" at bounding box center [23, 176] width 47 height 35
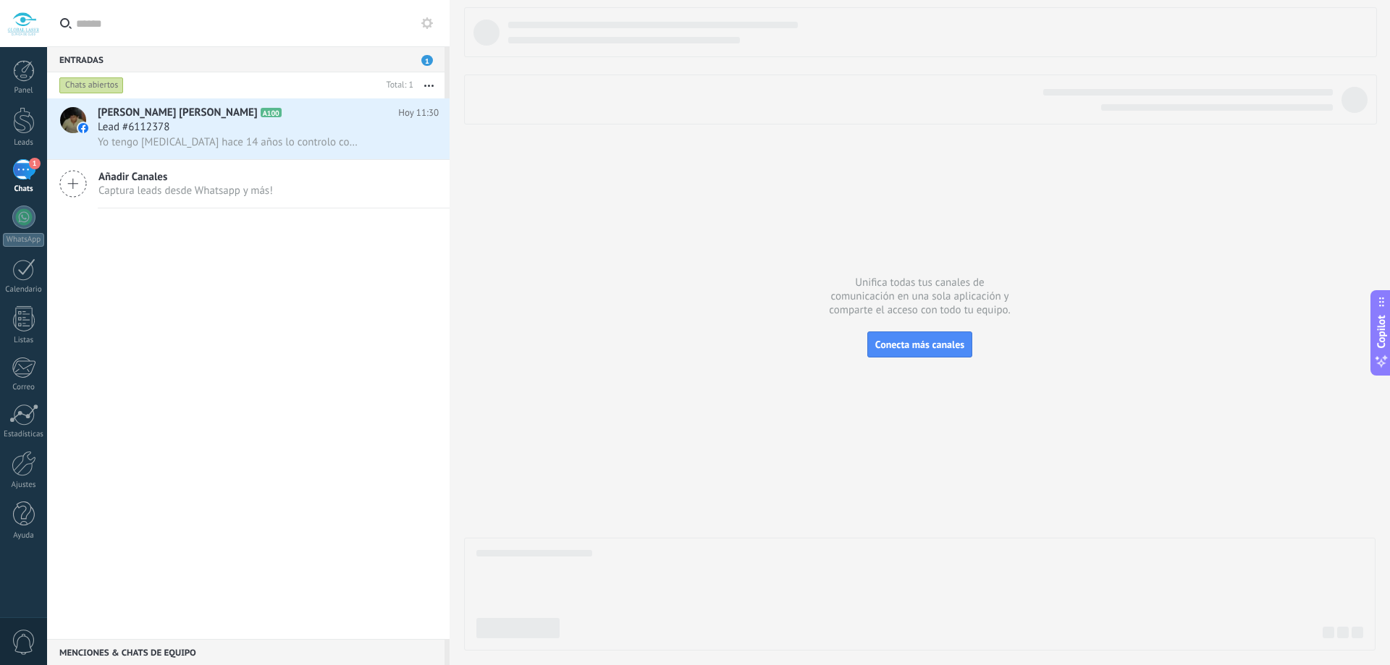
click at [216, 314] on div "Carlos Alberto Tasayco Mesias A100 Hoy 11:30 Lead #6112378 Yo tengo diabetes ha…" at bounding box center [248, 368] width 403 height 541
click at [33, 277] on div at bounding box center [23, 269] width 23 height 22
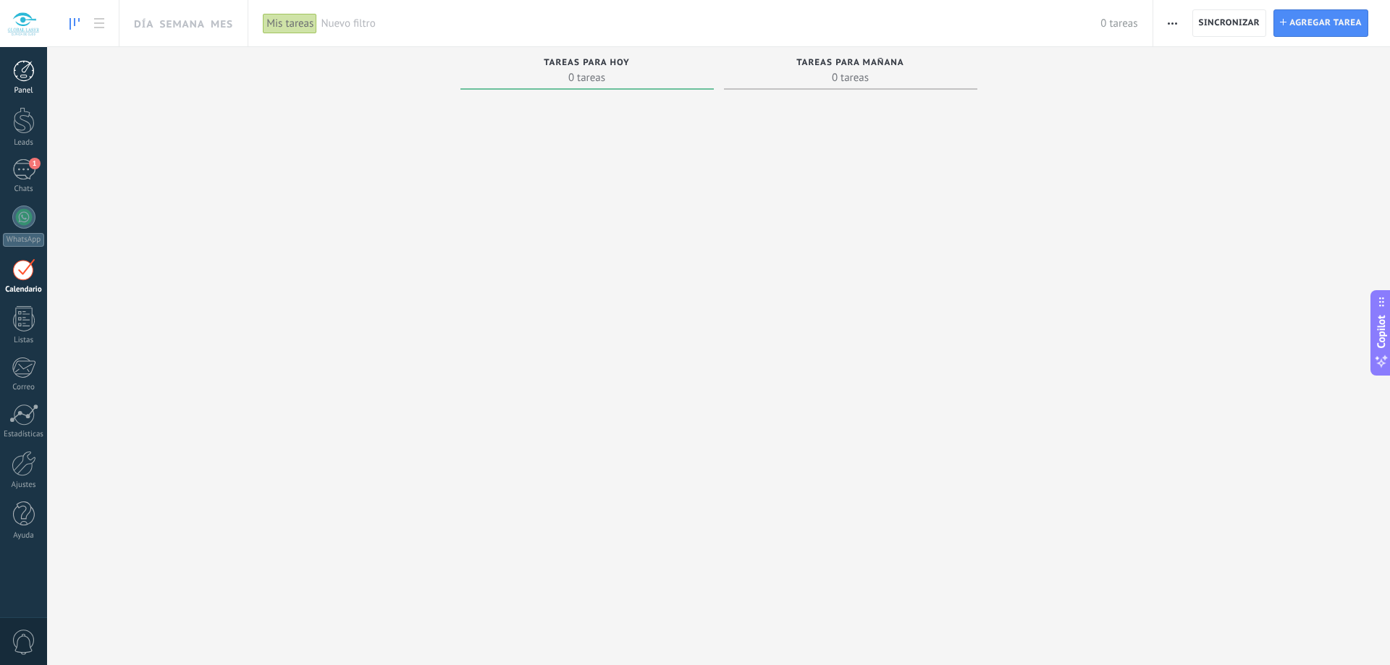
click at [29, 80] on div at bounding box center [24, 71] width 22 height 22
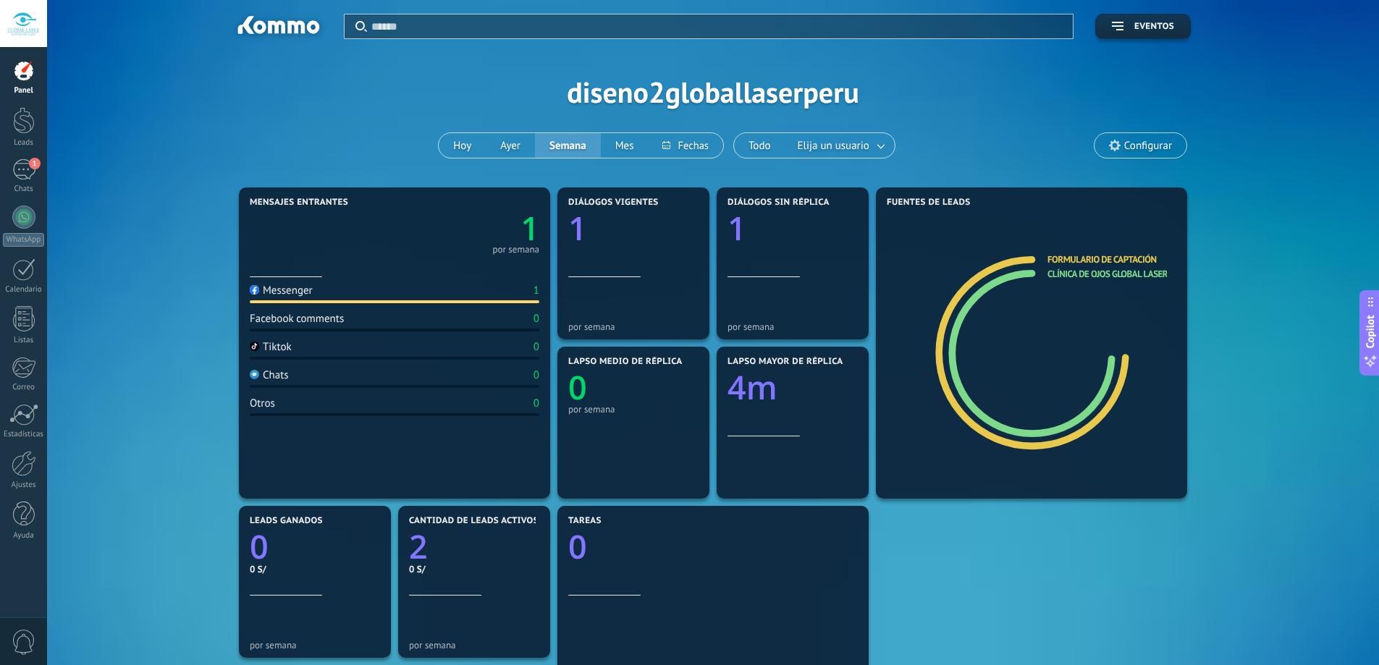
click at [275, 353] on div "Tiktok" at bounding box center [271, 347] width 42 height 14
click at [7, 171] on link "1 Chats" at bounding box center [23, 176] width 47 height 35
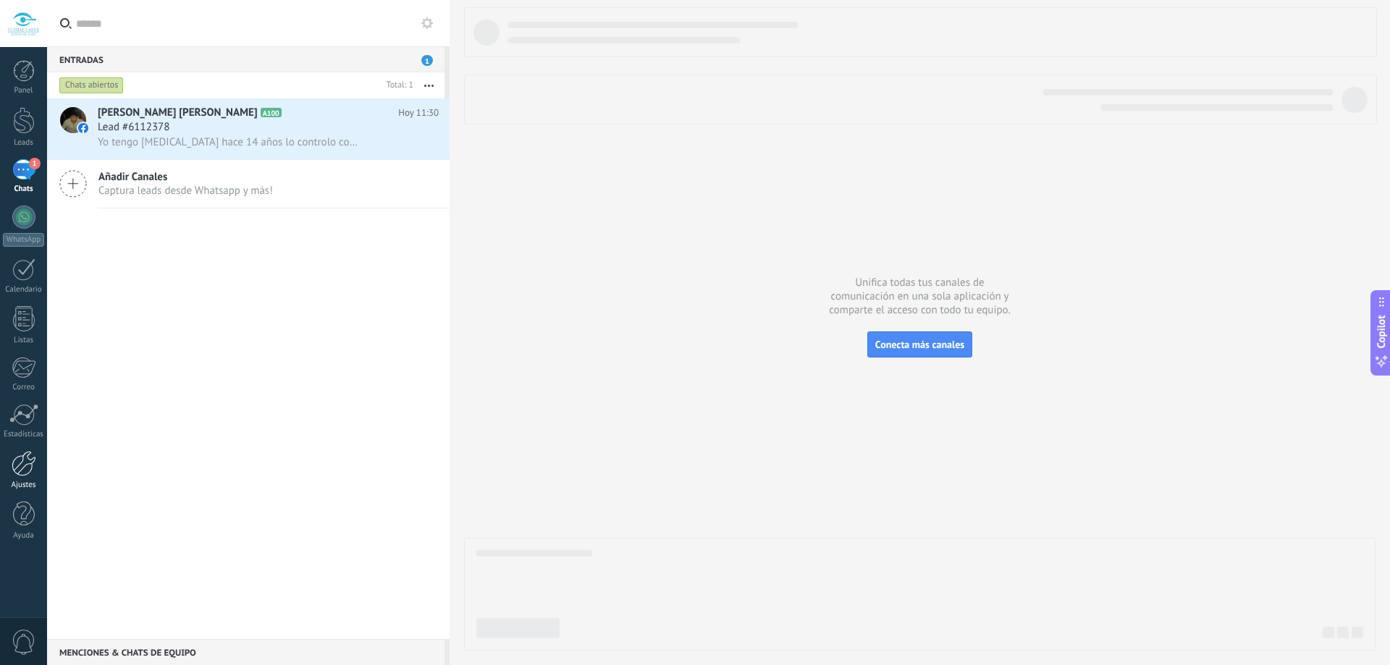
click at [33, 463] on div at bounding box center [24, 463] width 25 height 25
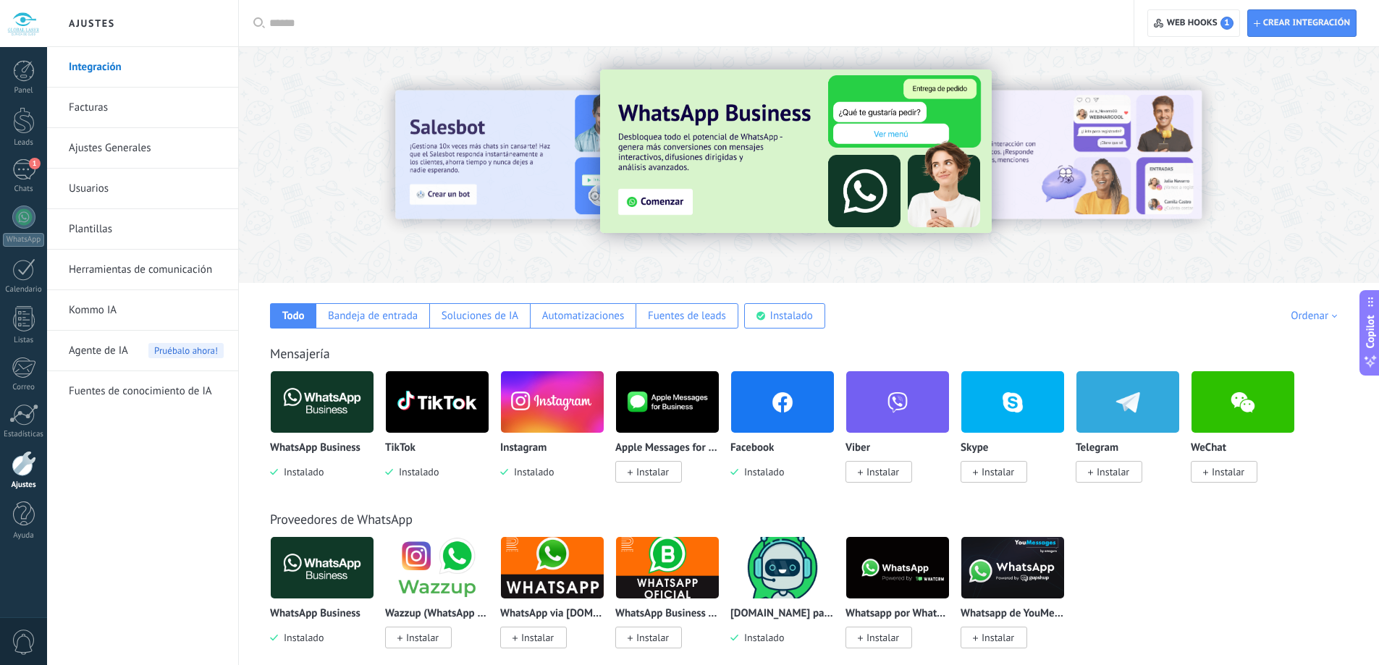
click at [138, 188] on link "Usuarios" at bounding box center [146, 189] width 155 height 41
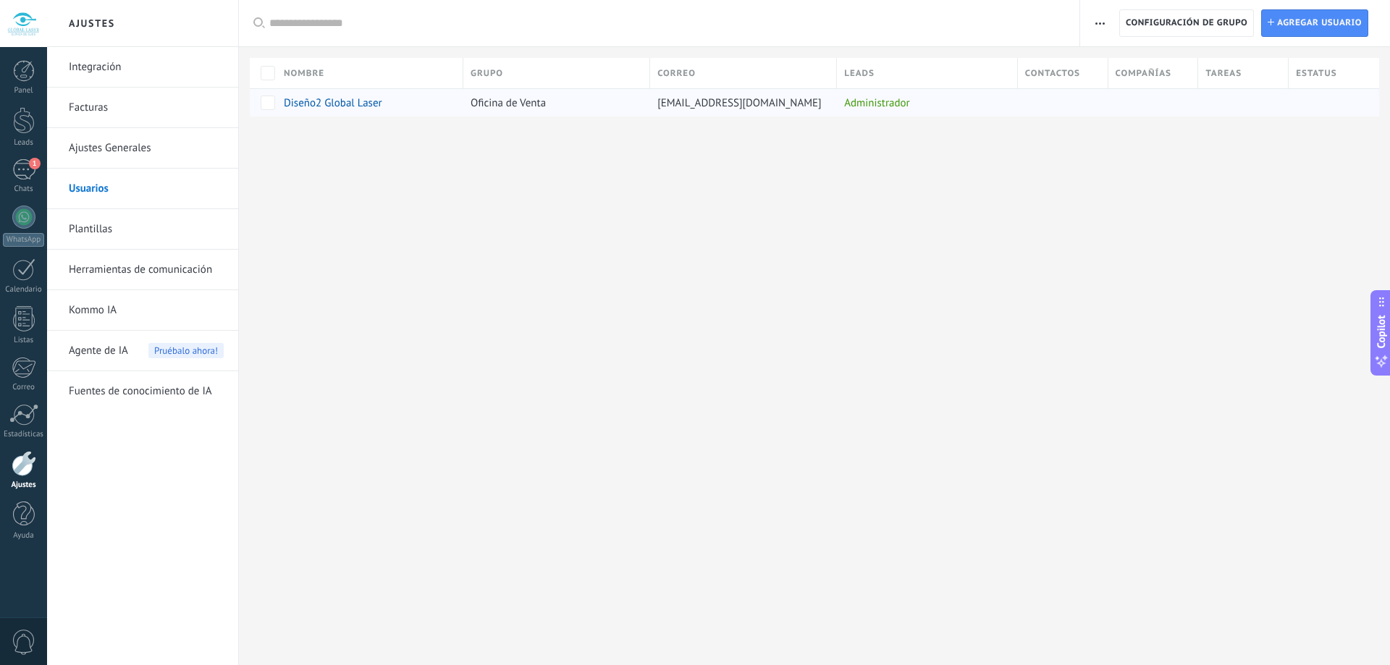
click at [762, 101] on span "[EMAIL_ADDRESS][DOMAIN_NAME]" at bounding box center [739, 103] width 164 height 14
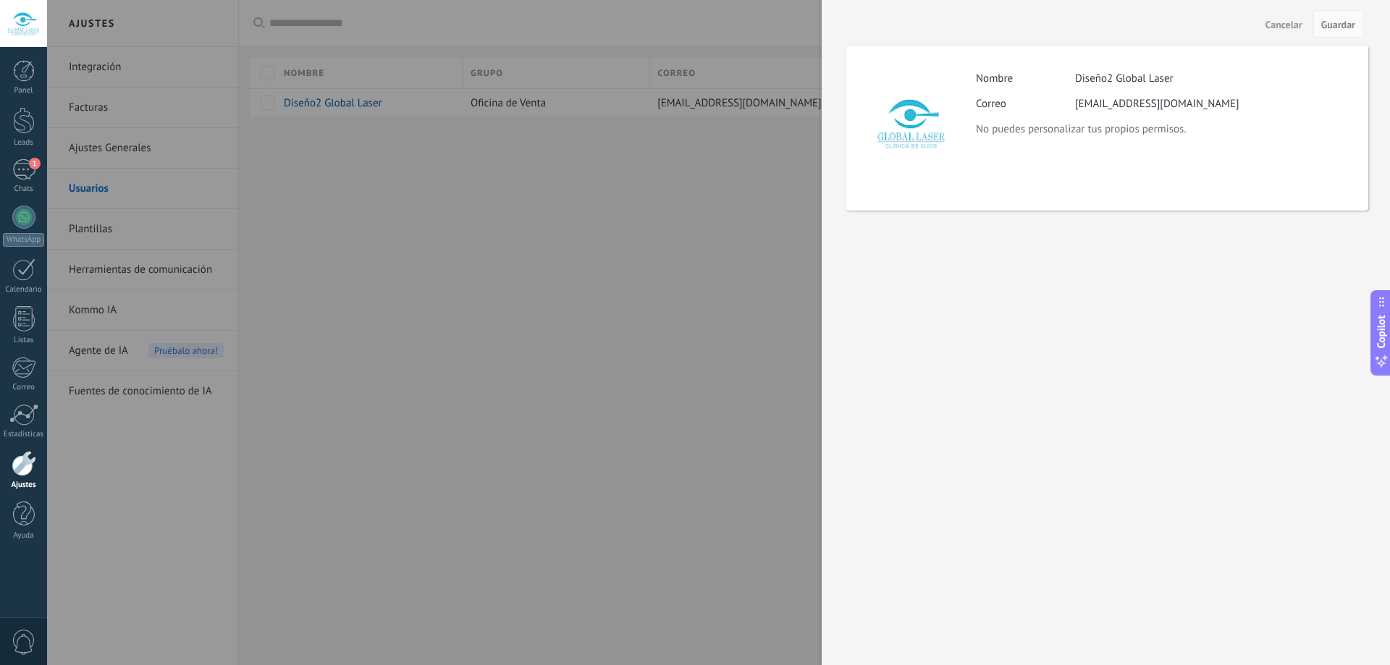
click at [552, 101] on div at bounding box center [695, 332] width 1390 height 665
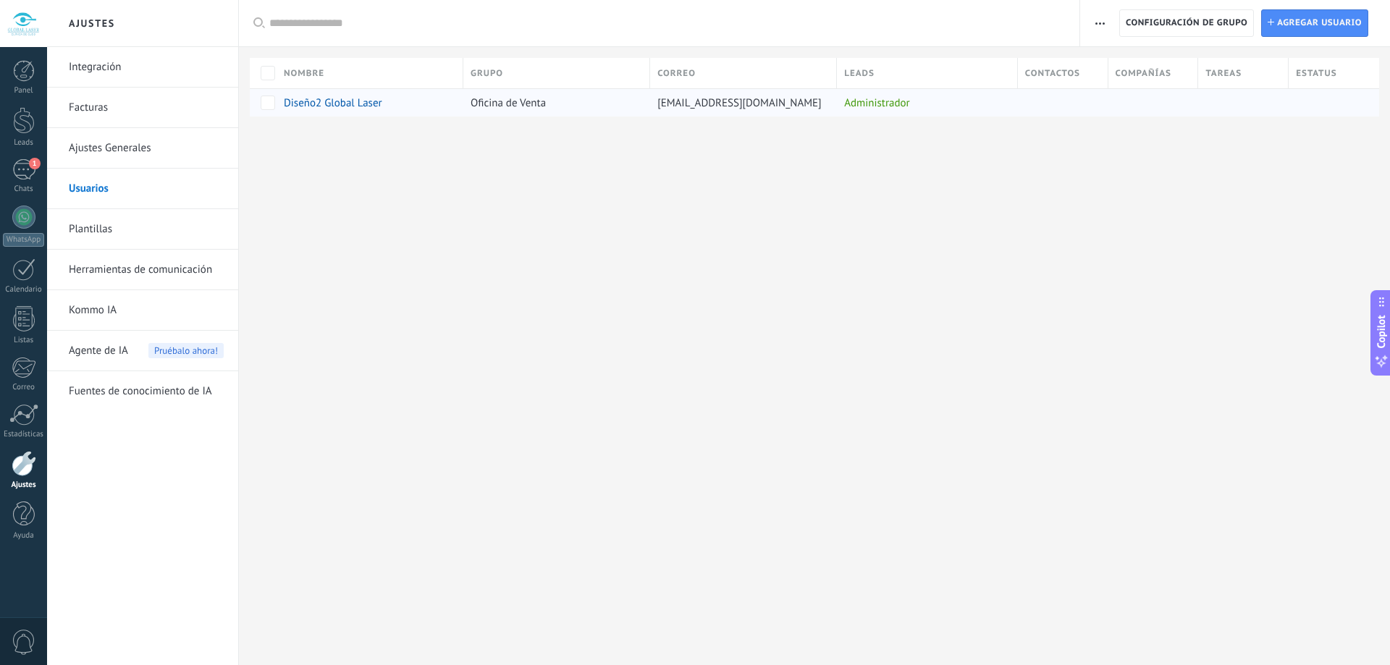
click at [554, 101] on div "Oficina de Venta" at bounding box center [553, 103] width 180 height 28
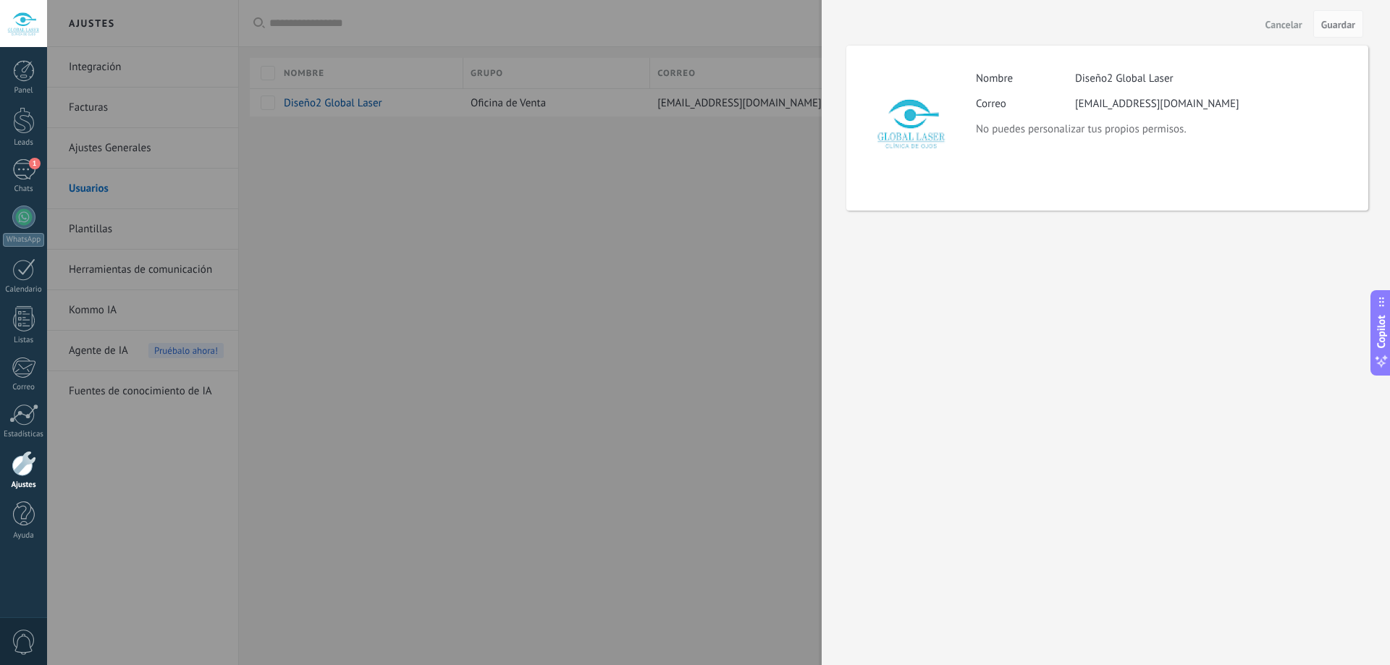
click at [1132, 118] on div "Actividad Nombre Diseño2 Global Laser Correo diseno2globallaserperu@gmail.com N…" at bounding box center [1164, 104] width 377 height 64
click at [1004, 141] on div "Actividad Nombre Diseño2 Global Laser Correo diseno2globallaserperu@gmail.com N…" at bounding box center [1107, 128] width 522 height 165
click at [391, 311] on div at bounding box center [695, 332] width 1390 height 665
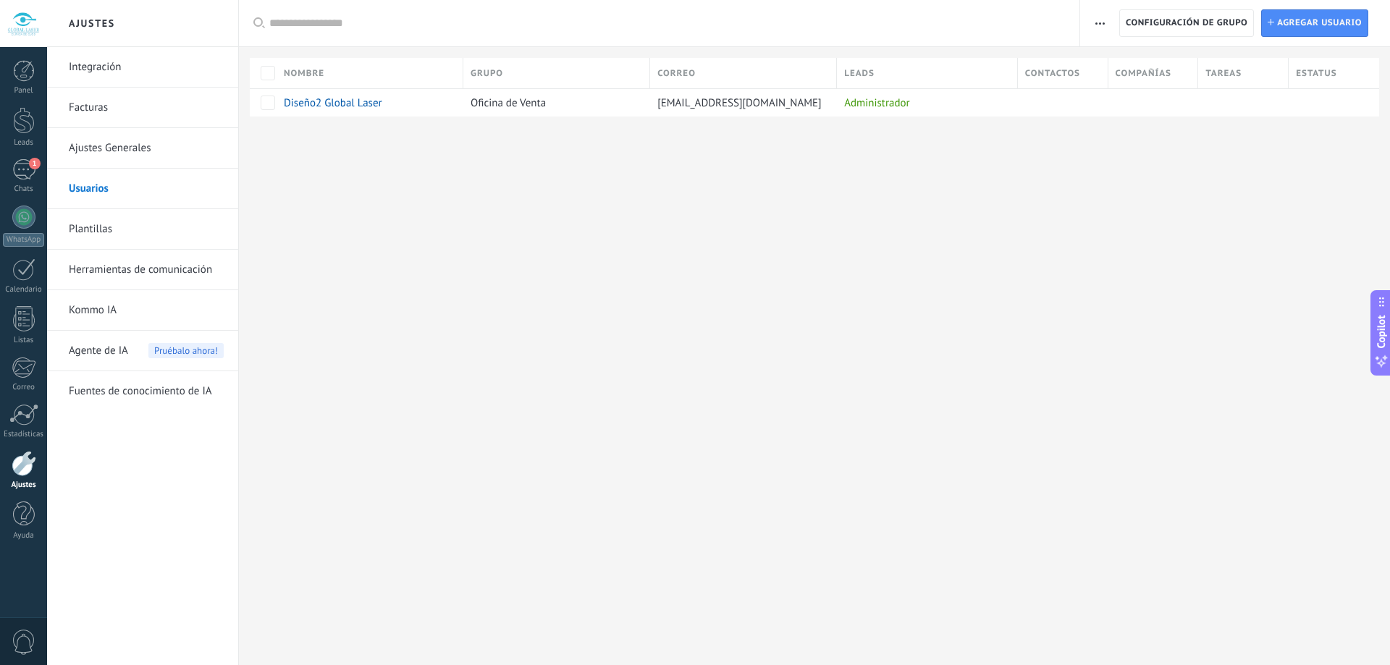
click at [23, 463] on div at bounding box center [24, 463] width 25 height 25
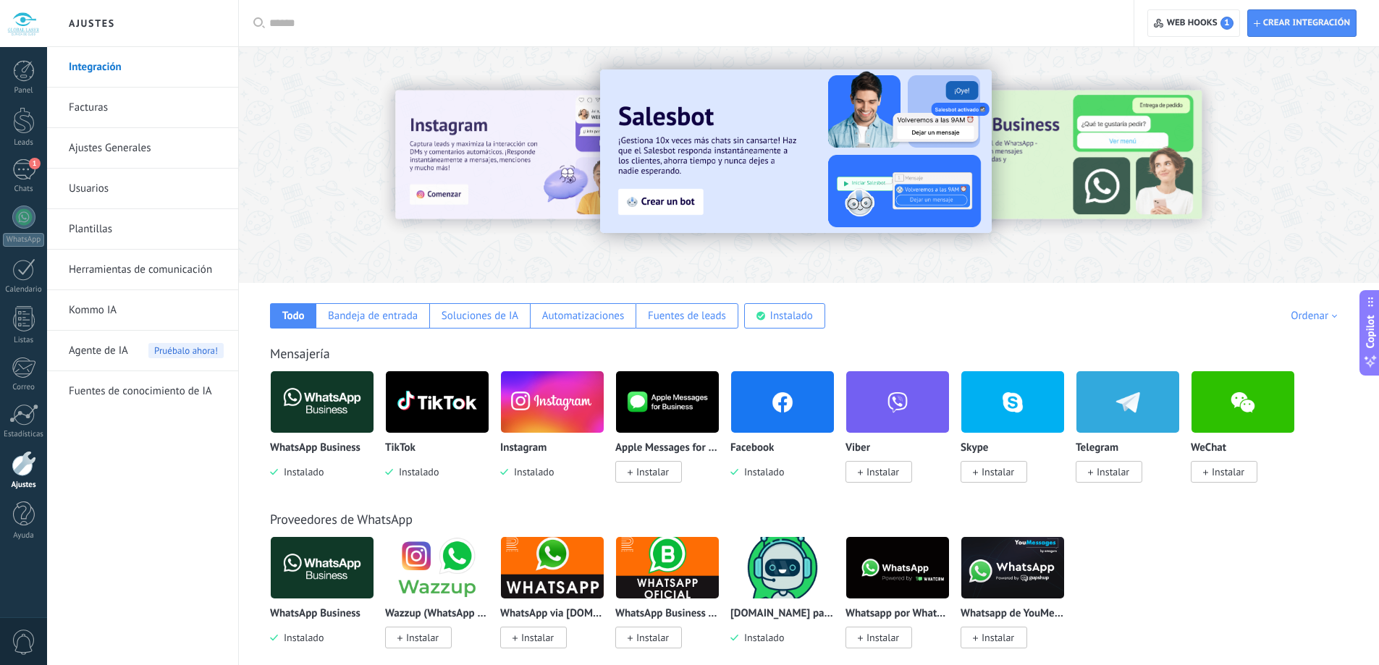
click at [183, 269] on link "Herramientas de comunicación" at bounding box center [146, 270] width 155 height 41
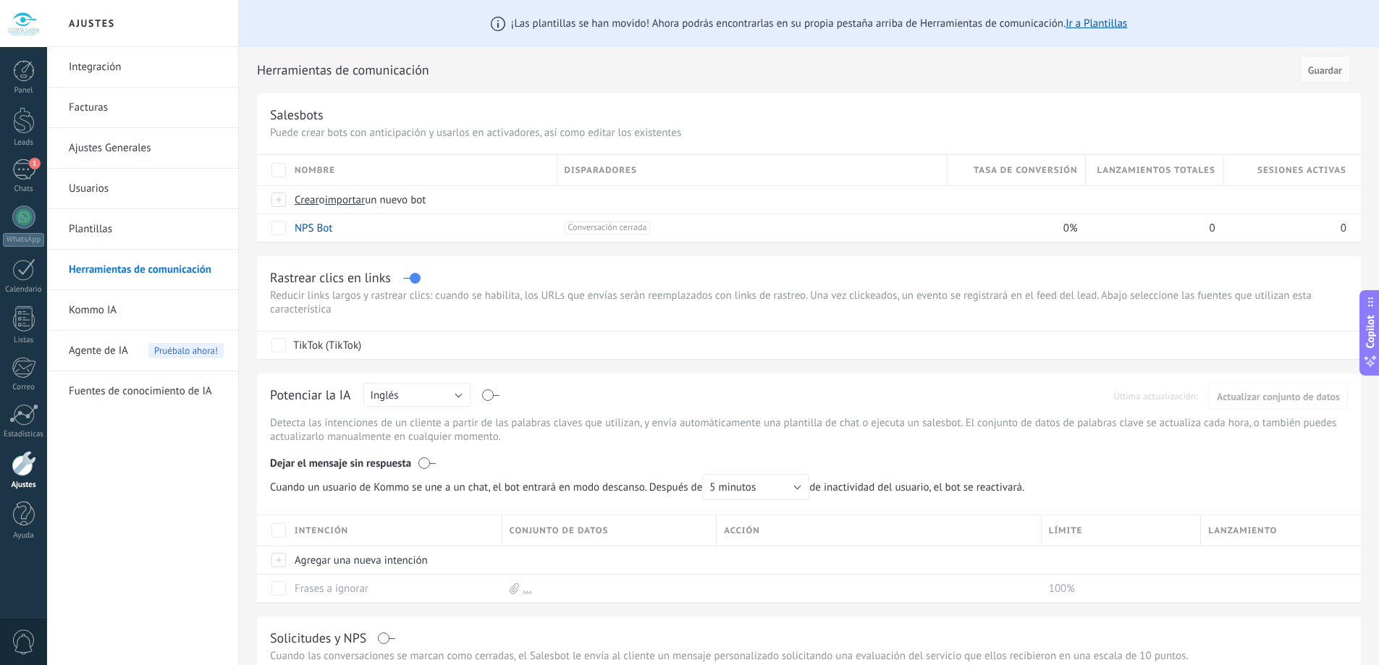
click at [155, 189] on link "Usuarios" at bounding box center [146, 189] width 155 height 41
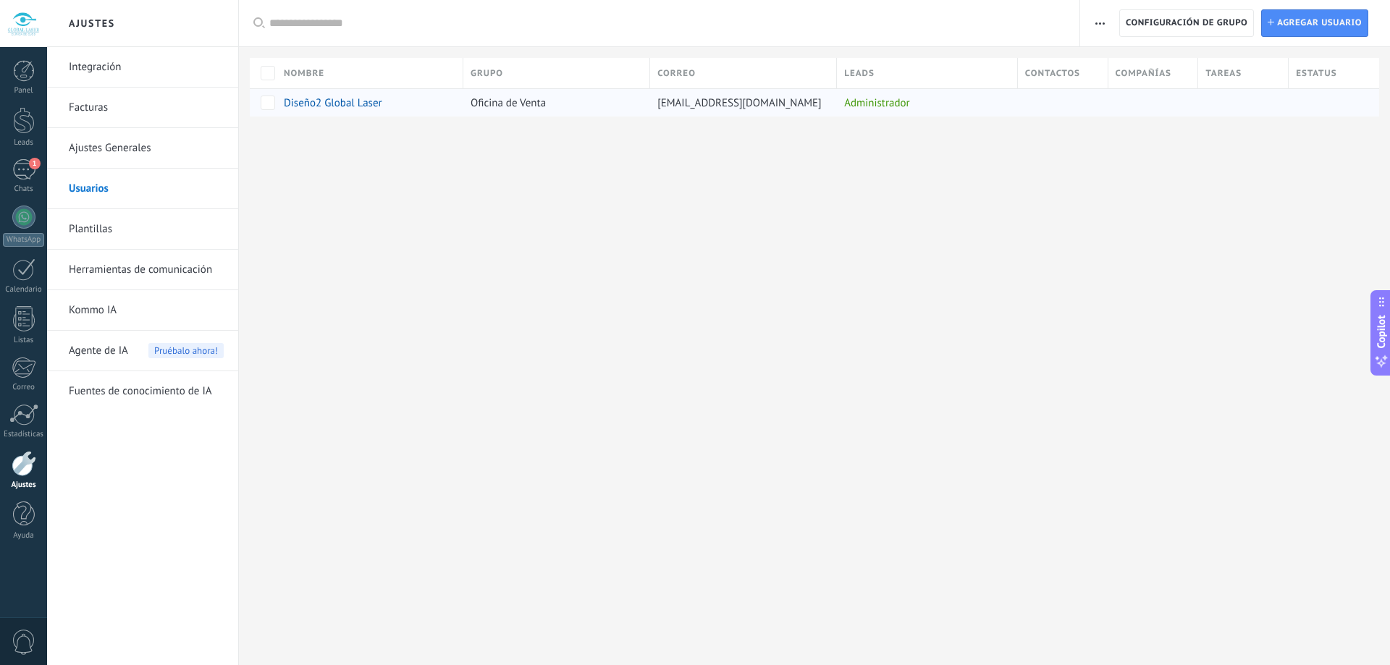
click at [316, 101] on span "Diseño2 Global Laser" at bounding box center [333, 103] width 98 height 14
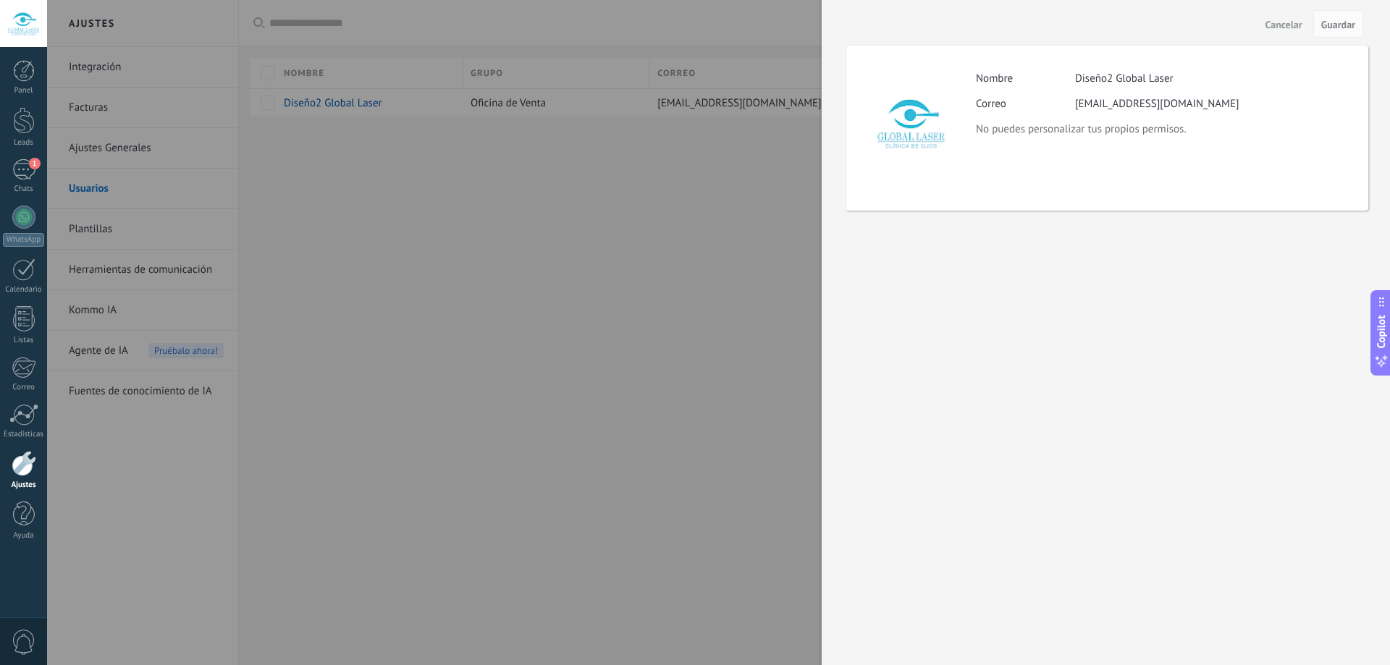
click at [1103, 103] on div "[EMAIL_ADDRESS][DOMAIN_NAME]" at bounding box center [1157, 104] width 164 height 14
click at [969, 113] on div "Actividad Nombre Diseño2 Global Laser Correo diseno2globallaserperu@gmail.com N…" at bounding box center [1107, 128] width 522 height 165
click at [982, 132] on p "No puedes personalizar tus propios permisos." at bounding box center [1164, 129] width 377 height 14
click at [183, 475] on div at bounding box center [695, 332] width 1390 height 665
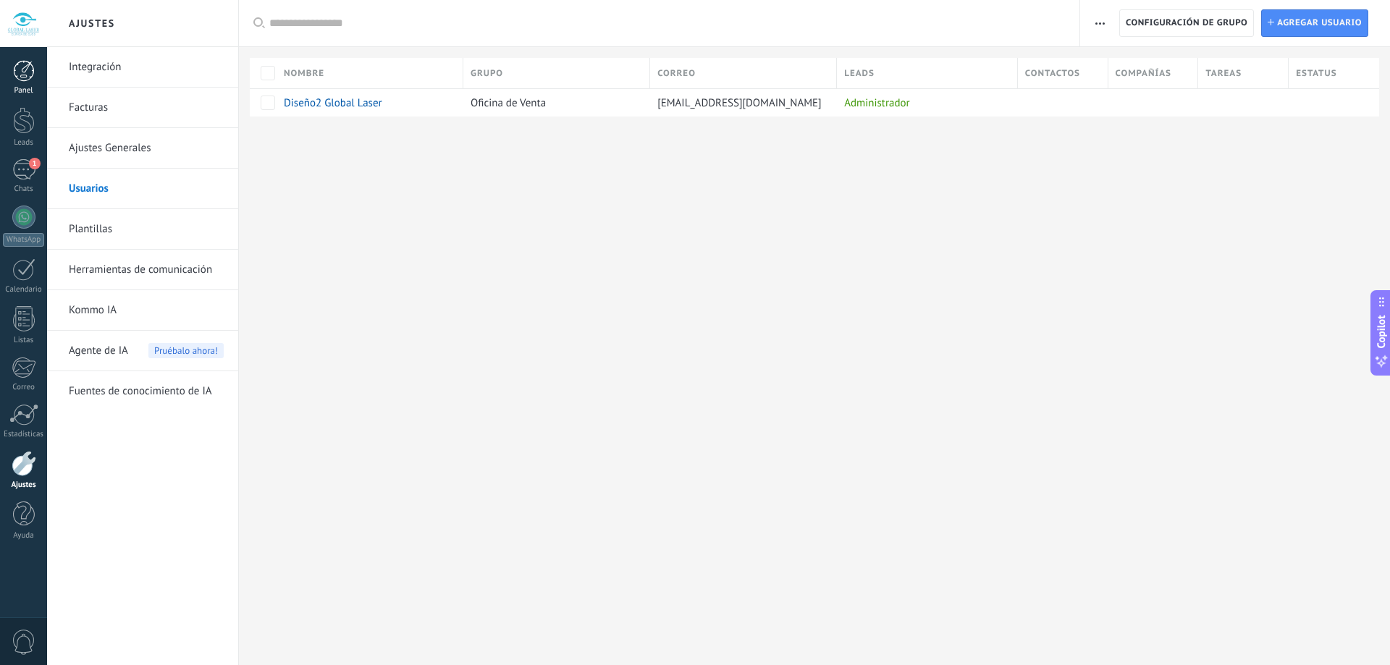
click at [18, 75] on div at bounding box center [24, 71] width 22 height 22
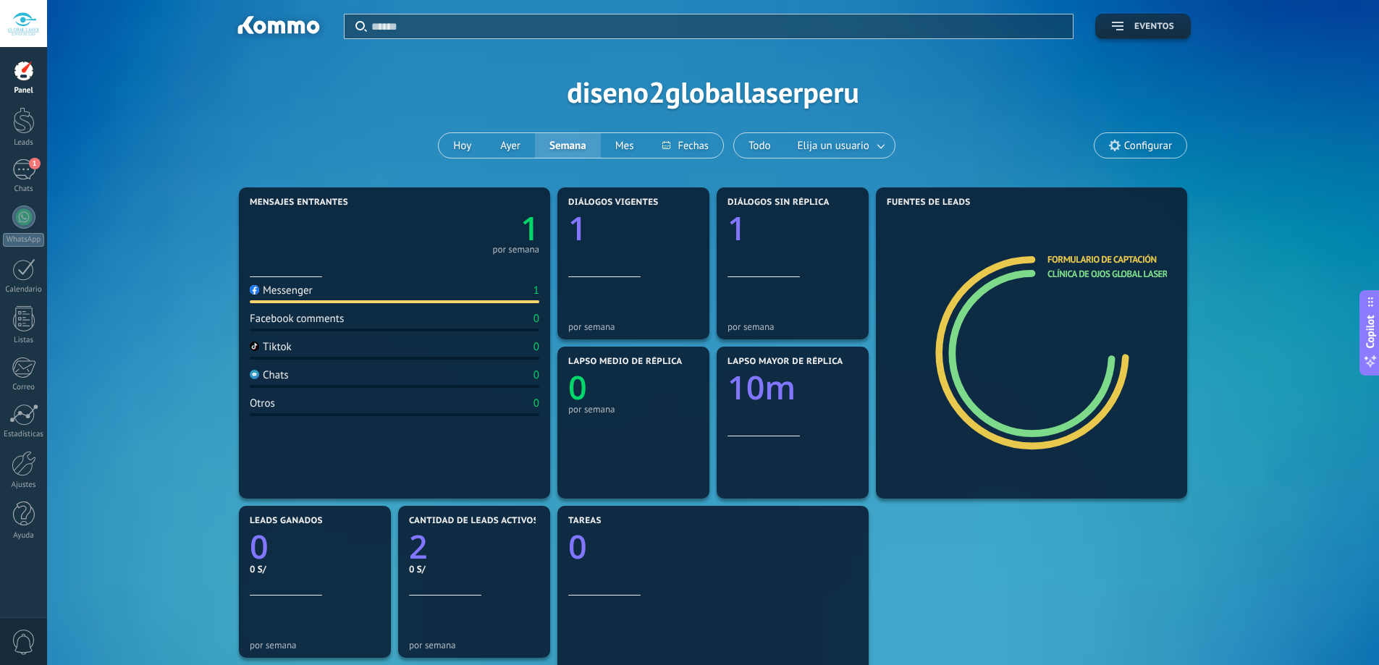
click at [1115, 17] on button "Eventos" at bounding box center [1143, 26] width 96 height 25
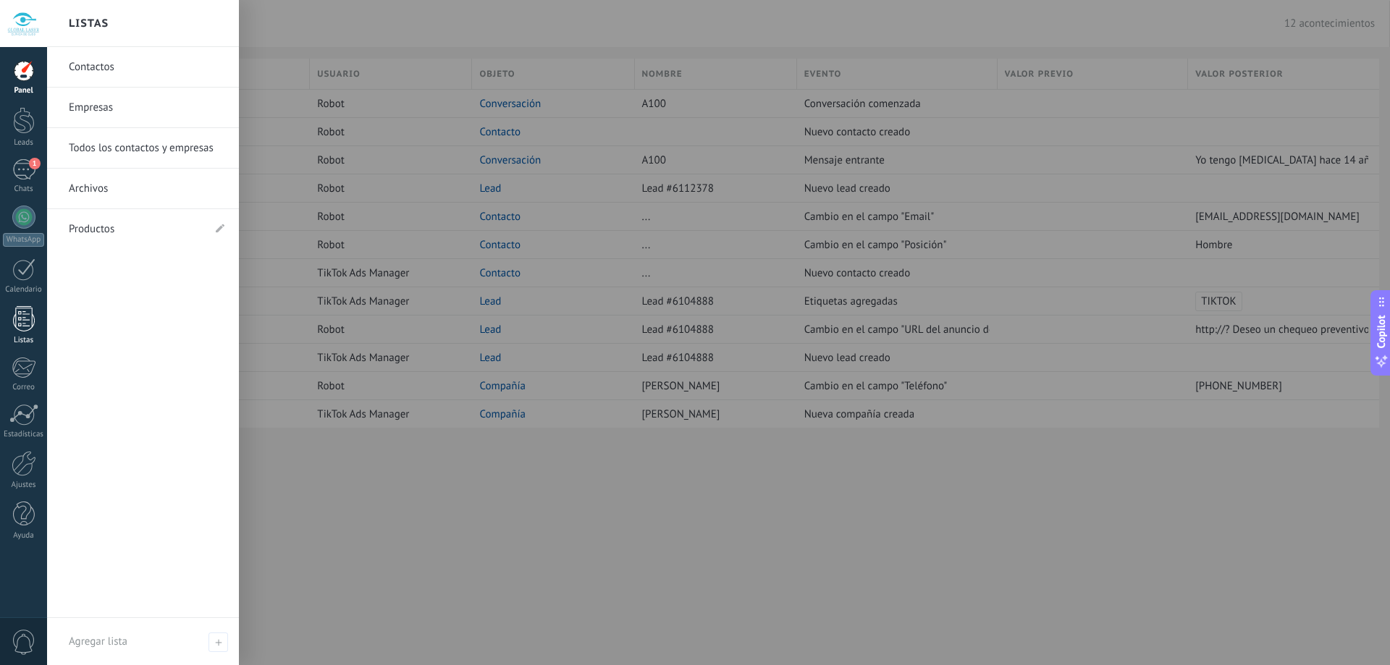
click at [22, 326] on div at bounding box center [24, 318] width 22 height 25
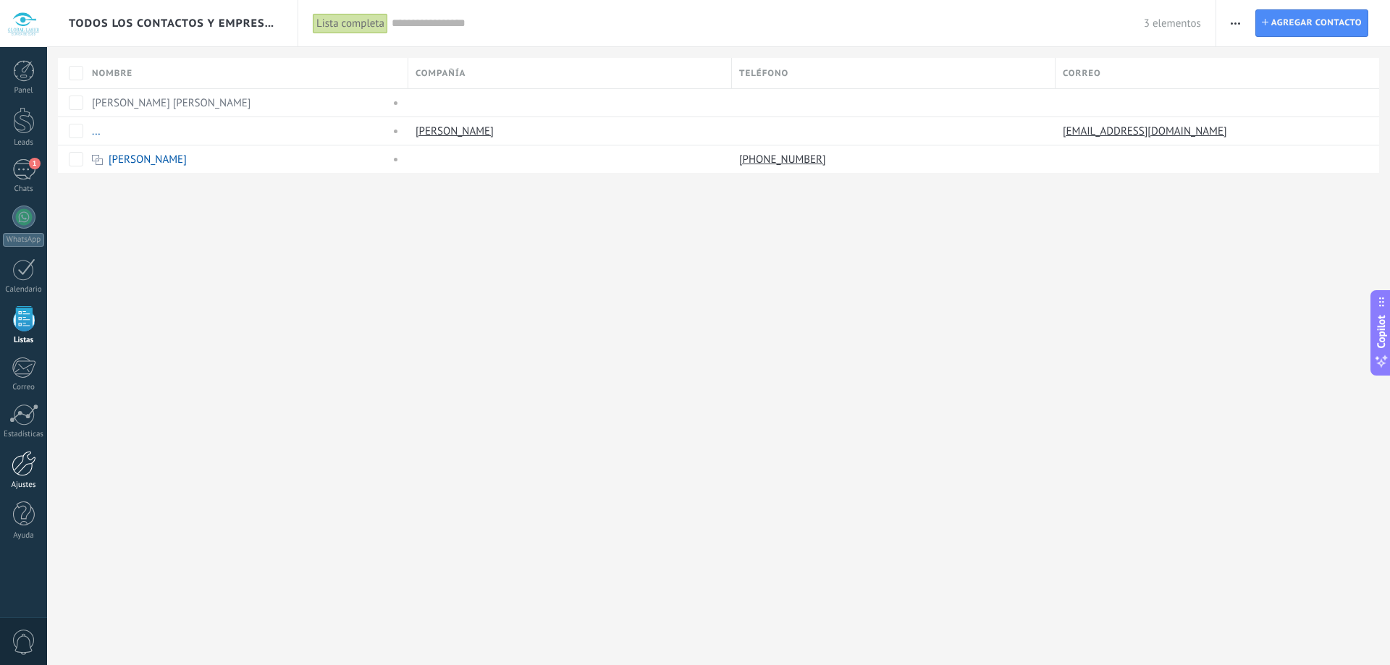
click at [30, 458] on div at bounding box center [24, 463] width 25 height 25
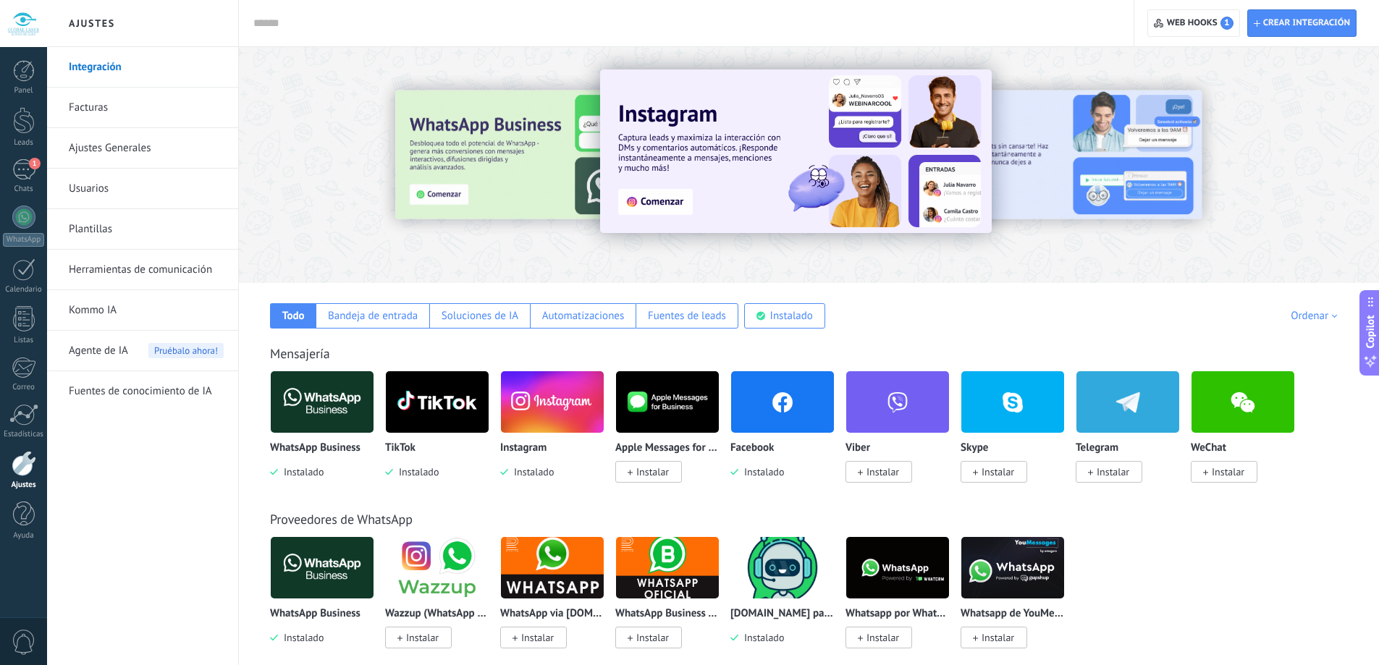
click at [153, 152] on link "Ajustes Generales" at bounding box center [146, 148] width 155 height 41
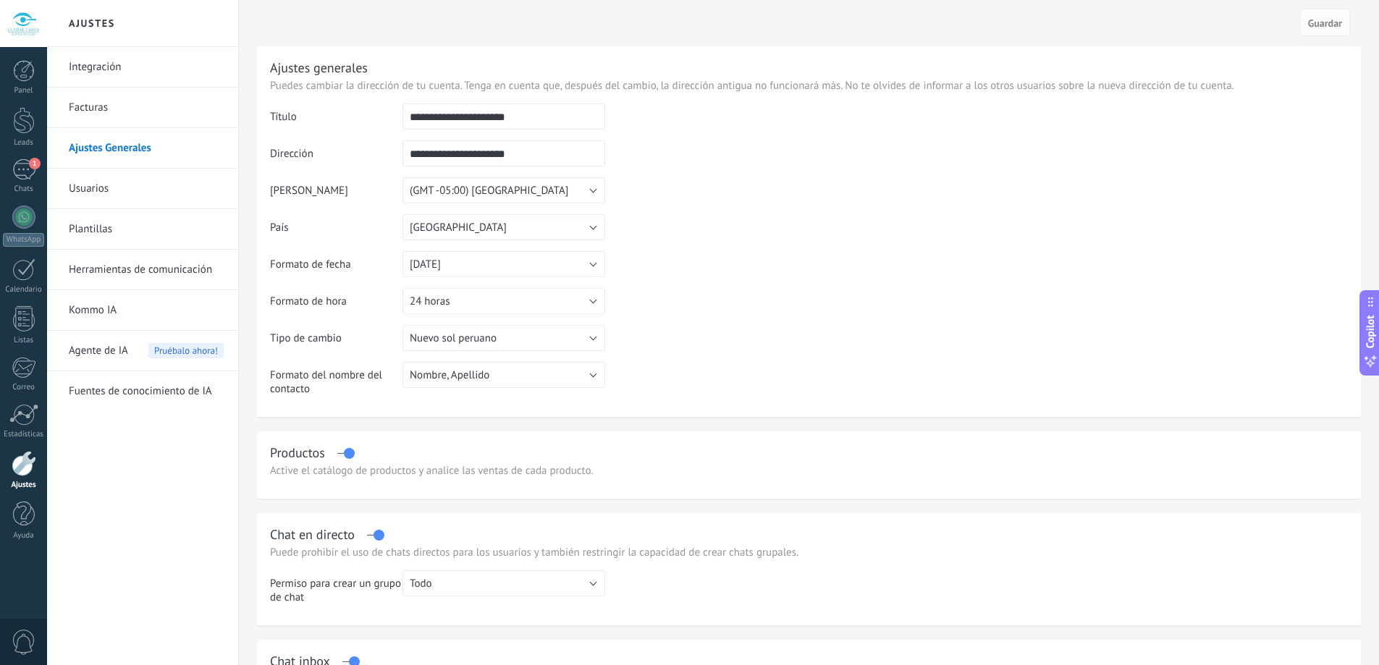
click at [127, 77] on link "Integración" at bounding box center [146, 67] width 155 height 41
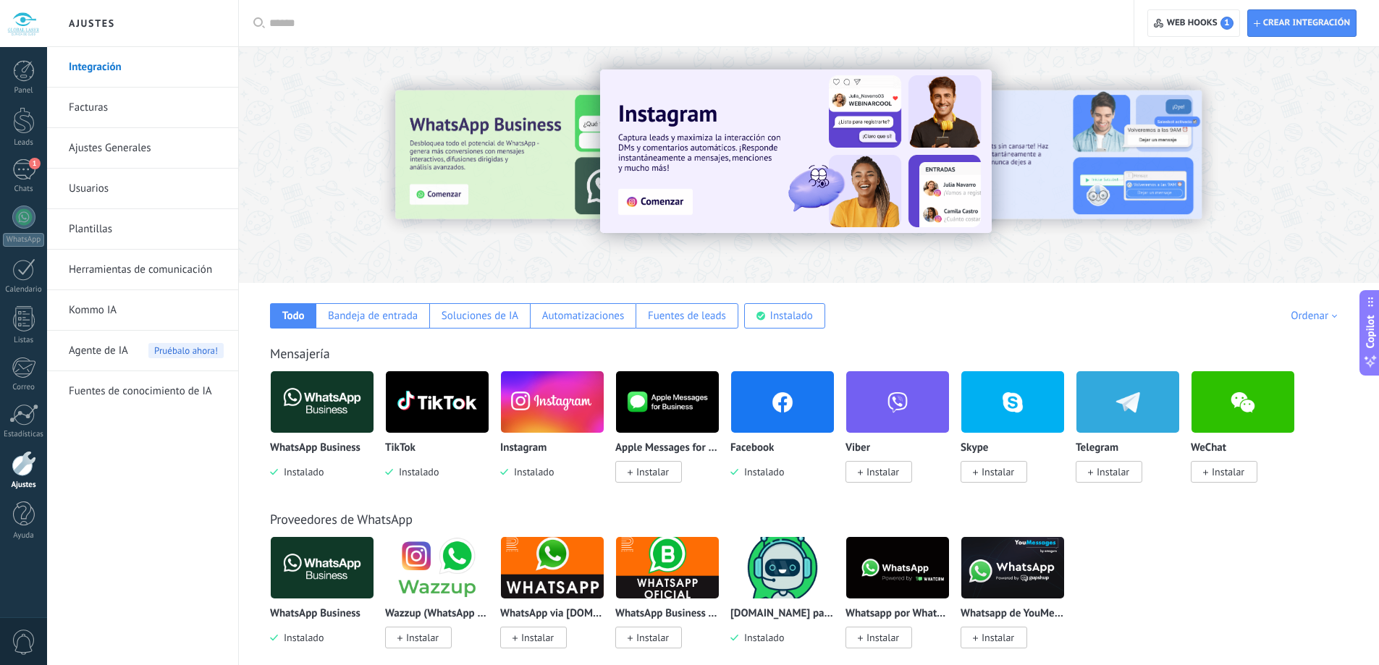
click at [136, 152] on link "Ajustes Generales" at bounding box center [146, 148] width 155 height 41
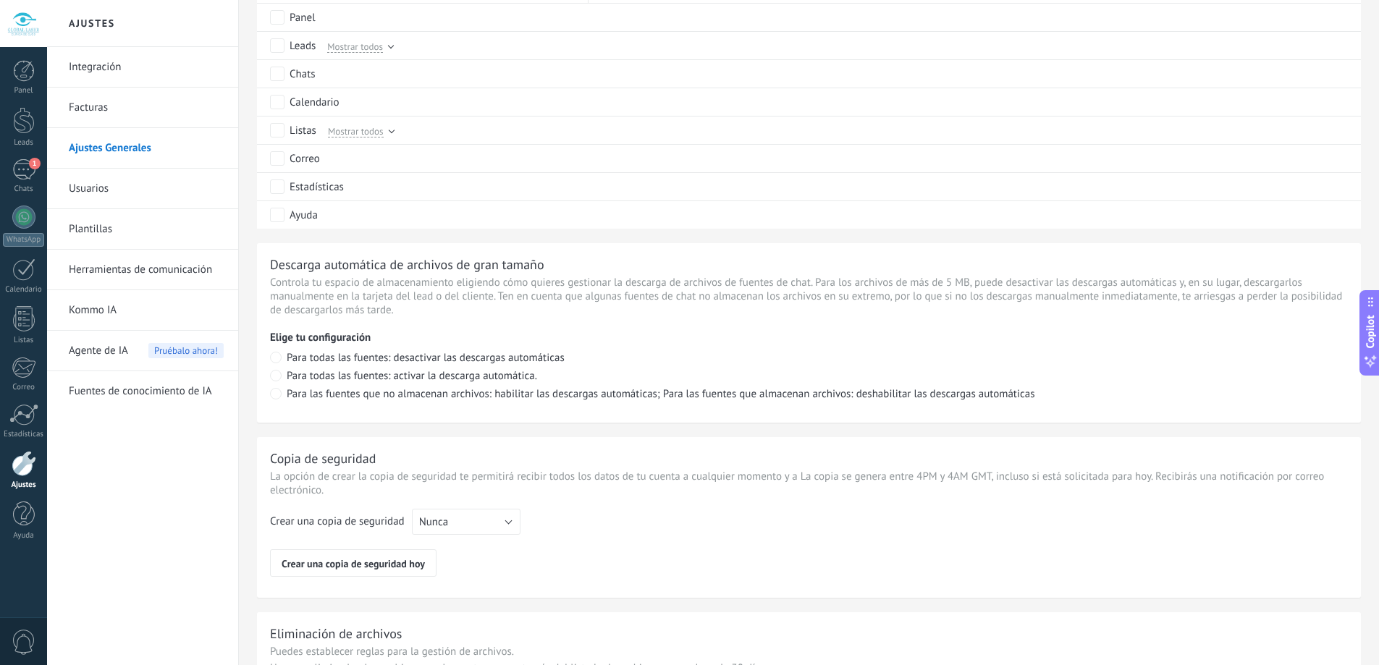
scroll to position [916, 0]
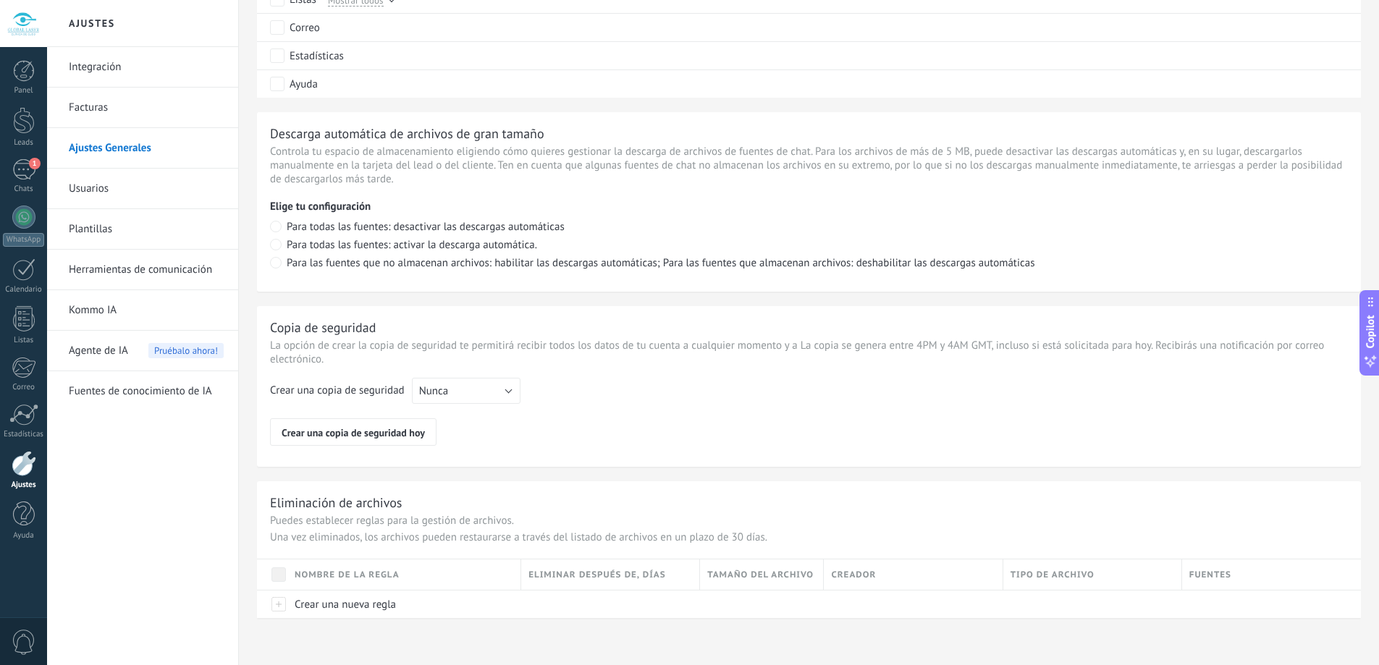
click at [99, 99] on link "Facturas" at bounding box center [146, 108] width 155 height 41
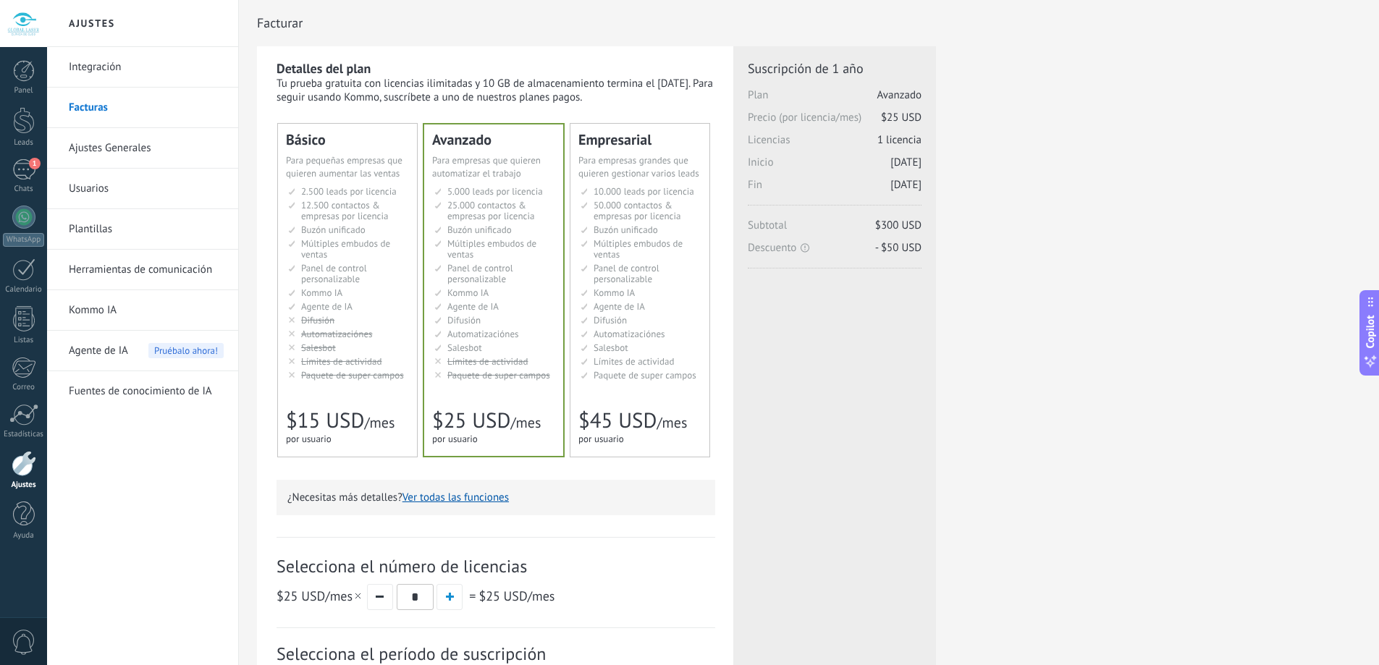
click at [114, 142] on link "Ajustes Generales" at bounding box center [146, 148] width 155 height 41
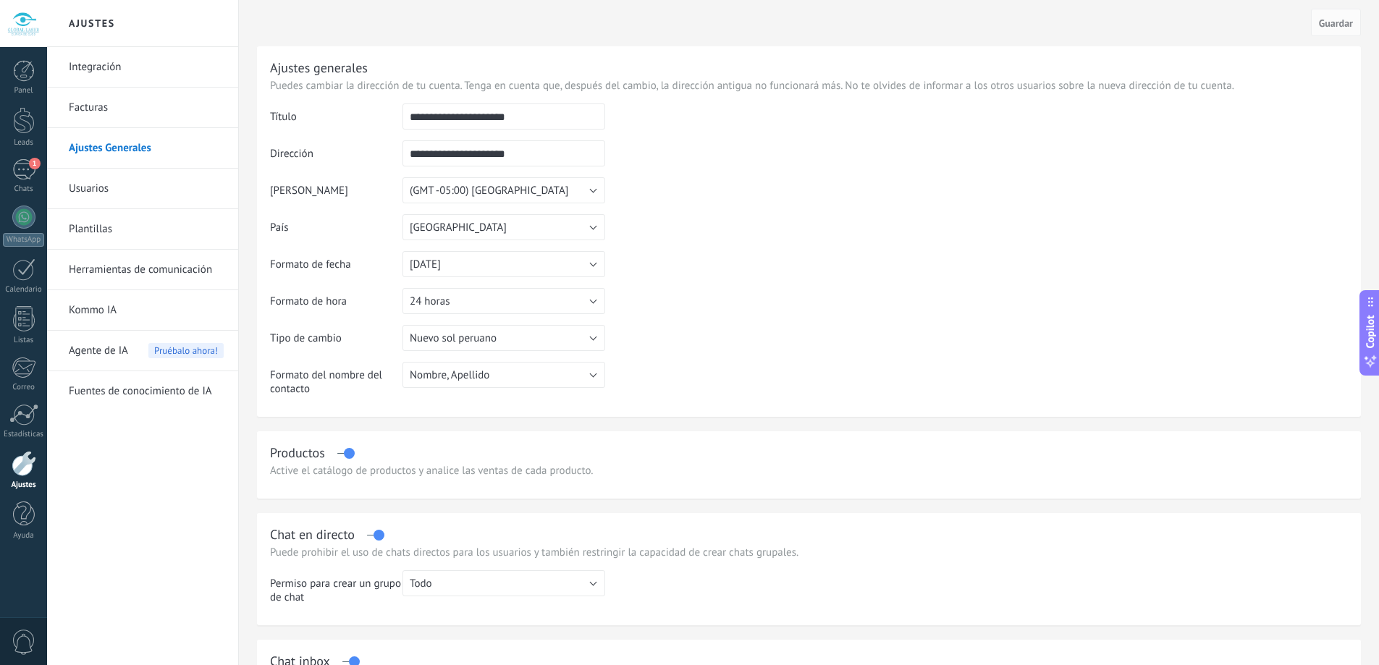
click at [127, 188] on link "Usuarios" at bounding box center [146, 189] width 155 height 41
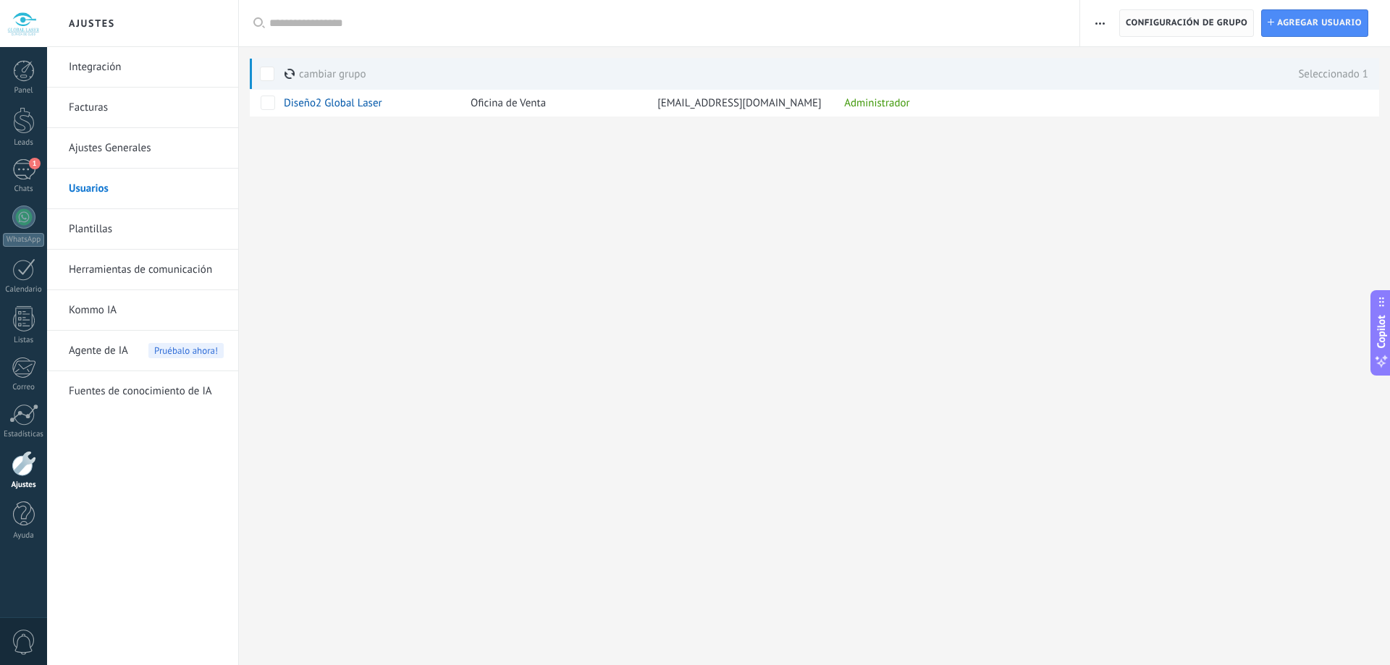
click at [1143, 23] on span "Configuración de grupo" at bounding box center [1187, 23] width 122 height 26
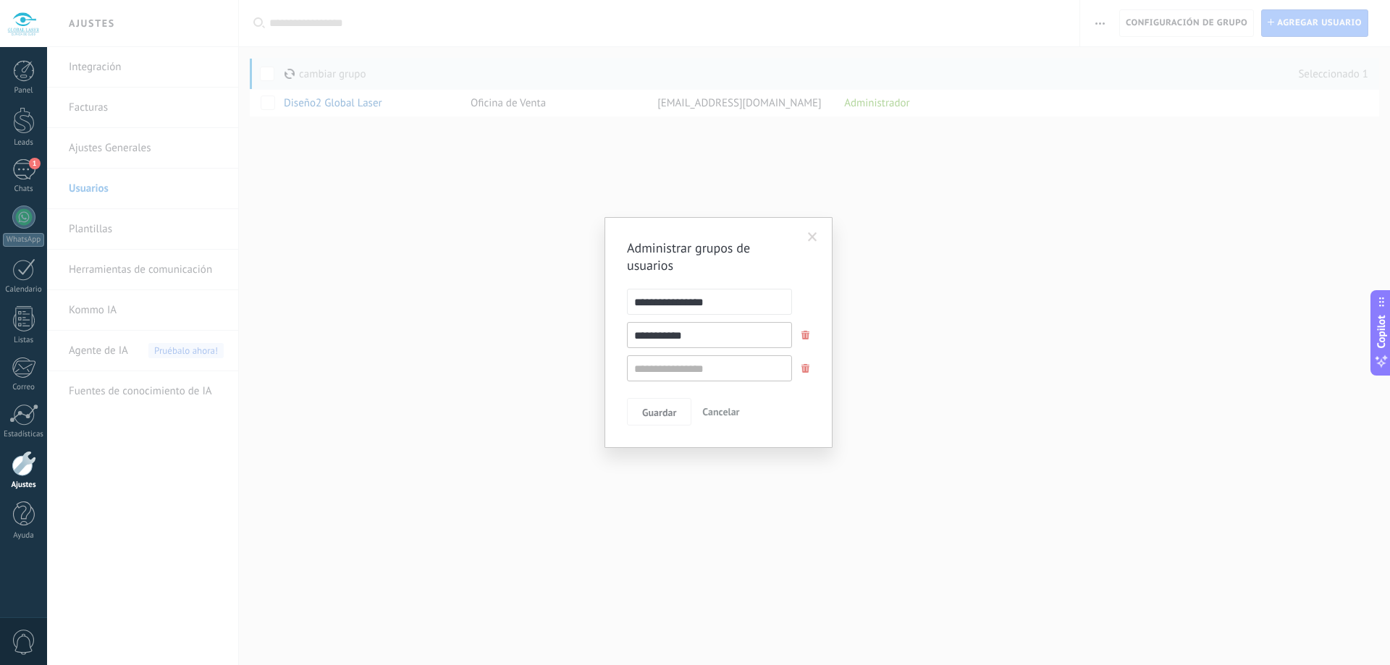
click at [716, 418] on span "Cancelar" at bounding box center [720, 411] width 37 height 13
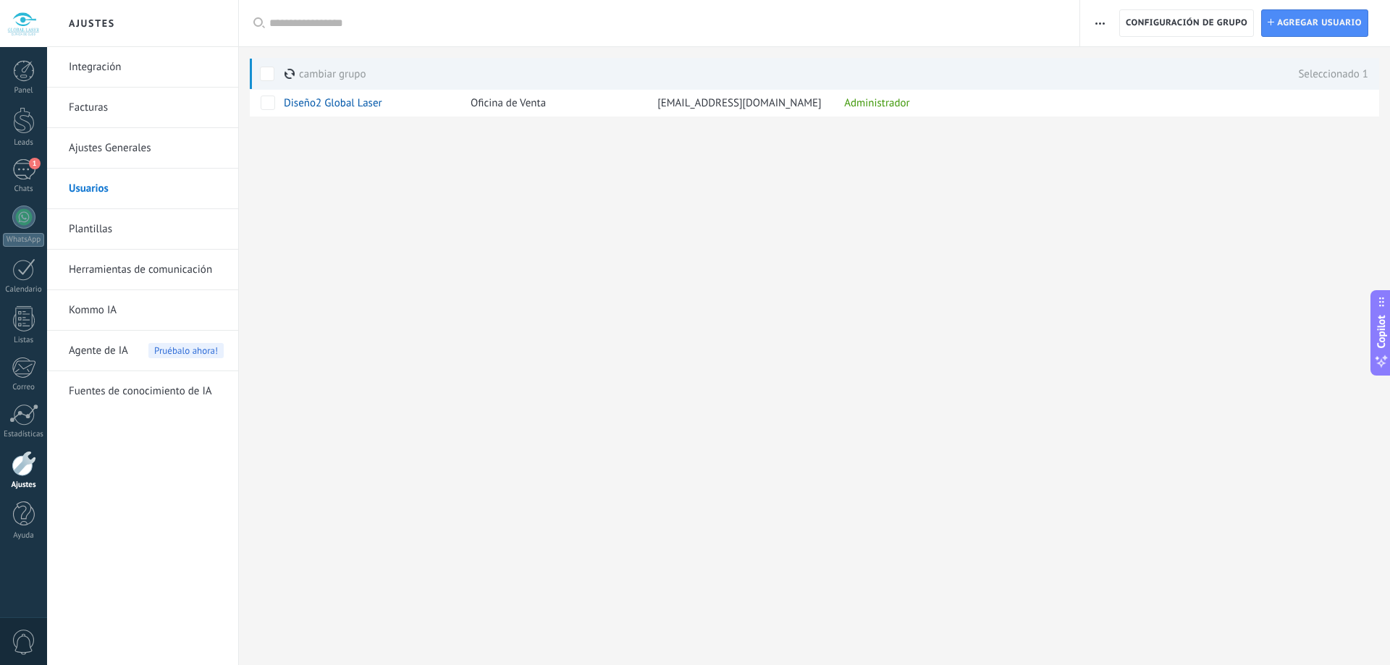
click at [1102, 28] on span "button" at bounding box center [1099, 23] width 9 height 28
click at [1134, 67] on span "Registro de autorización" at bounding box center [1164, 61] width 112 height 29
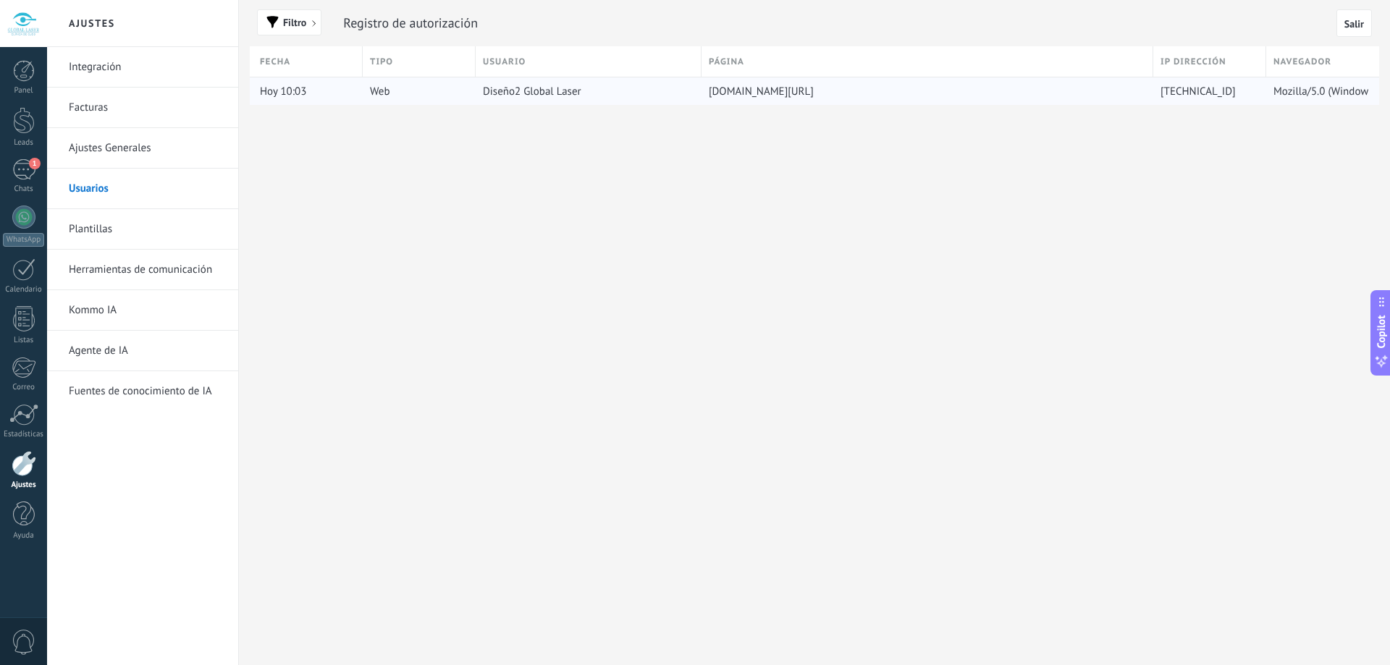
click at [658, 91] on div "Diseño2 Global Laser" at bounding box center [585, 91] width 219 height 28
click at [132, 193] on link "Usuarios" at bounding box center [146, 189] width 155 height 41
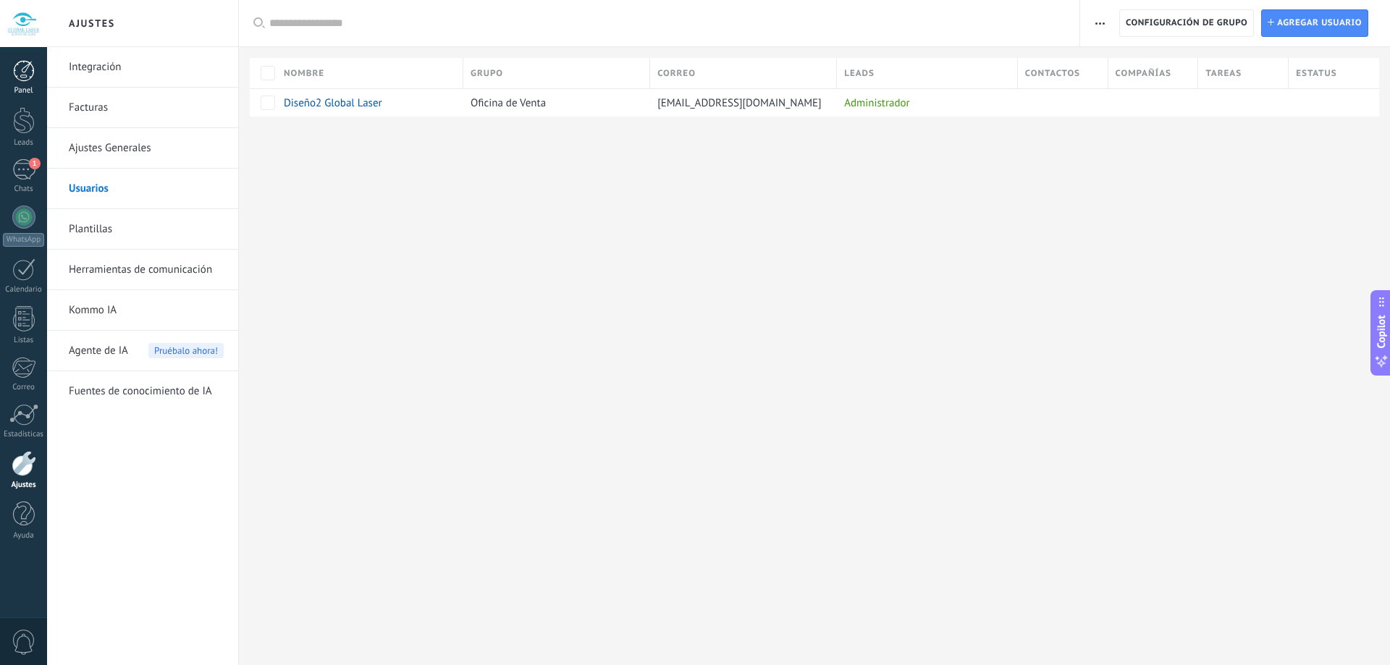
click at [16, 76] on div at bounding box center [24, 71] width 22 height 22
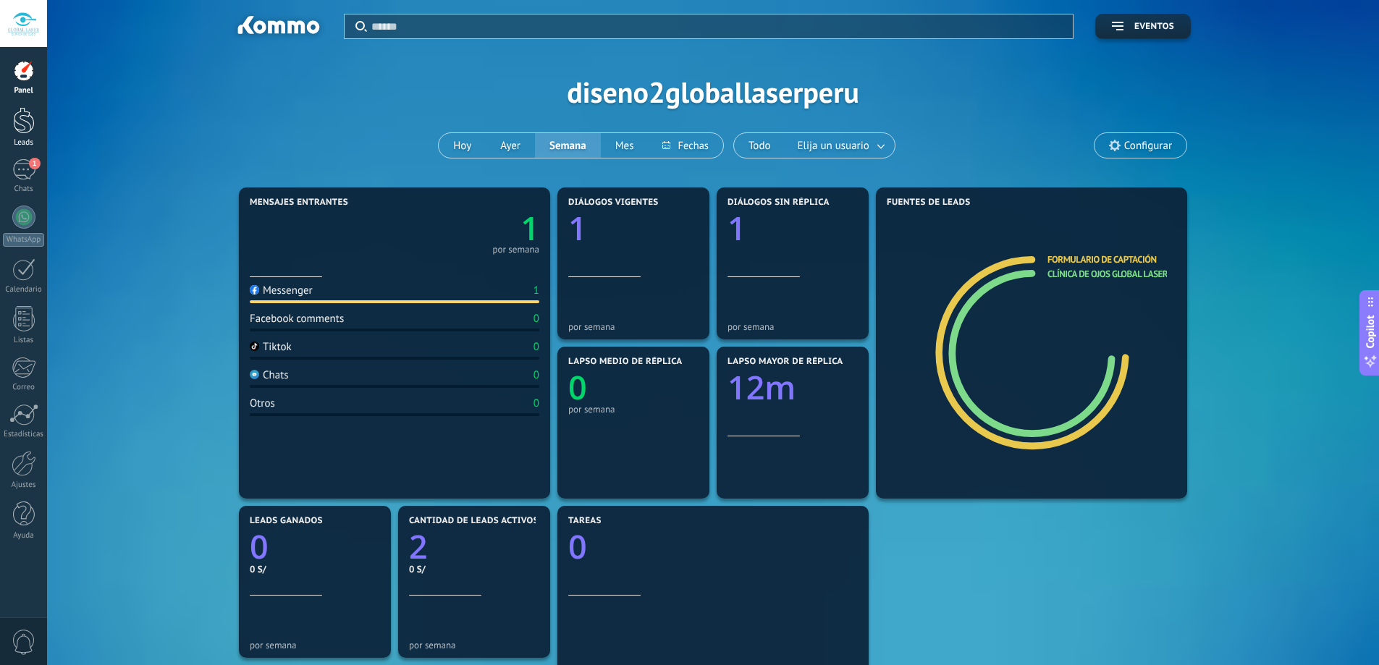
click at [19, 135] on link "Leads" at bounding box center [23, 127] width 47 height 41
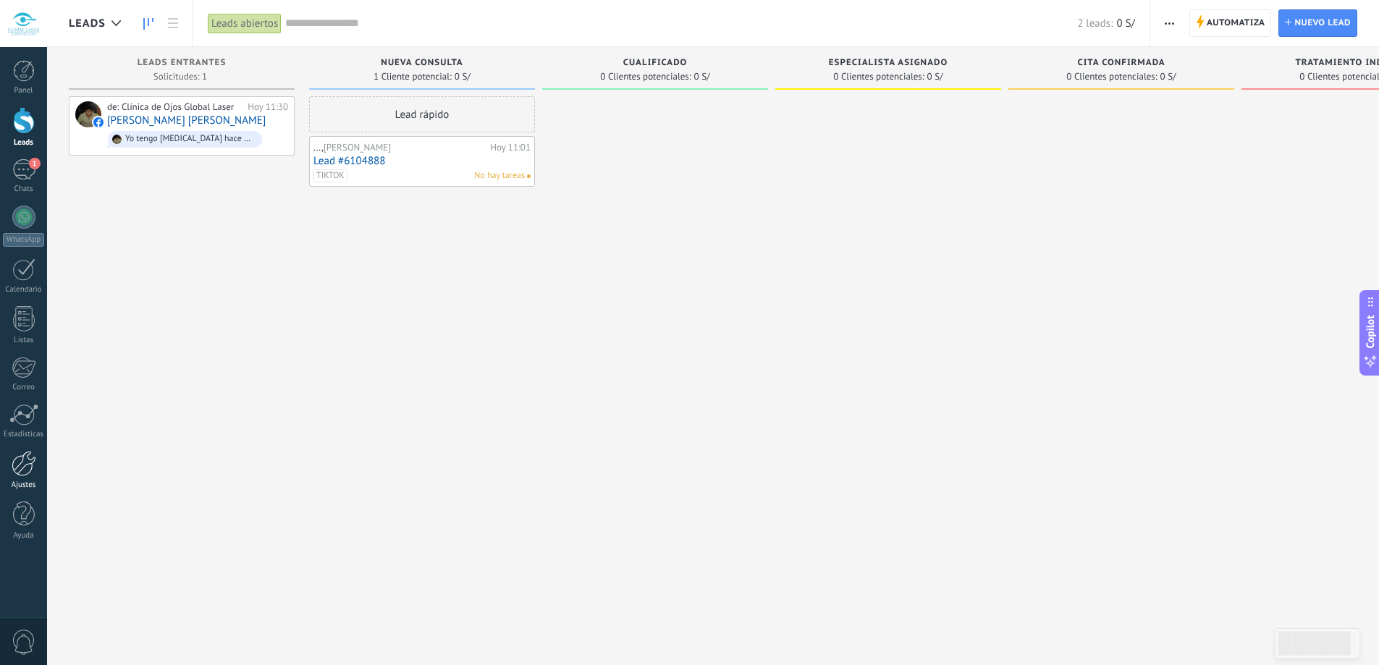
click at [28, 468] on div at bounding box center [24, 463] width 25 height 25
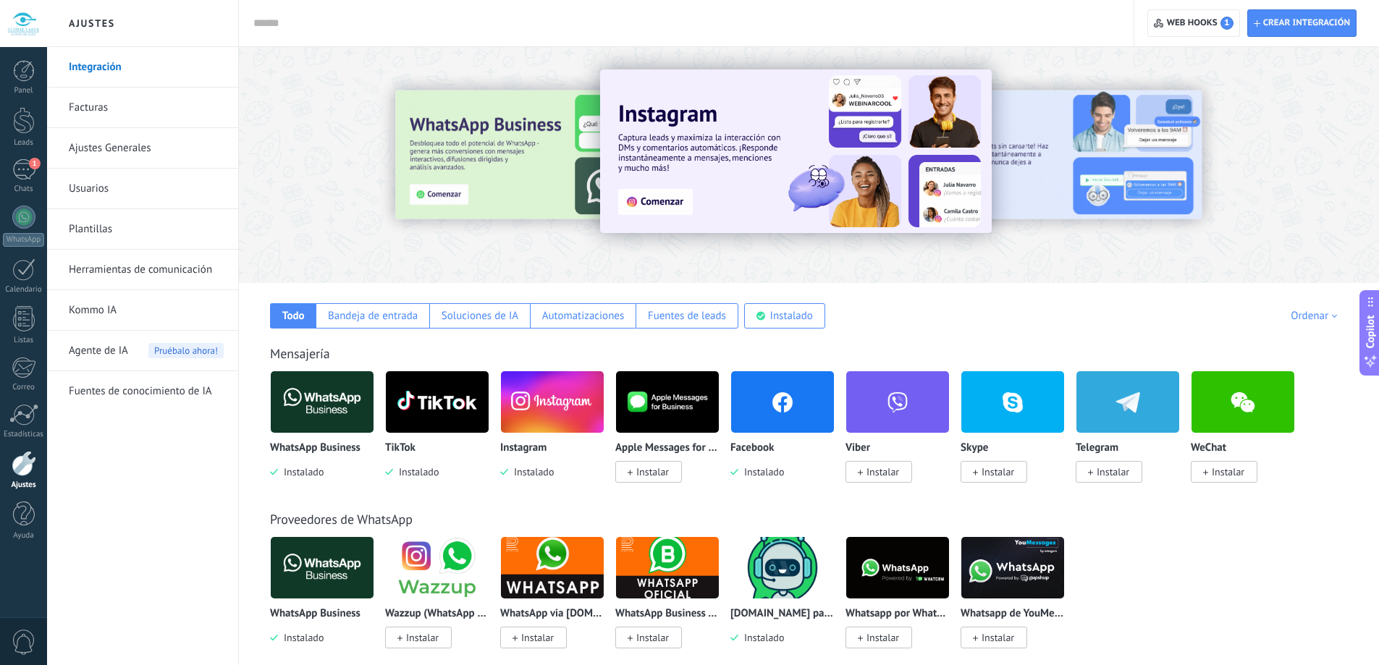
click at [114, 400] on link "Fuentes de conocimiento de IA" at bounding box center [146, 391] width 155 height 41
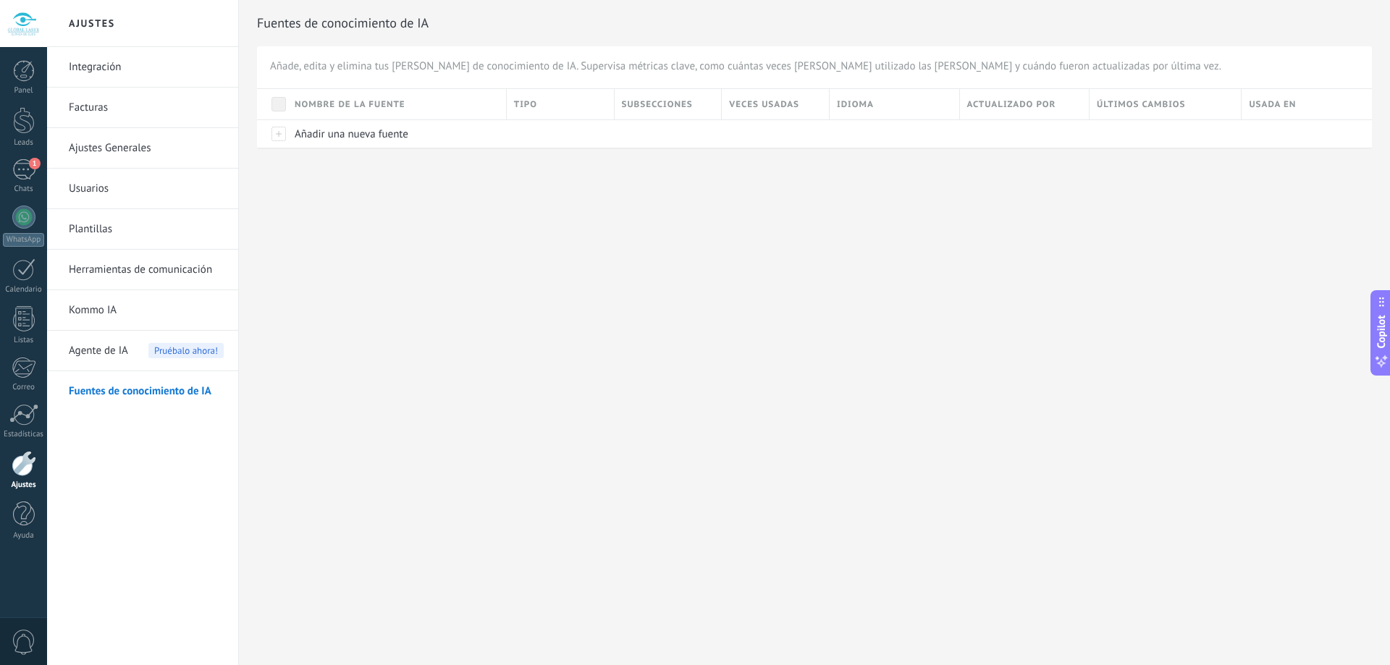
click at [143, 195] on link "Usuarios" at bounding box center [146, 189] width 155 height 41
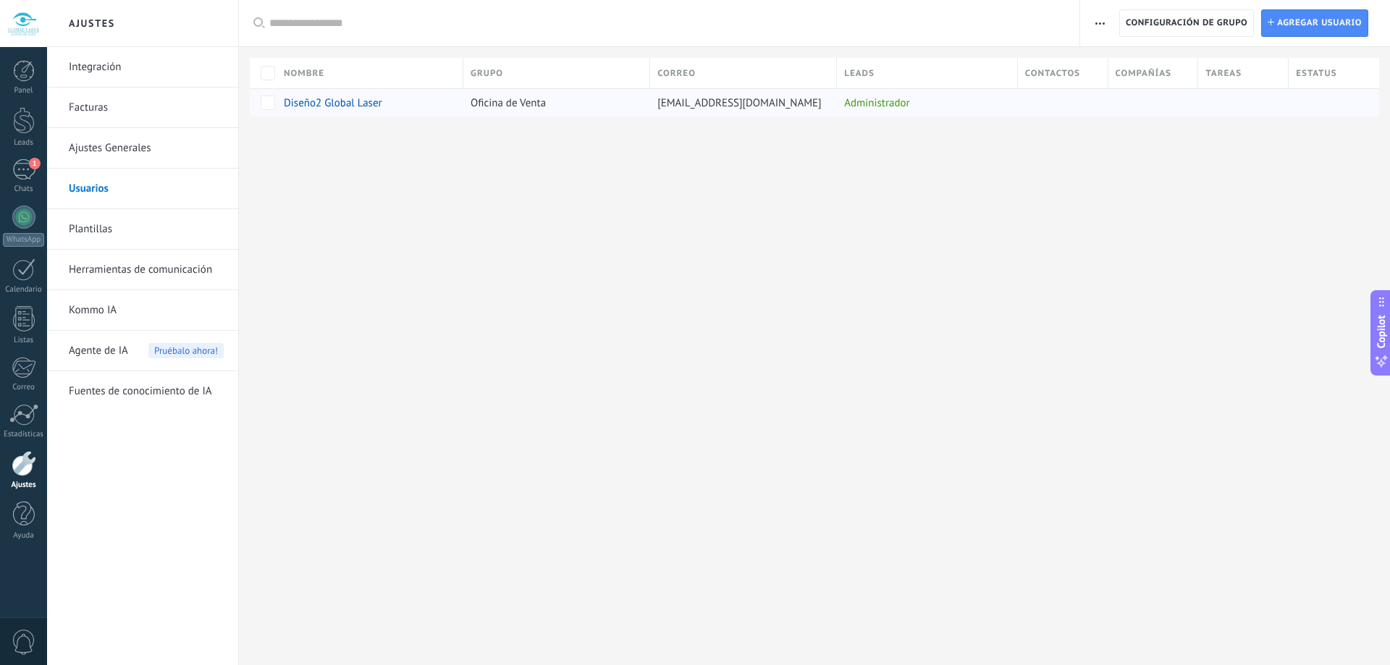
click at [358, 98] on span "Diseño2 Global Laser" at bounding box center [333, 103] width 98 height 14
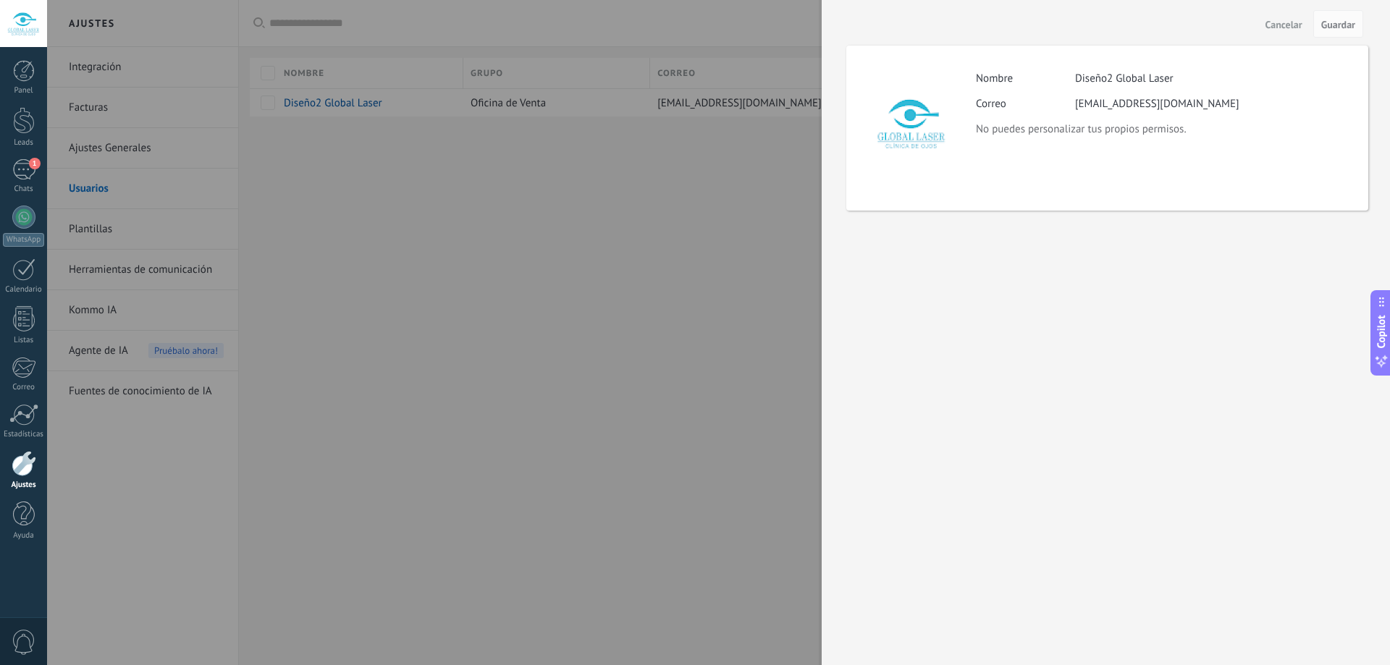
click at [46, 18] on div at bounding box center [23, 23] width 47 height 47
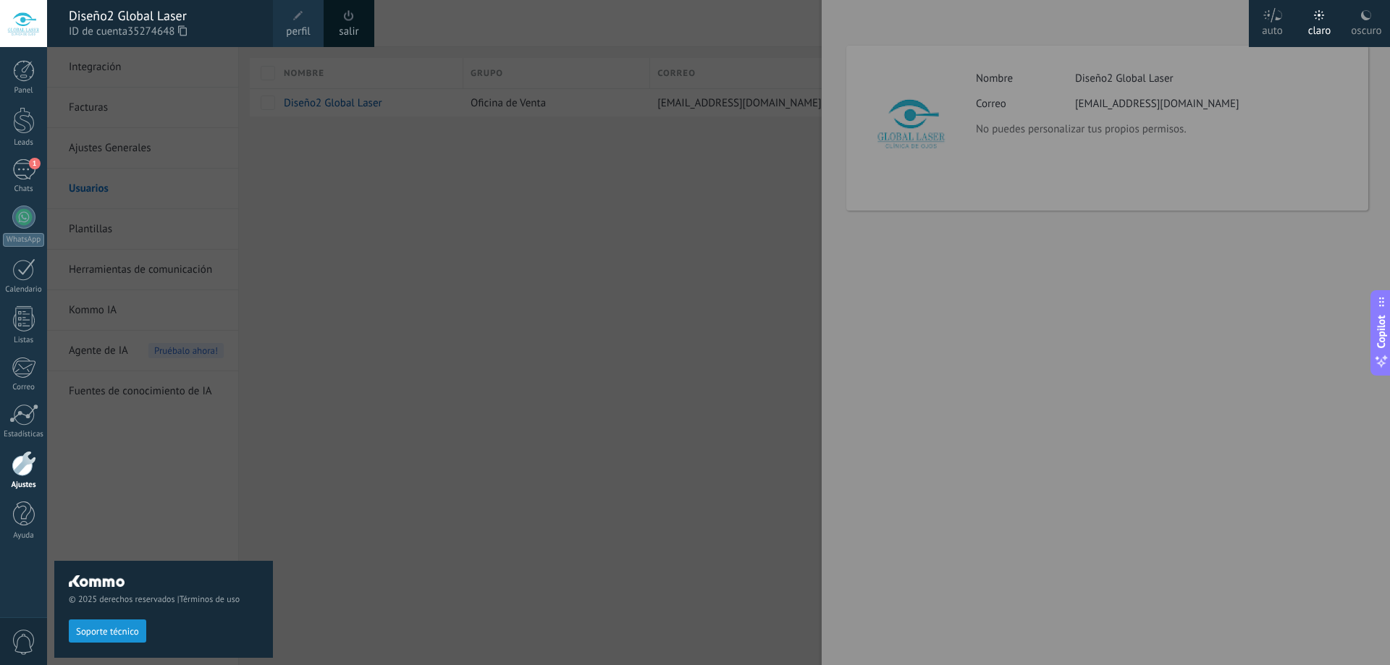
click at [300, 19] on span at bounding box center [298, 16] width 10 height 10
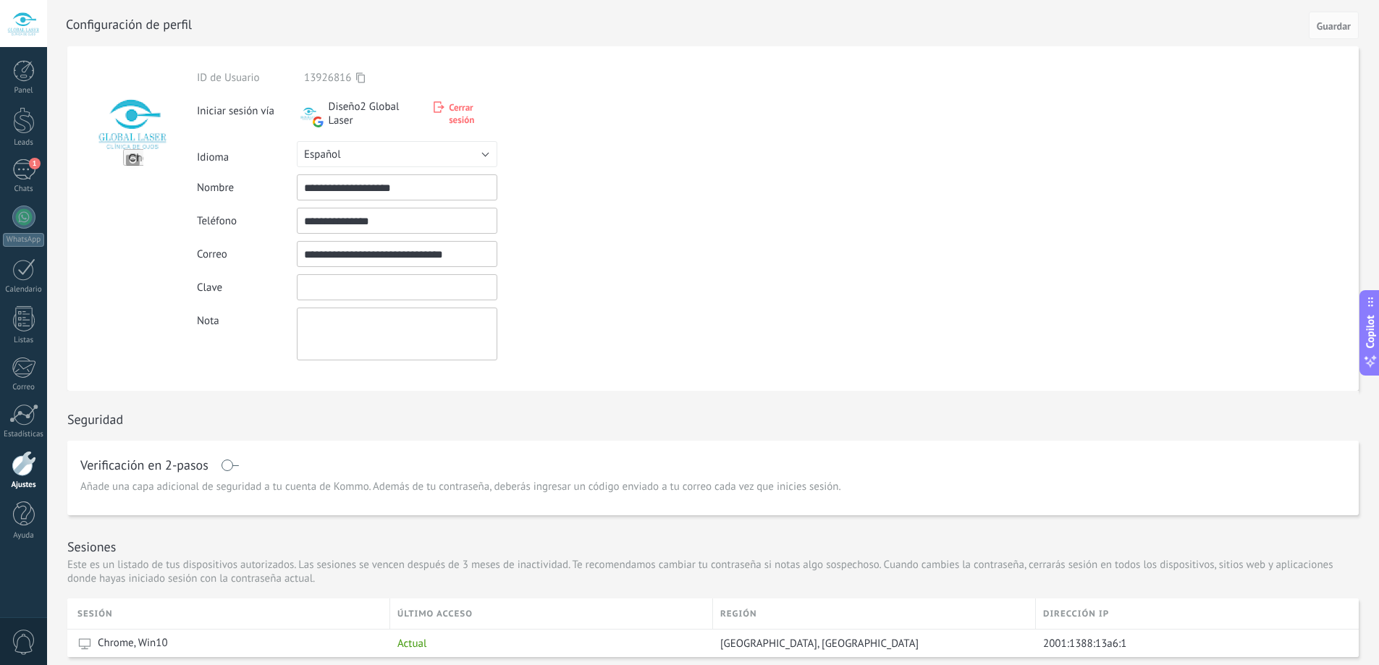
click at [350, 287] on input "textbox" at bounding box center [397, 287] width 201 height 26
type input "*"
click at [315, 282] on input "textbox" at bounding box center [397, 287] width 201 height 26
paste input "**********"
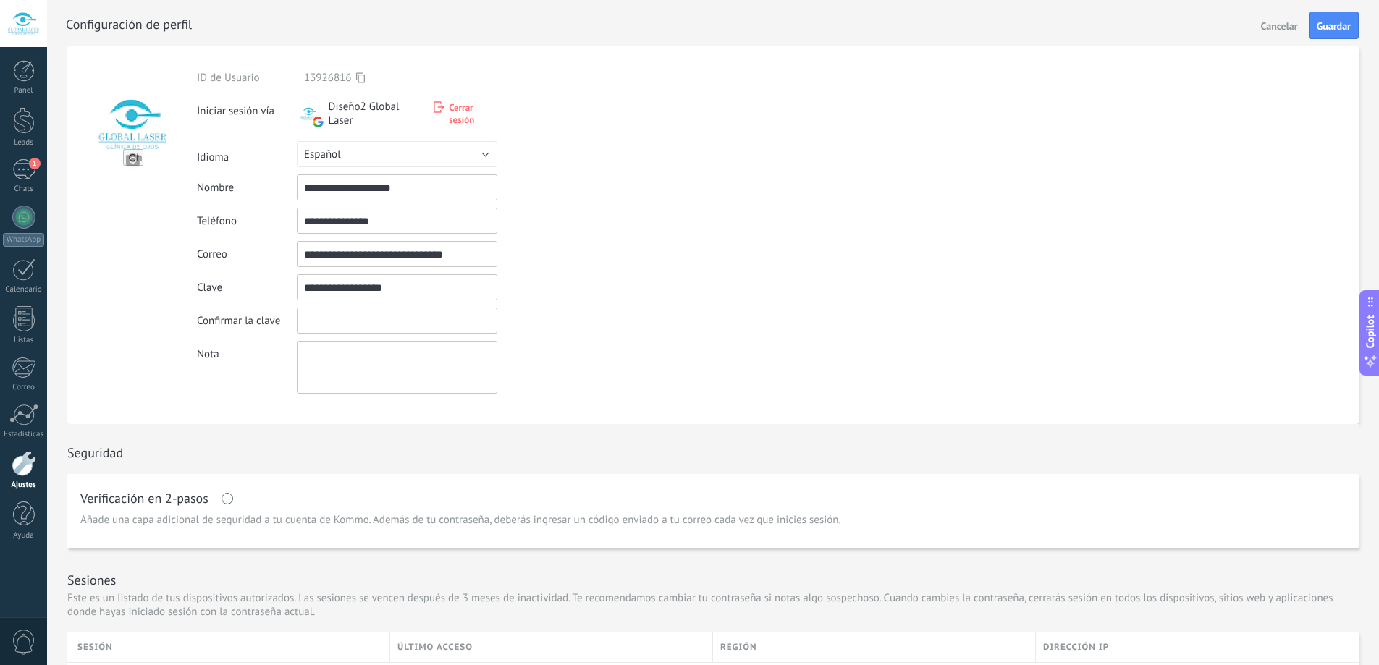
type input "**********"
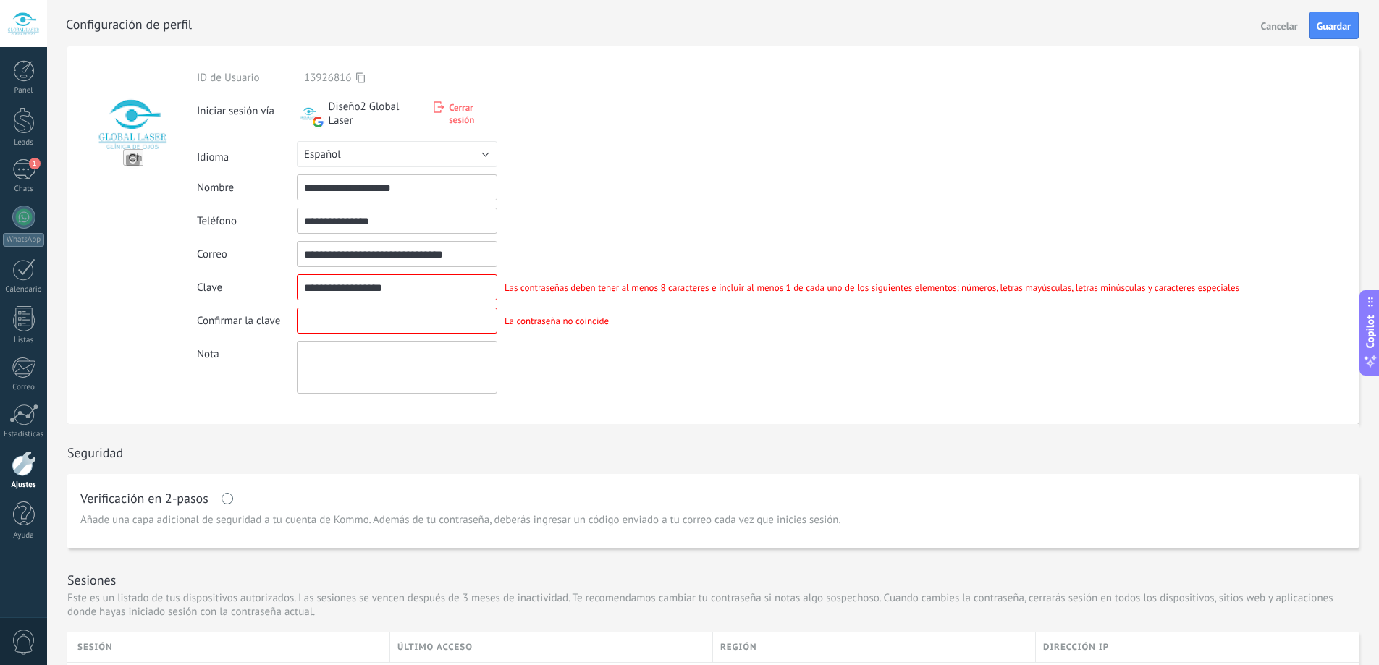
drag, startPoint x: 489, startPoint y: 256, endPoint x: 263, endPoint y: 269, distance: 227.0
click at [263, 269] on div "**********" at bounding box center [722, 232] width 1050 height 323
click at [355, 319] on input "textbox" at bounding box center [397, 321] width 201 height 26
paste input "**********"
type input "**********"
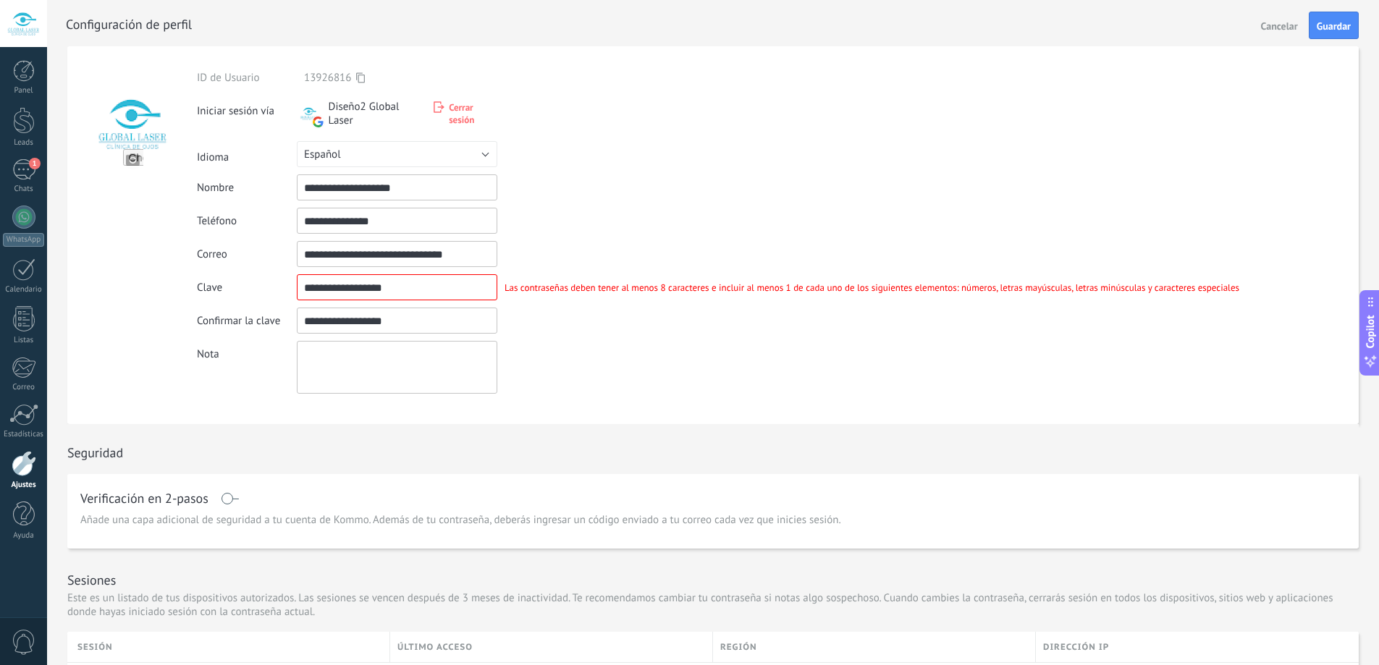
click at [395, 369] on textarea at bounding box center [397, 367] width 201 height 53
click at [621, 366] on div "Nota" at bounding box center [722, 367] width 1050 height 53
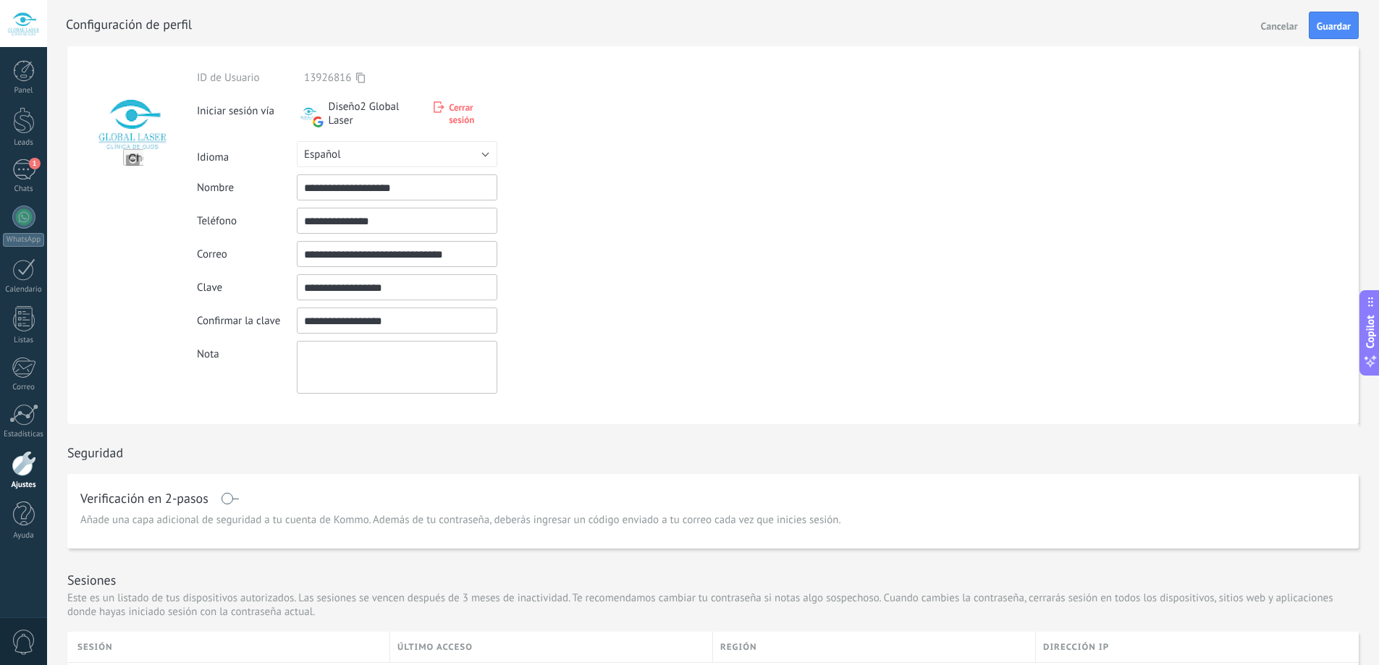
drag, startPoint x: 384, startPoint y: 287, endPoint x: 163, endPoint y: 295, distance: 221.7
click at [163, 295] on form "**********" at bounding box center [713, 235] width 1292 height 378
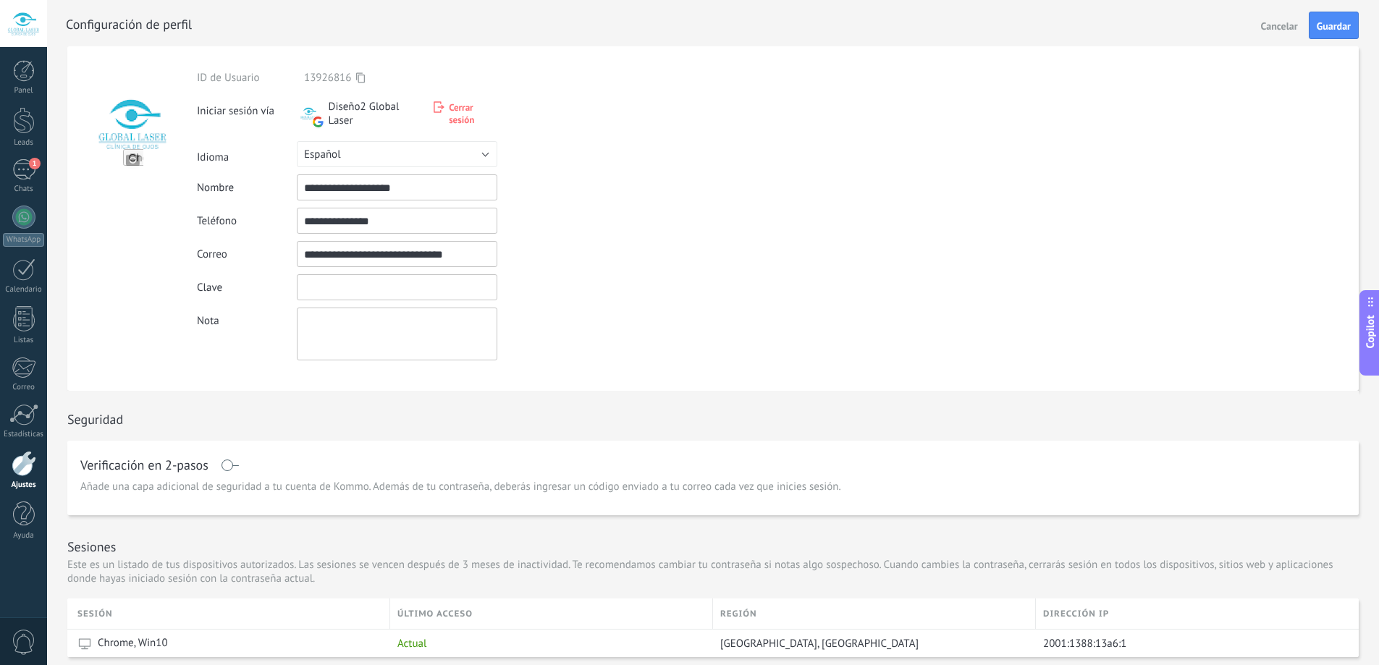
click at [413, 285] on input "textbox" at bounding box center [397, 287] width 201 height 26
paste input "**********"
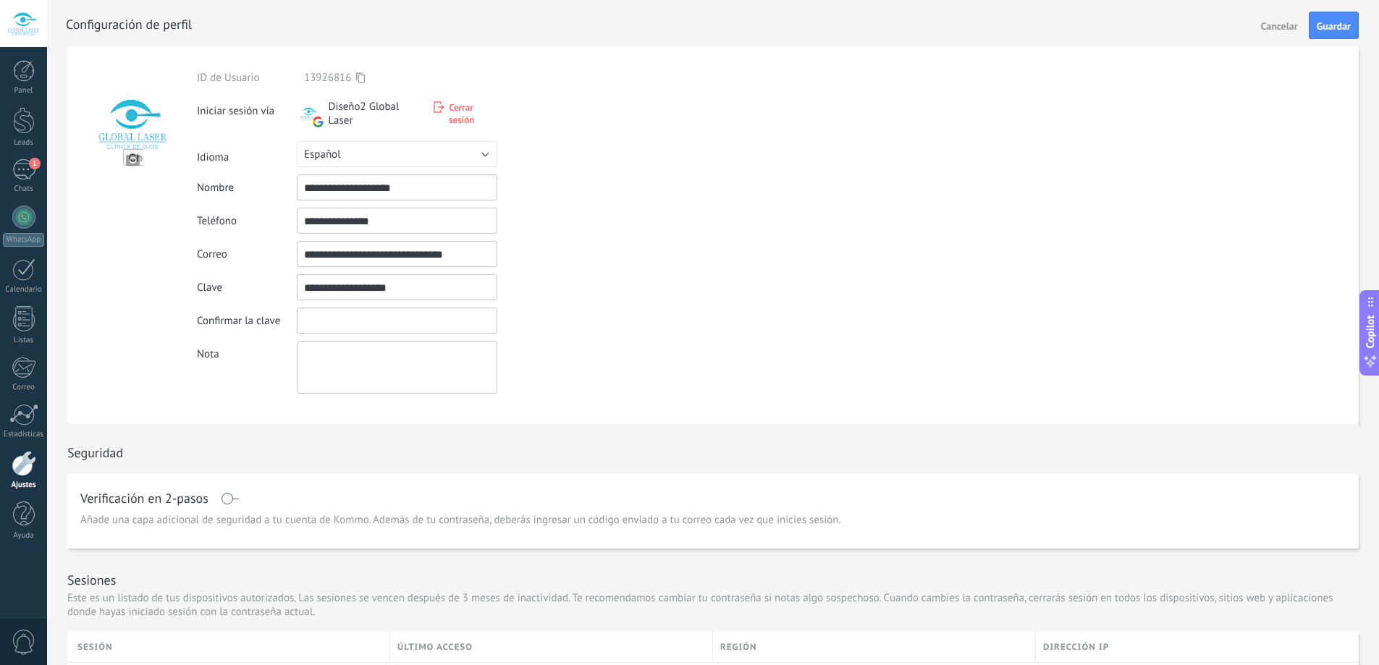
type input "**********"
click at [373, 326] on input "textbox" at bounding box center [397, 321] width 201 height 26
paste input "**********"
type input "**********"
click at [375, 352] on textarea at bounding box center [397, 367] width 201 height 53
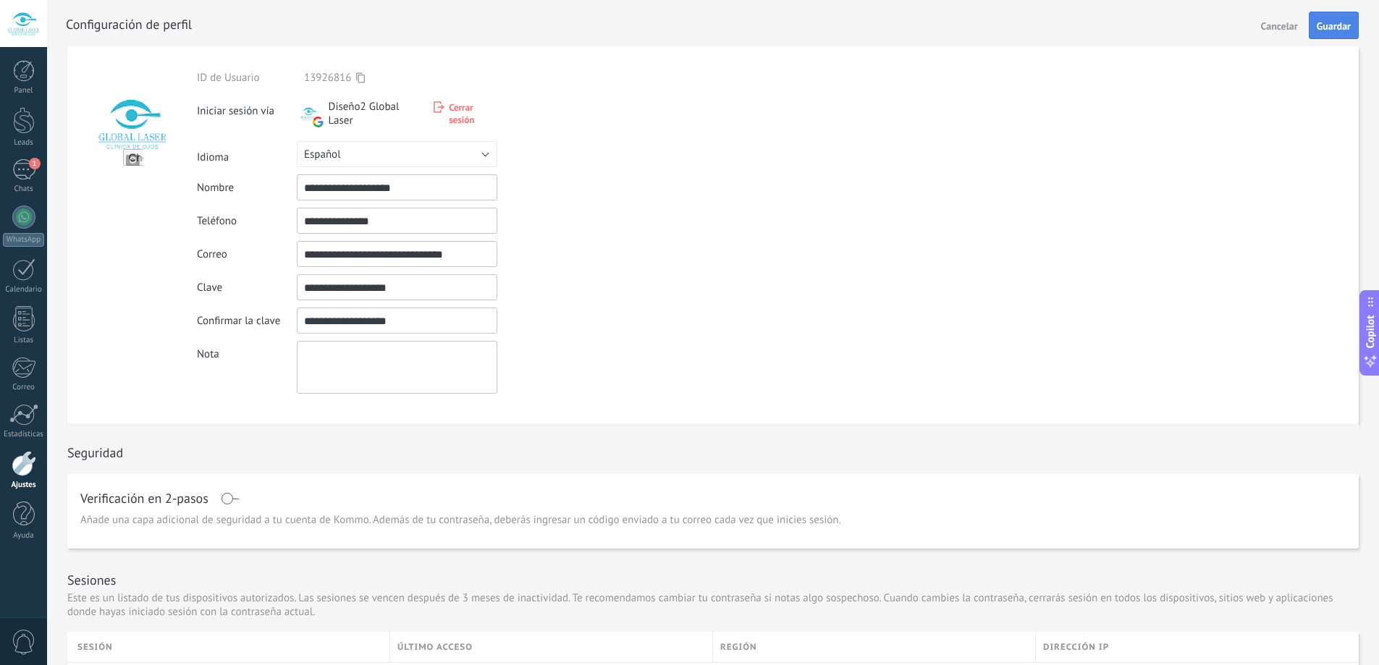
click at [1332, 26] on span "Guardar" at bounding box center [1334, 26] width 34 height 10
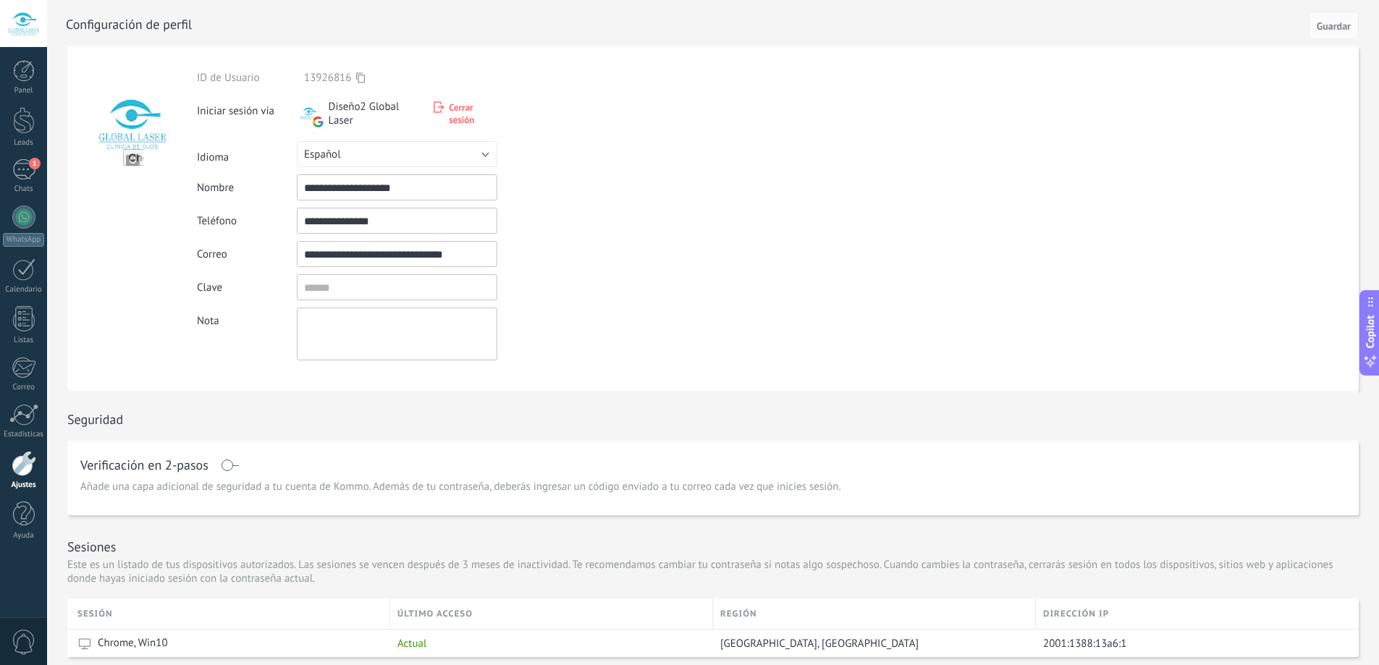
drag, startPoint x: 477, startPoint y: 252, endPoint x: 289, endPoint y: 235, distance: 189.0
click at [289, 235] on div "**********" at bounding box center [722, 216] width 1050 height 290
click at [668, 369] on div "**********" at bounding box center [722, 218] width 1050 height 345
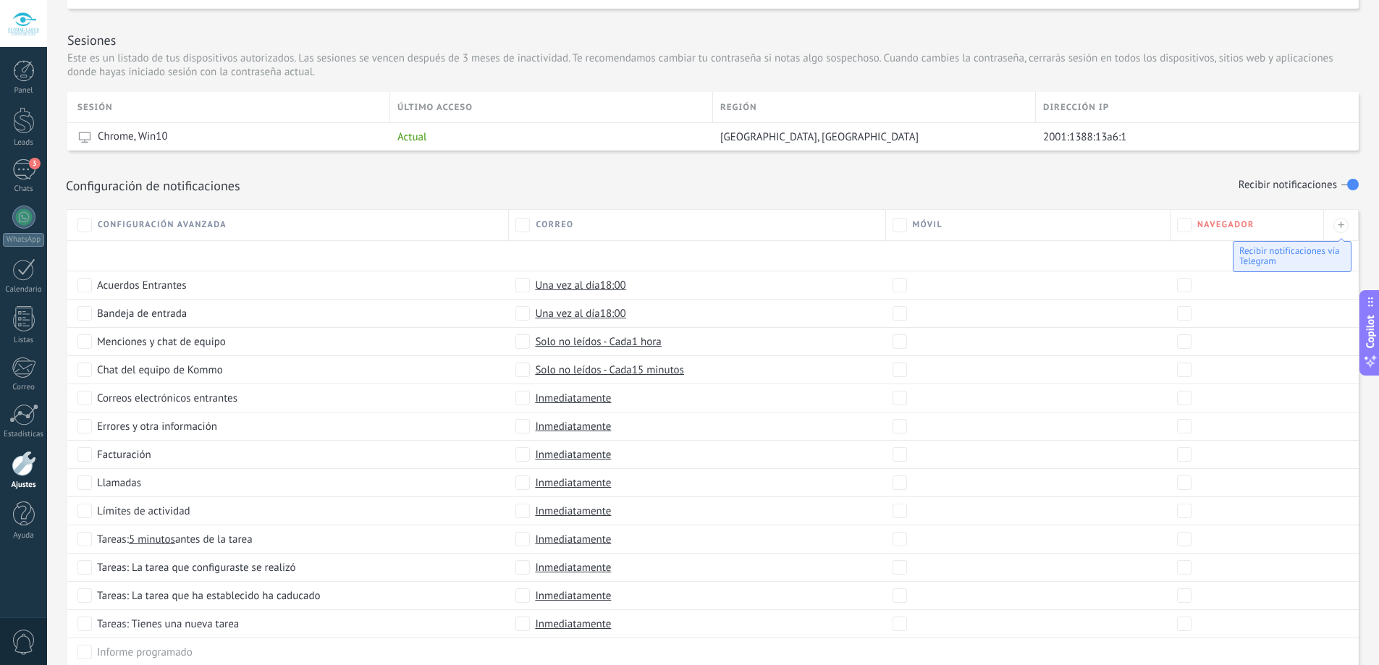
scroll to position [579, 0]
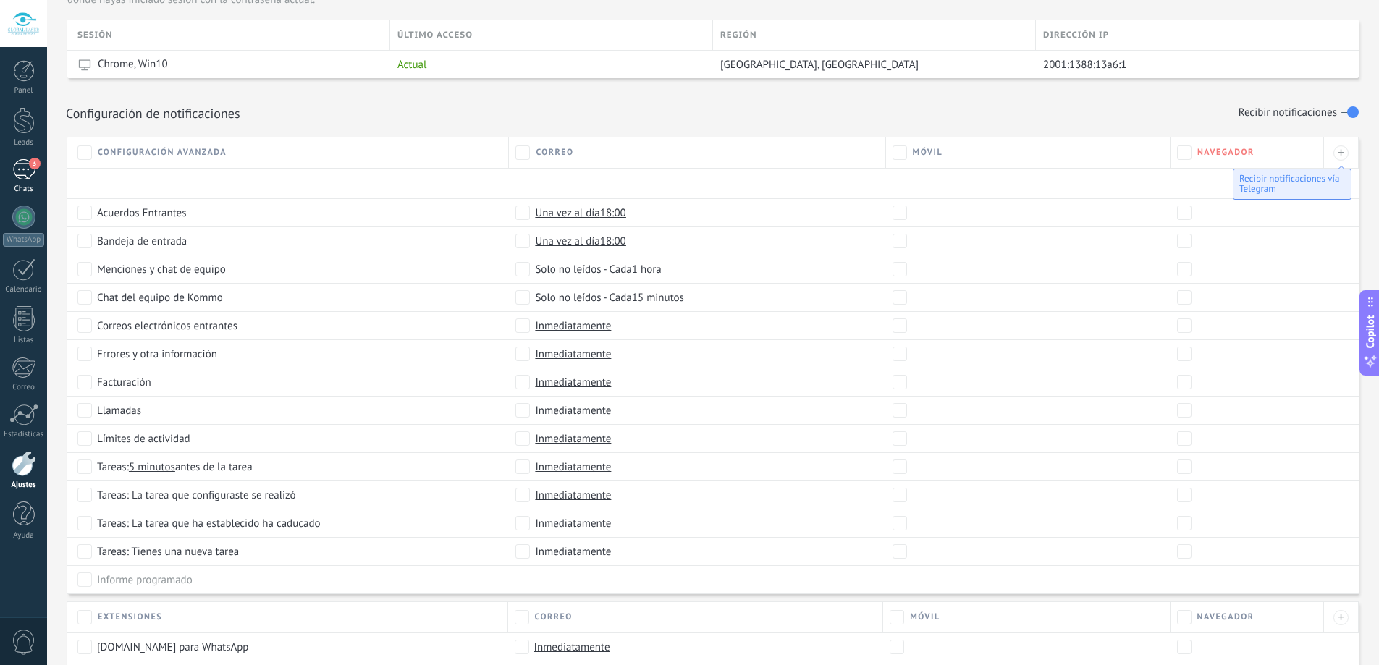
click at [26, 173] on div "3" at bounding box center [23, 169] width 23 height 21
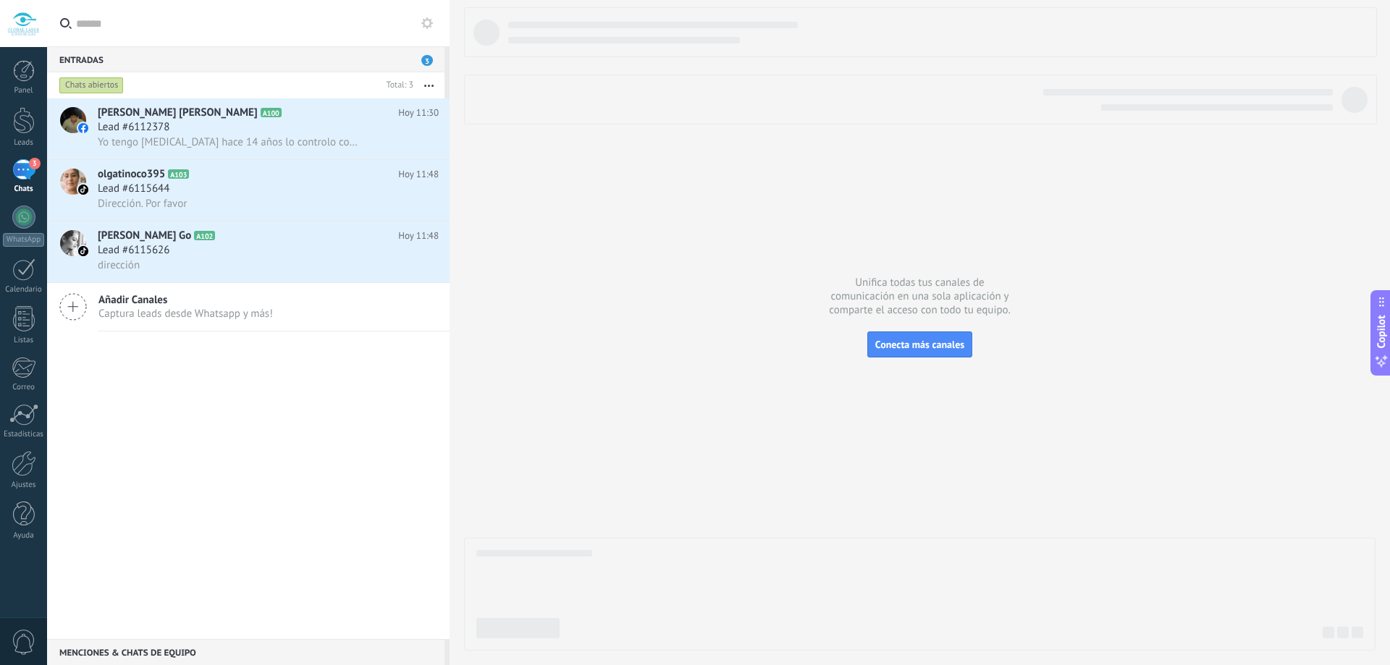
click at [12, 156] on div "Panel Leads 3 Chats WhatsApp Clientes" at bounding box center [23, 307] width 47 height 495
click at [24, 167] on div "3" at bounding box center [23, 169] width 23 height 21
click at [408, 141] on icon at bounding box center [416, 143] width 17 height 17
click at [241, 413] on div at bounding box center [695, 332] width 1390 height 665
click at [28, 322] on div at bounding box center [24, 318] width 22 height 25
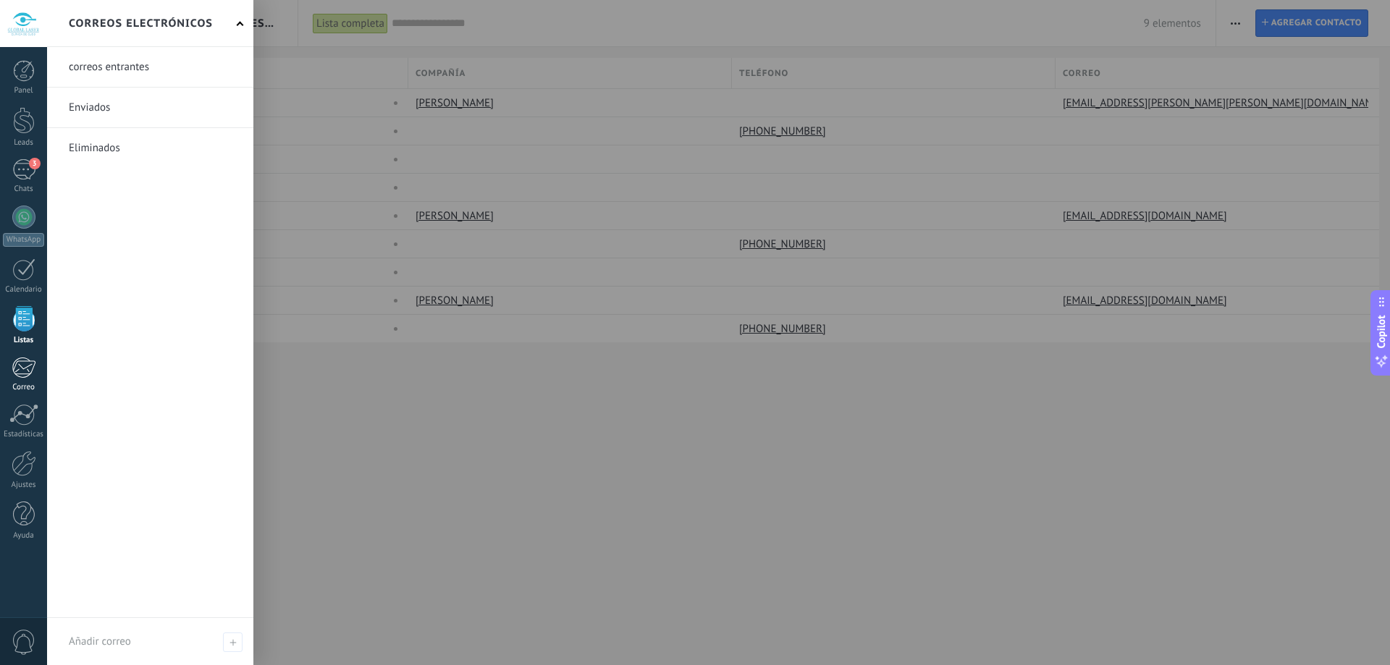
click at [23, 377] on div at bounding box center [24, 368] width 24 height 22
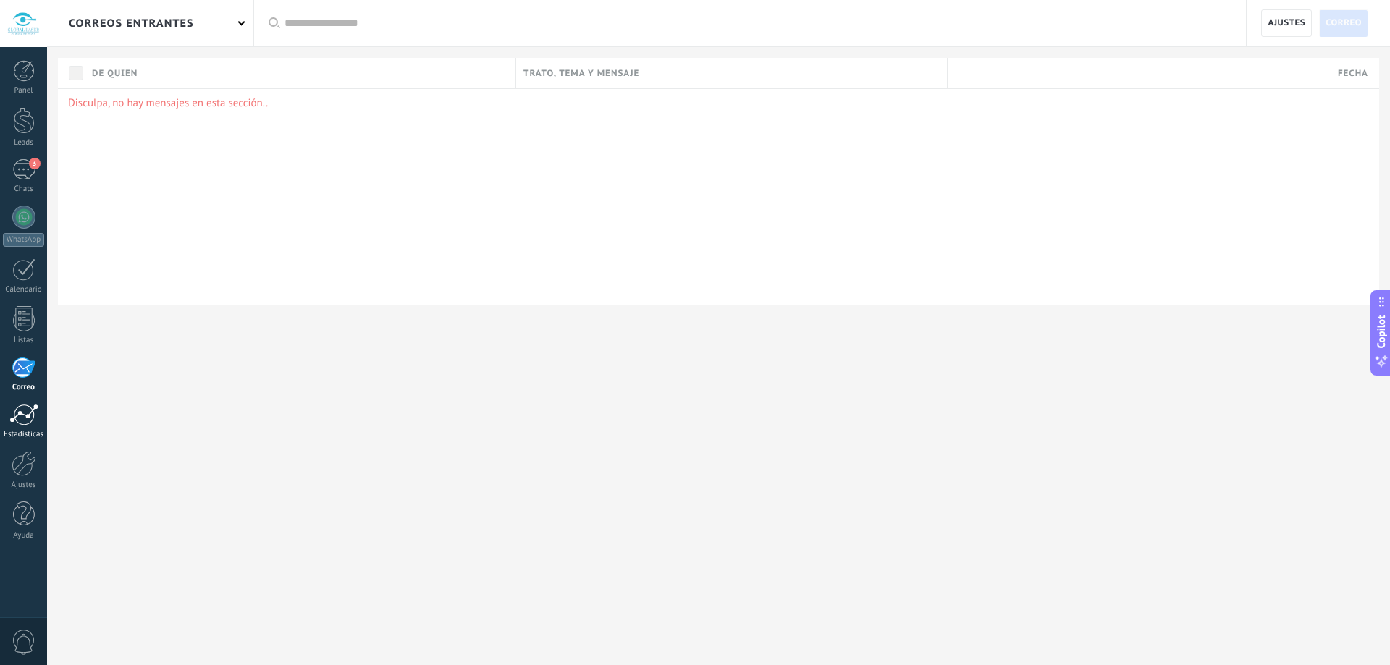
click at [28, 408] on div at bounding box center [23, 415] width 29 height 22
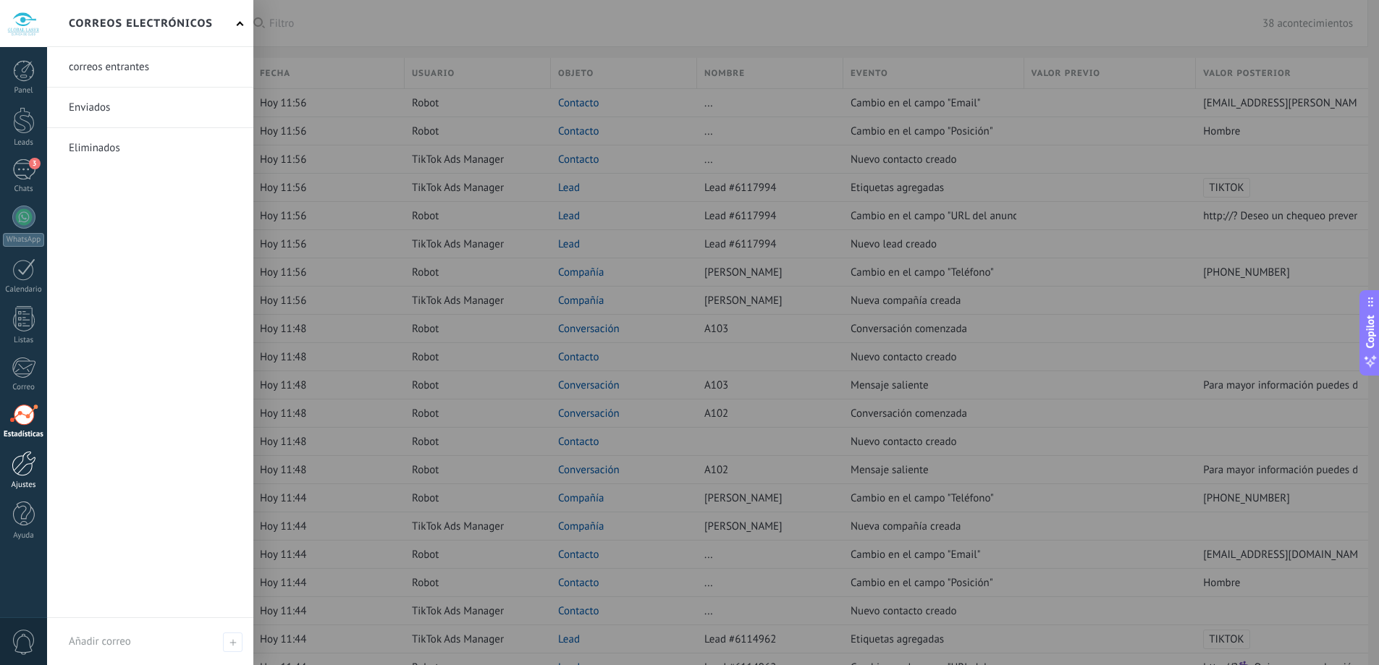
click at [32, 458] on div at bounding box center [24, 463] width 25 height 25
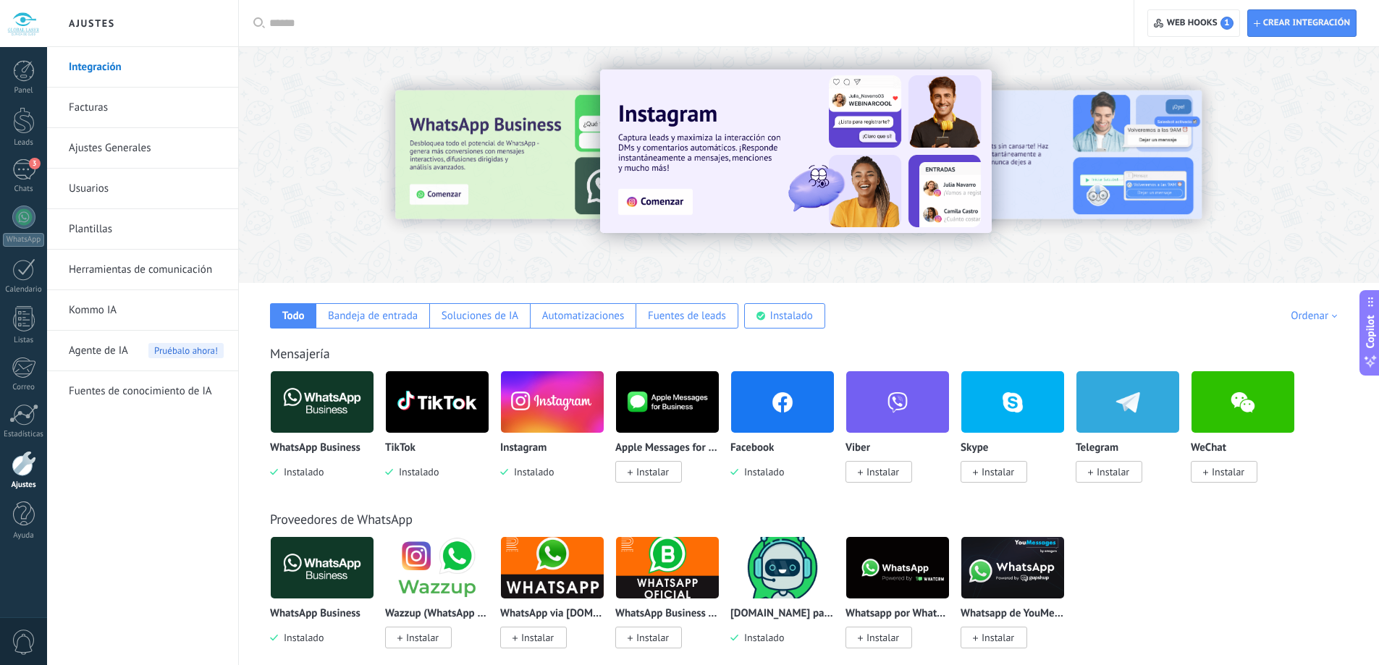
click at [152, 148] on link "Ajustes Generales" at bounding box center [146, 148] width 155 height 41
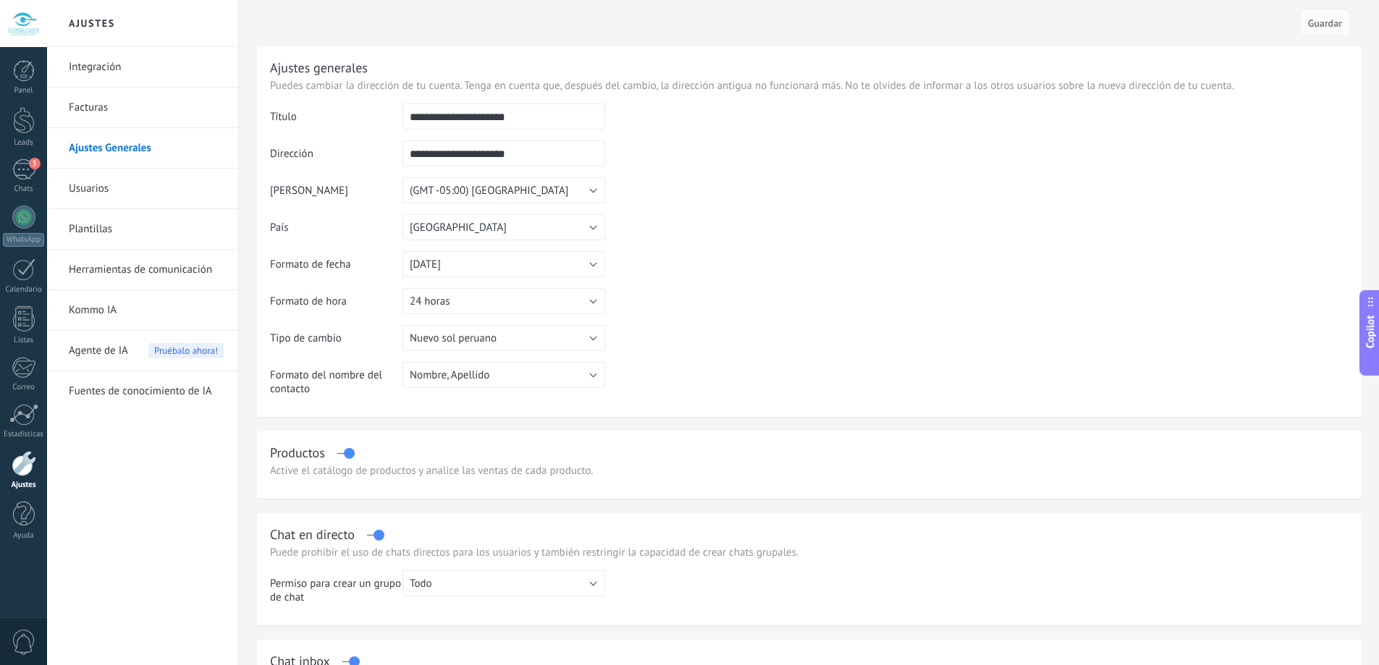
click at [117, 97] on link "Facturas" at bounding box center [146, 108] width 155 height 41
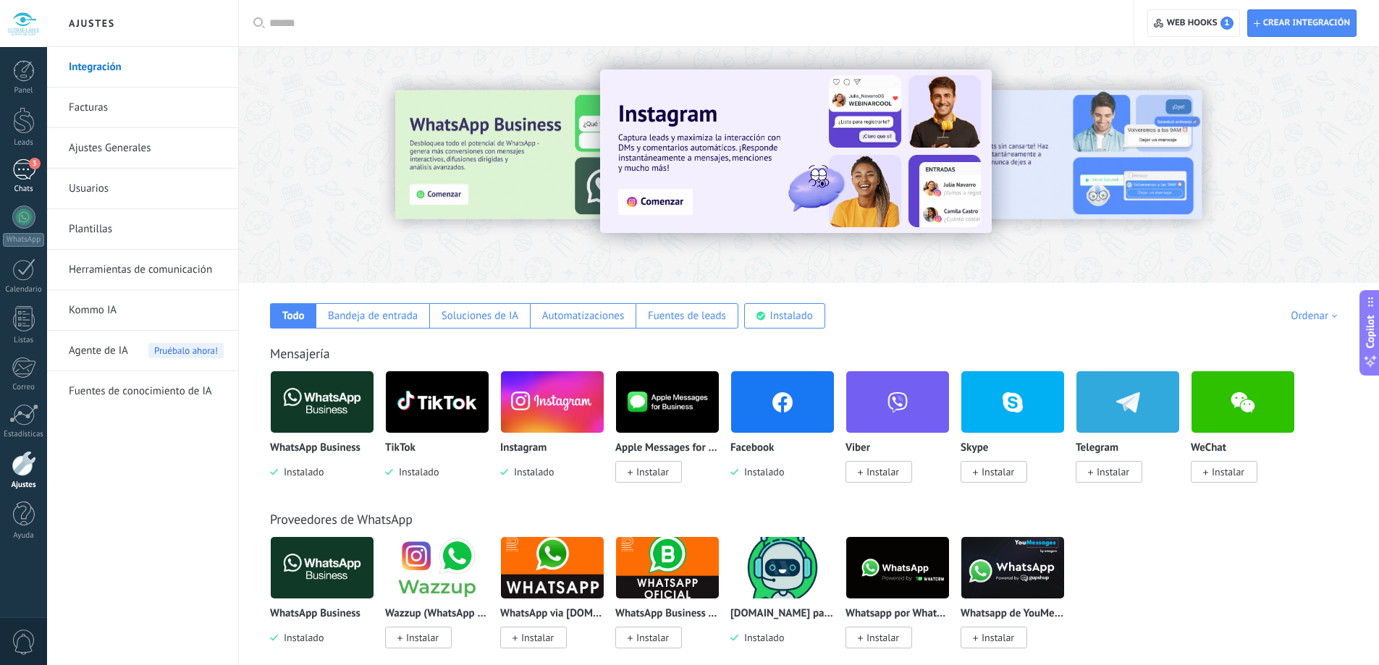
click at [16, 165] on div "3" at bounding box center [23, 169] width 23 height 21
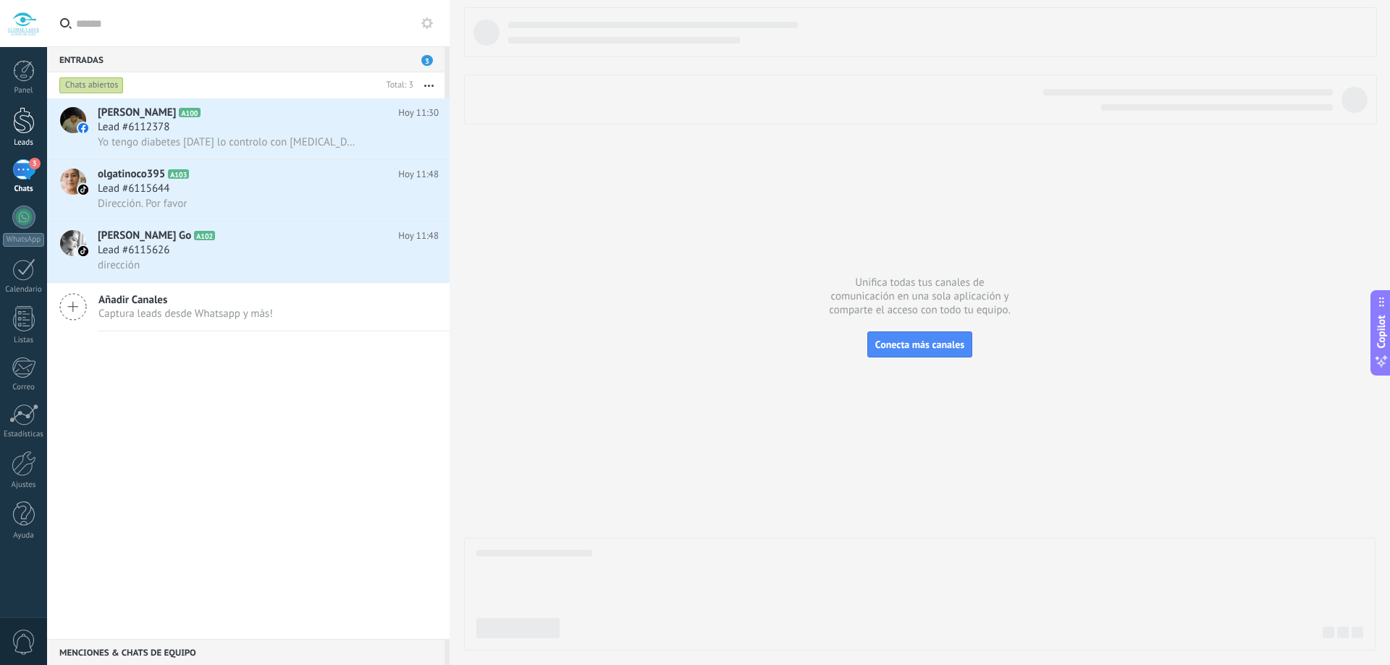
click at [20, 120] on div at bounding box center [24, 120] width 22 height 27
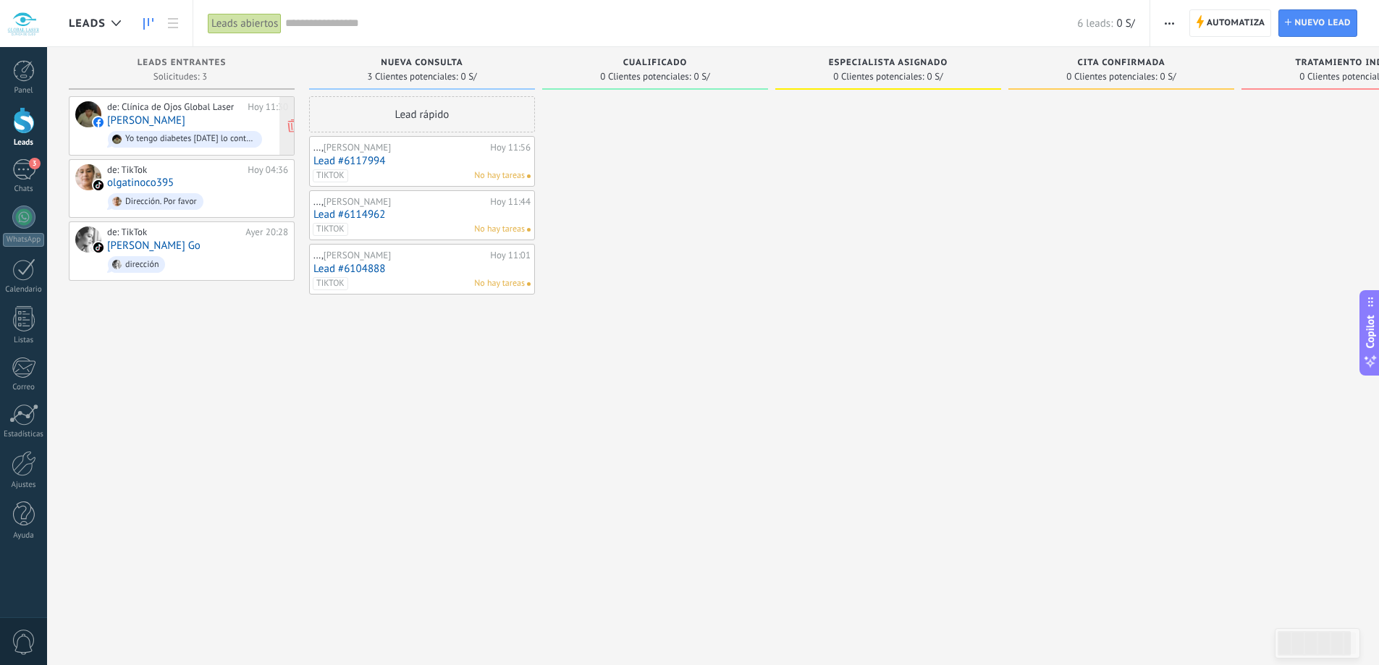
drag, startPoint x: 214, startPoint y: 112, endPoint x: 163, endPoint y: 135, distance: 56.7
click at [163, 135] on div "Yo tengo diabetes [DATE] lo controlo con [MEDICAL_DATA] de sodio, ya no tomo ni…" at bounding box center [190, 139] width 130 height 10
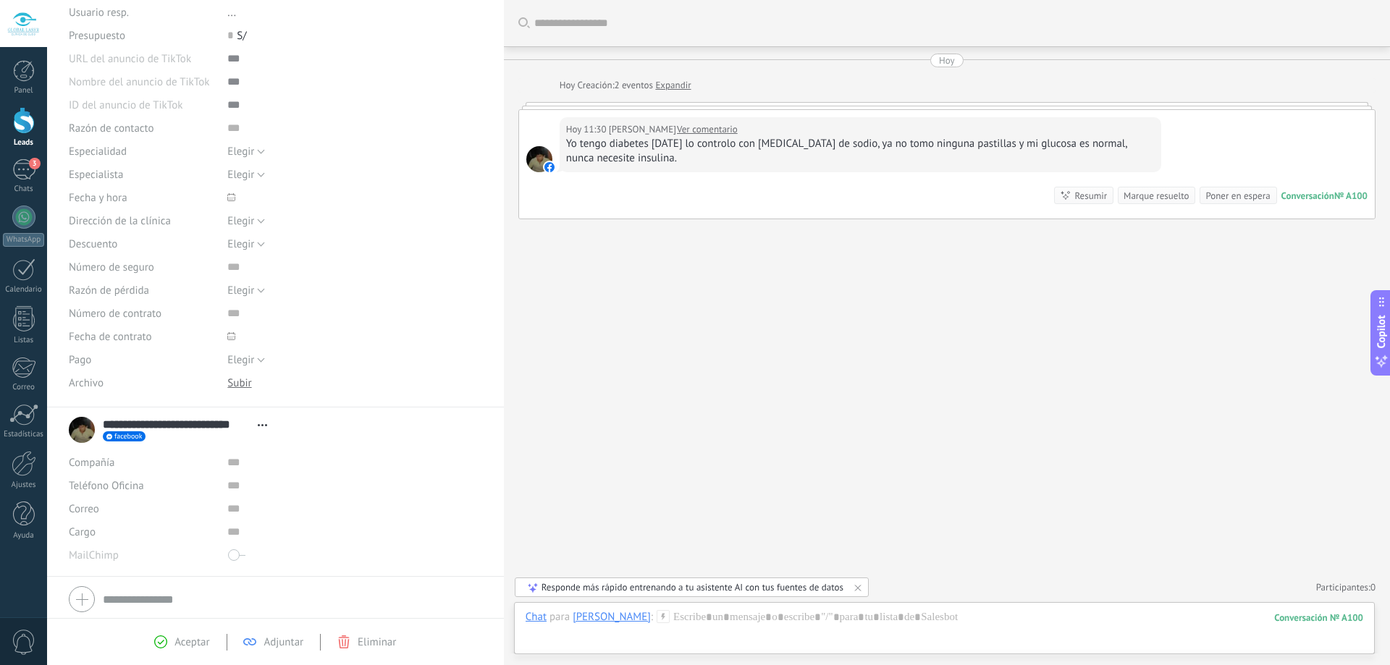
scroll to position [193, 0]
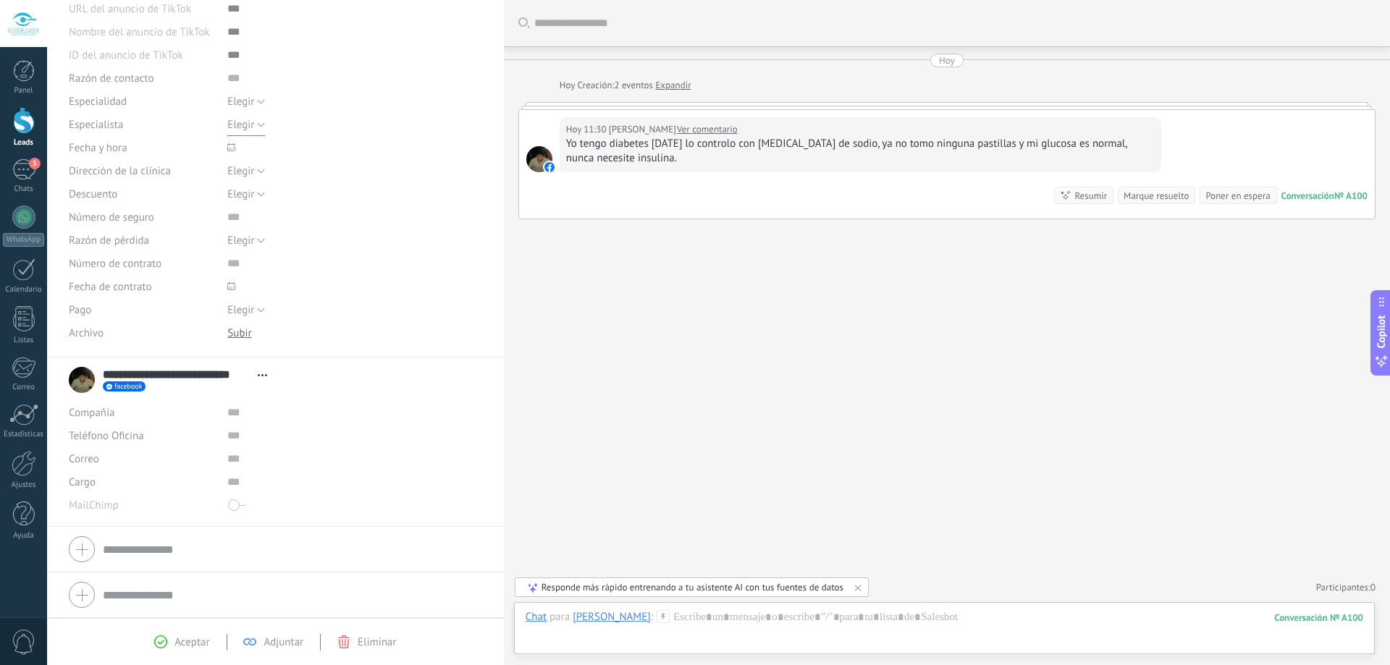
click at [258, 127] on button "Elegir" at bounding box center [246, 124] width 38 height 23
click at [22, 173] on div "3" at bounding box center [23, 169] width 23 height 21
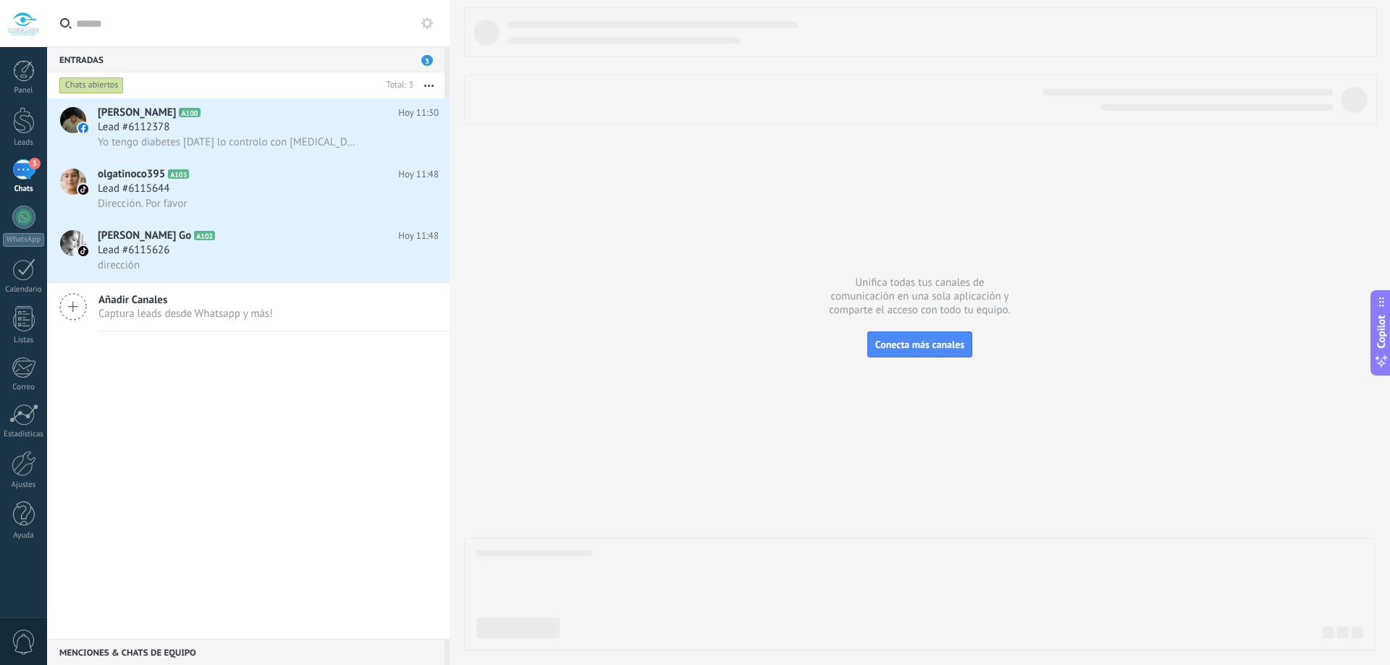
click at [82, 87] on div "Chats abiertos" at bounding box center [91, 85] width 64 height 17
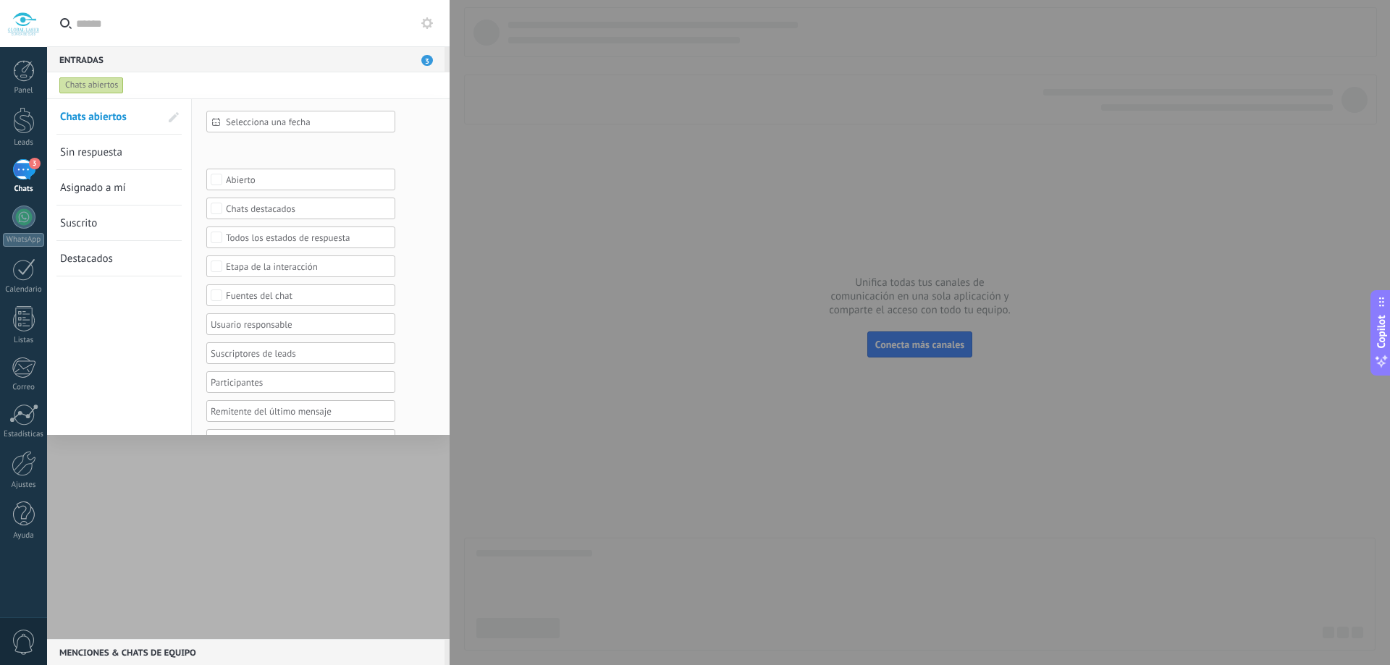
click at [139, 152] on link "Sin respuesta" at bounding box center [110, 152] width 100 height 35
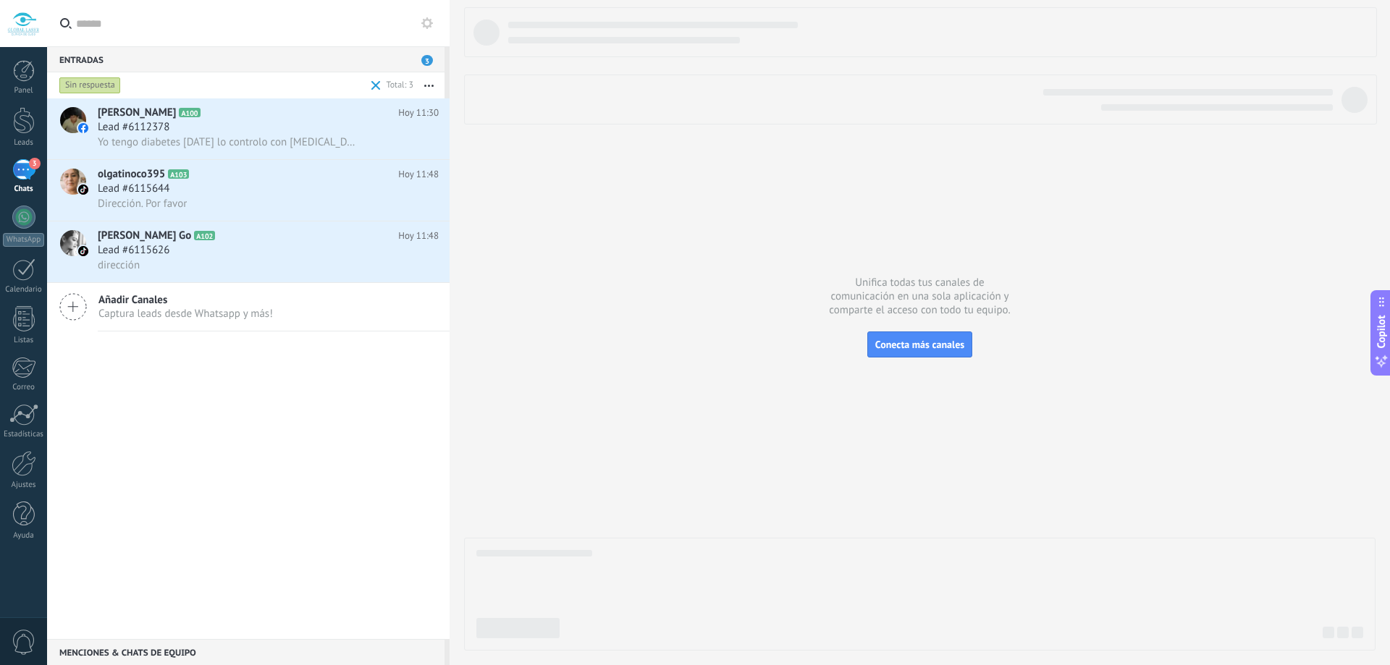
click at [81, 60] on div "Entradas 3" at bounding box center [245, 59] width 397 height 26
click at [83, 87] on div "Sin respuesta" at bounding box center [90, 85] width 62 height 17
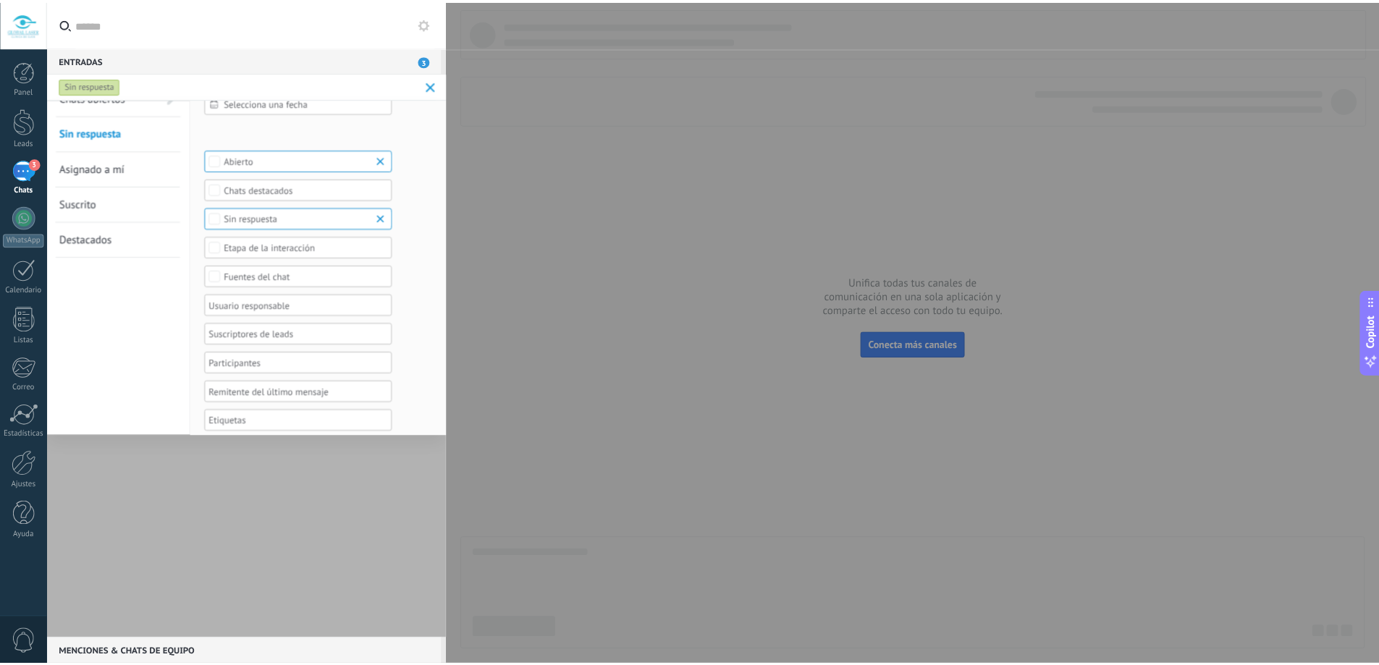
scroll to position [30, 0]
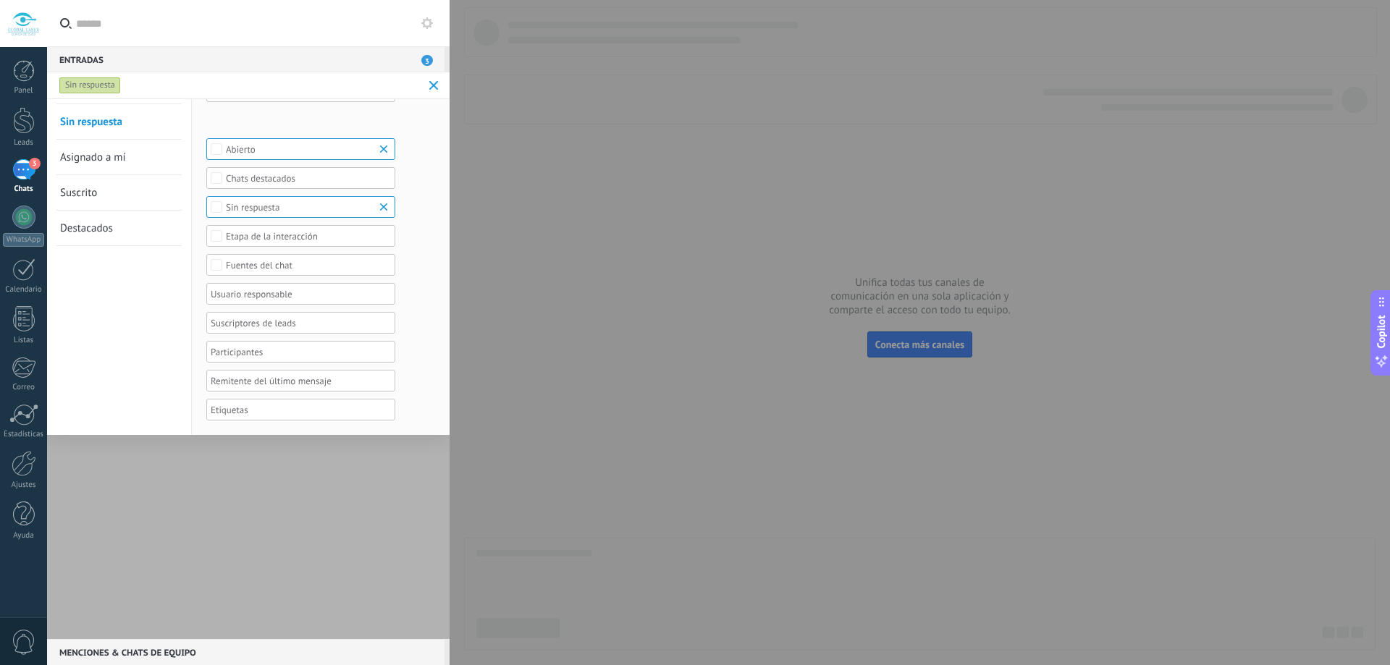
click at [99, 161] on span "Asignado a mí" at bounding box center [93, 158] width 66 height 14
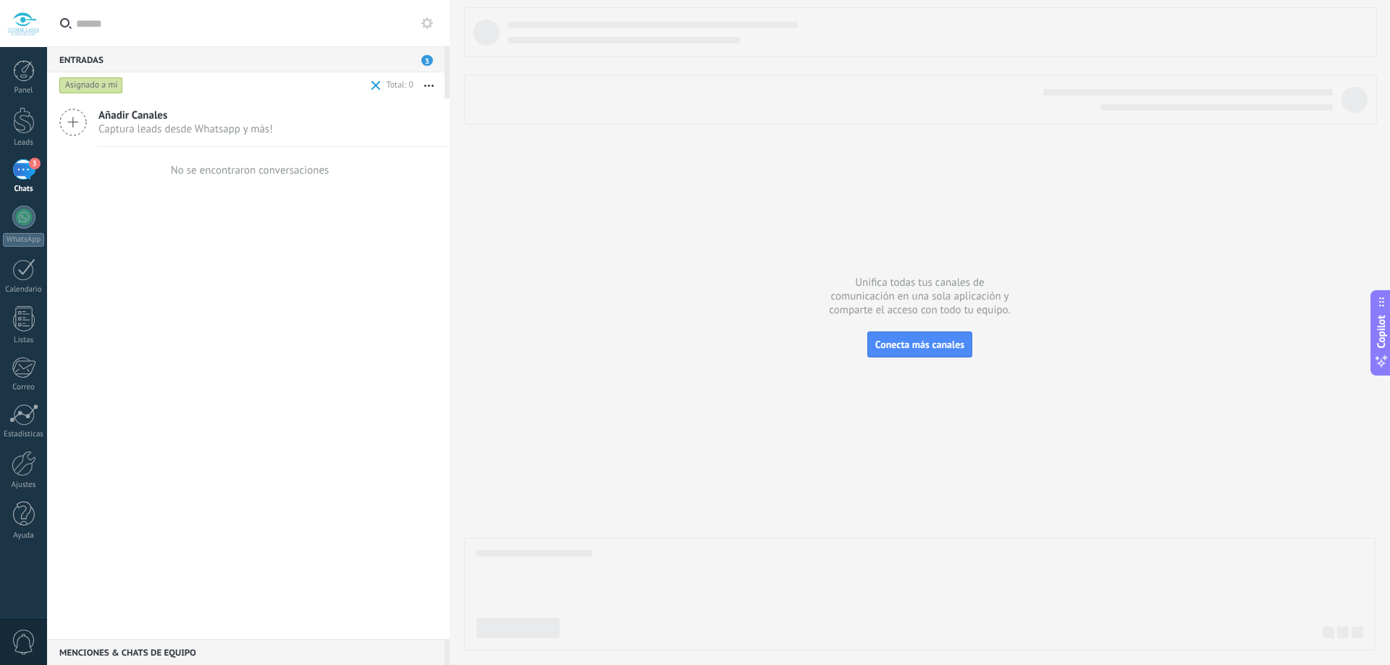
click at [150, 116] on span "Añadir Canales" at bounding box center [185, 116] width 174 height 14
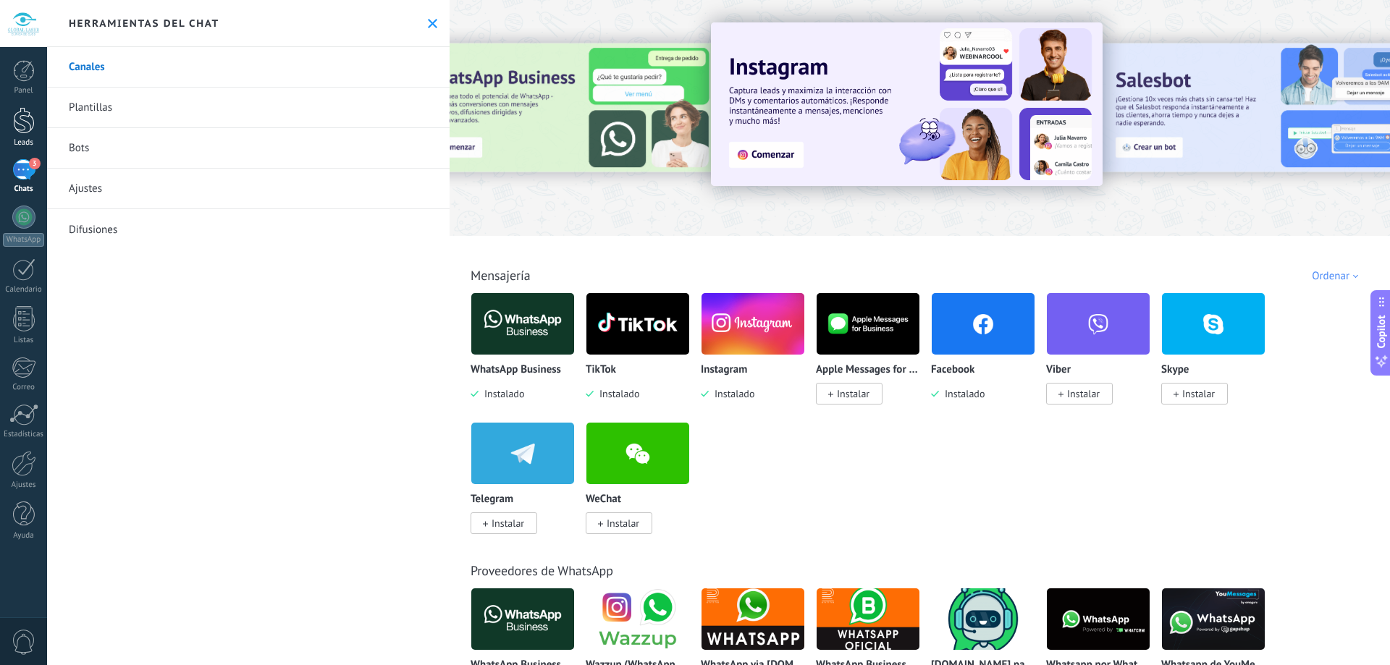
click at [28, 124] on div at bounding box center [24, 120] width 22 height 27
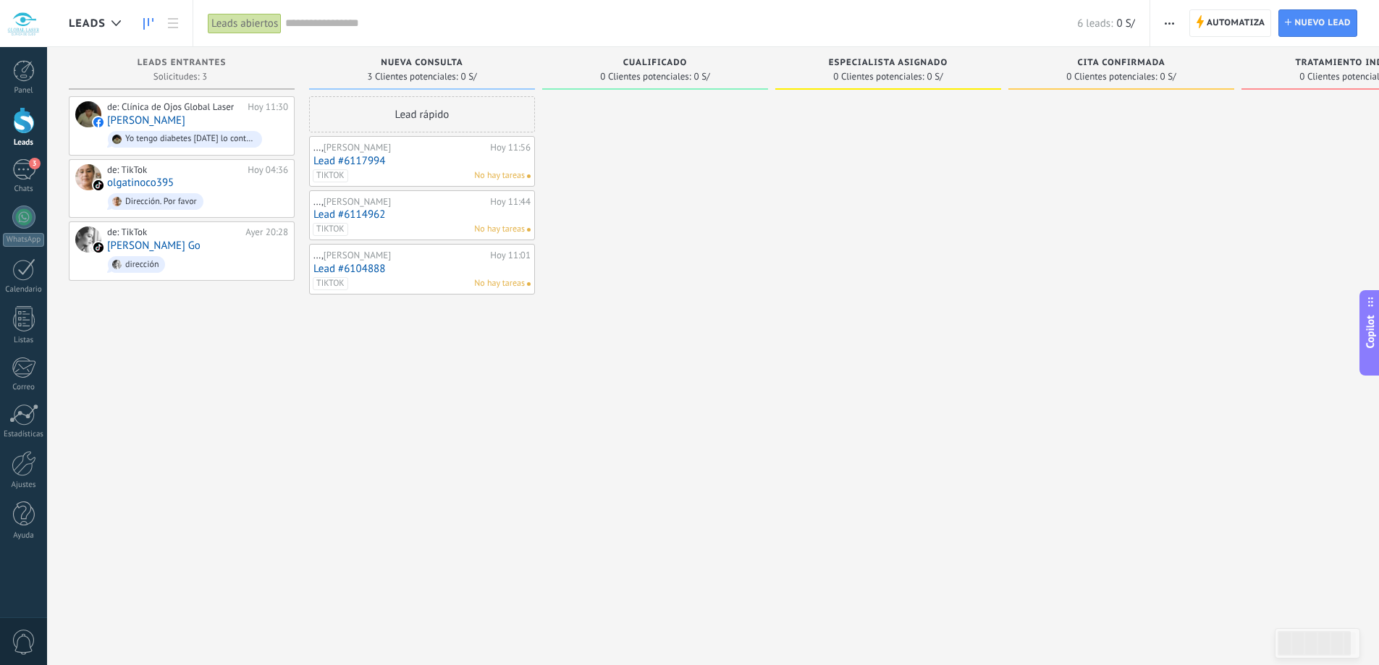
click at [1171, 23] on icon "button" at bounding box center [1169, 23] width 9 height 2
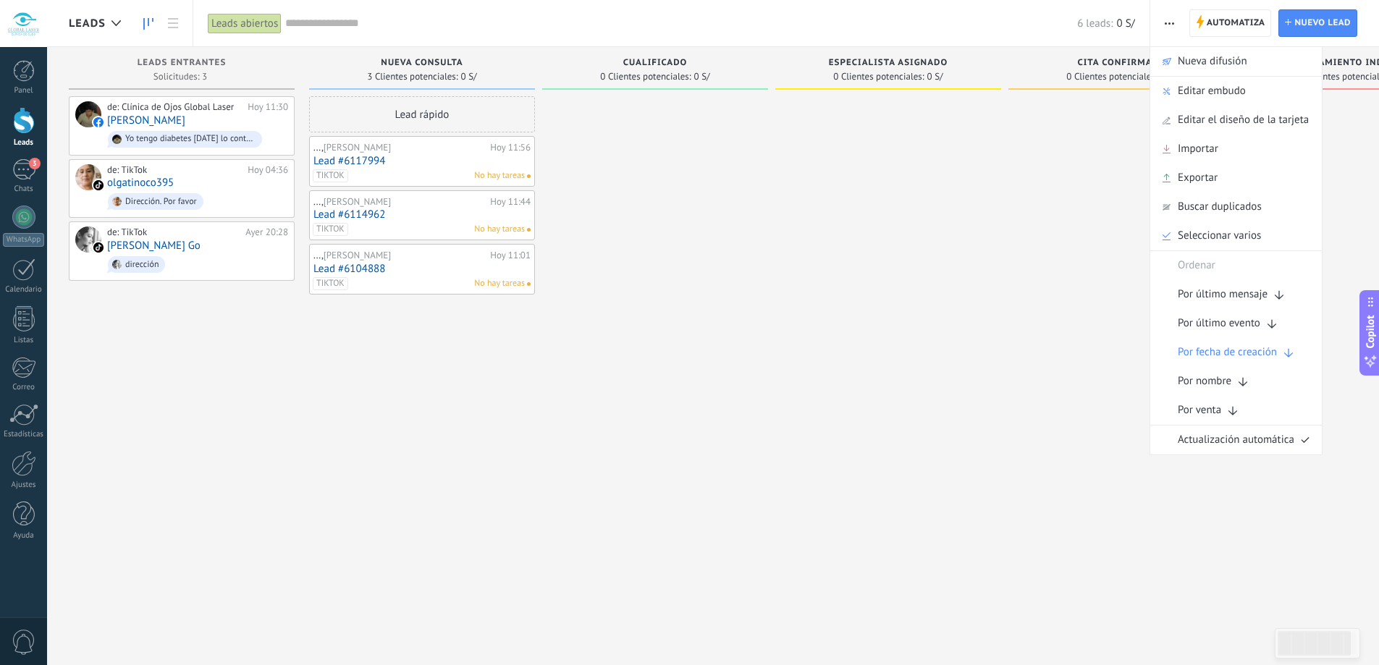
click at [638, 383] on div at bounding box center [655, 334] width 226 height 476
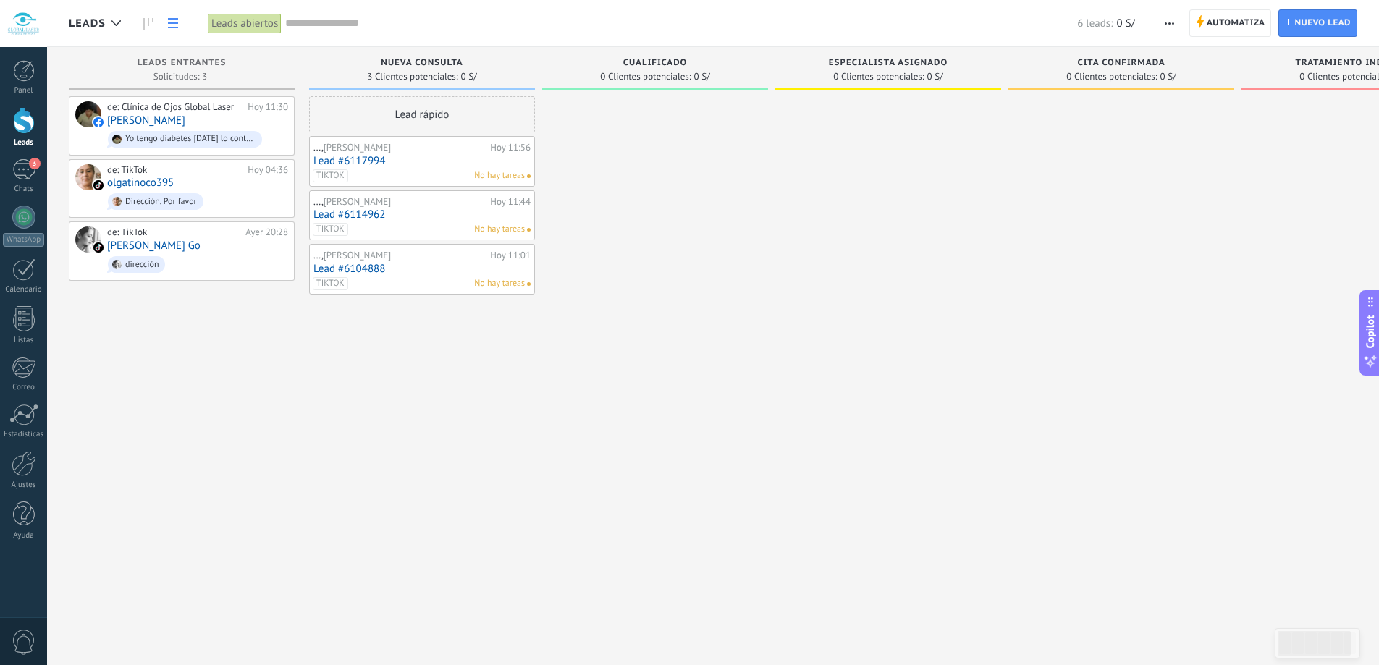
click at [174, 25] on icon at bounding box center [173, 23] width 10 height 10
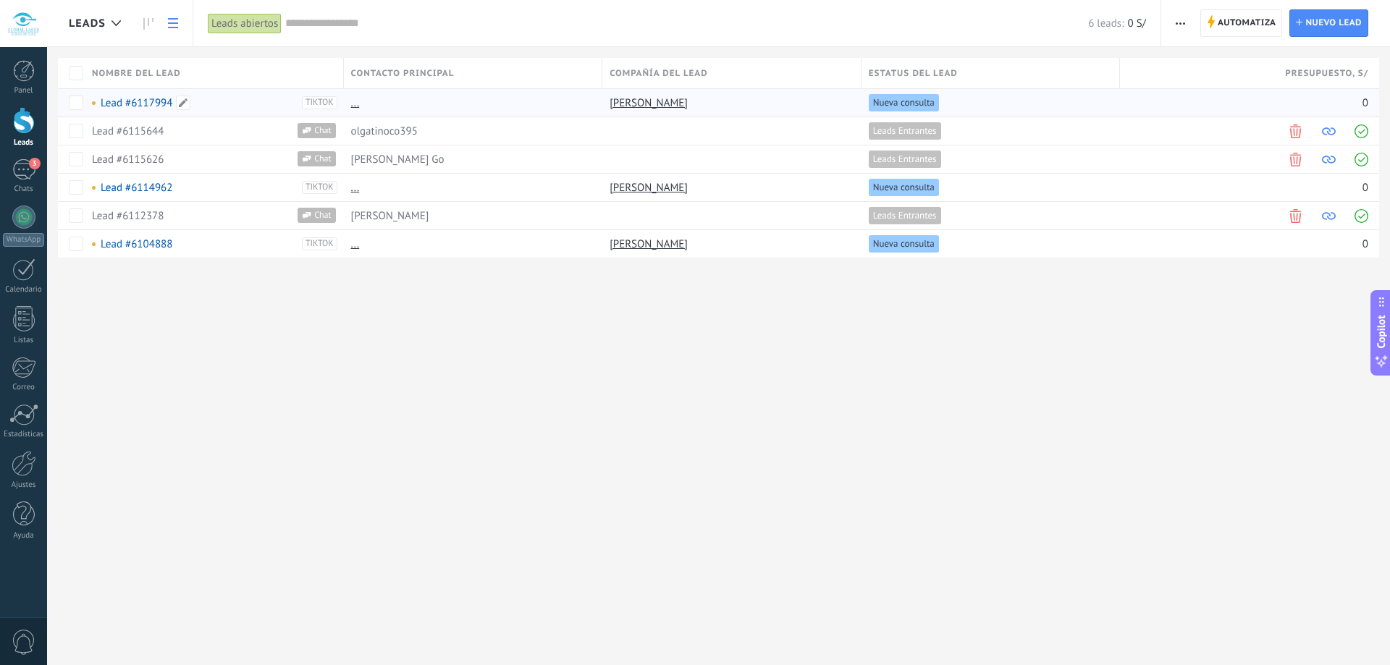
click at [317, 102] on span "TIKTOK" at bounding box center [319, 102] width 35 height 13
click at [287, 356] on div "Leads Automatiza Nueva difusión Editar embudo Imprimir Ajustes de la lista Impo…" at bounding box center [718, 332] width 1343 height 665
click at [237, 106] on div "Lead #6117994" at bounding box center [197, 102] width 210 height 13
click at [180, 106] on span at bounding box center [183, 103] width 14 height 14
click at [201, 136] on span "Cancelar" at bounding box center [184, 135] width 37 height 13
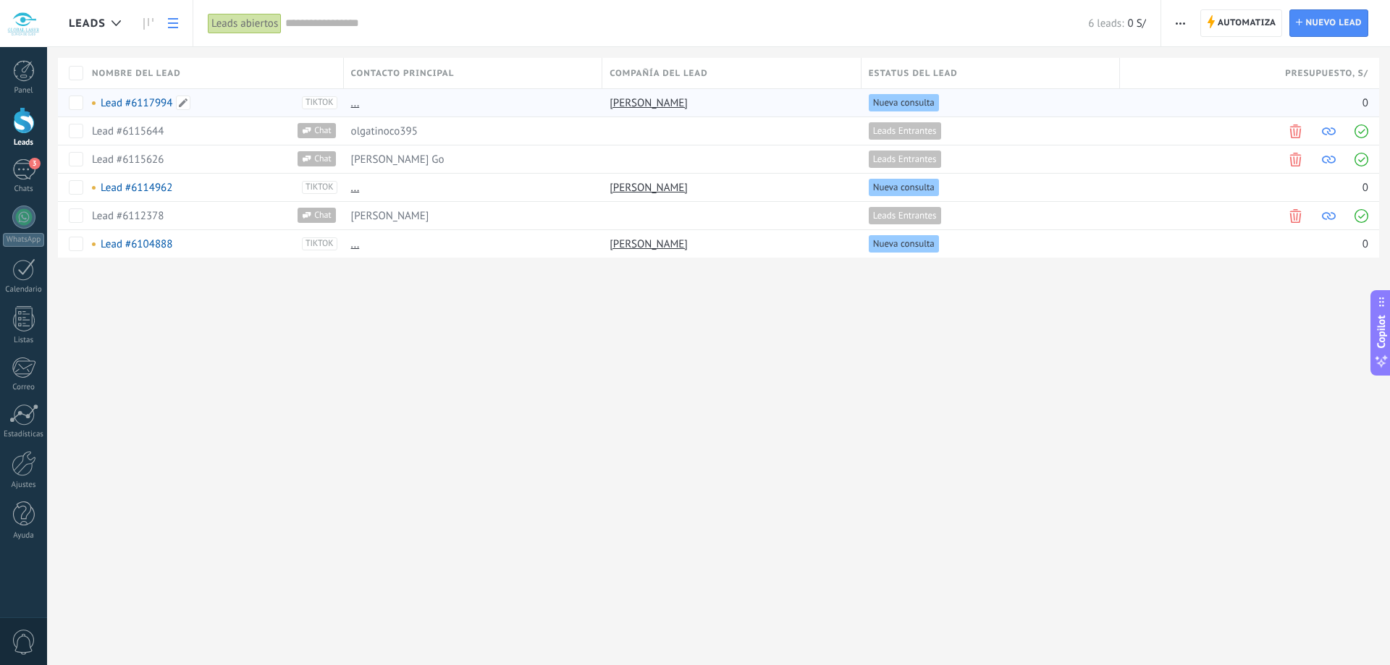
click at [263, 106] on div "Lead #6117994" at bounding box center [197, 102] width 210 height 13
click at [180, 102] on span at bounding box center [183, 103] width 14 height 14
click at [197, 140] on span "Cancelar" at bounding box center [184, 135] width 37 height 13
click at [305, 103] on span "TIKTOK" at bounding box center [319, 102] width 35 height 13
type input "*****"
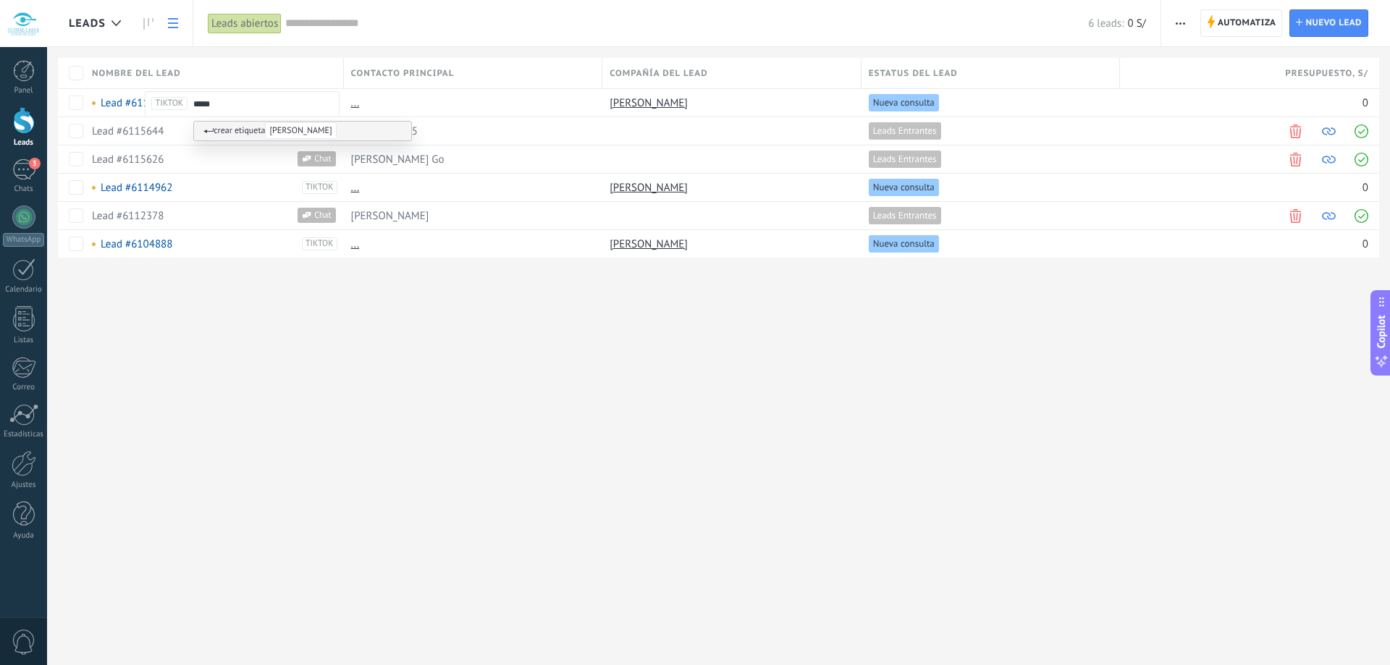
click at [314, 314] on div "Leads Automatiza Nueva difusión Editar embudo Imprimir Ajustes de la lista Impo…" at bounding box center [718, 332] width 1343 height 665
click at [321, 101] on span "[PERSON_NAME]" at bounding box center [301, 102] width 70 height 13
click at [295, 323] on div "Leads Automatiza Nueva difusión Editar embudo Imprimir Ajustes de la lista Impo…" at bounding box center [718, 332] width 1343 height 665
click at [256, 126] on div "Lead #6115644" at bounding box center [206, 131] width 228 height 13
click at [324, 105] on span "[PERSON_NAME]" at bounding box center [301, 102] width 70 height 13
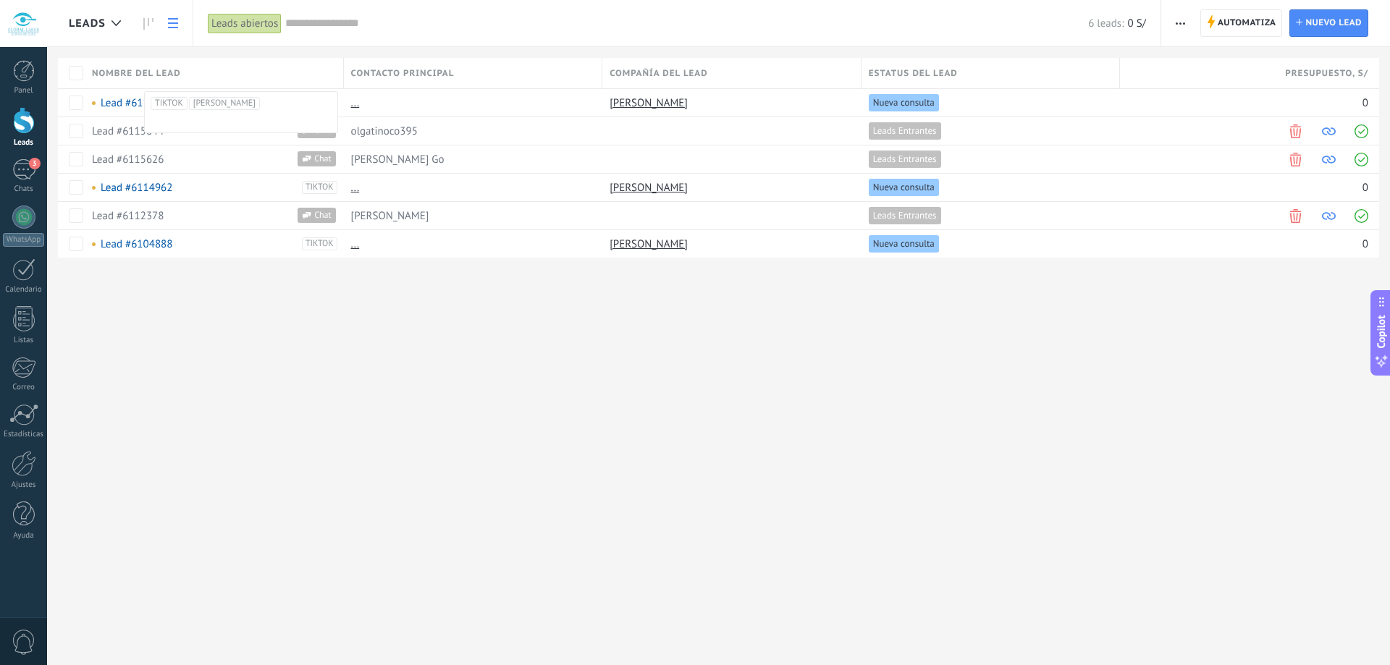
click at [193, 396] on div "Leads Automatiza Nueva difusión Editar embudo Imprimir Ajustes de la lista Impo…" at bounding box center [718, 332] width 1343 height 665
click at [144, 20] on use at bounding box center [148, 24] width 10 height 12
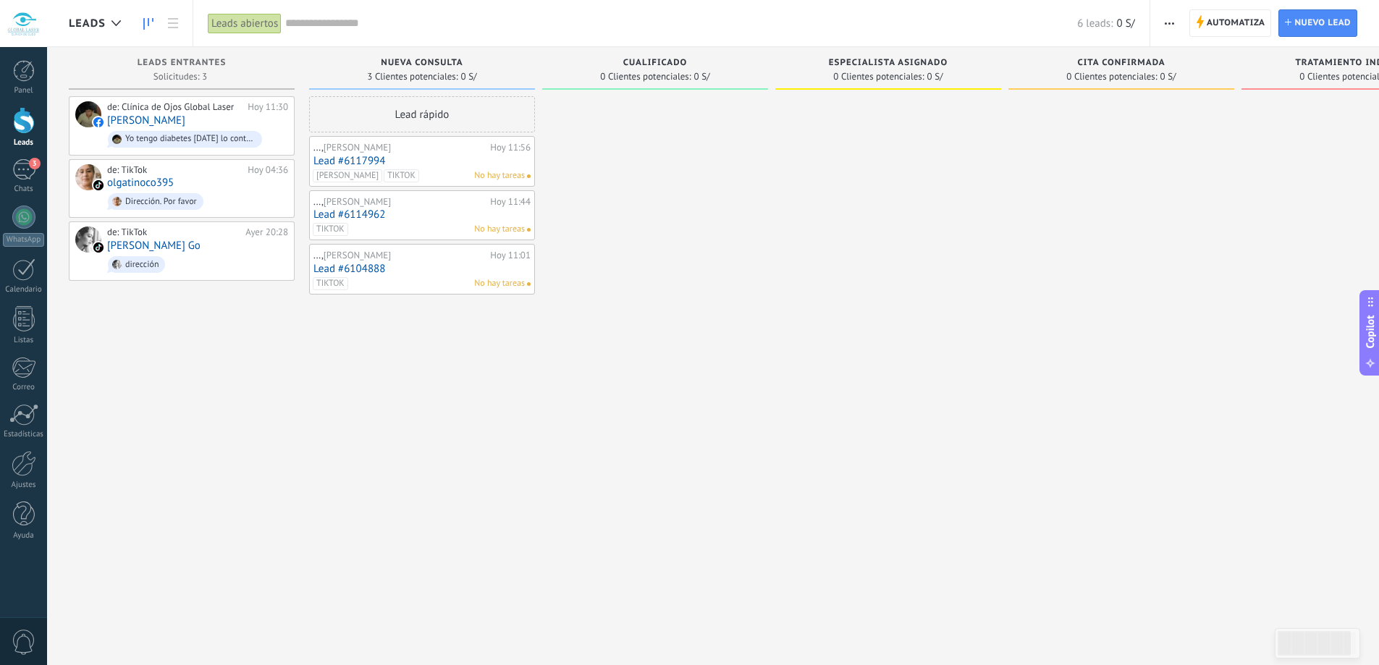
click at [22, 112] on div at bounding box center [24, 120] width 22 height 27
click at [1150, 26] on div "Automatiza Nueva difusión Editar embudo Editar el diseño de la tarjeta Importar…" at bounding box center [1264, 23] width 229 height 46
click at [1162, 25] on button "button" at bounding box center [1169, 23] width 21 height 28
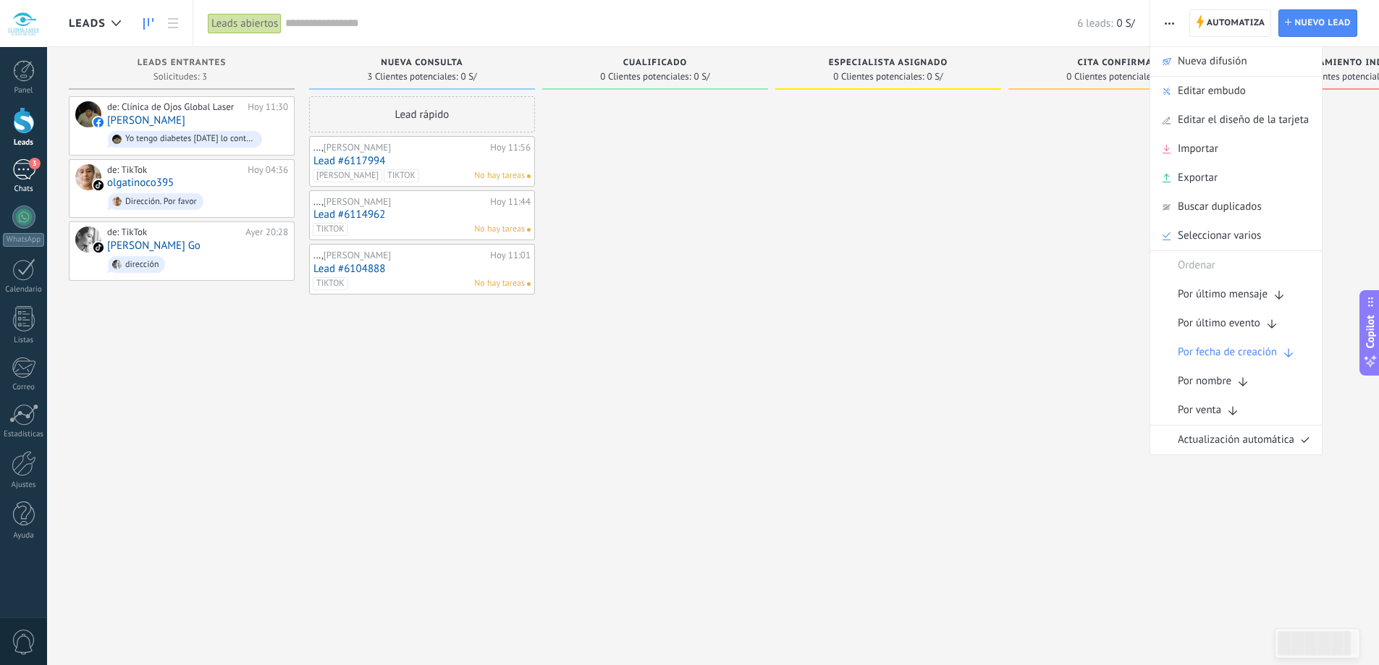
click at [21, 176] on div "3" at bounding box center [23, 169] width 23 height 21
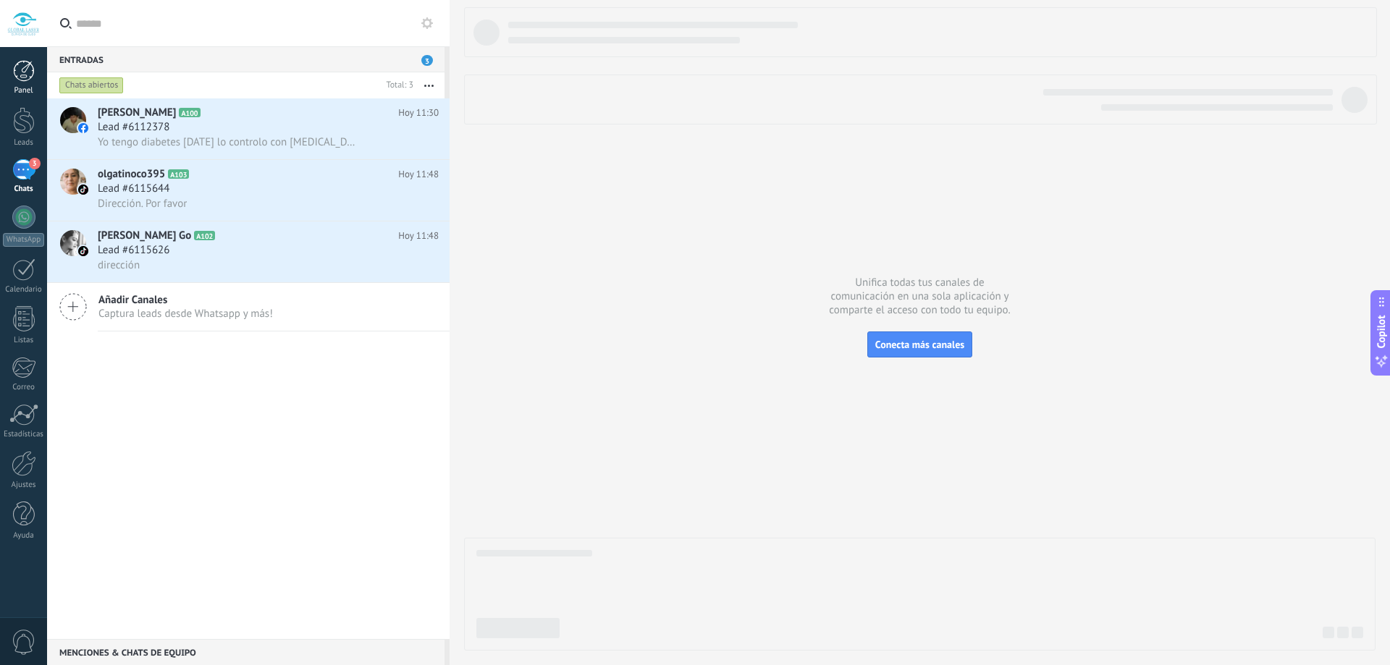
click at [17, 66] on div at bounding box center [24, 71] width 22 height 22
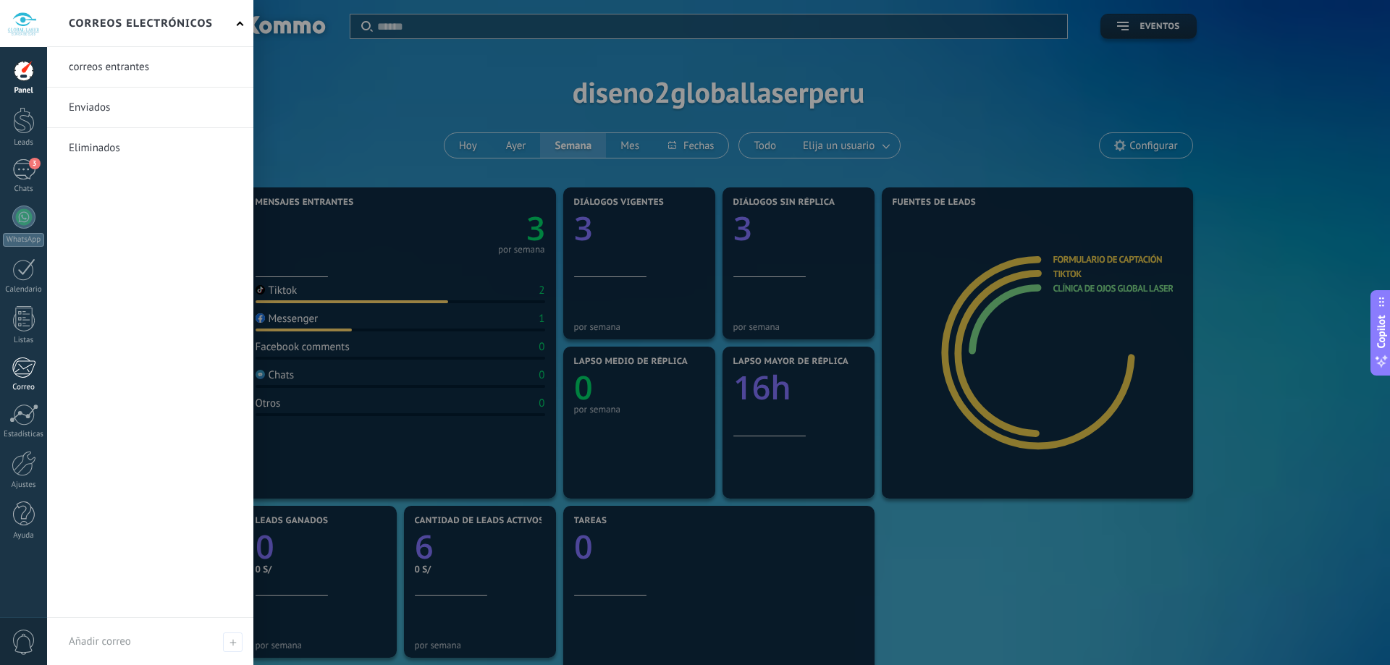
click at [25, 379] on link "Correo" at bounding box center [23, 374] width 47 height 35
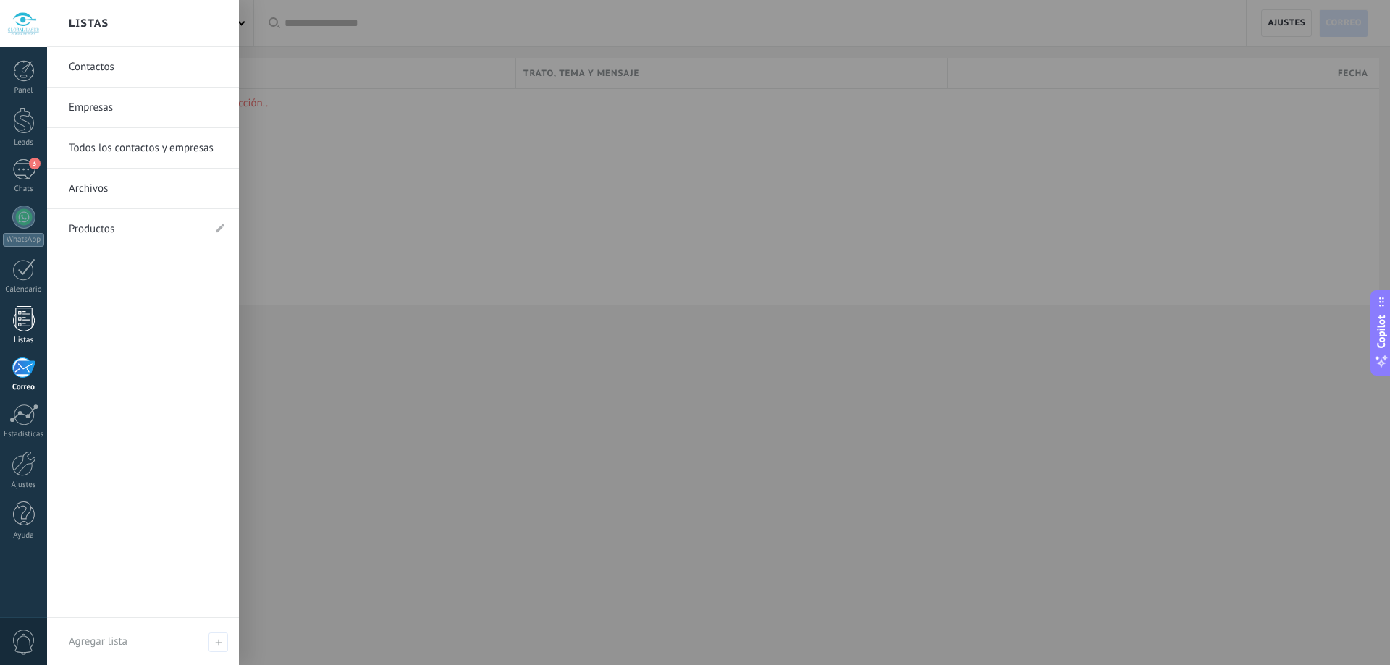
click at [28, 315] on div at bounding box center [24, 318] width 22 height 25
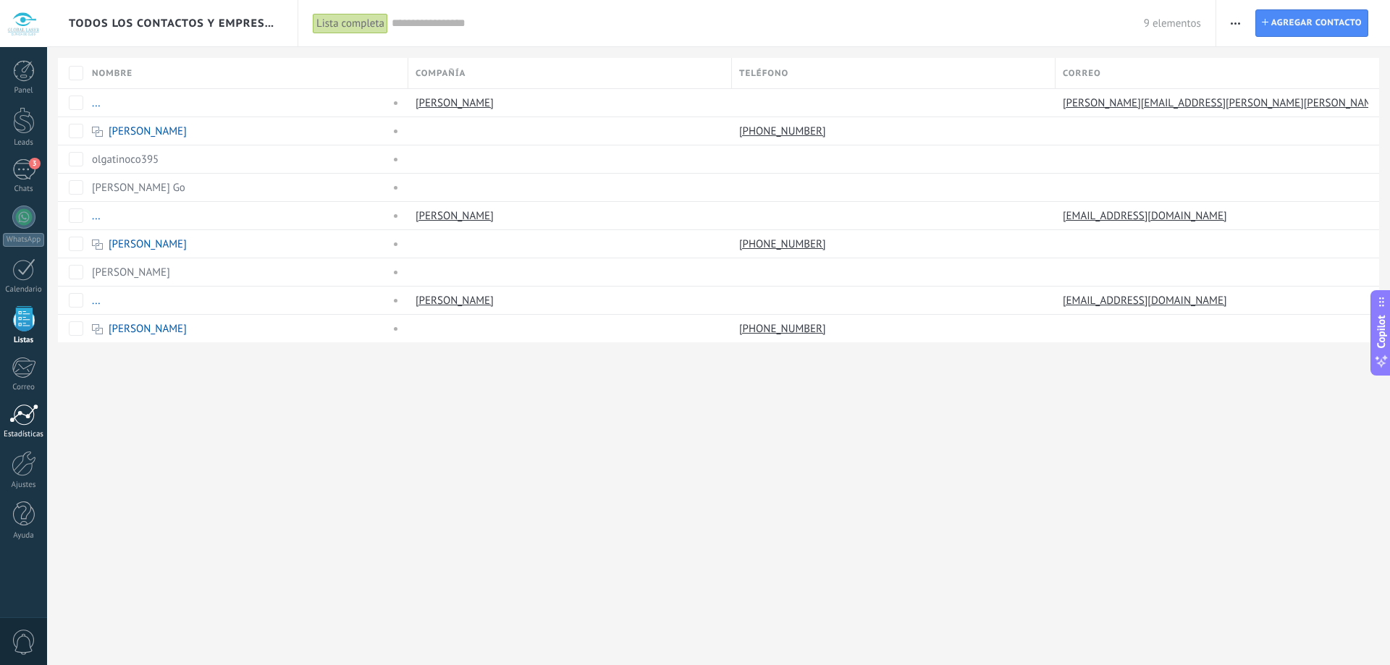
click at [30, 430] on div "Estadísticas" at bounding box center [24, 434] width 42 height 9
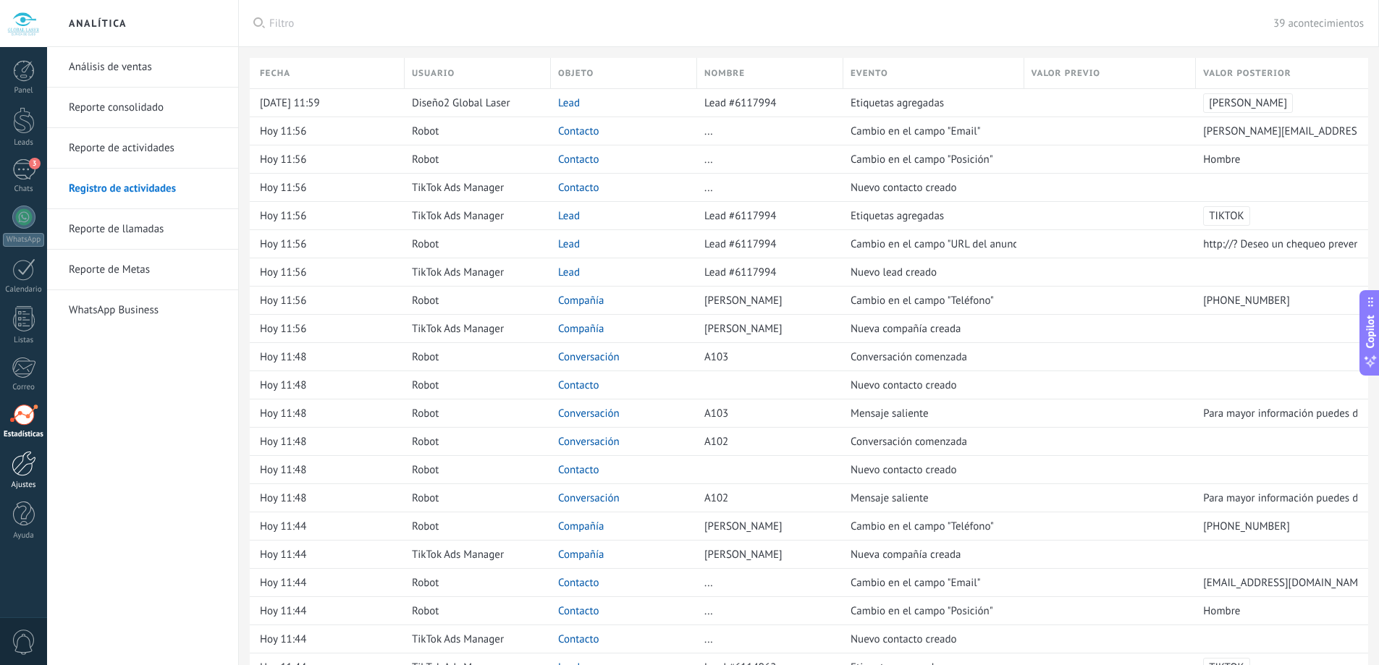
click at [30, 471] on div at bounding box center [24, 463] width 25 height 25
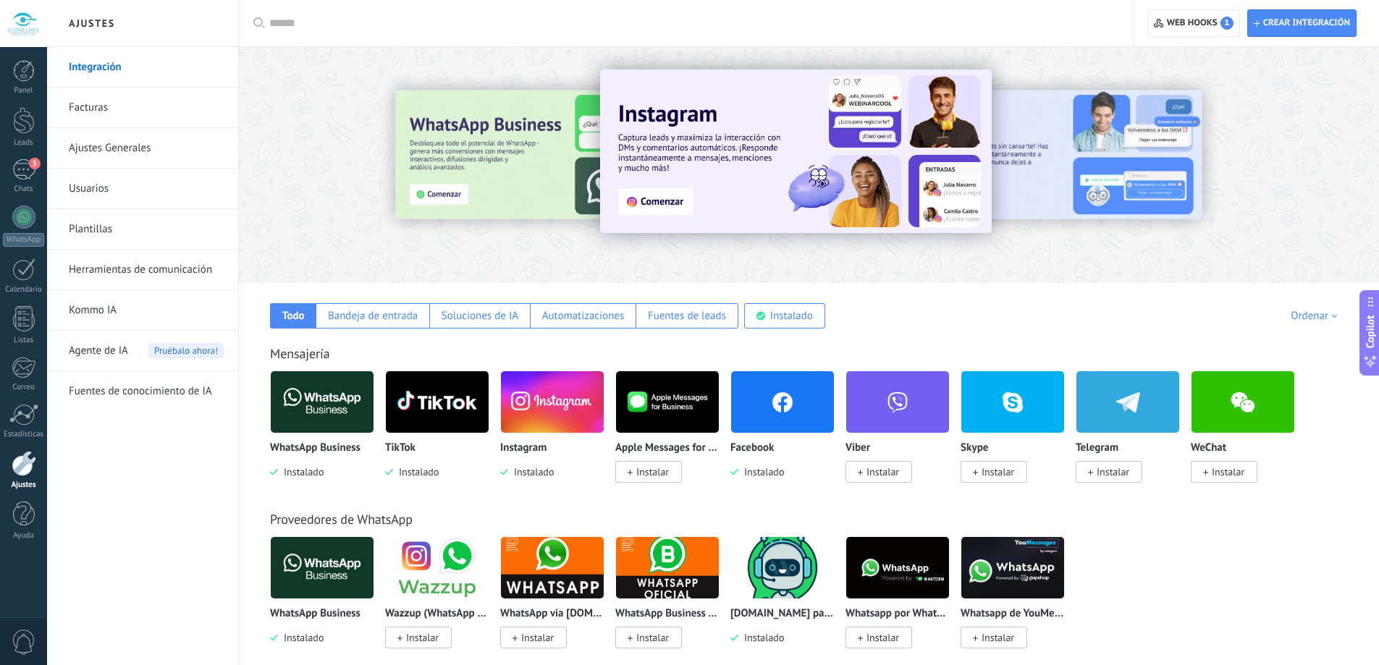
click at [126, 242] on link "Plantillas" at bounding box center [146, 229] width 155 height 41
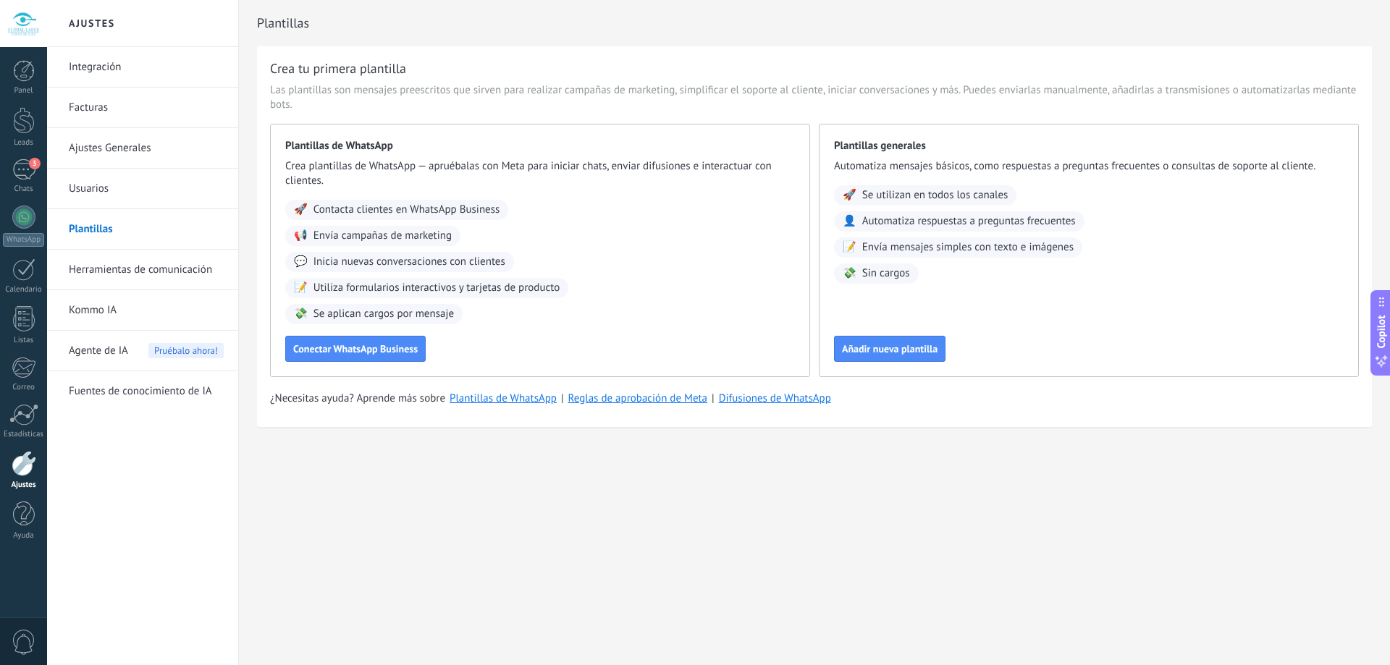
click at [131, 272] on link "Herramientas de comunicación" at bounding box center [146, 270] width 155 height 41
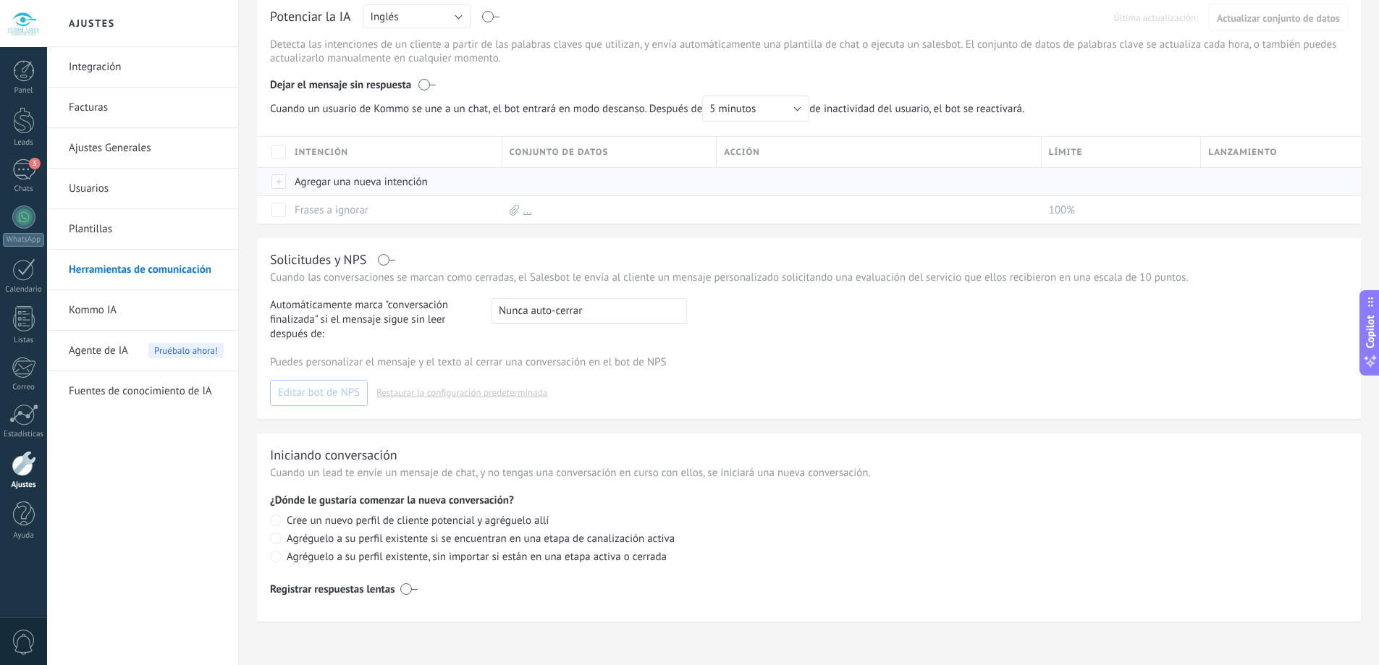
scroll to position [383, 0]
click at [117, 301] on link "Kommo IA" at bounding box center [146, 310] width 155 height 41
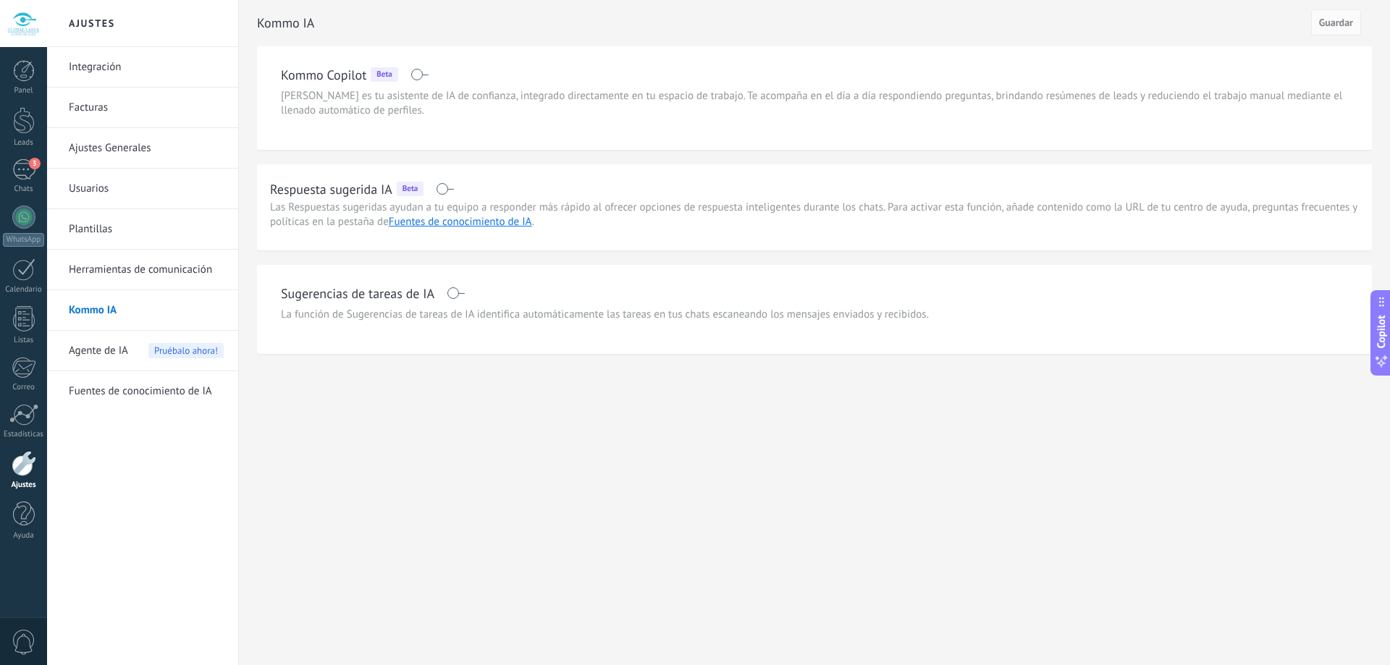
click at [177, 387] on link "Fuentes de conocimiento de IA" at bounding box center [146, 391] width 155 height 41
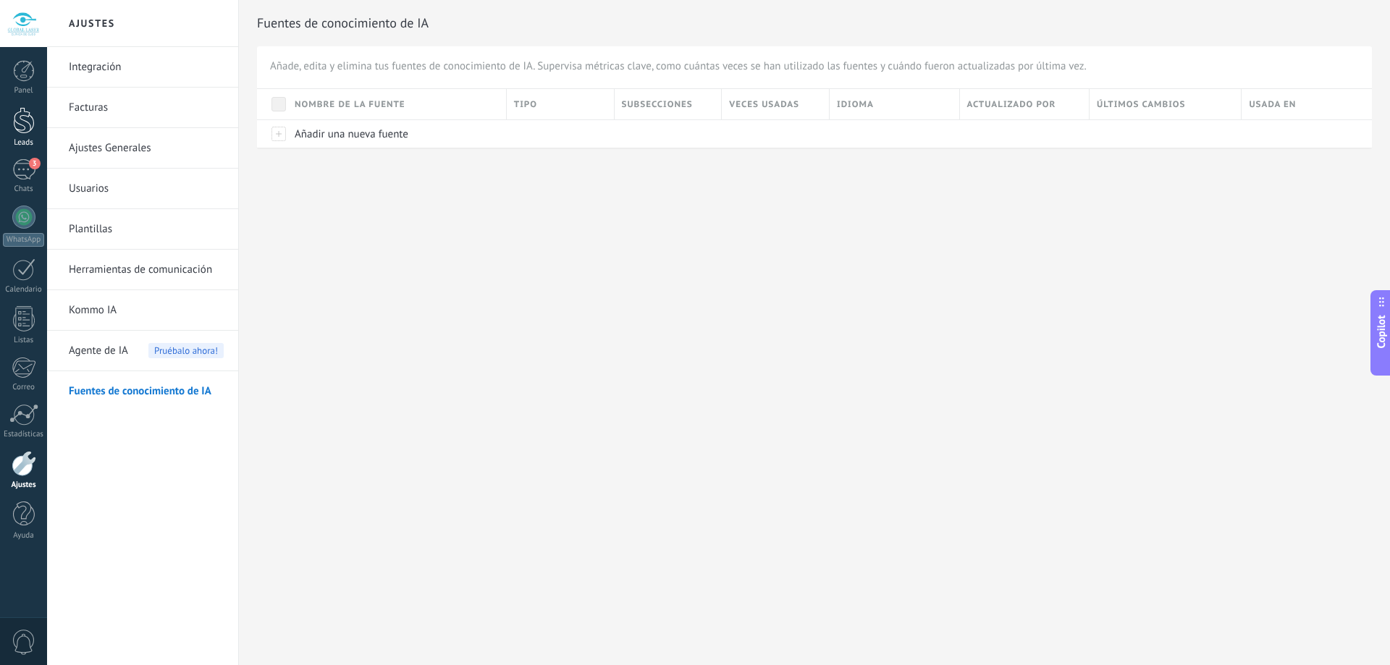
click at [20, 130] on div at bounding box center [24, 120] width 22 height 27
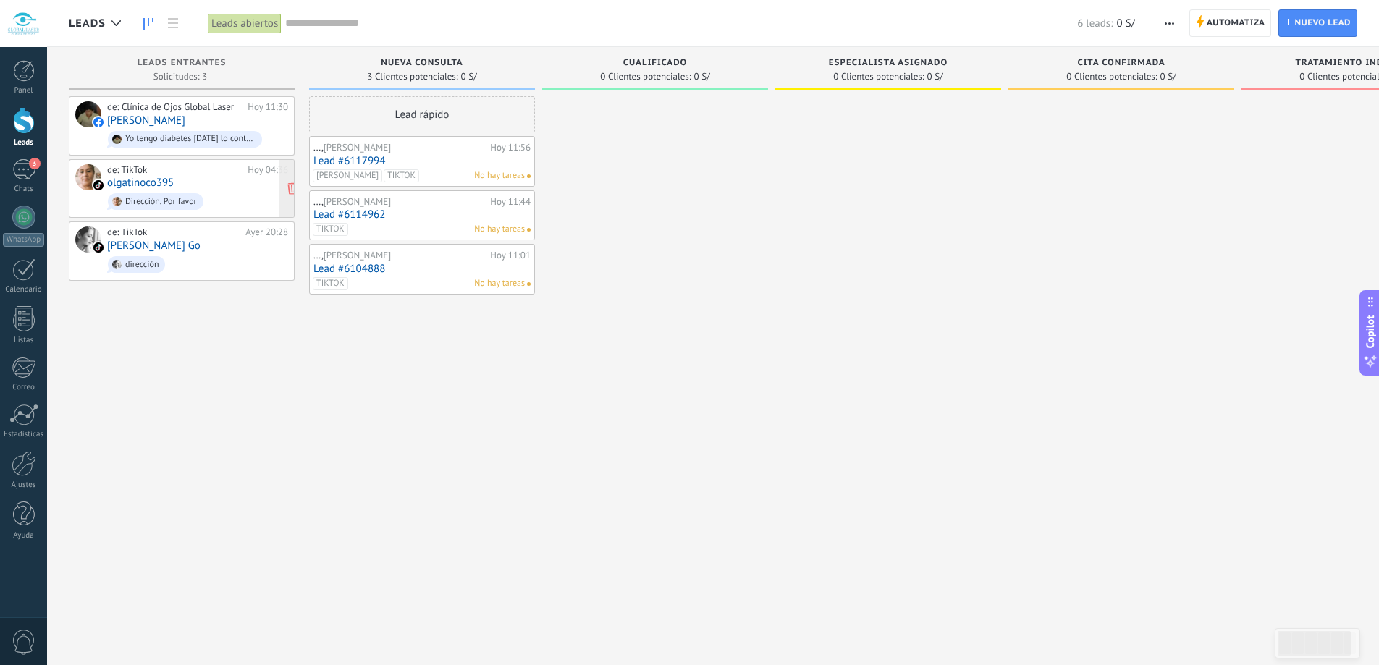
click at [228, 185] on div "de: TikTok Hoy 04:36 olgatinoco395 Dirección. Por favor" at bounding box center [197, 188] width 181 height 49
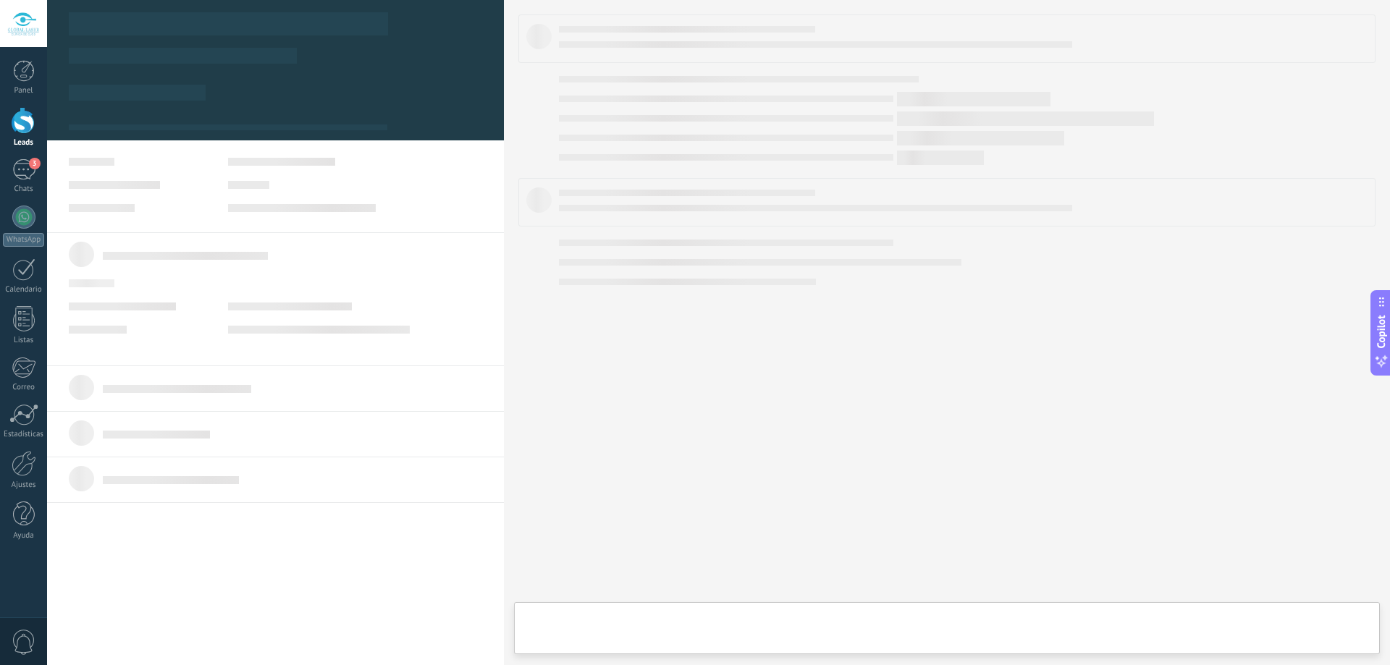
type textarea "**********"
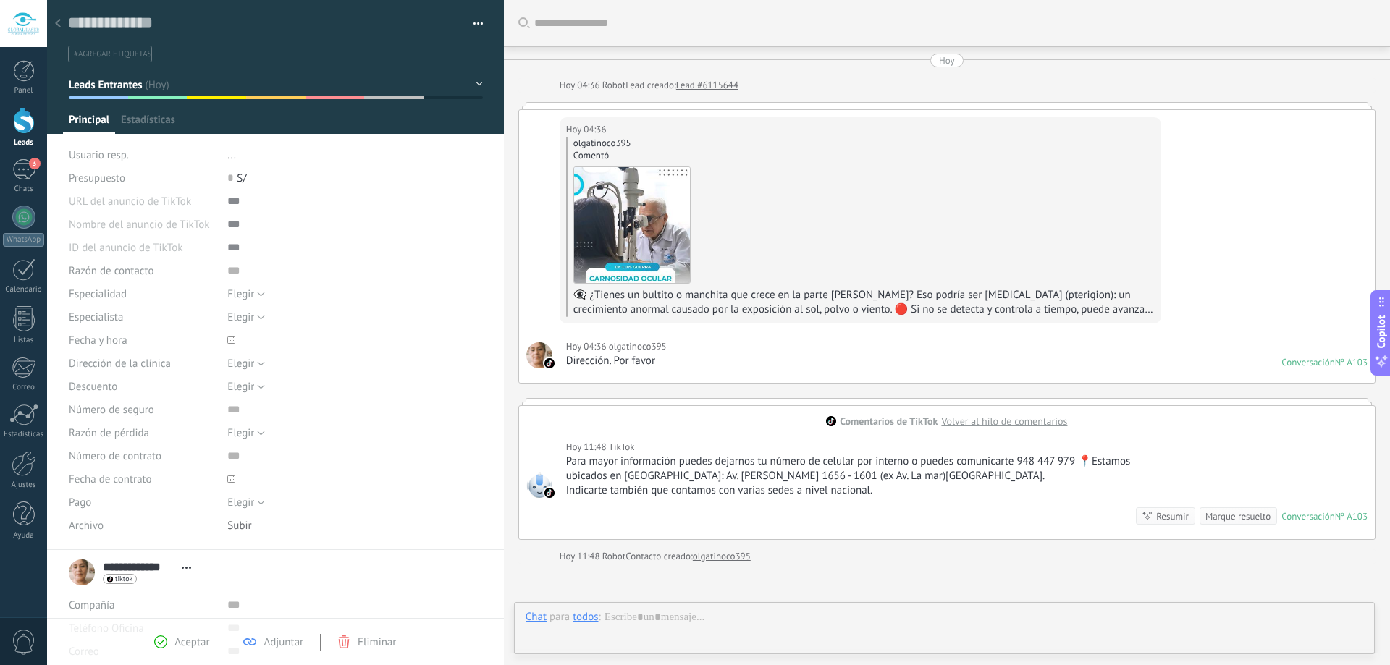
scroll to position [151, 0]
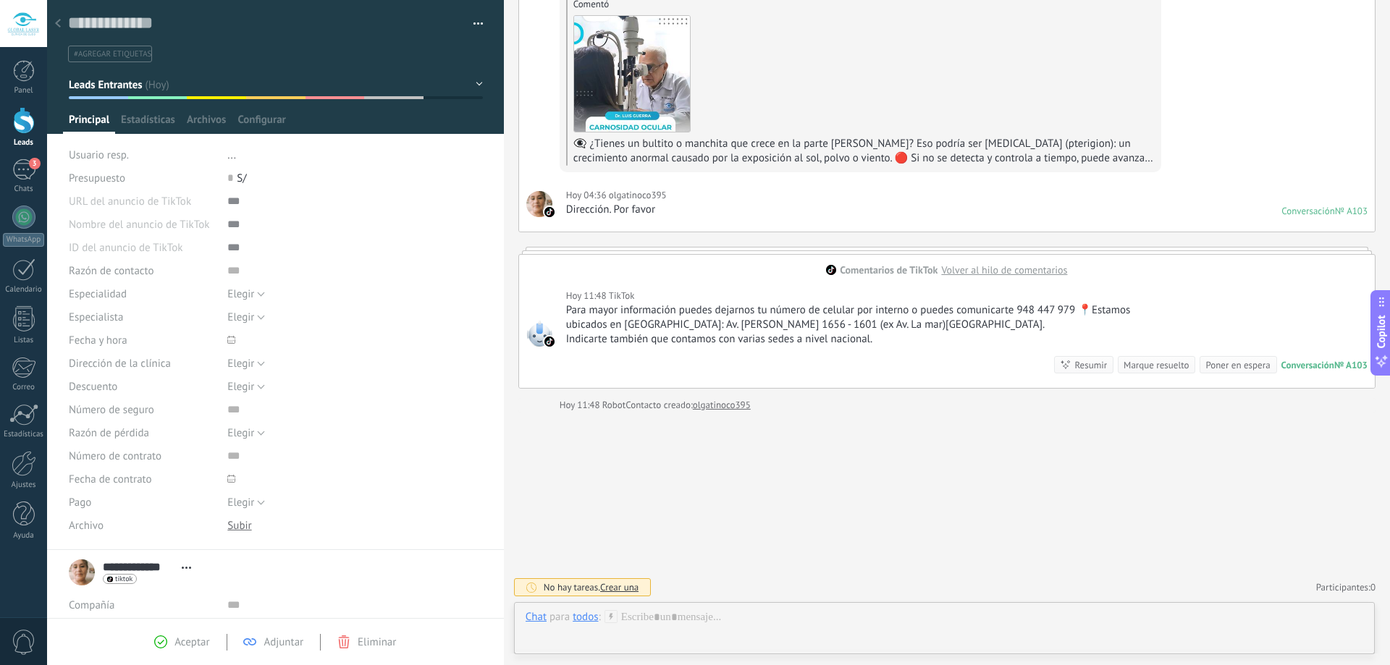
click at [476, 83] on button "Leads Entrantes" at bounding box center [276, 85] width 414 height 26
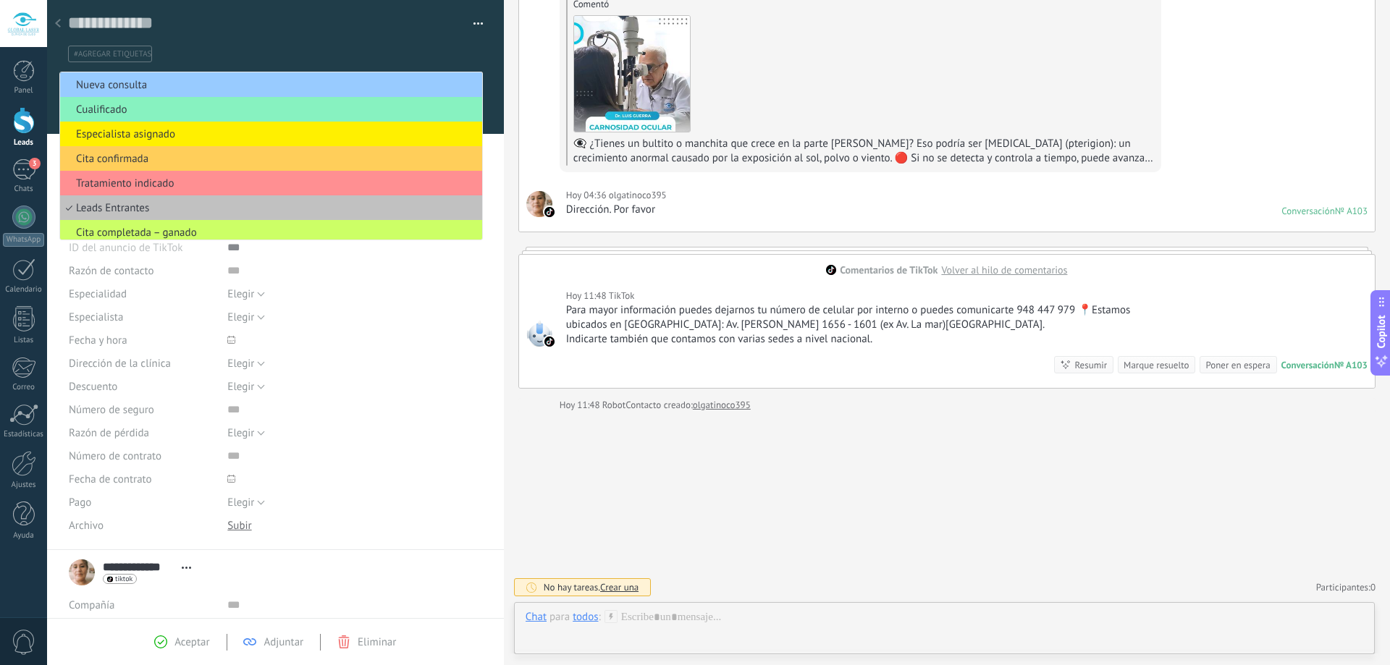
scroll to position [30, 0]
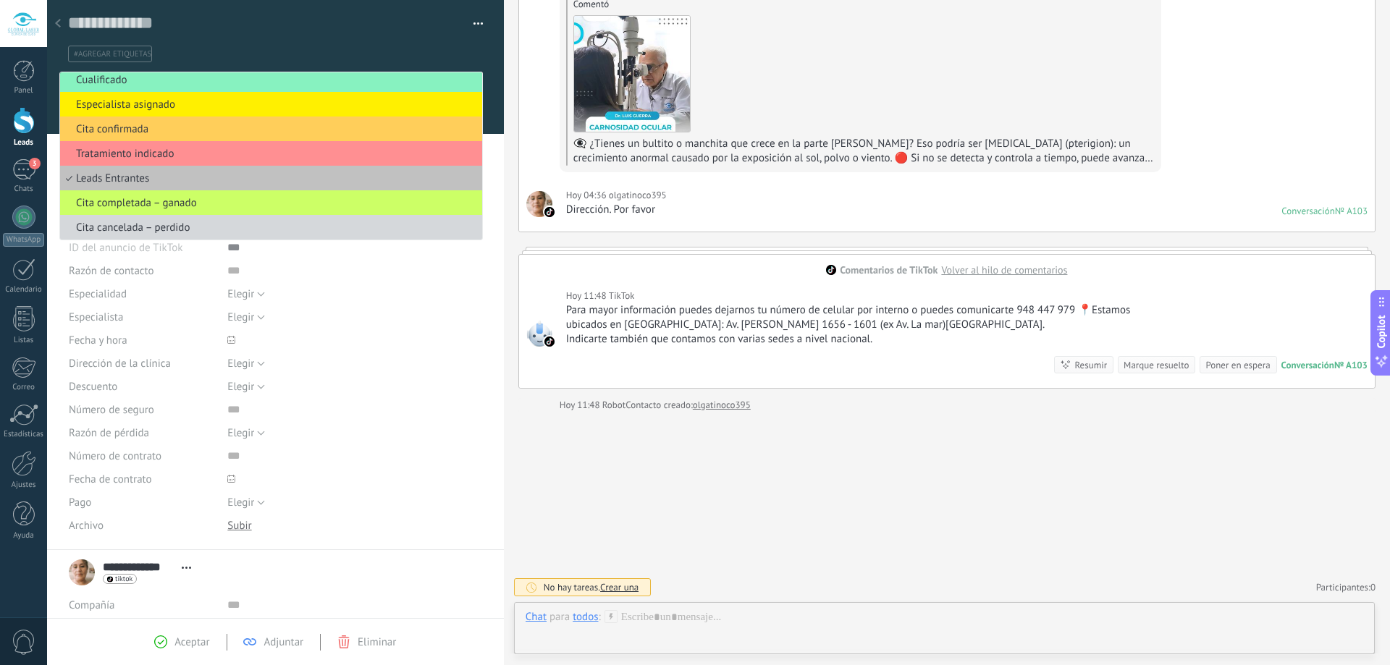
click at [378, 46] on ul "#agregar etiquetas" at bounding box center [273, 54] width 413 height 20
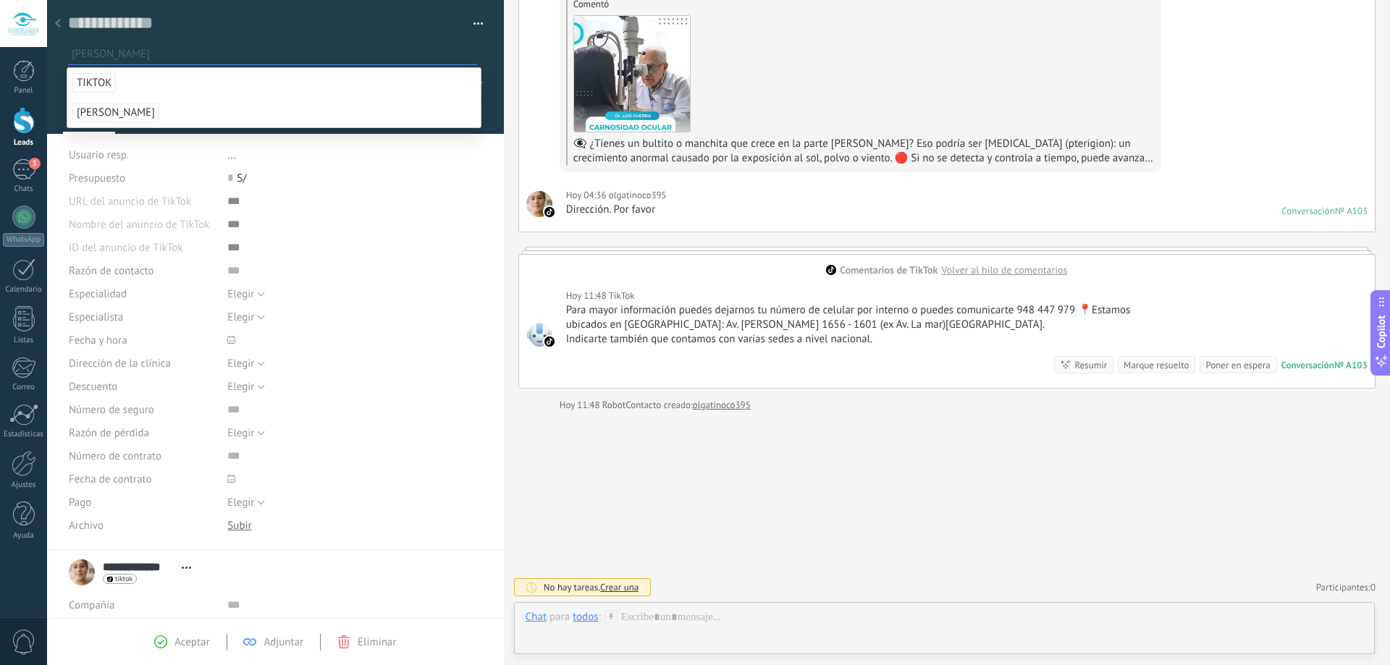
click at [85, 114] on span "[PERSON_NAME]" at bounding box center [115, 113] width 87 height 20
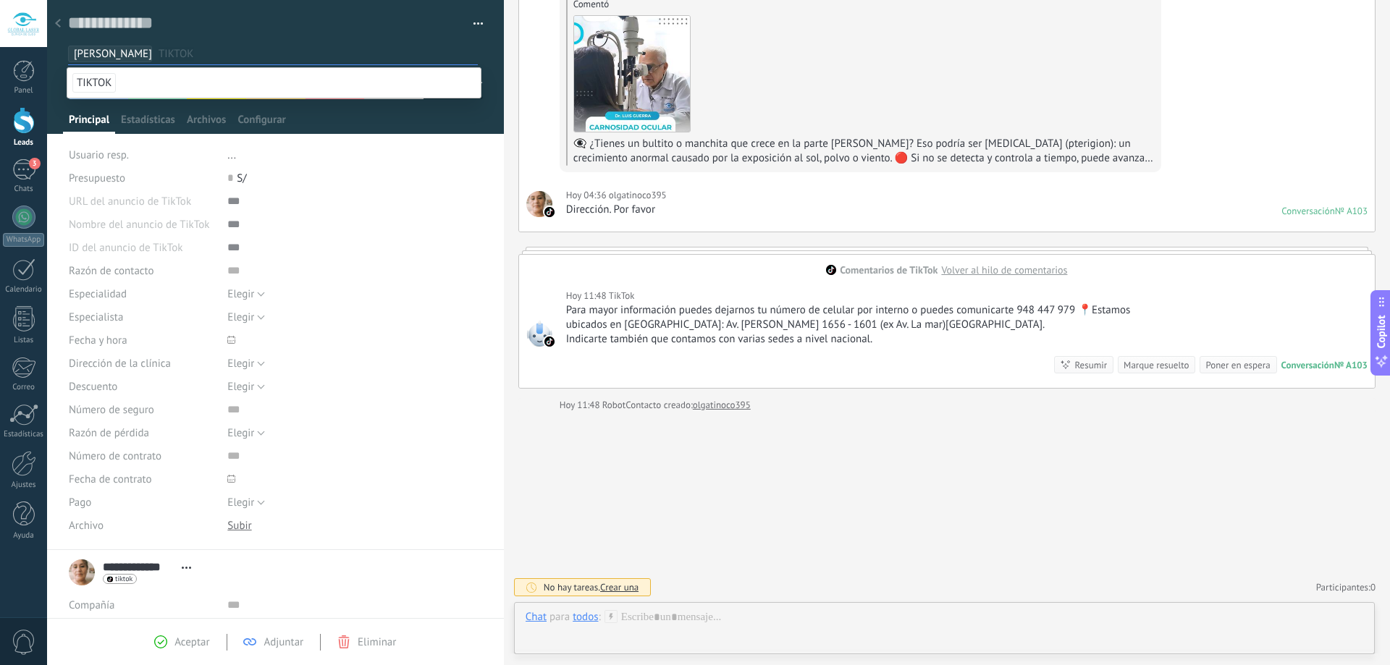
click at [303, 49] on input "text" at bounding box center [318, 53] width 319 height 15
click at [411, 128] on div "Principal Estadísticas Archivos Configurar" at bounding box center [276, 123] width 426 height 21
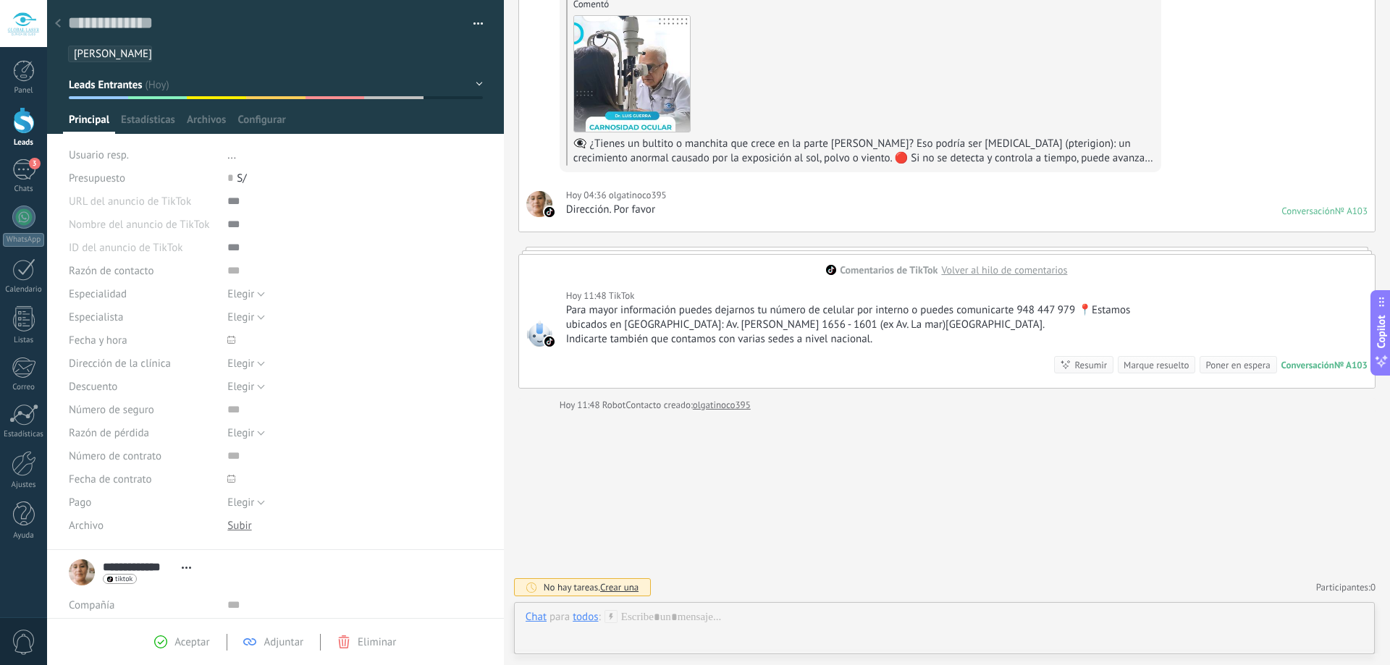
click at [434, 51] on ul "[PERSON_NAME]" at bounding box center [273, 54] width 413 height 20
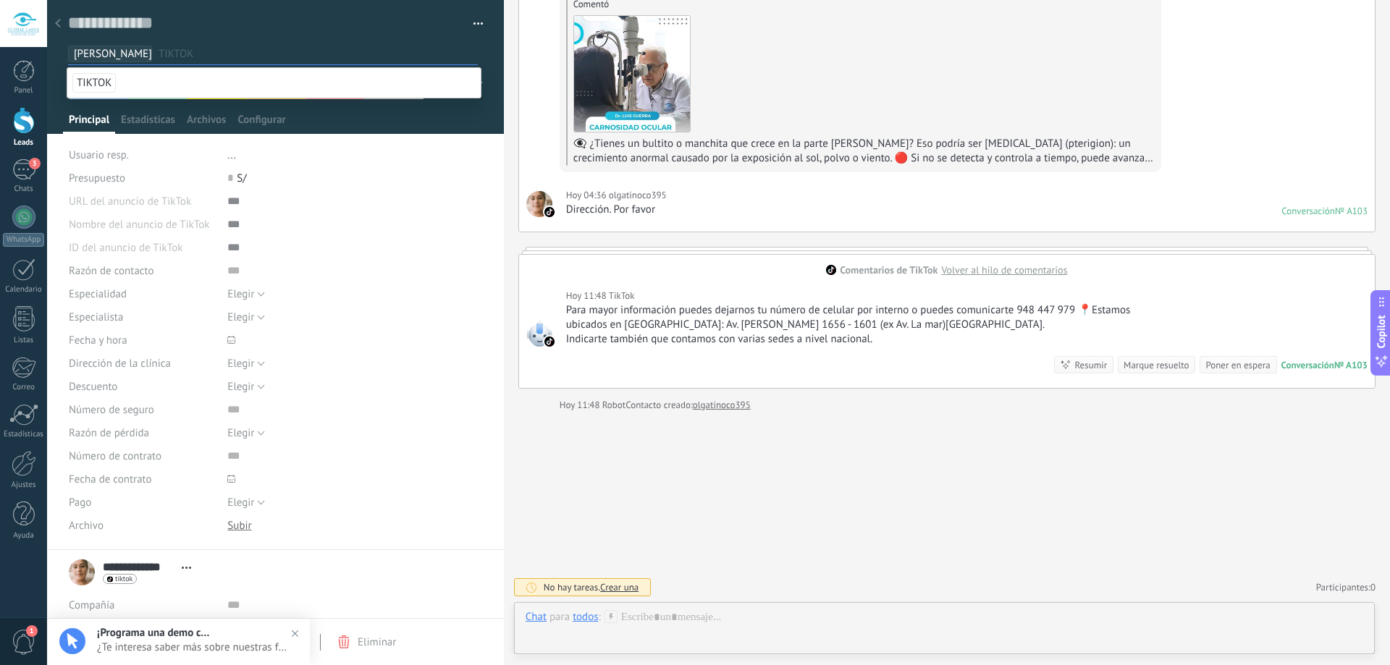
click at [99, 75] on span "TIKTOK" at bounding box center [93, 83] width 43 height 20
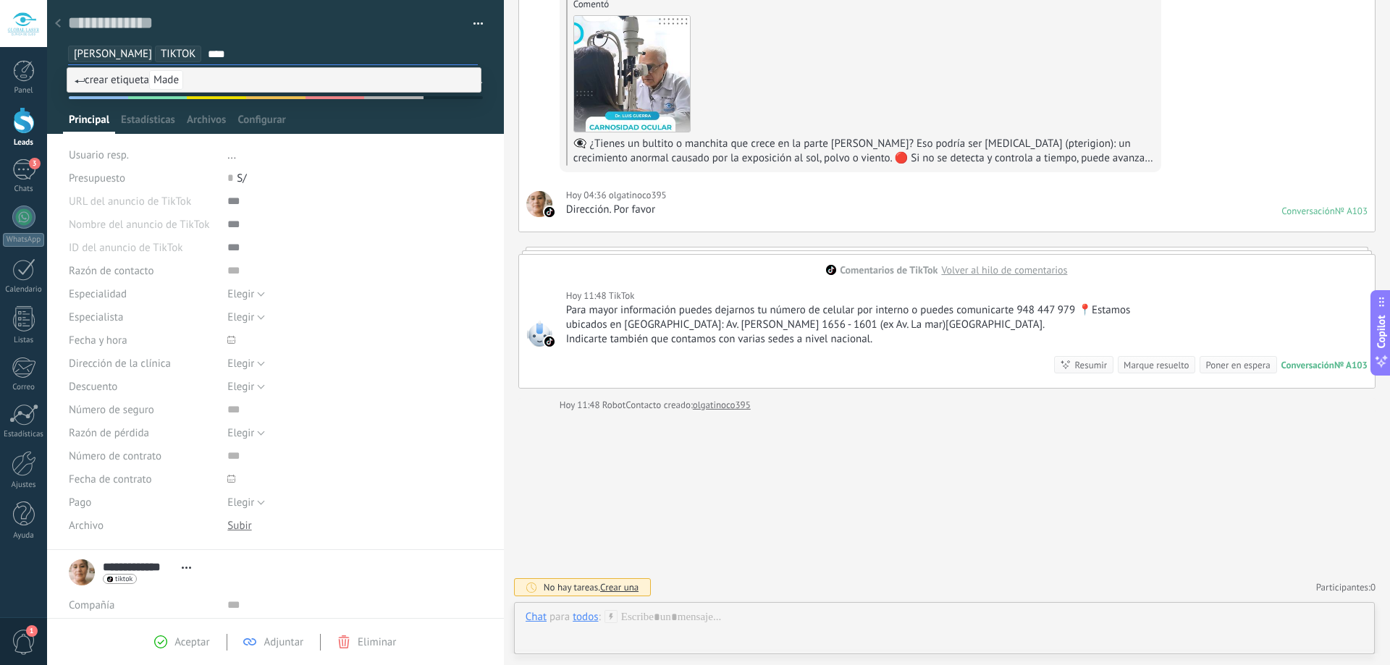
type input "****"
click at [181, 84] on span "Made" at bounding box center [166, 80] width 34 height 20
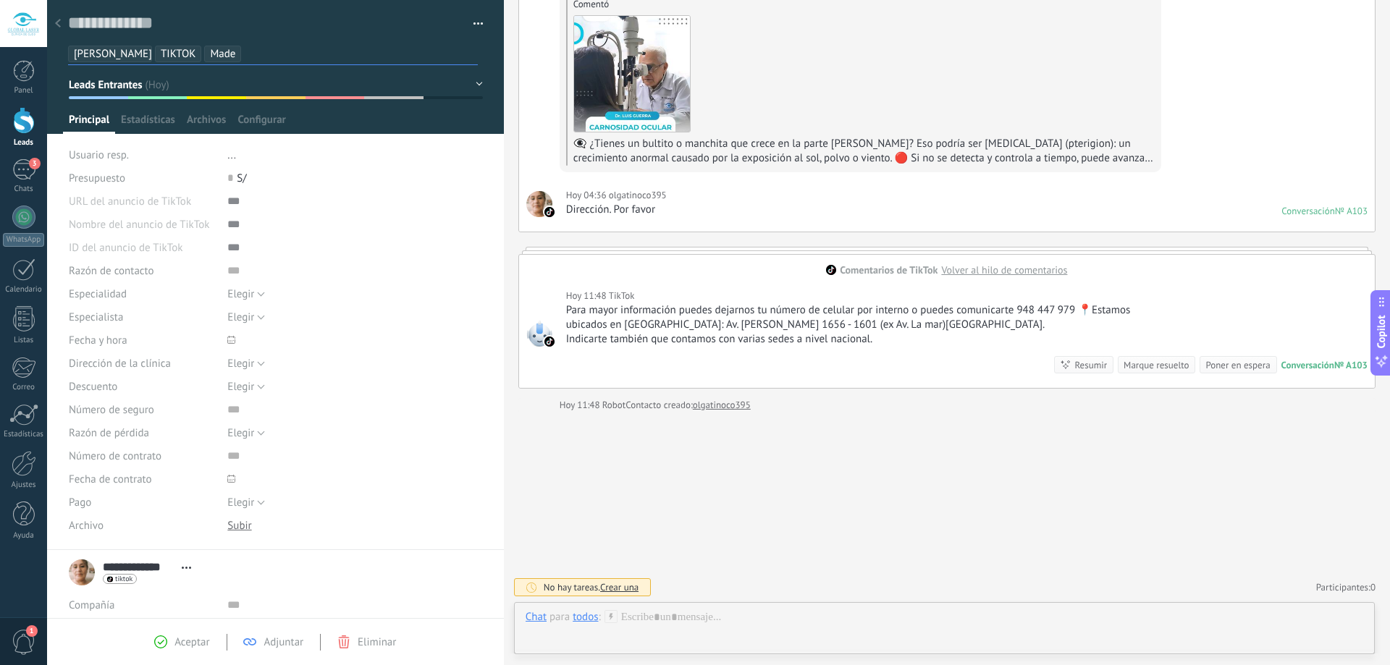
scroll to position [0, 0]
click at [204, 51] on li "Made" at bounding box center [222, 54] width 37 height 17
click at [286, 56] on input "text" at bounding box center [342, 53] width 269 height 15
click at [418, 83] on button "Leads Entrantes" at bounding box center [276, 85] width 414 height 26
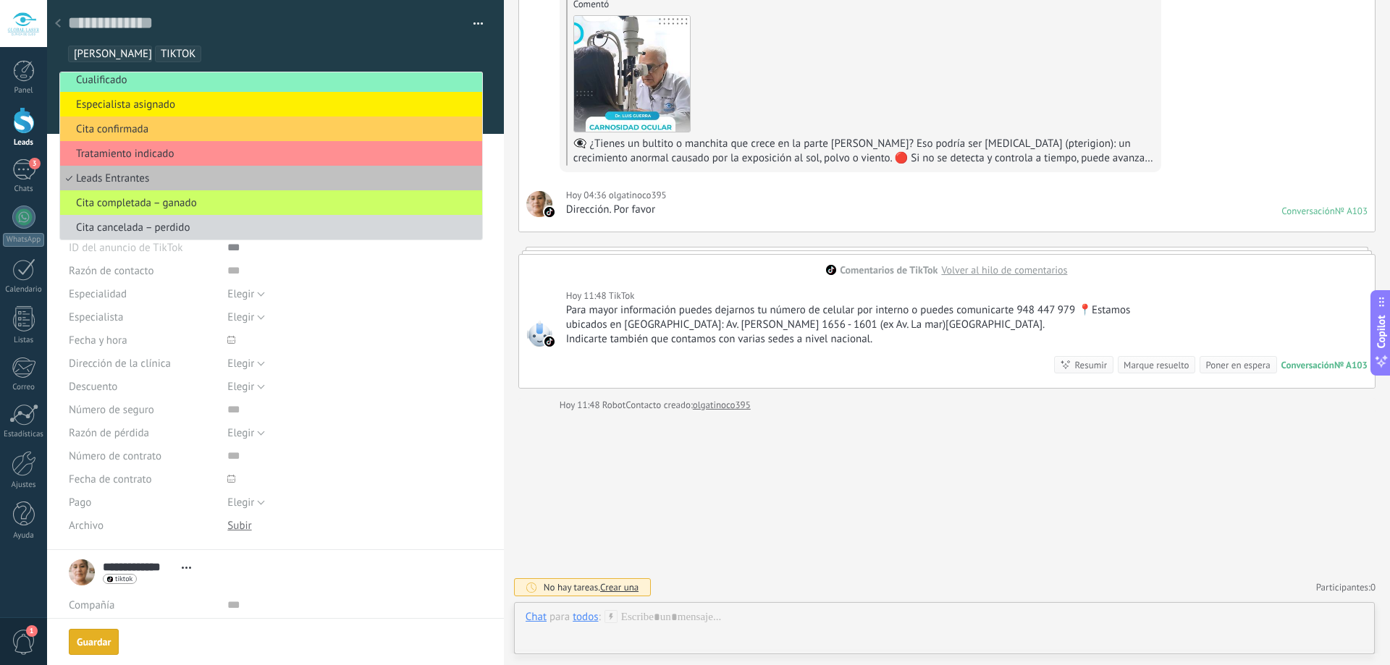
click at [422, 49] on ul "Nicol TIKTOK" at bounding box center [273, 54] width 413 height 20
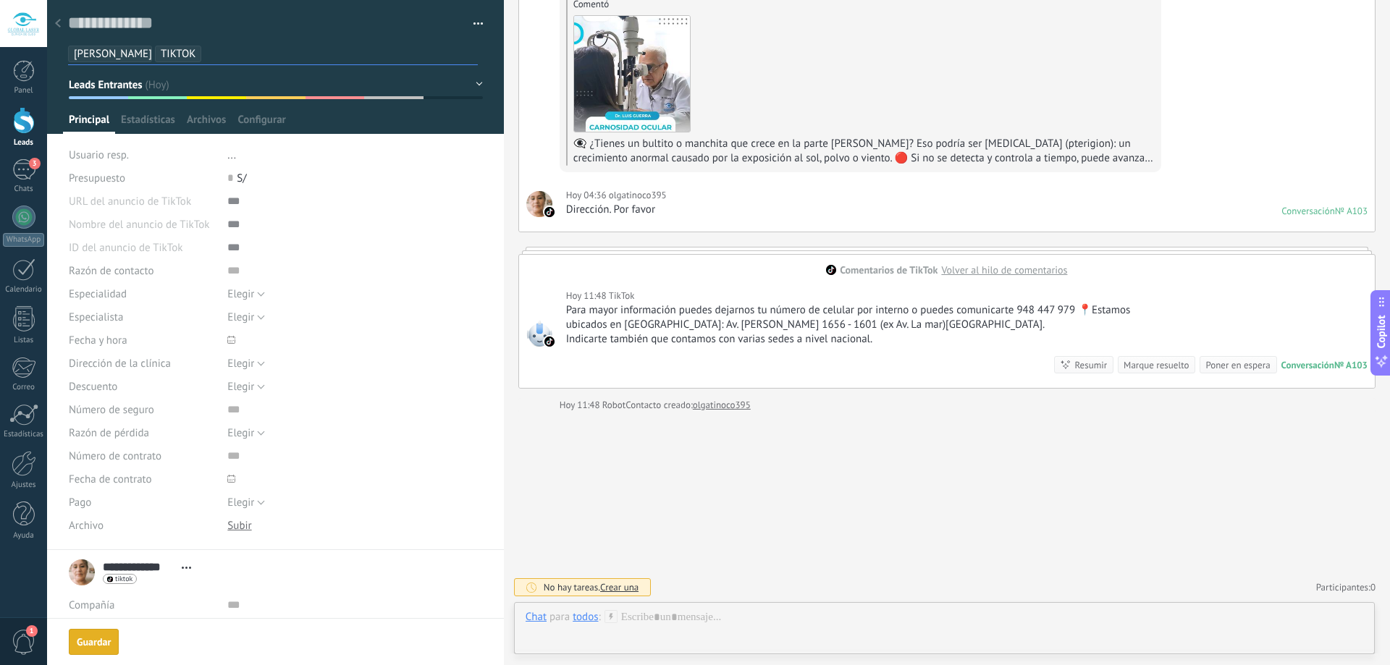
click at [432, 48] on input "text" at bounding box center [342, 53] width 269 height 15
click at [155, 51] on li "TIKTOK" at bounding box center [178, 54] width 46 height 17
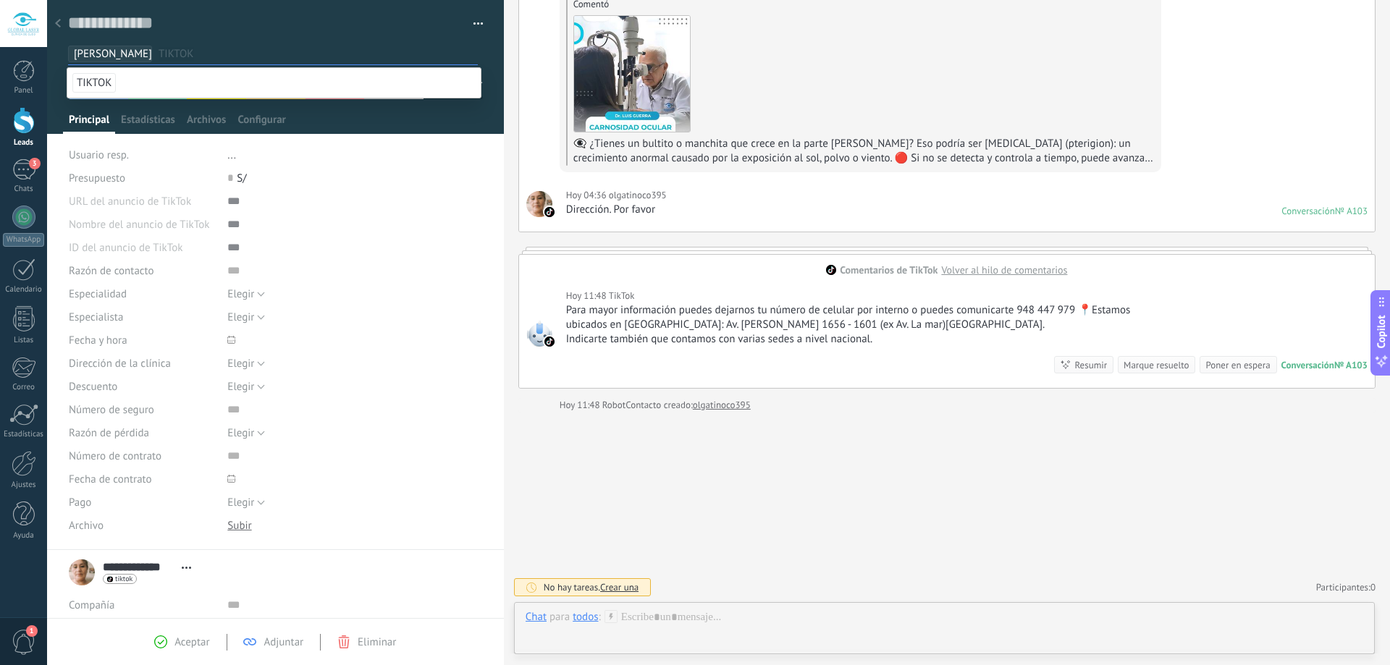
click at [260, 43] on div "Nicol TIKTOK" at bounding box center [273, 54] width 416 height 22
click at [54, 23] on div at bounding box center [58, 24] width 20 height 28
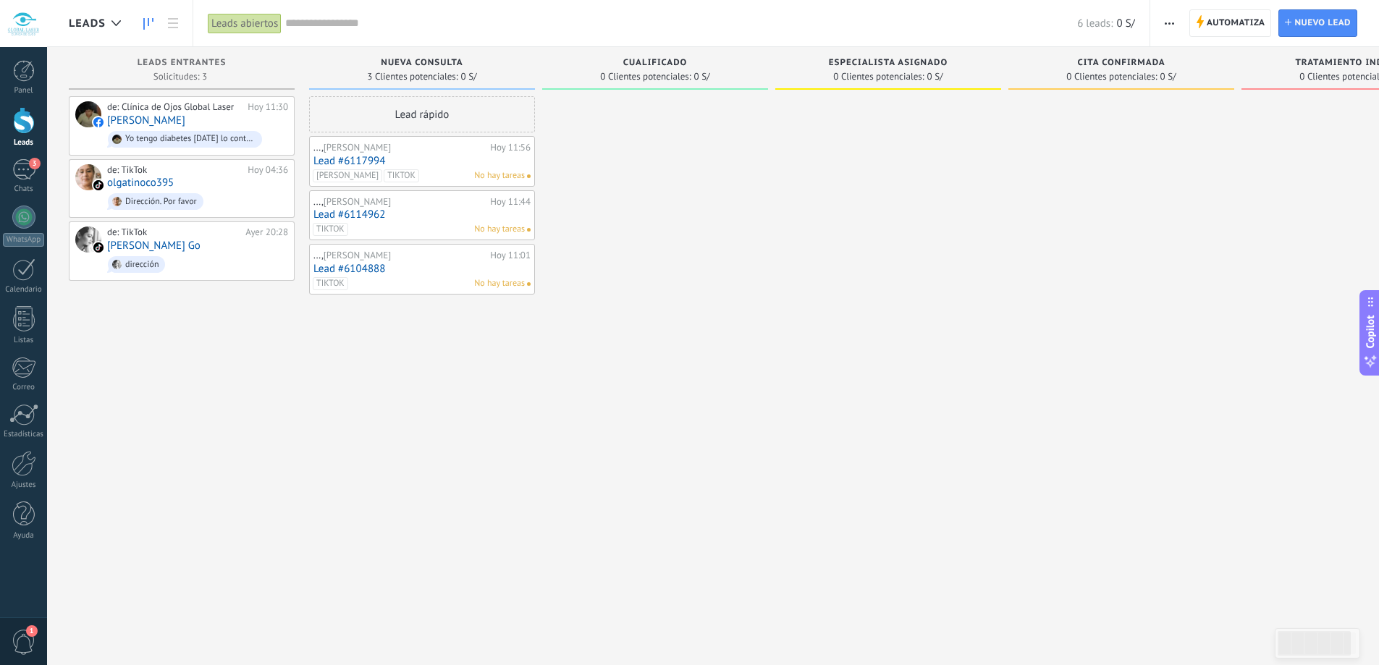
click at [317, 178] on span "[PERSON_NAME]" at bounding box center [348, 175] width 70 height 13
click at [684, 198] on div at bounding box center [655, 334] width 226 height 476
click at [667, 64] on span "Cualificado" at bounding box center [655, 63] width 64 height 10
click at [194, 107] on div "de: Clínica de Ojos Global Laser" at bounding box center [174, 107] width 135 height 12
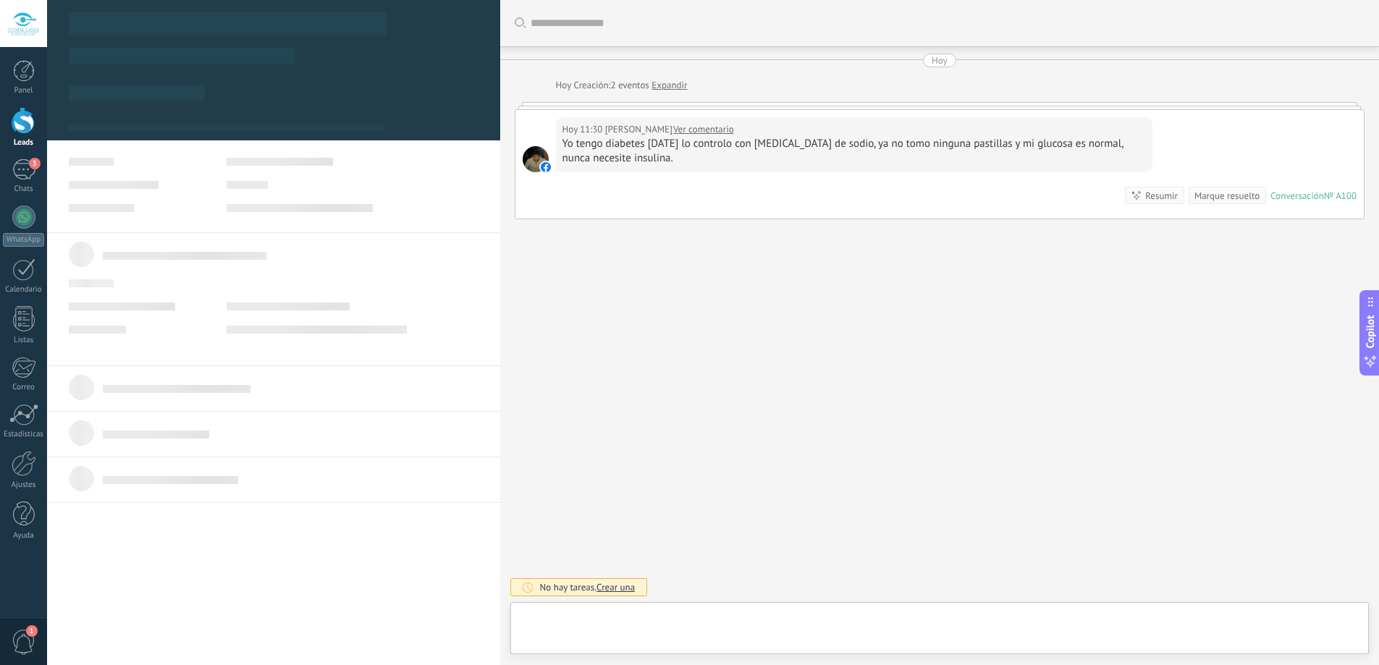
type textarea "**********"
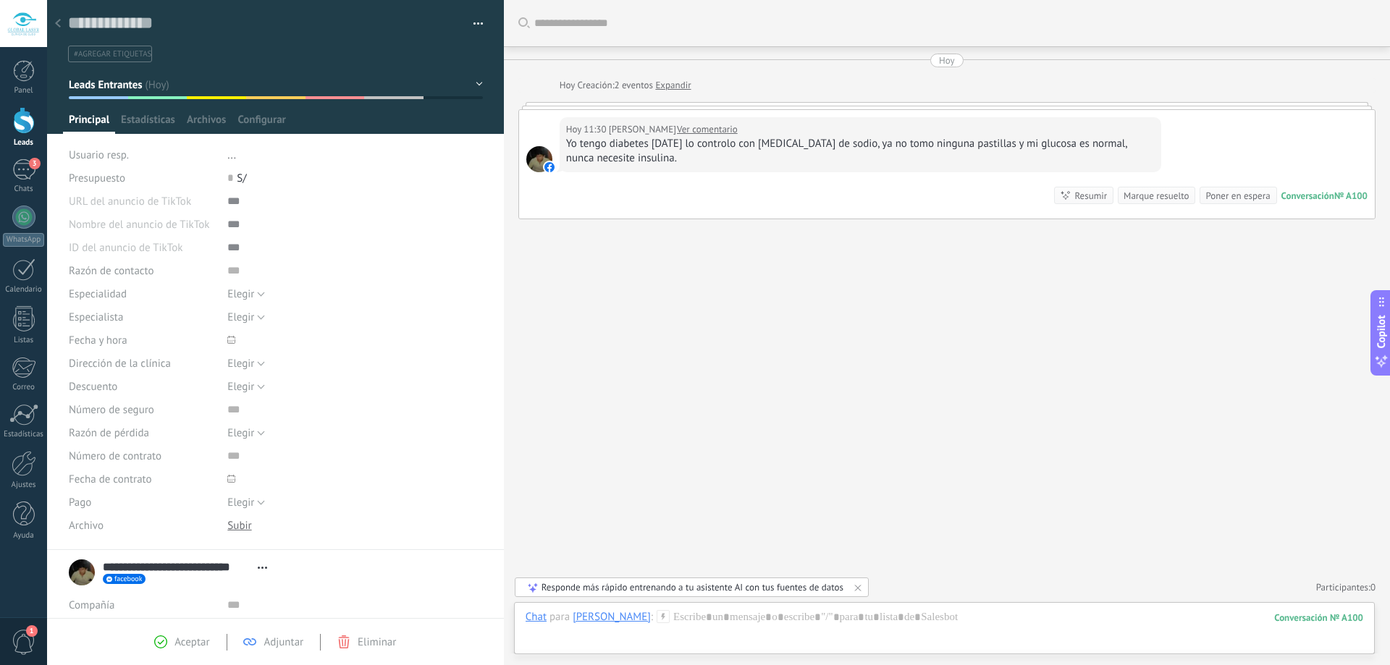
click at [134, 55] on span "#agregar etiquetas" at bounding box center [112, 54] width 77 height 10
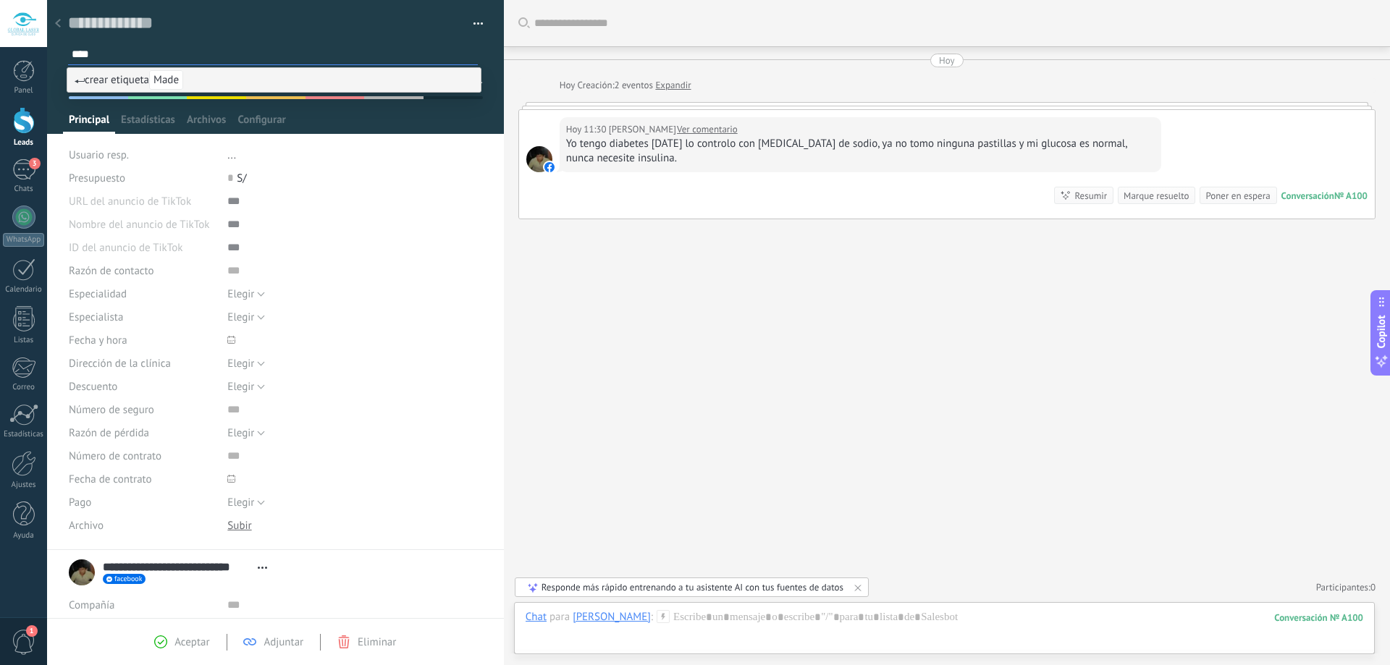
type input "****"
click at [179, 77] on span "Made" at bounding box center [166, 80] width 34 height 20
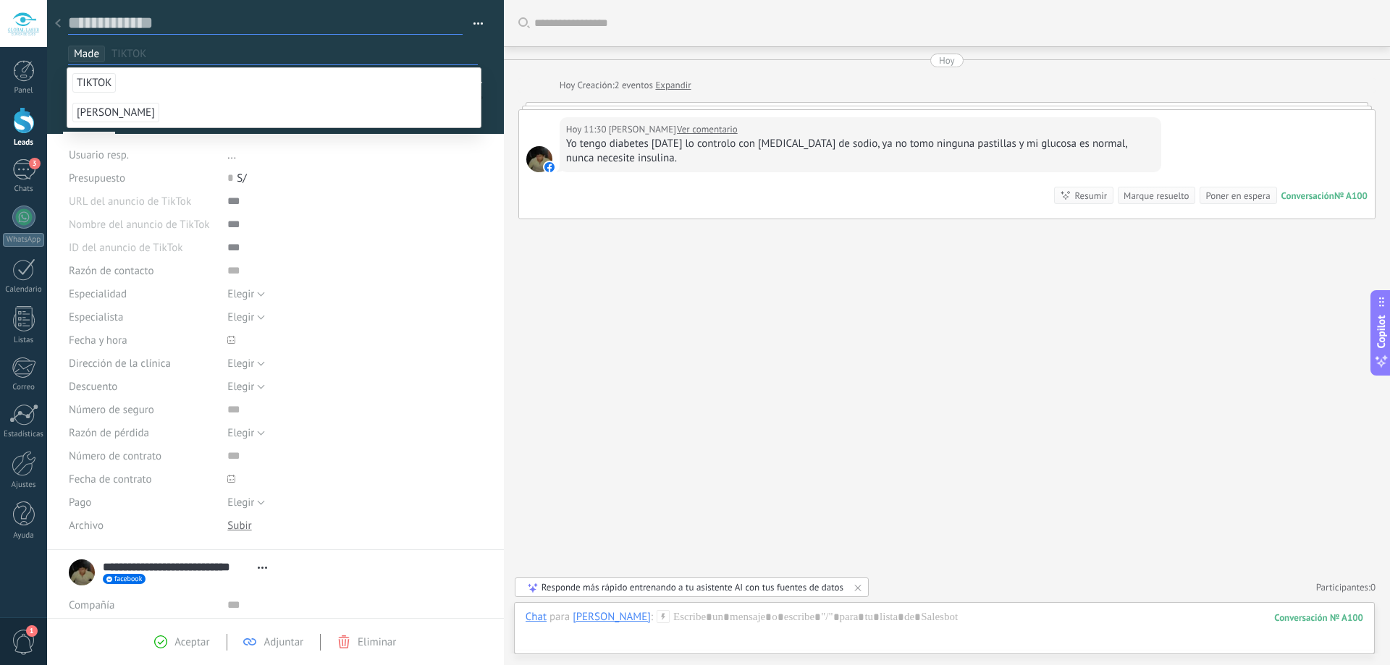
click at [340, 26] on textarea at bounding box center [265, 23] width 395 height 22
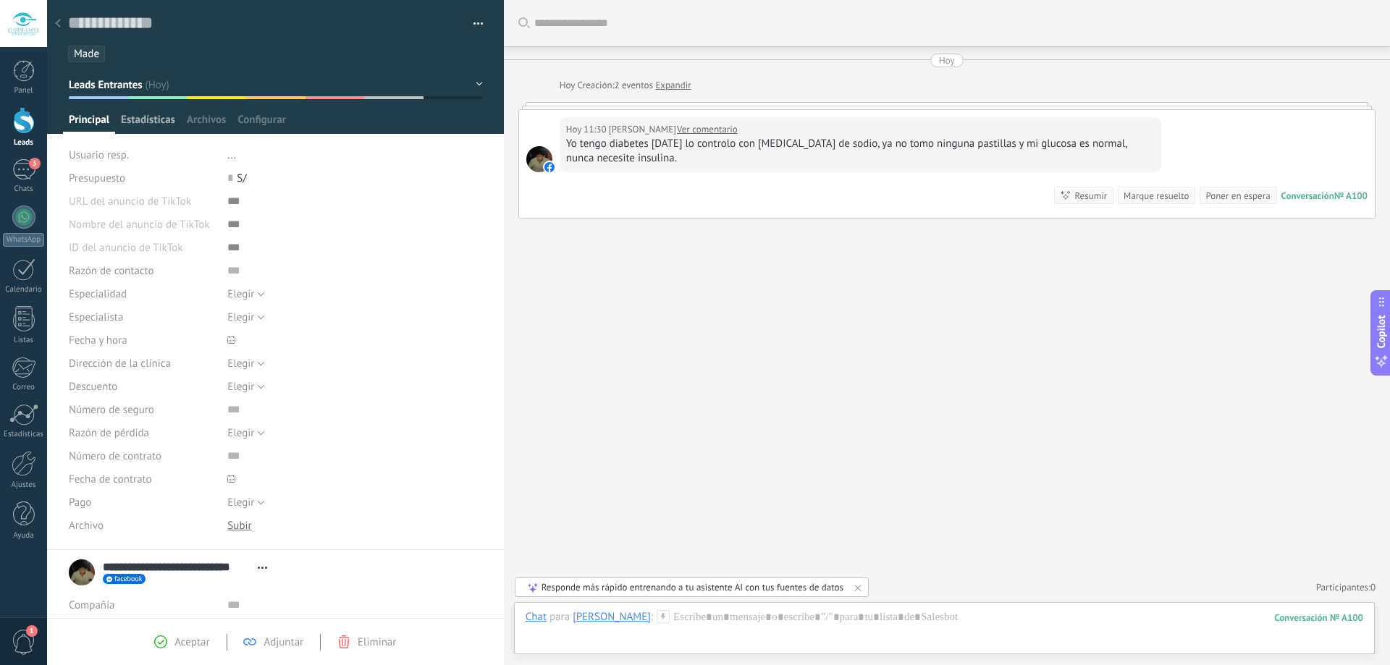
click at [171, 119] on span "Estadísticas" at bounding box center [148, 123] width 54 height 21
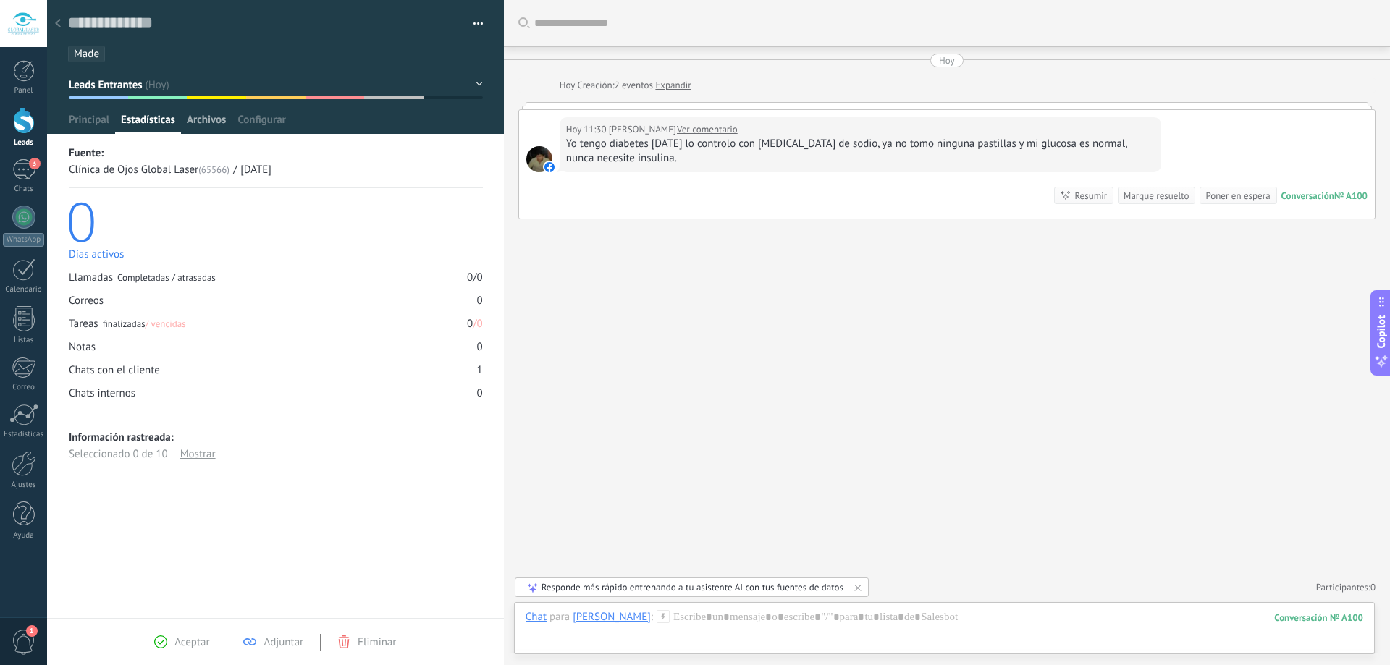
click at [210, 123] on span "Archivos" at bounding box center [206, 123] width 39 height 21
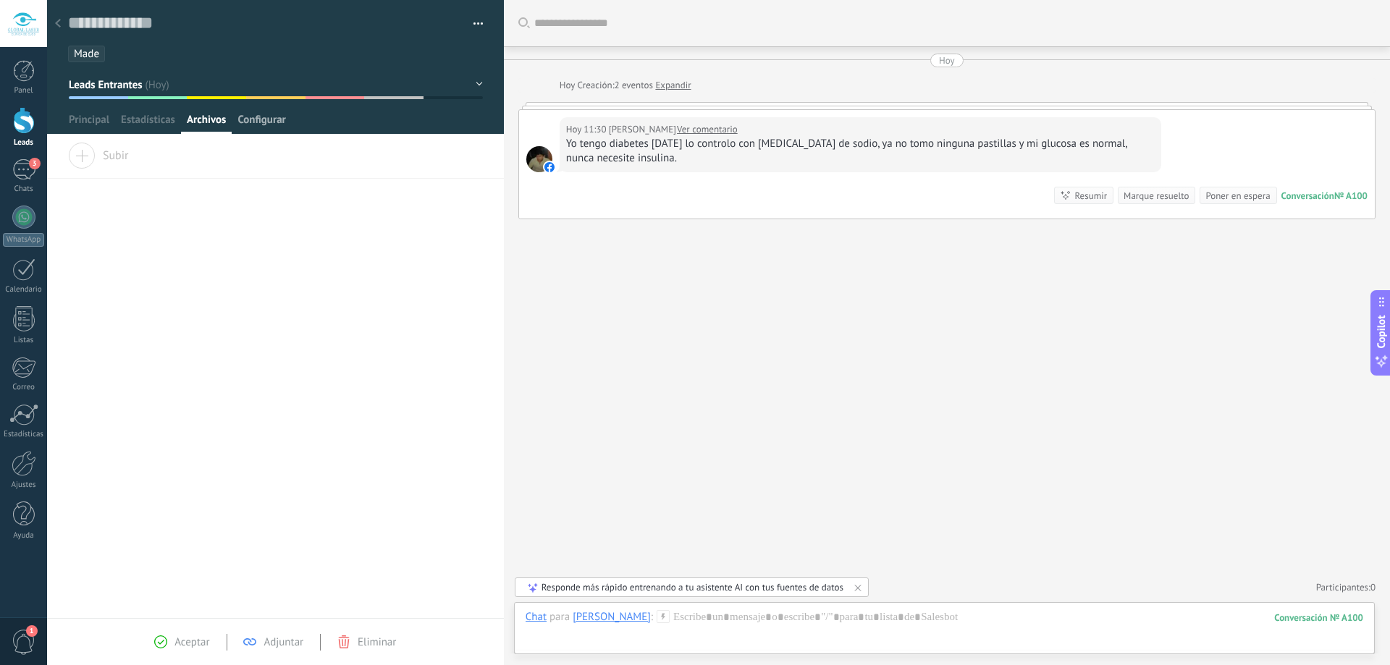
click at [258, 117] on span "Configurar" at bounding box center [261, 123] width 48 height 21
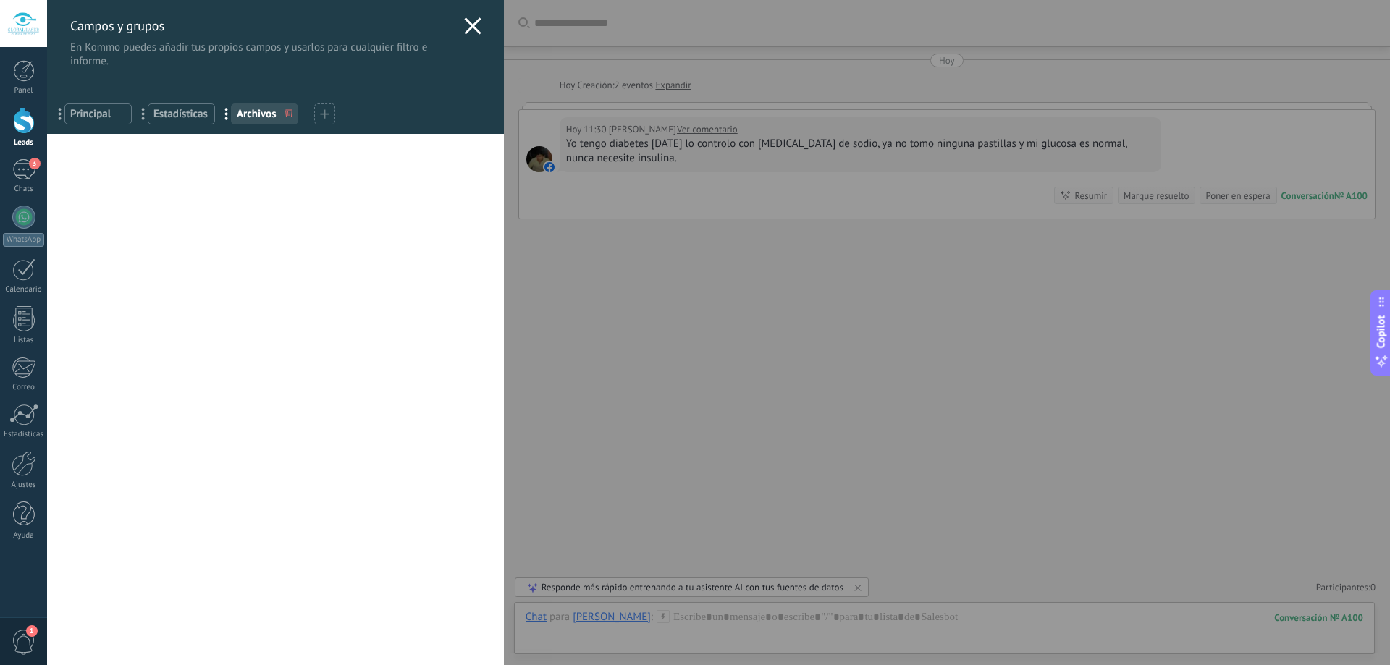
click at [464, 28] on icon at bounding box center [472, 25] width 17 height 17
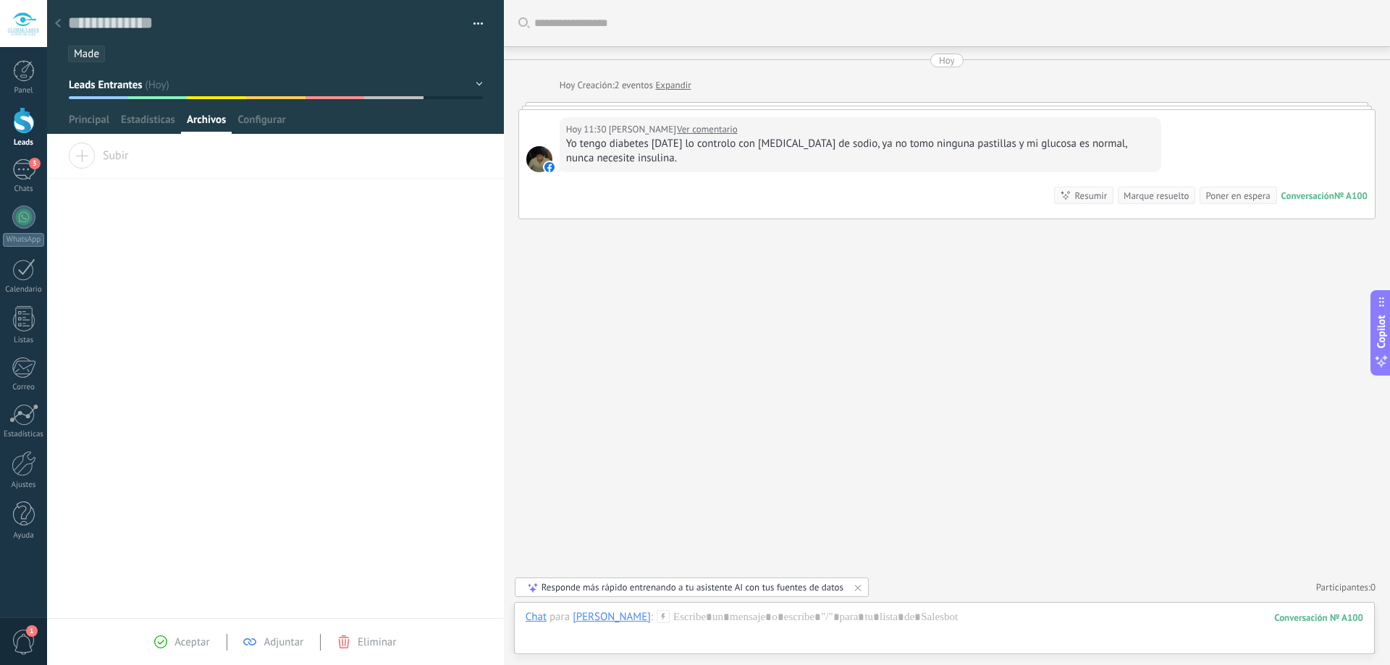
click at [59, 22] on use at bounding box center [58, 23] width 6 height 9
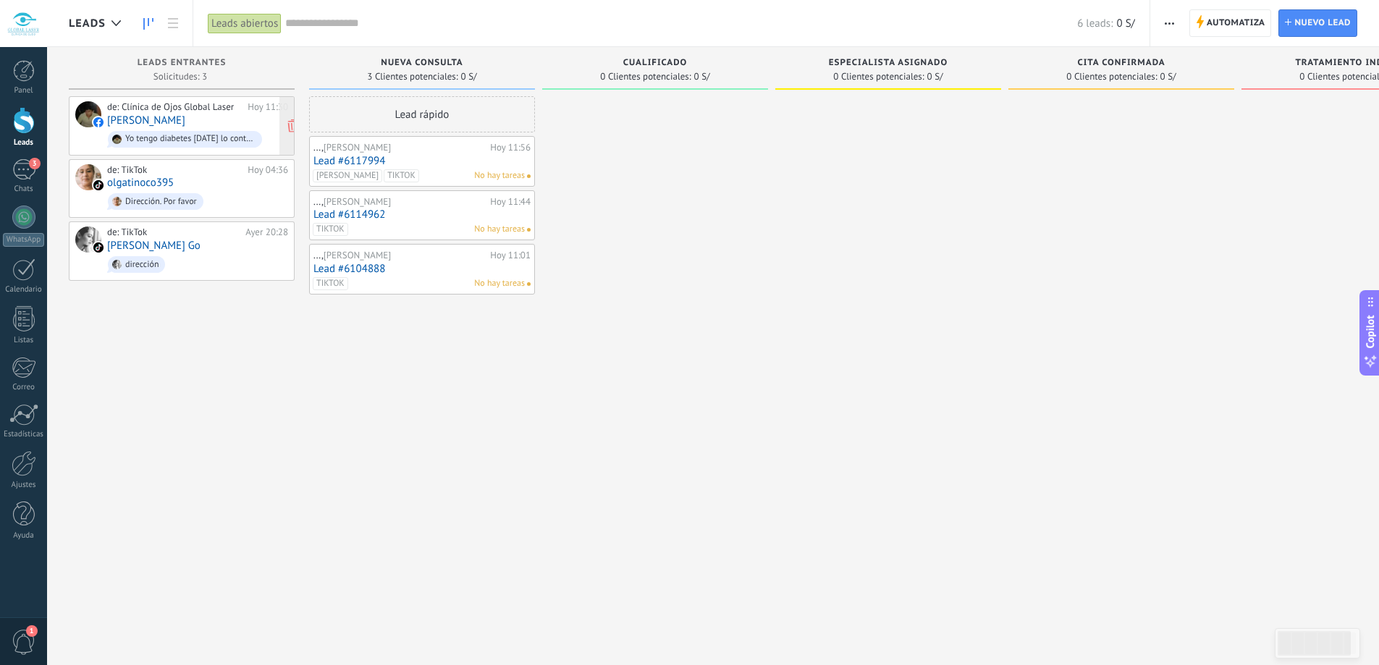
click at [247, 128] on span "Yo tengo diabetes [DATE] lo controlo con [MEDICAL_DATA] de sodio, ya no tomo ni…" at bounding box center [197, 139] width 181 height 22
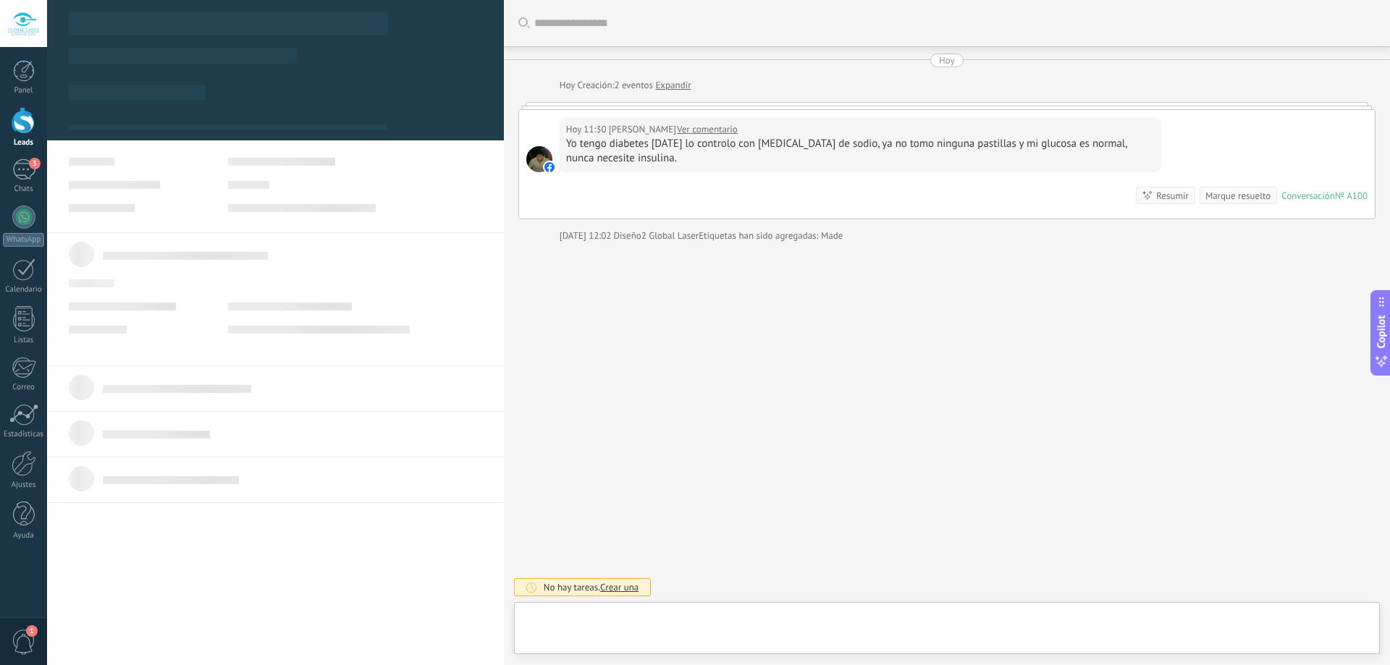
type textarea "**********"
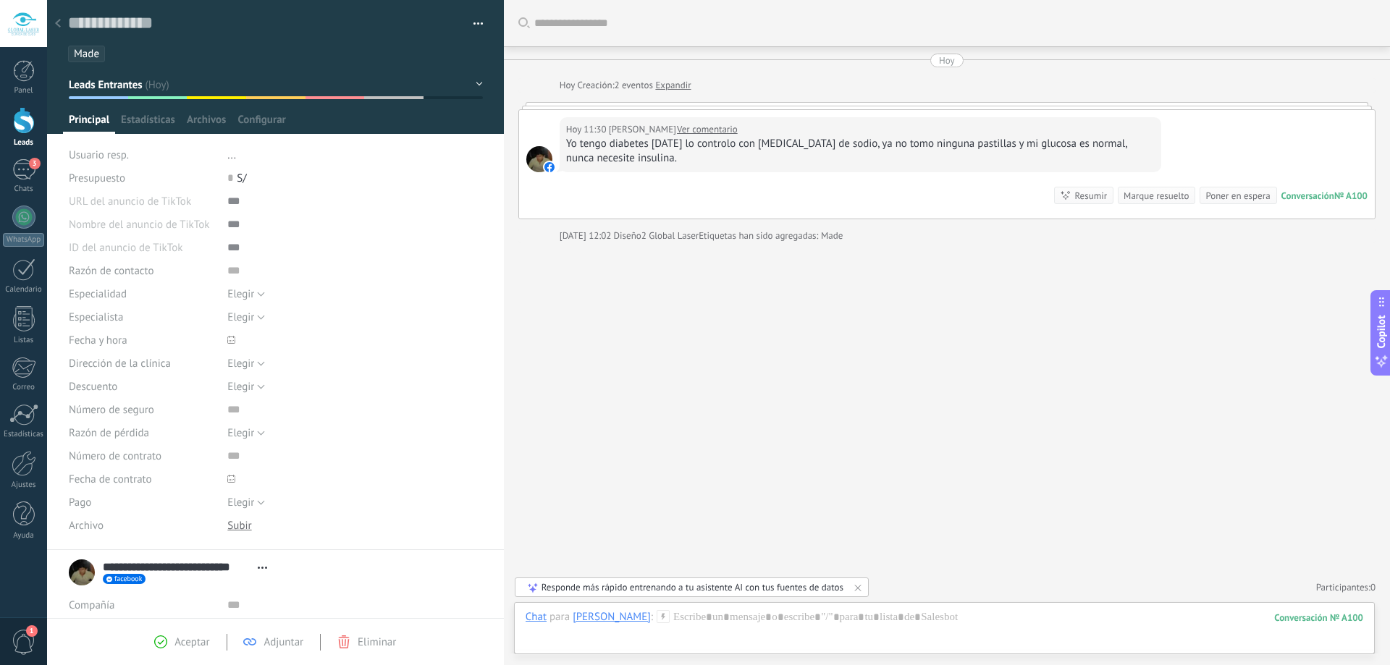
click at [87, 47] on span "Made" at bounding box center [86, 54] width 25 height 14
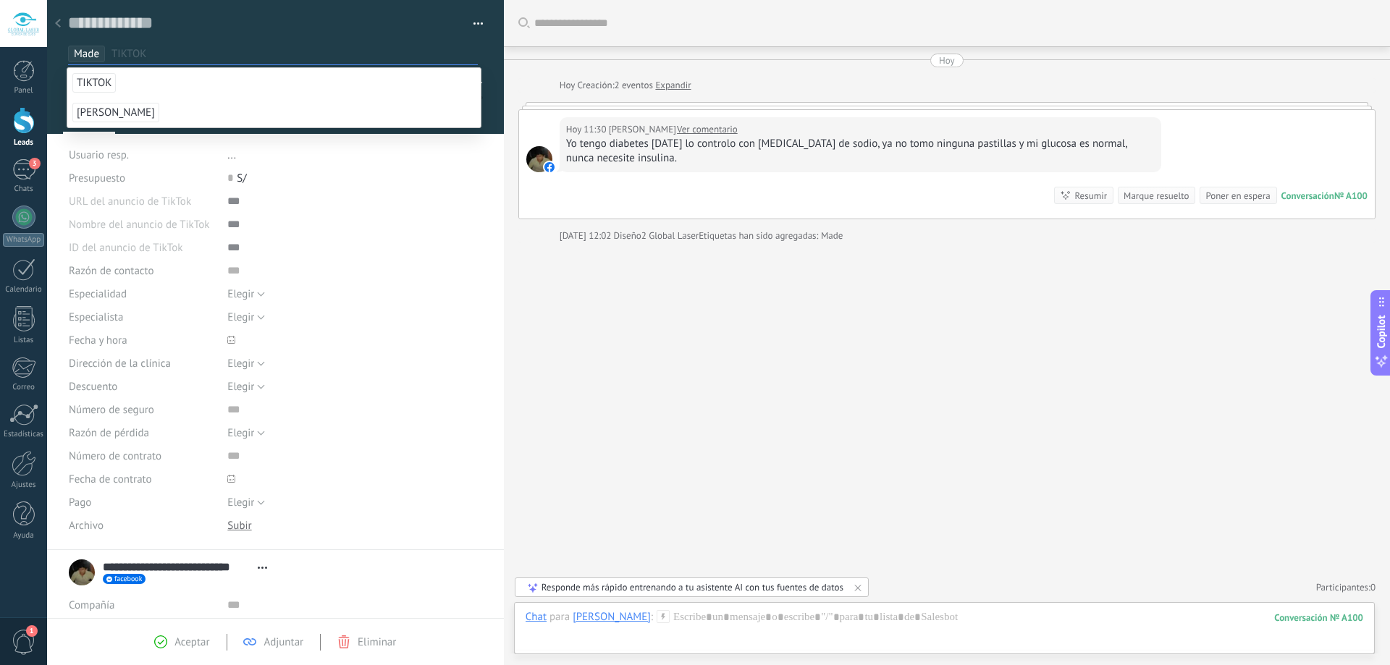
click at [67, 20] on div at bounding box center [58, 24] width 20 height 28
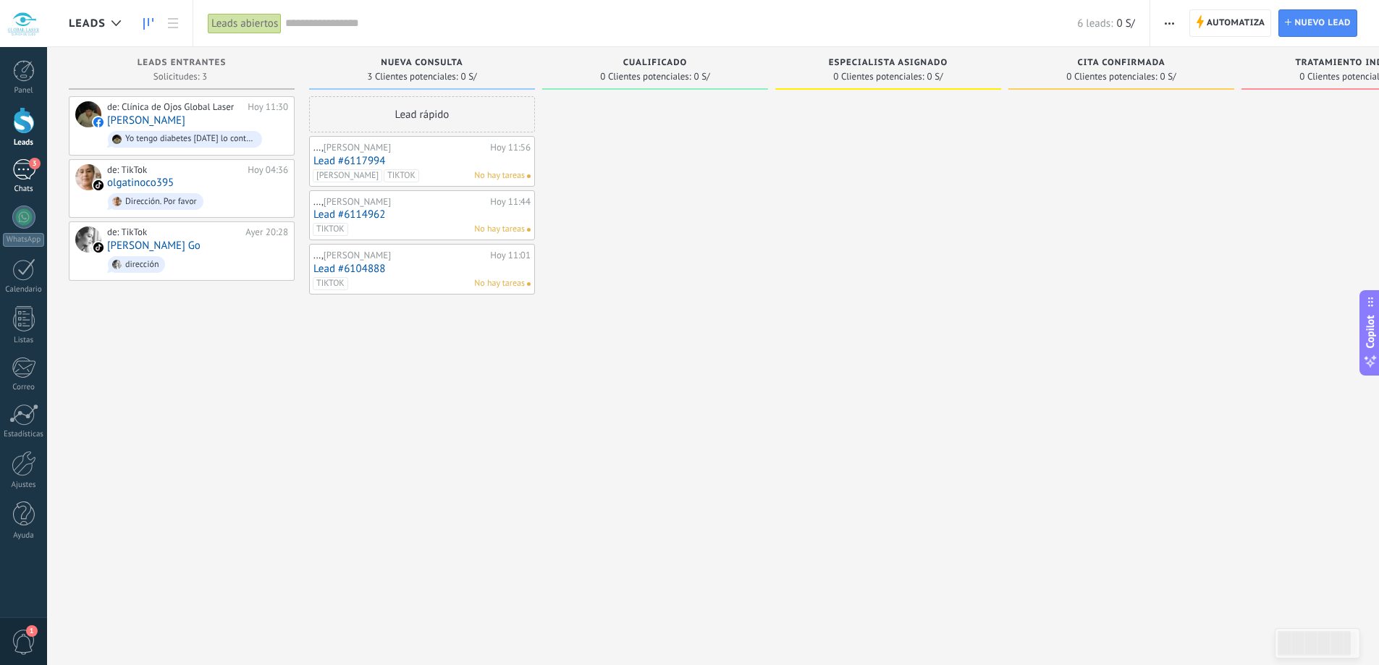
click at [32, 176] on div "3" at bounding box center [23, 169] width 23 height 21
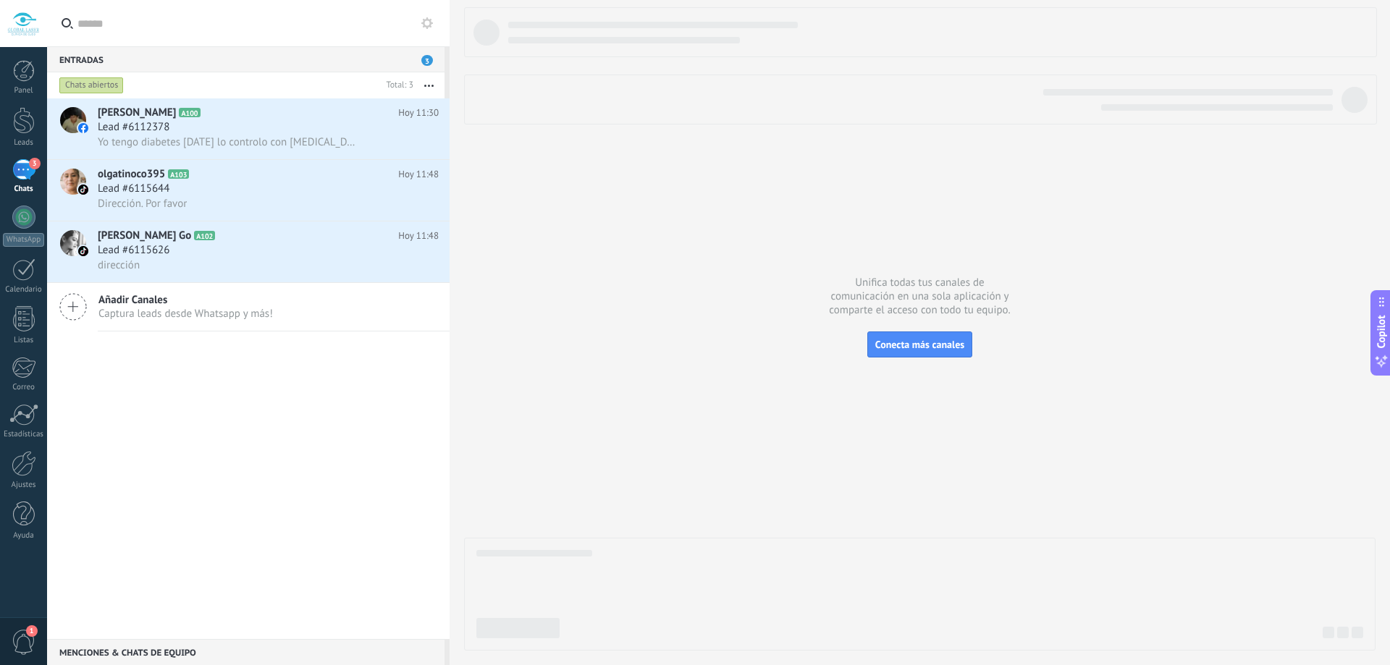
click at [161, 306] on span "Añadir Canales" at bounding box center [185, 300] width 174 height 14
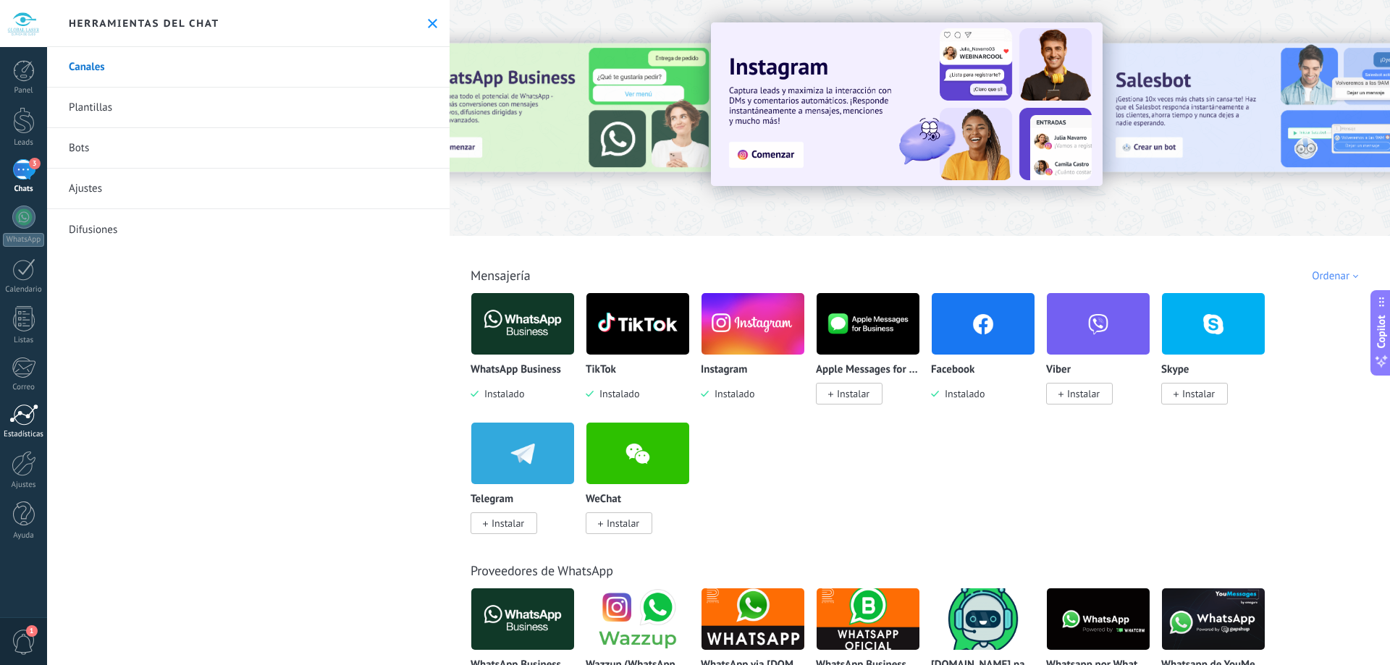
click at [33, 408] on div at bounding box center [23, 415] width 29 height 22
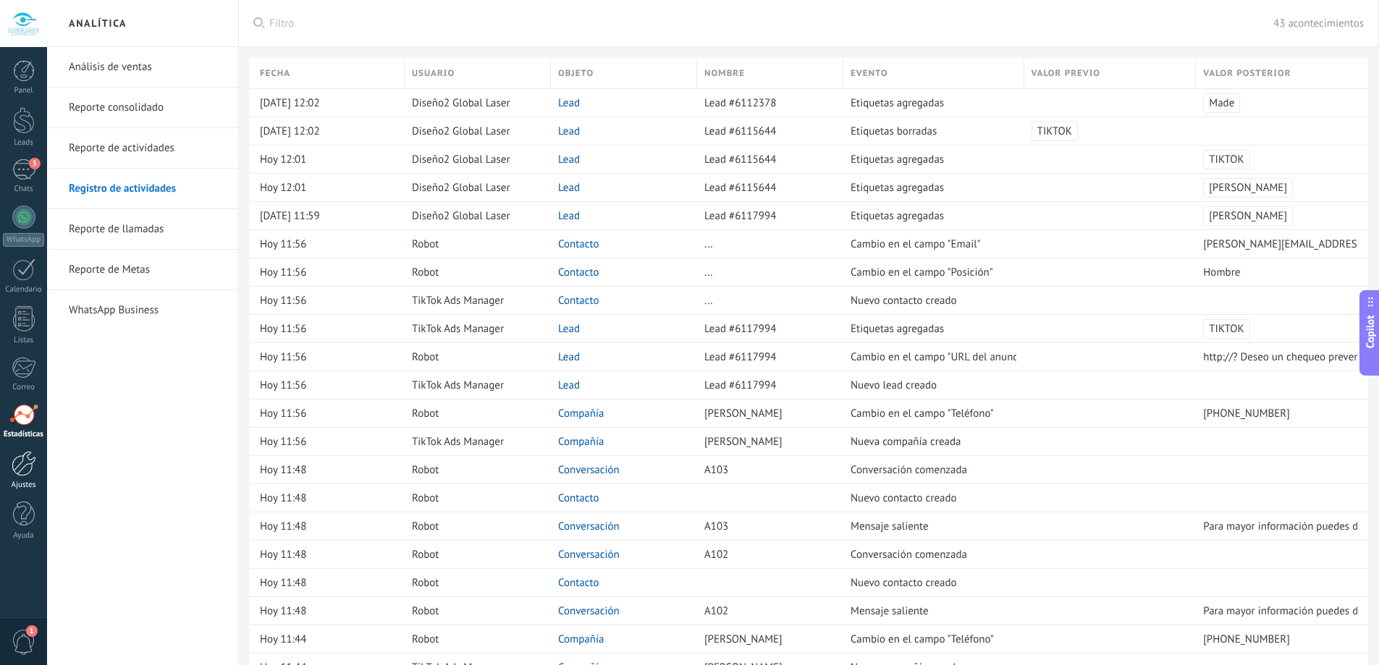
click at [16, 463] on div at bounding box center [24, 463] width 25 height 25
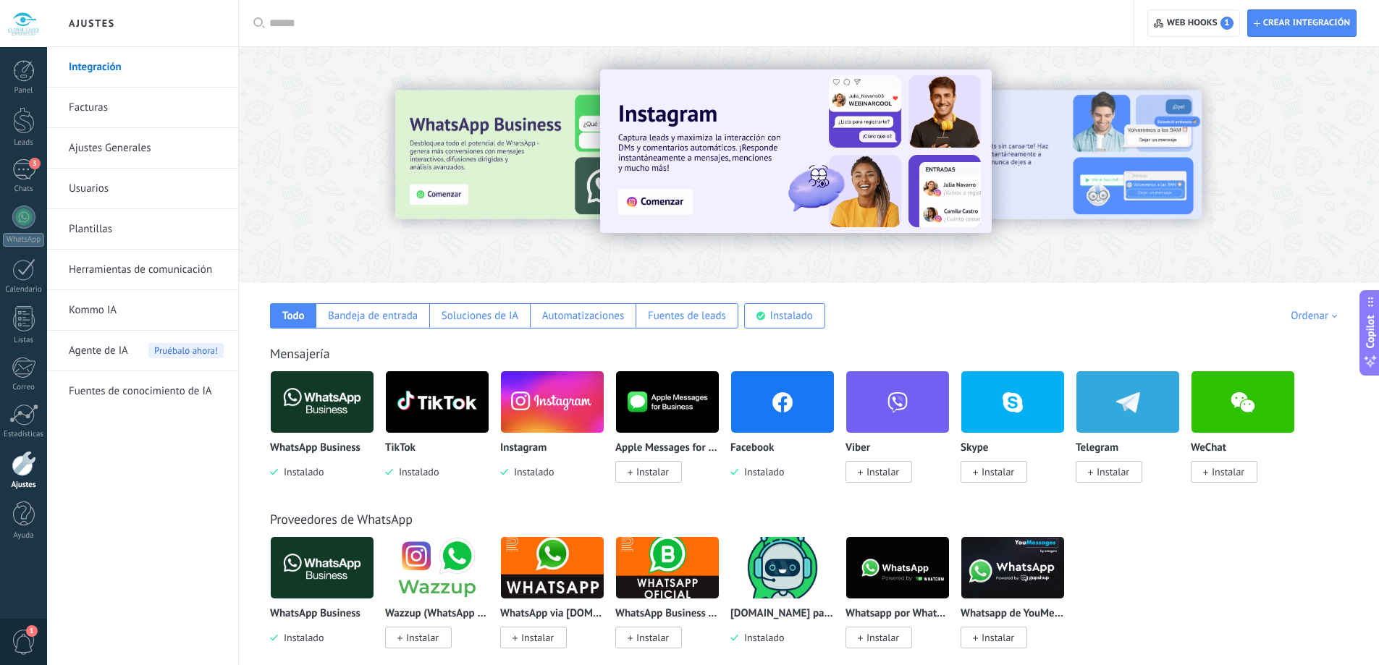
click at [126, 189] on link "Usuarios" at bounding box center [146, 189] width 155 height 41
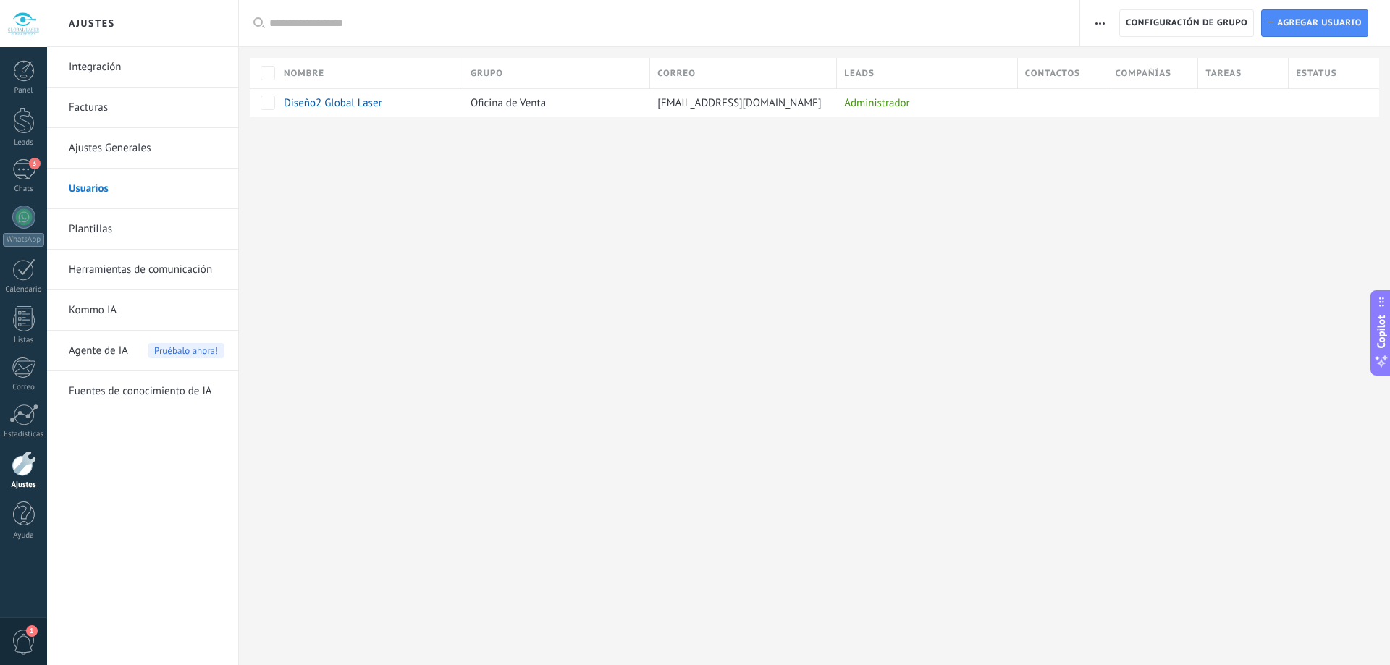
click at [92, 103] on link "Facturas" at bounding box center [146, 108] width 155 height 41
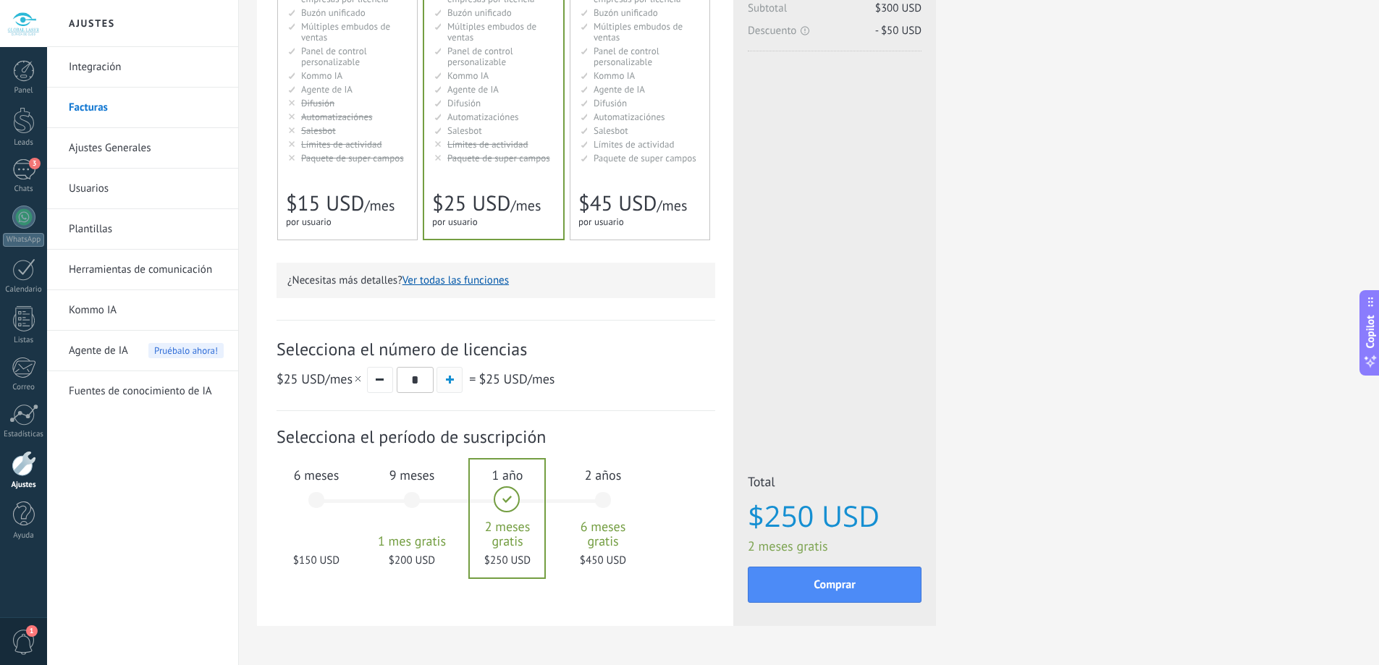
click at [448, 381] on span "button" at bounding box center [450, 380] width 8 height 8
click at [449, 381] on span "button" at bounding box center [450, 380] width 8 height 8
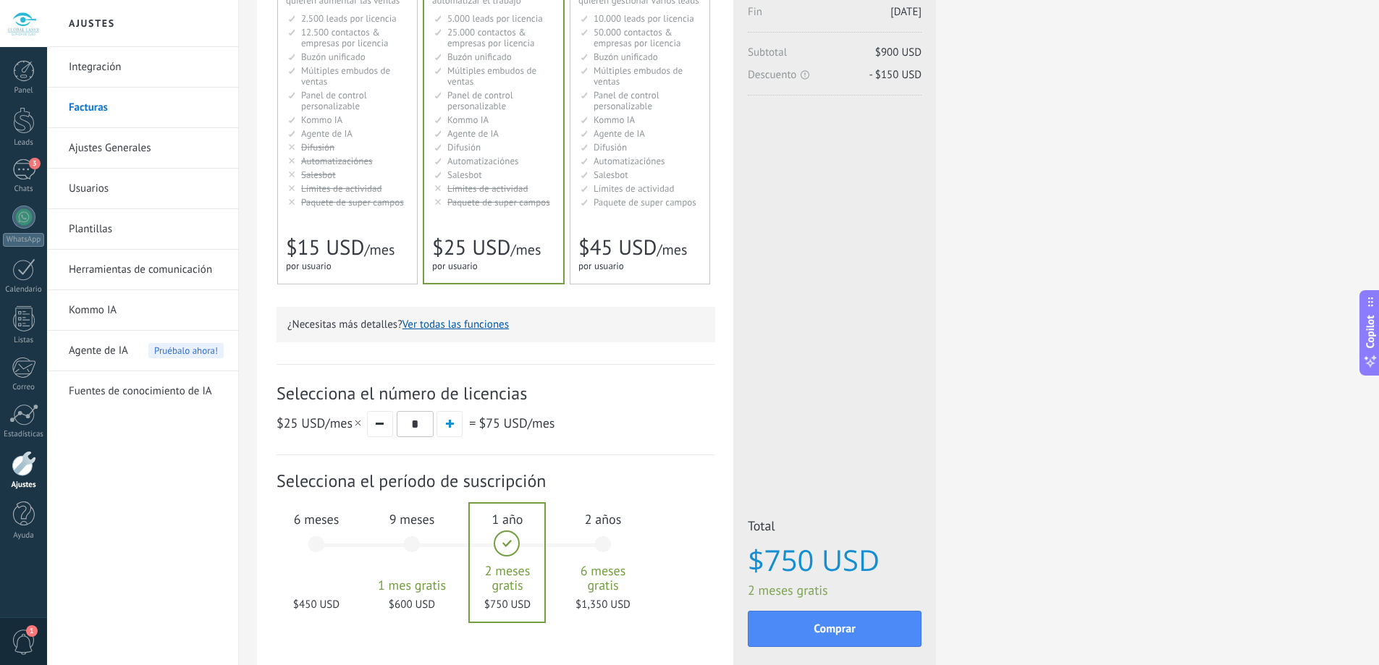
scroll to position [217, 0]
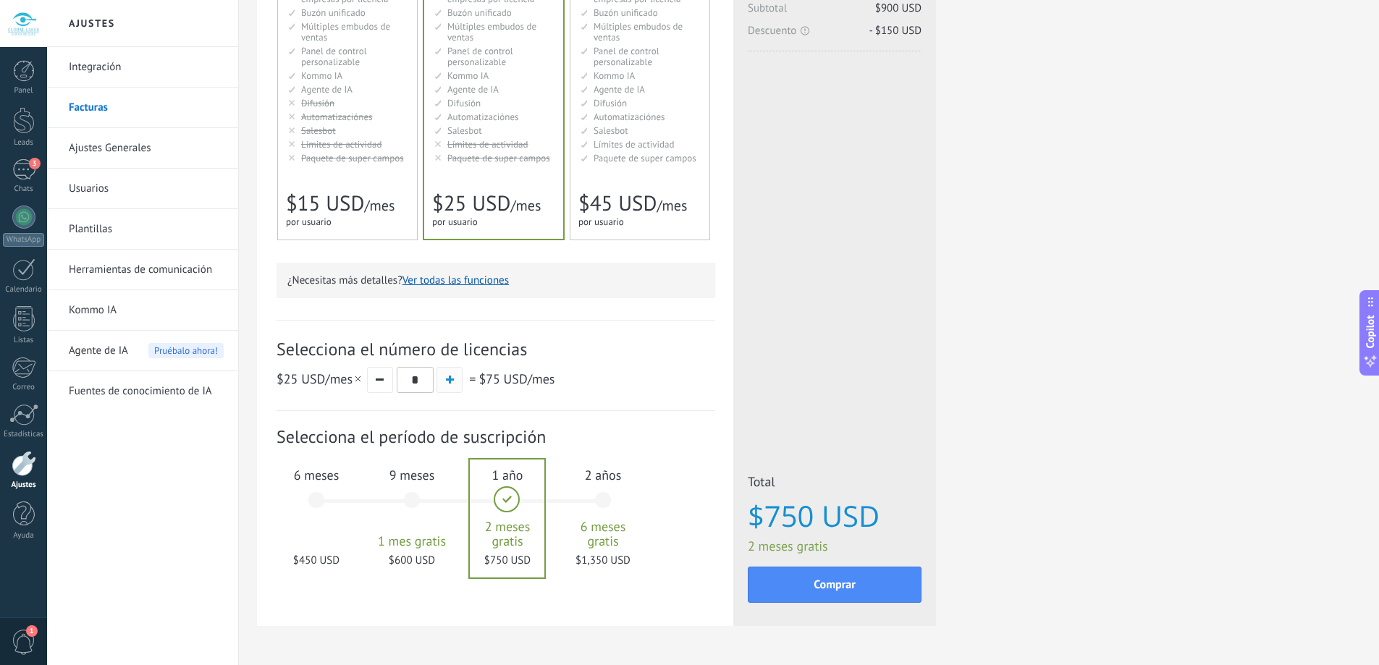
click at [445, 389] on button "button" at bounding box center [450, 380] width 26 height 26
click at [386, 382] on button "button" at bounding box center [380, 380] width 26 height 26
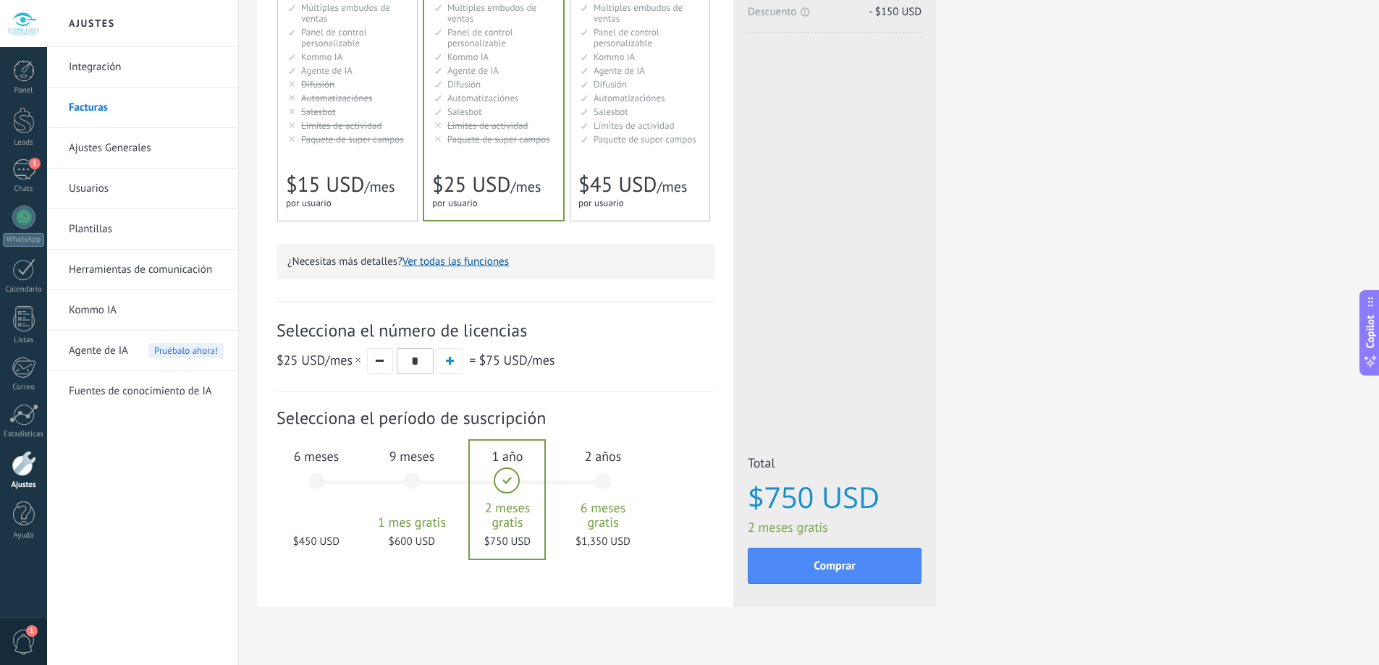
scroll to position [190, 0]
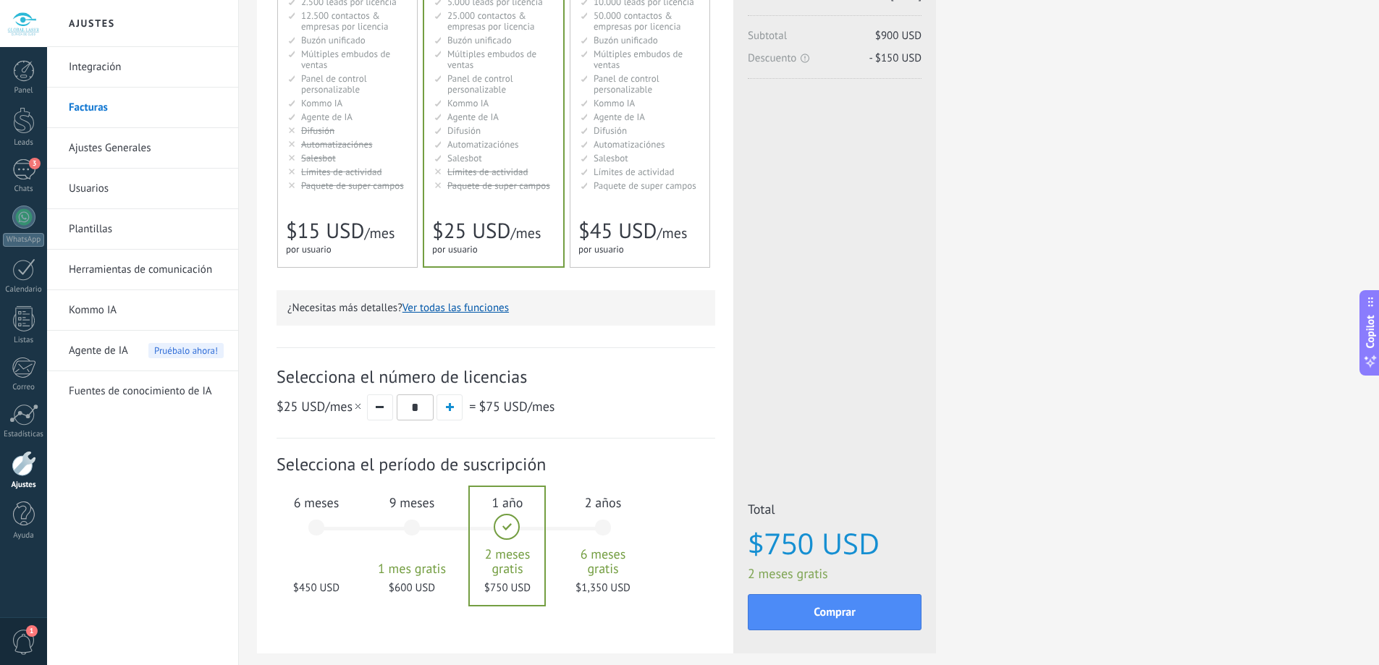
click at [647, 202] on div "Empresarial Для оптимизации процессов в крупной корпорации For large businesses…" at bounding box center [640, 100] width 139 height 333
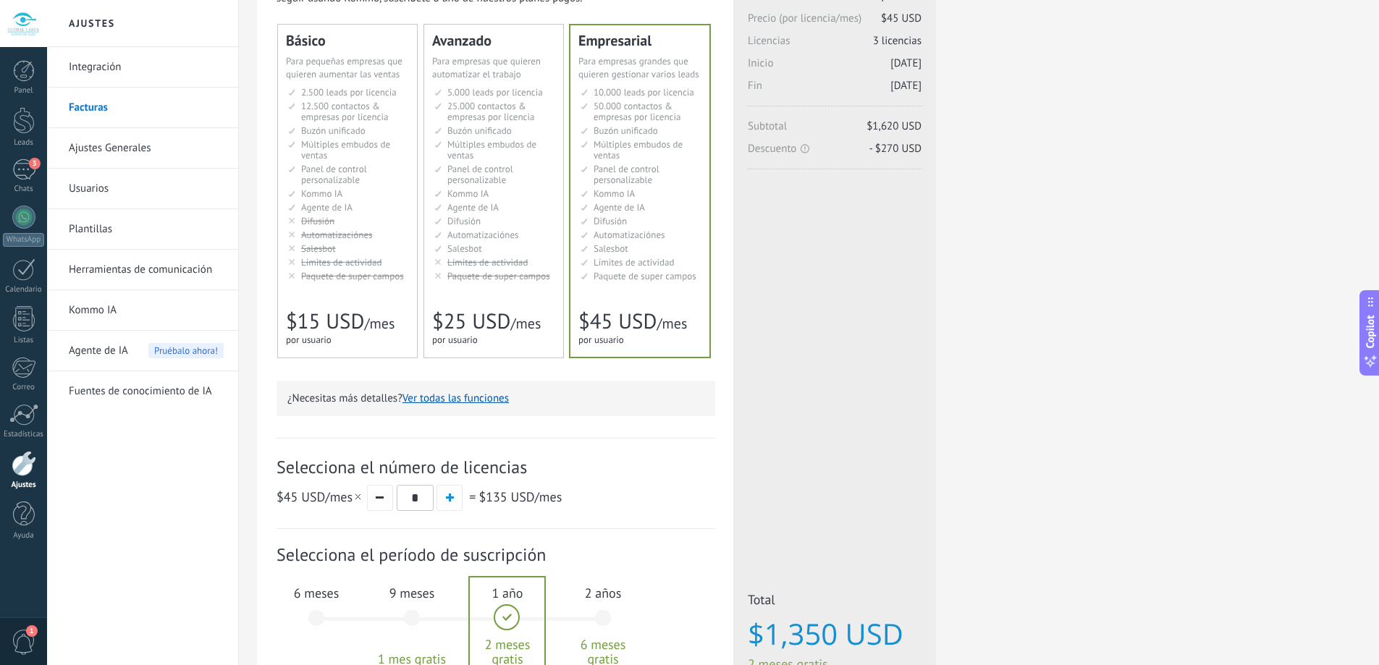
scroll to position [145, 0]
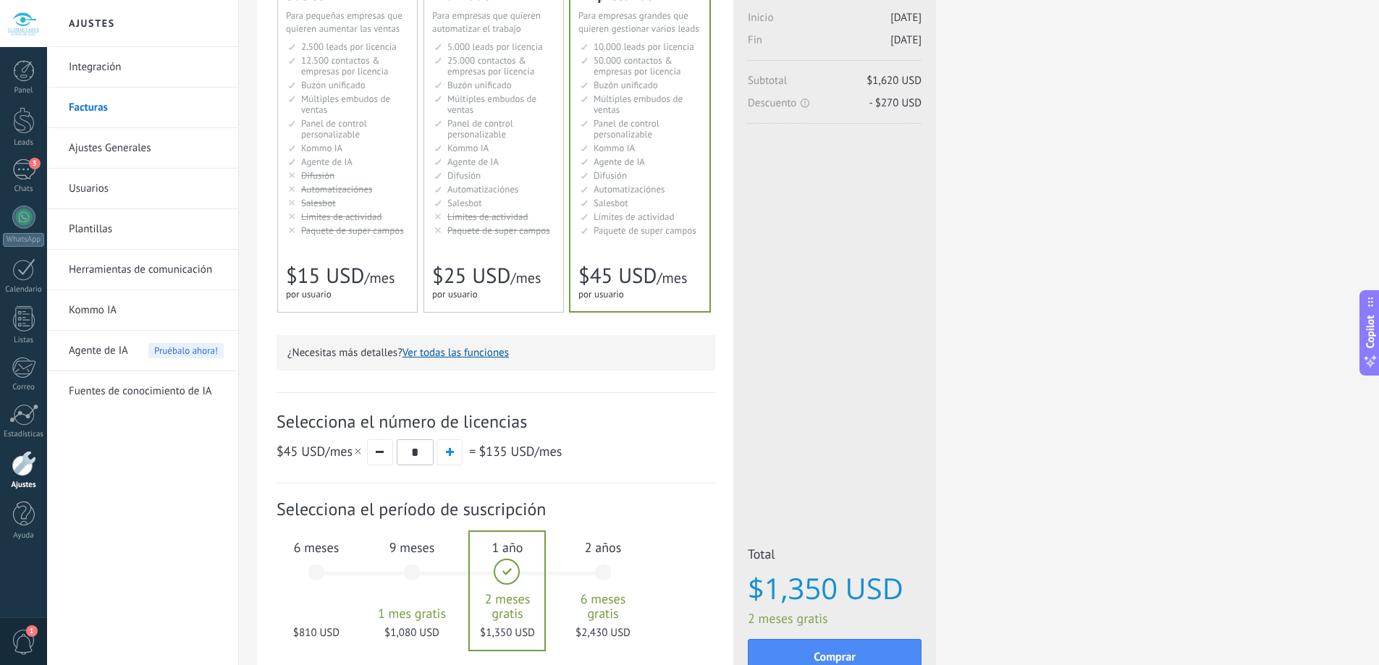
click at [466, 188] on span "Automatizaciónes" at bounding box center [483, 189] width 72 height 12
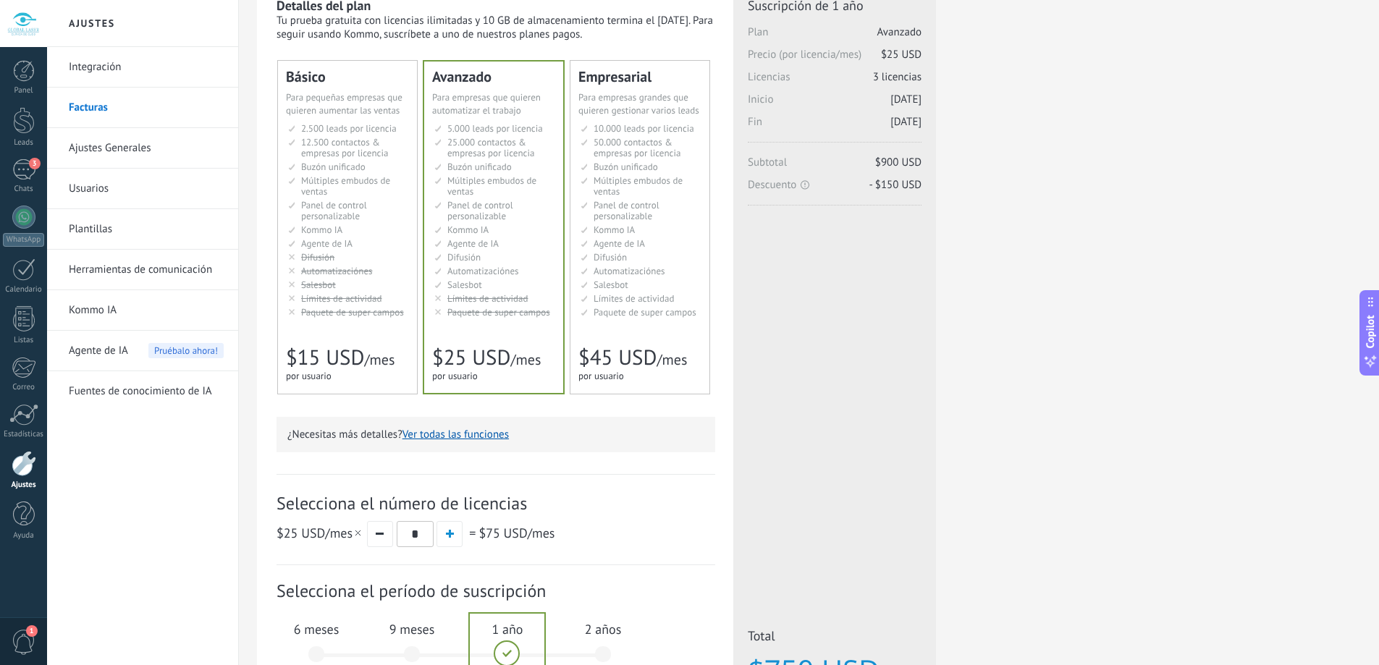
scroll to position [262, 0]
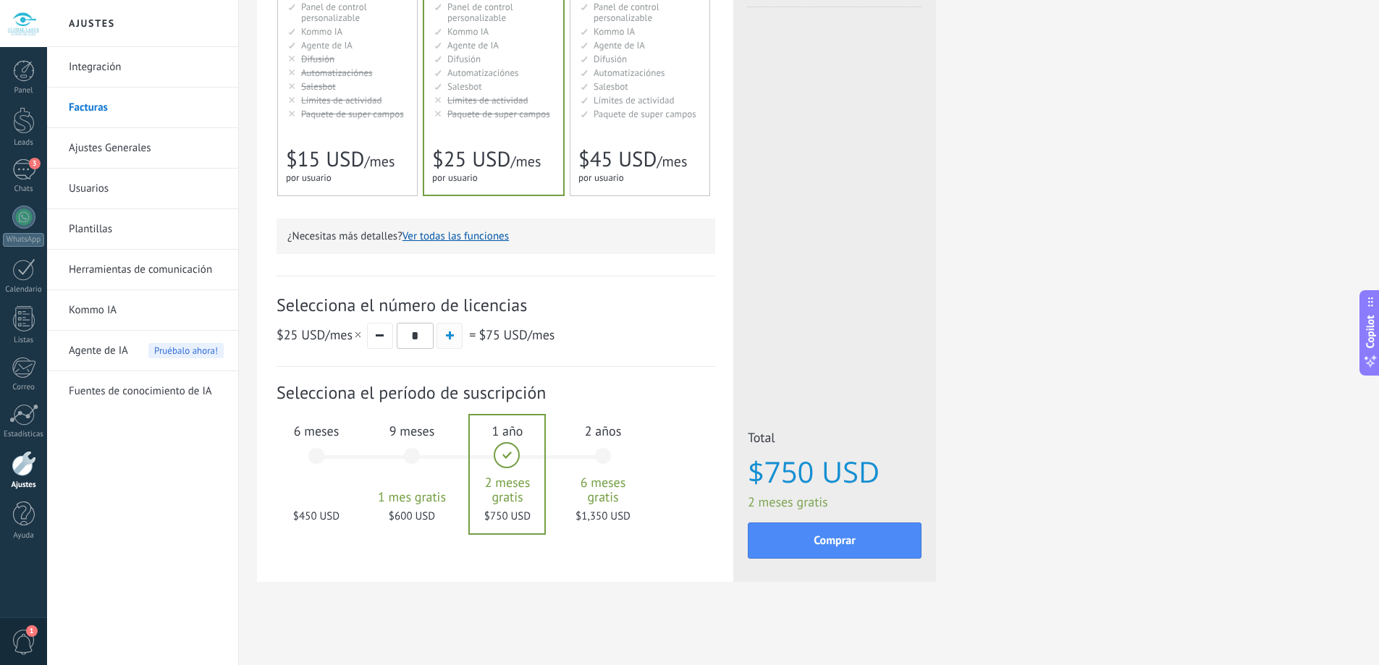
click at [455, 335] on button "button" at bounding box center [450, 336] width 26 height 26
click at [378, 340] on button "button" at bounding box center [380, 336] width 26 height 26
type input "*"
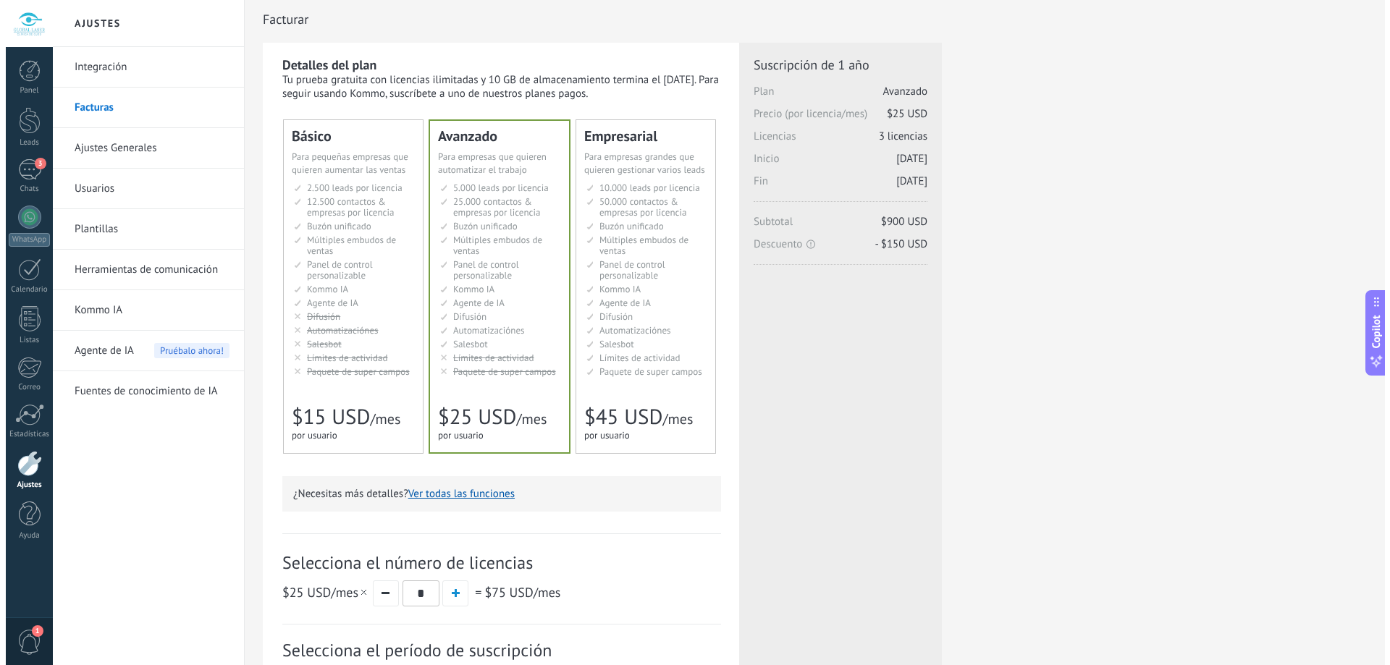
scroll to position [0, 0]
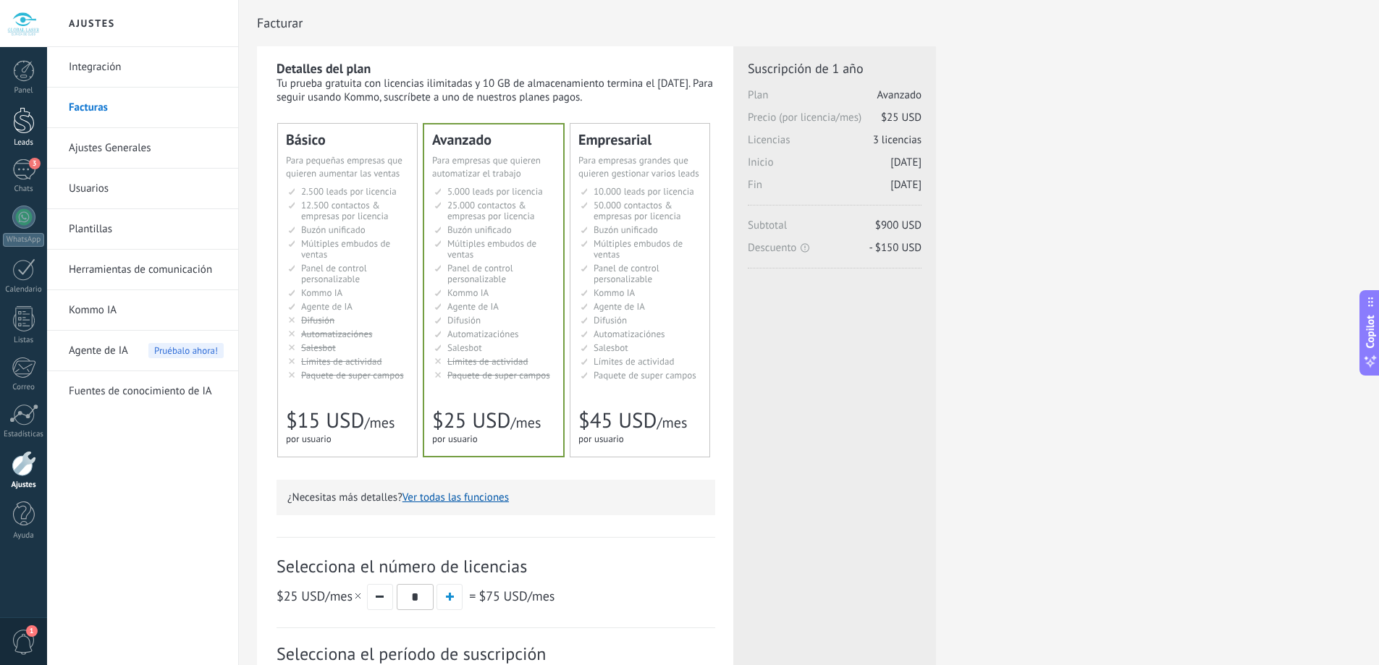
click at [22, 119] on div at bounding box center [24, 120] width 22 height 27
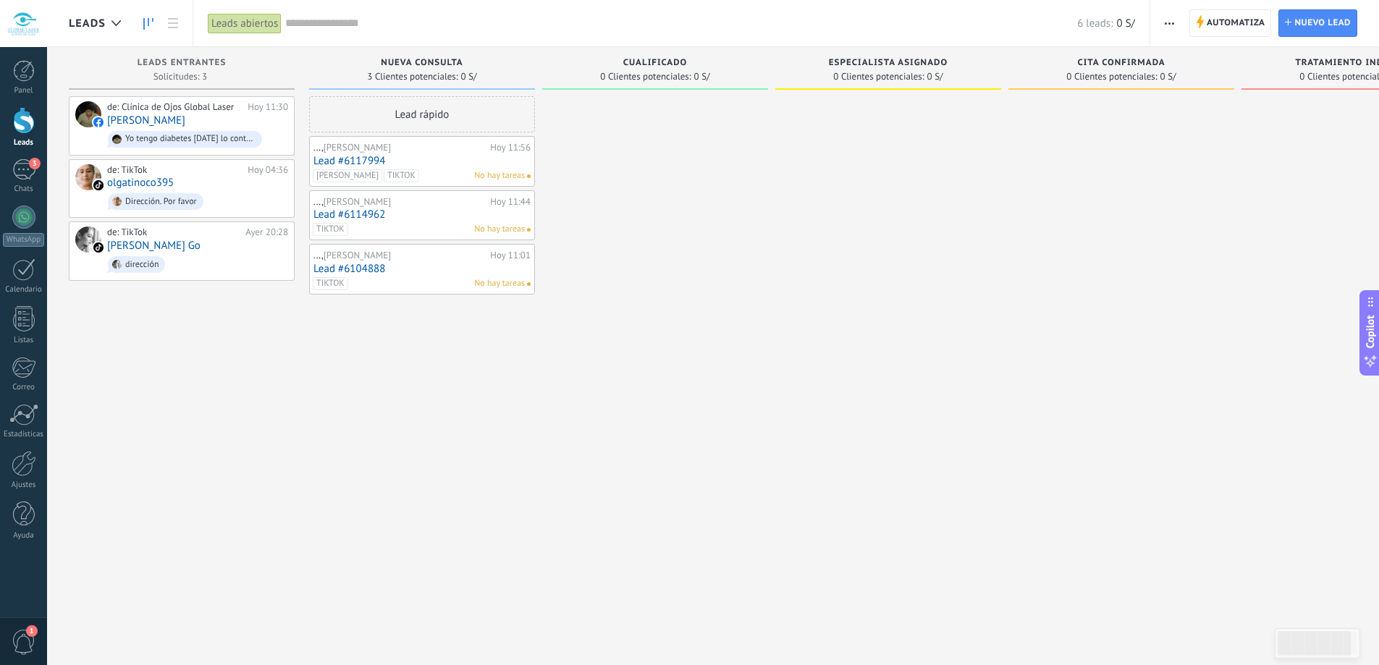
click at [438, 164] on link "Lead #6117994" at bounding box center [422, 161] width 217 height 12
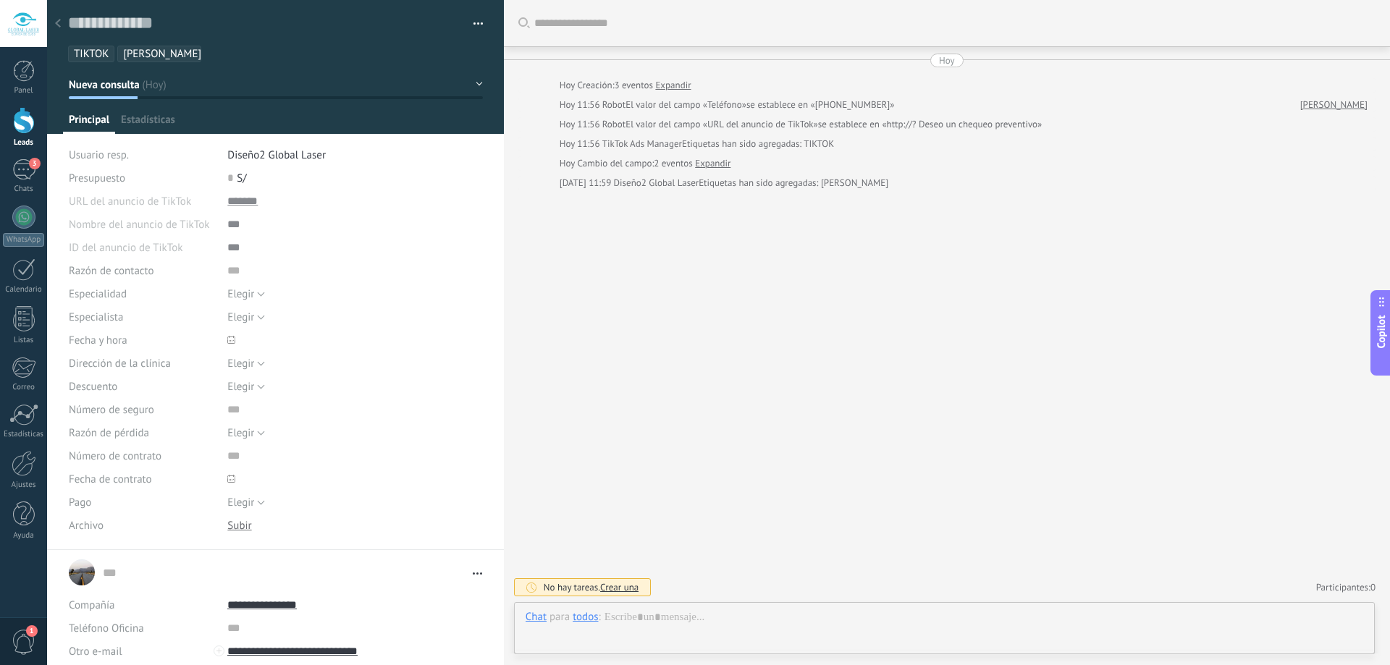
scroll to position [14, 0]
click at [60, 19] on div at bounding box center [58, 24] width 20 height 28
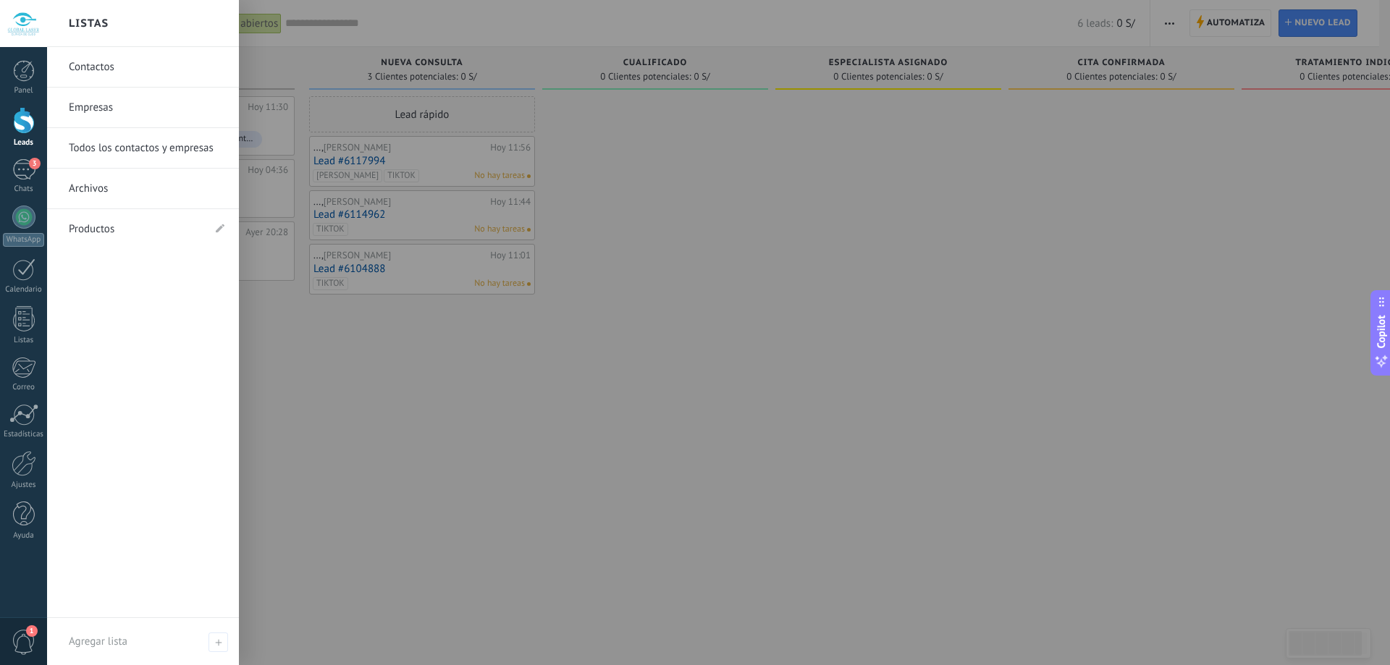
click at [111, 114] on link "Empresas" at bounding box center [147, 108] width 156 height 41
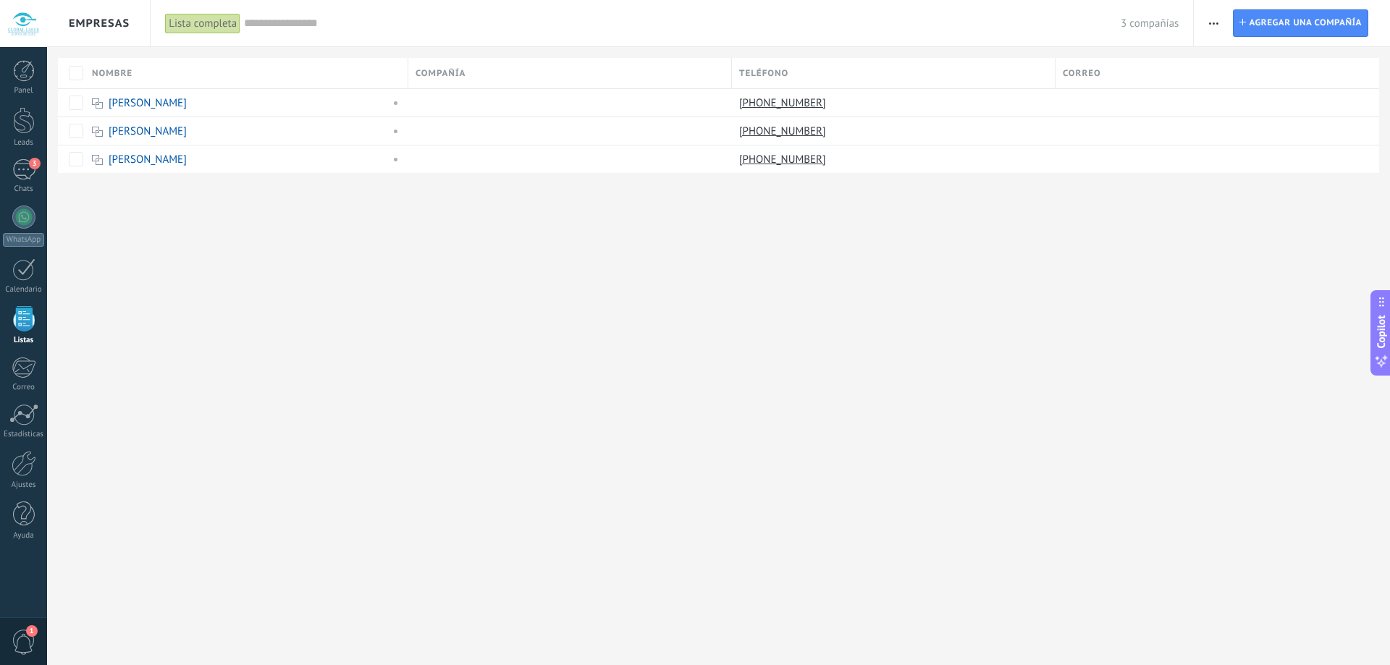
click at [297, 314] on div "Empresas Lista completa Aplicar 3 compañías Lista completa Contactos sin tareas…" at bounding box center [718, 332] width 1343 height 665
click at [277, 278] on div "Empresas Lista completa Aplicar 3 compañías Lista completa Contactos sin tareas…" at bounding box center [718, 332] width 1343 height 665
click at [190, 346] on div "Empresas Lista completa Aplicar 3 compañías Lista completa Contactos sin tareas…" at bounding box center [718, 332] width 1343 height 665
click at [25, 471] on div at bounding box center [24, 463] width 25 height 25
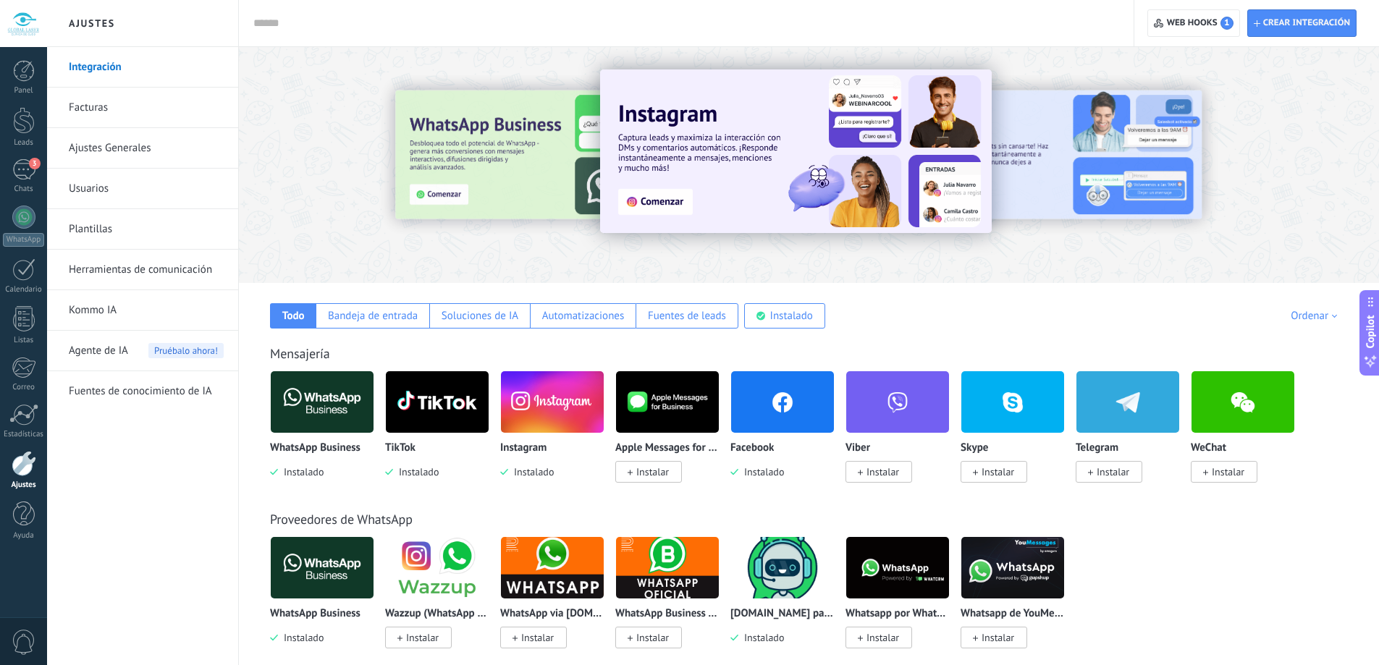
click at [78, 182] on link "Usuarios" at bounding box center [146, 189] width 155 height 41
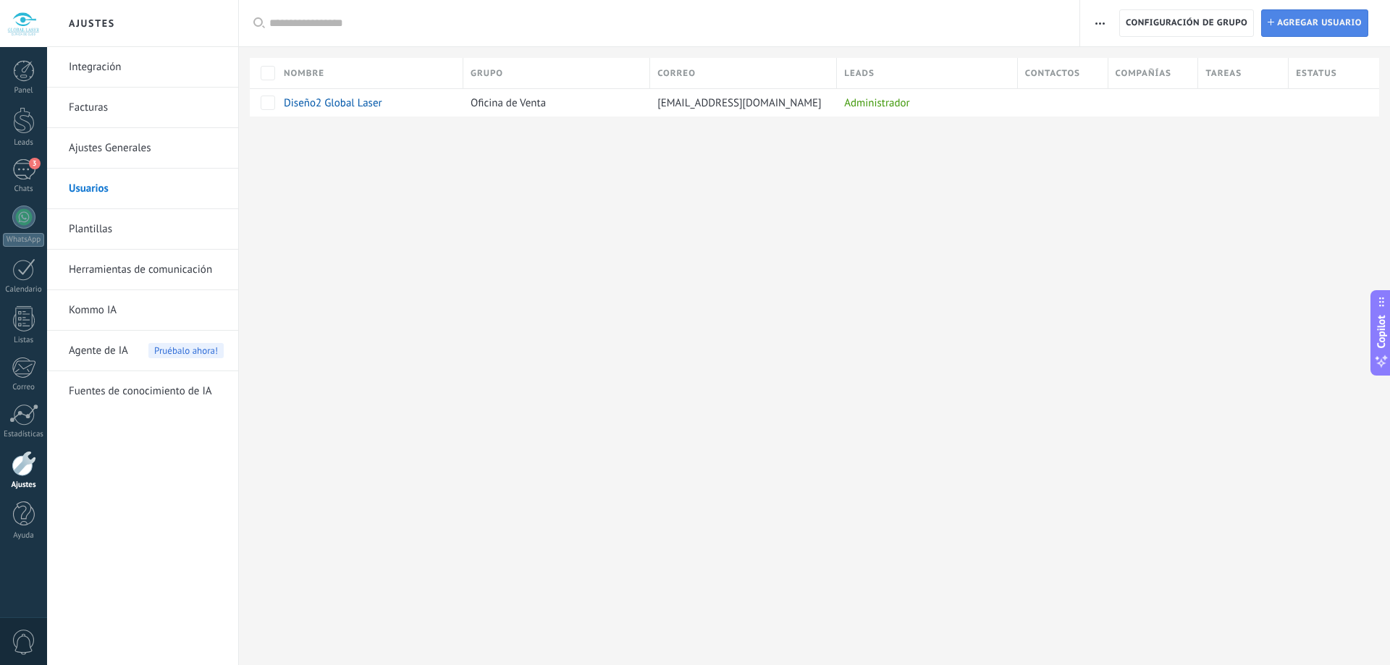
click at [1300, 15] on span "Agregar usuario" at bounding box center [1319, 23] width 85 height 26
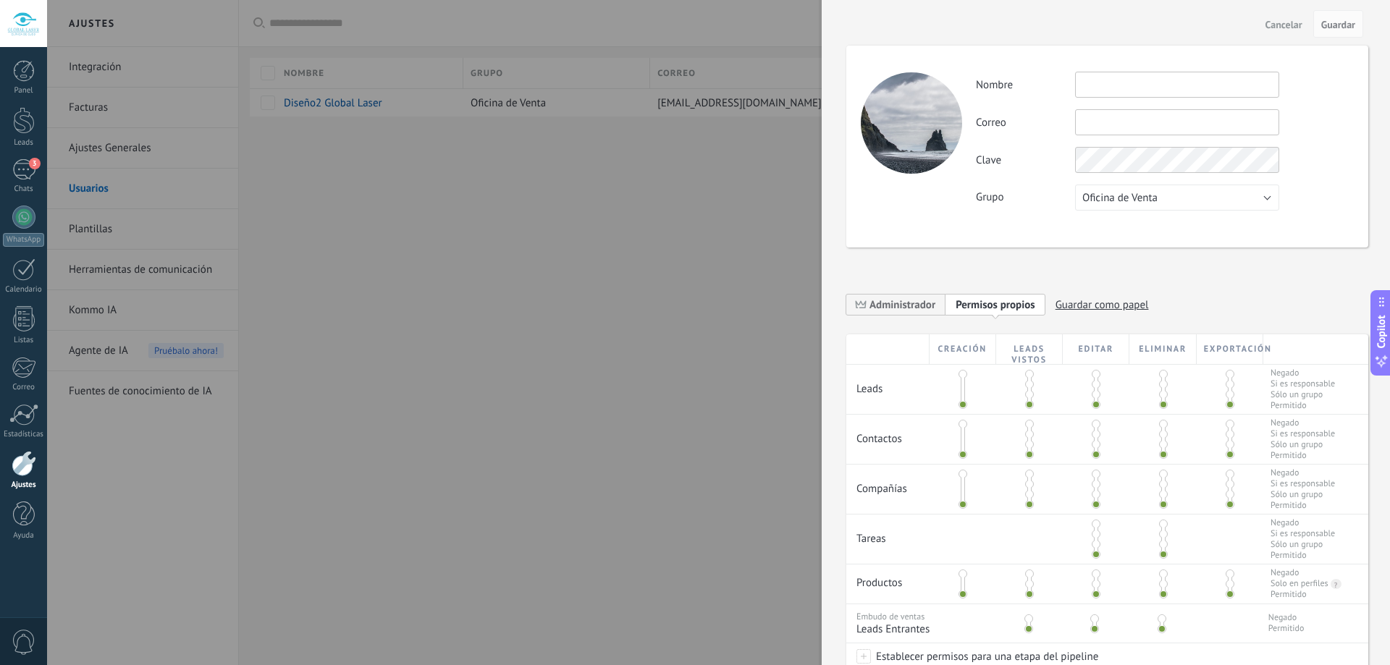
click at [1136, 79] on input "text" at bounding box center [1177, 85] width 204 height 26
click at [1133, 91] on input "text" at bounding box center [1177, 85] width 204 height 26
paste input "**********"
type input "**********"
click at [1102, 125] on input "text" at bounding box center [1177, 122] width 204 height 26
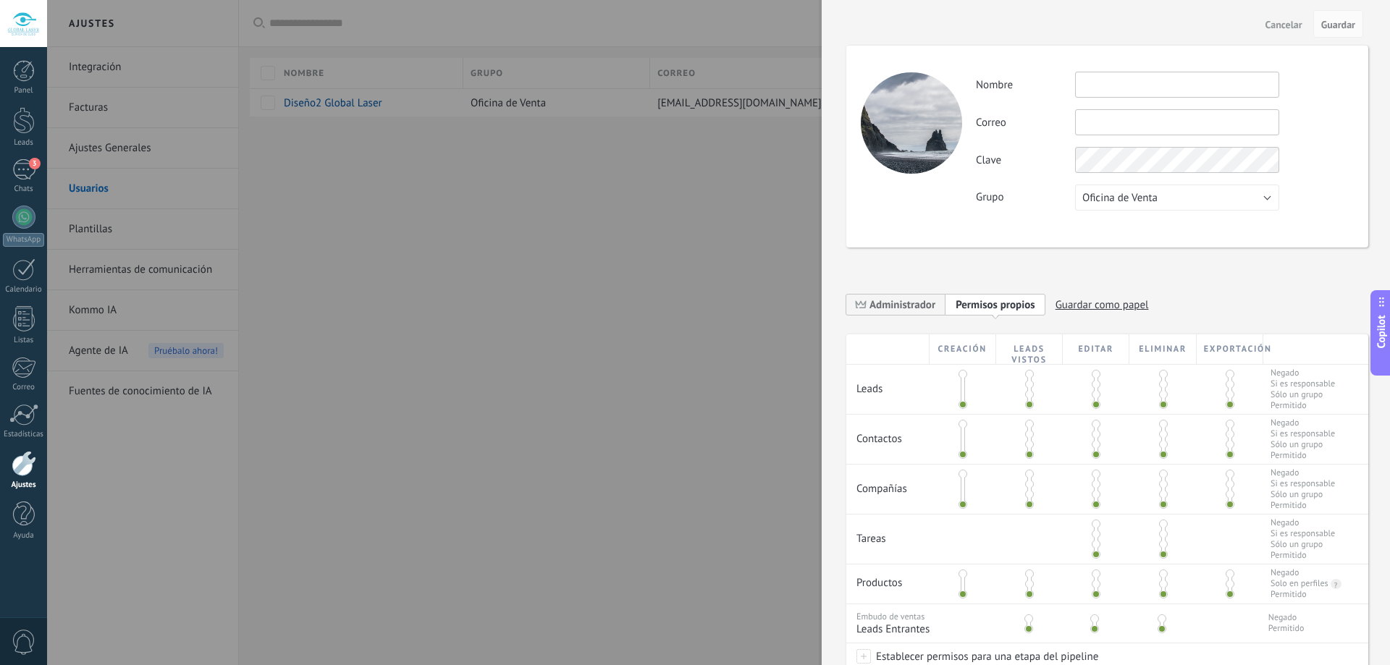
paste input "**********"
type input "**********"
click at [1137, 90] on input "text" at bounding box center [1177, 85] width 204 height 26
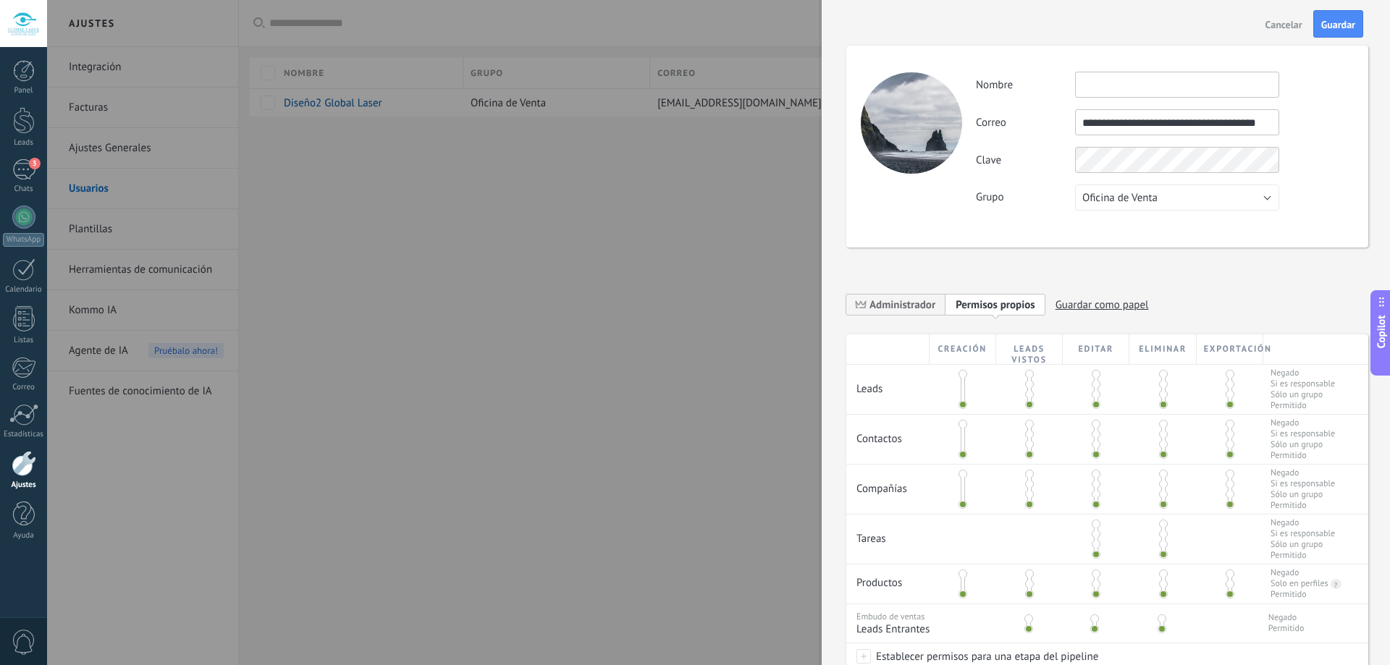
click at [1141, 77] on input "text" at bounding box center [1177, 85] width 204 height 26
paste input "**********"
type input "**********"
click at [1028, 158] on label "Clave" at bounding box center [1025, 160] width 99 height 14
click at [1037, 172] on div "Clave" at bounding box center [1164, 160] width 377 height 26
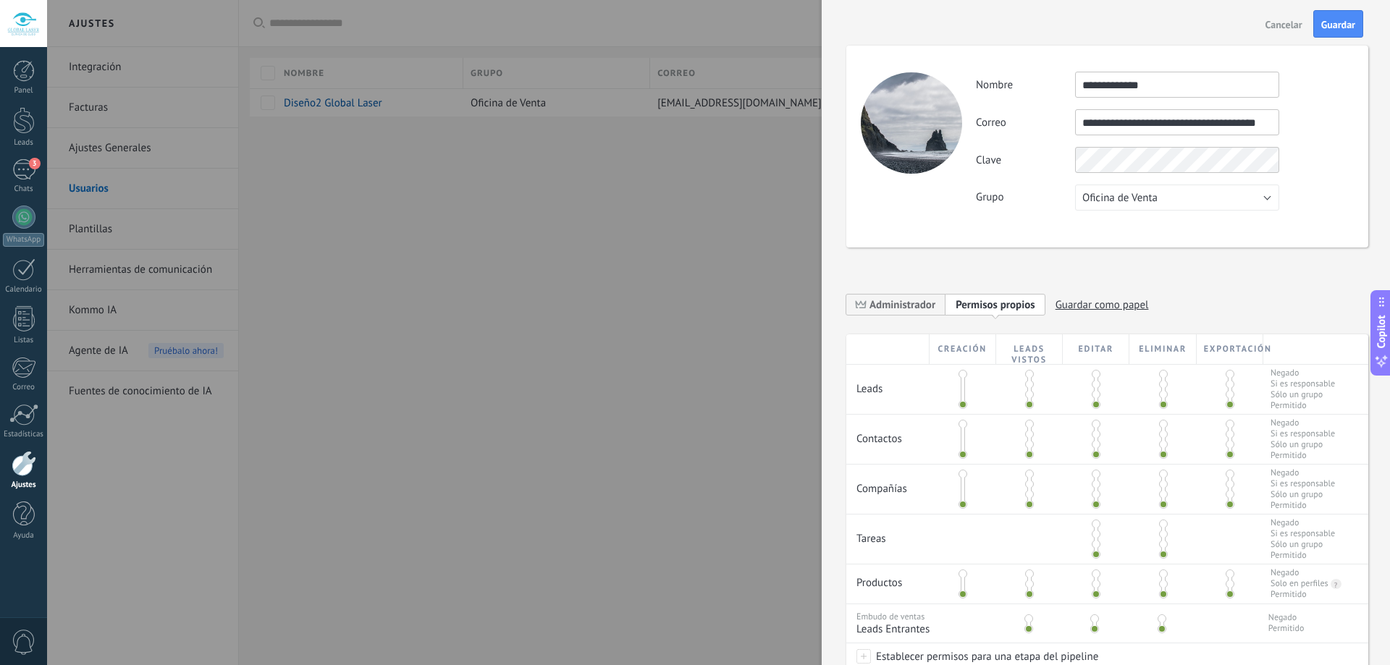
click at [1339, 31] on button "Guardar" at bounding box center [1338, 24] width 50 height 28
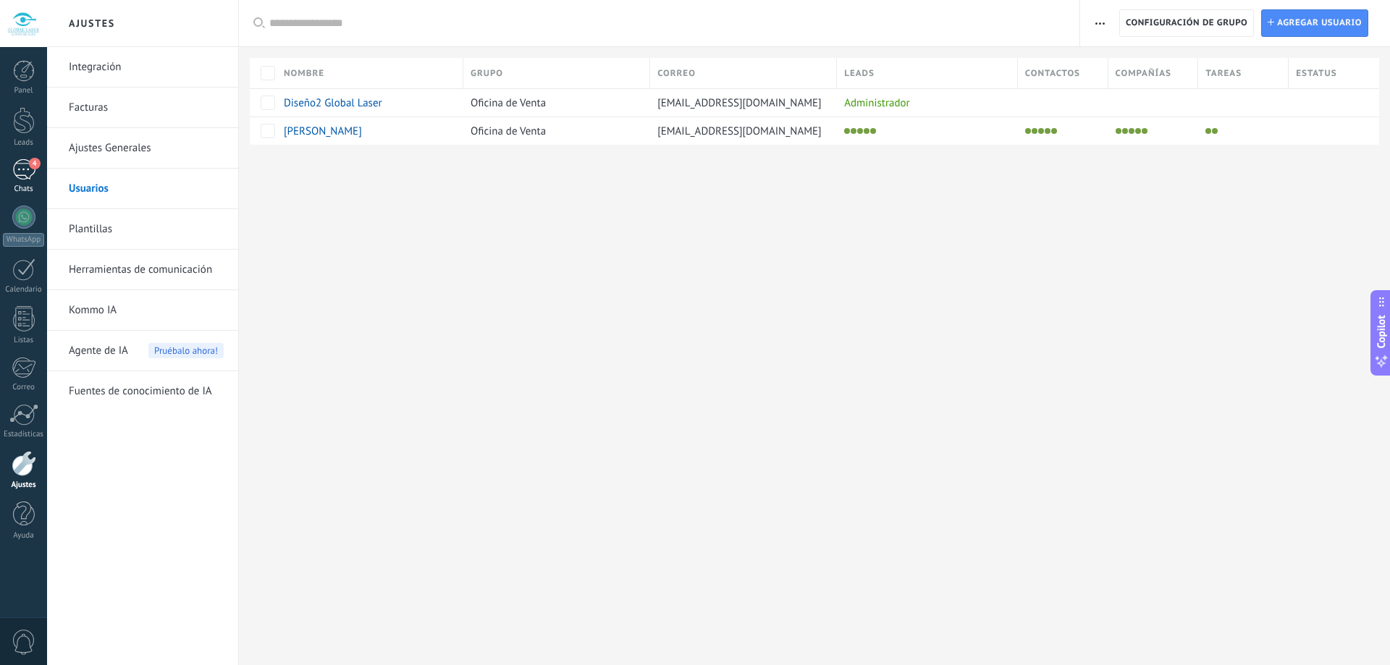
click at [22, 164] on div "4" at bounding box center [23, 169] width 23 height 21
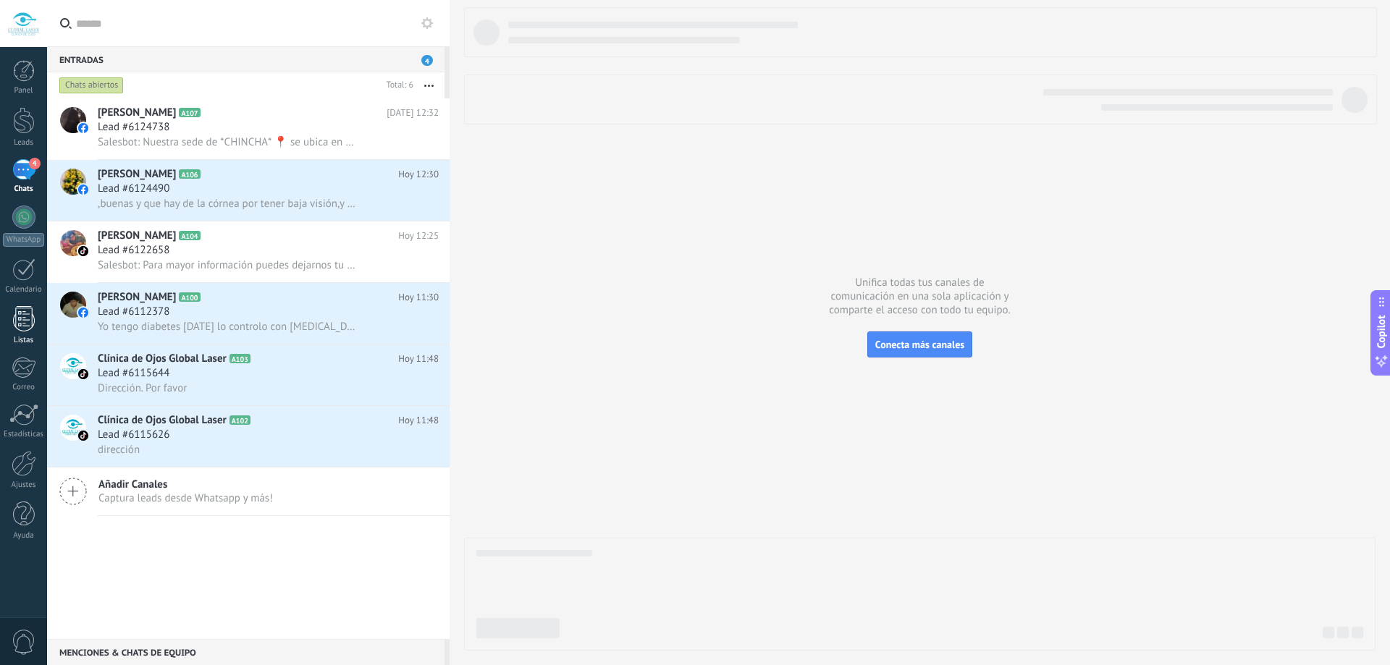
click at [28, 312] on div at bounding box center [24, 318] width 22 height 25
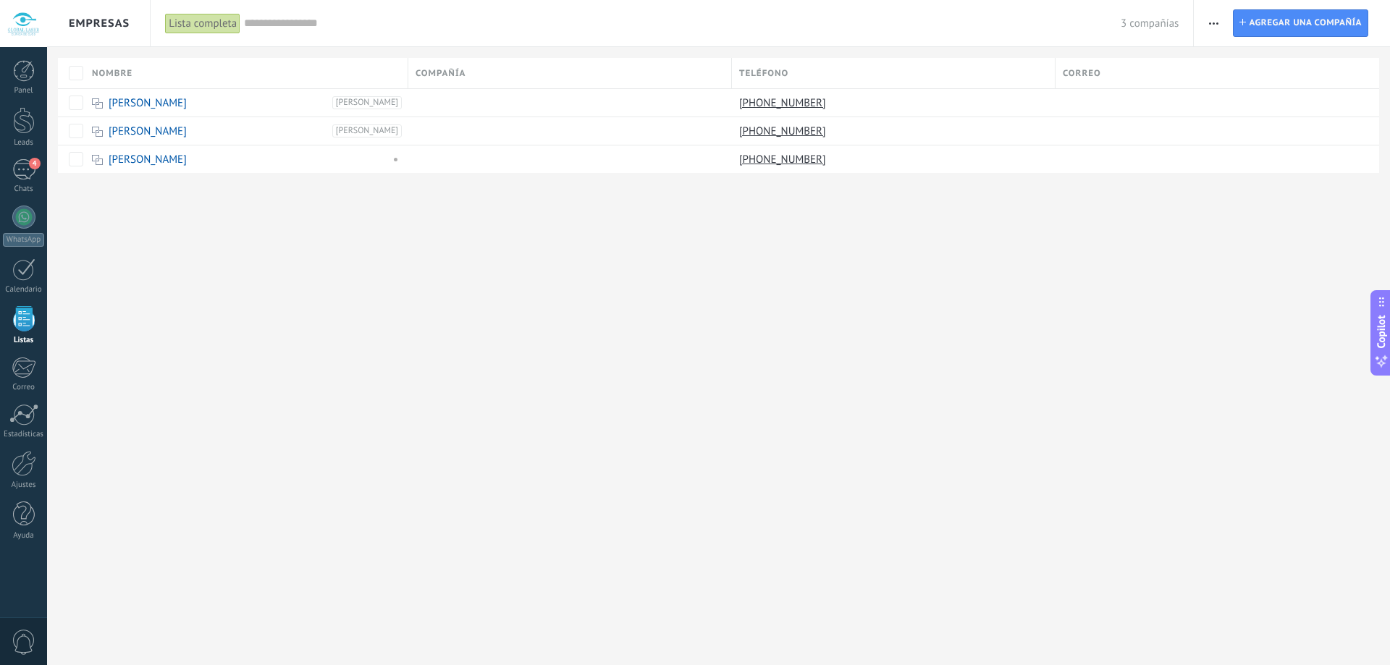
click at [474, 291] on div "Empresas Lista completa Aplicar 3 compañías Lista completa Contactos sin tareas…" at bounding box center [718, 332] width 1343 height 665
click at [34, 166] on span "4" at bounding box center [35, 164] width 12 height 12
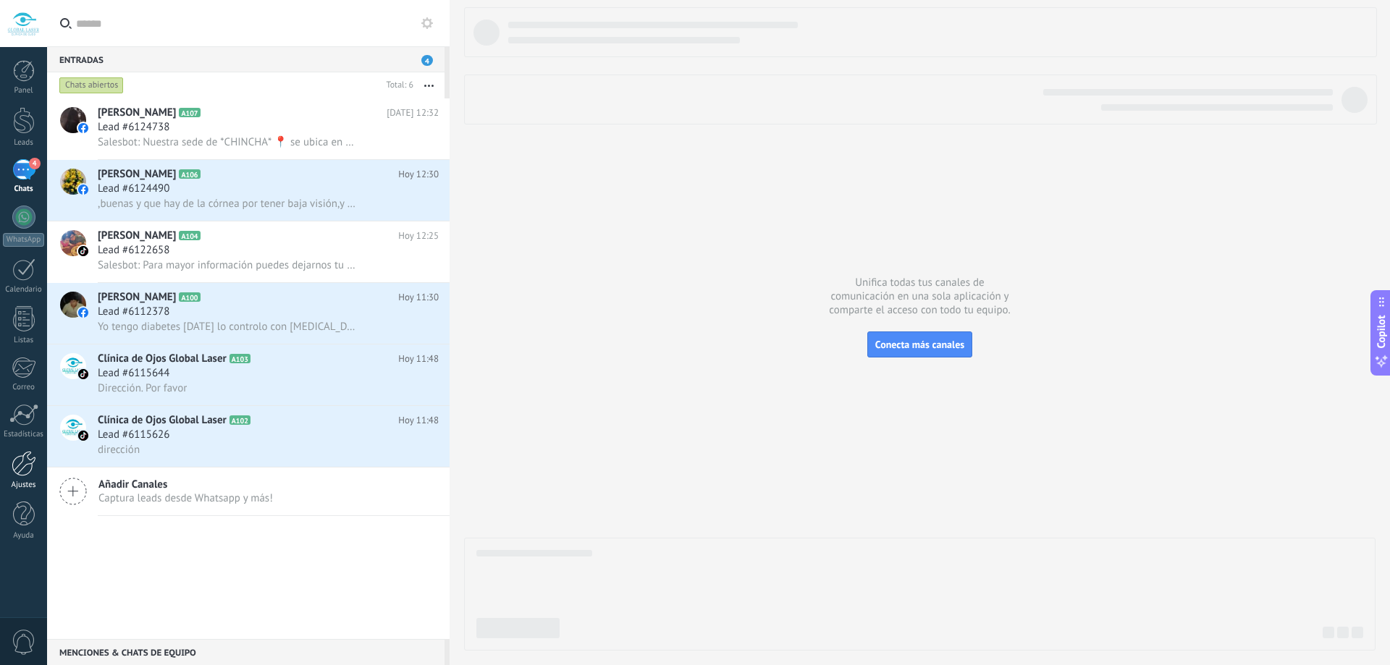
click at [25, 466] on div at bounding box center [24, 463] width 25 height 25
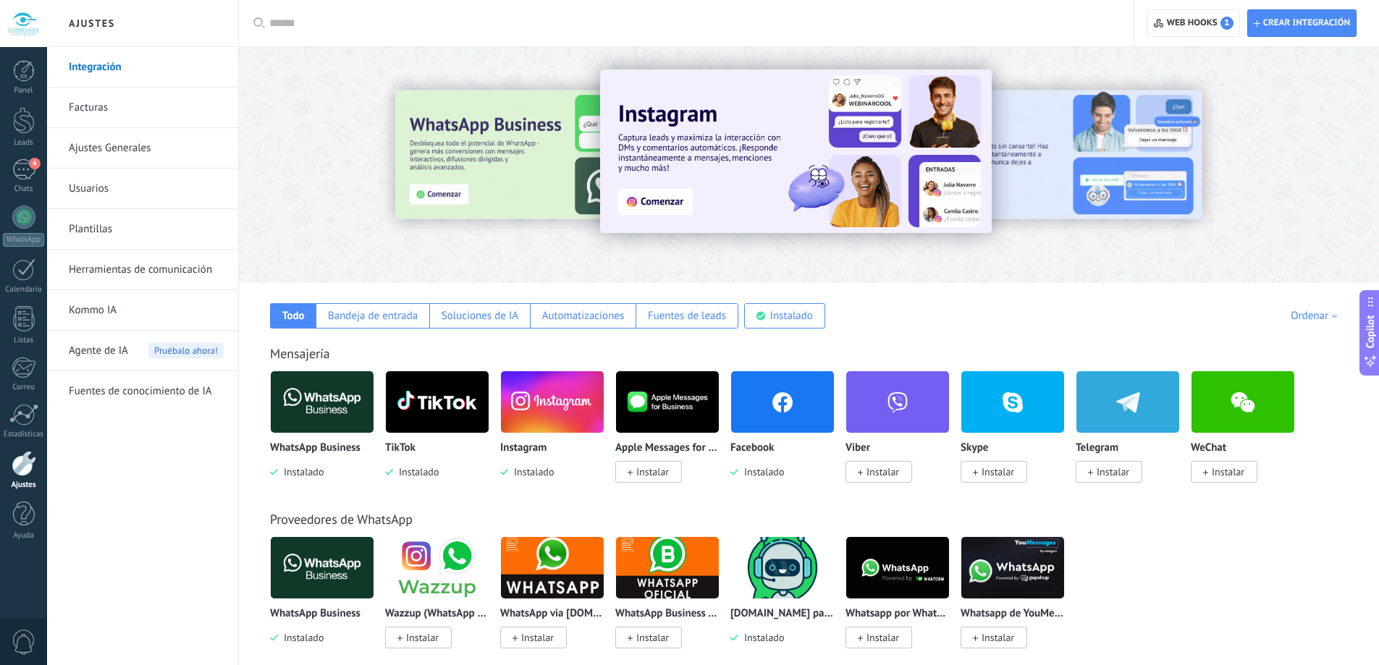
click at [77, 185] on link "Usuarios" at bounding box center [146, 189] width 155 height 41
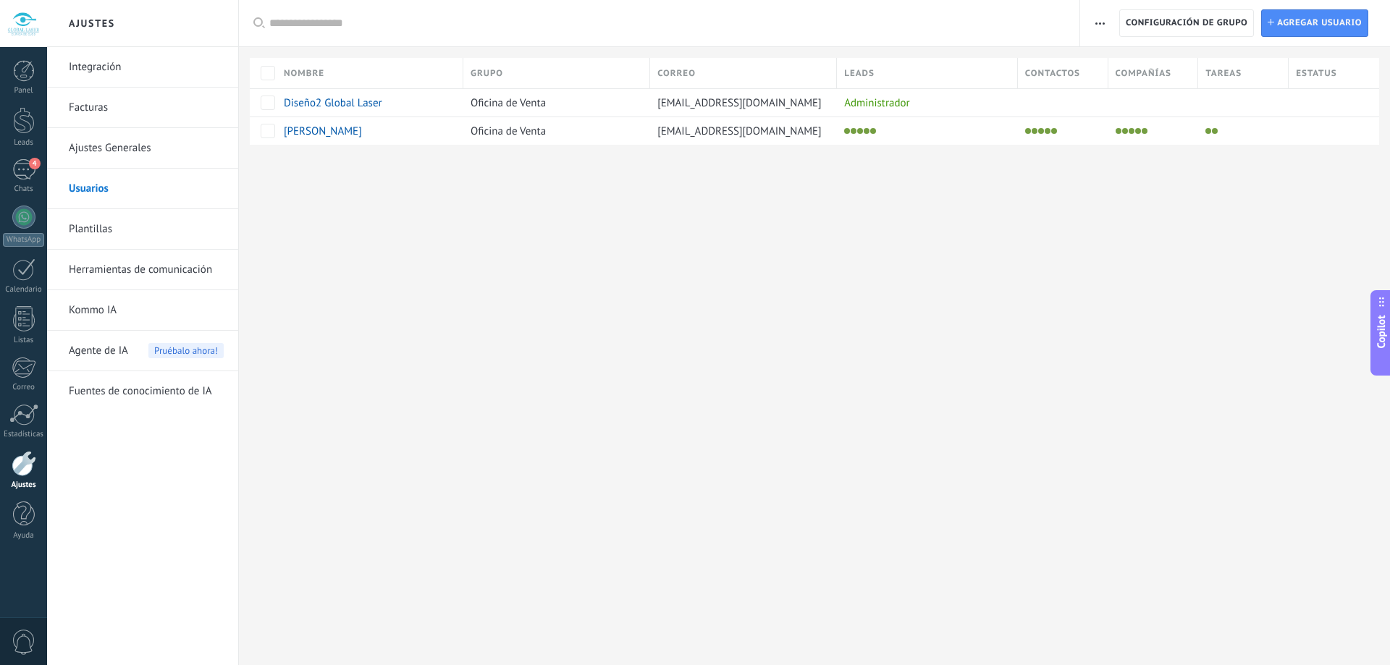
click at [754, 665] on div "Ajustes Integración Facturas Ajustes Generales Usuarios Plantillas Herramientas…" at bounding box center [718, 332] width 1343 height 665
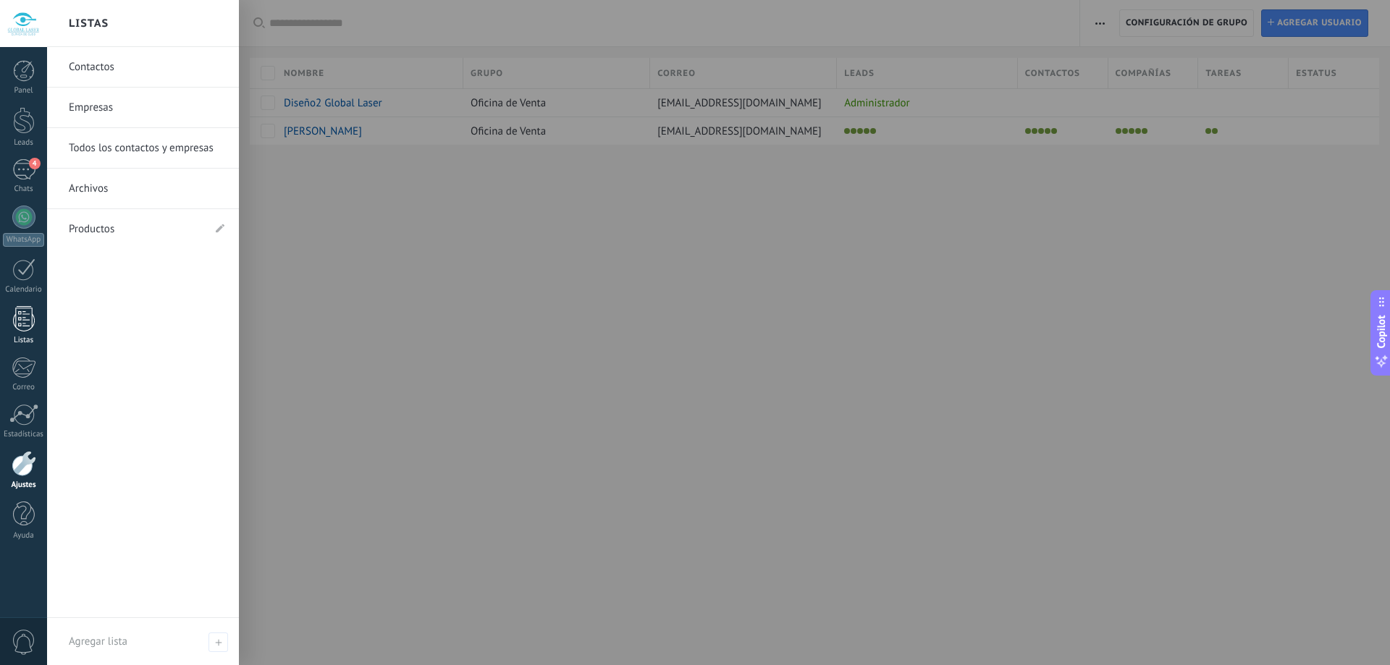
click at [28, 319] on div at bounding box center [24, 318] width 22 height 25
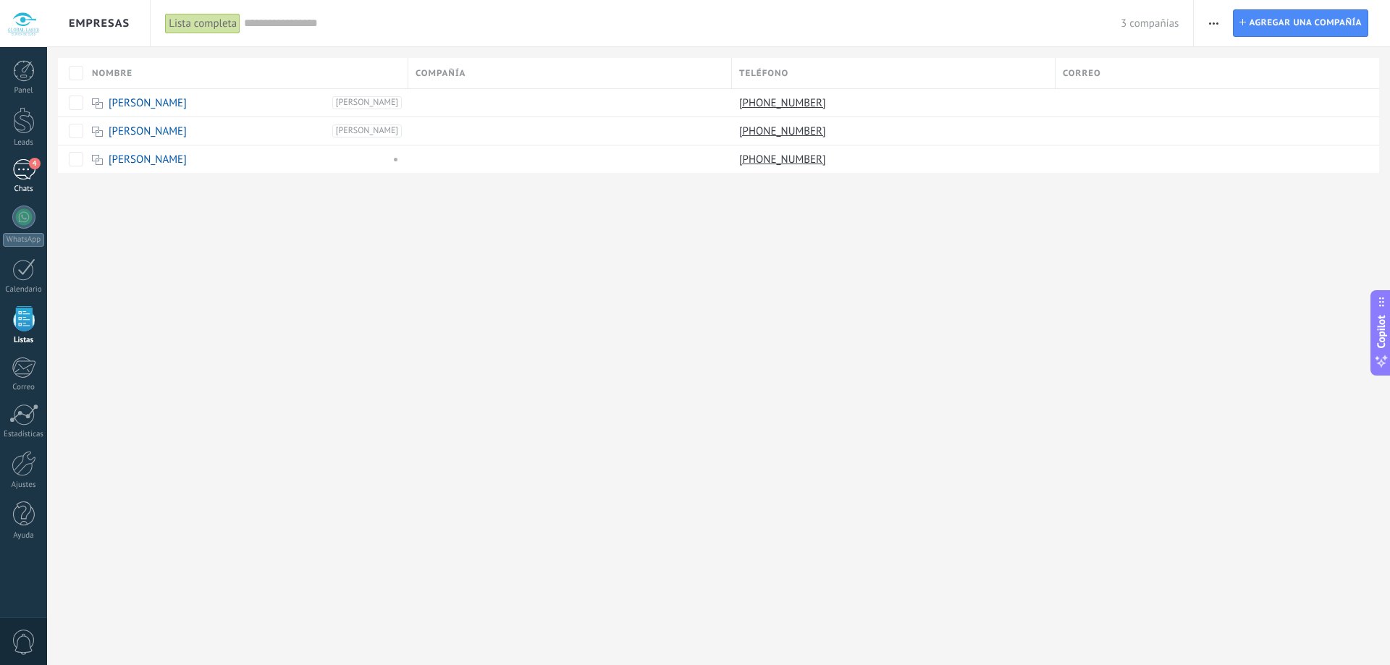
click at [37, 173] on link "4 Chats" at bounding box center [23, 176] width 47 height 35
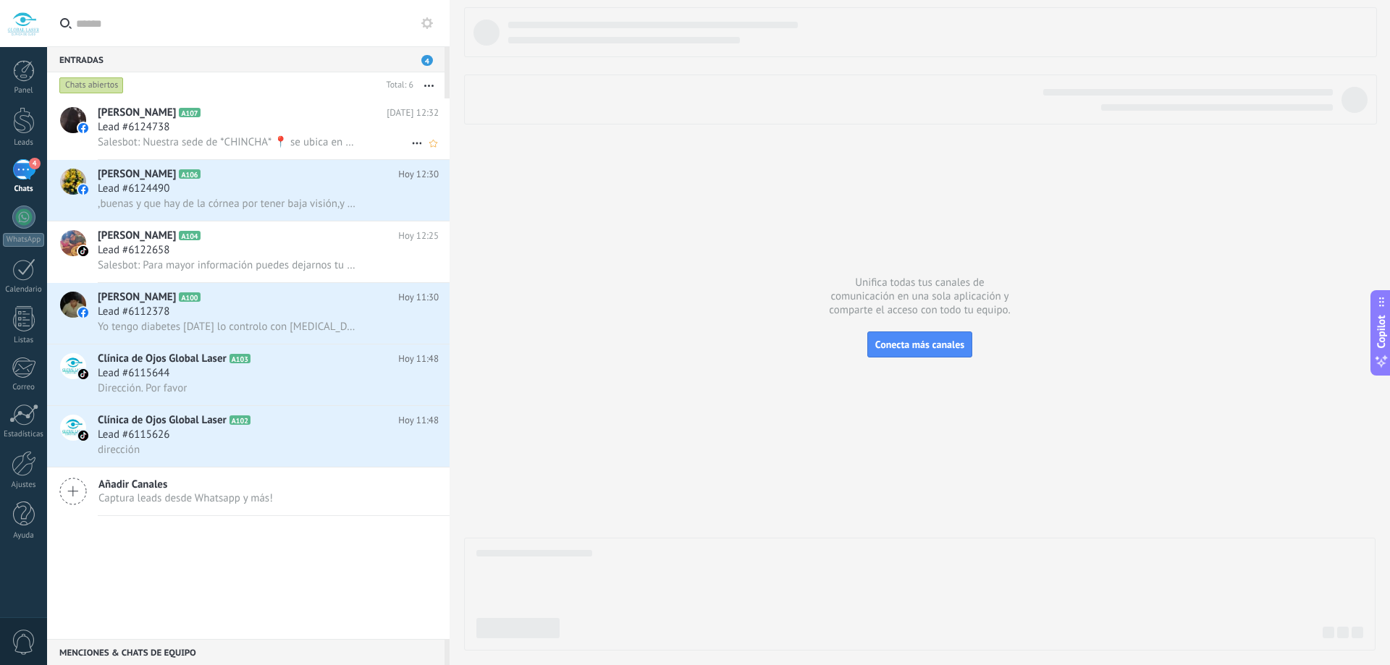
click at [335, 128] on div "Lead #6124738" at bounding box center [268, 127] width 341 height 14
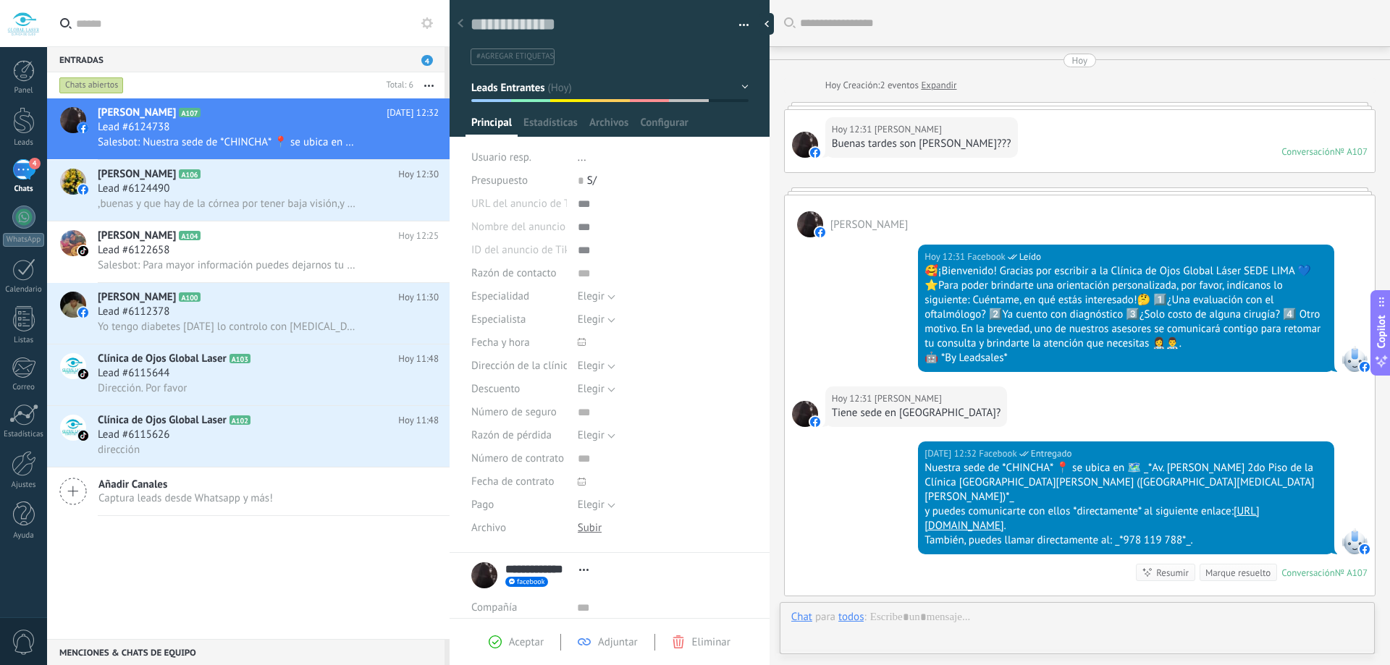
scroll to position [169, 0]
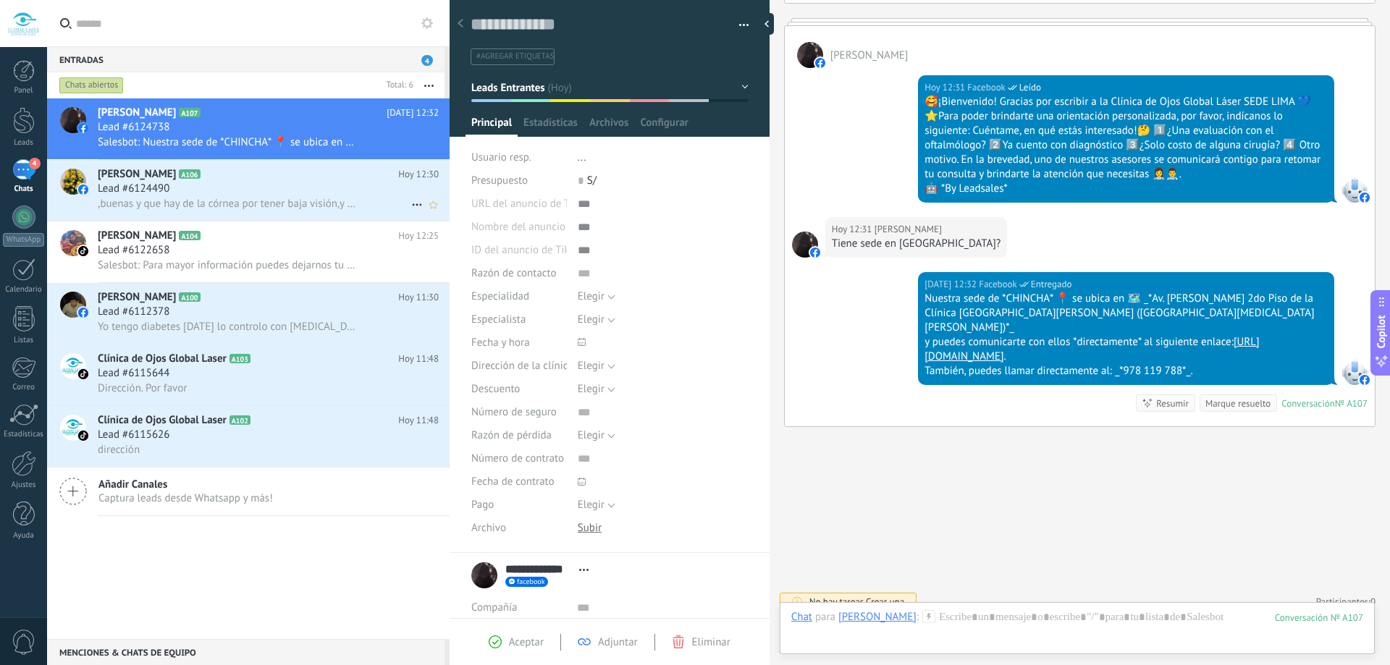
click at [212, 195] on div "Lead #6124490" at bounding box center [268, 189] width 341 height 14
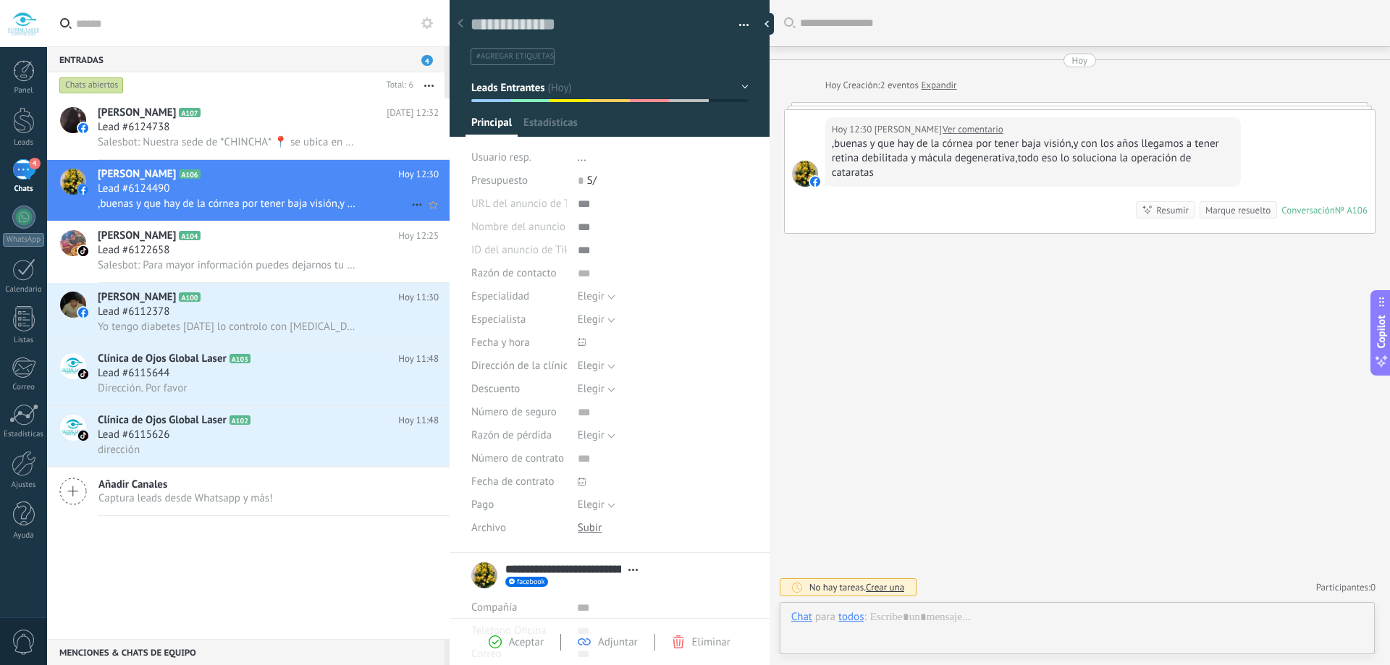
scroll to position [22, 0]
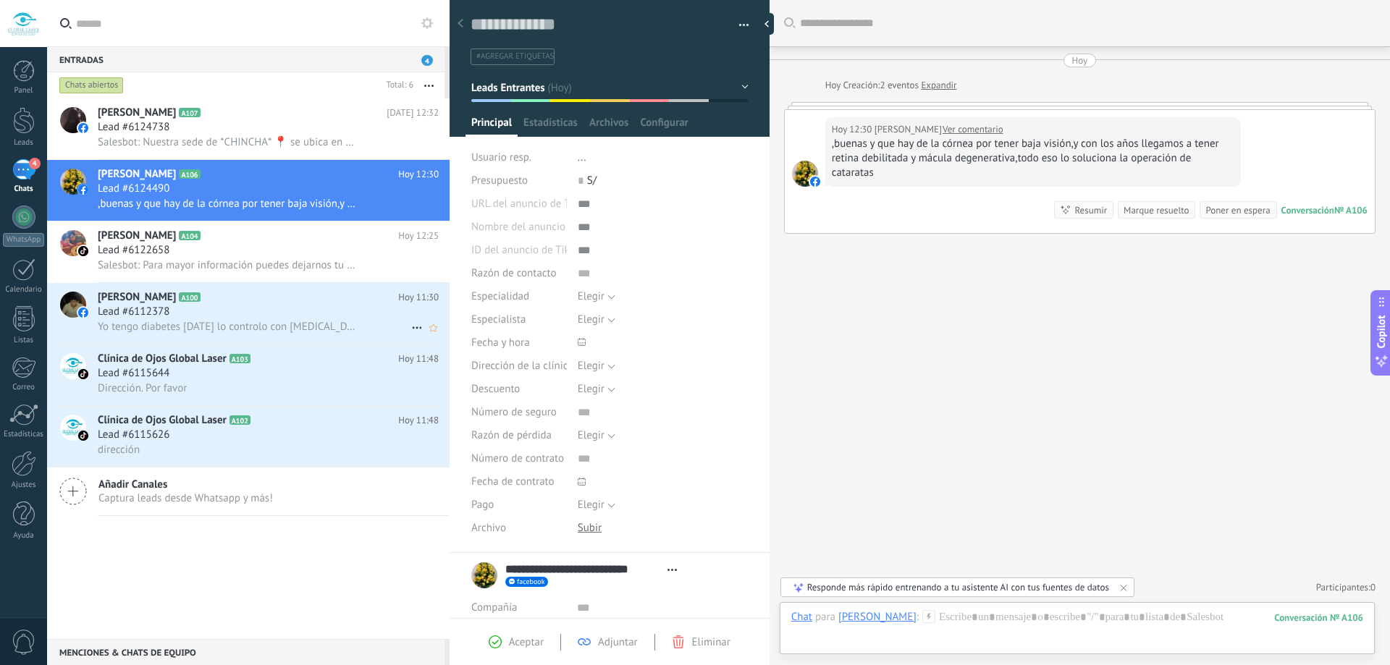
click at [211, 329] on span "Yo tengo diabetes [DATE] lo controlo con [MEDICAL_DATA] de sodio, ya no tomo ni…" at bounding box center [228, 327] width 261 height 14
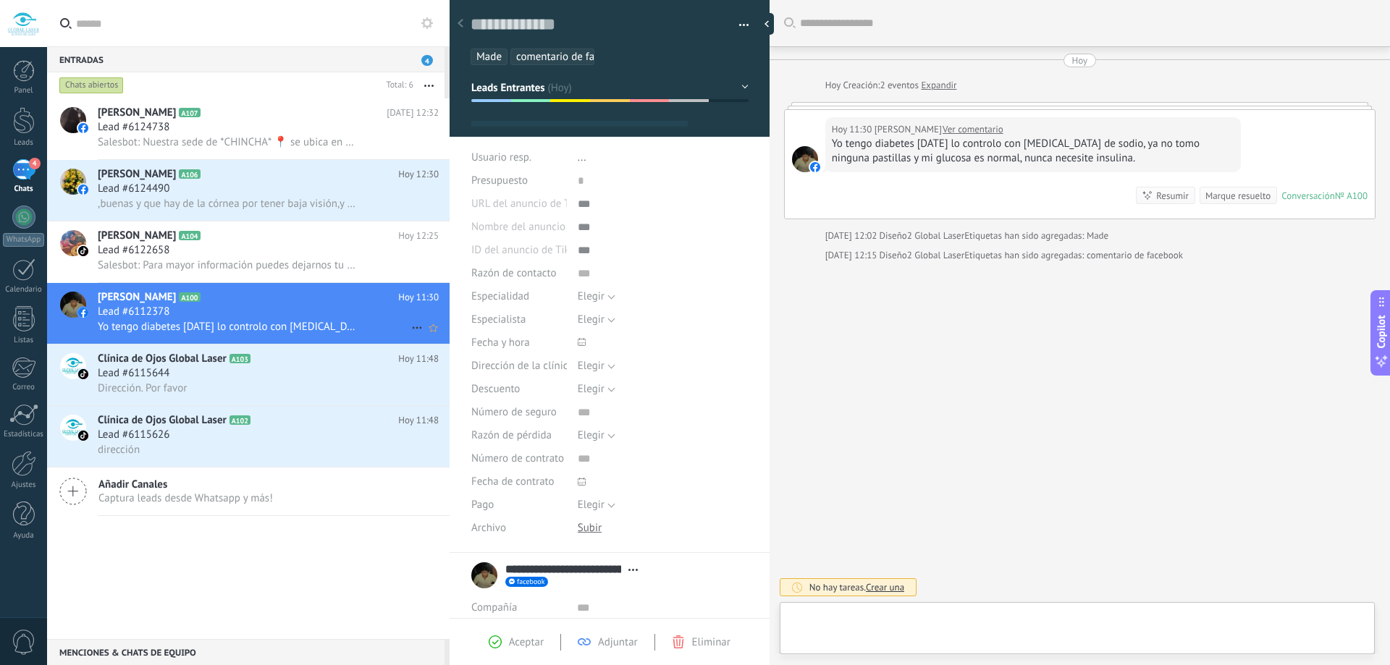
scroll to position [22, 0]
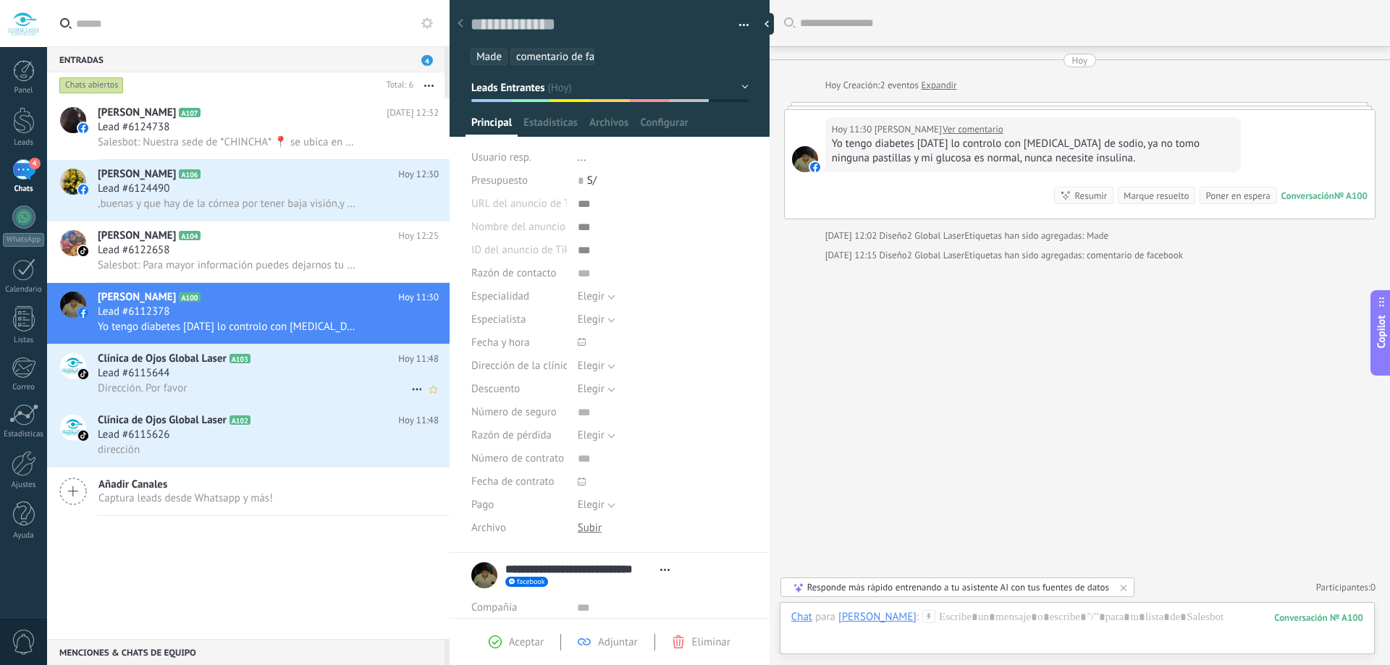
click at [252, 367] on div "Lead #6115644" at bounding box center [268, 373] width 341 height 14
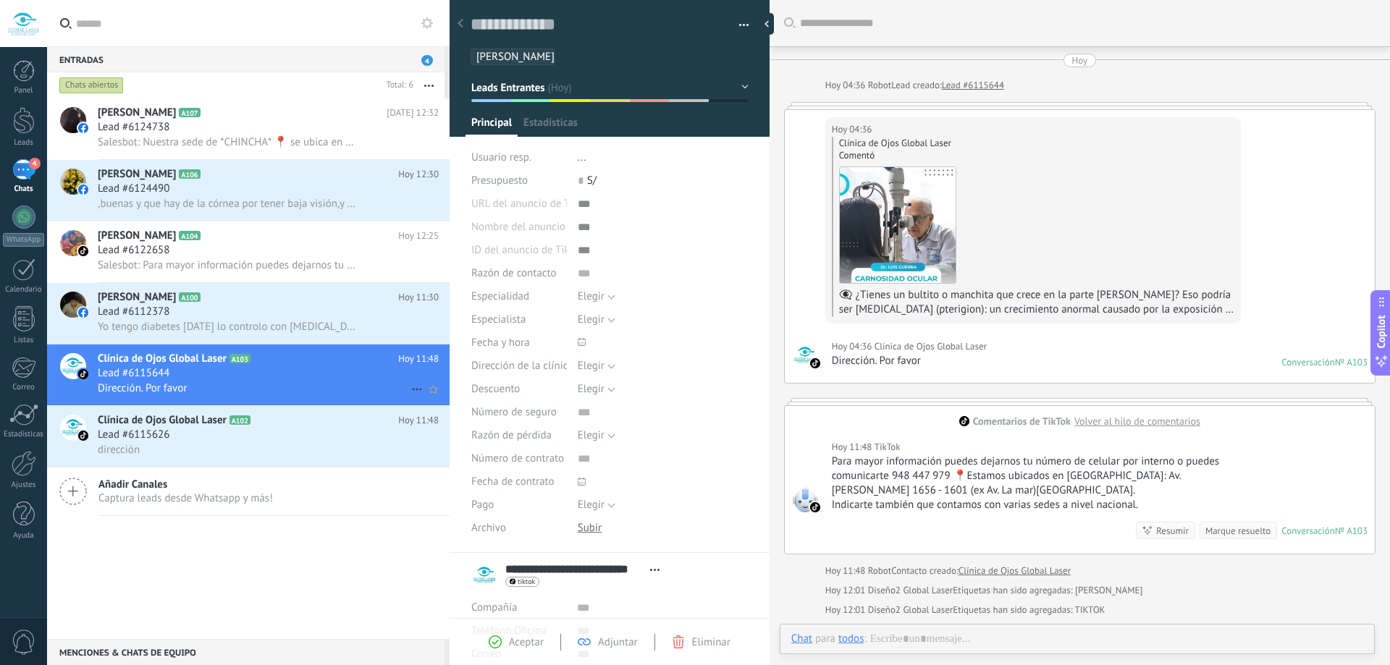
scroll to position [144, 0]
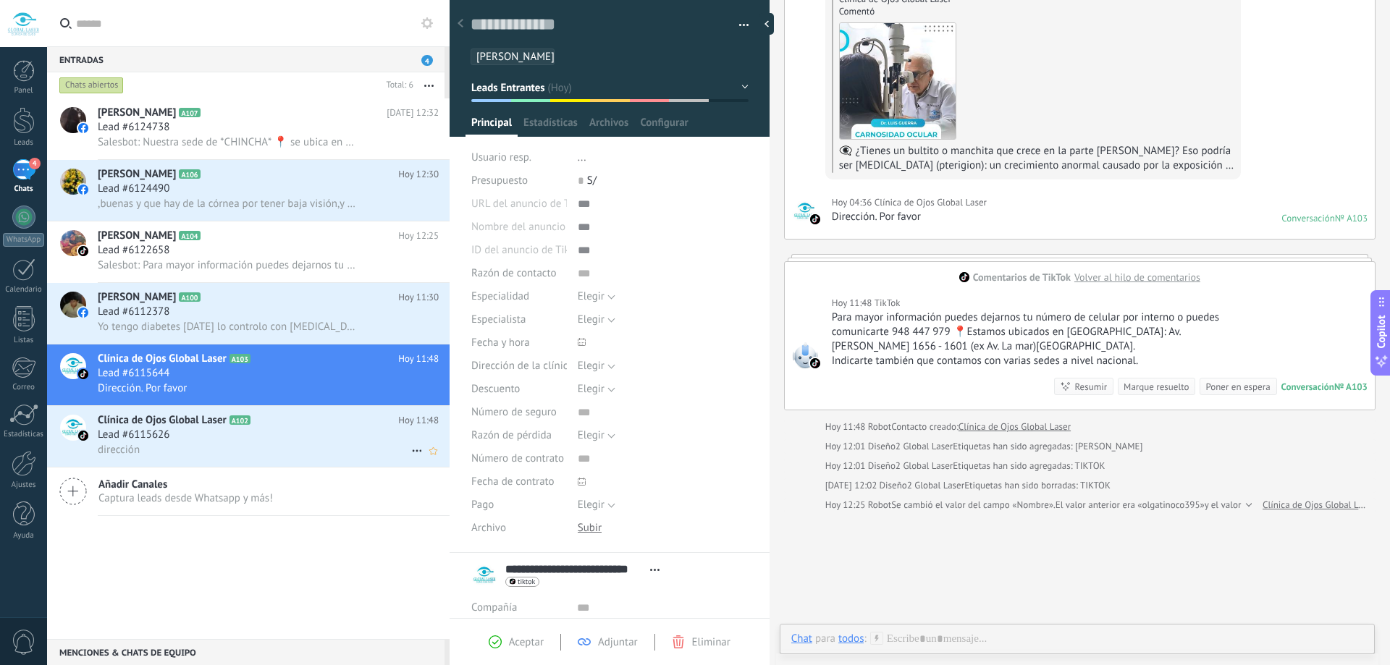
click at [345, 427] on h2 "Clínica de Ojos Global Laser A102" at bounding box center [248, 420] width 300 height 14
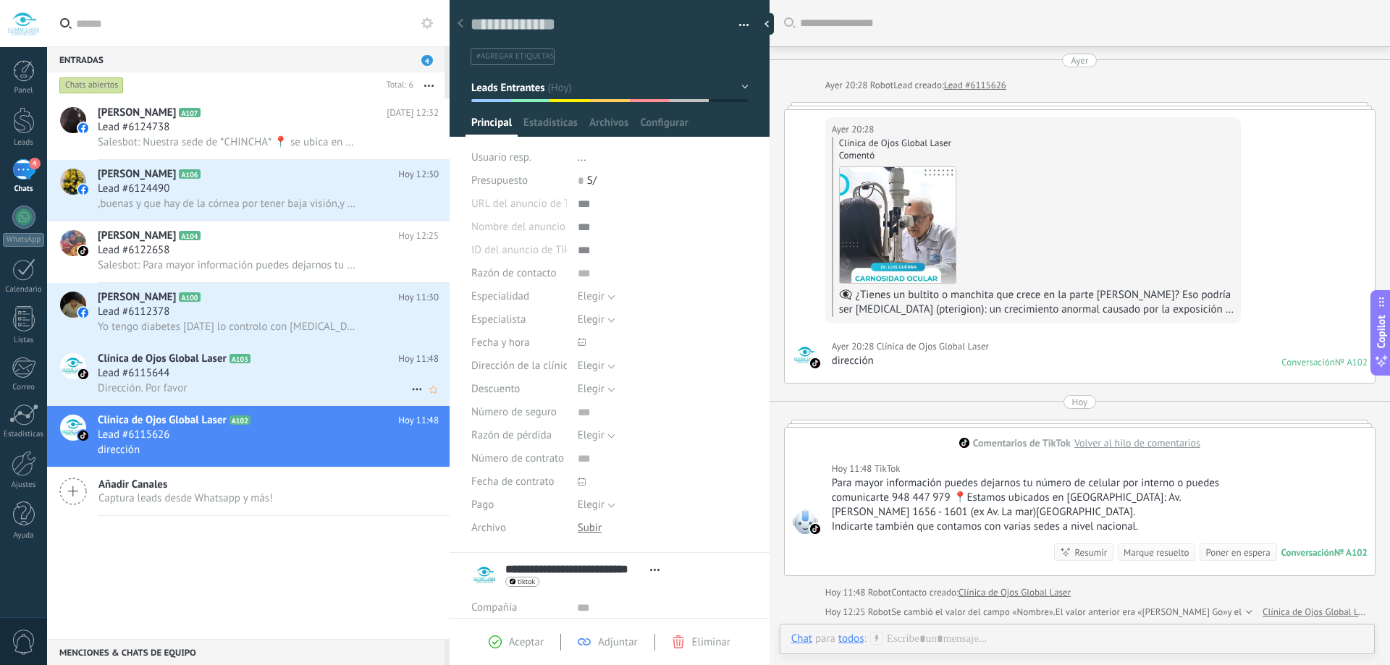
click at [197, 384] on div "Dirección. Por favor" at bounding box center [268, 388] width 341 height 15
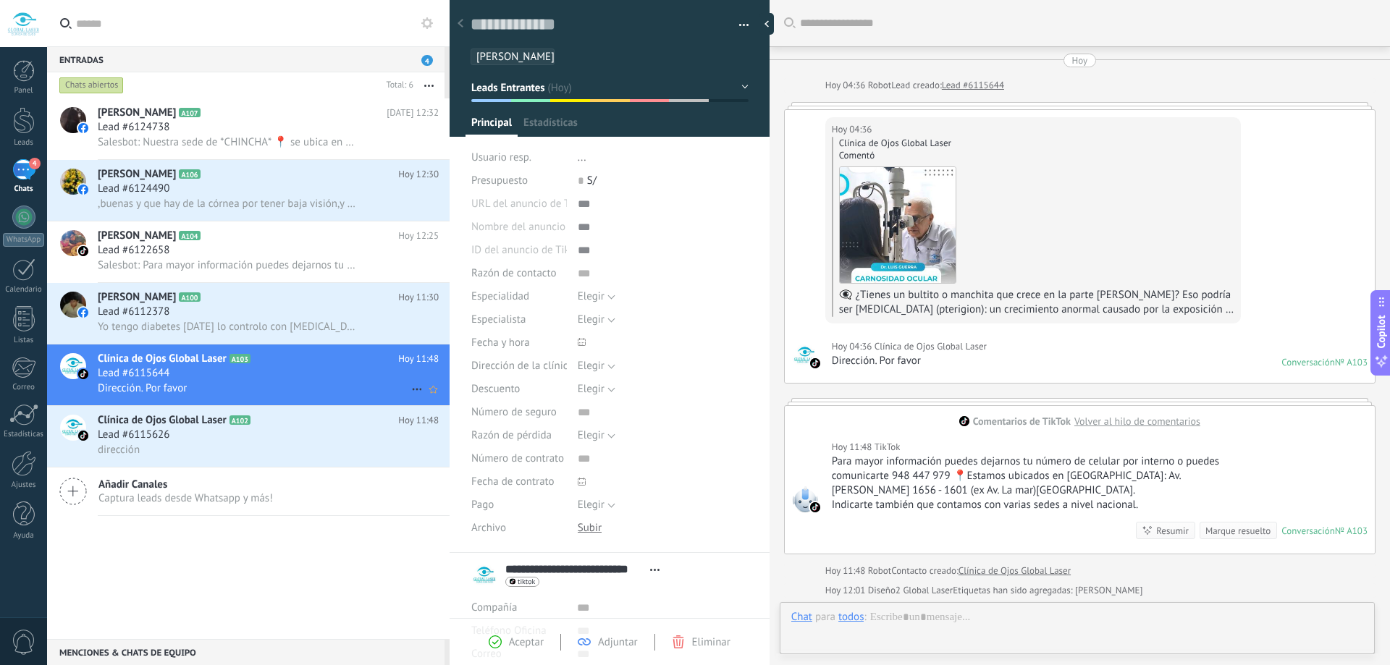
scroll to position [244, 0]
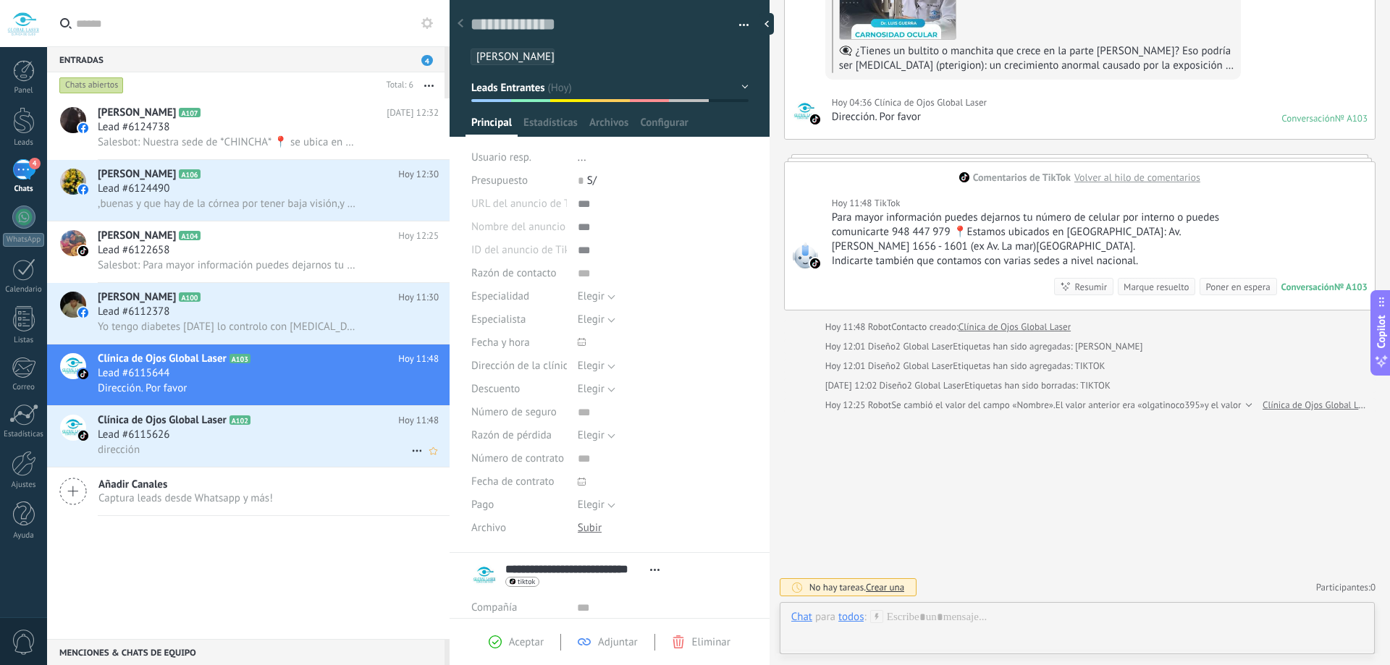
click at [180, 427] on span "Clínica de Ojos Global Laser" at bounding box center [162, 420] width 129 height 14
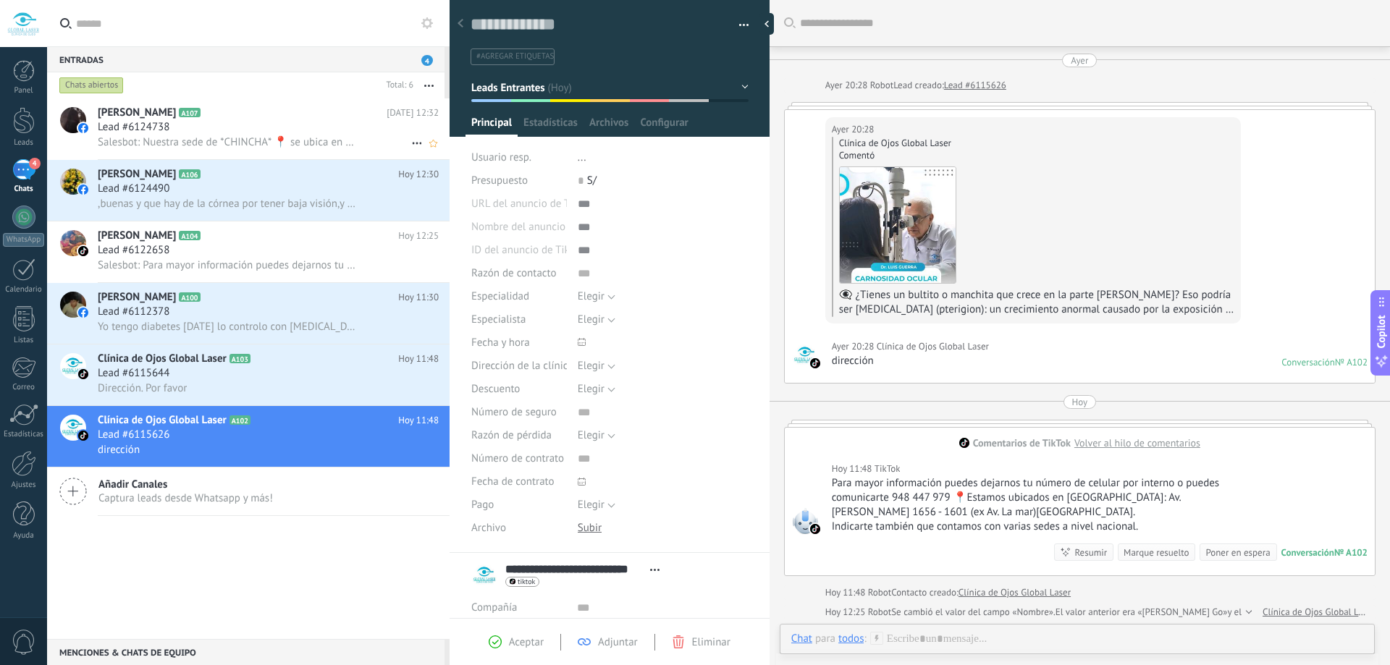
click at [176, 140] on span "Salesbot: Nuestra sede de *CHINCHA* 📍 se ubica en 🗺️ _*Av. [PERSON_NAME] 2do Pi…" at bounding box center [228, 142] width 261 height 14
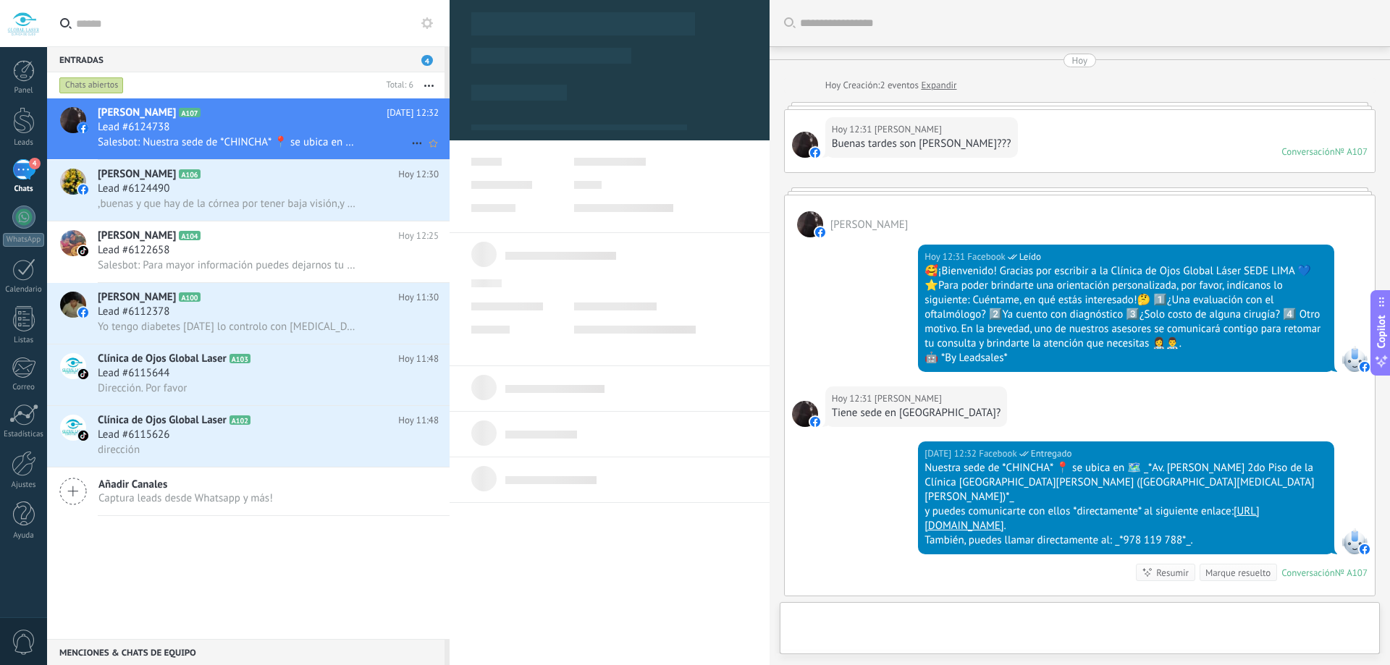
scroll to position [169, 0]
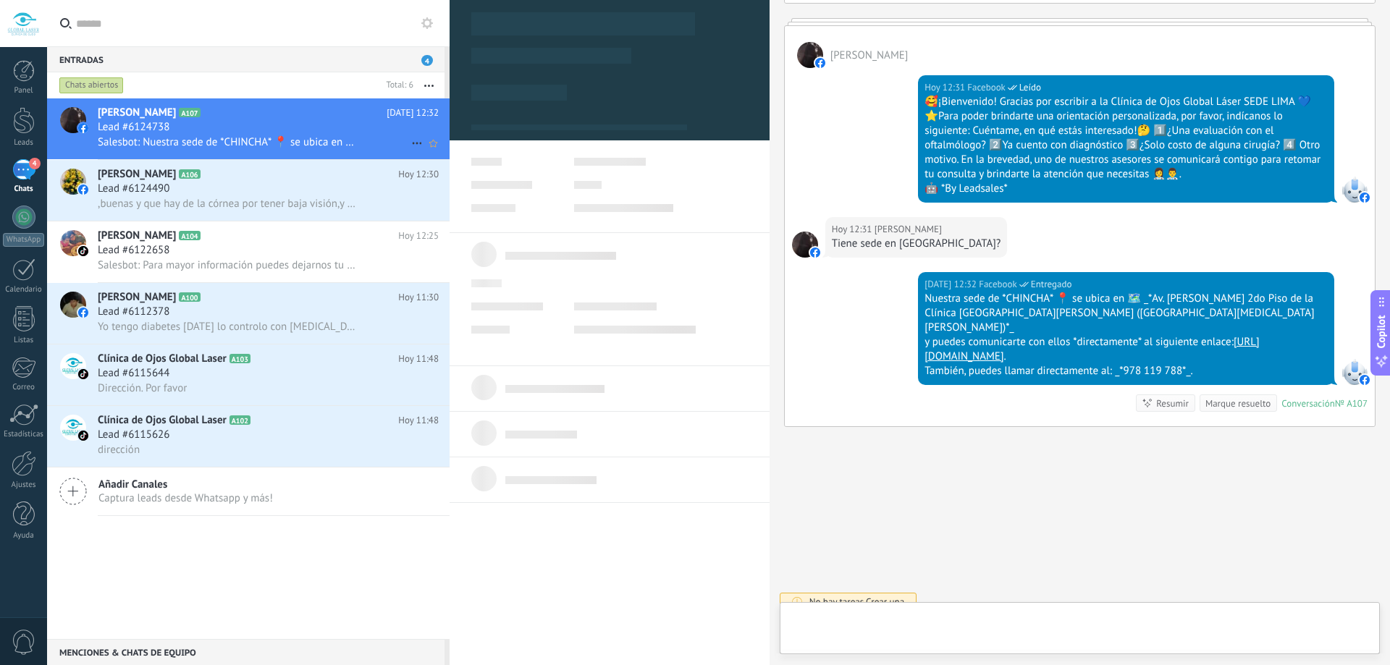
type textarea "**********"
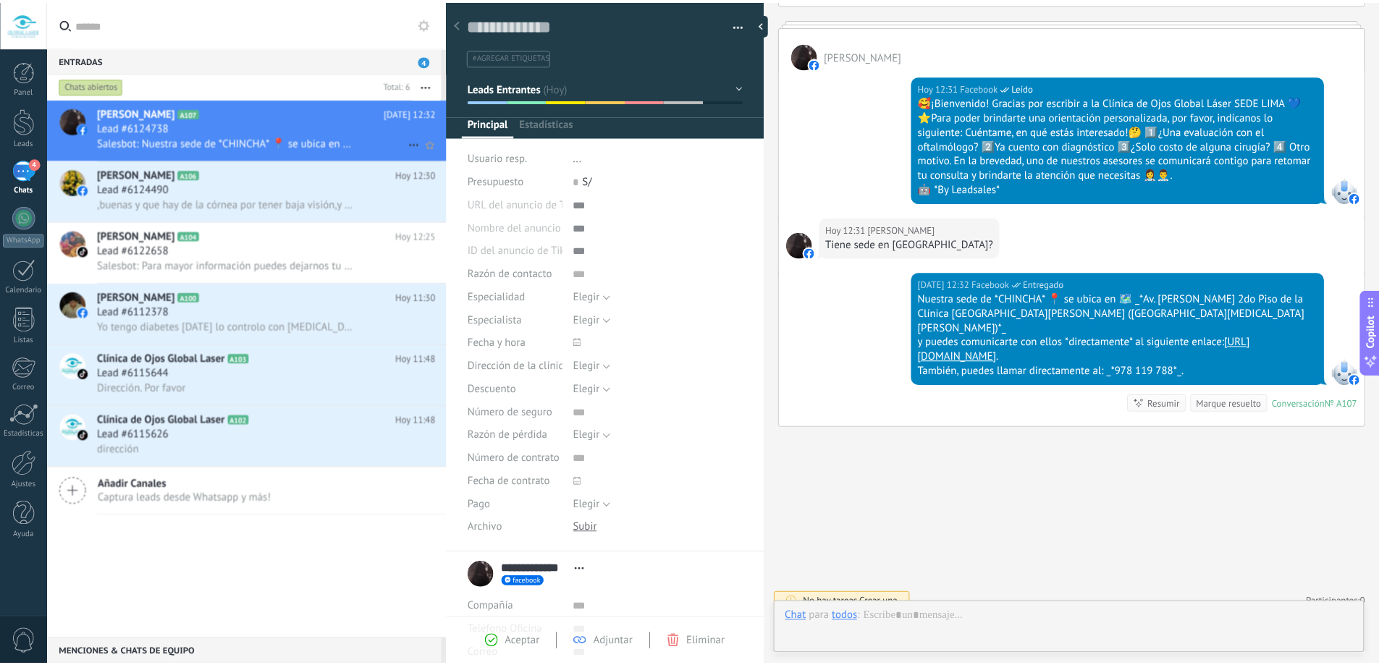
scroll to position [22, 0]
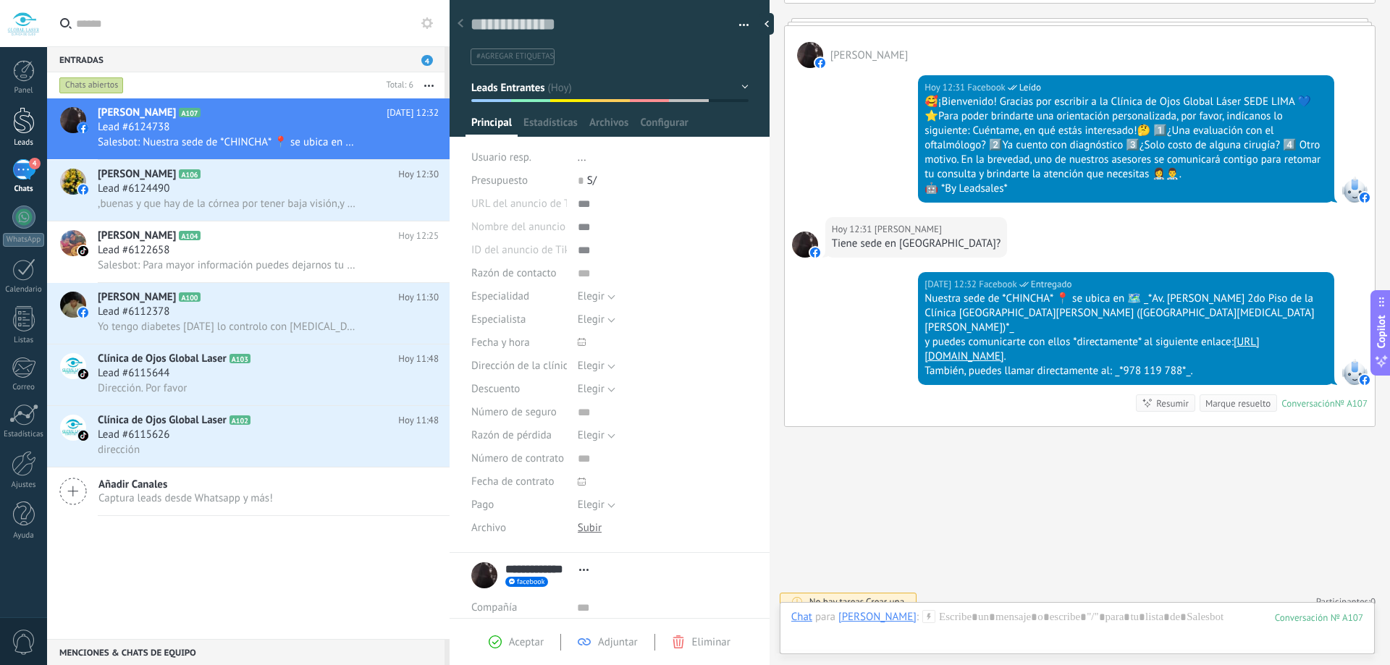
click at [23, 128] on div at bounding box center [24, 120] width 22 height 27
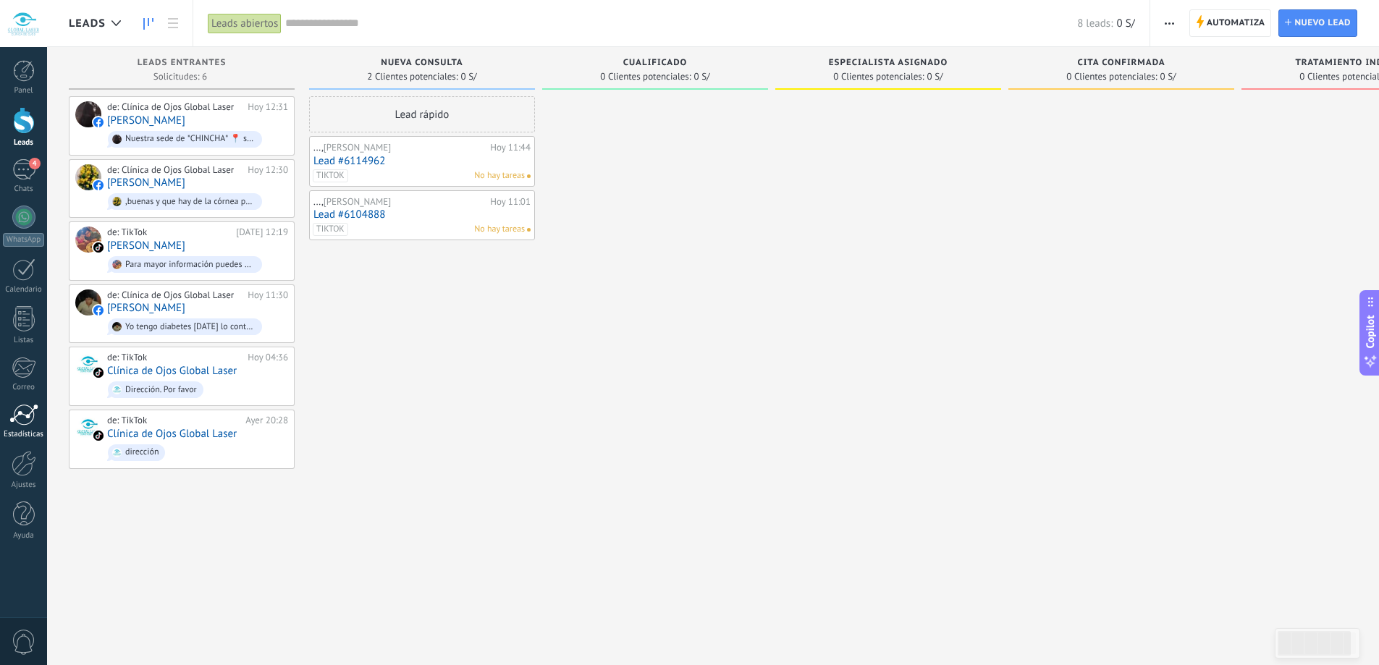
click at [17, 423] on div at bounding box center [23, 415] width 29 height 22
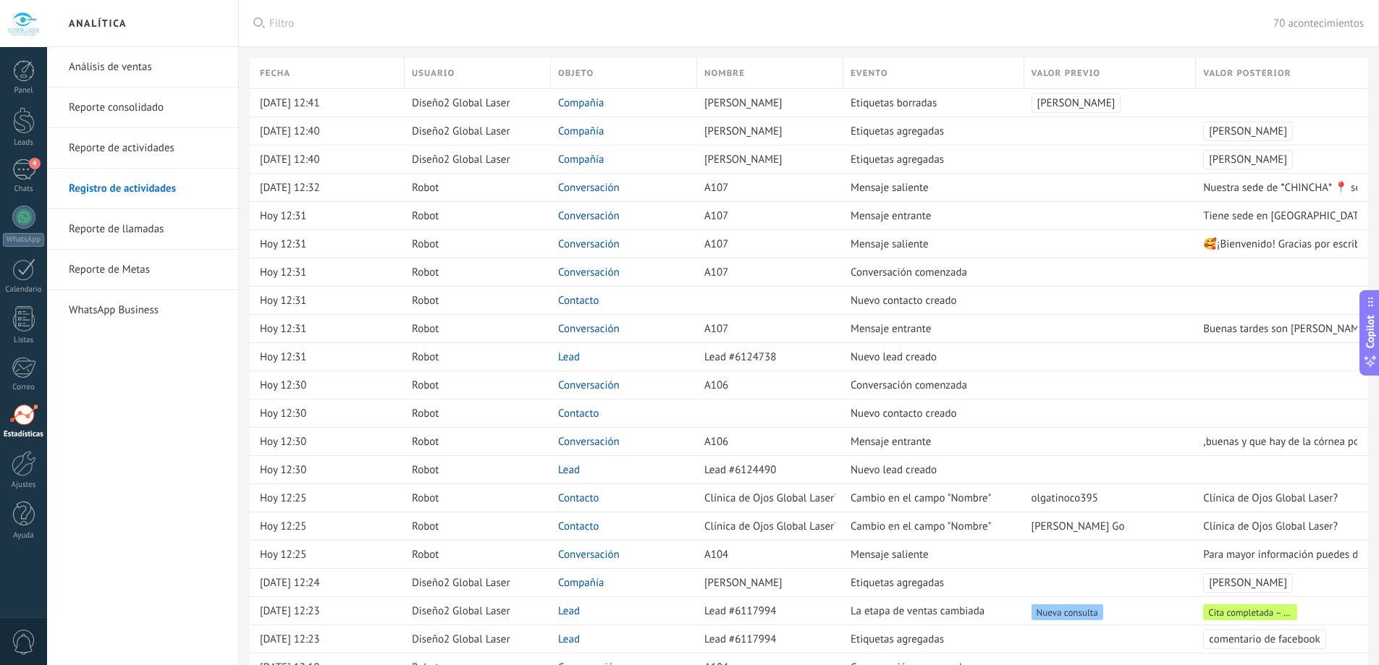
click at [137, 68] on link "Análisis de ventas" at bounding box center [146, 67] width 155 height 41
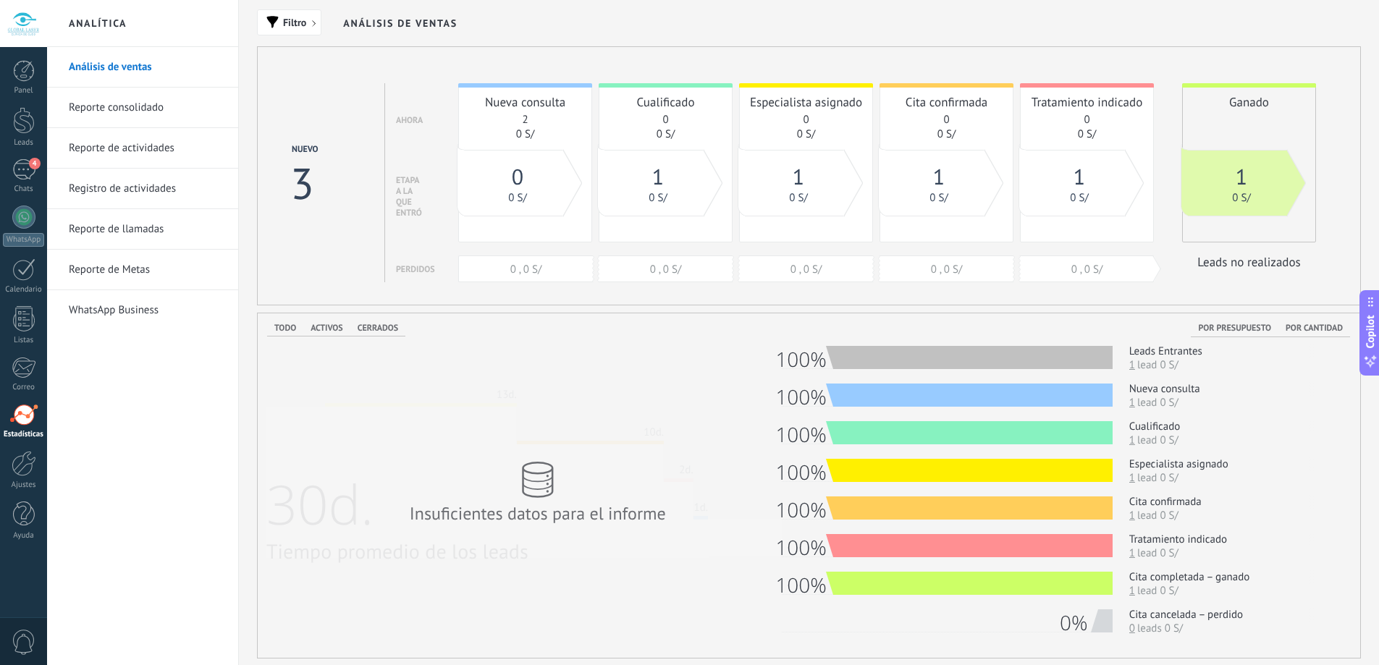
click at [139, 110] on link "Reporte consolidado" at bounding box center [146, 108] width 155 height 41
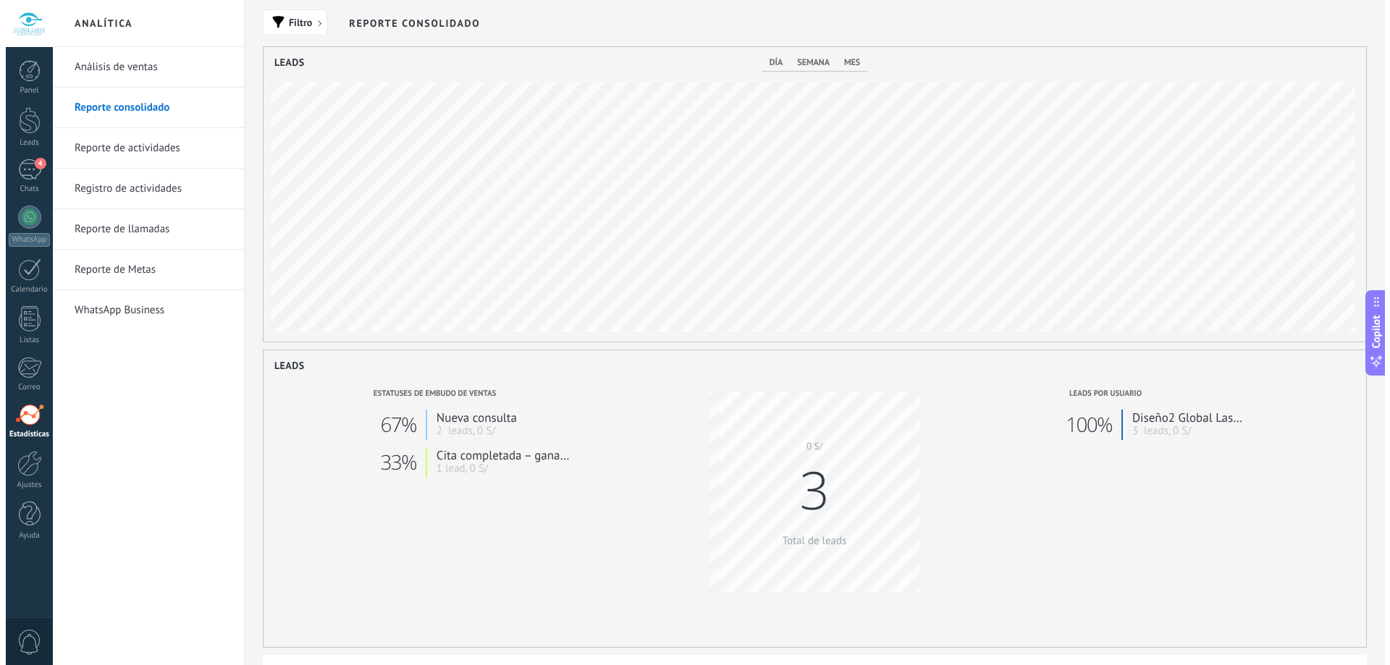
scroll to position [295, 1103]
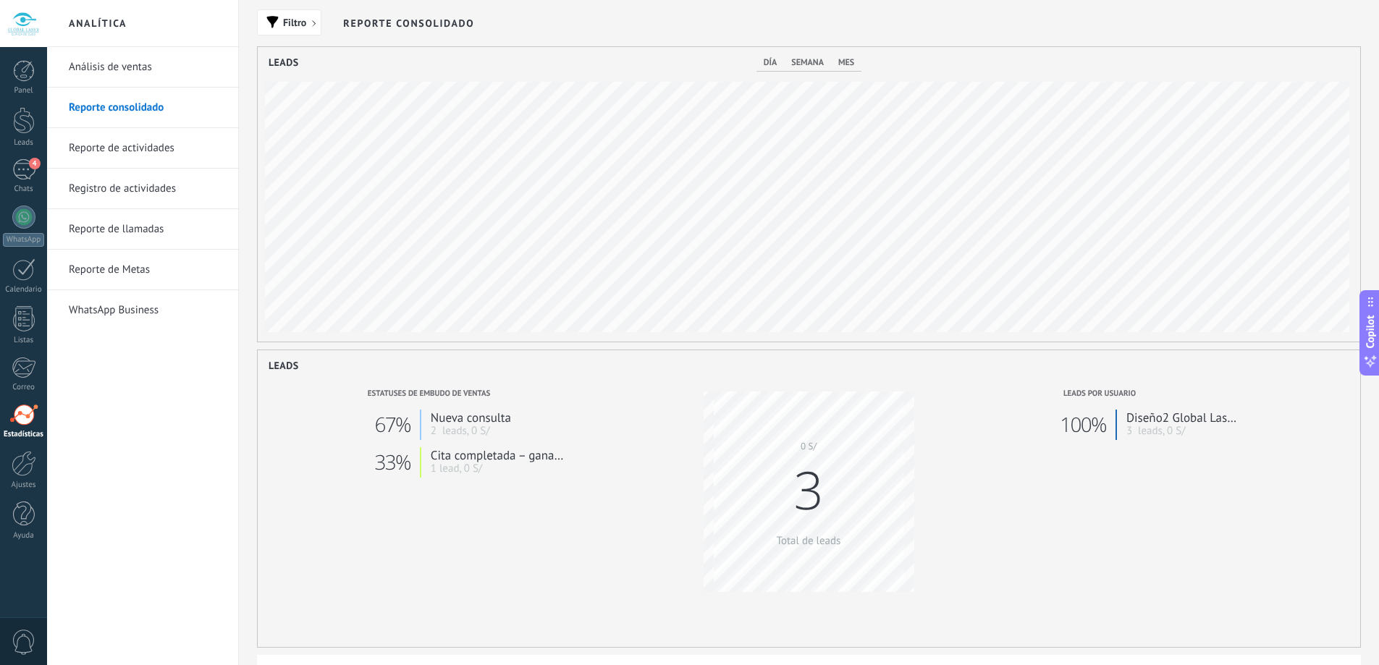
click at [140, 155] on link "Reporte de actividades" at bounding box center [146, 148] width 155 height 41
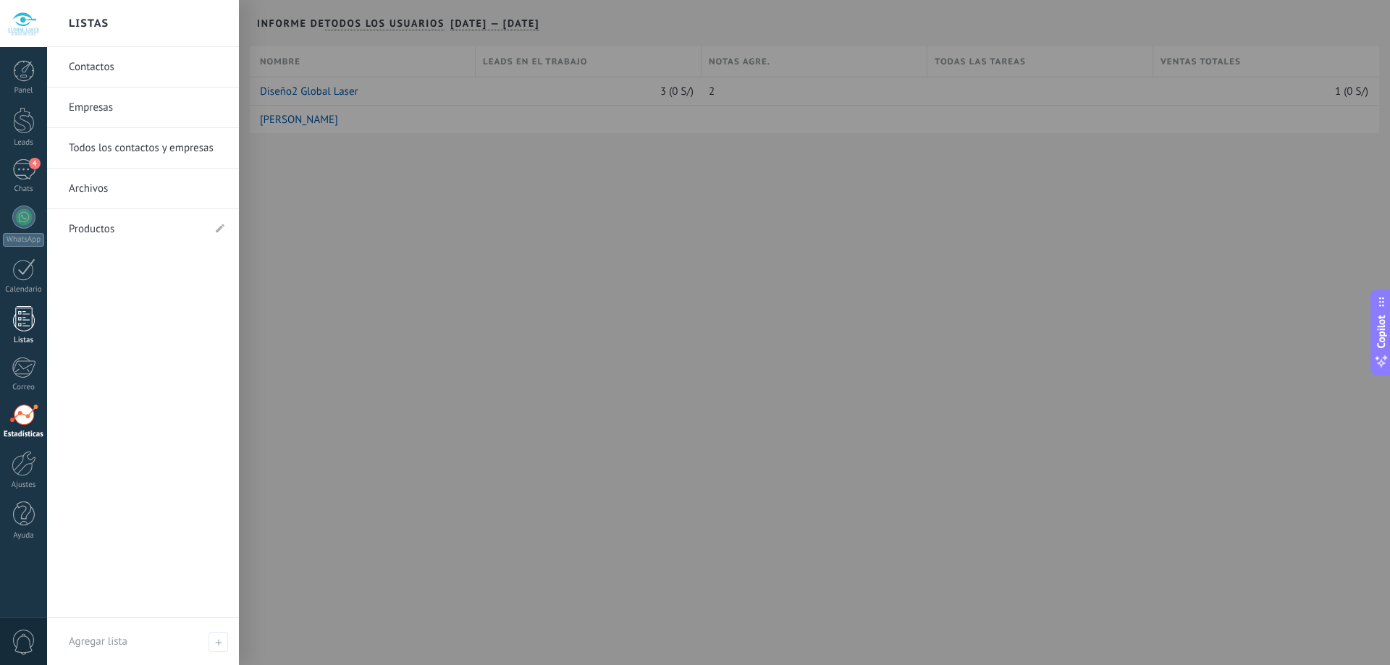
click at [24, 319] on div at bounding box center [24, 318] width 22 height 25
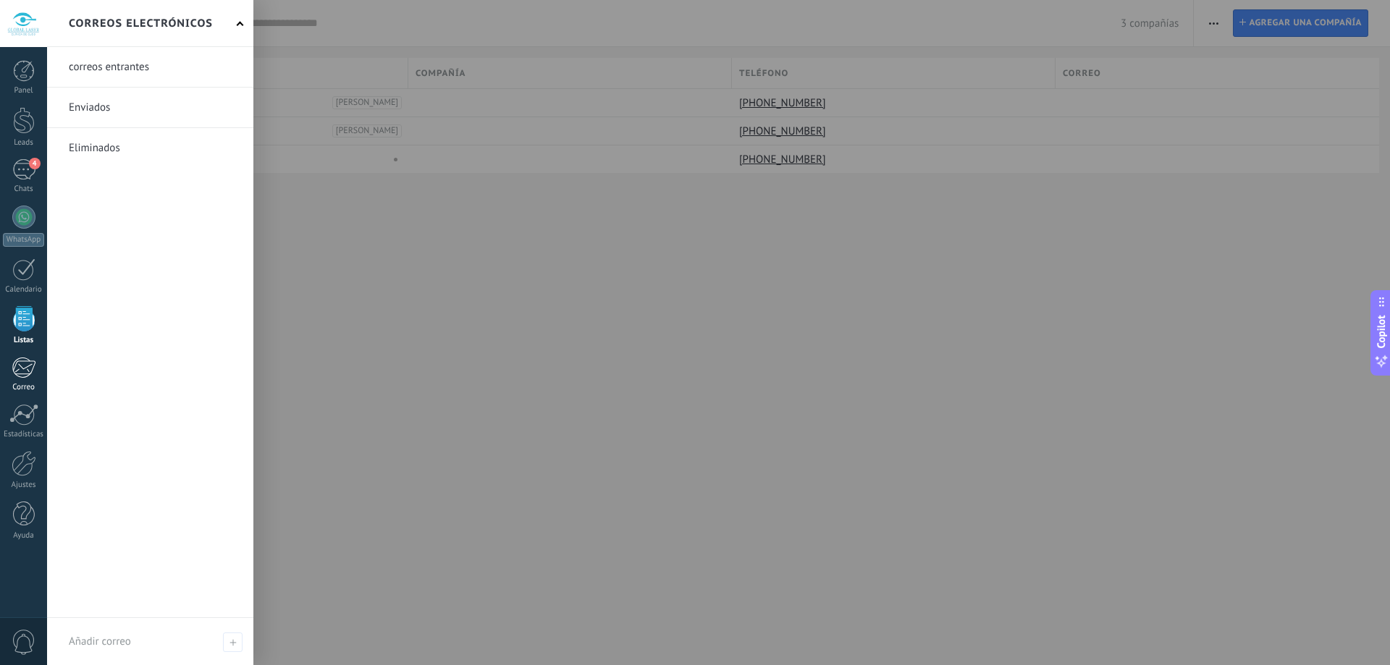
click at [18, 378] on div at bounding box center [24, 368] width 24 height 22
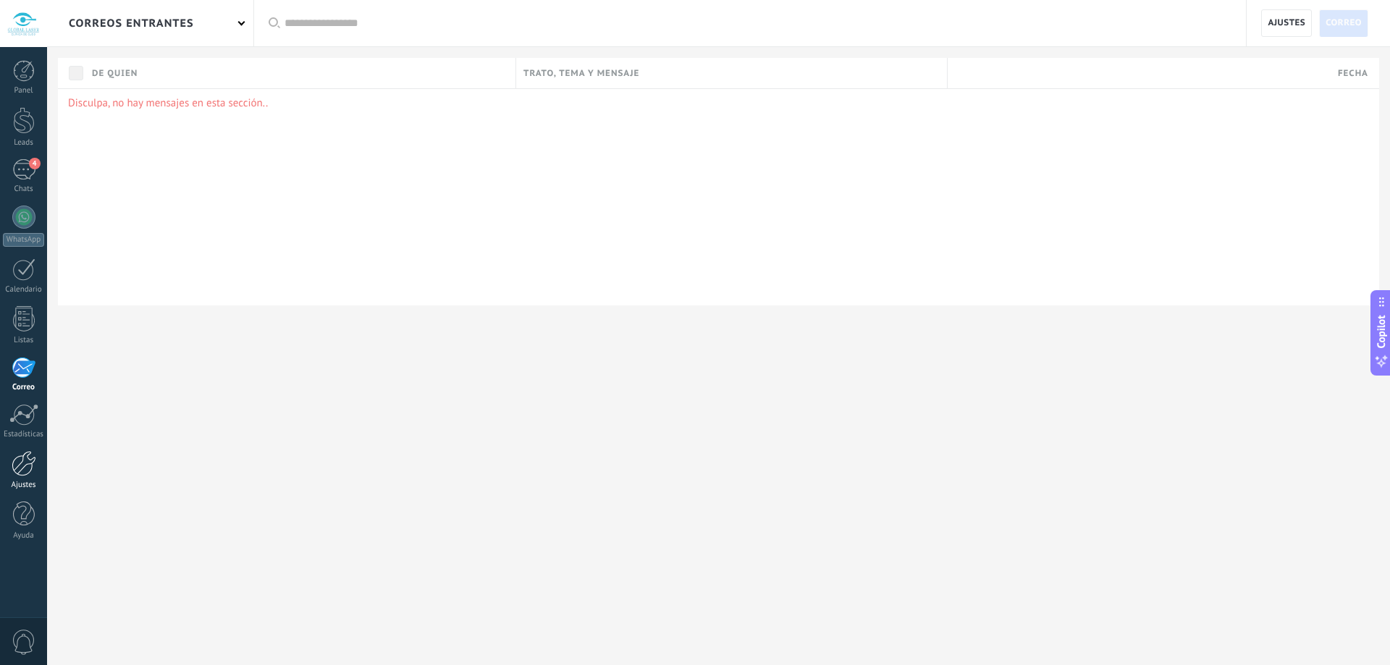
click at [37, 468] on link "Ajustes" at bounding box center [23, 470] width 47 height 39
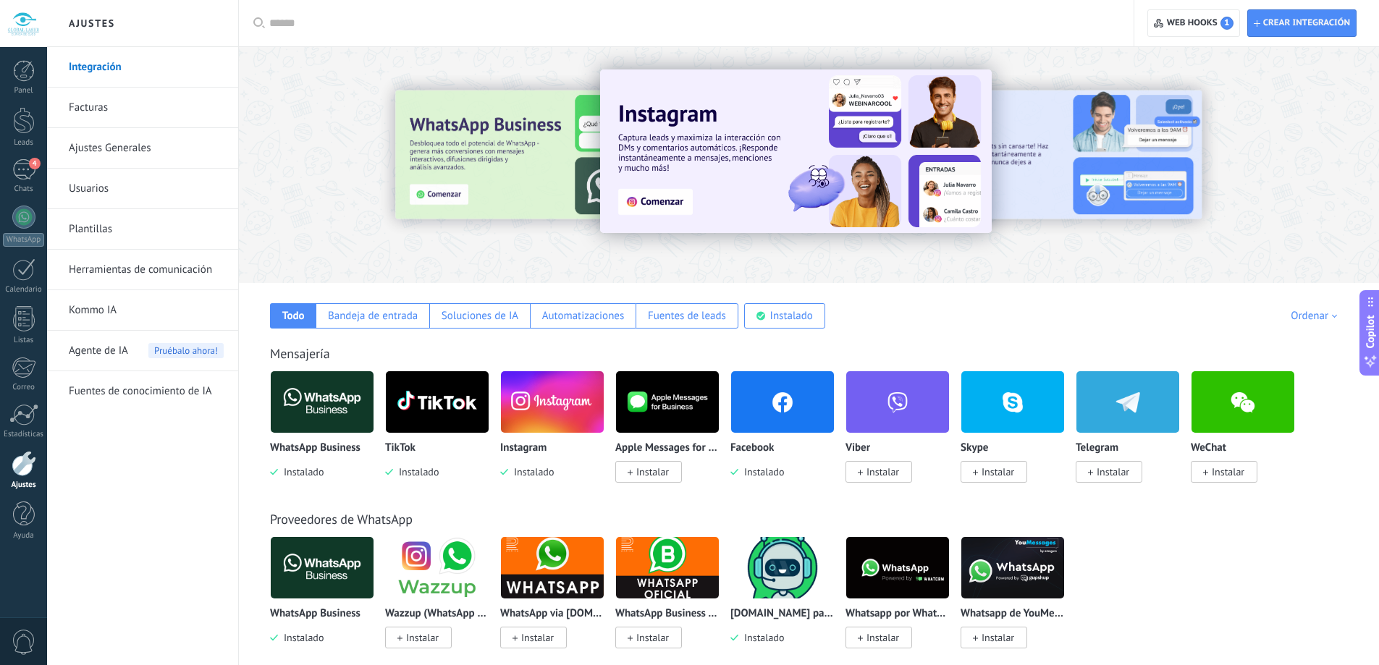
click at [119, 185] on link "Usuarios" at bounding box center [146, 189] width 155 height 41
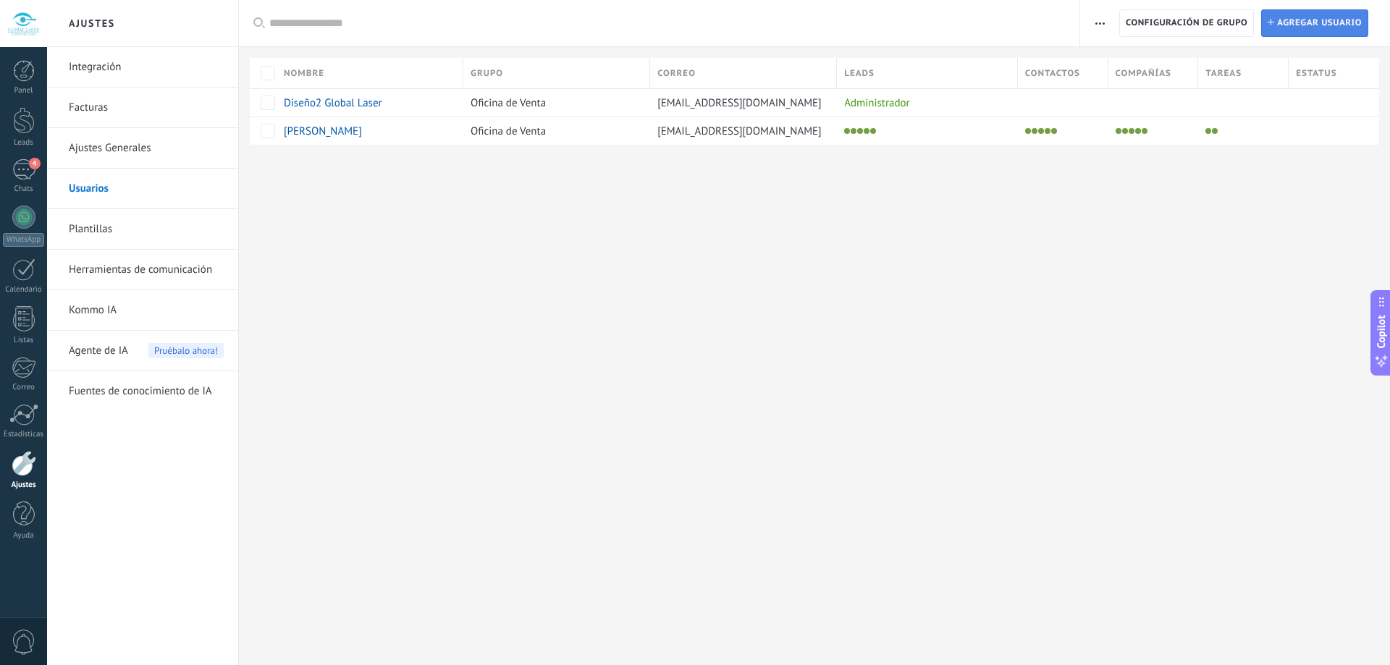
click at [1288, 22] on span "Agregar usuario" at bounding box center [1319, 23] width 85 height 26
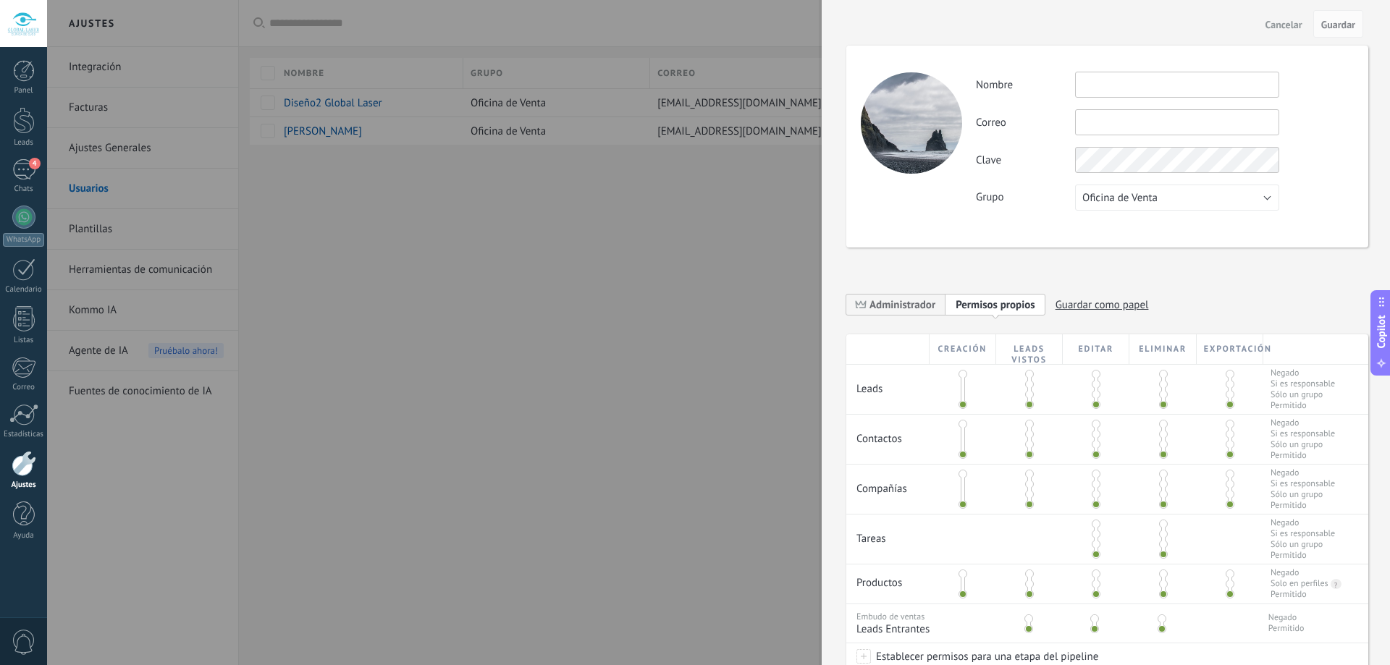
click at [1093, 126] on input "text" at bounding box center [1177, 122] width 204 height 26
paste input "**********"
type input "**********"
click at [1105, 91] on input "text" at bounding box center [1177, 85] width 204 height 26
click at [1097, 86] on input "text" at bounding box center [1177, 85] width 204 height 26
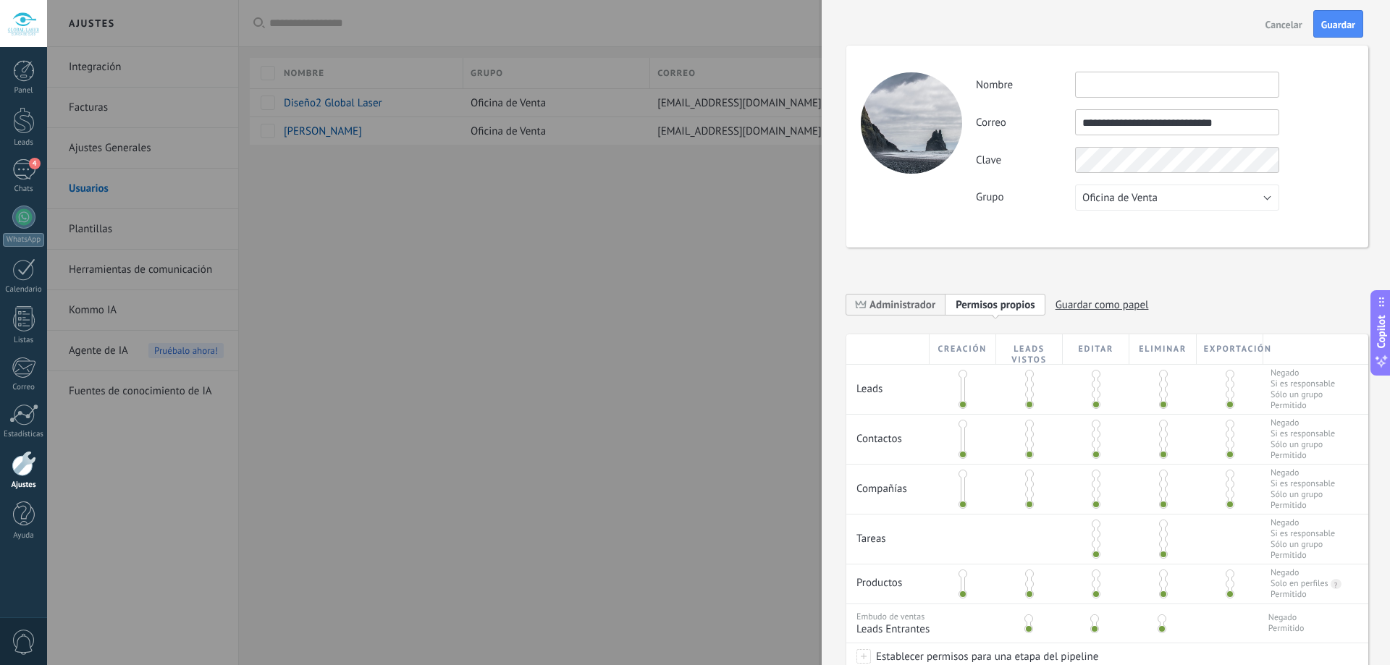
paste input "**********"
type input "**********"
click at [1121, 201] on span "Oficina de Venta" at bounding box center [1119, 198] width 75 height 14
click at [1121, 229] on span "Call Center" at bounding box center [1171, 223] width 208 height 14
click at [1022, 216] on div "**********" at bounding box center [1107, 147] width 522 height 202
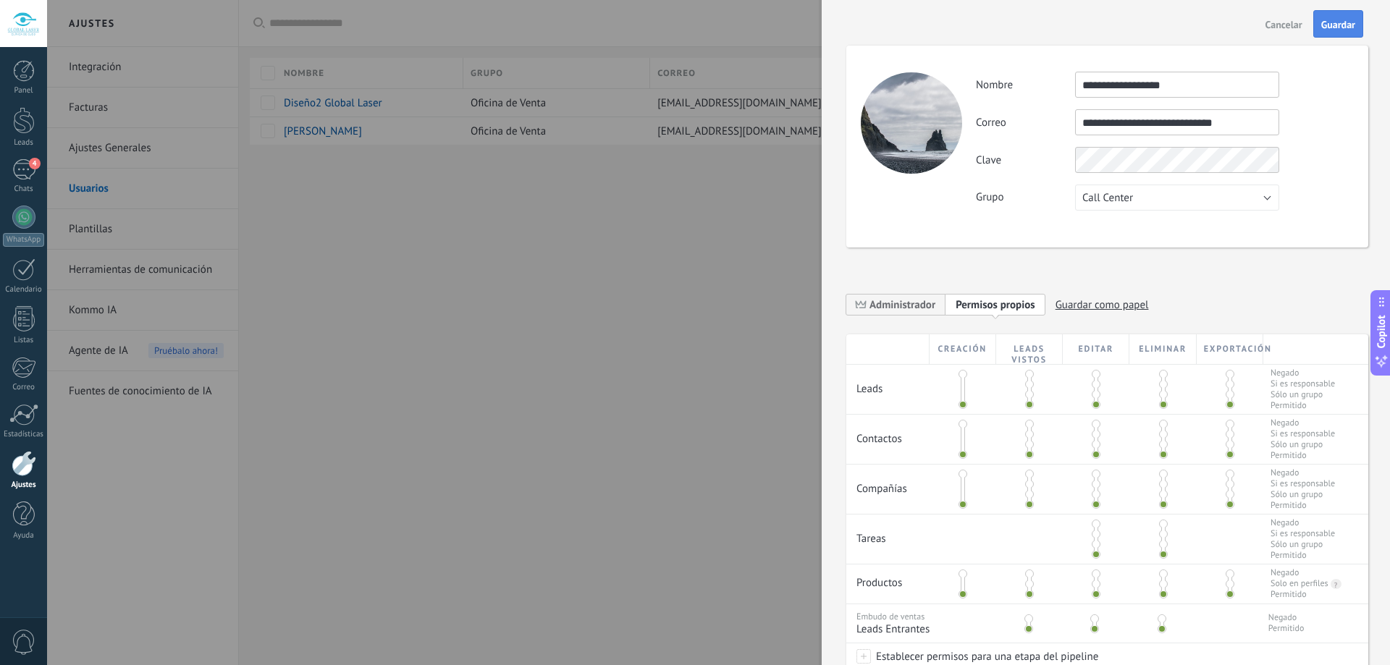
click at [1329, 24] on span "Guardar" at bounding box center [1338, 25] width 34 height 10
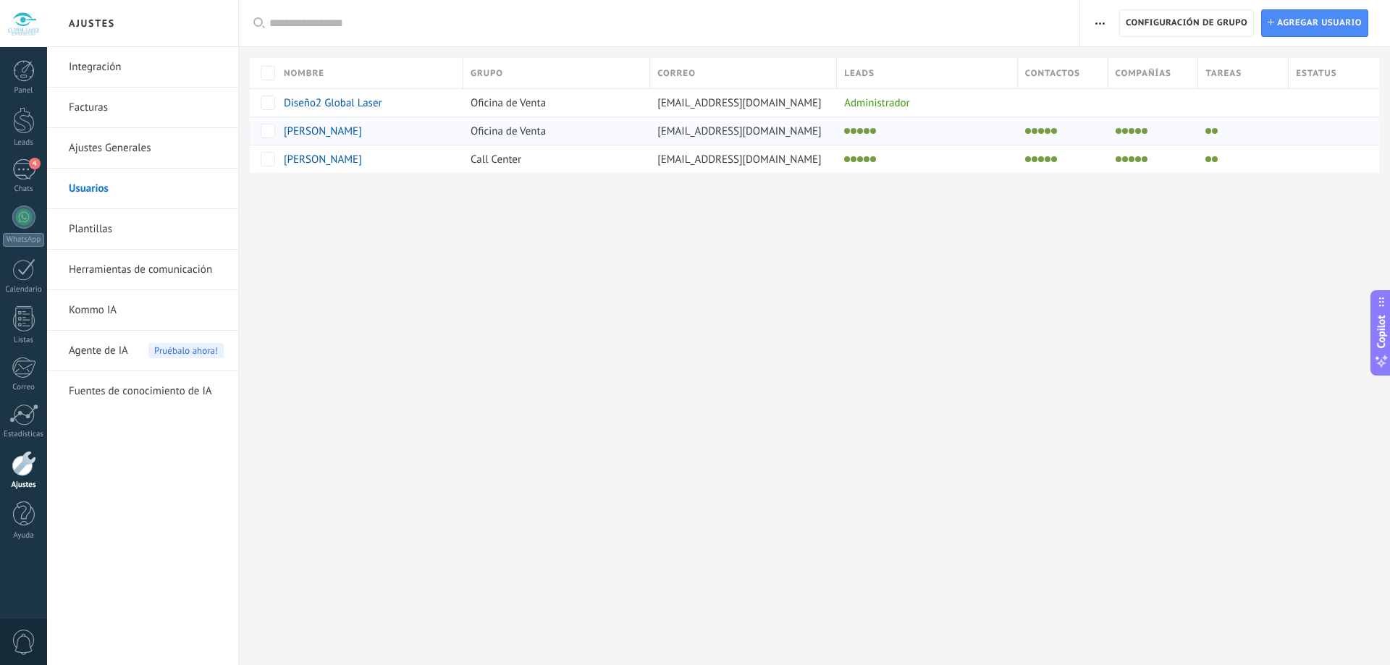
click at [493, 132] on span "Oficina de Venta" at bounding box center [508, 132] width 75 height 14
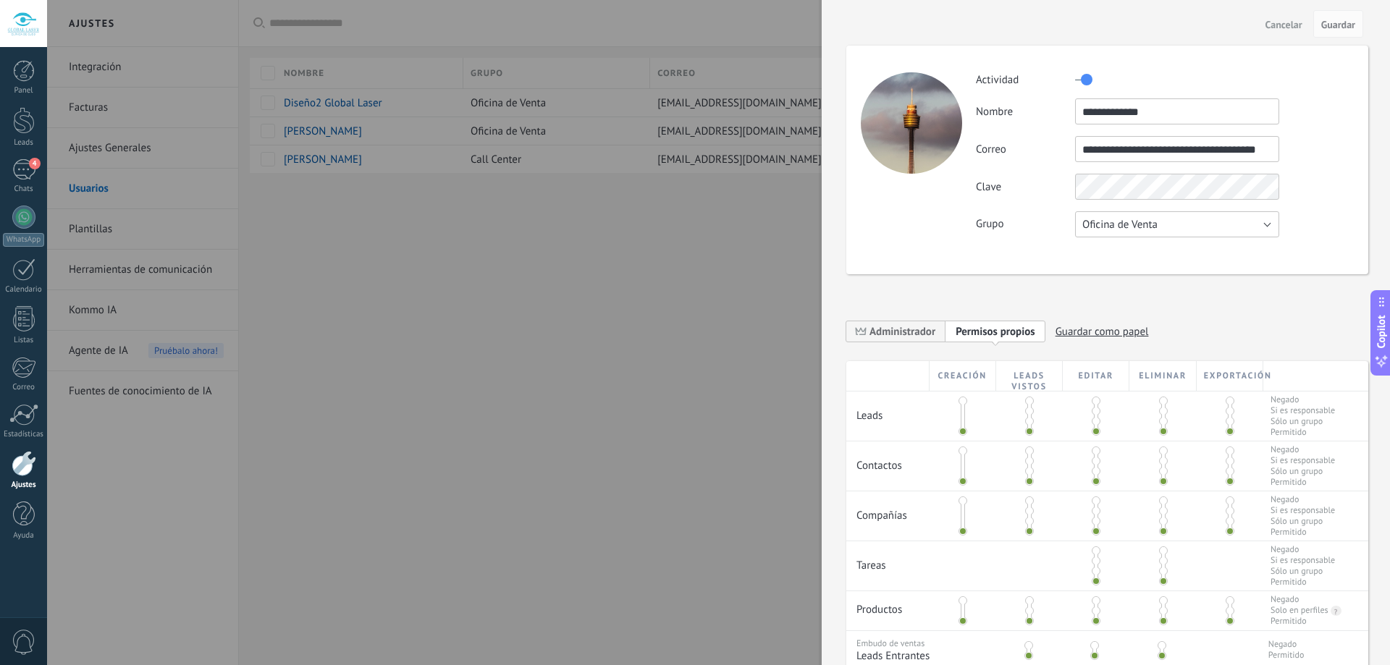
click at [1127, 233] on button "Oficina de Venta" at bounding box center [1177, 224] width 204 height 26
click at [1144, 253] on span "Call Center" at bounding box center [1171, 250] width 208 height 14
click at [1339, 18] on button "Guardar" at bounding box center [1338, 24] width 50 height 28
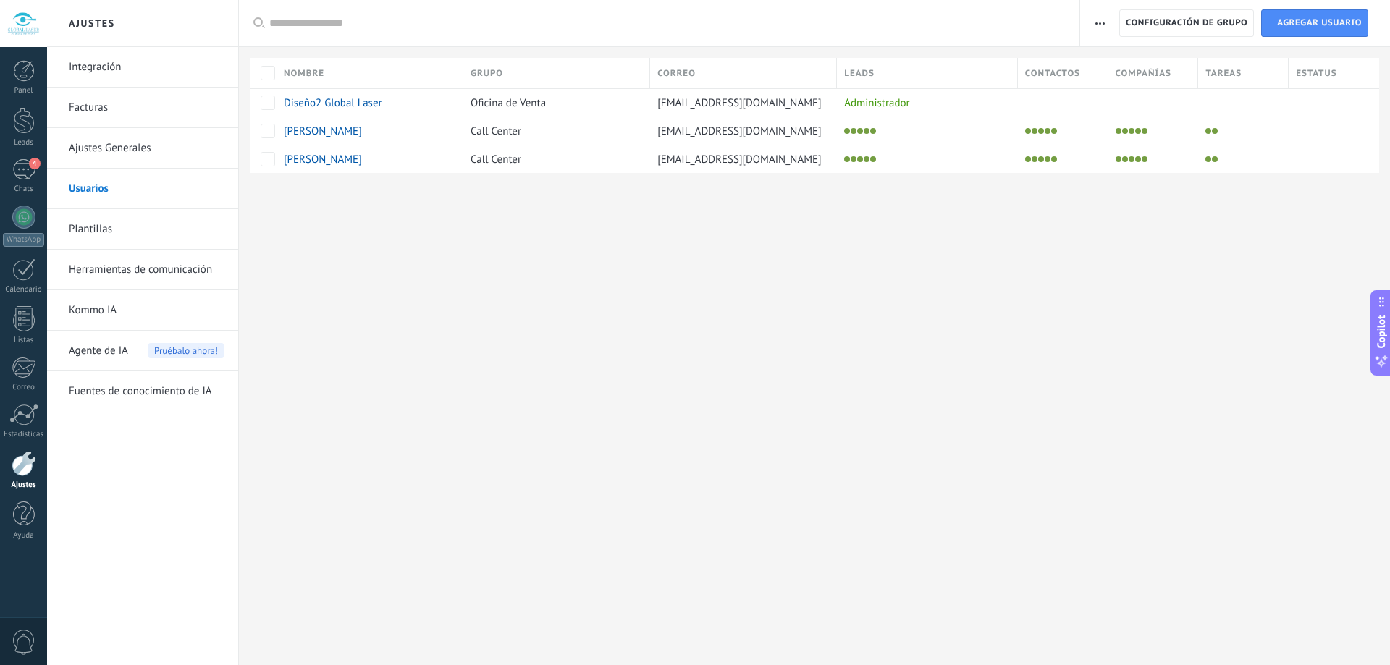
click at [98, 232] on link "Plantillas" at bounding box center [146, 229] width 155 height 41
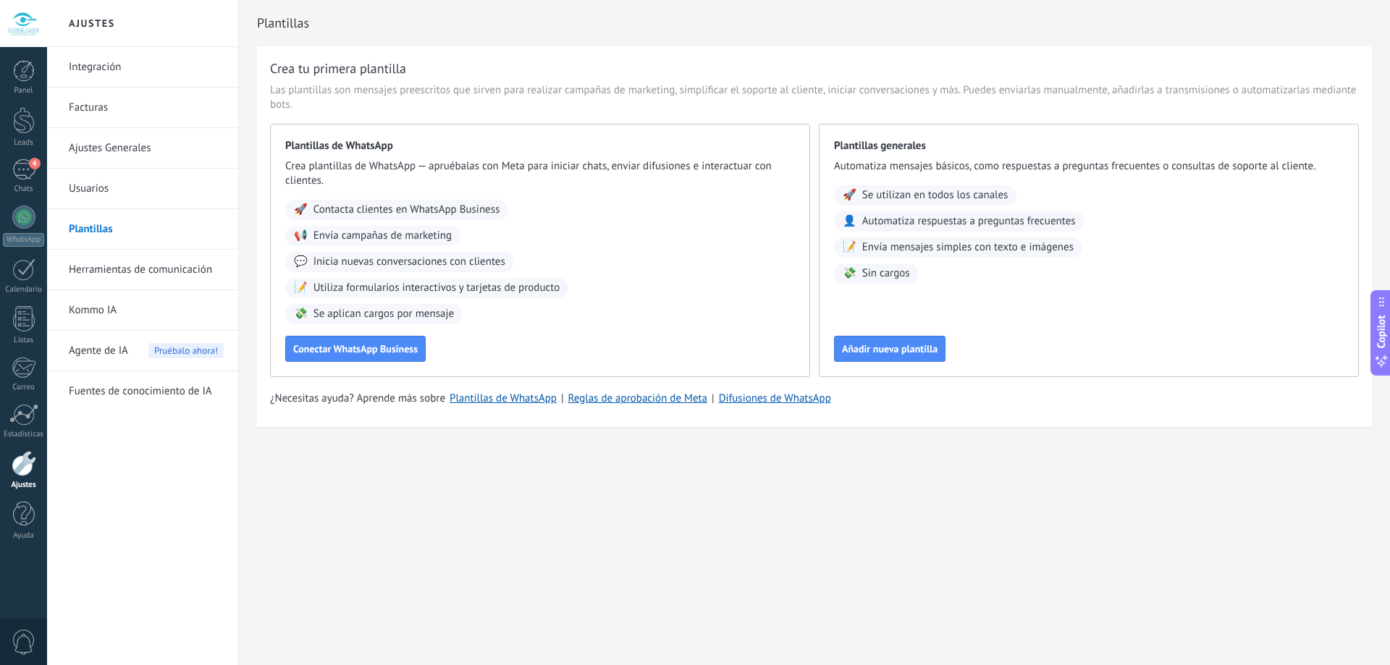
click at [151, 269] on link "Herramientas de comunicación" at bounding box center [146, 270] width 155 height 41
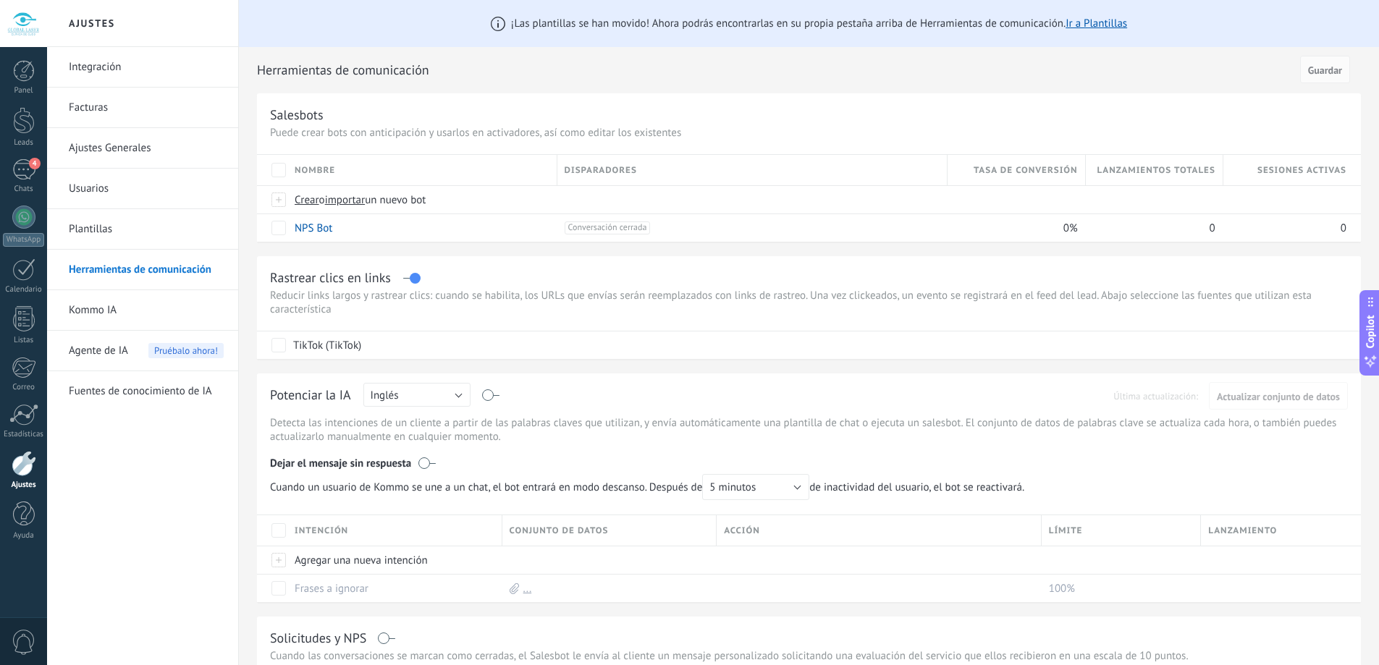
click at [153, 151] on link "Ajustes Generales" at bounding box center [146, 148] width 155 height 41
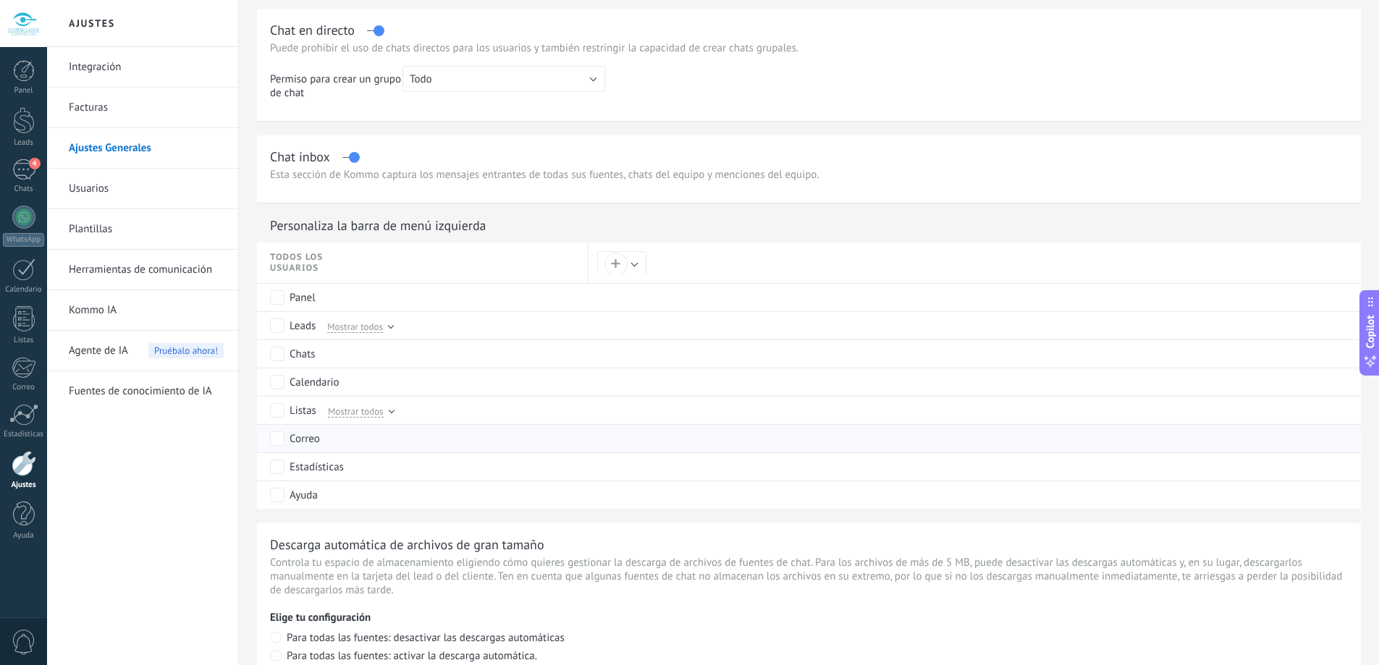
scroll to position [507, 0]
click at [354, 406] on span "Mostrar todos" at bounding box center [356, 409] width 56 height 13
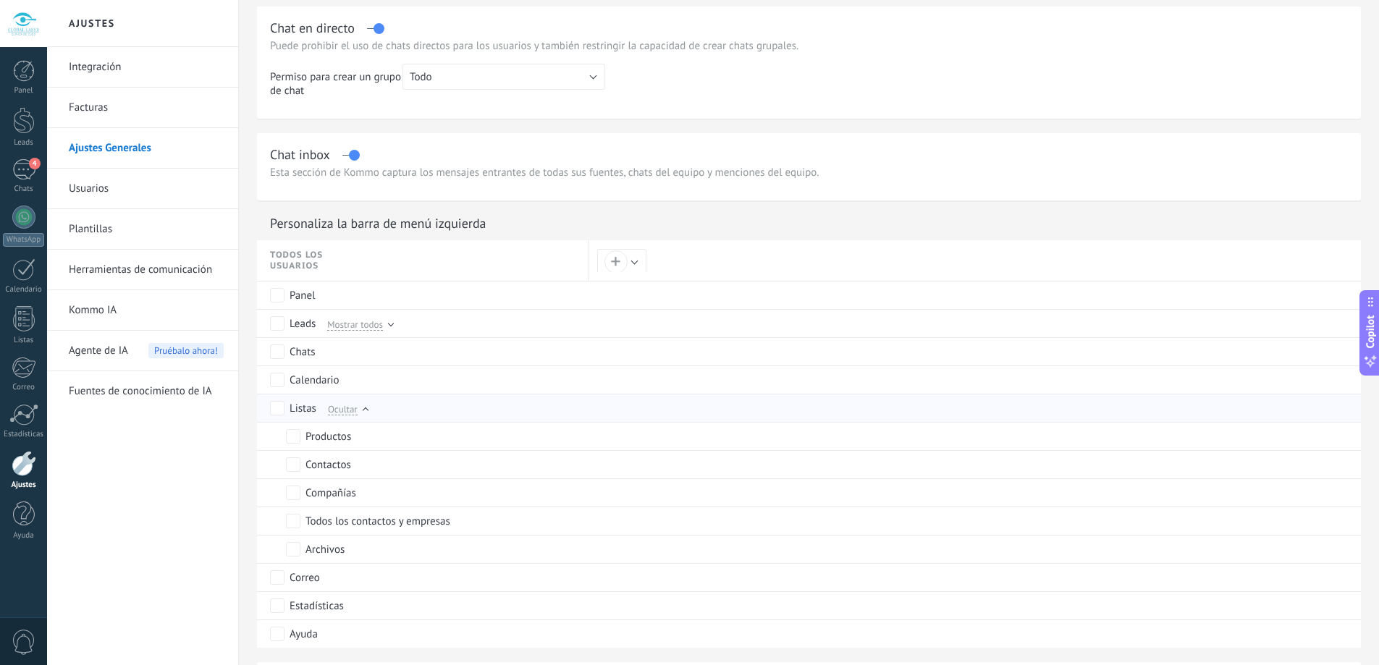
click at [354, 406] on span "Ocultar" at bounding box center [343, 409] width 30 height 13
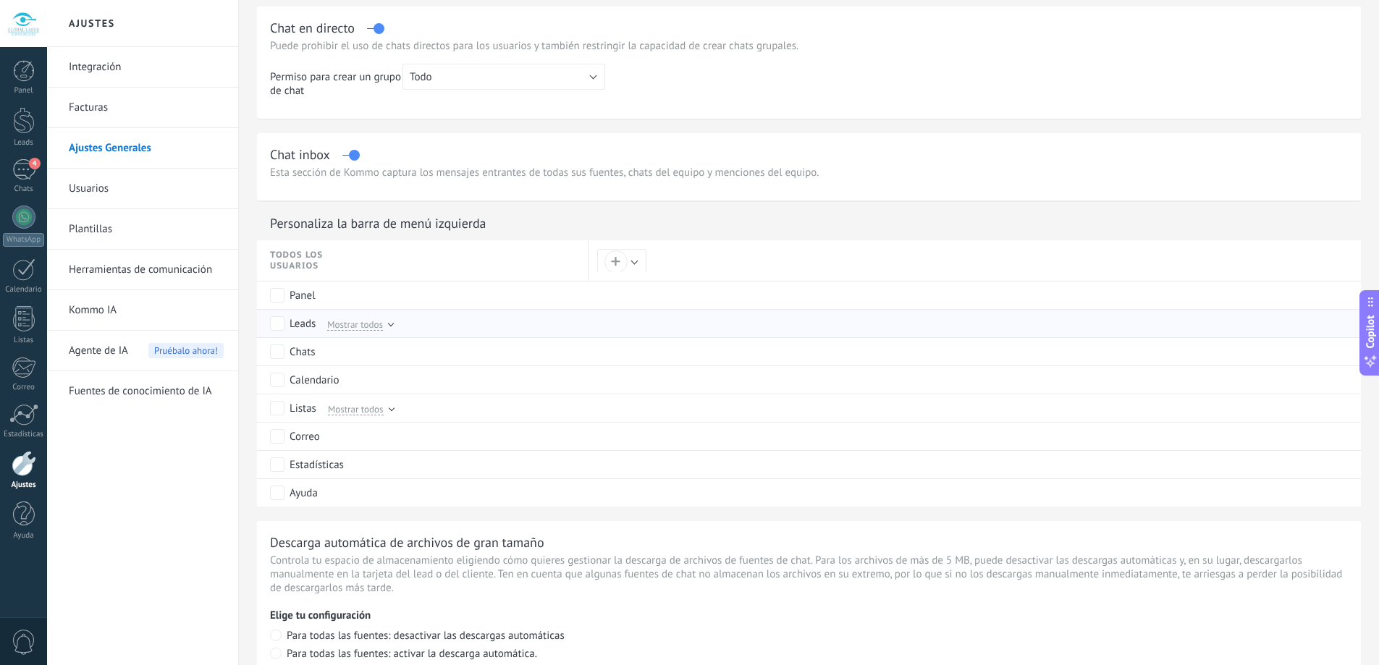
click at [373, 322] on span "Mostrar todos" at bounding box center [355, 324] width 56 height 13
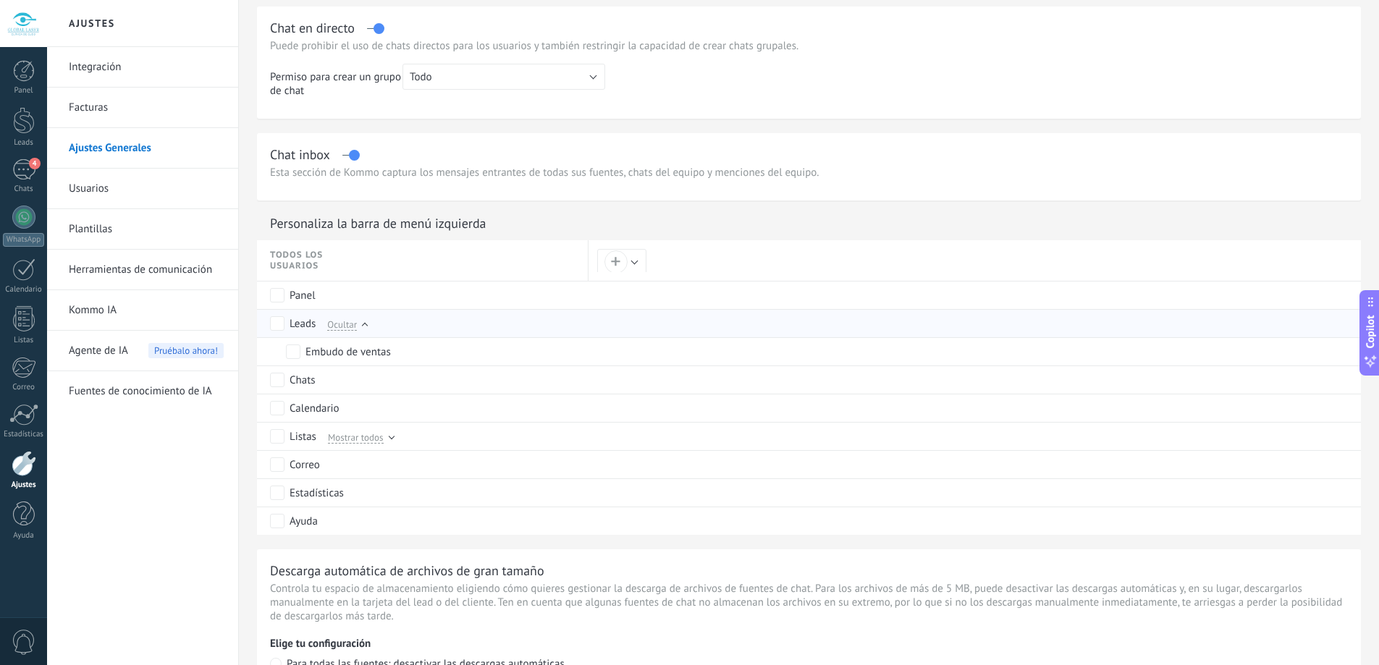
click at [359, 327] on div "Ocultar" at bounding box center [344, 323] width 46 height 13
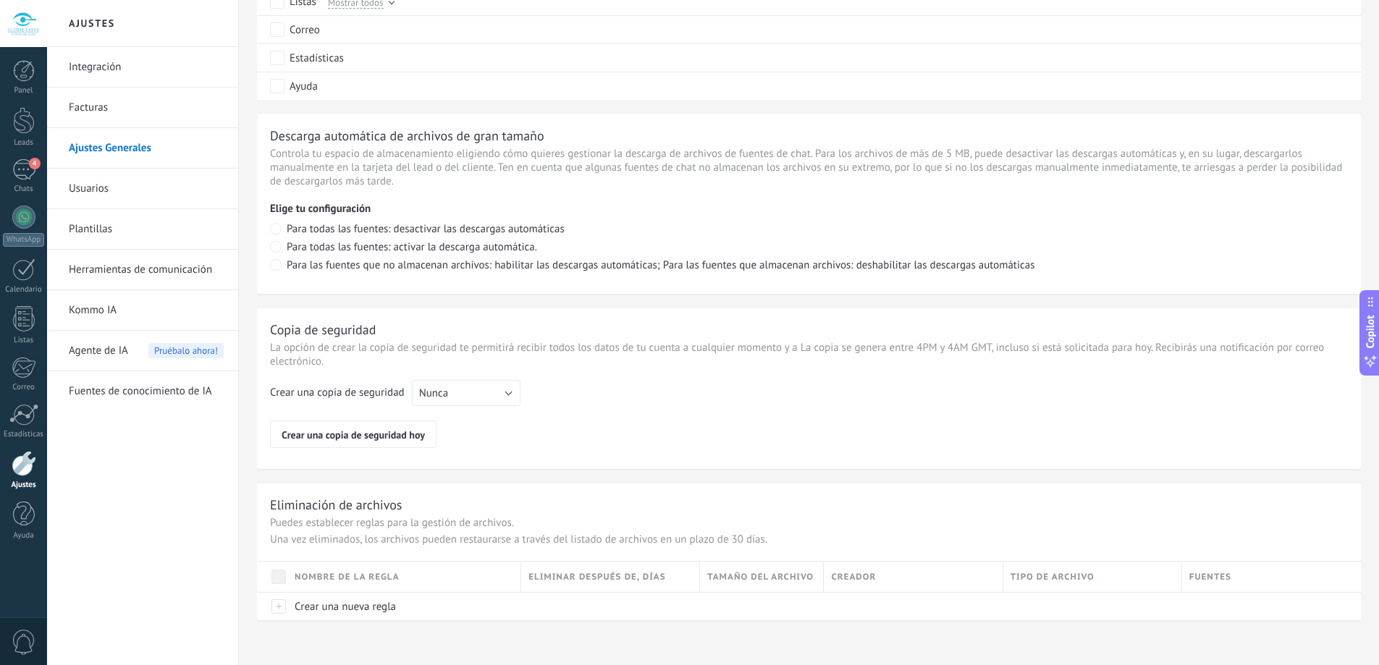
scroll to position [916, 0]
click at [86, 64] on link "Integración" at bounding box center [146, 67] width 155 height 41
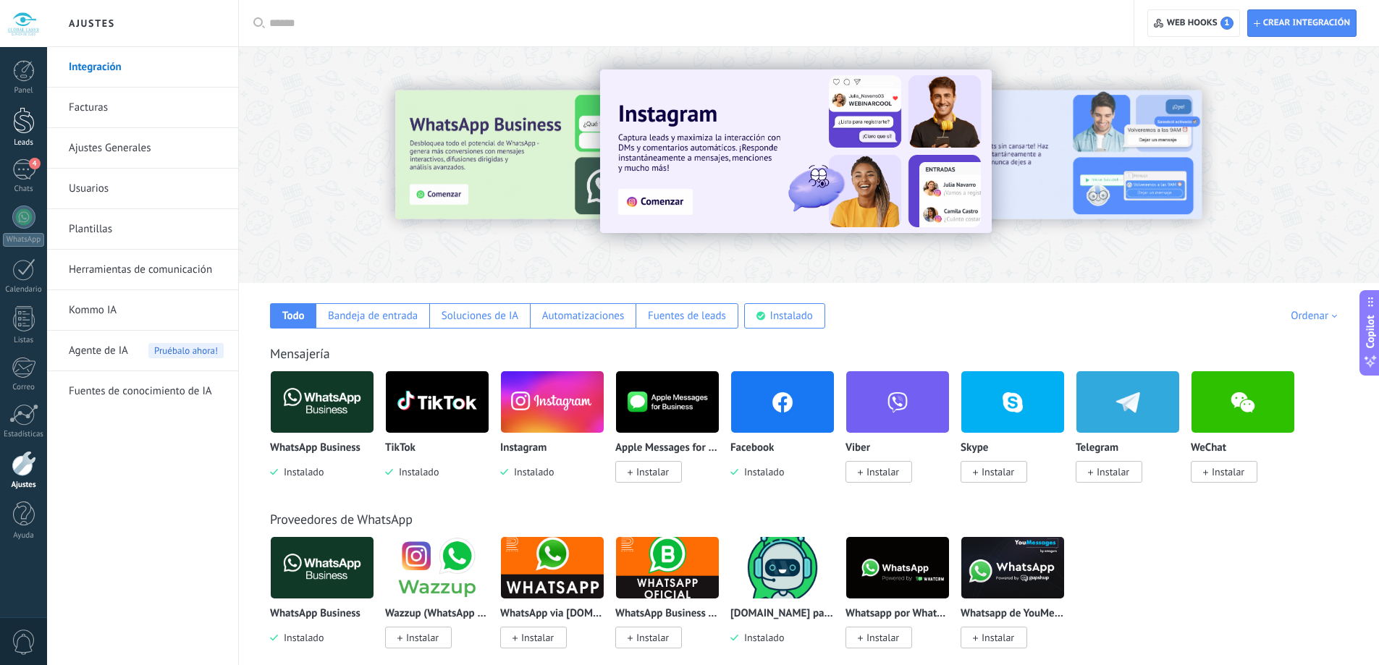
click at [27, 125] on div at bounding box center [24, 120] width 22 height 27
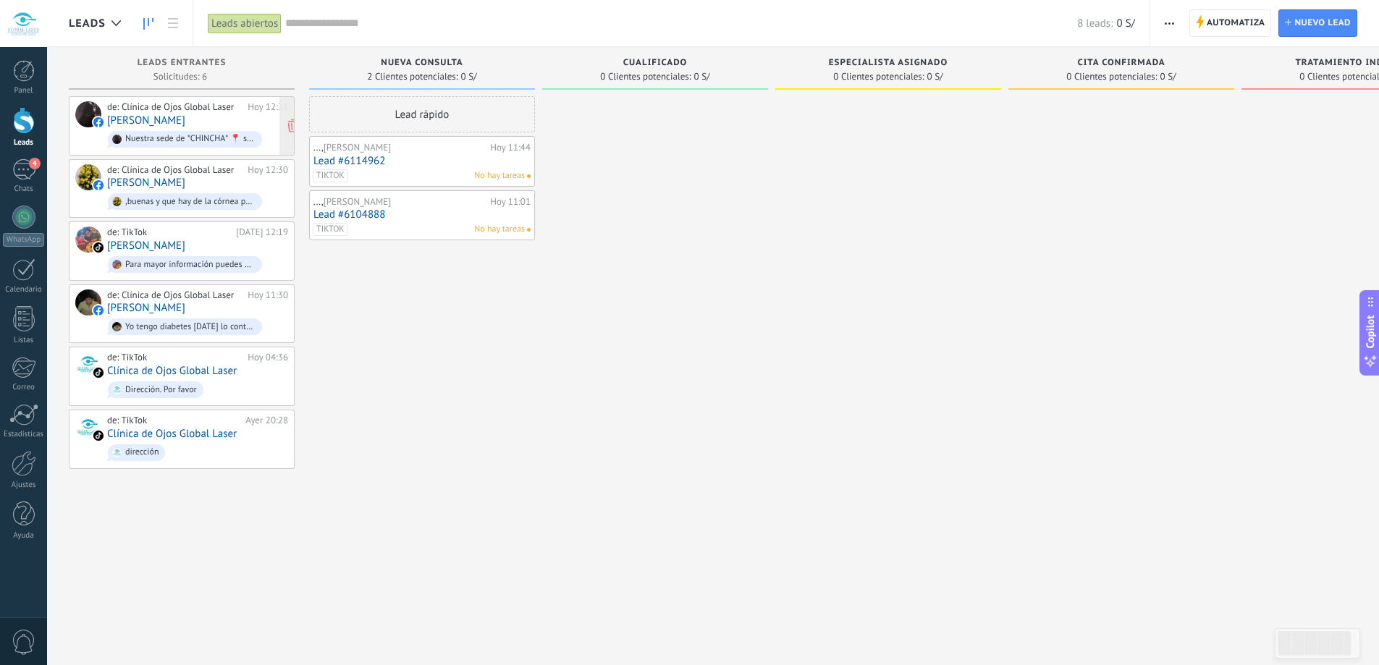
click at [236, 113] on div "de: Clínica de Ojos Global Laser [DATE] 12:31 [PERSON_NAME] Nuestra sede de *CH…" at bounding box center [197, 125] width 181 height 49
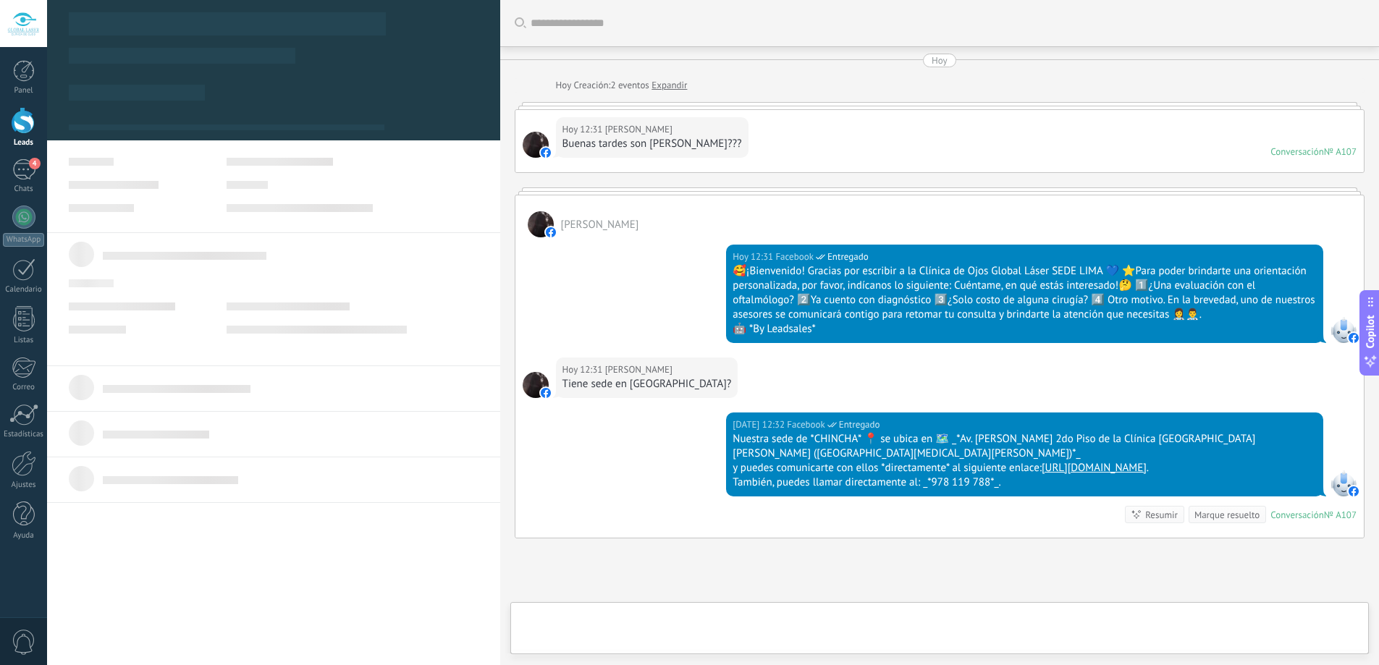
type textarea "**********"
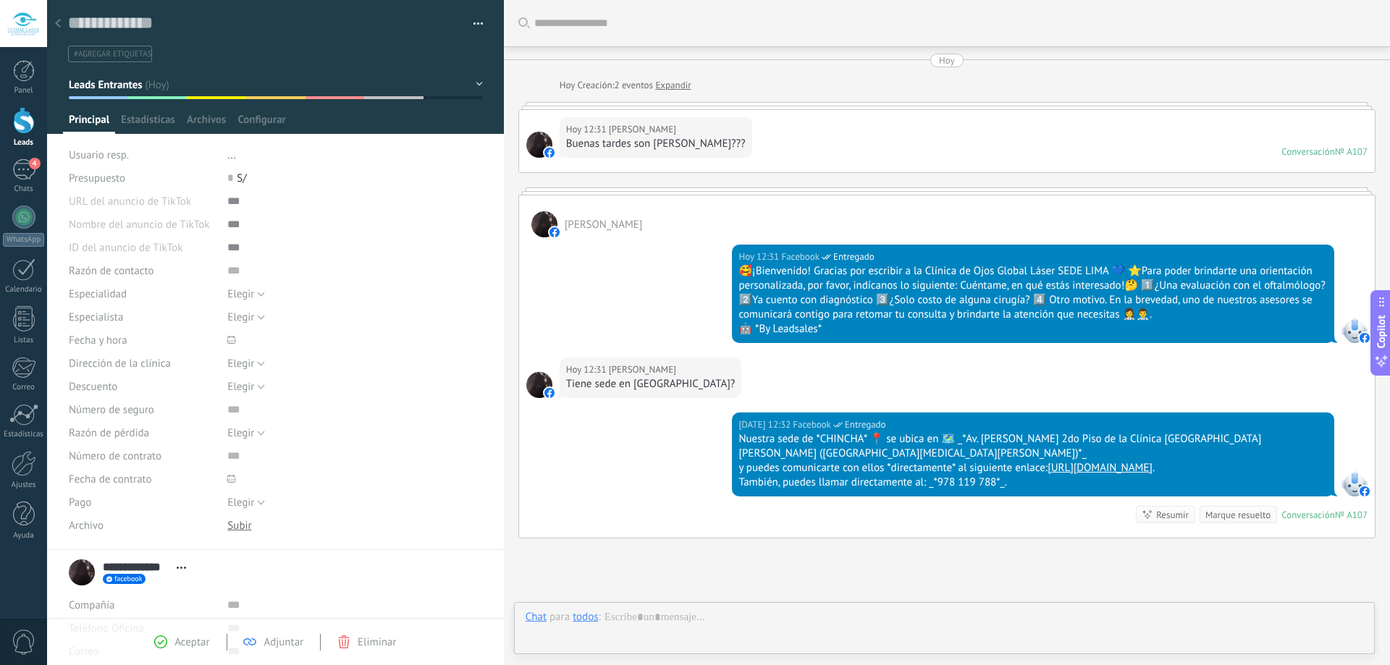
scroll to position [126, 0]
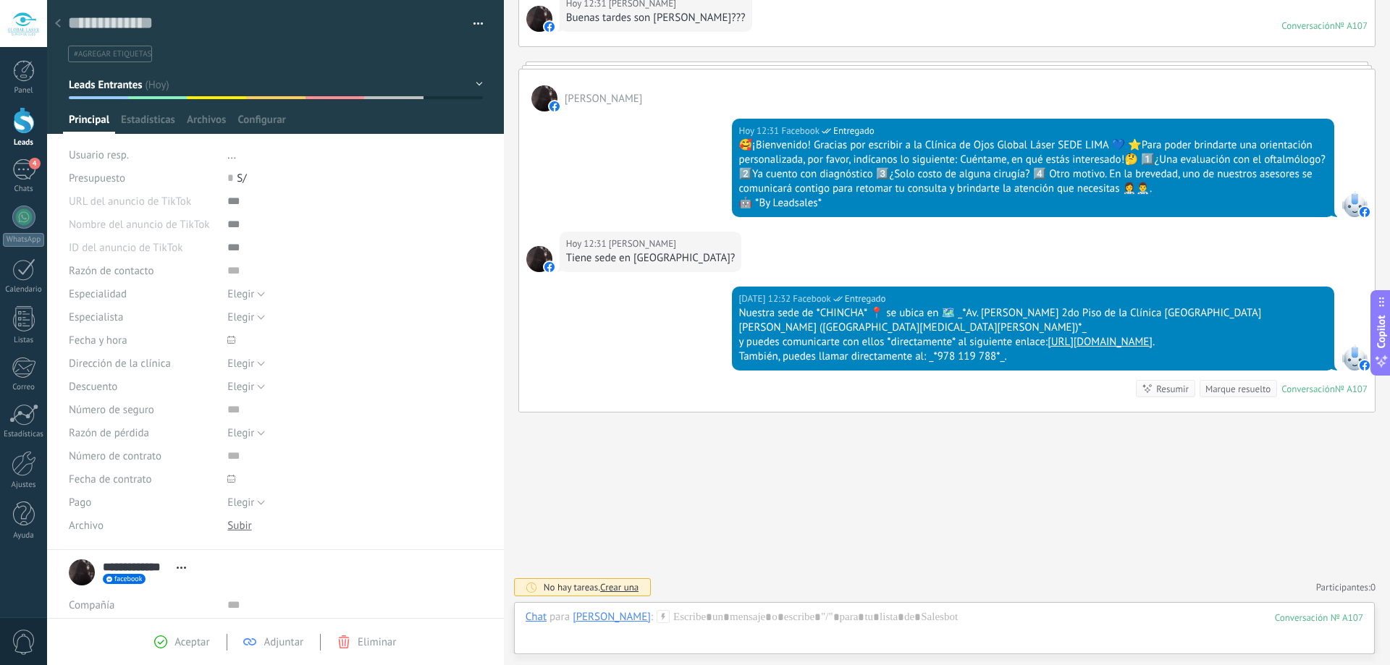
click at [443, 85] on button "Leads Entrantes" at bounding box center [276, 85] width 414 height 26
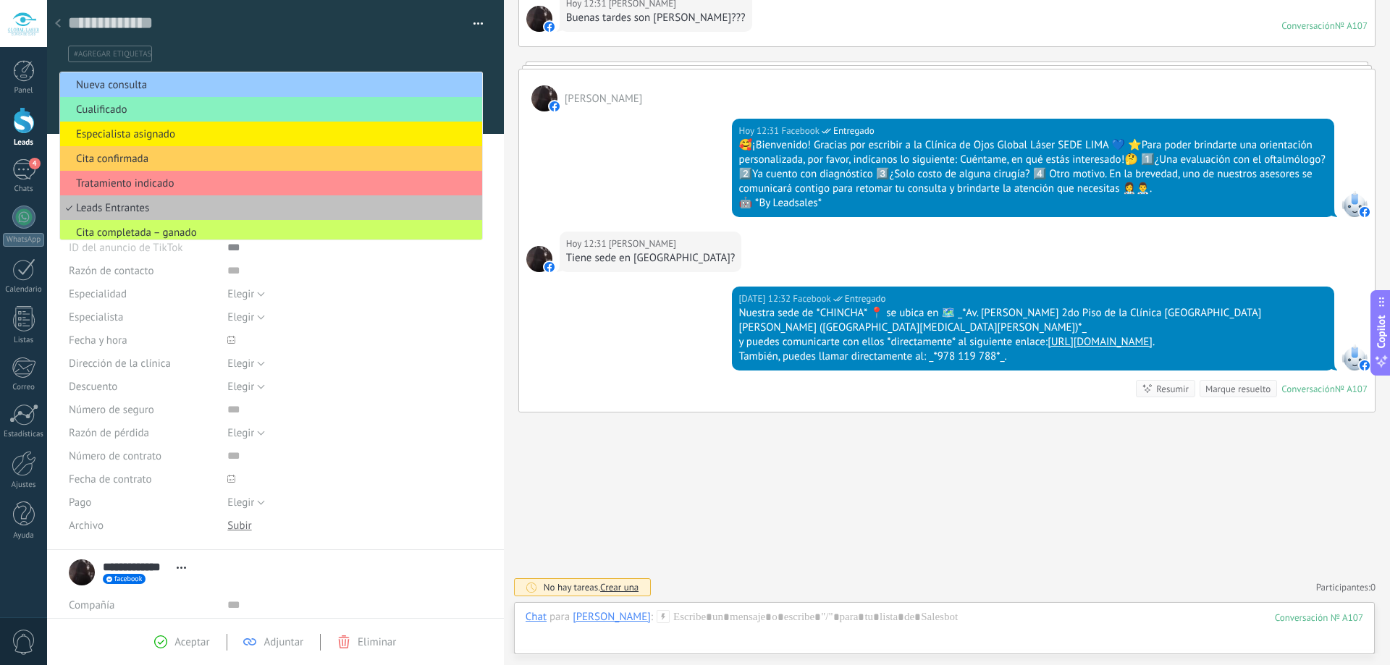
scroll to position [30, 0]
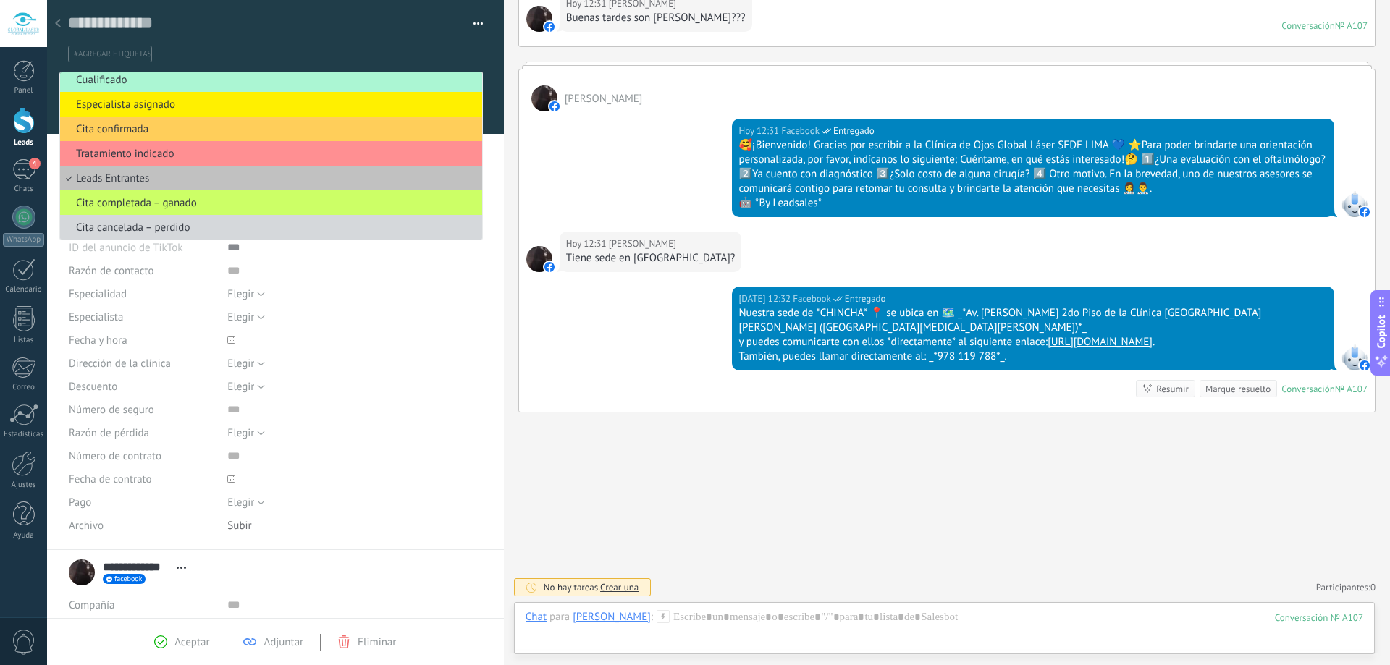
drag, startPoint x: 308, startPoint y: 75, endPoint x: 279, endPoint y: 89, distance: 31.4
click at [279, 89] on li "Cualificado" at bounding box center [271, 79] width 422 height 25
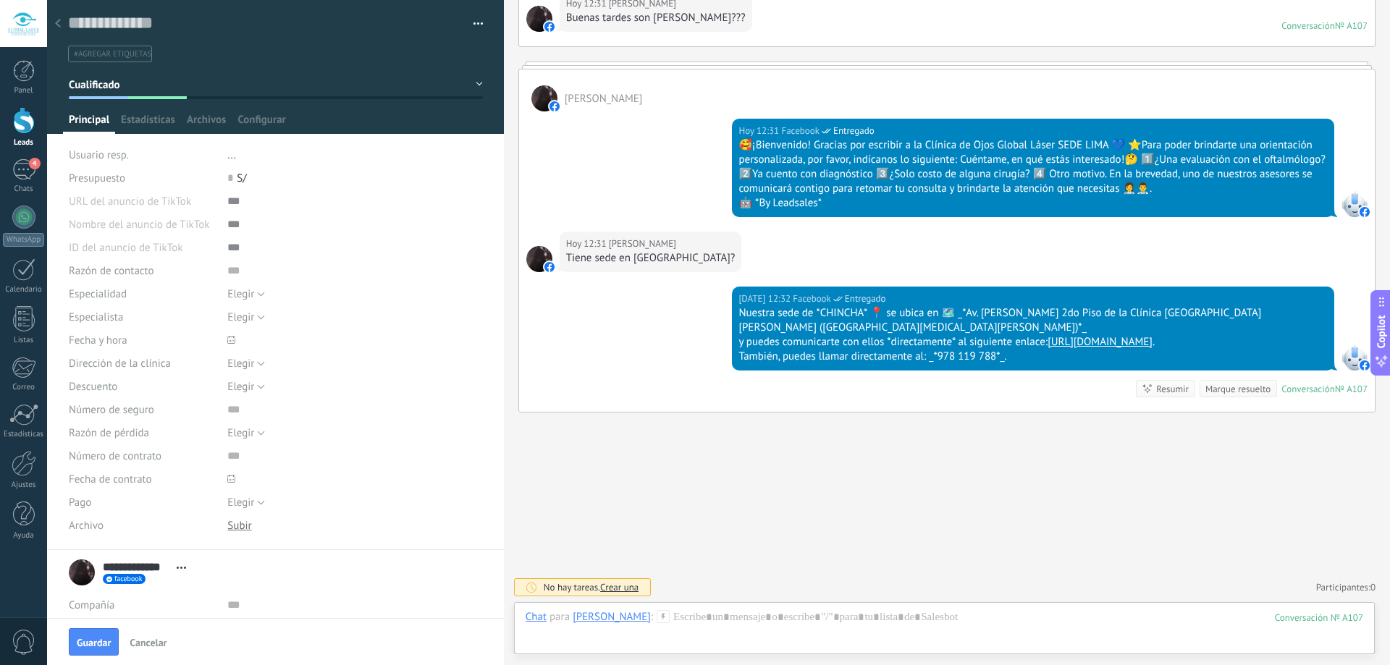
click at [316, 80] on button "Cualificado" at bounding box center [276, 85] width 414 height 26
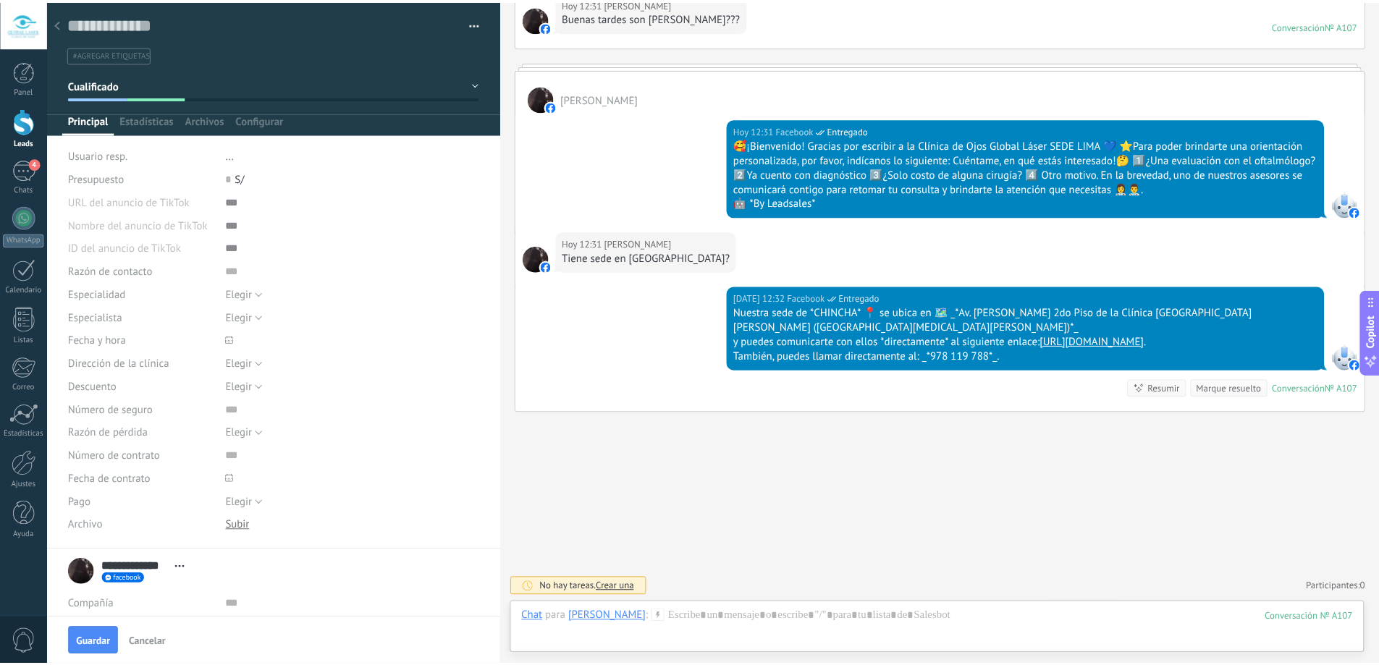
scroll to position [0, 0]
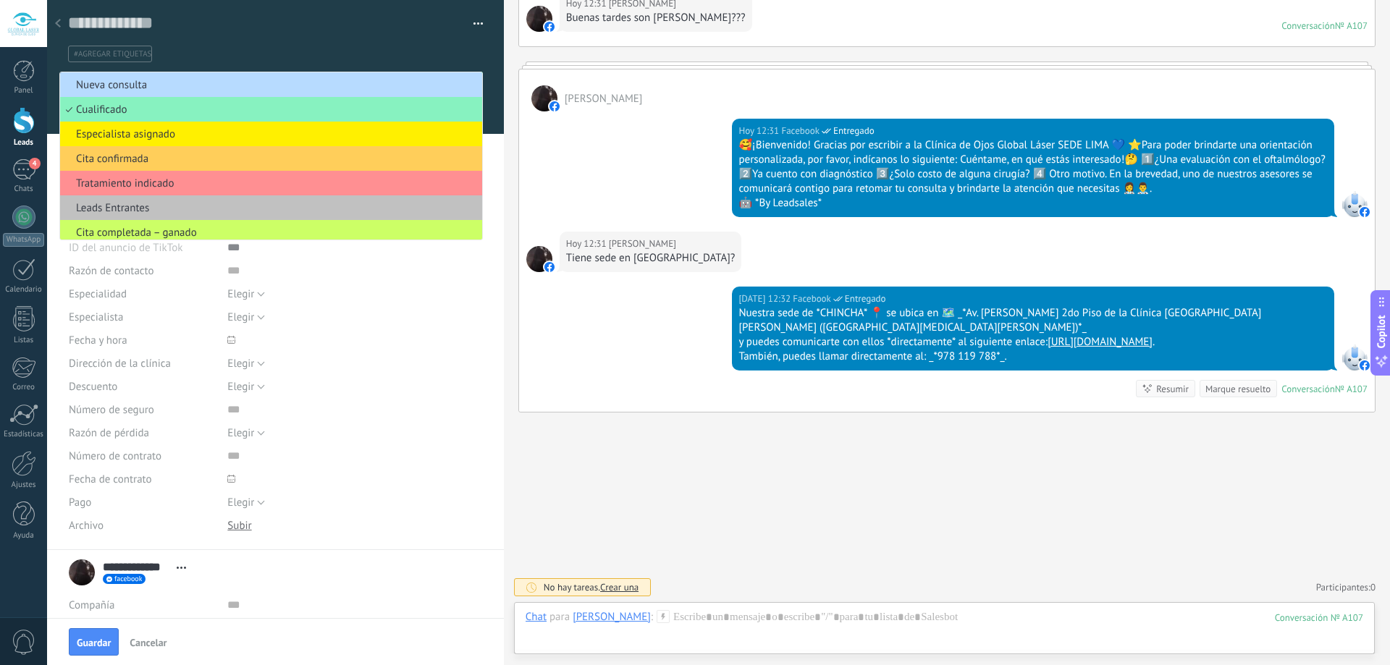
click at [251, 80] on span "Nueva consulta" at bounding box center [269, 85] width 418 height 14
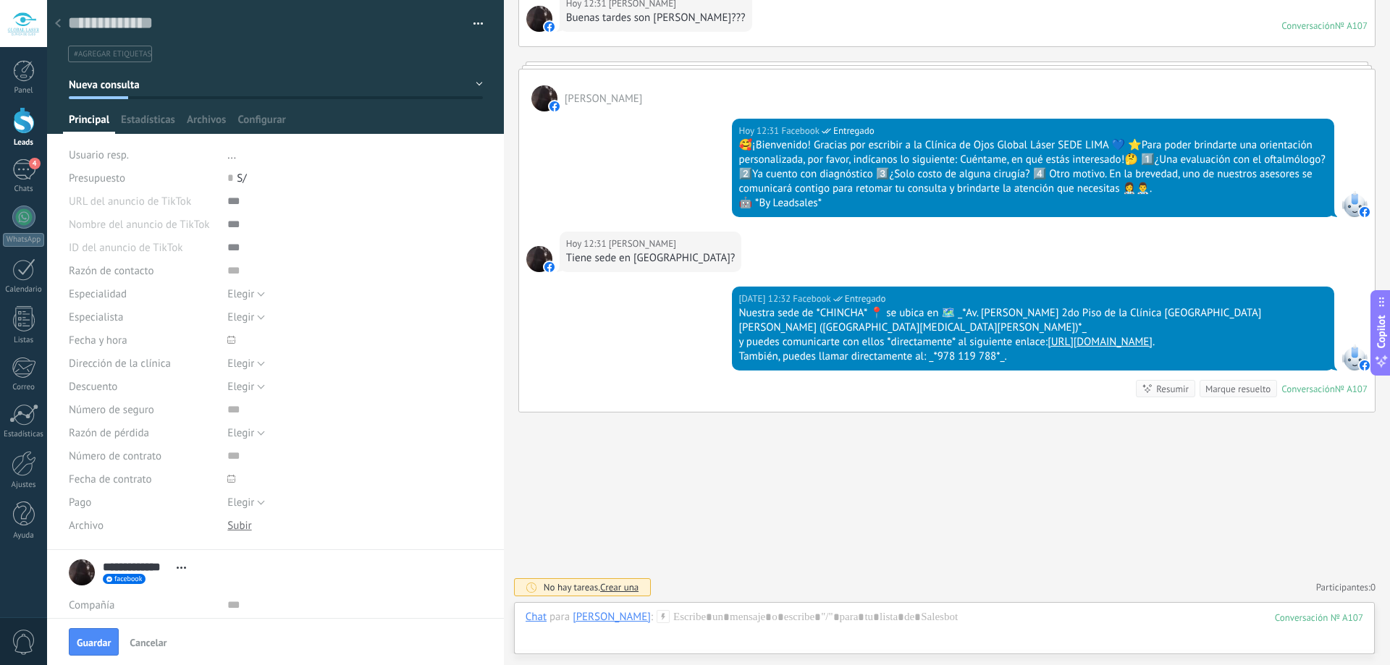
click at [474, 17] on button "button" at bounding box center [473, 24] width 21 height 22
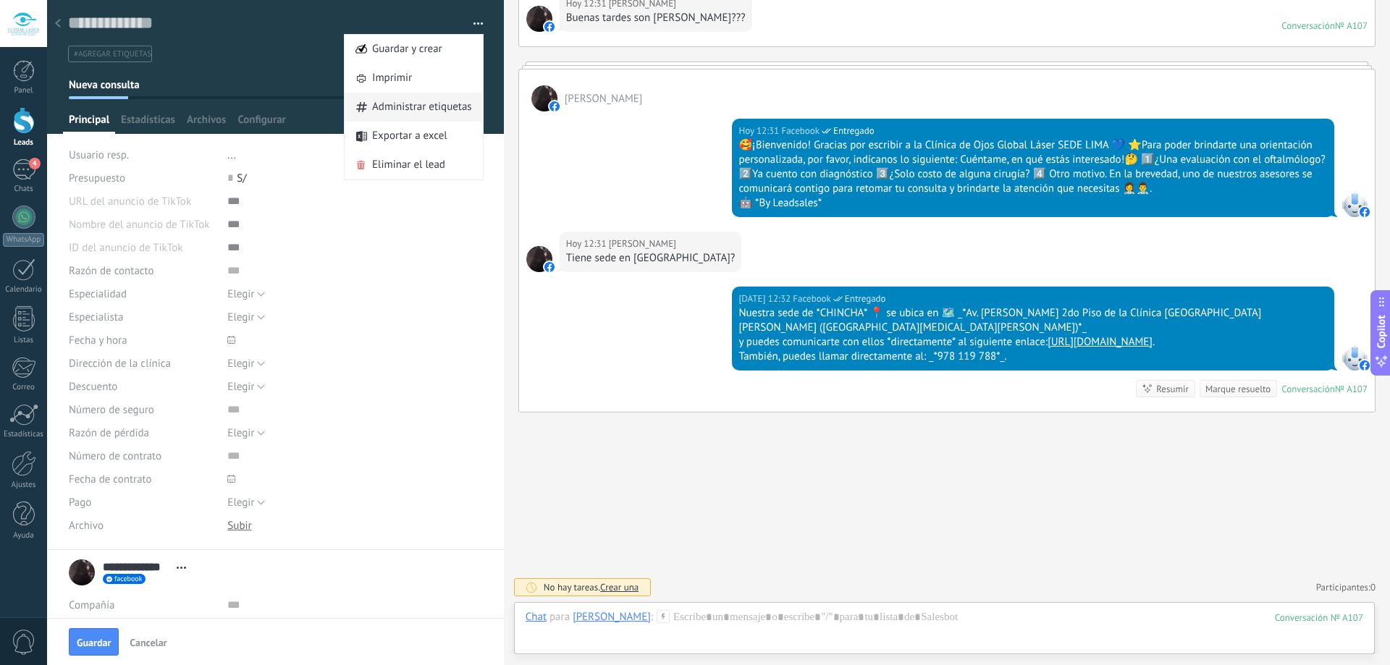
click at [389, 114] on span "Administrar etiquetas" at bounding box center [422, 107] width 100 height 29
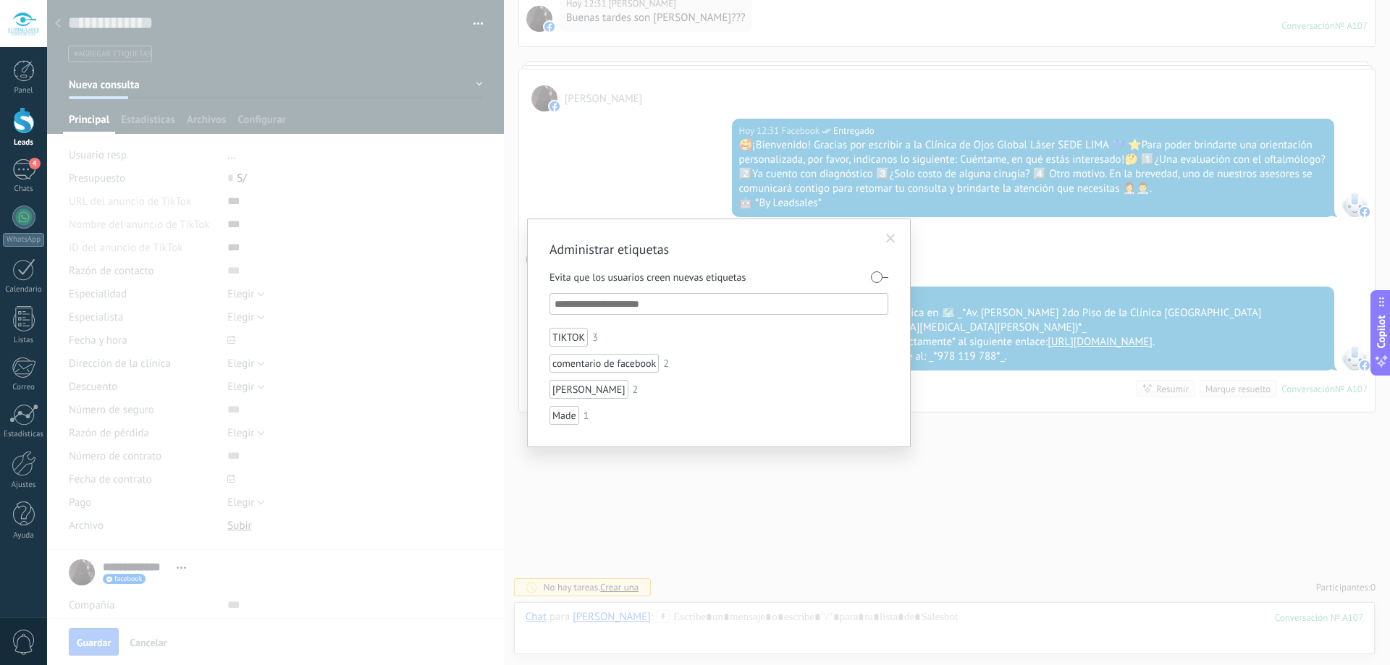
click at [890, 237] on span at bounding box center [890, 239] width 9 height 10
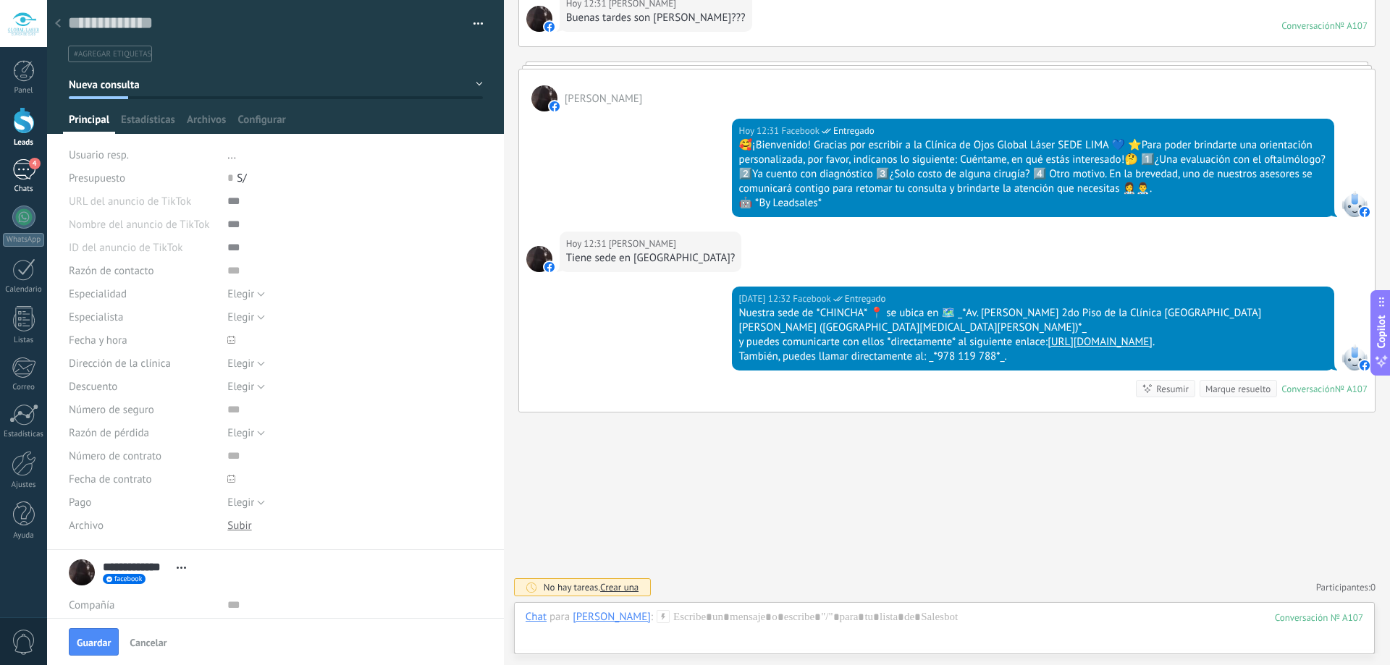
click at [14, 172] on div "4" at bounding box center [23, 169] width 23 height 21
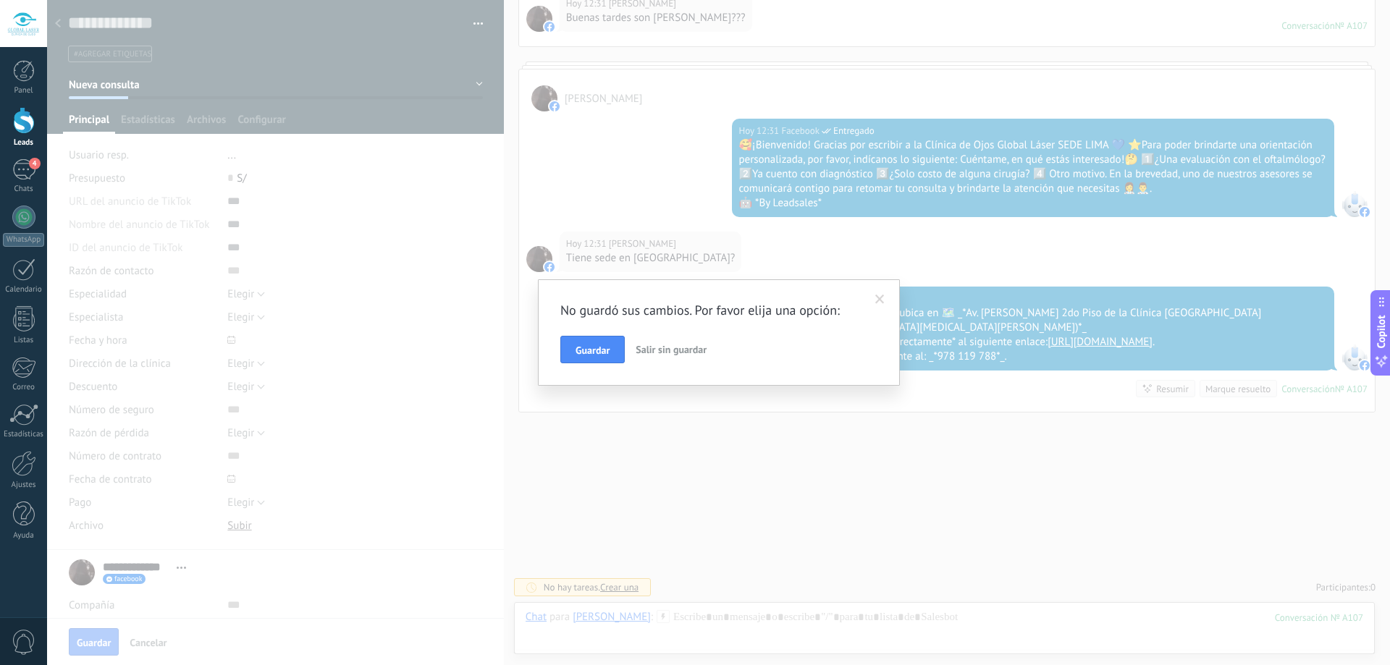
click at [879, 298] on span at bounding box center [879, 300] width 9 height 10
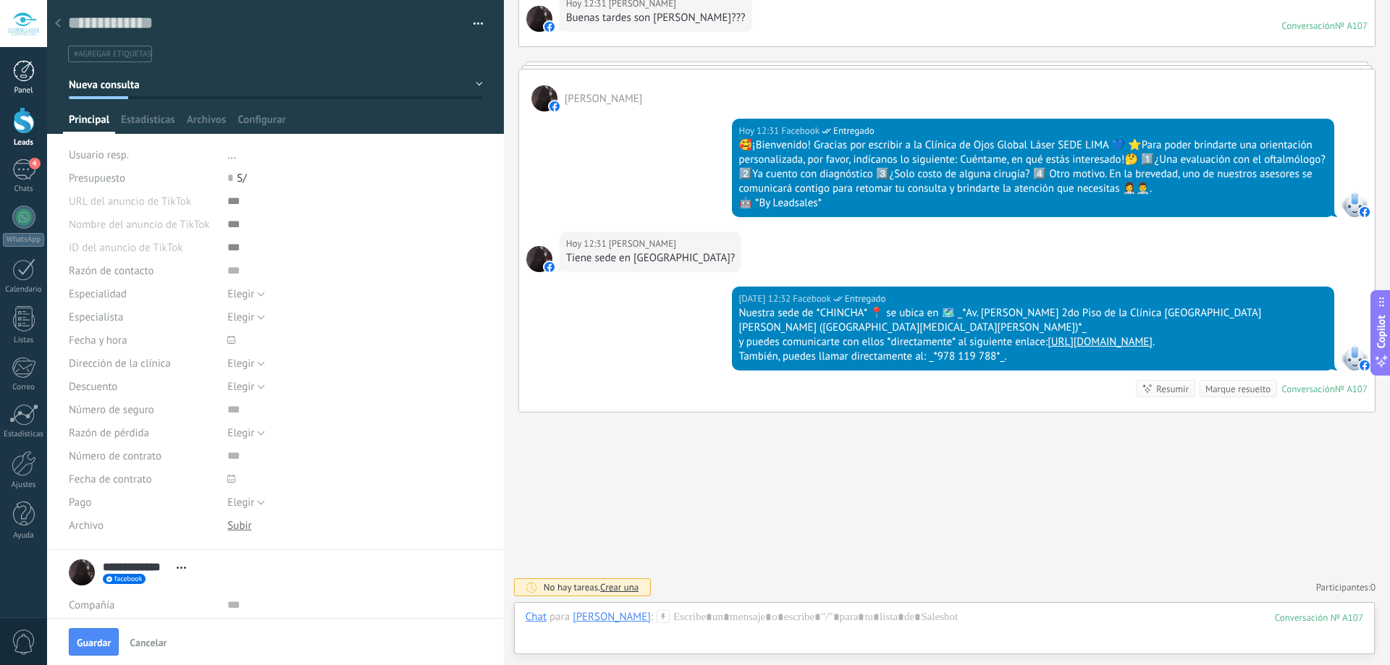
click at [25, 78] on div at bounding box center [24, 71] width 22 height 22
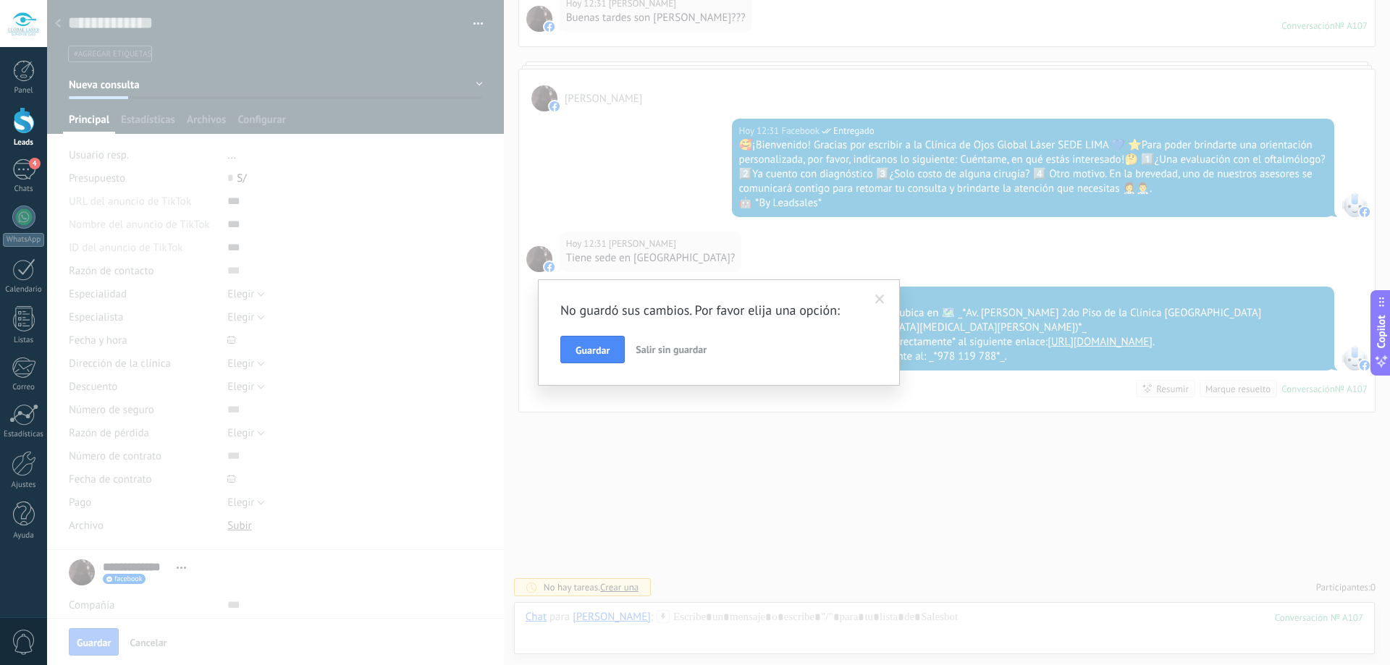
click at [684, 350] on span "Salir sin guardar" at bounding box center [671, 349] width 71 height 13
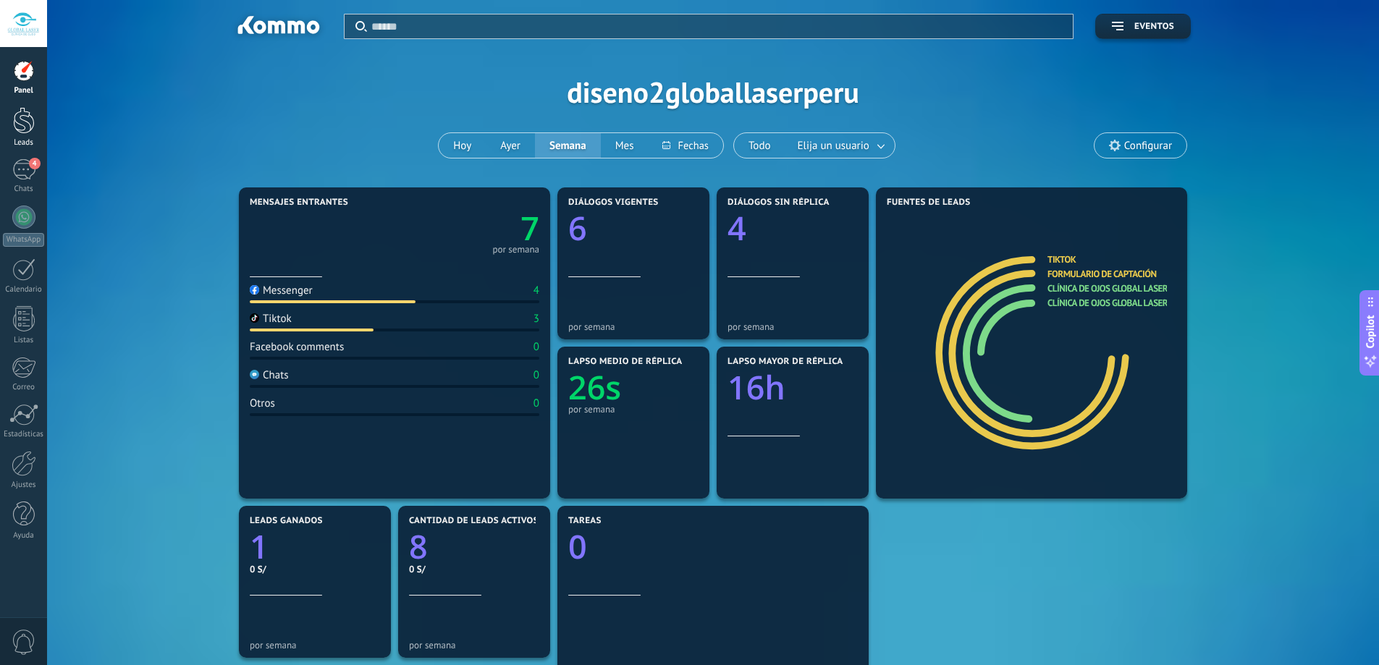
click at [18, 118] on div at bounding box center [24, 120] width 22 height 27
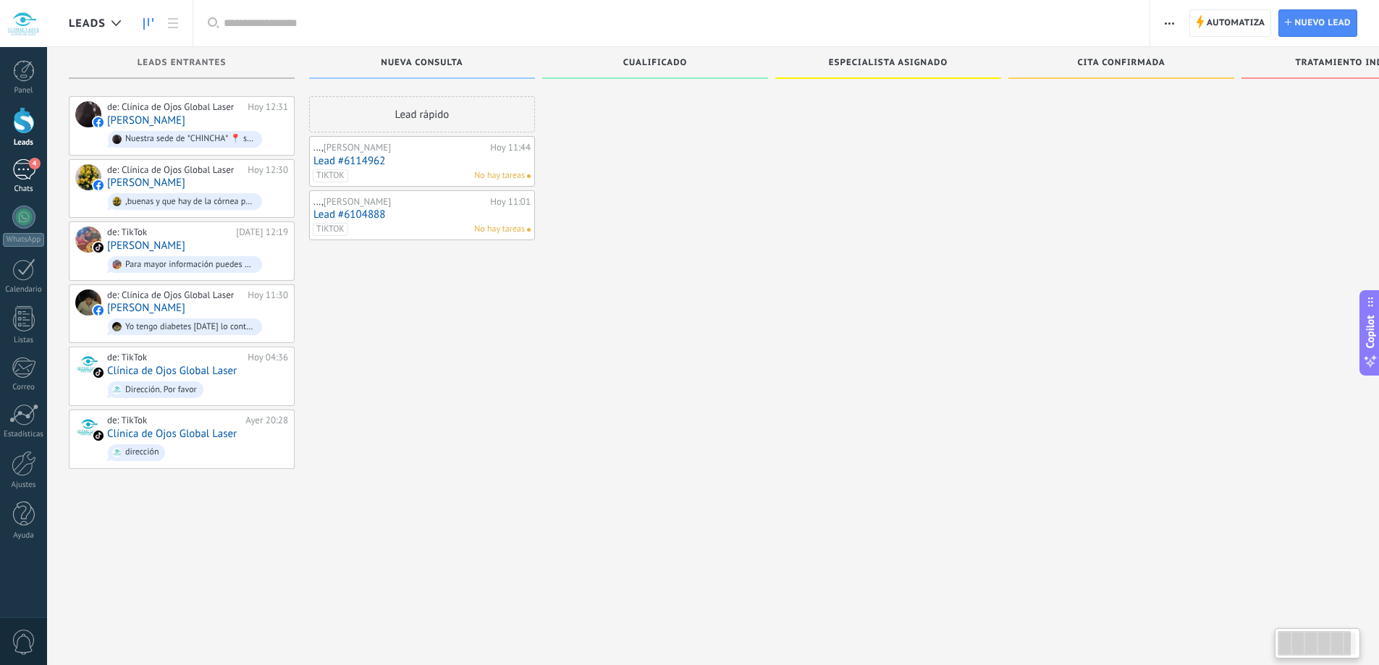
click at [24, 173] on div "4" at bounding box center [23, 169] width 23 height 21
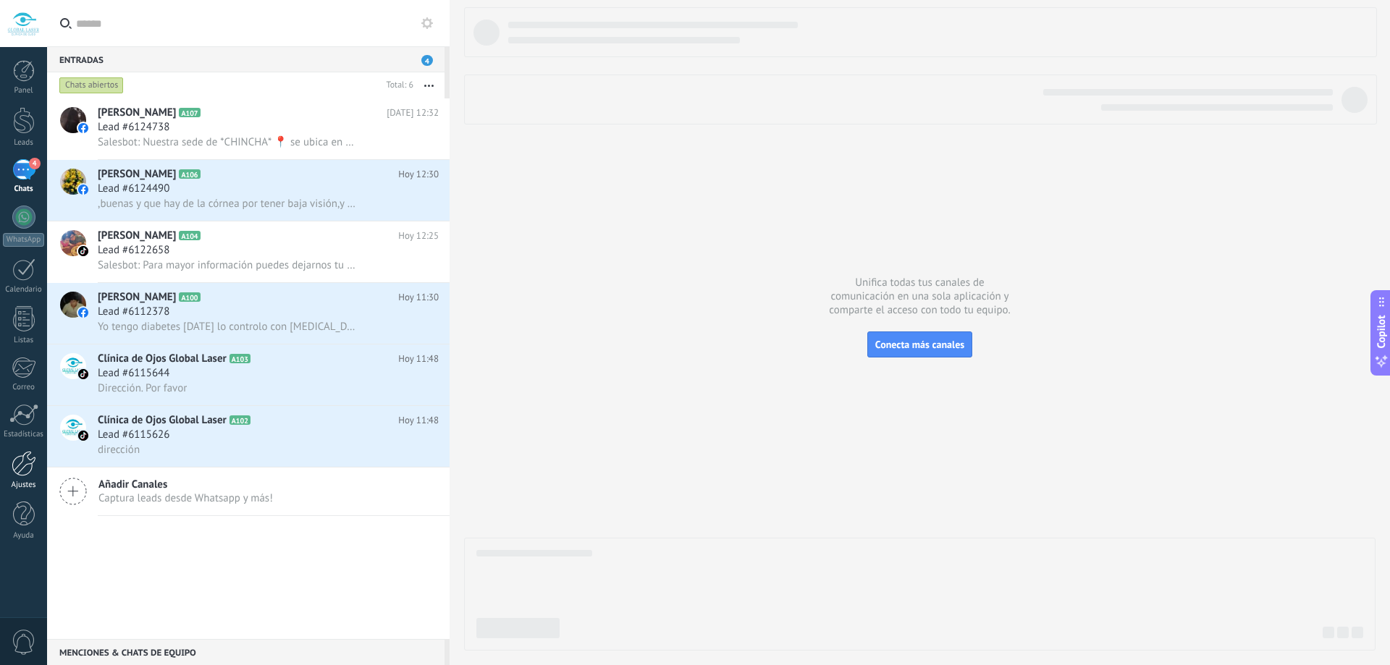
click at [22, 461] on div at bounding box center [24, 463] width 25 height 25
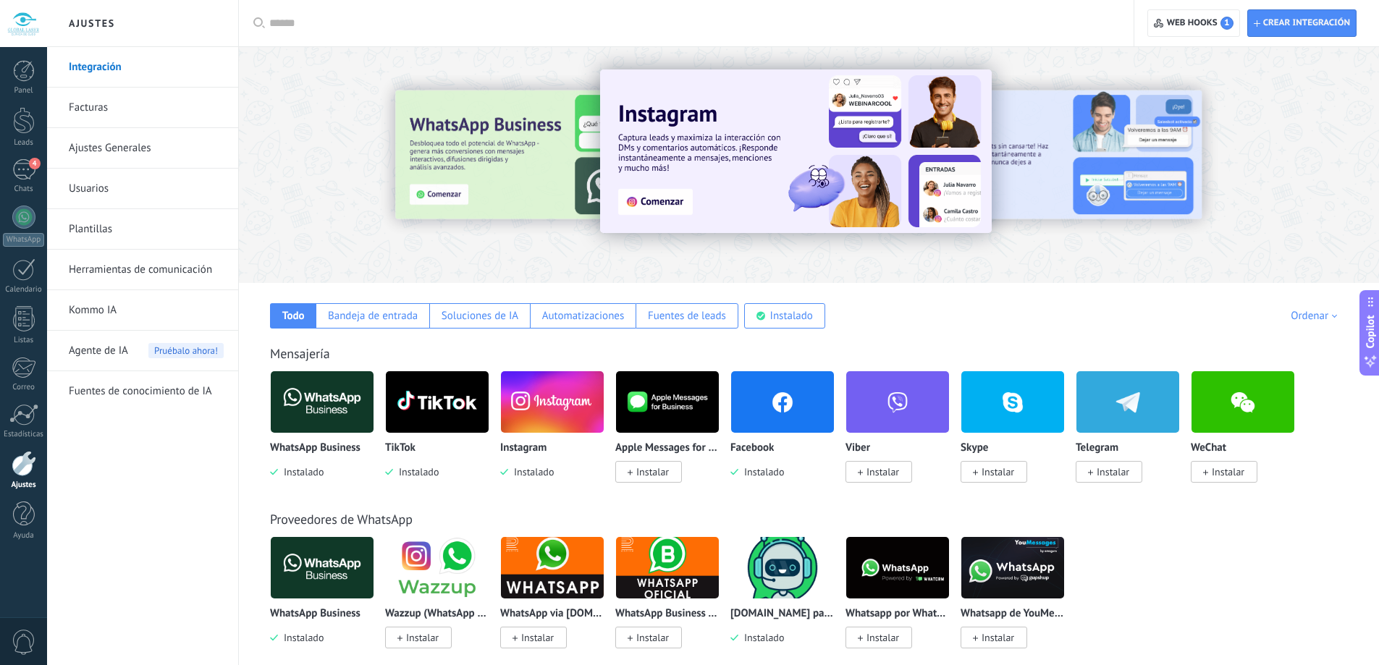
click at [131, 274] on link "Herramientas de comunicación" at bounding box center [146, 270] width 155 height 41
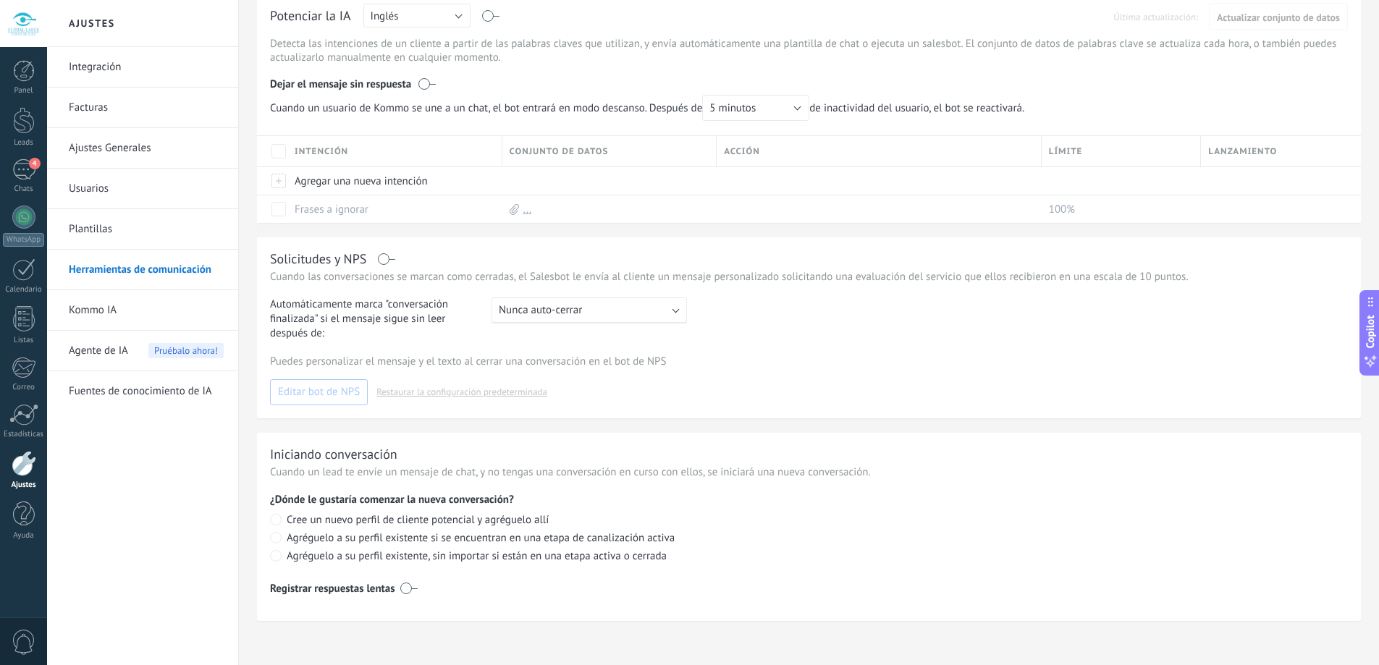
scroll to position [383, 0]
click at [140, 223] on link "Plantillas" at bounding box center [146, 229] width 155 height 41
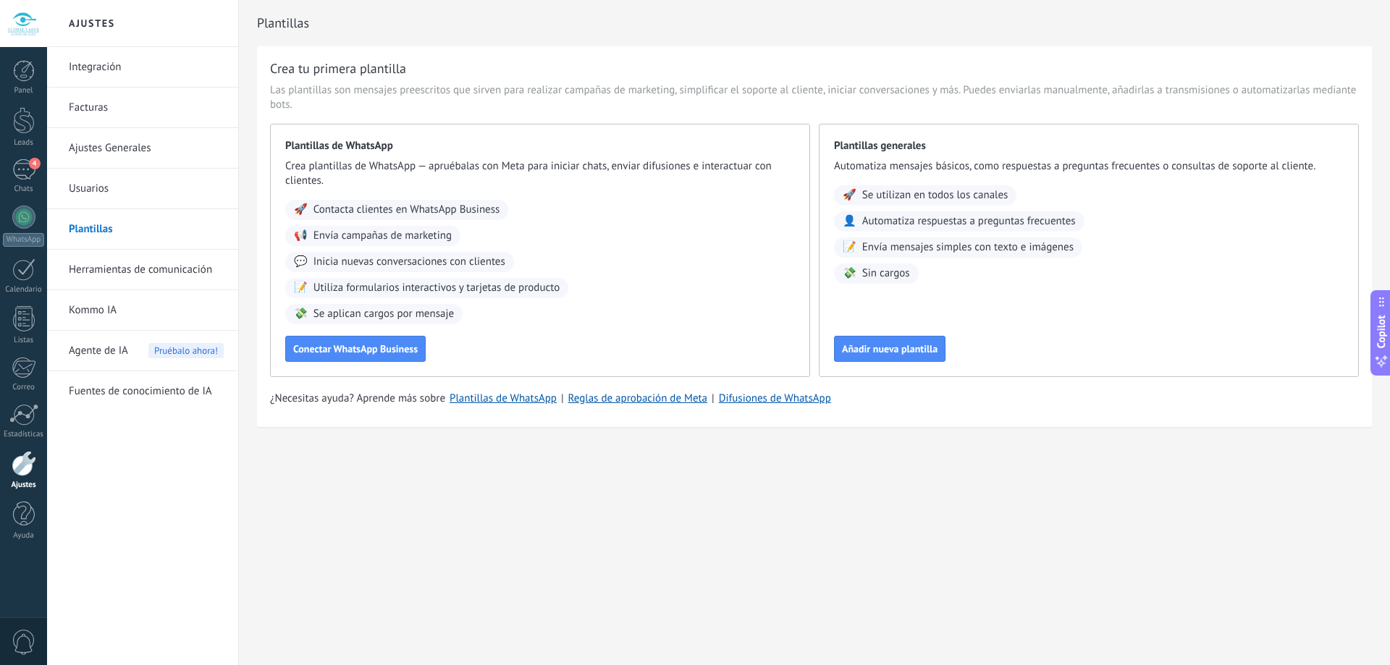
click at [84, 185] on link "Usuarios" at bounding box center [146, 189] width 155 height 41
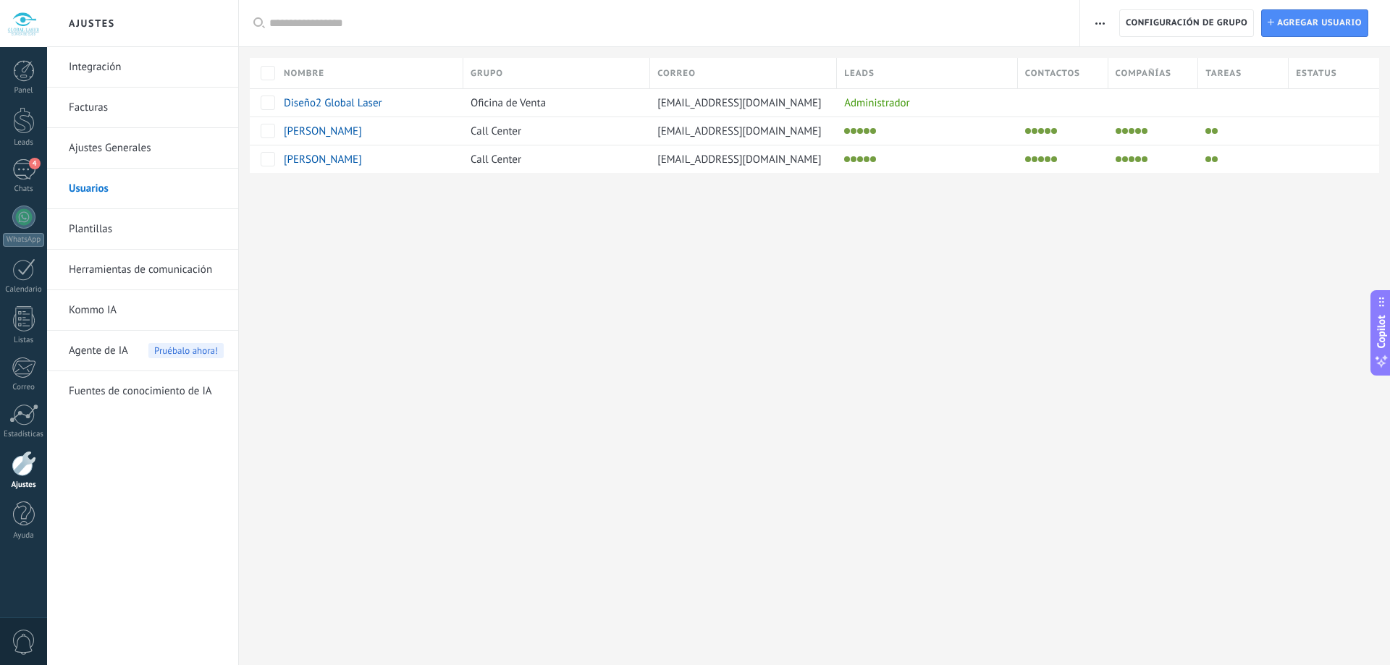
click at [98, 143] on link "Ajustes Generales" at bounding box center [146, 148] width 155 height 41
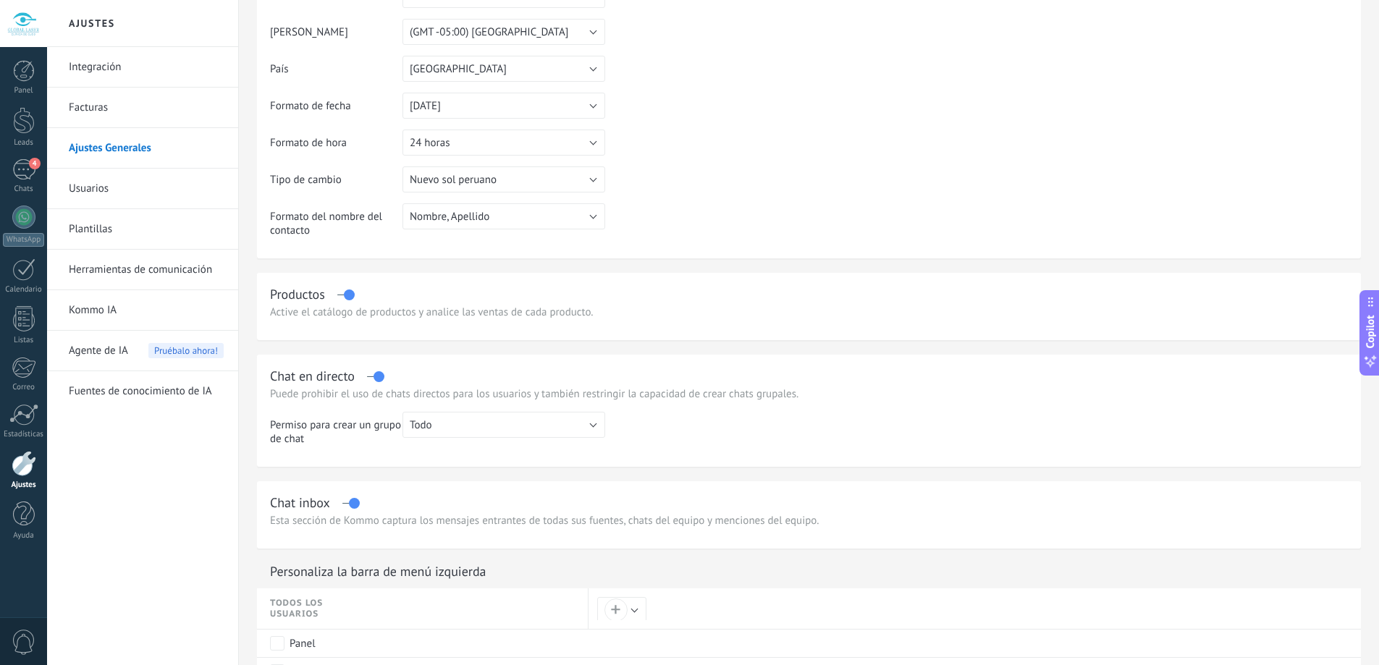
scroll to position [217, 0]
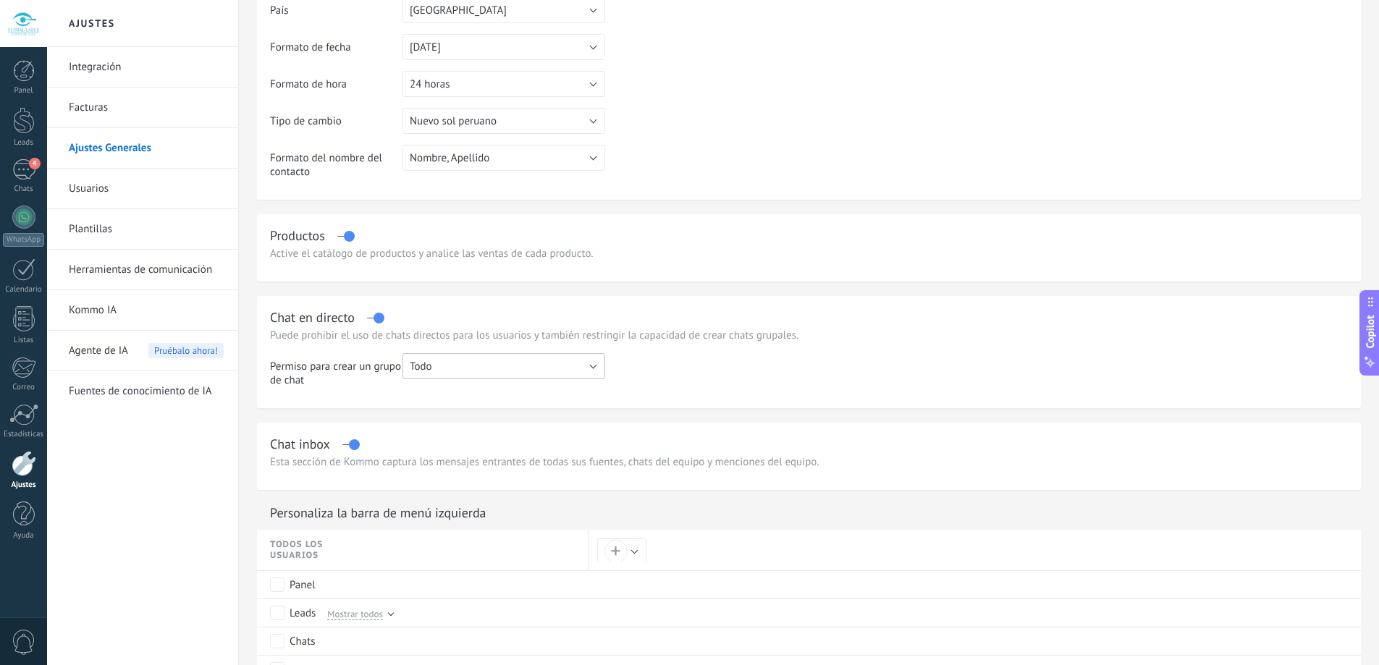
click at [460, 361] on button "Todo" at bounding box center [504, 366] width 203 height 26
click at [788, 356] on td at bounding box center [976, 375] width 743 height 45
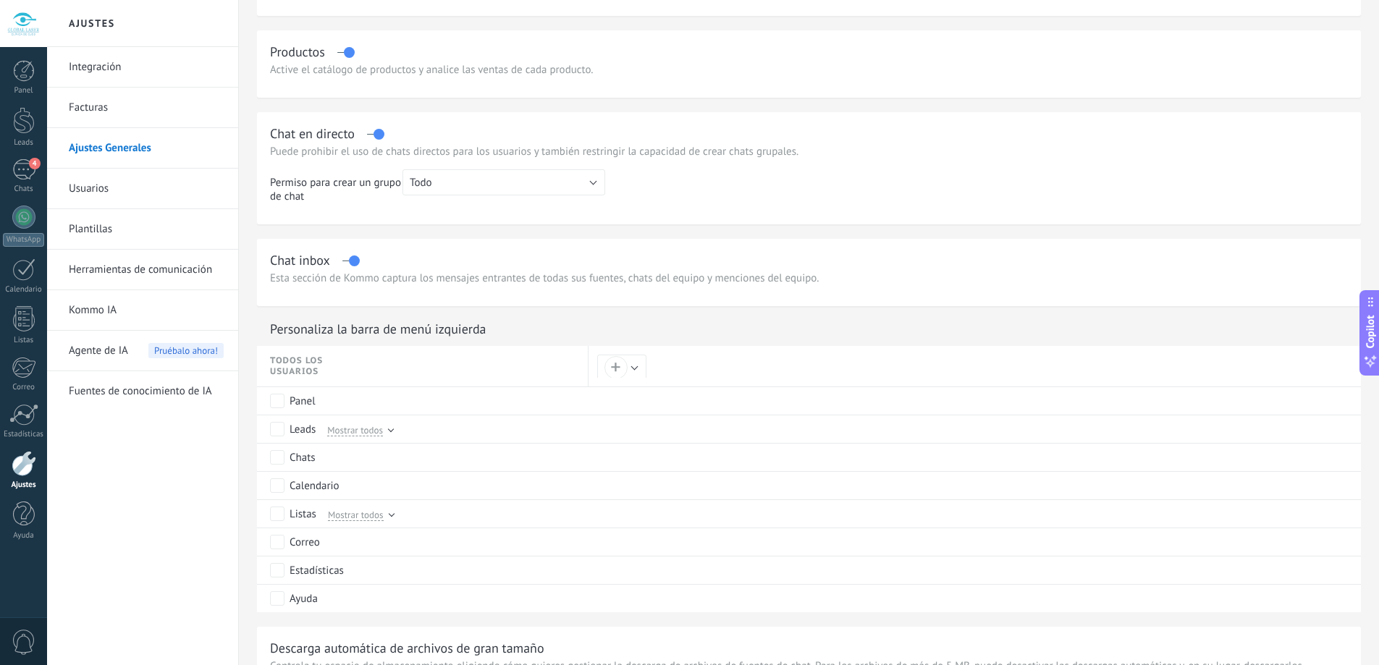
scroll to position [434, 0]
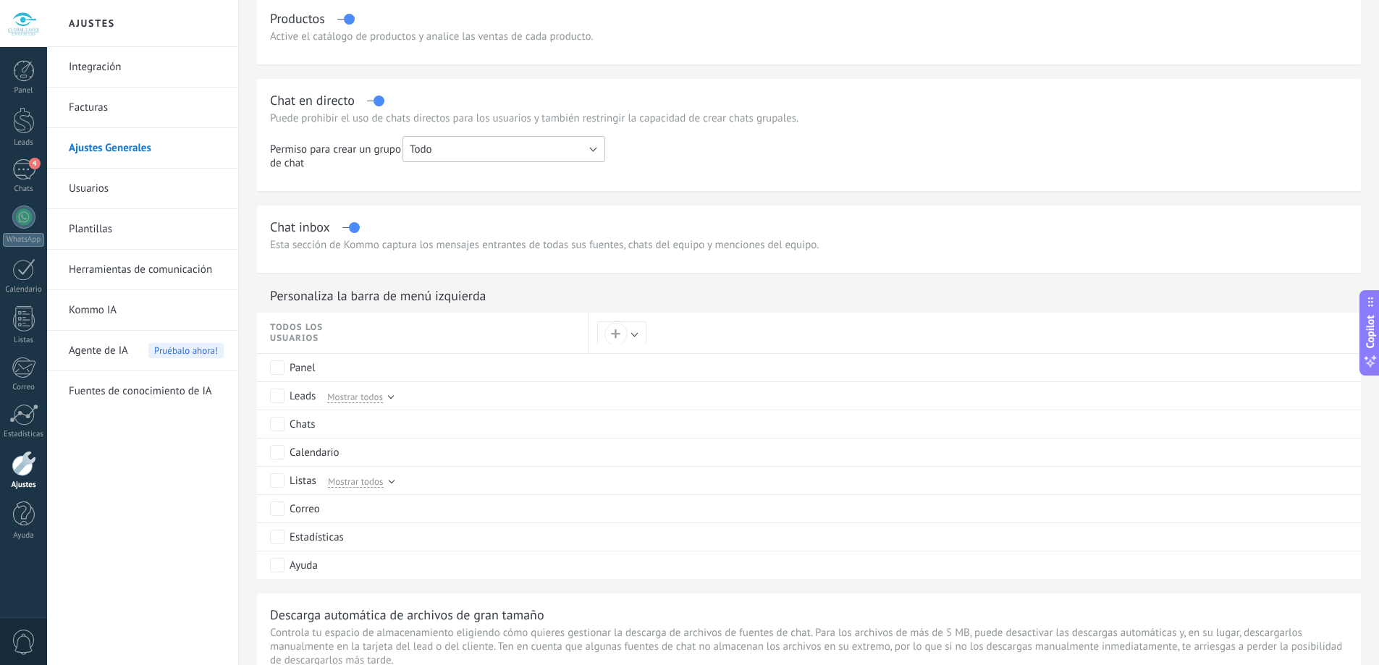
click at [487, 152] on button "Todo" at bounding box center [504, 149] width 203 height 26
click at [783, 158] on td at bounding box center [976, 158] width 743 height 45
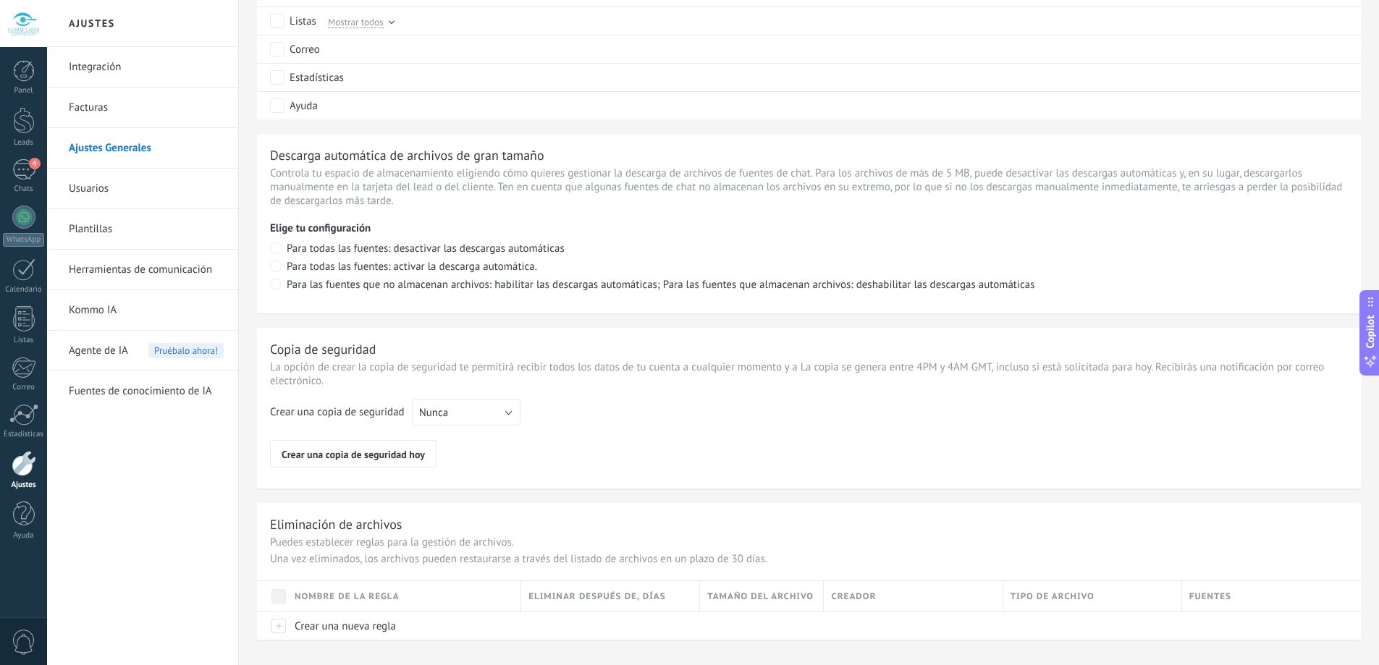
scroll to position [916, 0]
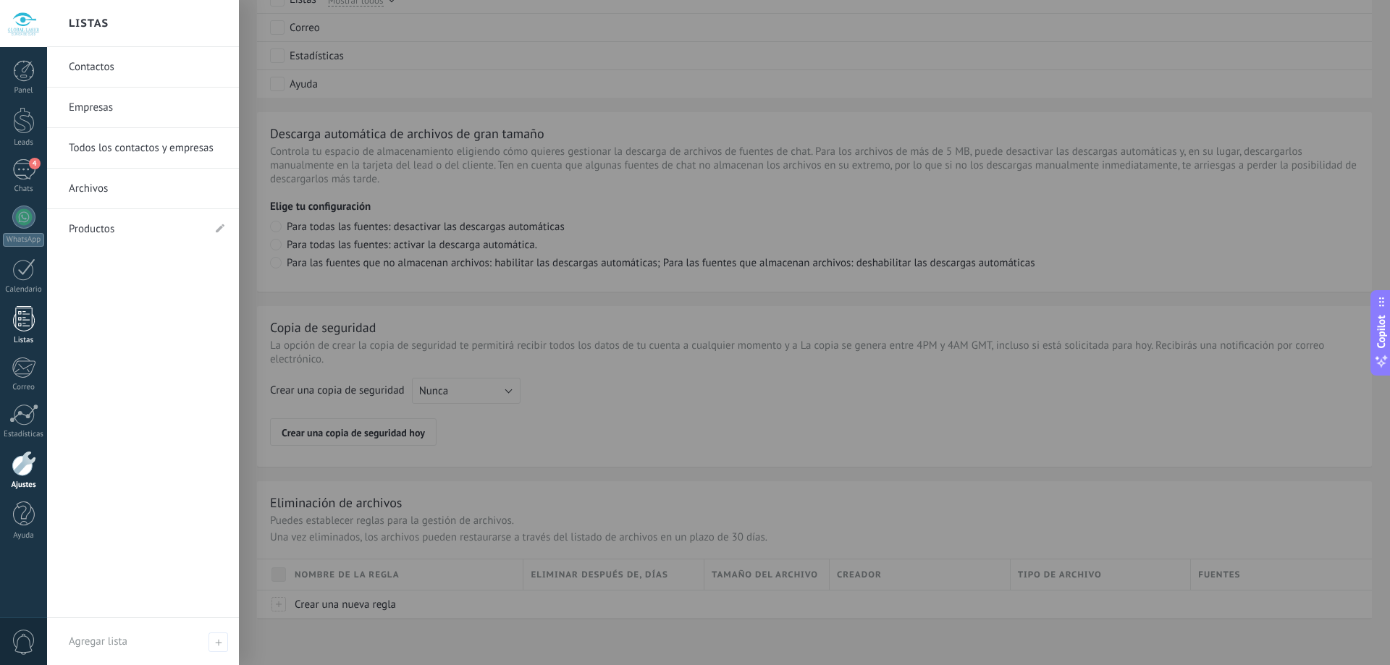
click at [16, 315] on div at bounding box center [24, 318] width 22 height 25
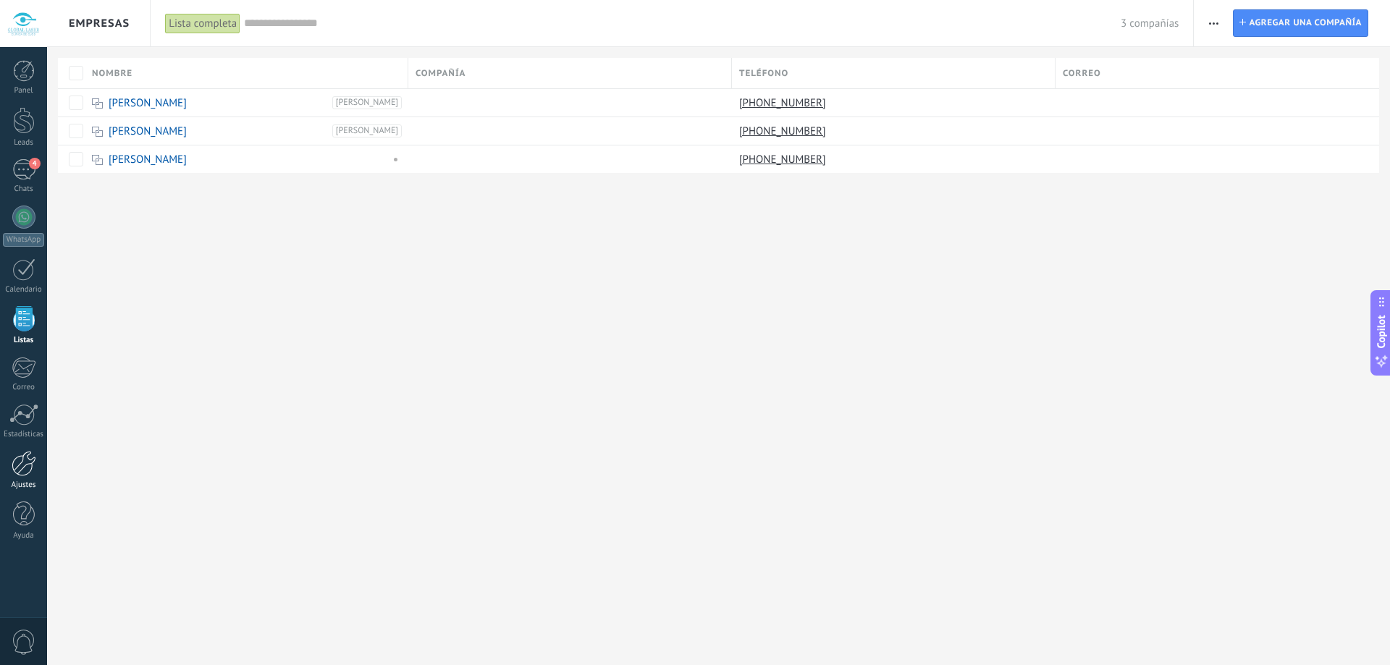
click at [20, 470] on div at bounding box center [24, 463] width 25 height 25
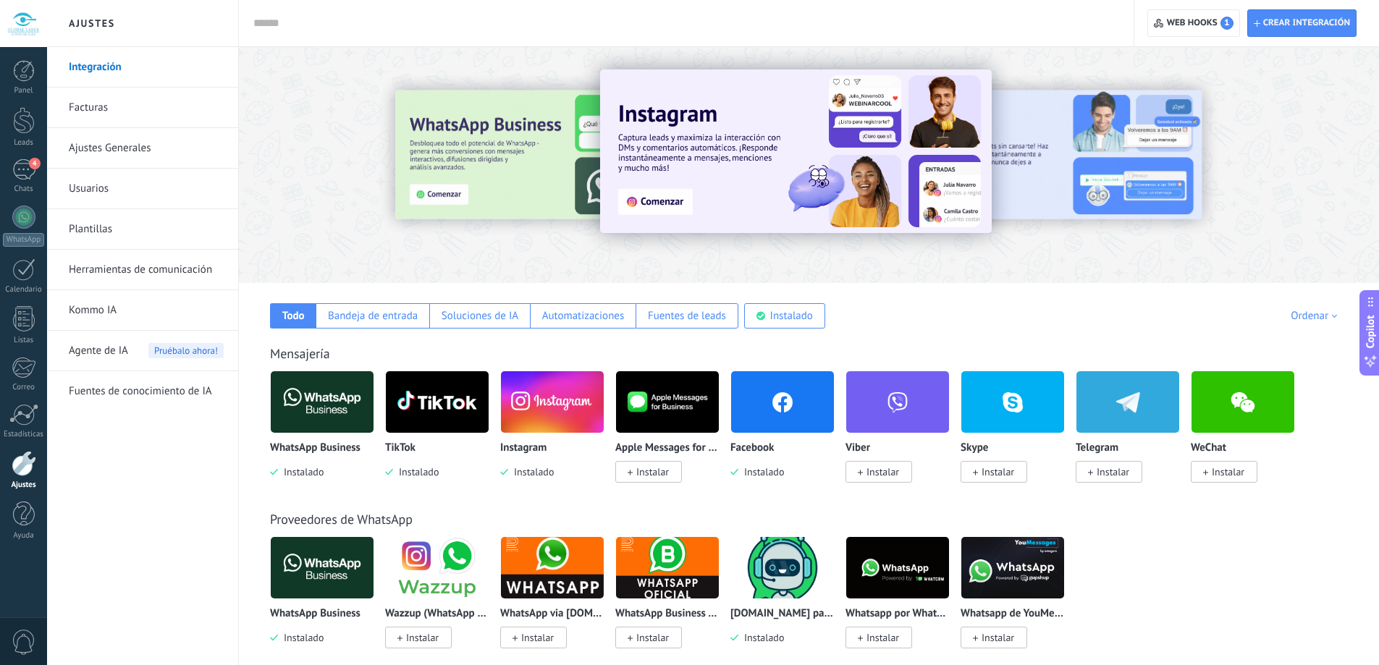
click at [138, 273] on link "Herramientas de comunicación" at bounding box center [146, 270] width 155 height 41
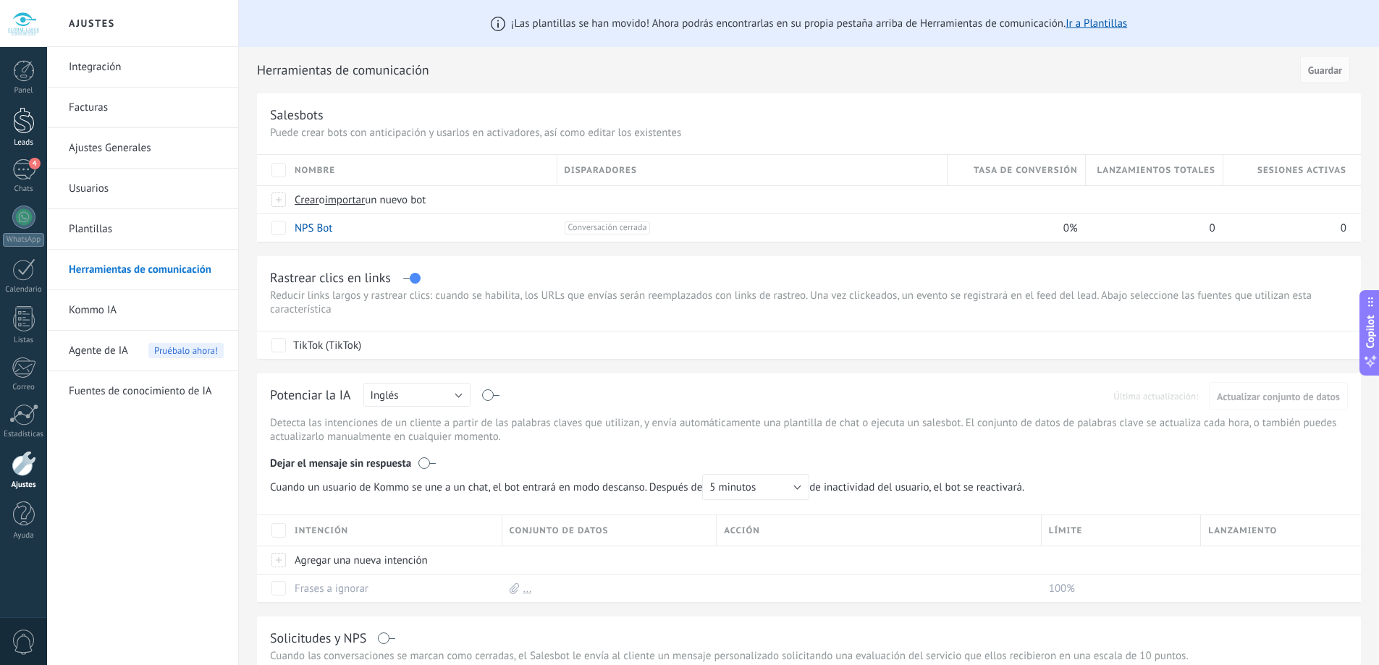
click at [15, 110] on div at bounding box center [24, 120] width 22 height 27
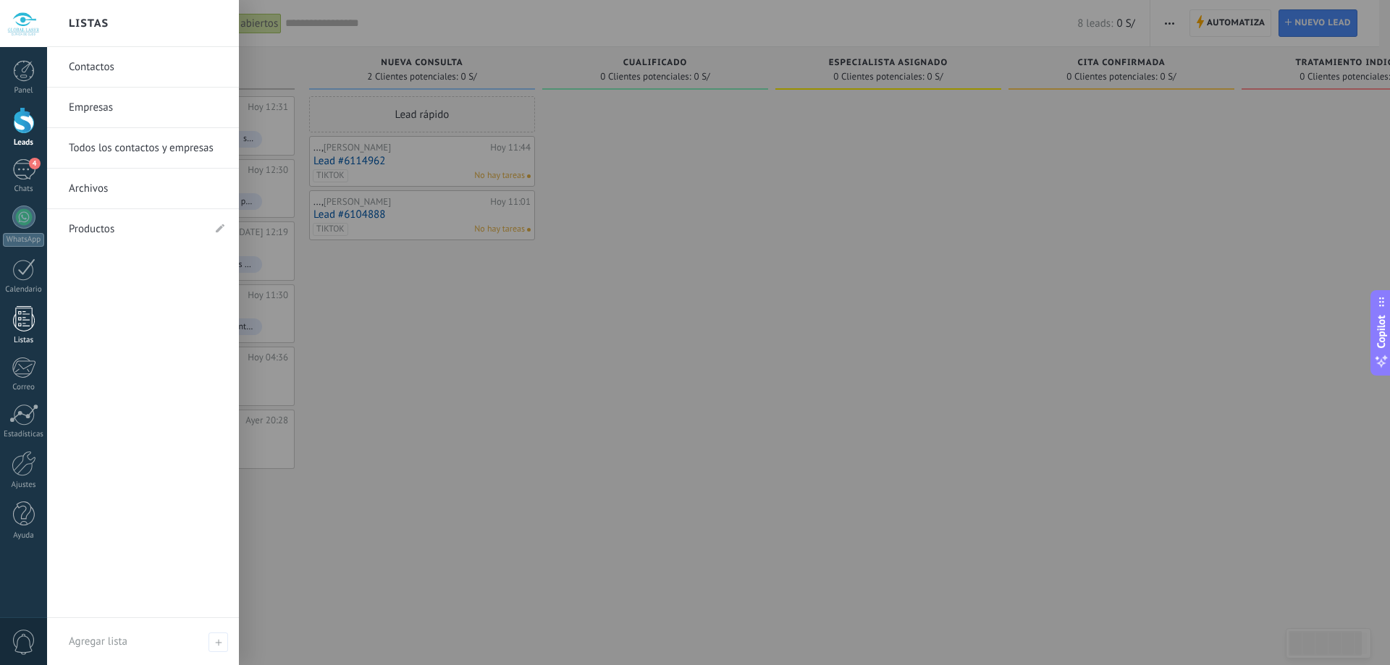
click at [13, 315] on div at bounding box center [24, 318] width 22 height 25
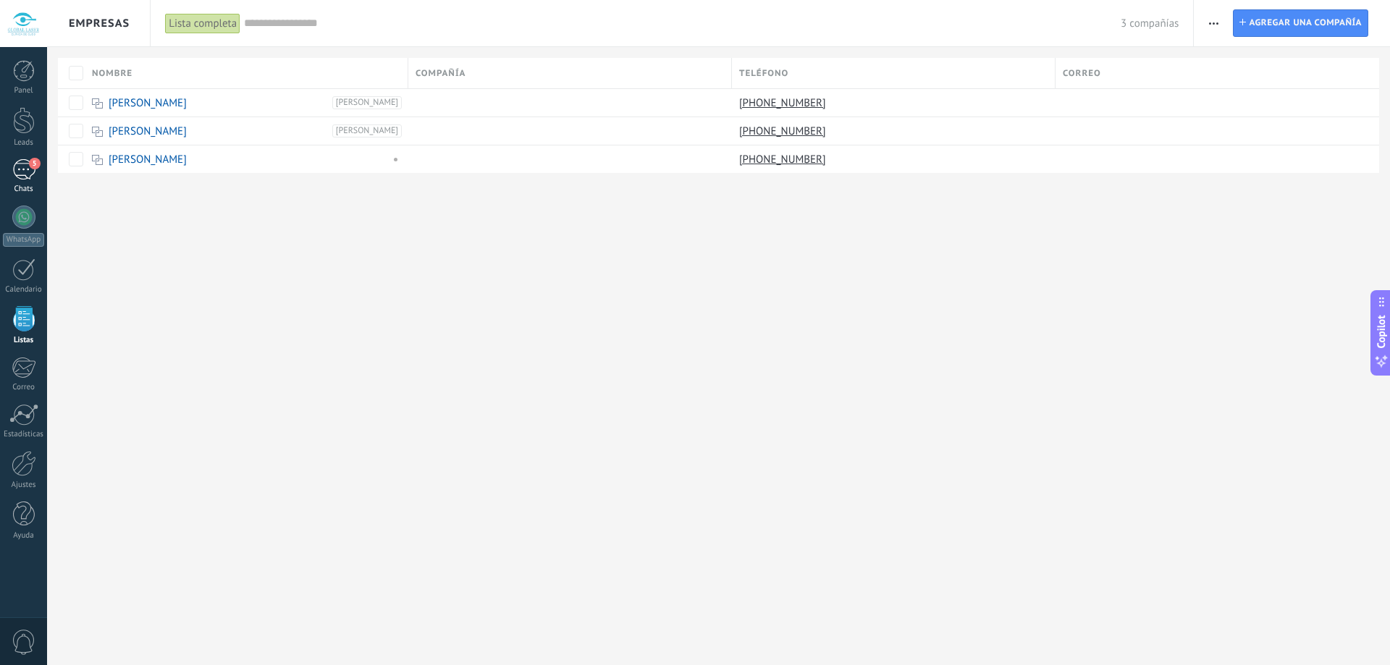
click at [17, 181] on link "5 Chats" at bounding box center [23, 176] width 47 height 35
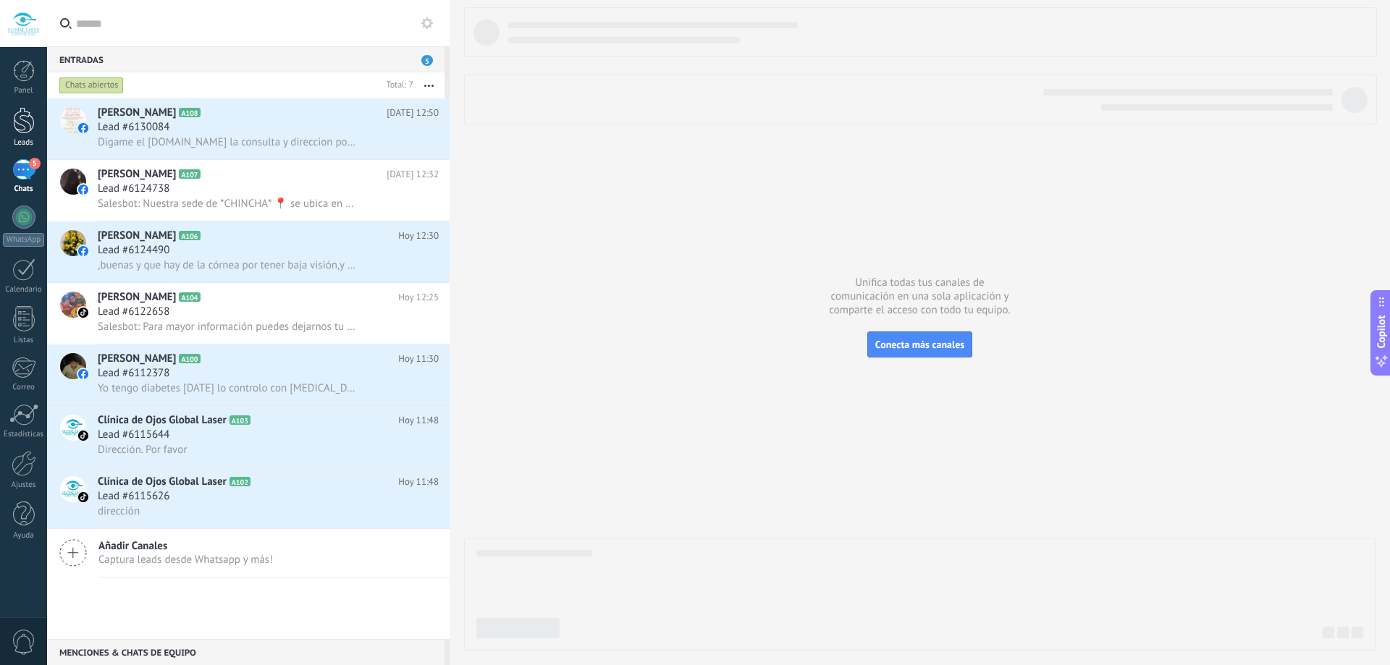
click at [20, 127] on div at bounding box center [24, 120] width 22 height 27
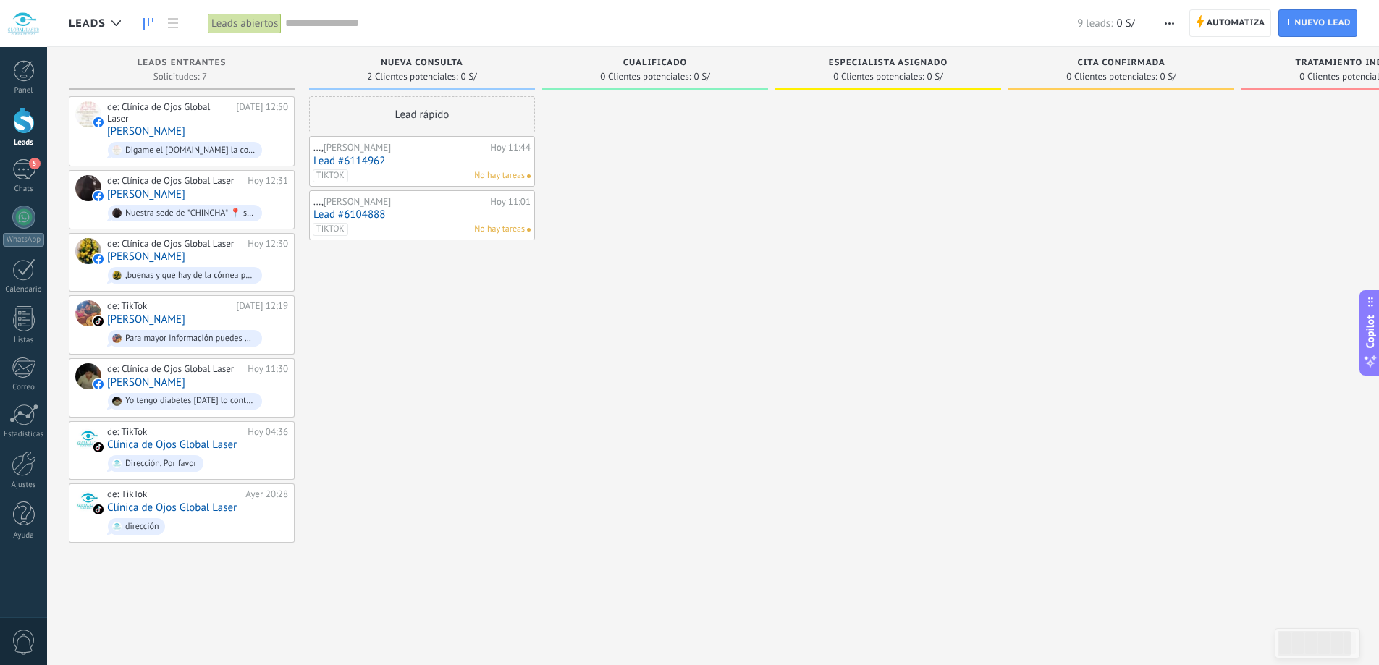
click at [424, 59] on span "Nueva consulta" at bounding box center [422, 63] width 82 height 10
click at [457, 58] on span "Nueva consulta" at bounding box center [422, 63] width 82 height 10
click at [458, 58] on span "Nueva consulta" at bounding box center [422, 63] width 82 height 10
click at [469, 59] on div "Nueva consulta" at bounding box center [421, 64] width 211 height 12
click at [376, 58] on div "Nueva consulta" at bounding box center [421, 64] width 211 height 12
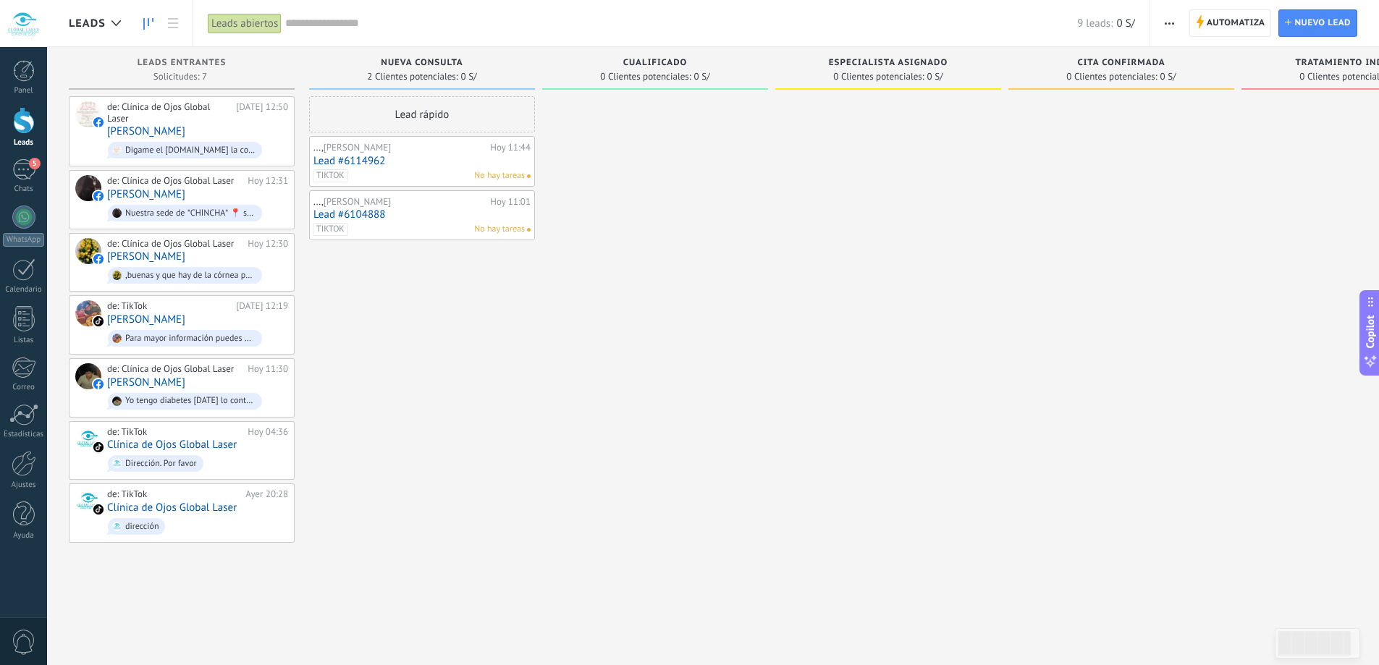
click at [374, 59] on div "Nueva consulta" at bounding box center [421, 64] width 211 height 12
click at [382, 80] on span "2 Clientes potenciales:" at bounding box center [412, 76] width 91 height 9
click at [385, 62] on span "Nueva consulta" at bounding box center [422, 63] width 82 height 10
drag, startPoint x: 391, startPoint y: 61, endPoint x: 219, endPoint y: 63, distance: 171.6
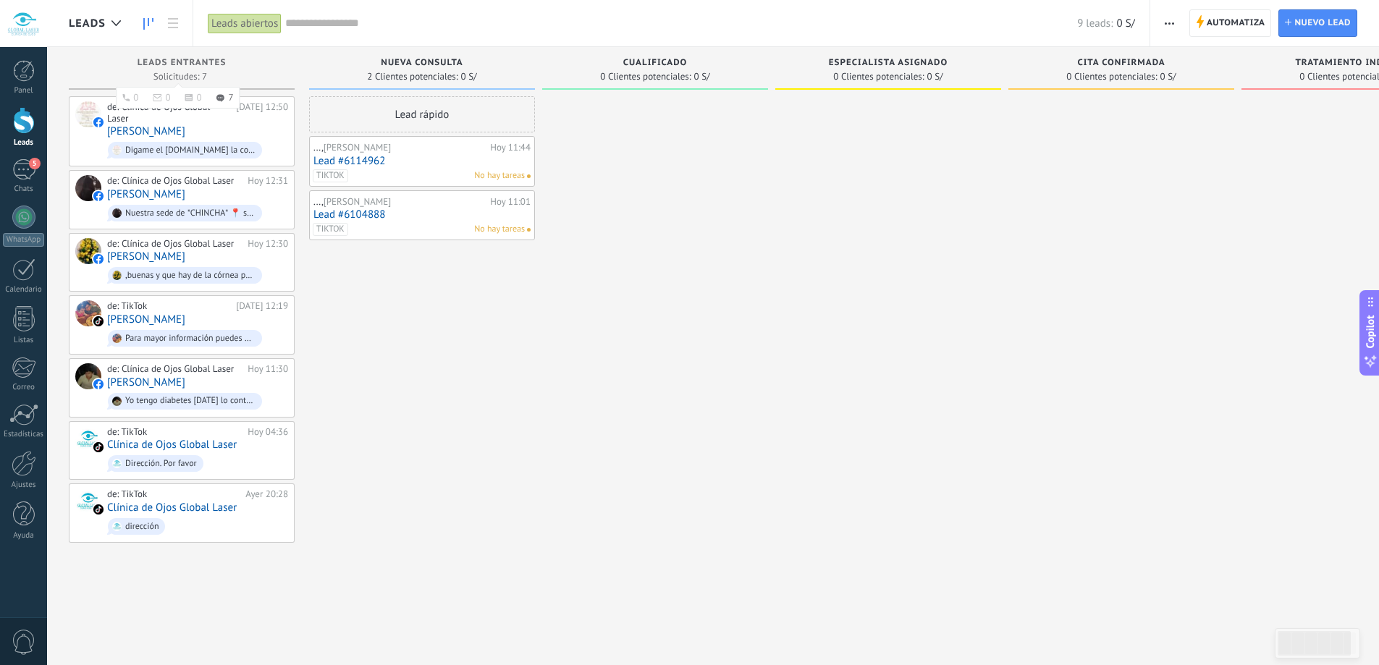
click at [219, 63] on span "Leads Entrantes" at bounding box center [182, 63] width 89 height 10
click at [629, 58] on span "Cualificado" at bounding box center [655, 63] width 64 height 10
drag, startPoint x: 303, startPoint y: 27, endPoint x: 193, endPoint y: 18, distance: 109.7
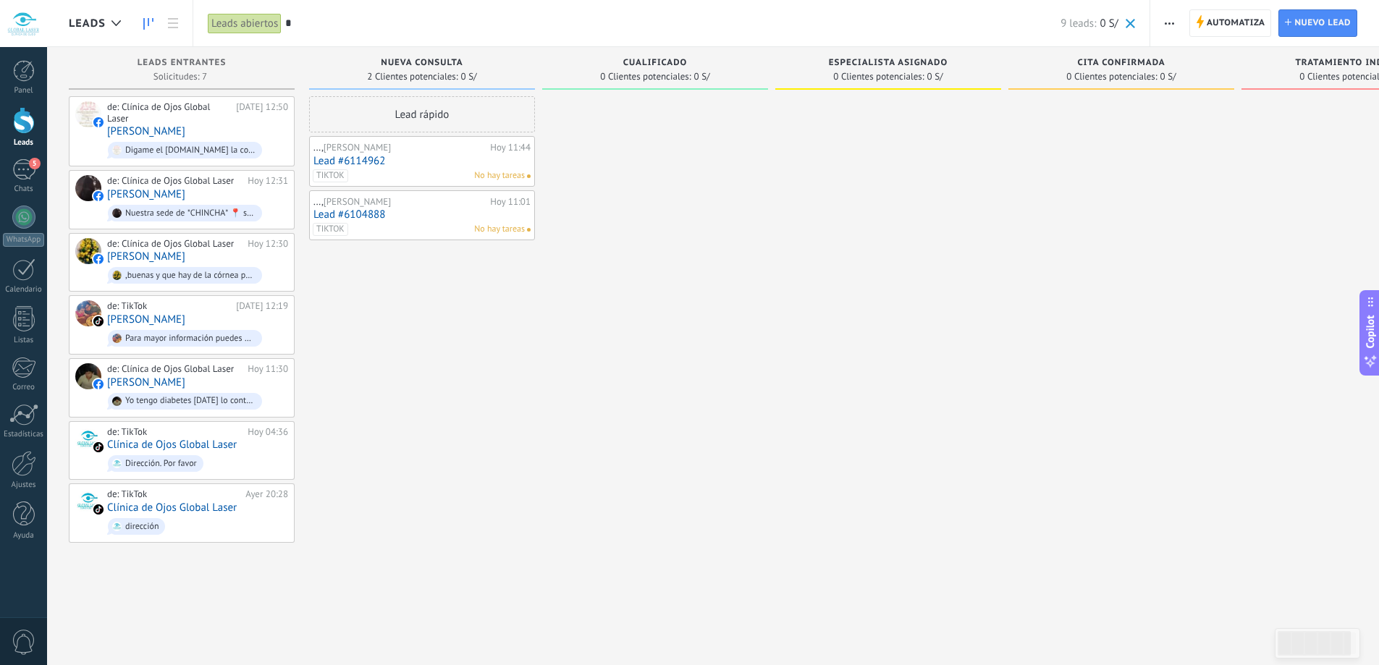
click at [193, 18] on div "Leads abiertos Aplicar * 9 leads: 0 S/ Leads abiertos Mis leads Leads ganados L…" at bounding box center [672, 23] width 958 height 46
click at [315, 23] on input "*" at bounding box center [672, 23] width 775 height 15
type input "*"
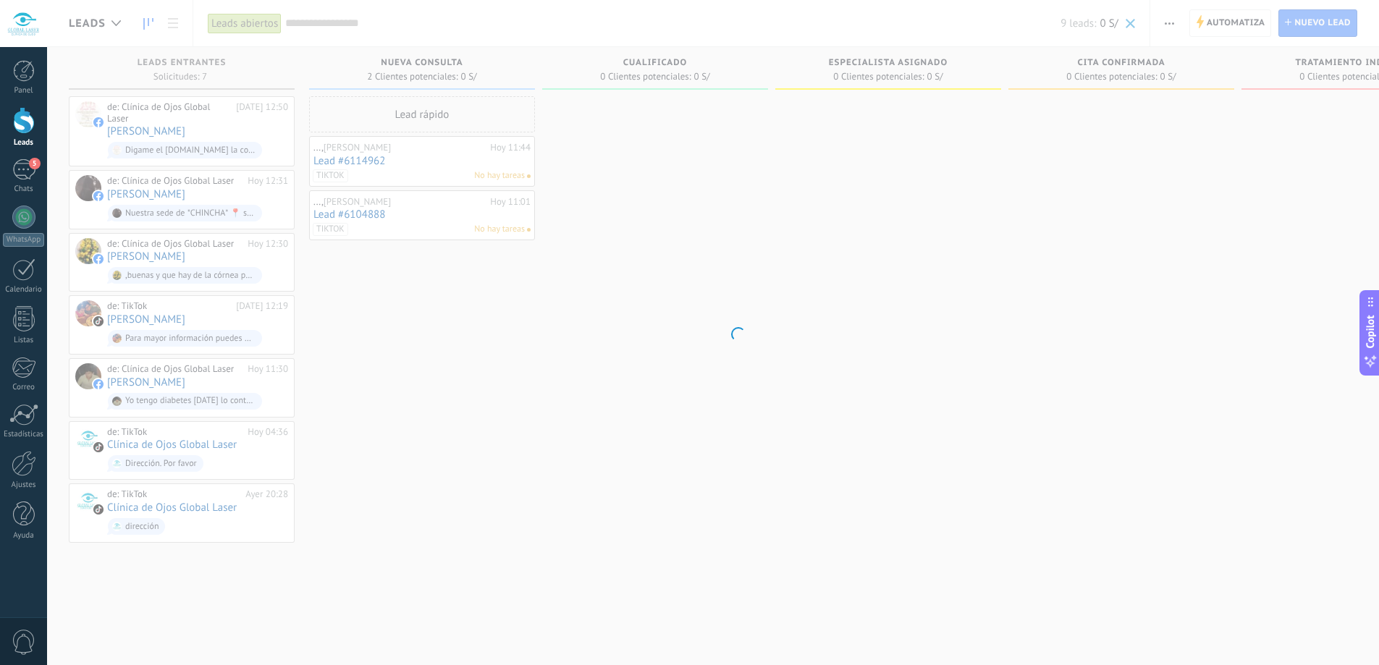
type input "*"
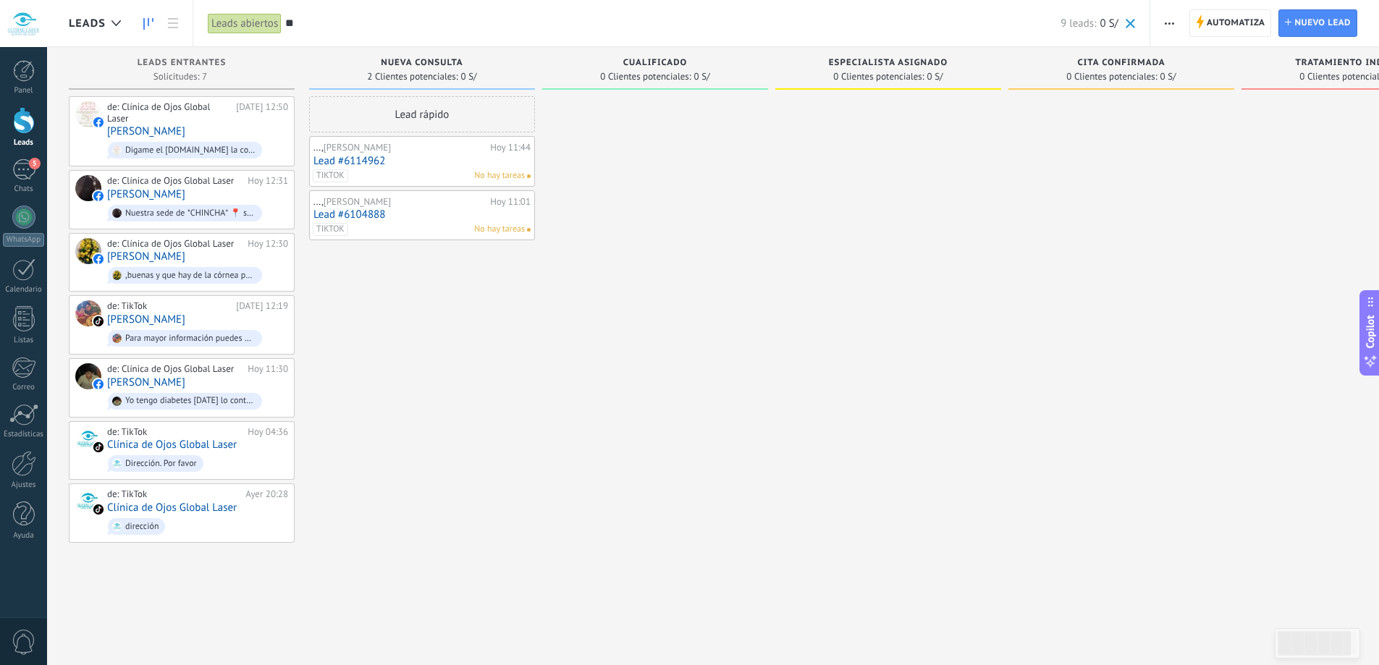
type input "*"
click at [170, 26] on icon at bounding box center [173, 23] width 10 height 10
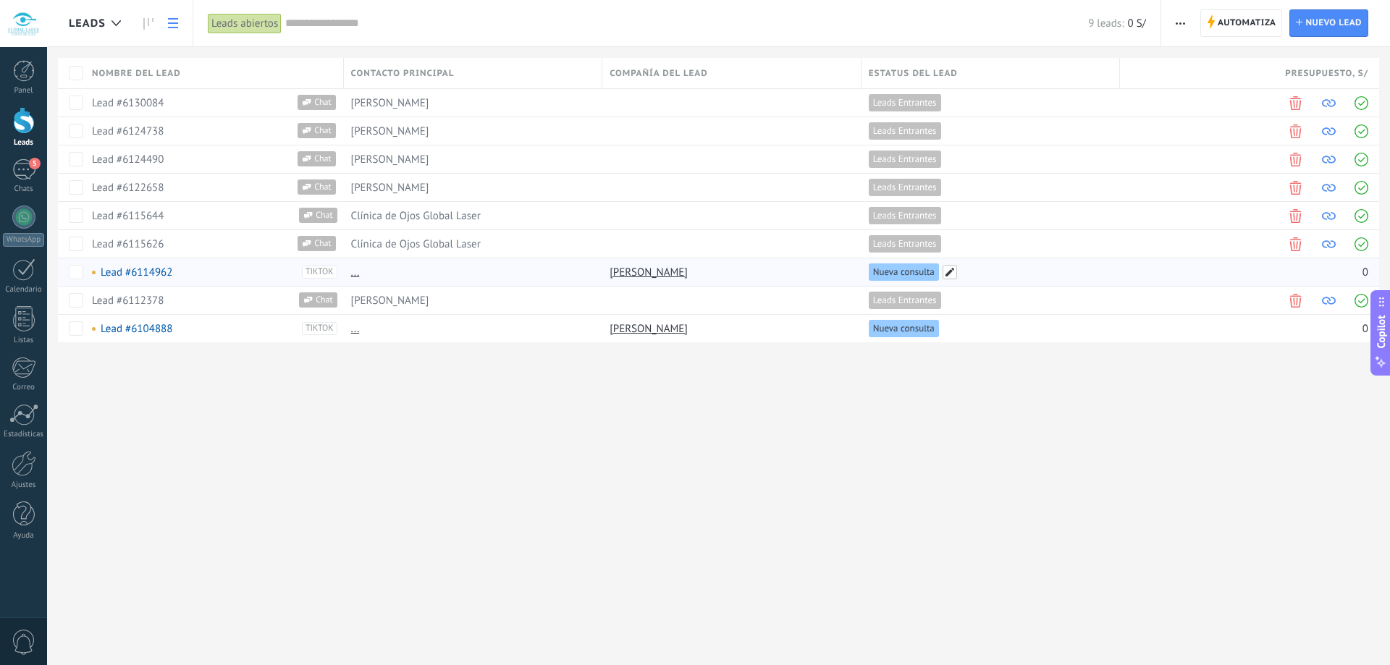
click at [950, 272] on span at bounding box center [950, 272] width 14 height 14
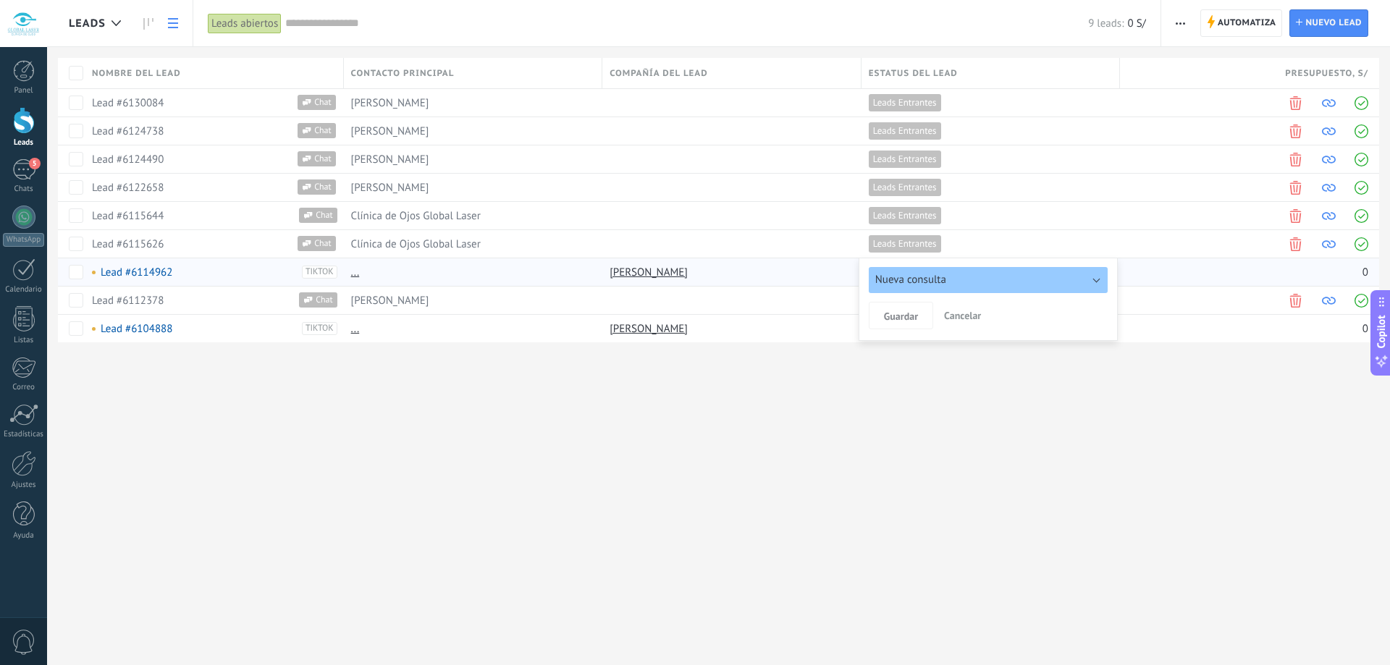
click at [1082, 287] on button "Nueva consulta" at bounding box center [989, 280] width 240 height 26
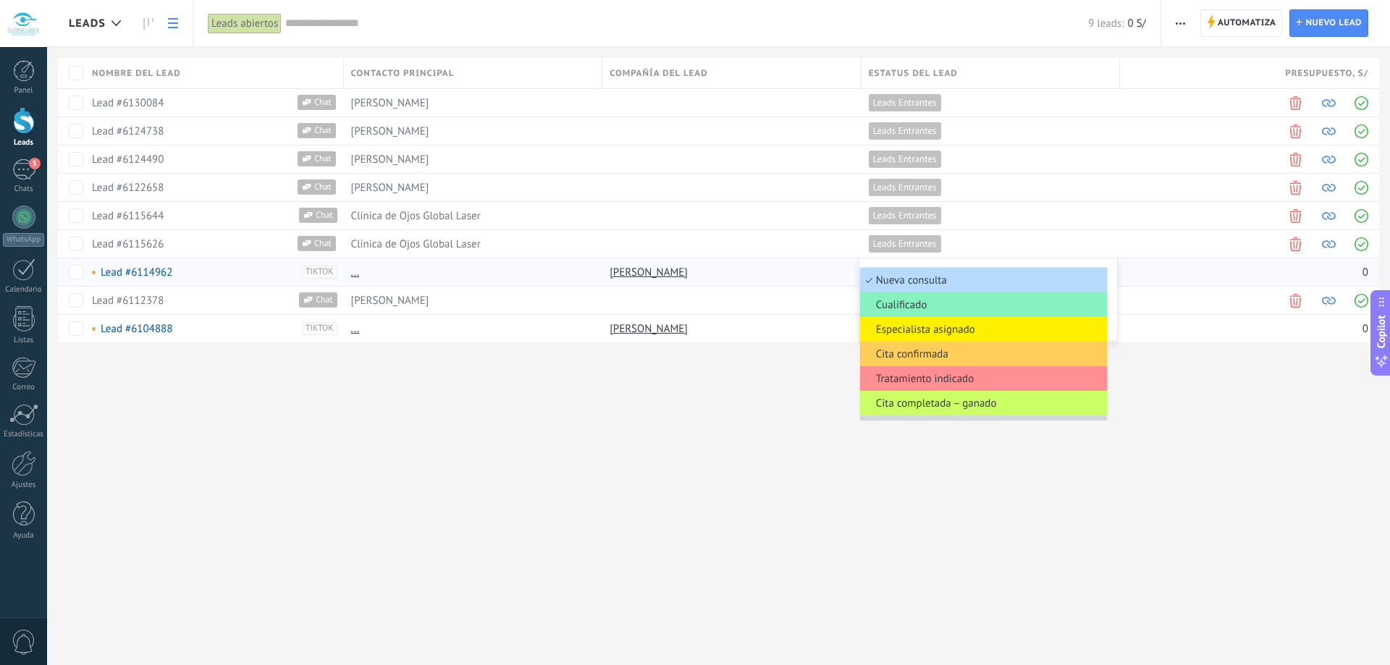
click at [1035, 277] on span "Nueva consulta" at bounding box center [981, 281] width 243 height 14
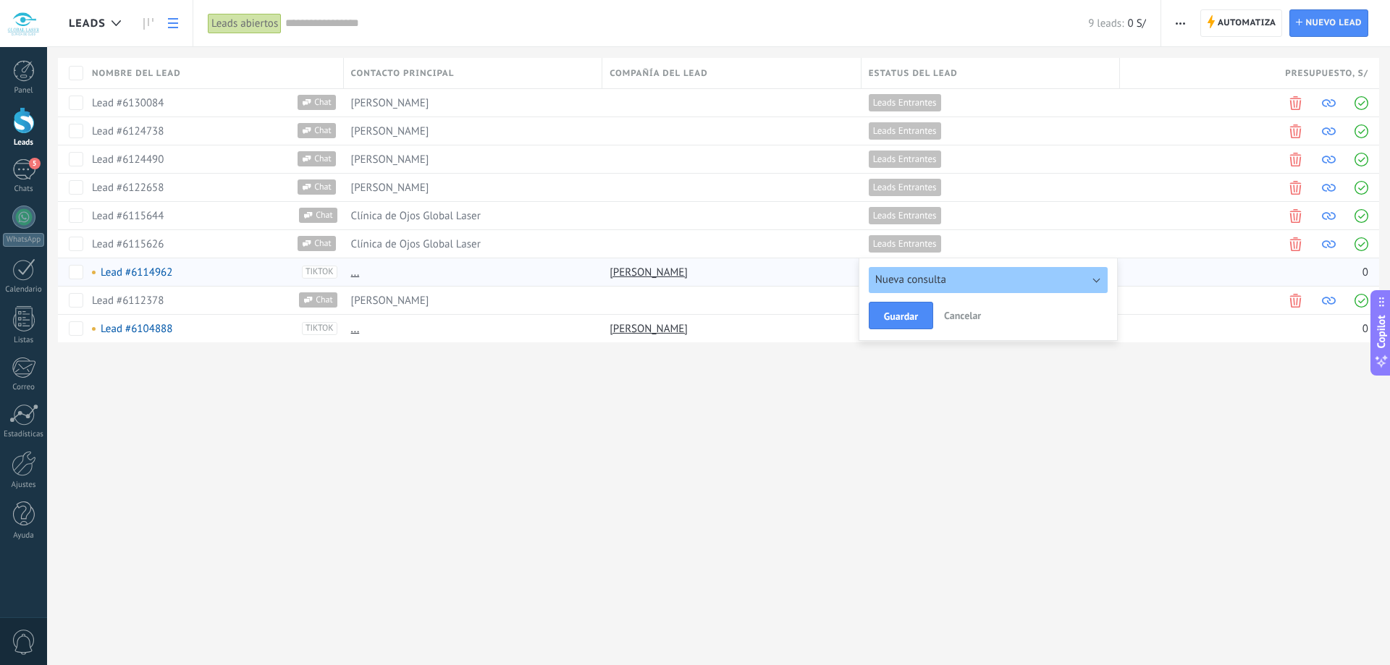
click at [1005, 277] on button "Nueva consulta" at bounding box center [989, 280] width 240 height 26
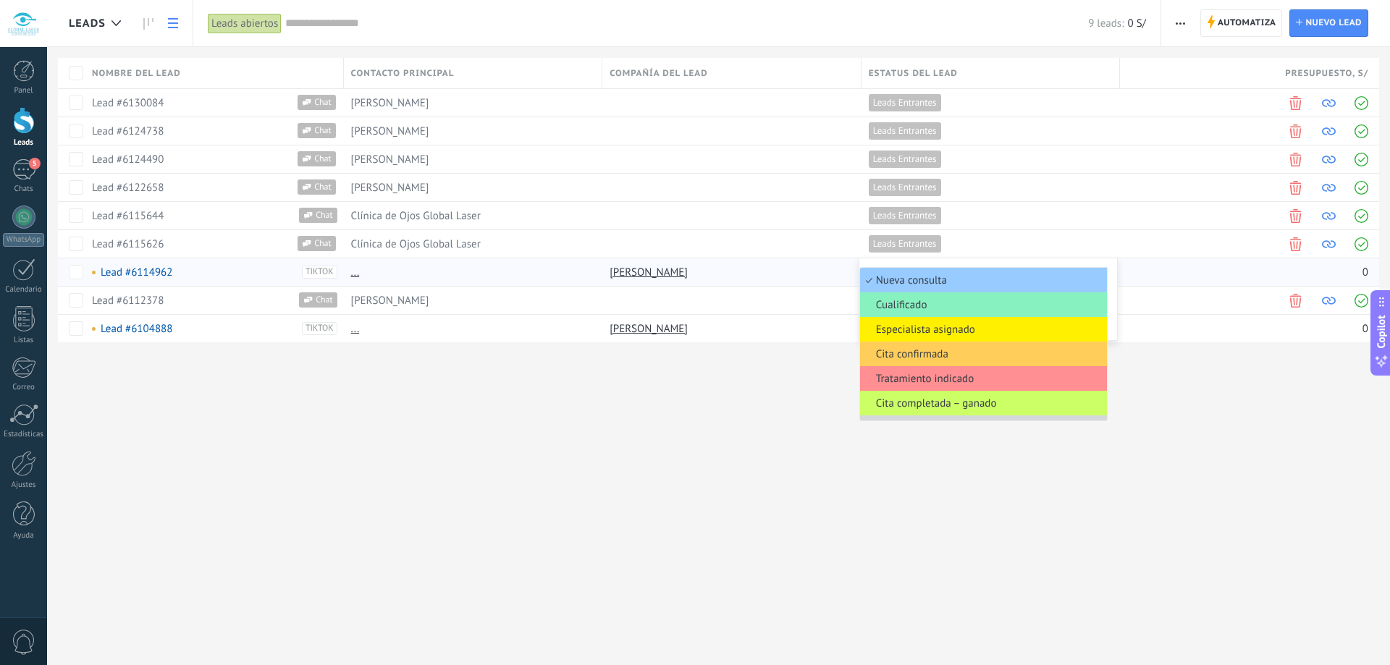
click at [1005, 277] on span "Nueva consulta" at bounding box center [981, 281] width 243 height 14
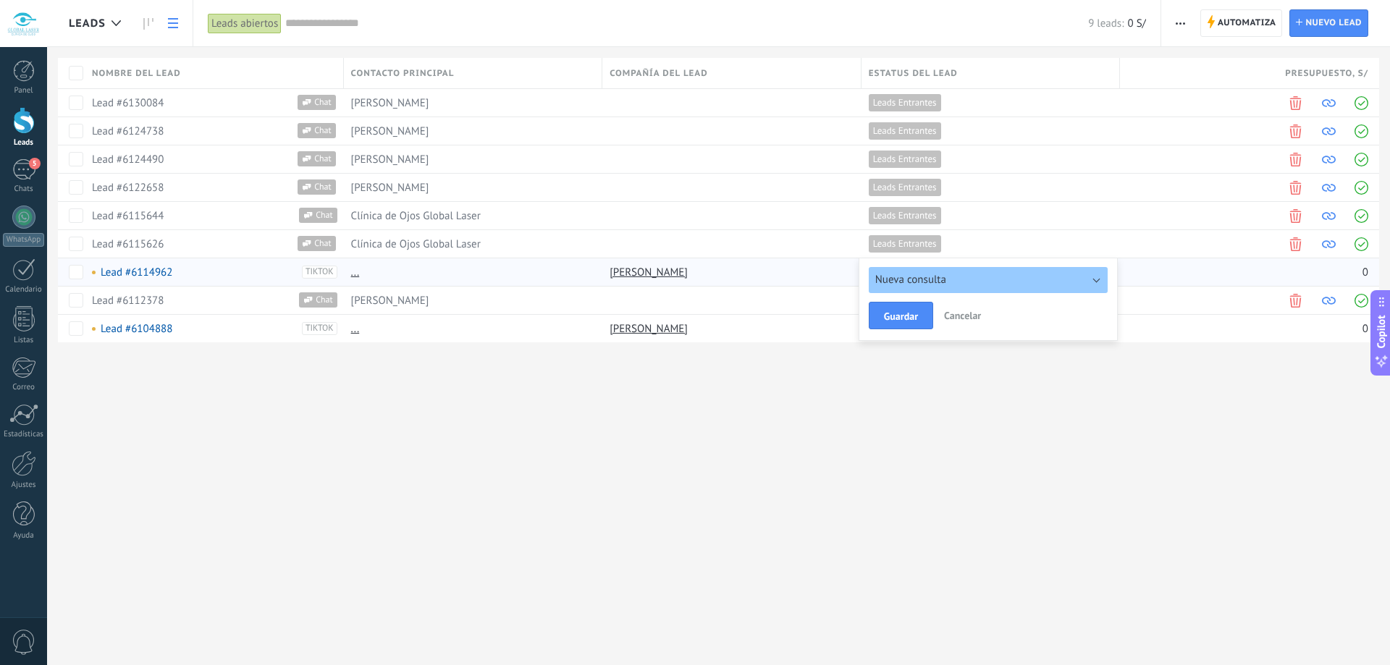
click at [1005, 277] on button "Nueva consulta" at bounding box center [989, 280] width 240 height 26
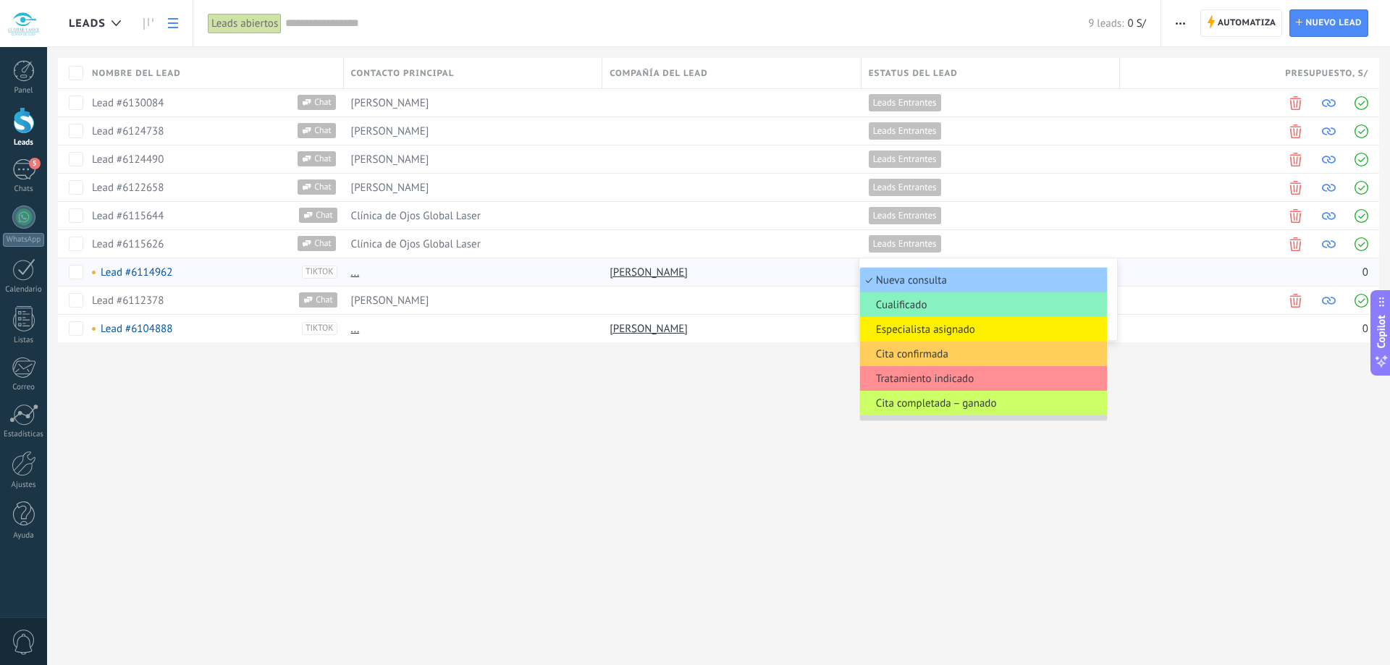
click at [847, 403] on div "Leads Automatiza Nueva difusión Editar embudo Imprimir Ajustes de la lista Impo…" at bounding box center [718, 332] width 1343 height 665
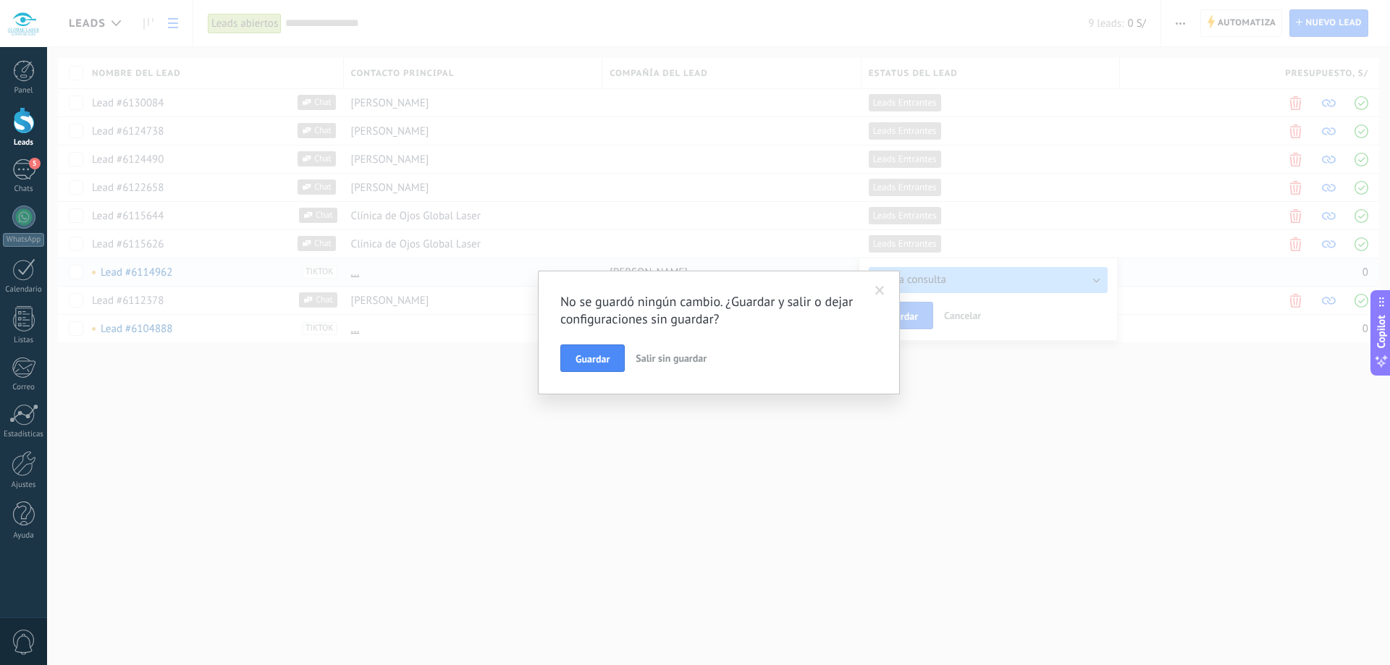
click at [687, 363] on span "Salir sin guardar" at bounding box center [671, 358] width 71 height 13
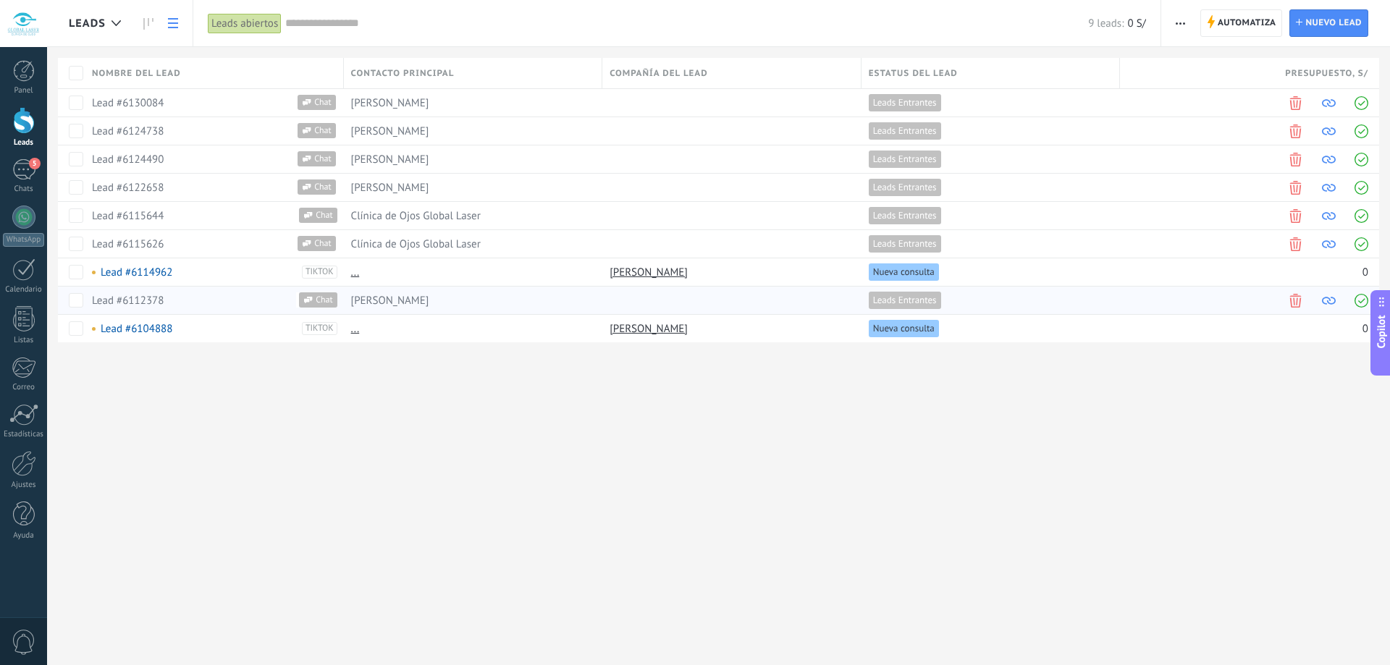
click at [921, 300] on span "Leads Entrantes" at bounding box center [905, 300] width 64 height 13
click at [28, 174] on div "5" at bounding box center [23, 169] width 23 height 21
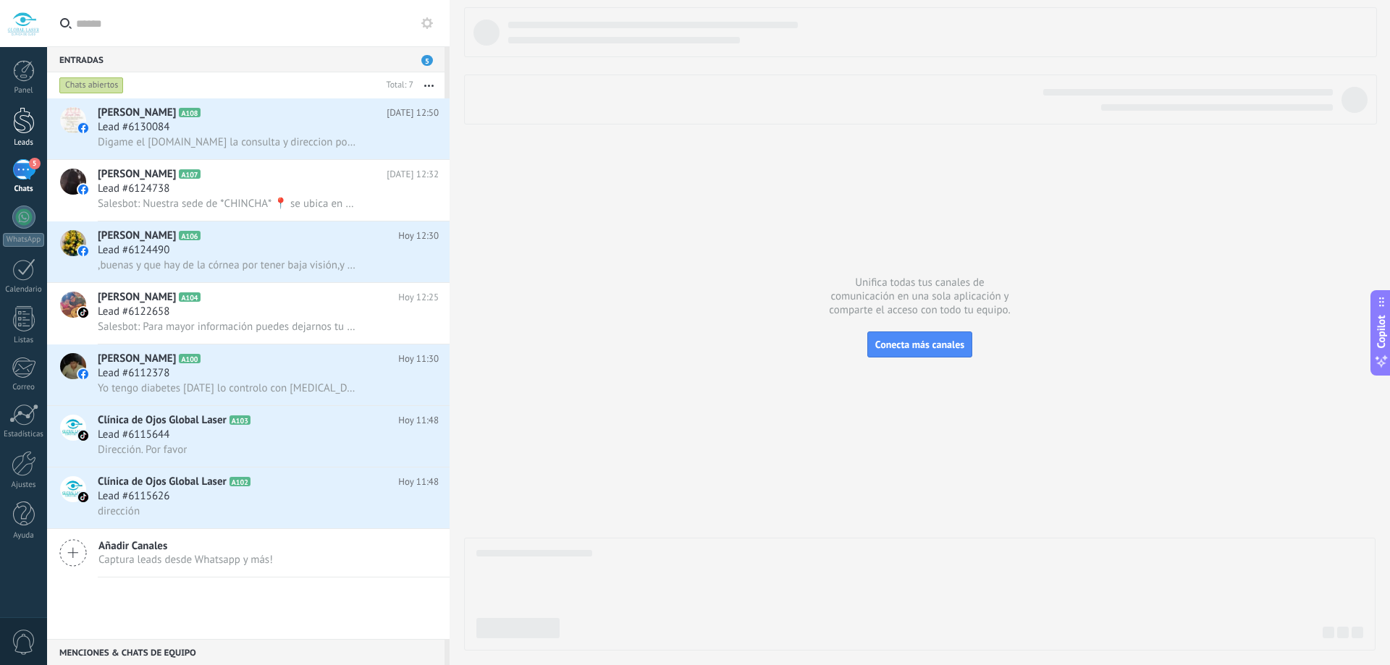
click at [21, 128] on div at bounding box center [24, 120] width 22 height 27
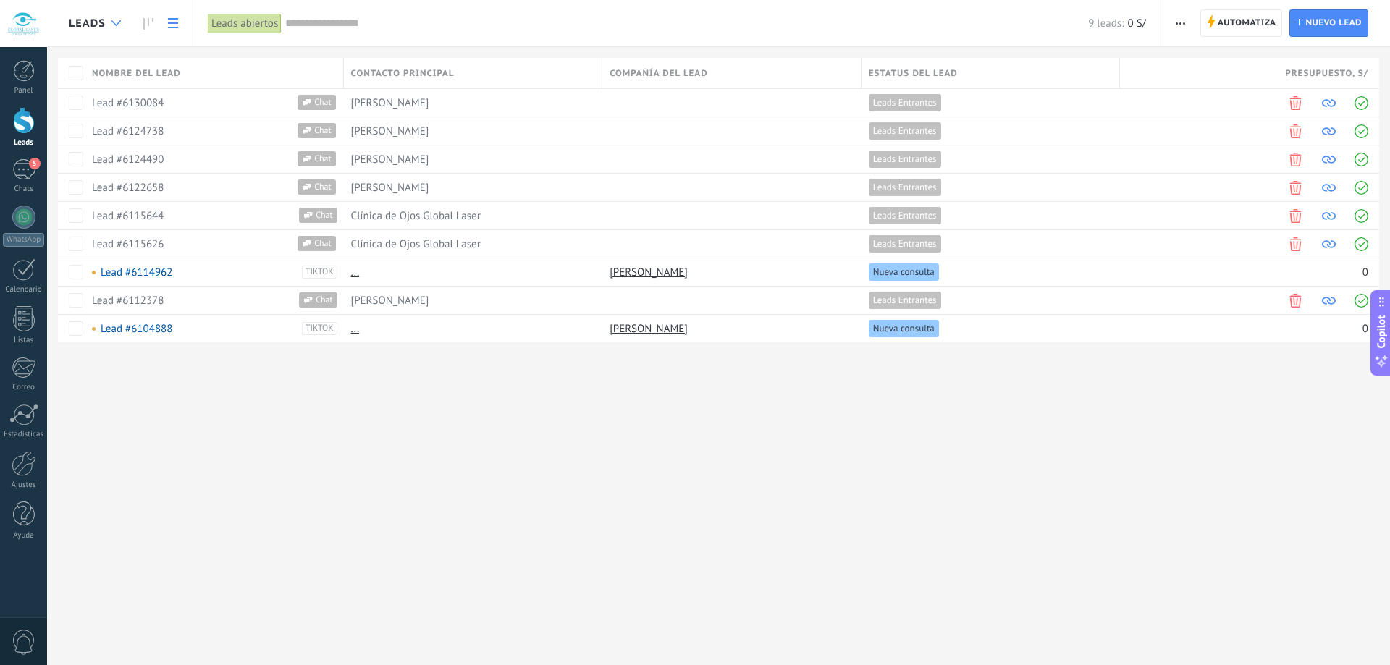
click at [110, 28] on div at bounding box center [116, 23] width 24 height 28
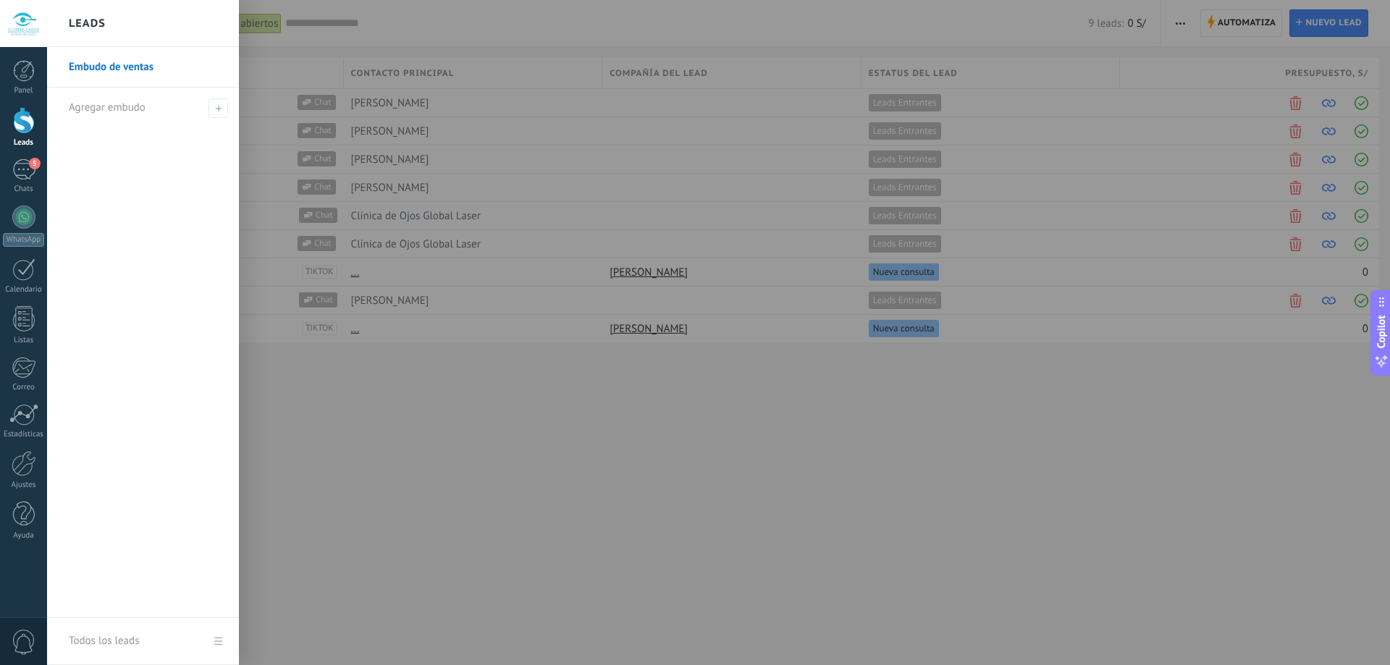
click at [110, 23] on div "Leads" at bounding box center [143, 23] width 192 height 47
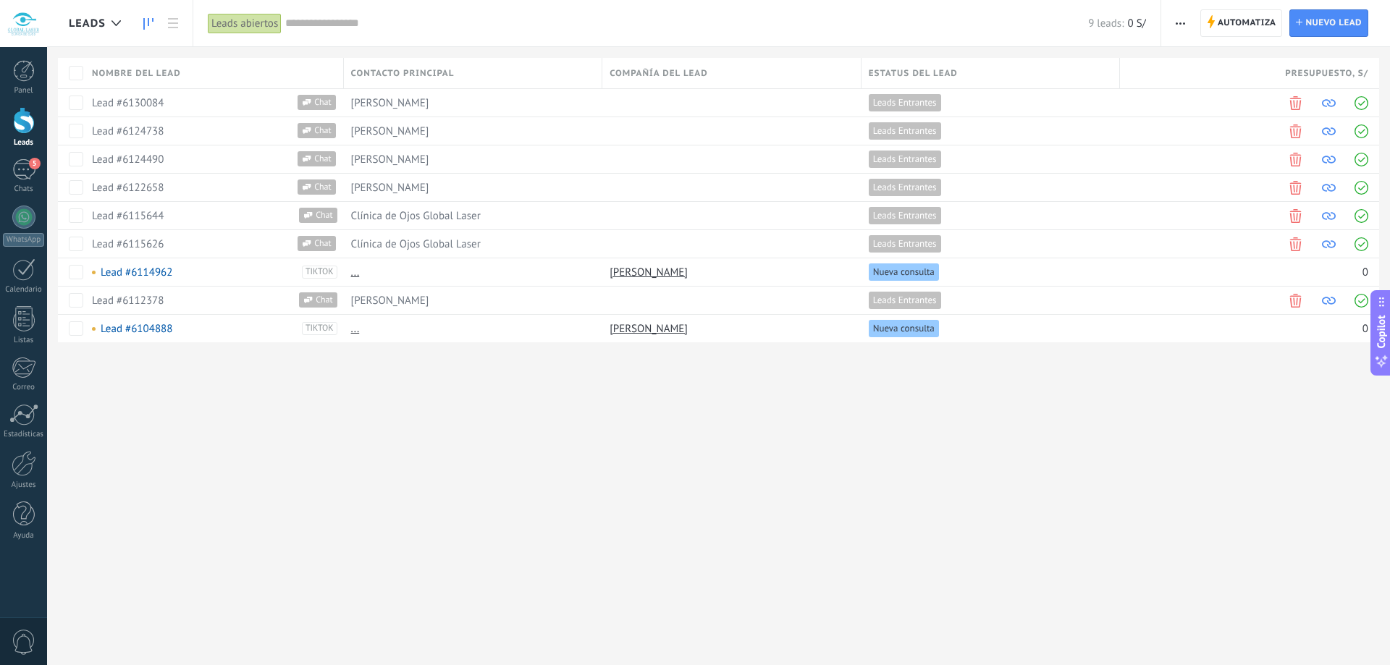
click at [144, 22] on use at bounding box center [148, 24] width 10 height 12
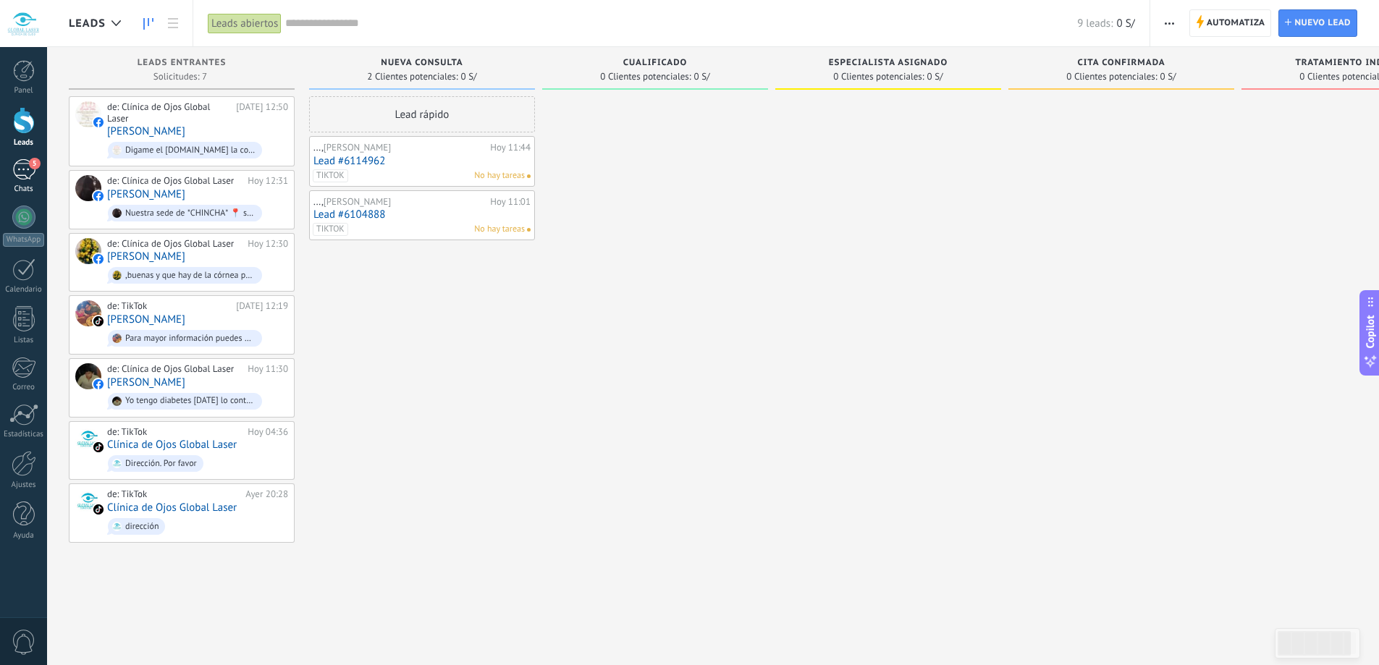
click at [28, 182] on link "5 Chats" at bounding box center [23, 176] width 47 height 35
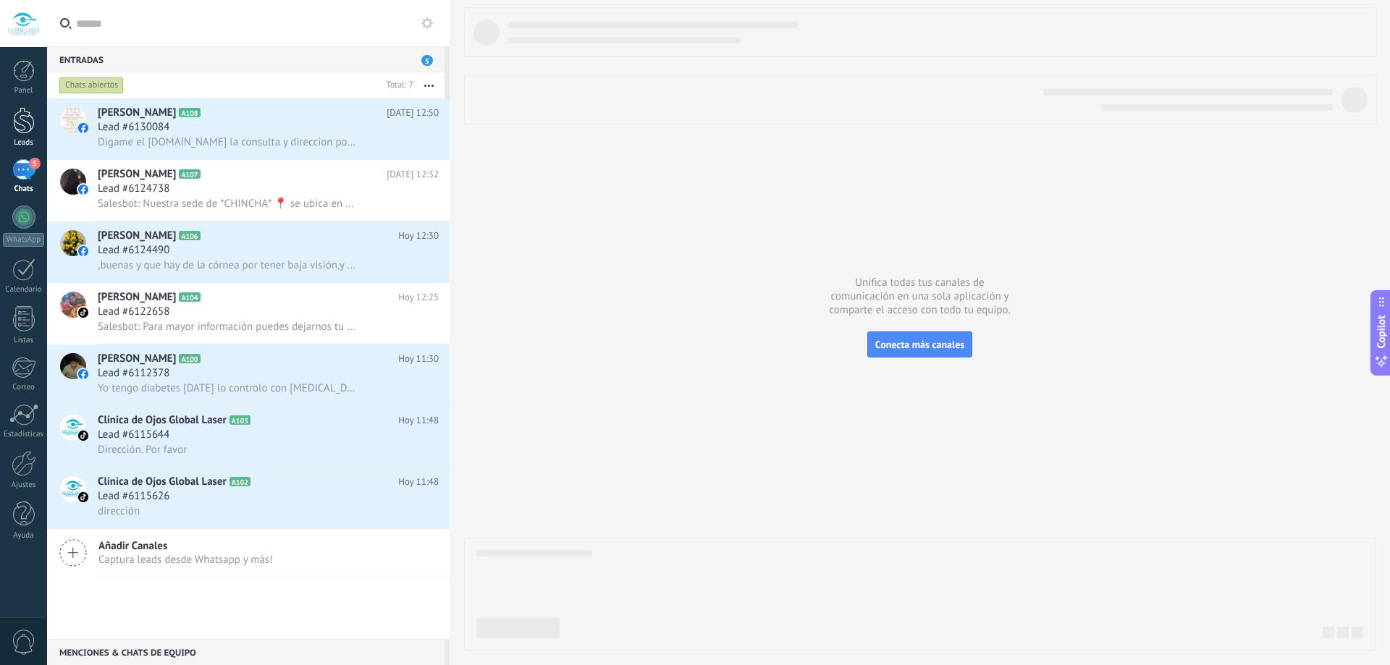
click at [18, 119] on div at bounding box center [24, 120] width 22 height 27
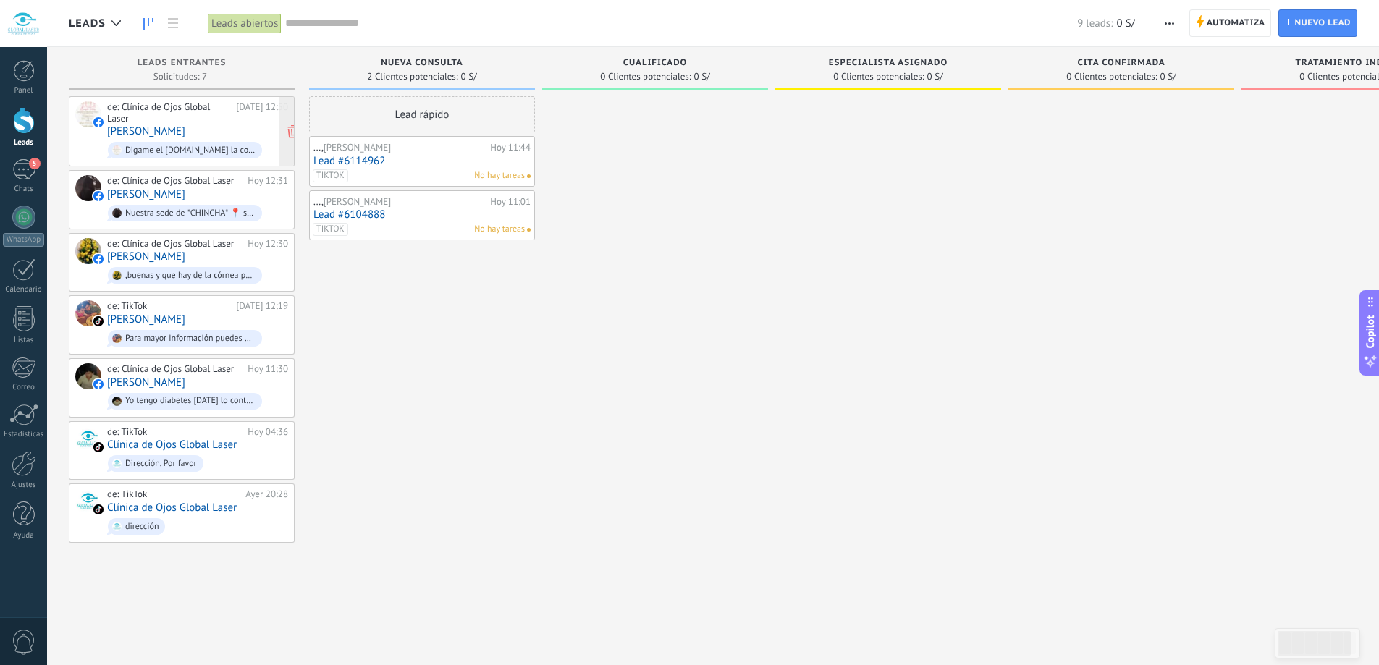
click at [167, 112] on div "de: Clínica de Ojos Global Laser" at bounding box center [169, 112] width 124 height 22
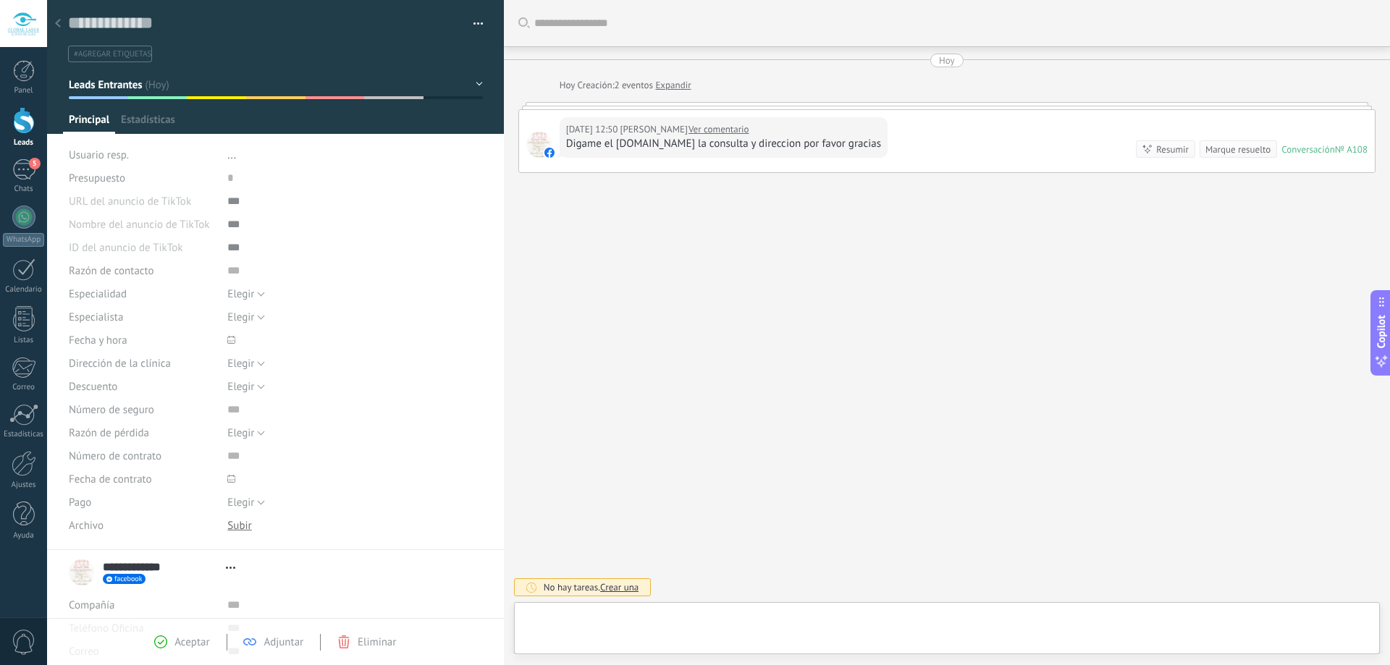
scroll to position [22, 0]
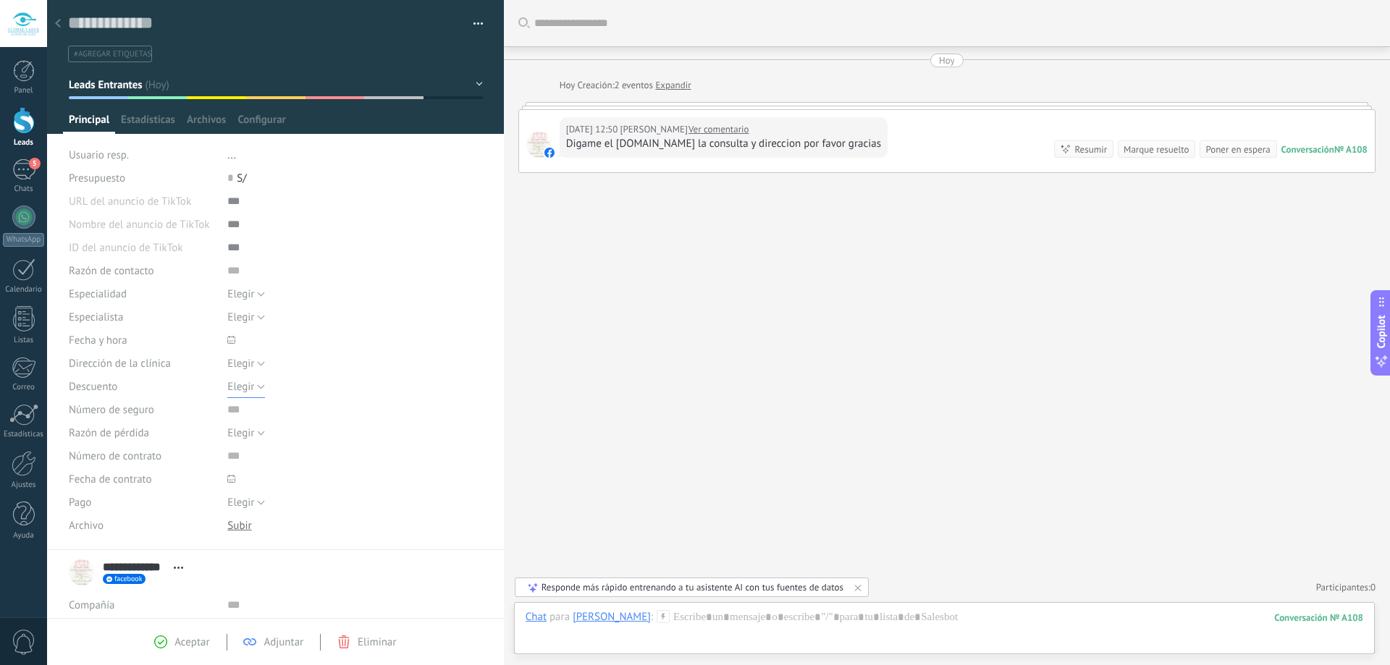
click at [244, 391] on span "Elegir" at bounding box center [240, 387] width 27 height 14
click at [160, 384] on div "Descuento" at bounding box center [143, 386] width 148 height 23
click at [256, 380] on button "Elegir" at bounding box center [246, 386] width 38 height 23
click at [171, 394] on div "Descuento" at bounding box center [143, 386] width 148 height 23
click at [255, 434] on button "Elegir" at bounding box center [246, 432] width 38 height 23
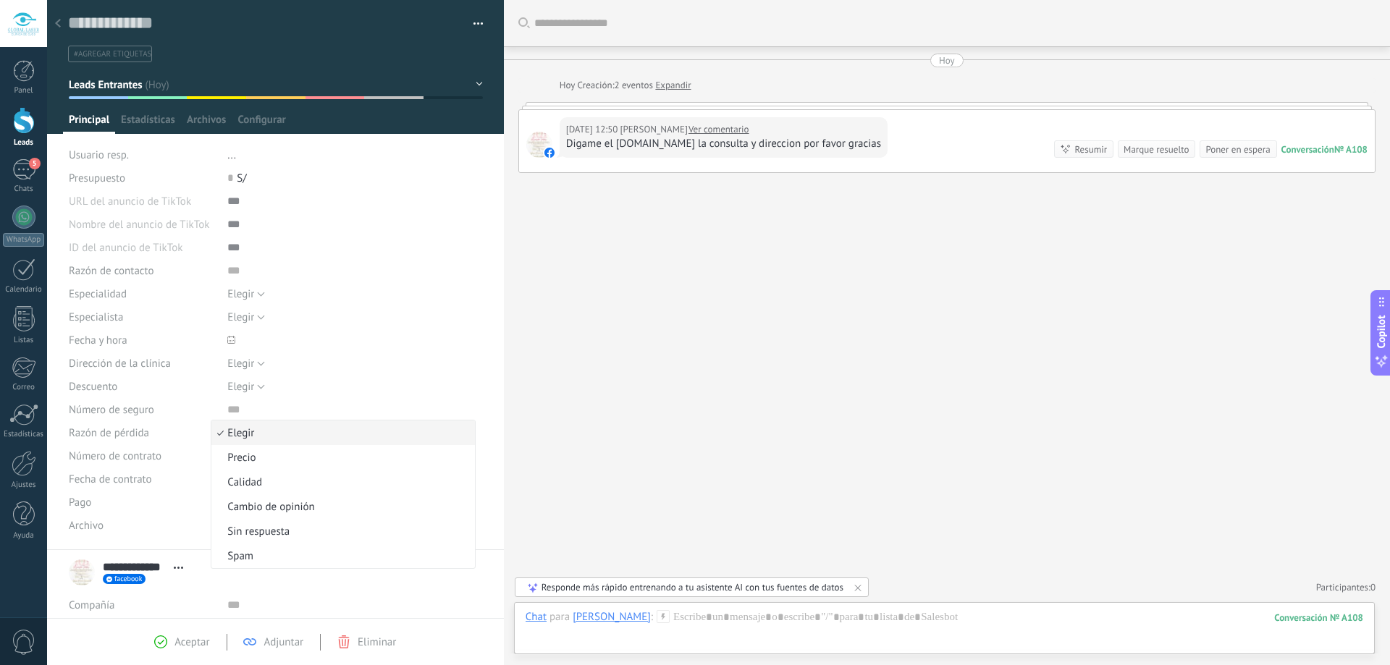
click at [158, 436] on div "Razón de pérdida" at bounding box center [143, 432] width 148 height 23
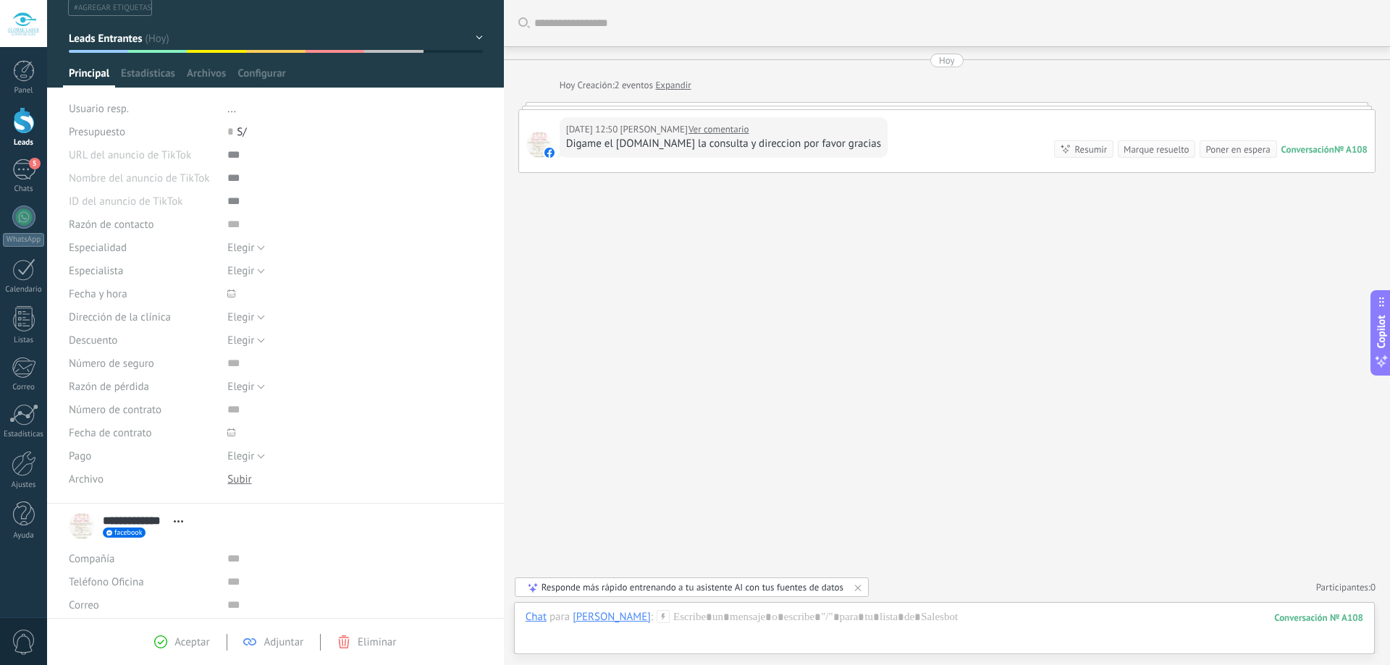
scroll to position [72, 0]
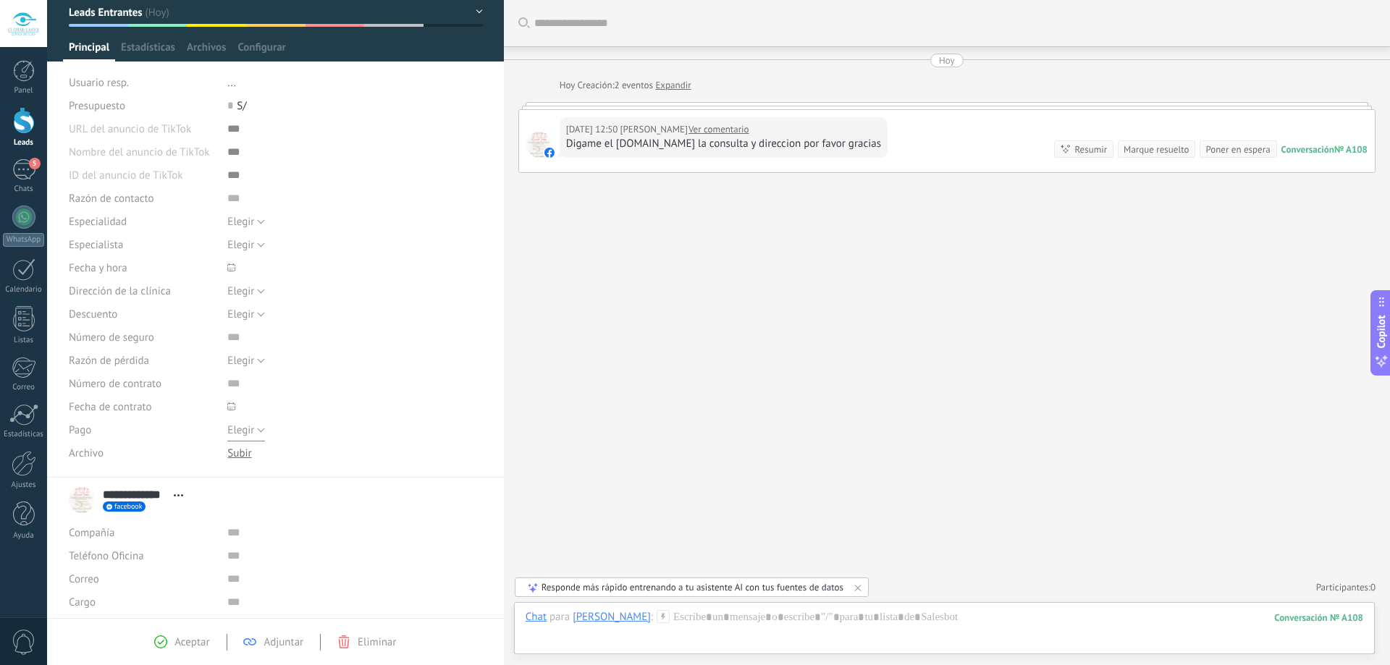
click at [258, 432] on button "Elegir" at bounding box center [246, 429] width 38 height 23
click at [185, 427] on div "Pago" at bounding box center [143, 429] width 148 height 23
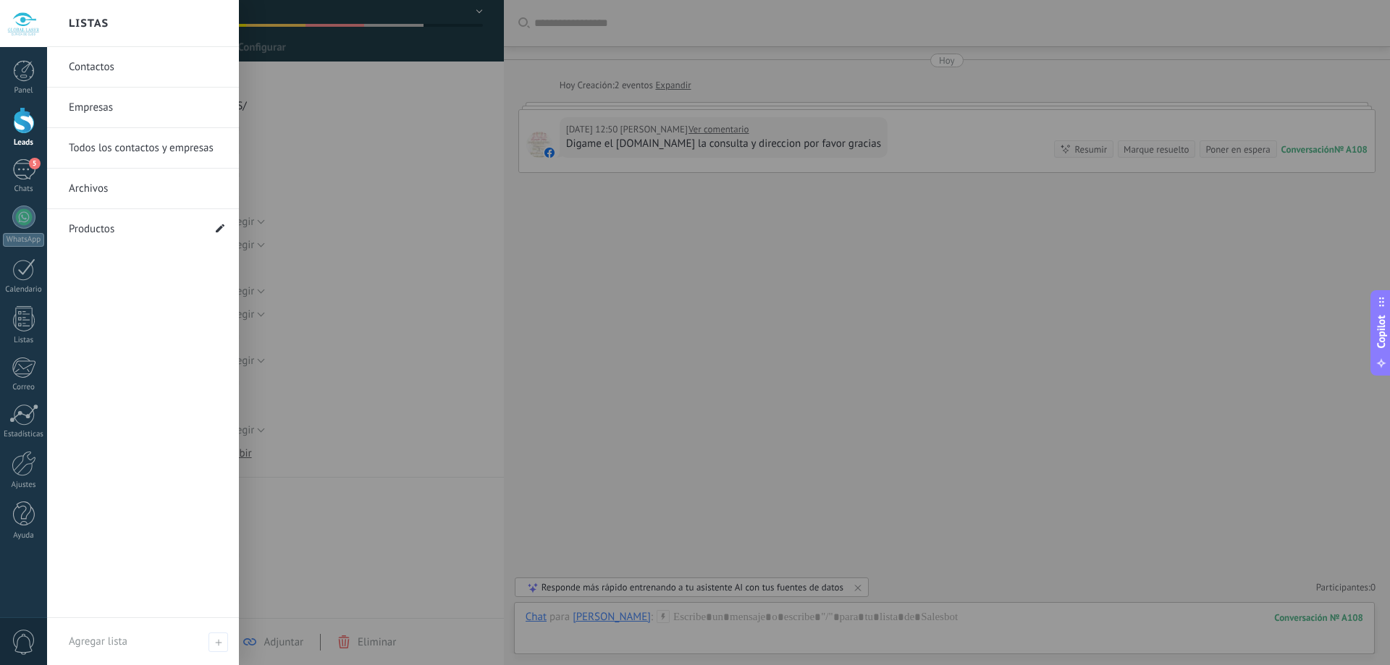
click at [216, 229] on icon at bounding box center [220, 228] width 9 height 9
click at [219, 234] on span at bounding box center [218, 229] width 16 height 18
click at [147, 190] on link "Archivos" at bounding box center [147, 189] width 156 height 41
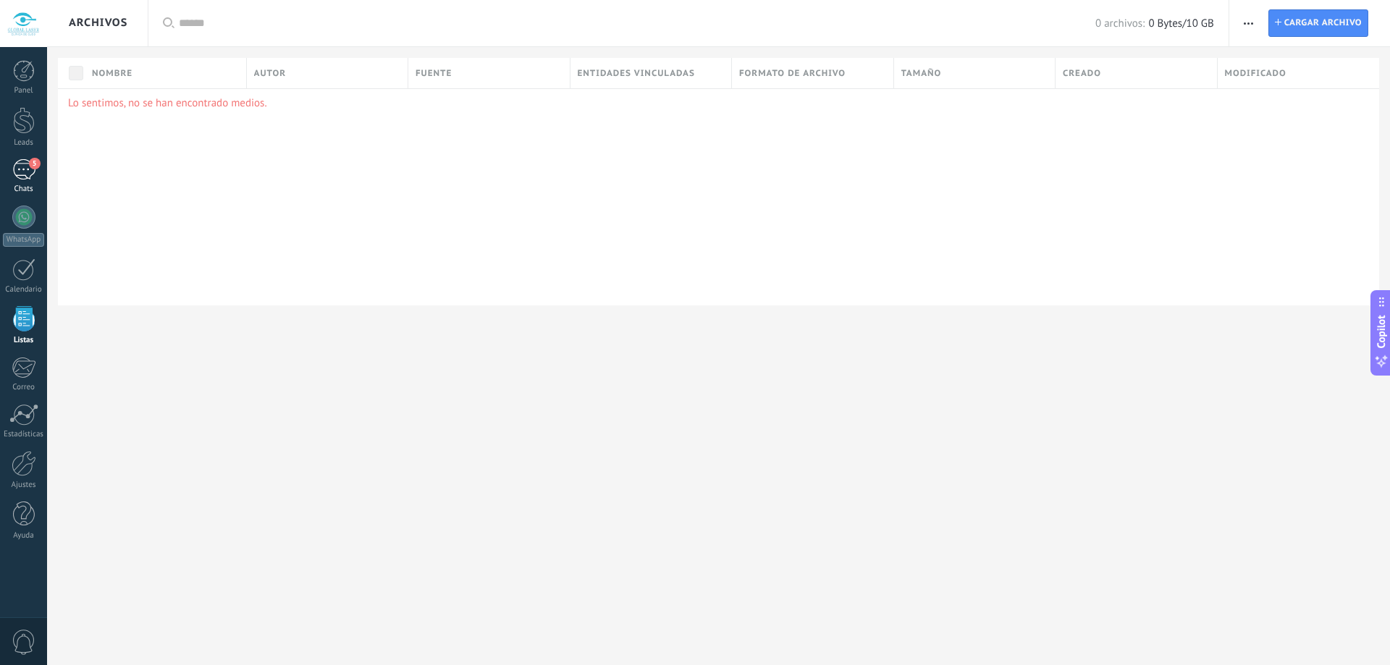
click at [30, 179] on div "5" at bounding box center [23, 169] width 23 height 21
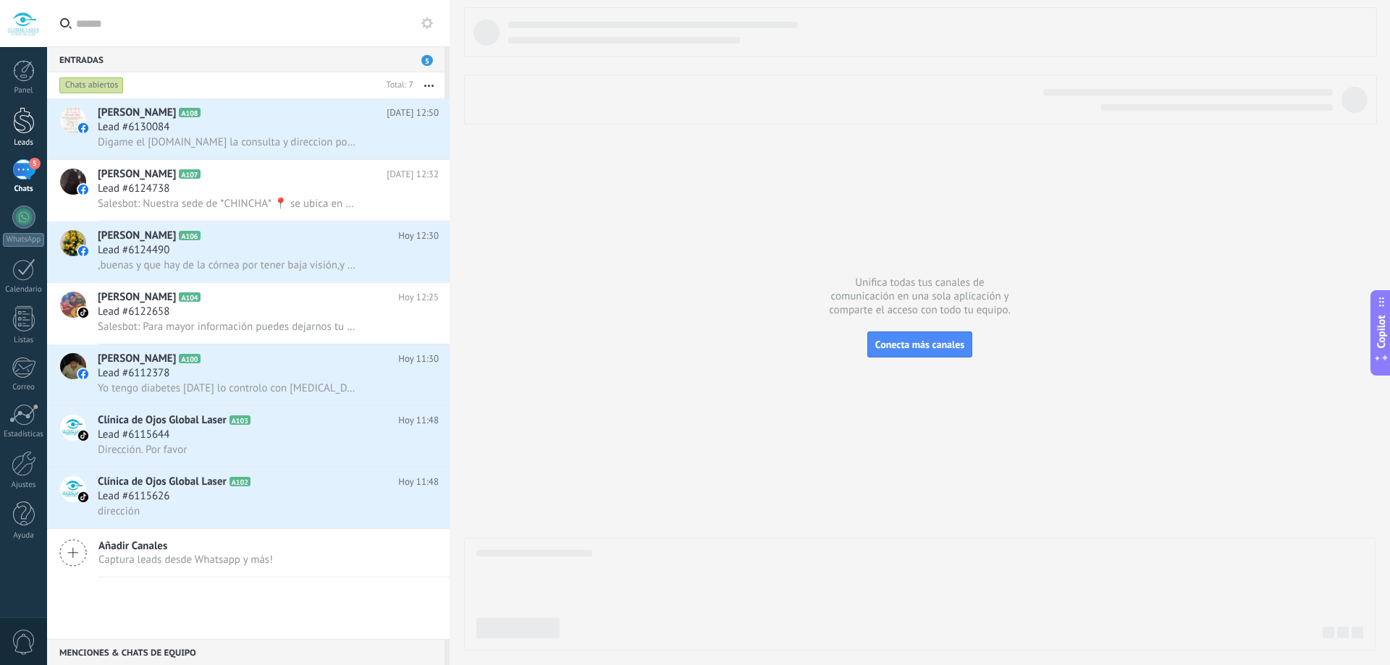
click at [21, 140] on div "Leads" at bounding box center [24, 142] width 42 height 9
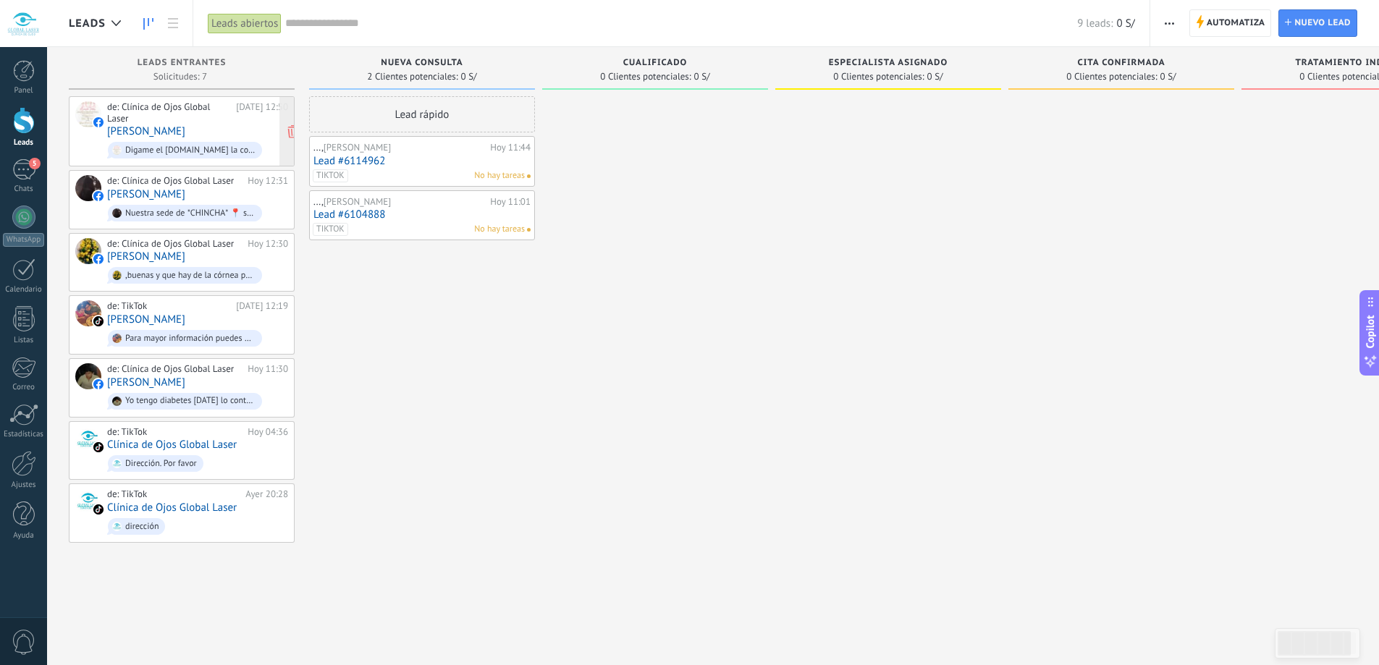
click at [203, 122] on div "de: Clínica de Ojos Global Laser [DATE] 12:50 [PERSON_NAME] Digame el [DOMAIN_N…" at bounding box center [197, 131] width 181 height 60
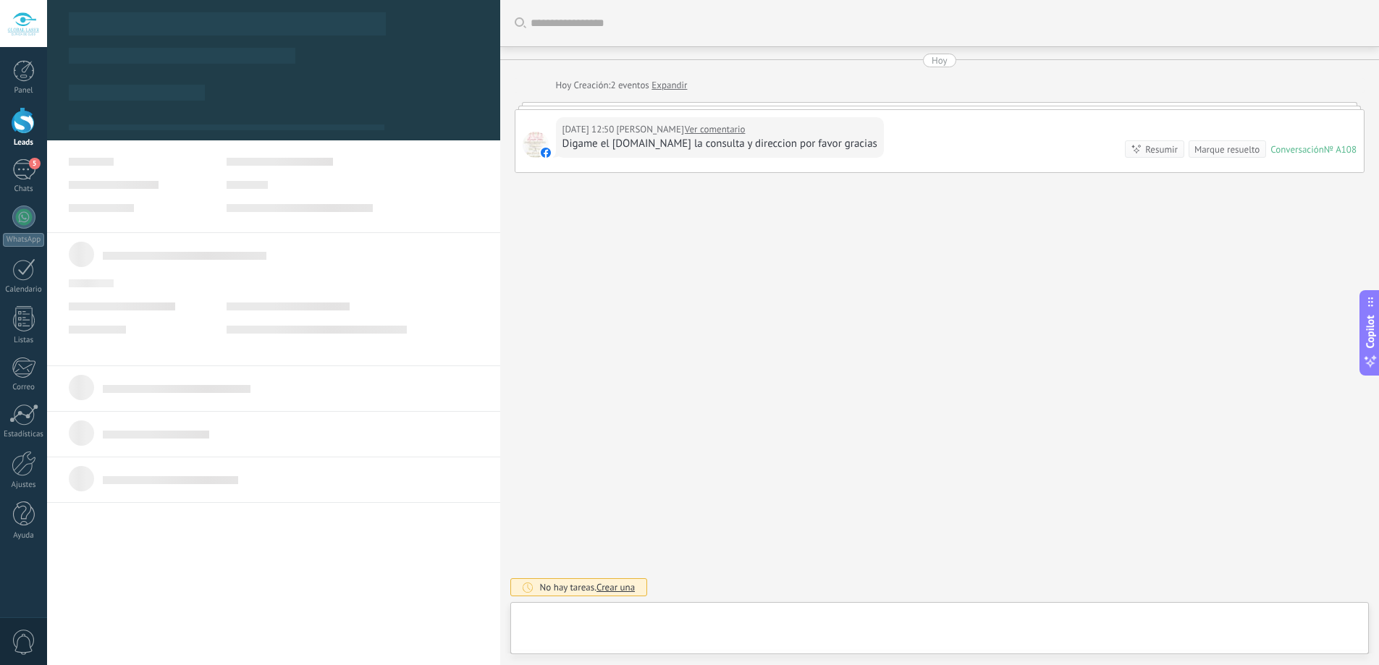
type textarea "**********"
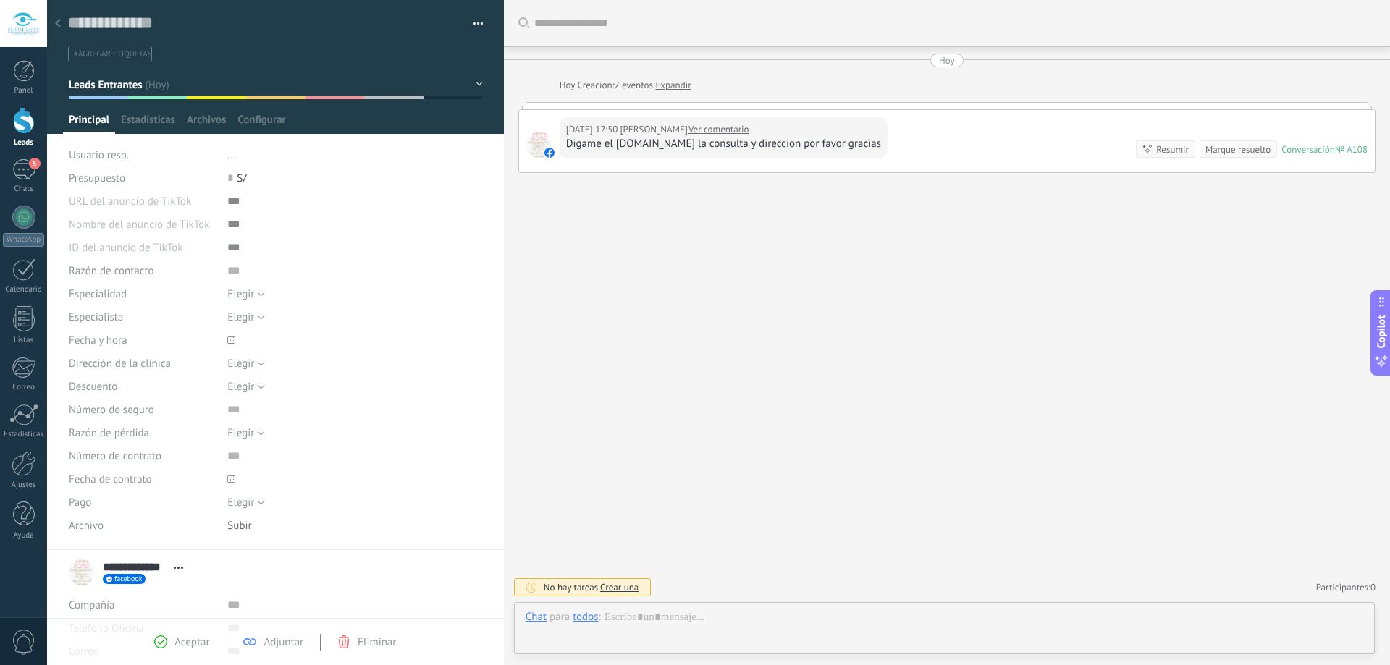
scroll to position [22, 0]
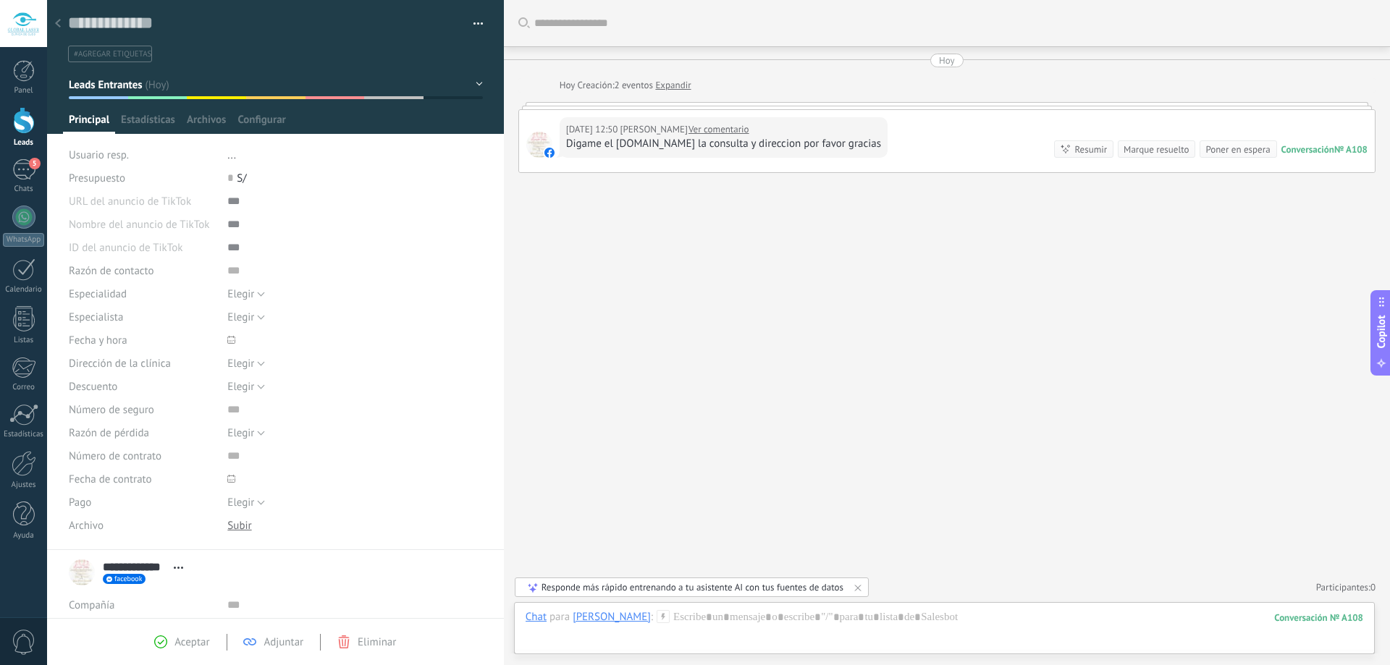
click at [792, 129] on div "[DATE] 12:50 [PERSON_NAME] Ver comentario" at bounding box center [723, 129] width 315 height 14
click at [149, 116] on span "Estadísticas" at bounding box center [148, 123] width 54 height 21
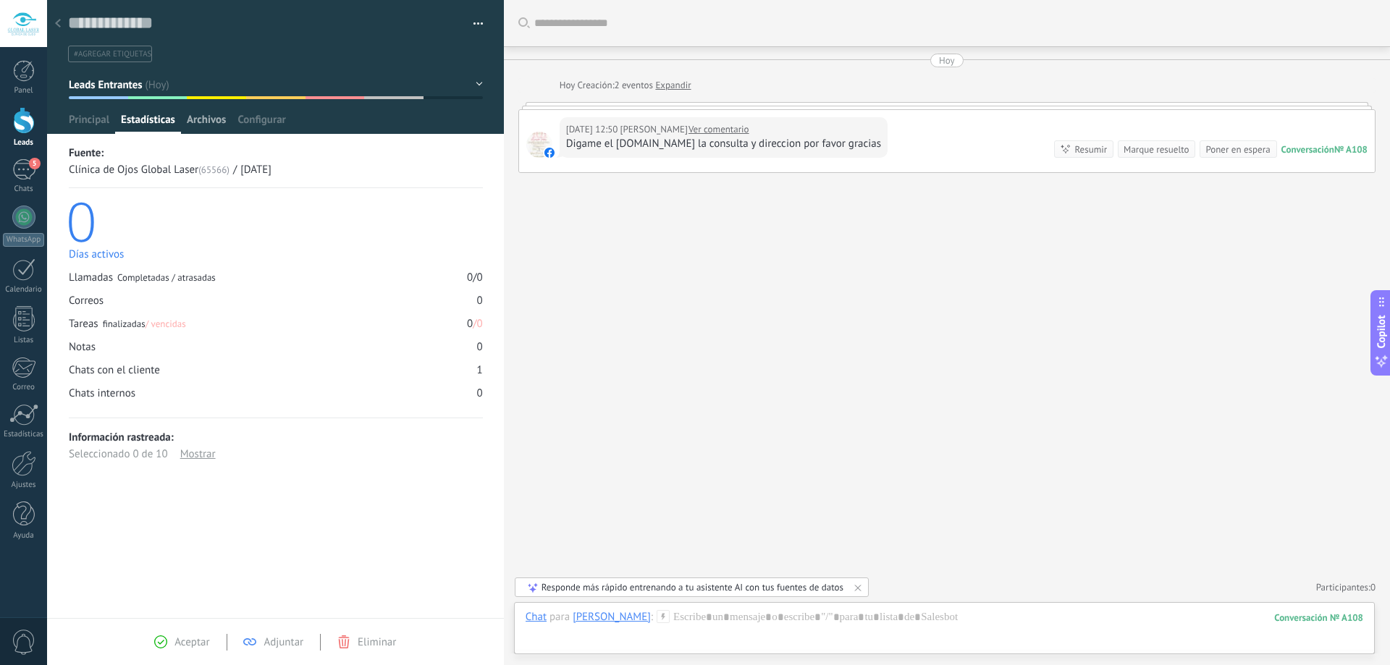
click at [223, 114] on span "Archivos" at bounding box center [206, 123] width 39 height 21
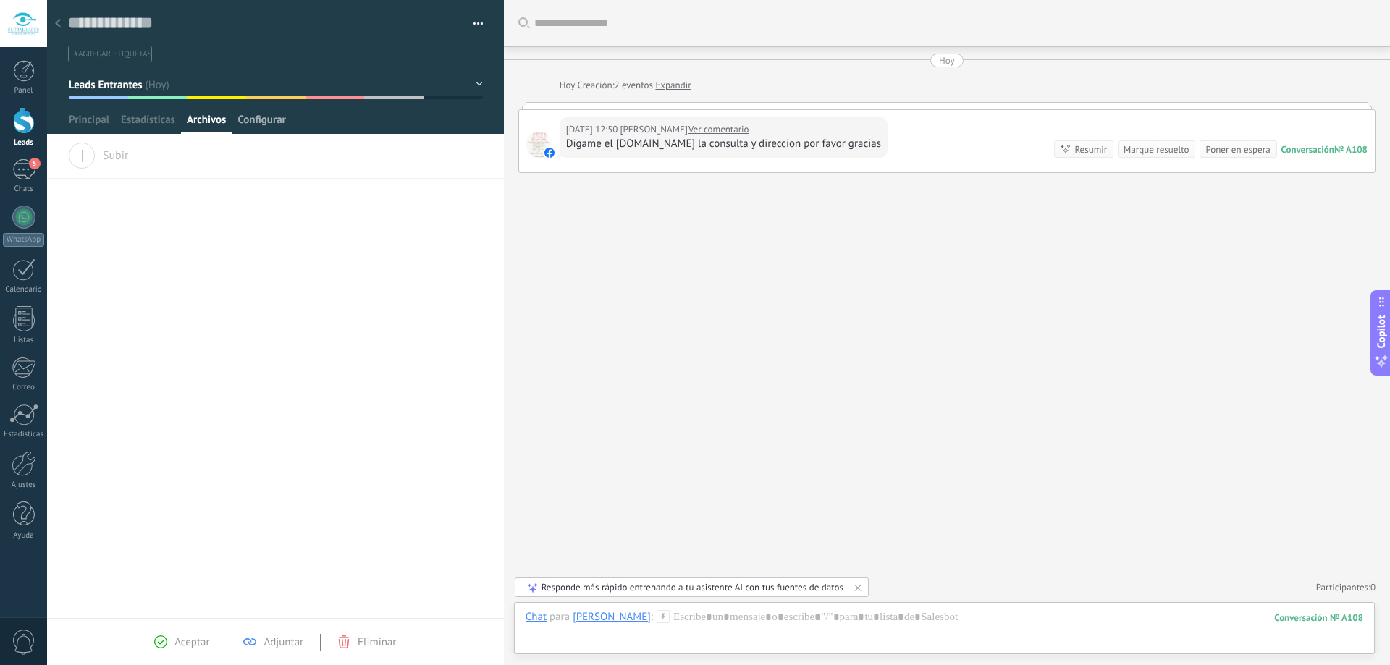
click at [258, 119] on span "Configurar" at bounding box center [261, 123] width 48 height 21
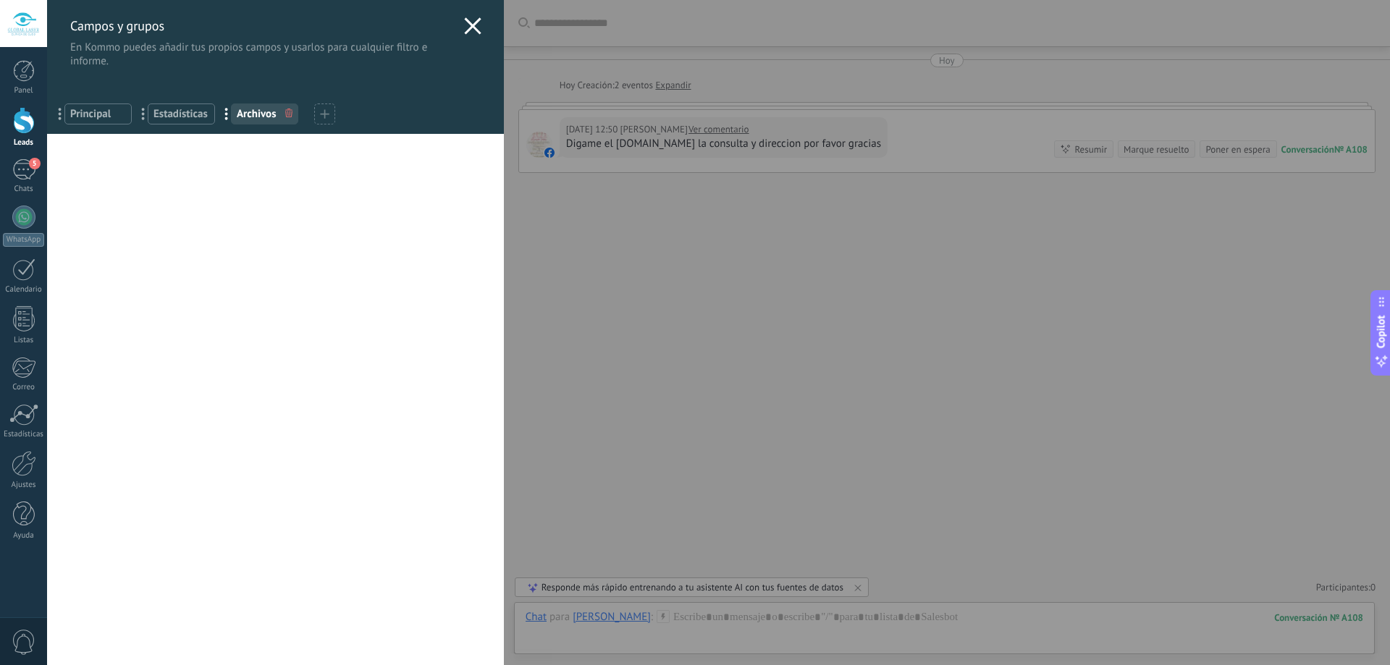
click at [123, 112] on span "Principal" at bounding box center [98, 114] width 56 height 14
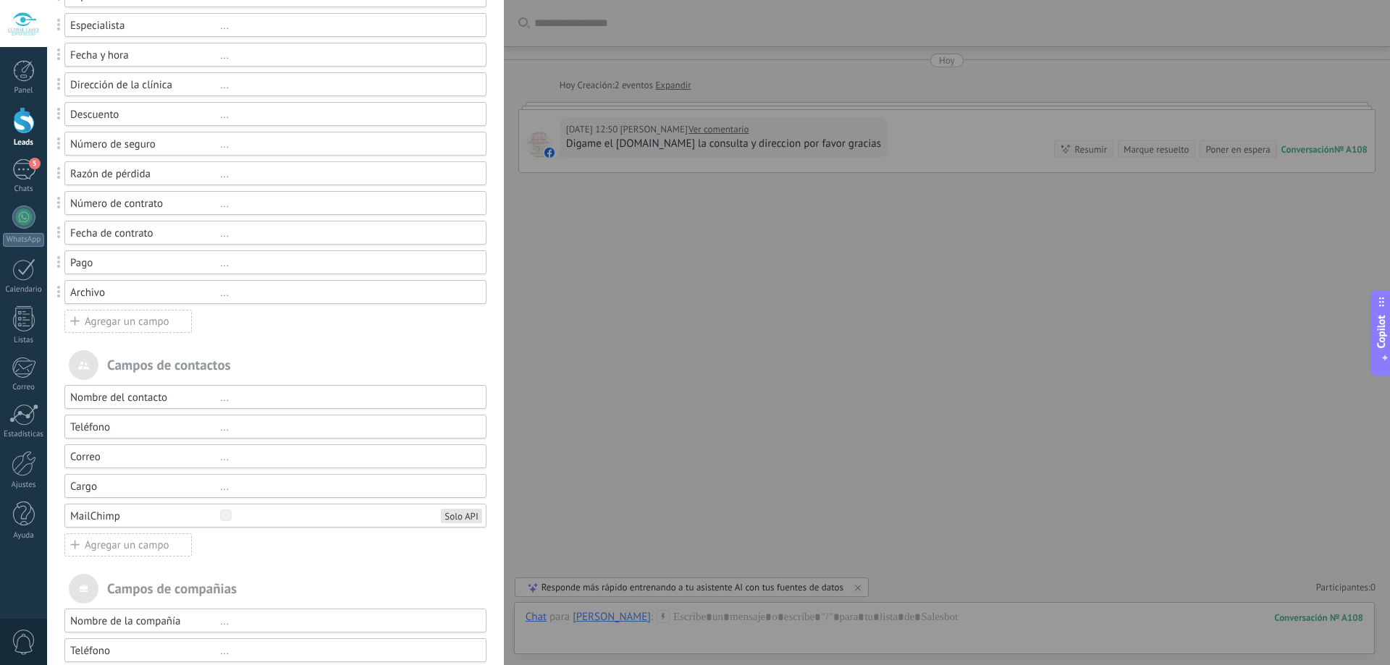
scroll to position [290, 0]
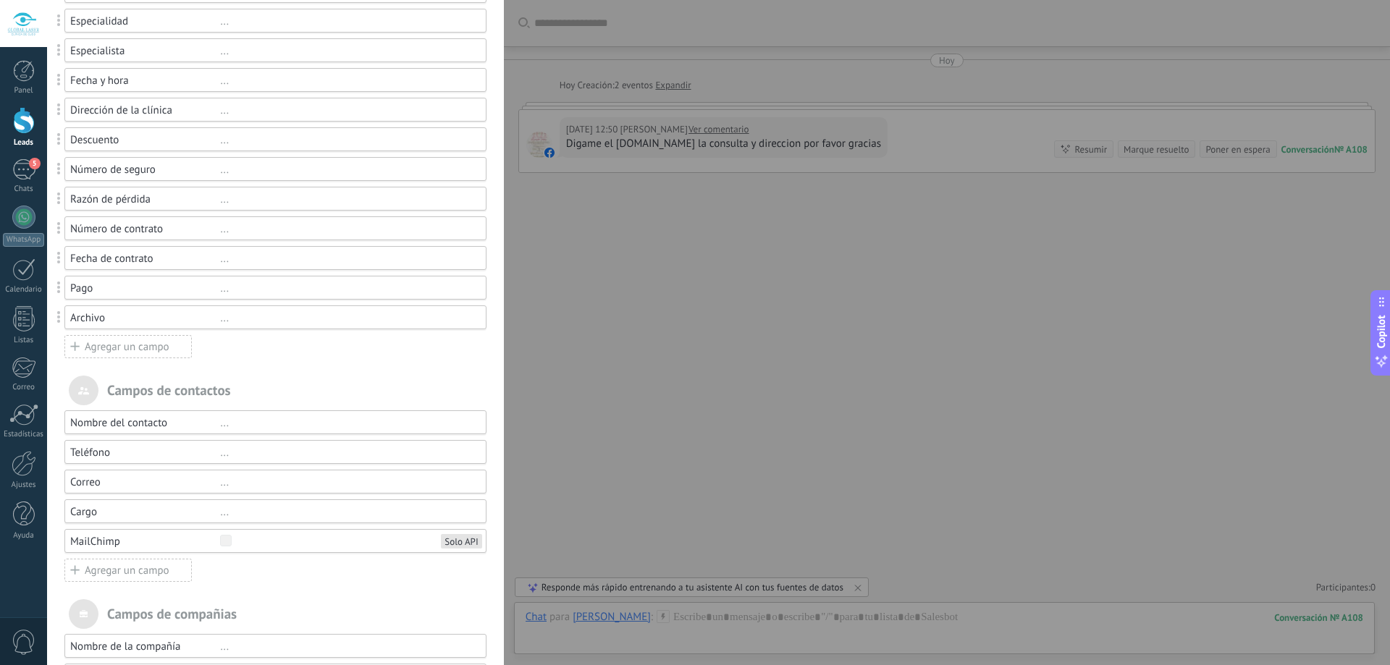
click at [223, 293] on div "..." at bounding box center [346, 289] width 253 height 14
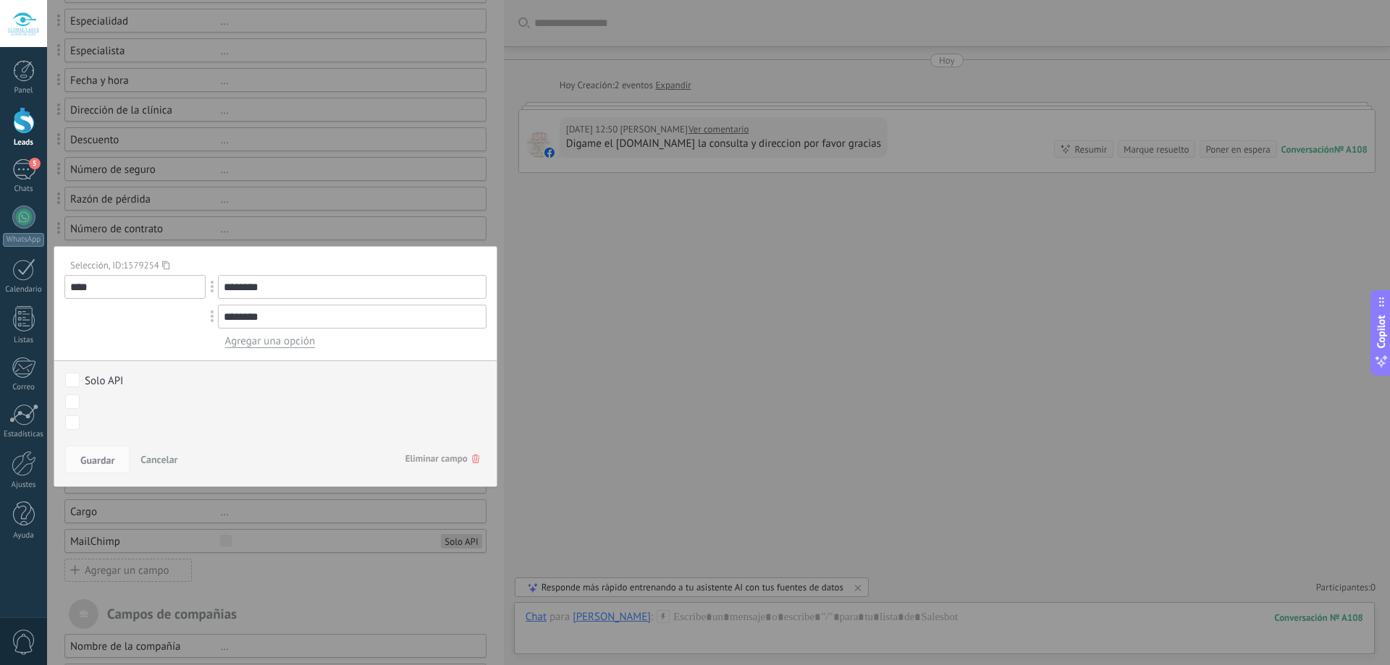
click at [258, 293] on input "********" at bounding box center [352, 287] width 269 height 24
click at [265, 344] on span "Agregar una opción" at bounding box center [270, 342] width 91 height 14
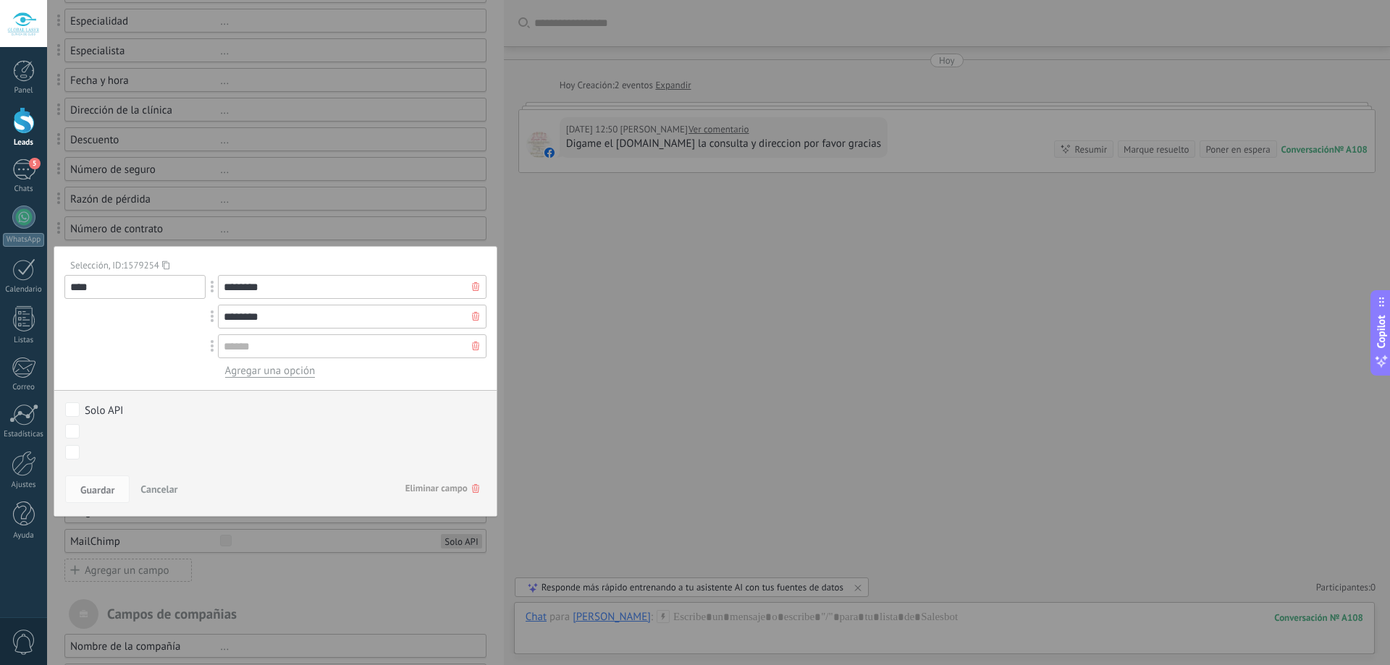
drag, startPoint x: 280, startPoint y: 320, endPoint x: 187, endPoint y: 314, distance: 93.6
click at [187, 314] on div "**** ******** ******** Agregar una opción" at bounding box center [275, 326] width 422 height 103
type input "*"
type input "******"
click at [239, 345] on input "text" at bounding box center [352, 347] width 269 height 24
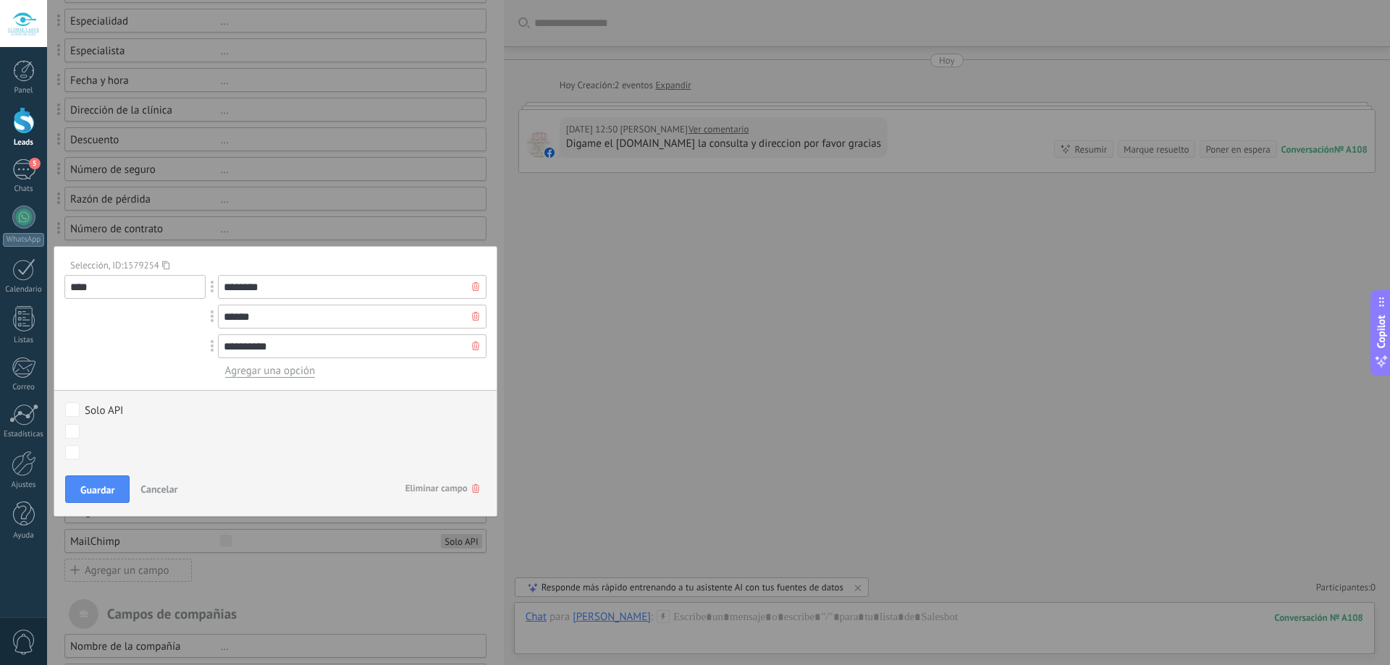
type input "*********"
drag, startPoint x: 395, startPoint y: 287, endPoint x: 218, endPoint y: 290, distance: 176.7
click at [218, 290] on div "********" at bounding box center [352, 287] width 269 height 24
click at [476, 289] on div at bounding box center [476, 286] width 22 height 23
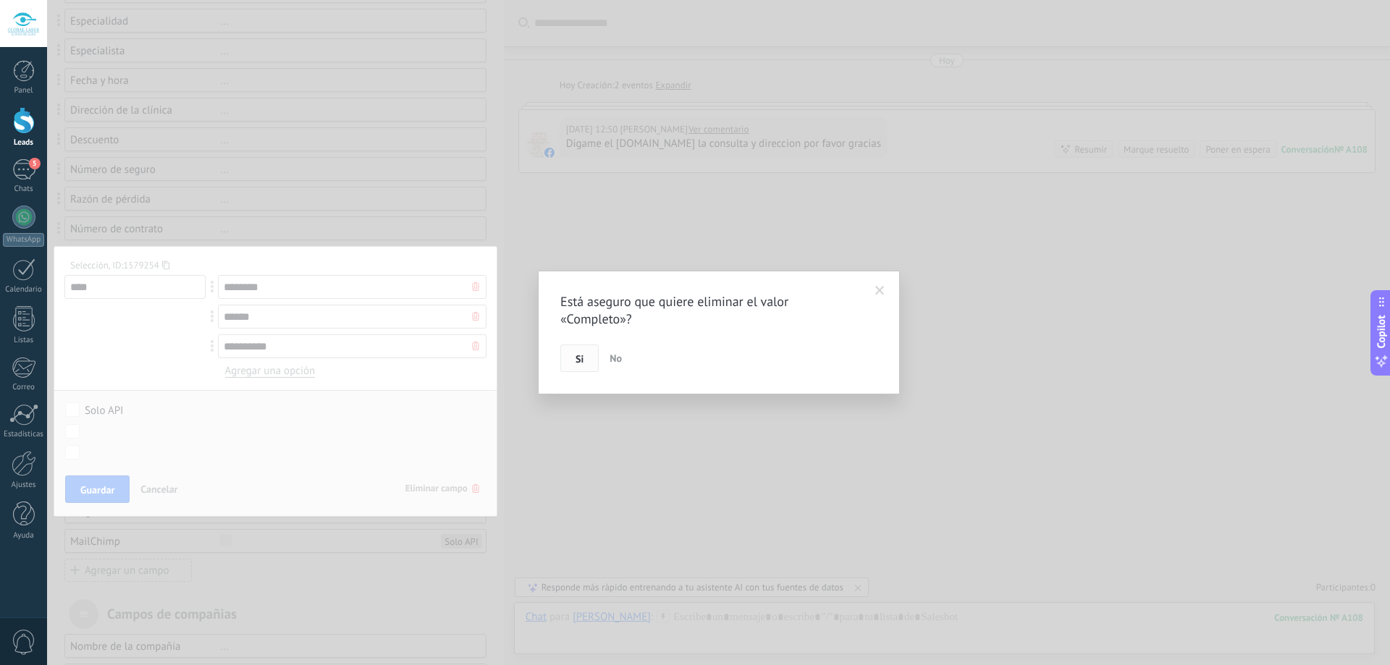
click at [579, 361] on span "Si" at bounding box center [580, 359] width 8 height 10
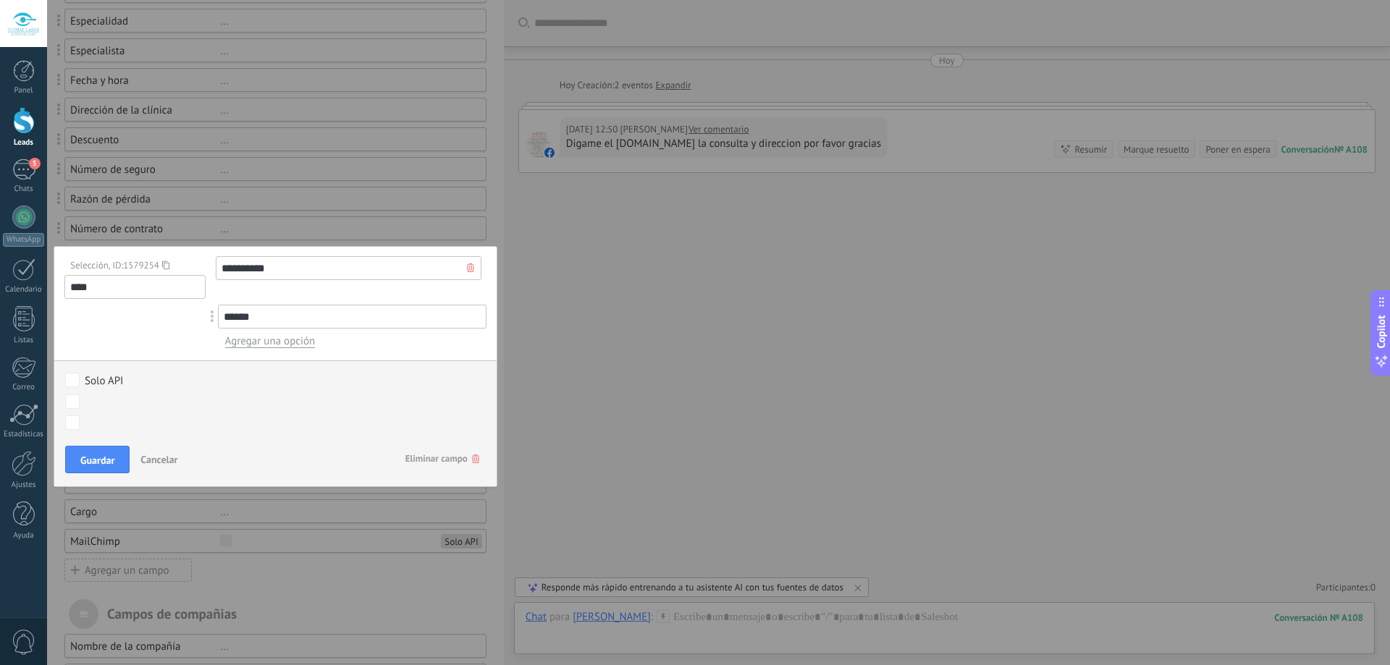
drag, startPoint x: 205, startPoint y: 316, endPoint x: 209, endPoint y: 268, distance: 48.6
click at [255, 343] on span "Agregar una opción" at bounding box center [270, 342] width 91 height 14
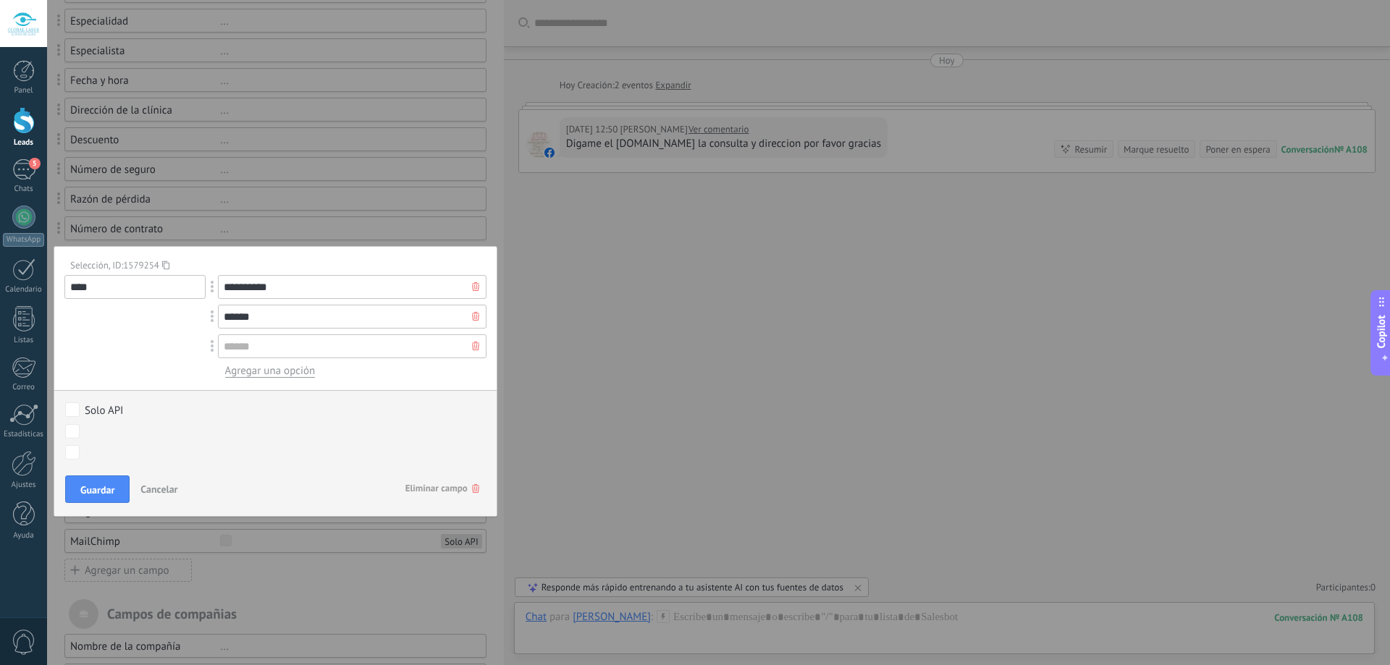
click at [472, 345] on use at bounding box center [475, 346] width 7 height 9
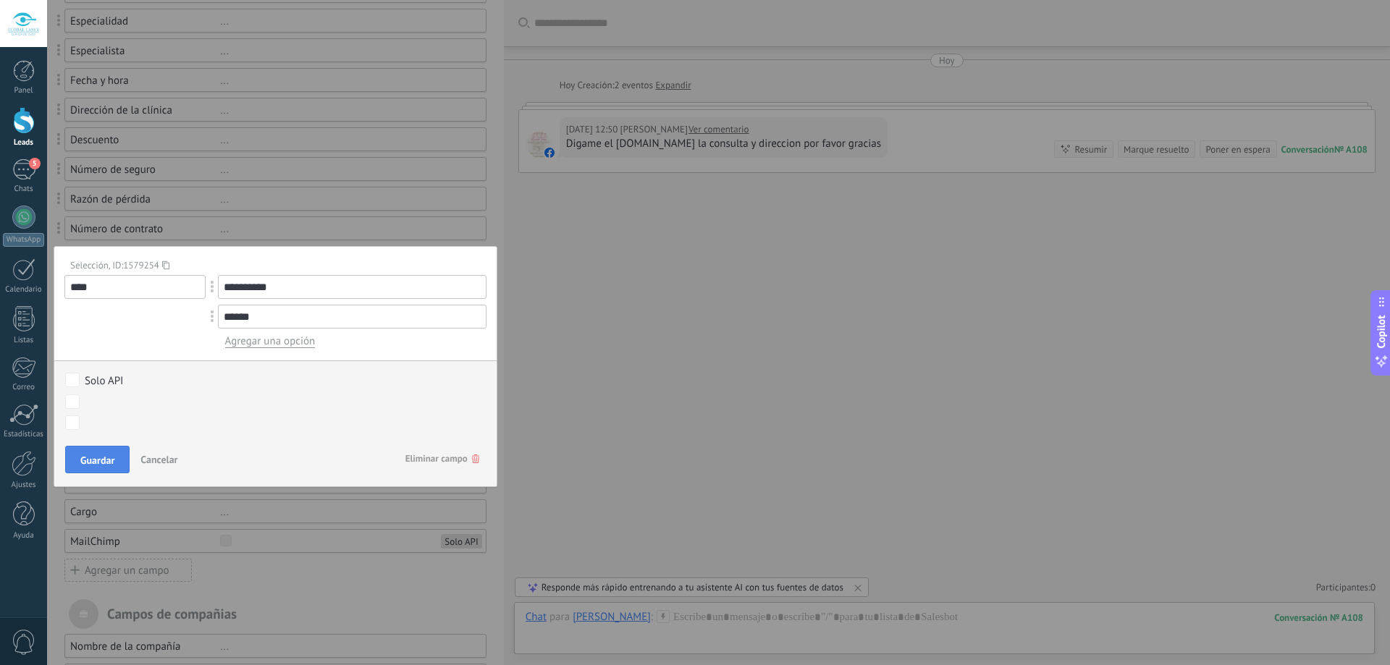
click at [105, 454] on button "Guardar" at bounding box center [97, 460] width 64 height 28
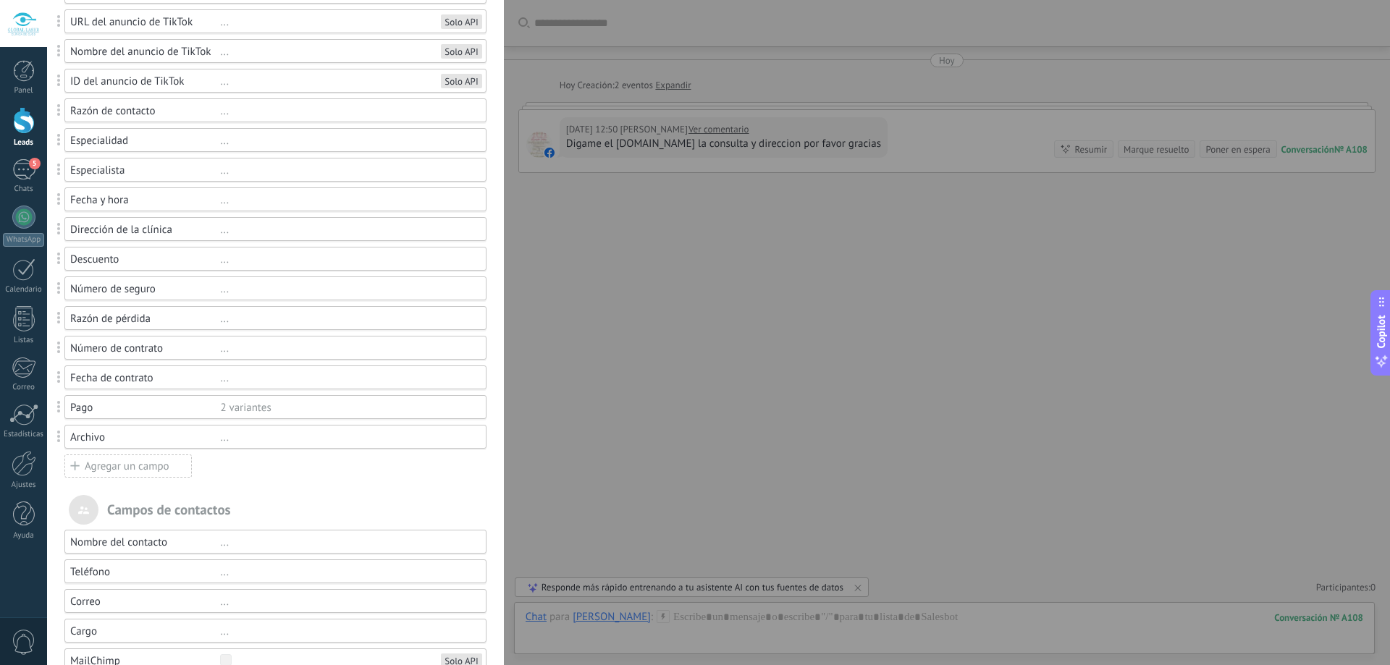
scroll to position [145, 0]
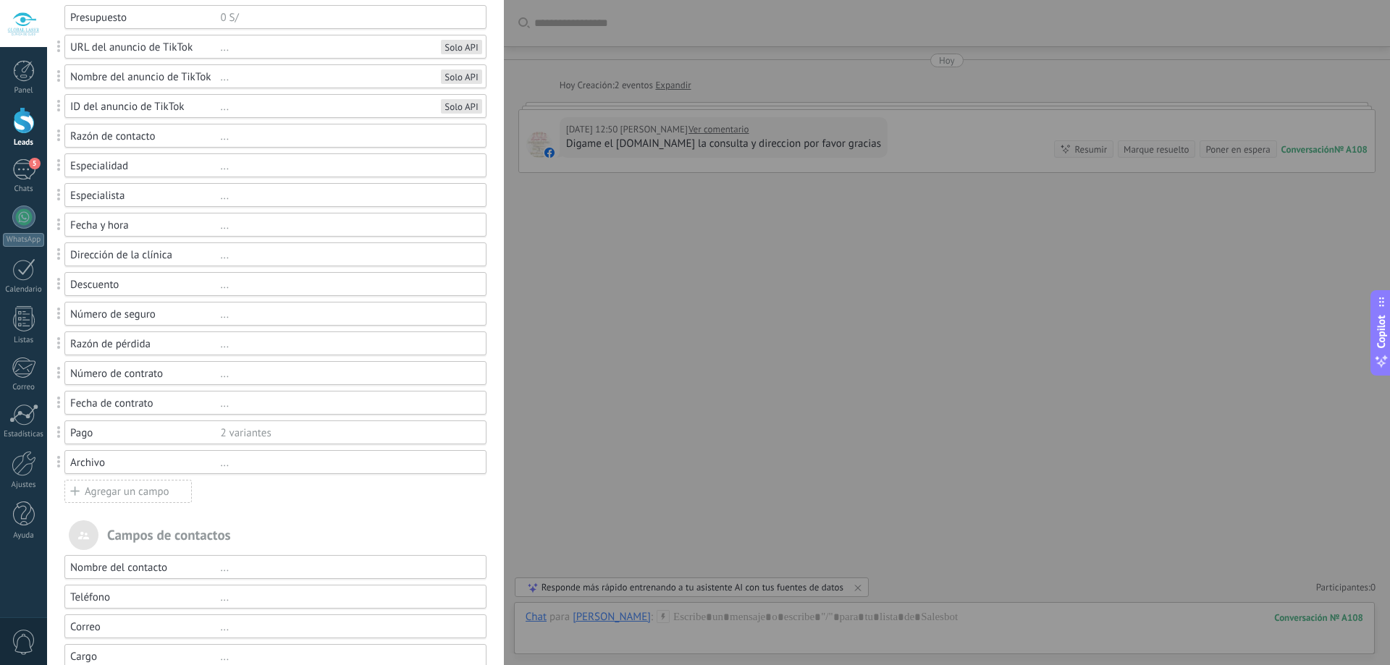
click at [221, 201] on div "..." at bounding box center [346, 196] width 253 height 14
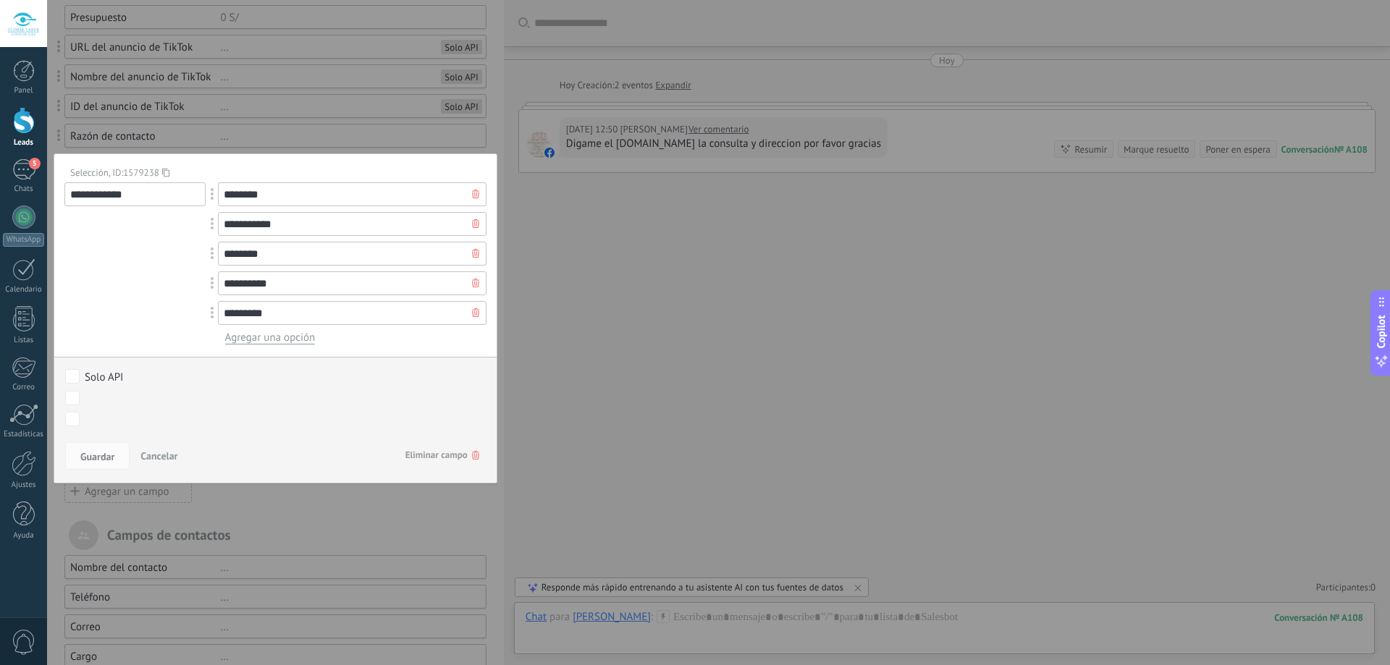
click at [472, 195] on icon at bounding box center [475, 194] width 7 height 9
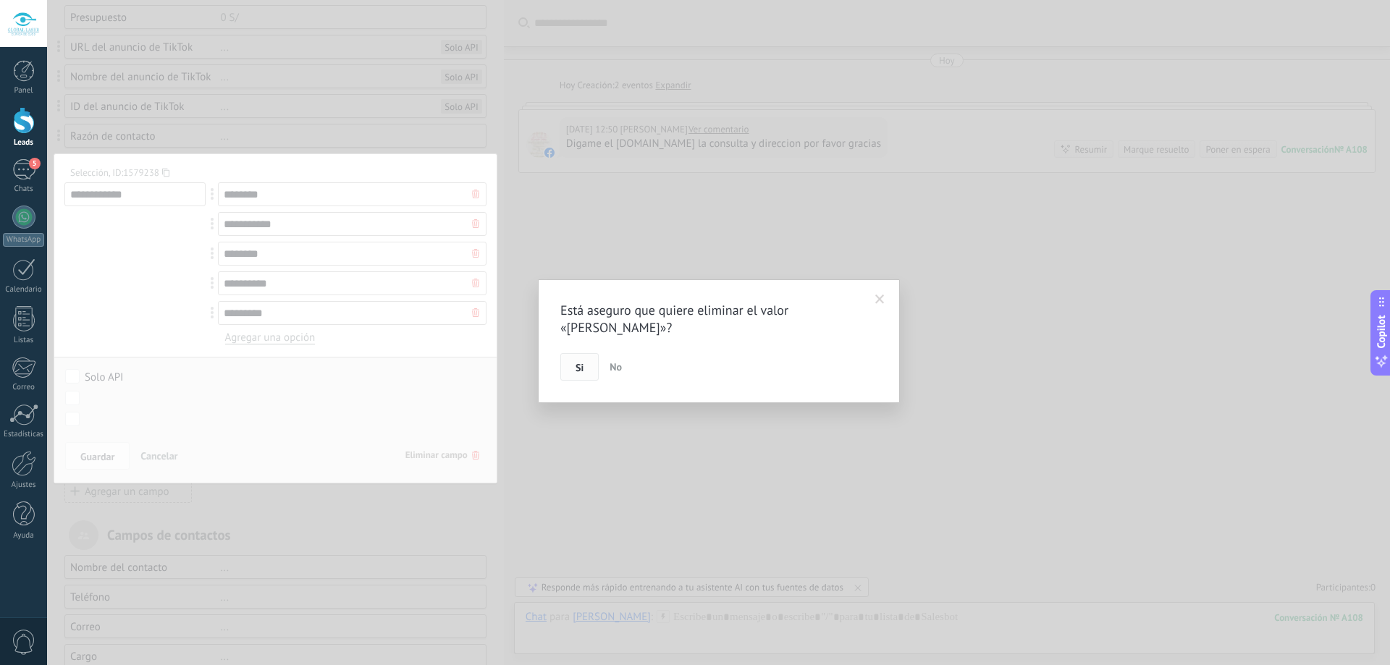
click at [579, 353] on button "Si" at bounding box center [579, 367] width 38 height 28
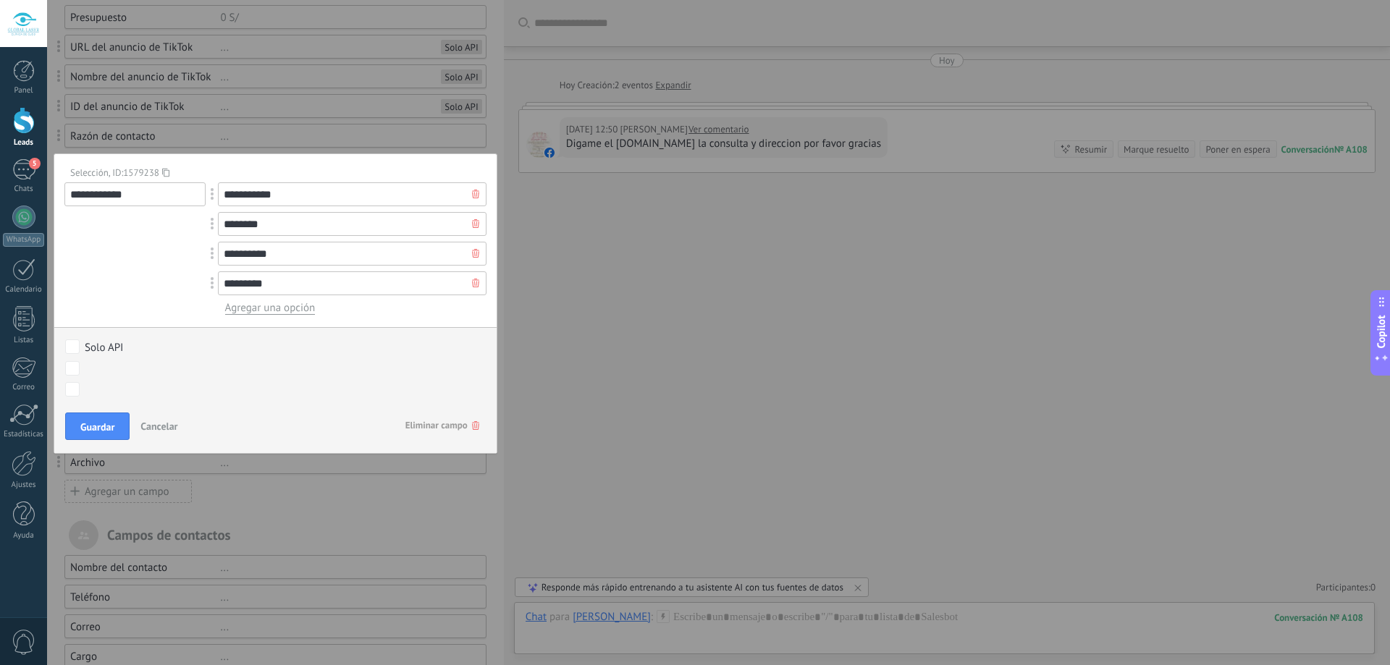
click at [468, 188] on div at bounding box center [476, 193] width 22 height 23
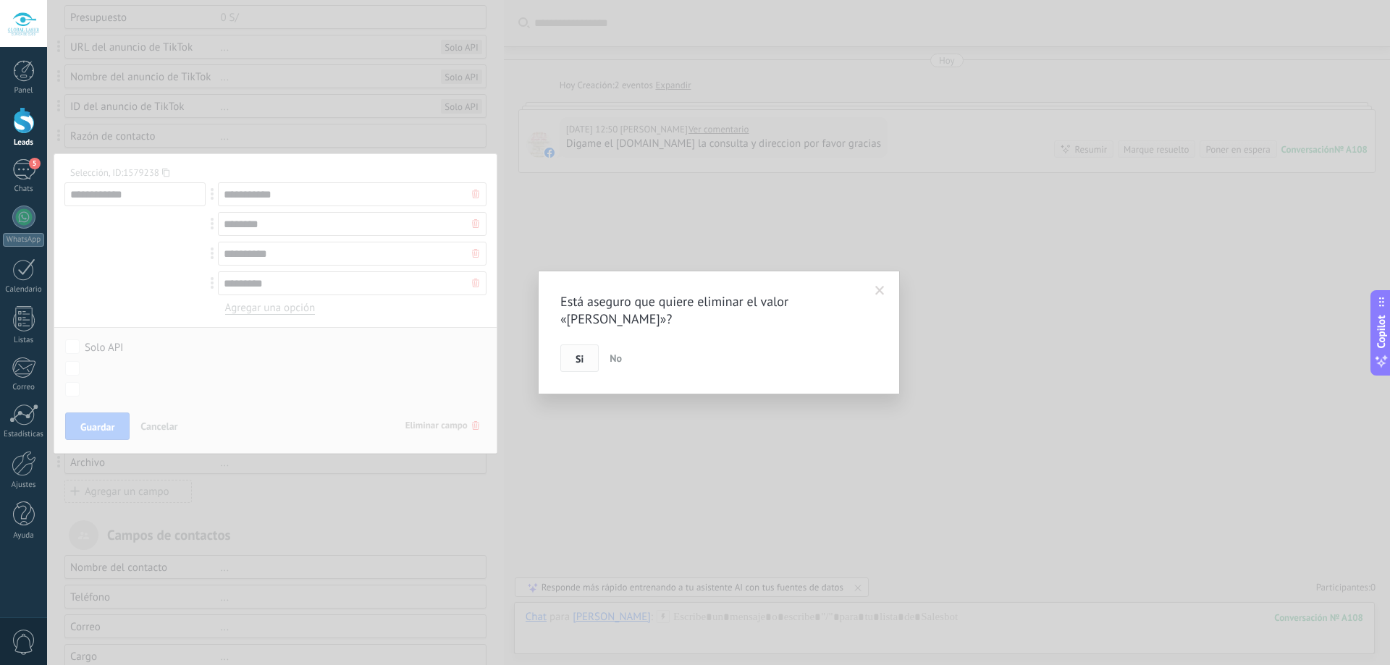
click at [573, 358] on button "Si" at bounding box center [579, 359] width 38 height 28
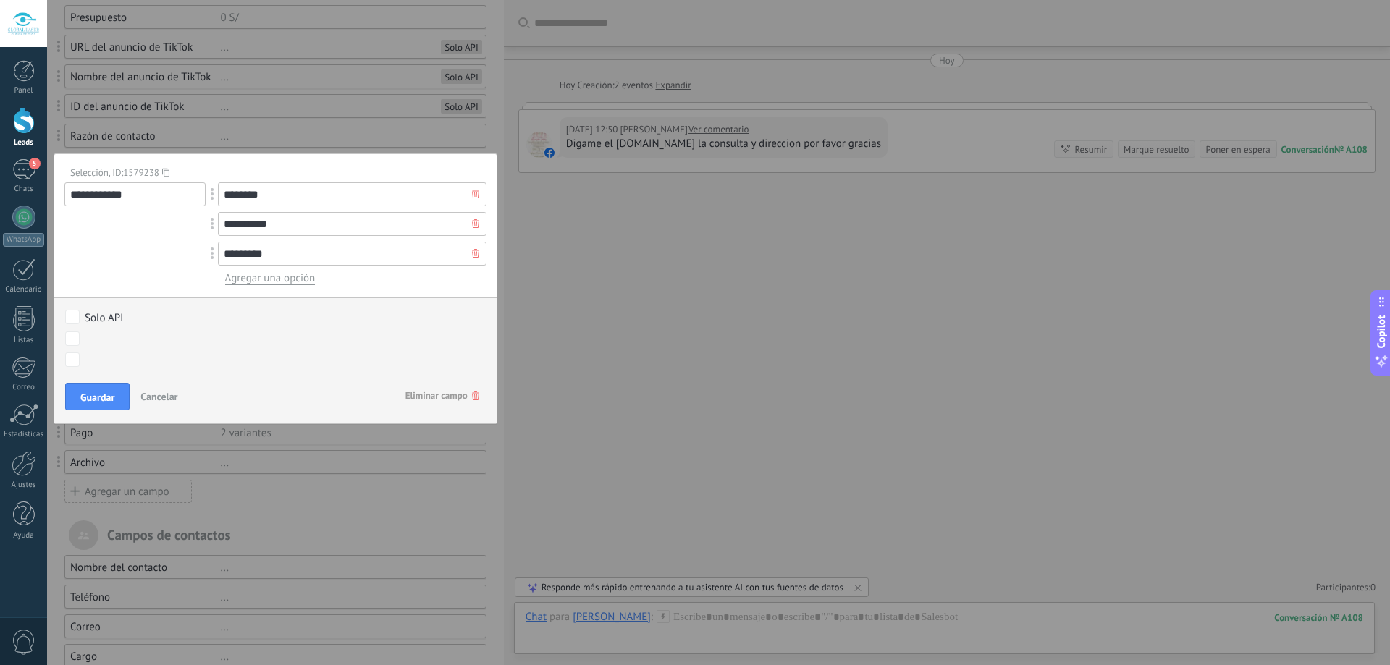
click at [476, 189] on div at bounding box center [476, 193] width 22 height 23
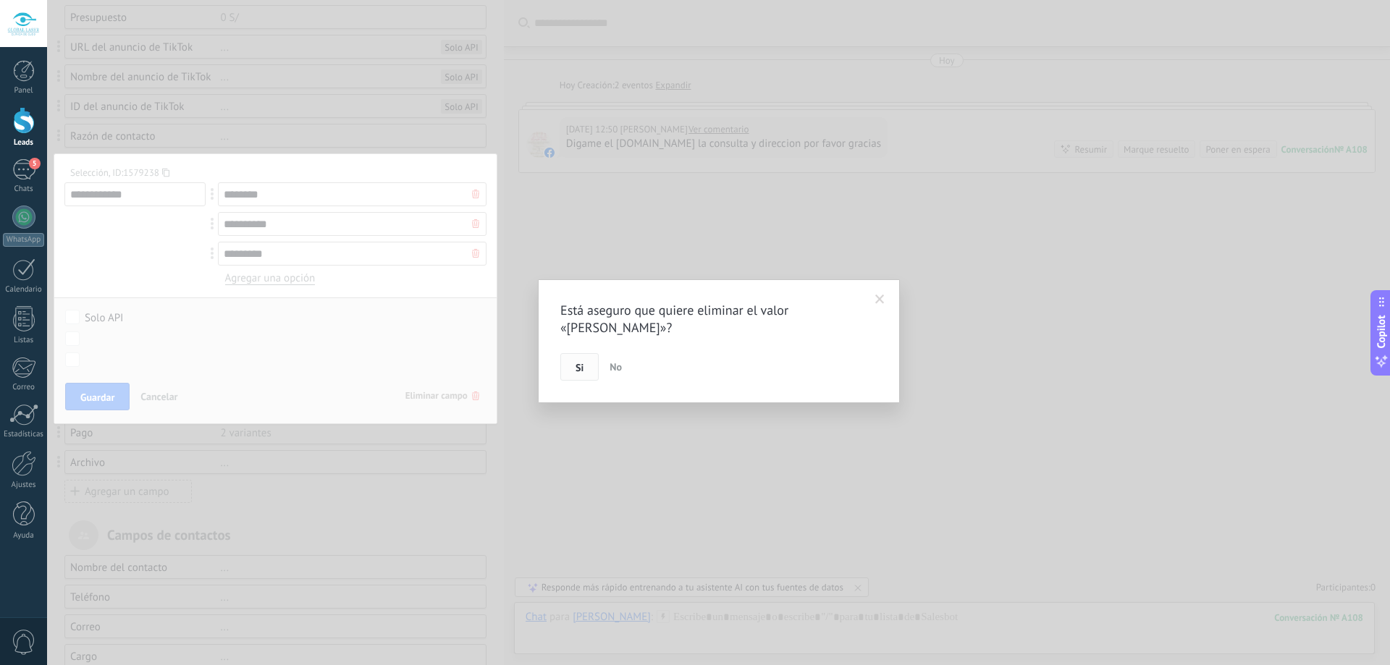
click at [588, 353] on button "Si" at bounding box center [579, 367] width 38 height 28
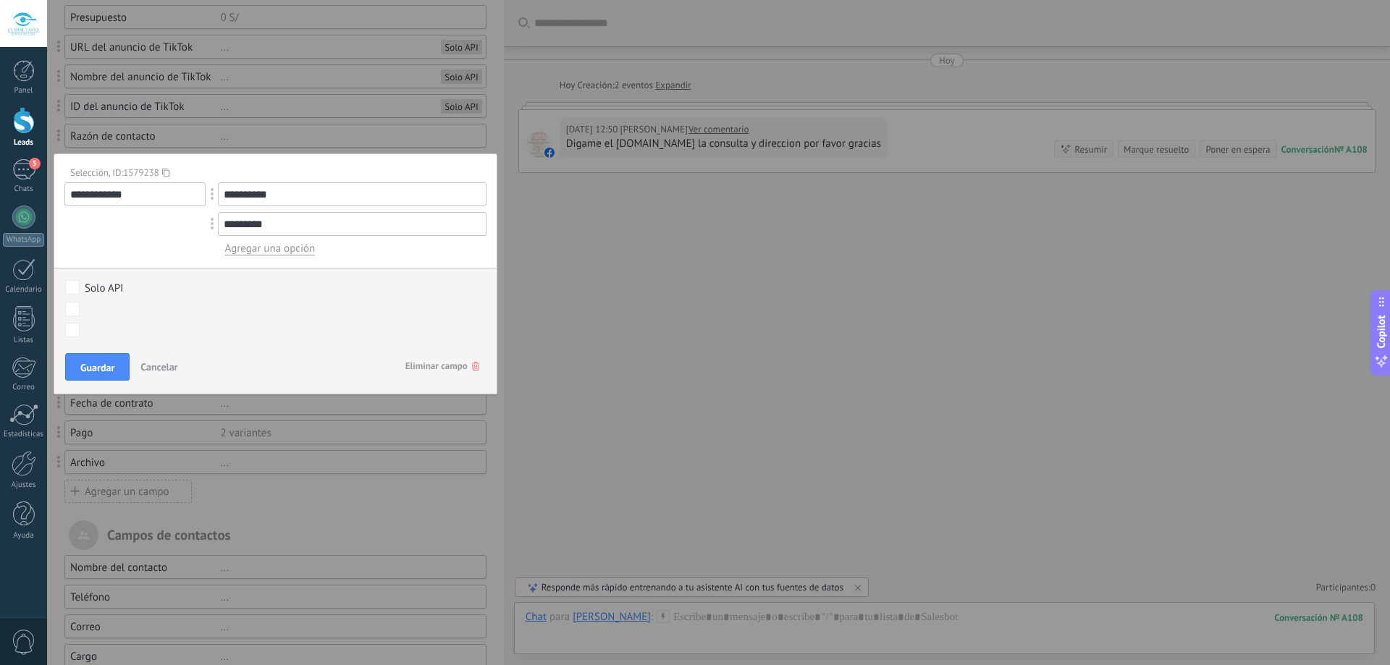
click at [458, 192] on input "**********" at bounding box center [352, 194] width 269 height 24
click at [377, 272] on div "Solo API Nueva consulta Cualificado Especialista asignado Cita confirmada Trata…" at bounding box center [275, 310] width 442 height 84
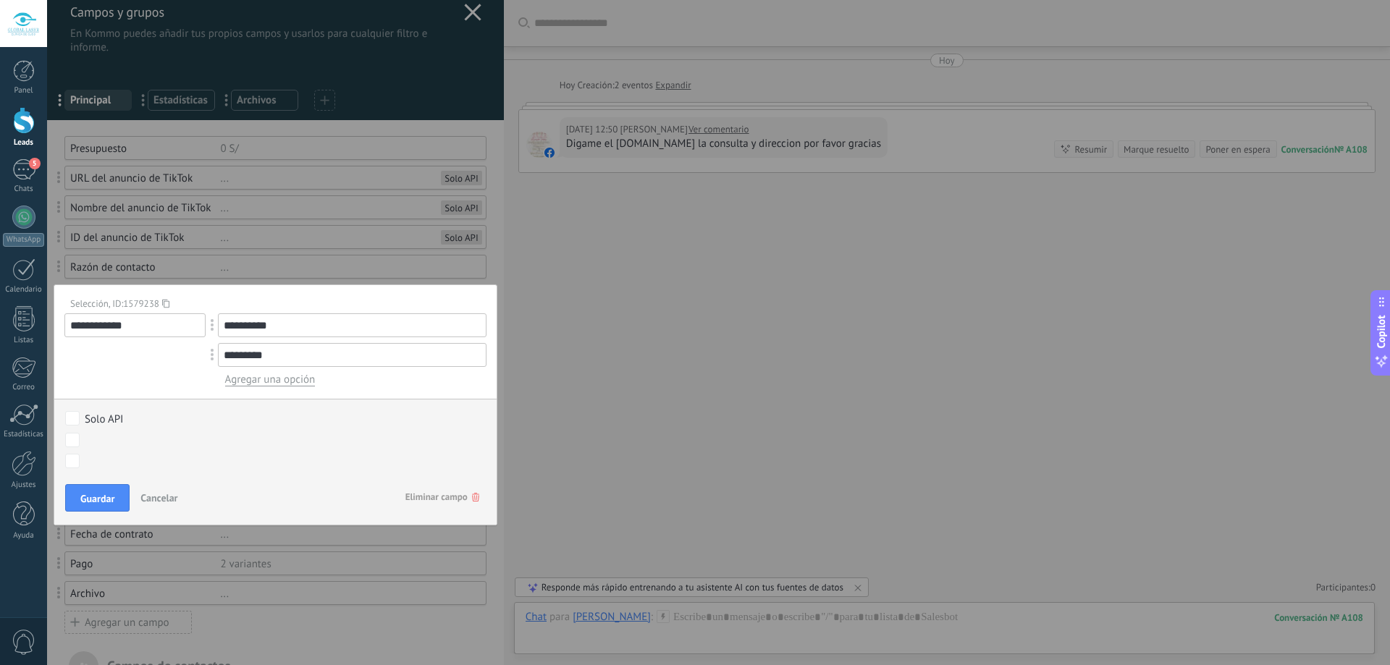
scroll to position [0, 0]
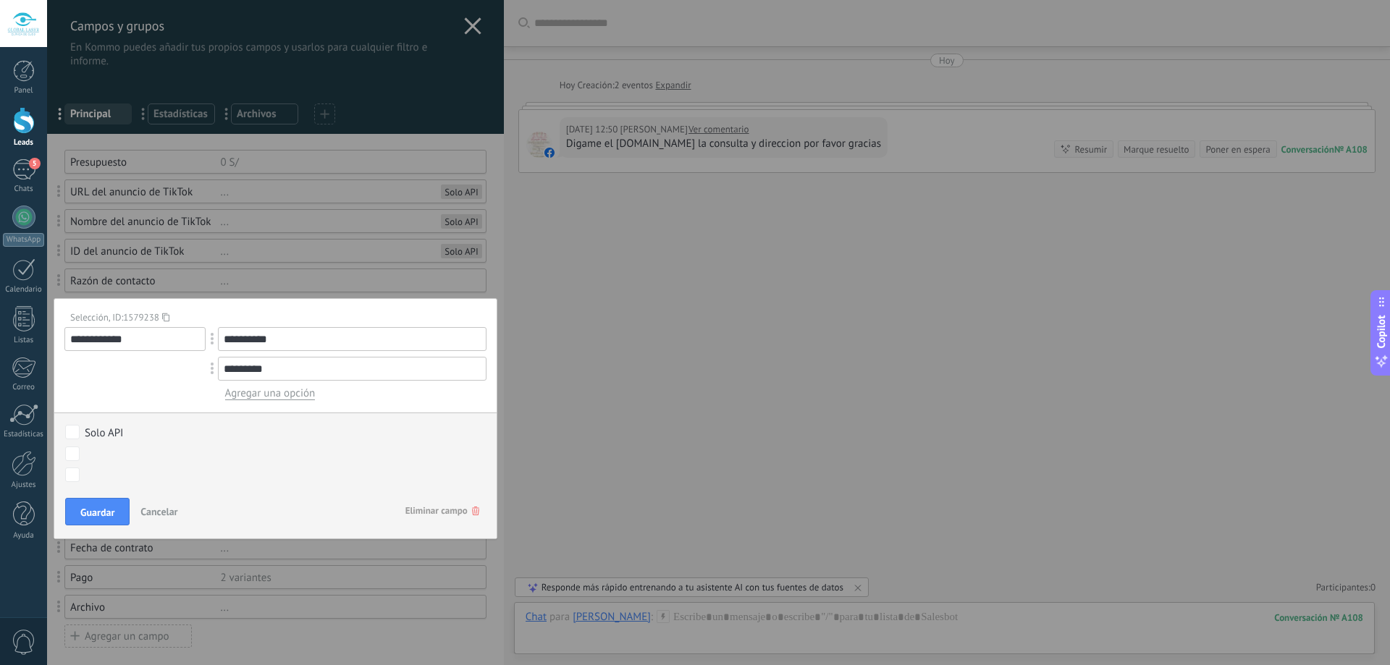
click at [263, 69] on div at bounding box center [275, 561] width 457 height 1122
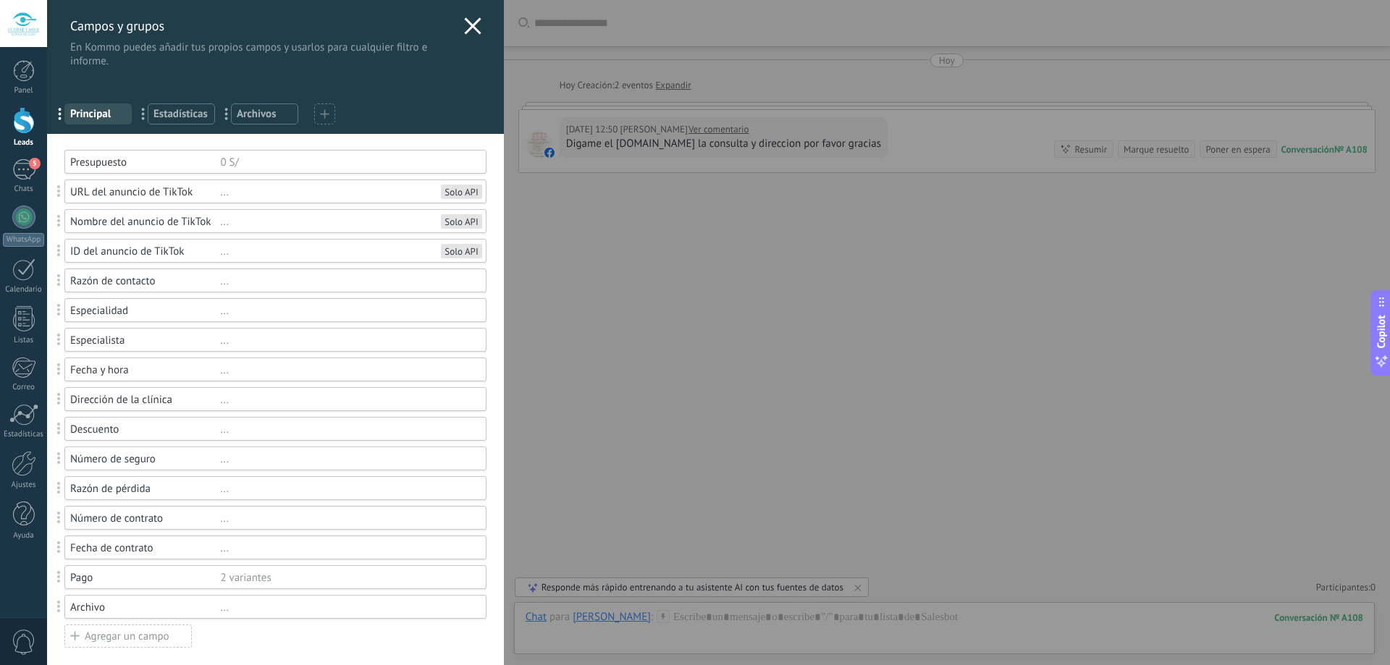
click at [468, 25] on use at bounding box center [472, 25] width 17 height 17
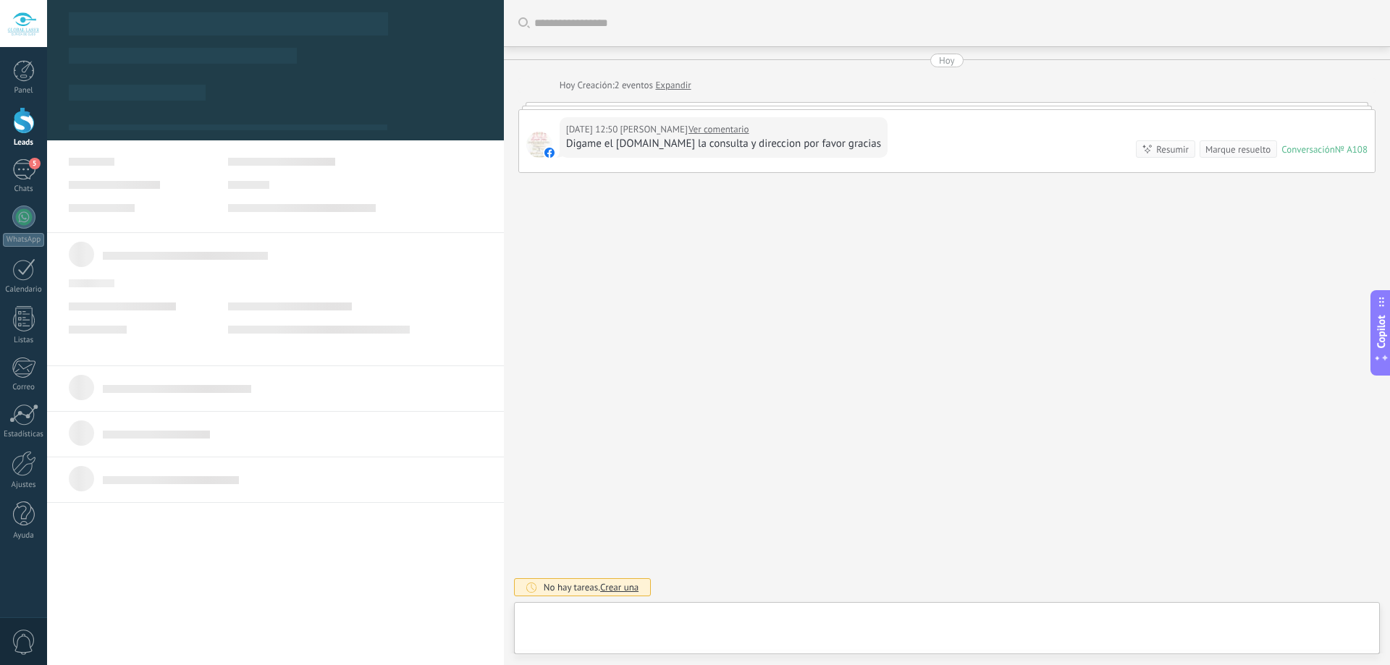
type textarea "**********"
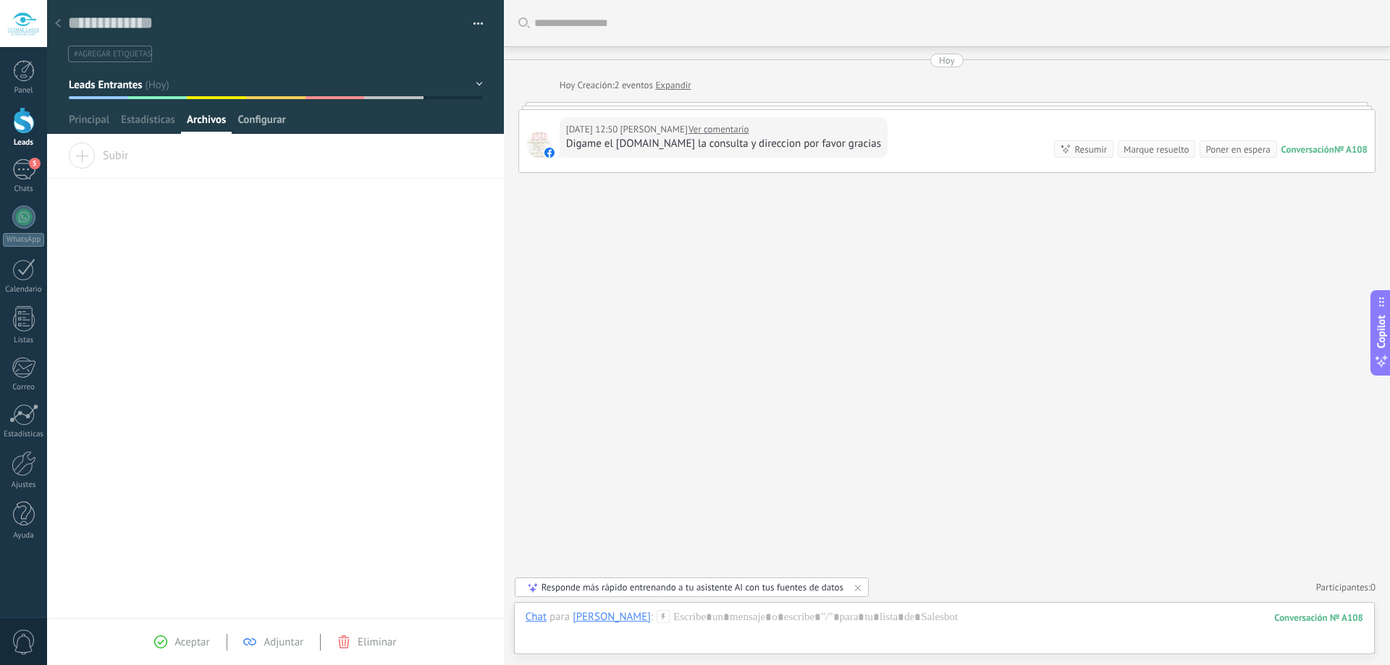
click at [241, 122] on span "Configurar" at bounding box center [261, 123] width 48 height 21
